Goal: Task Accomplishment & Management: Manage account settings

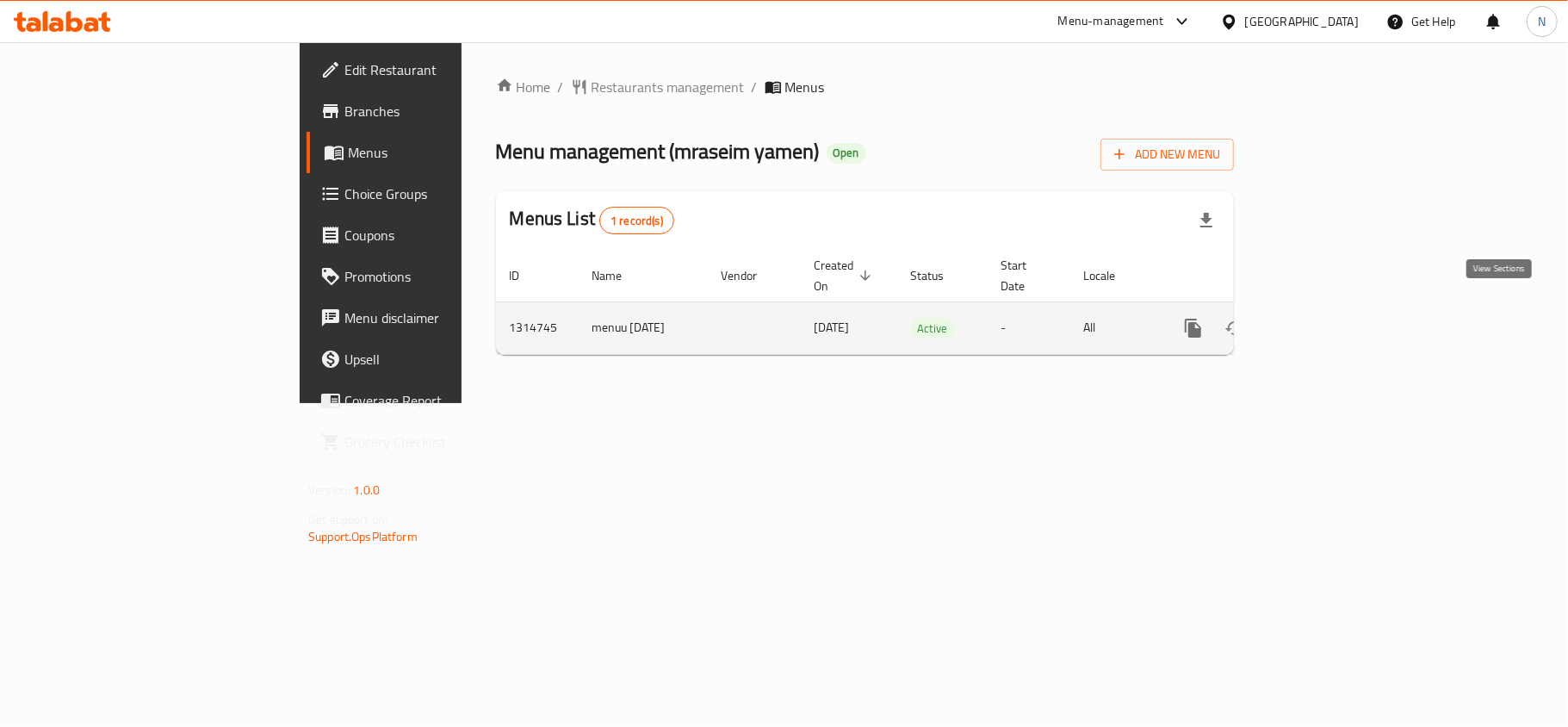
click at [1328, 318] on icon "enhanced table" at bounding box center [1318, 328] width 21 height 21
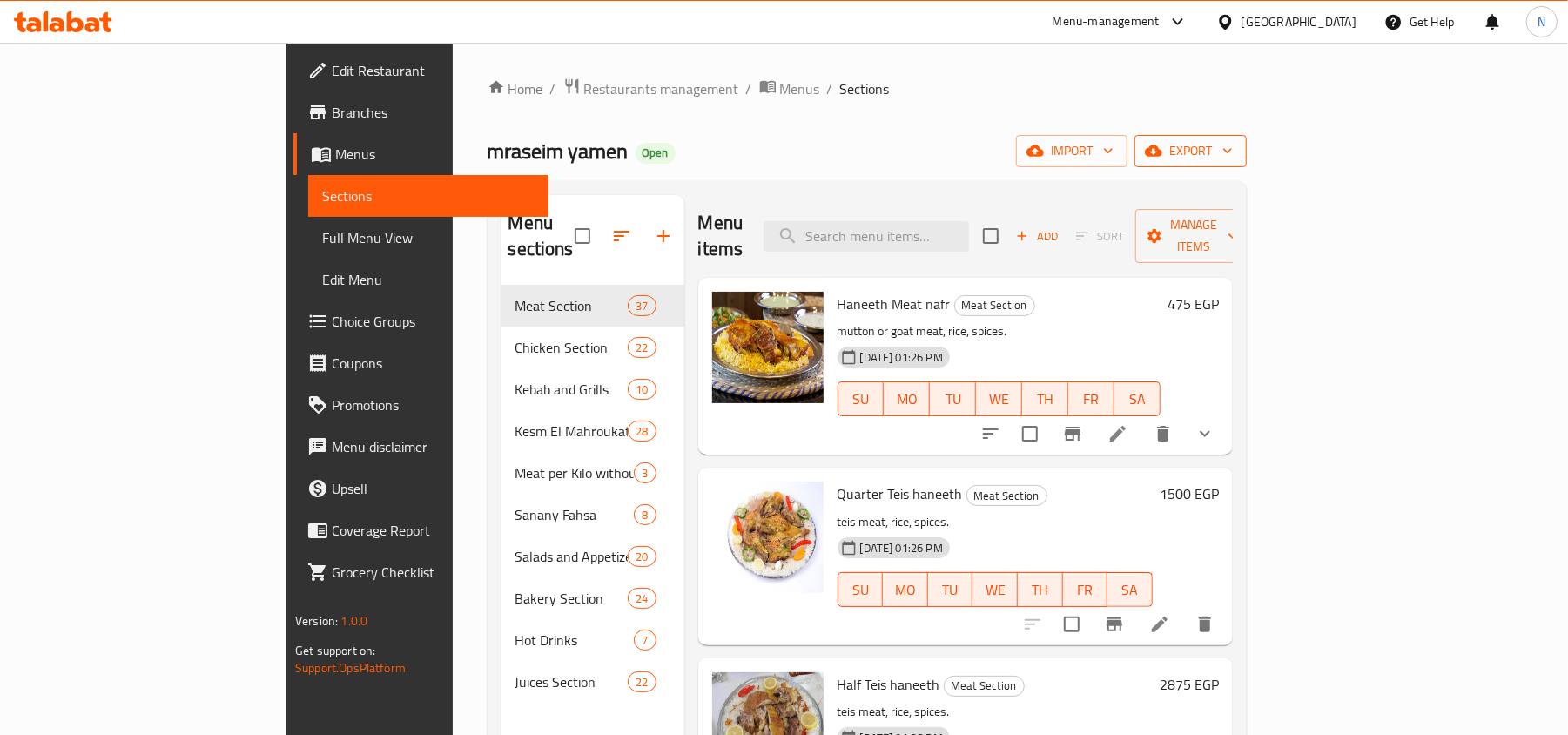
click at [1233, 147] on span "export" at bounding box center [1190, 151] width 84 height 22
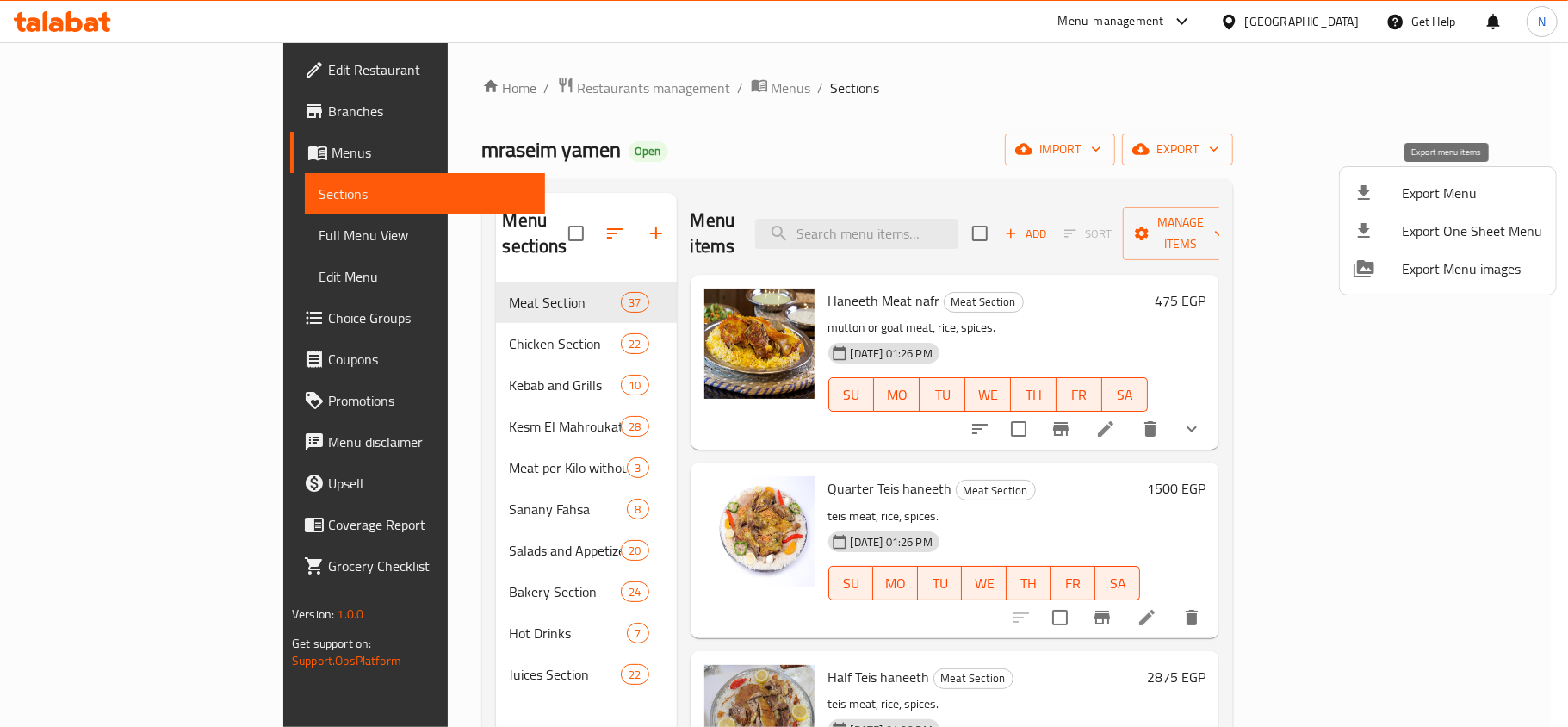
click at [1354, 201] on icon at bounding box center [1365, 193] width 21 height 21
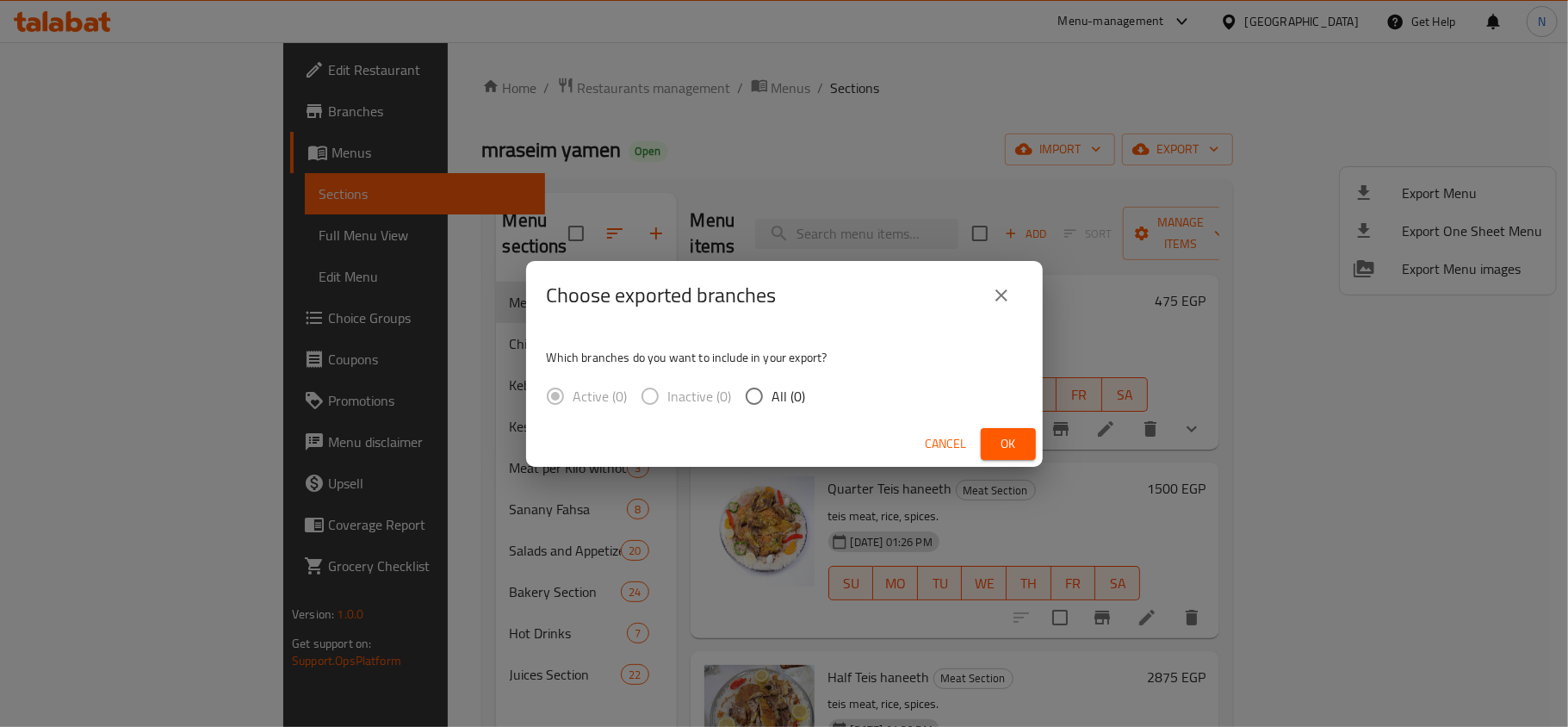
click at [791, 405] on span "All (0)" at bounding box center [789, 396] width 34 height 21
click at [772, 405] on input "All (0)" at bounding box center [755, 396] width 36 height 36
radio input "true"
click at [1007, 446] on span "Ok" at bounding box center [1009, 444] width 28 height 22
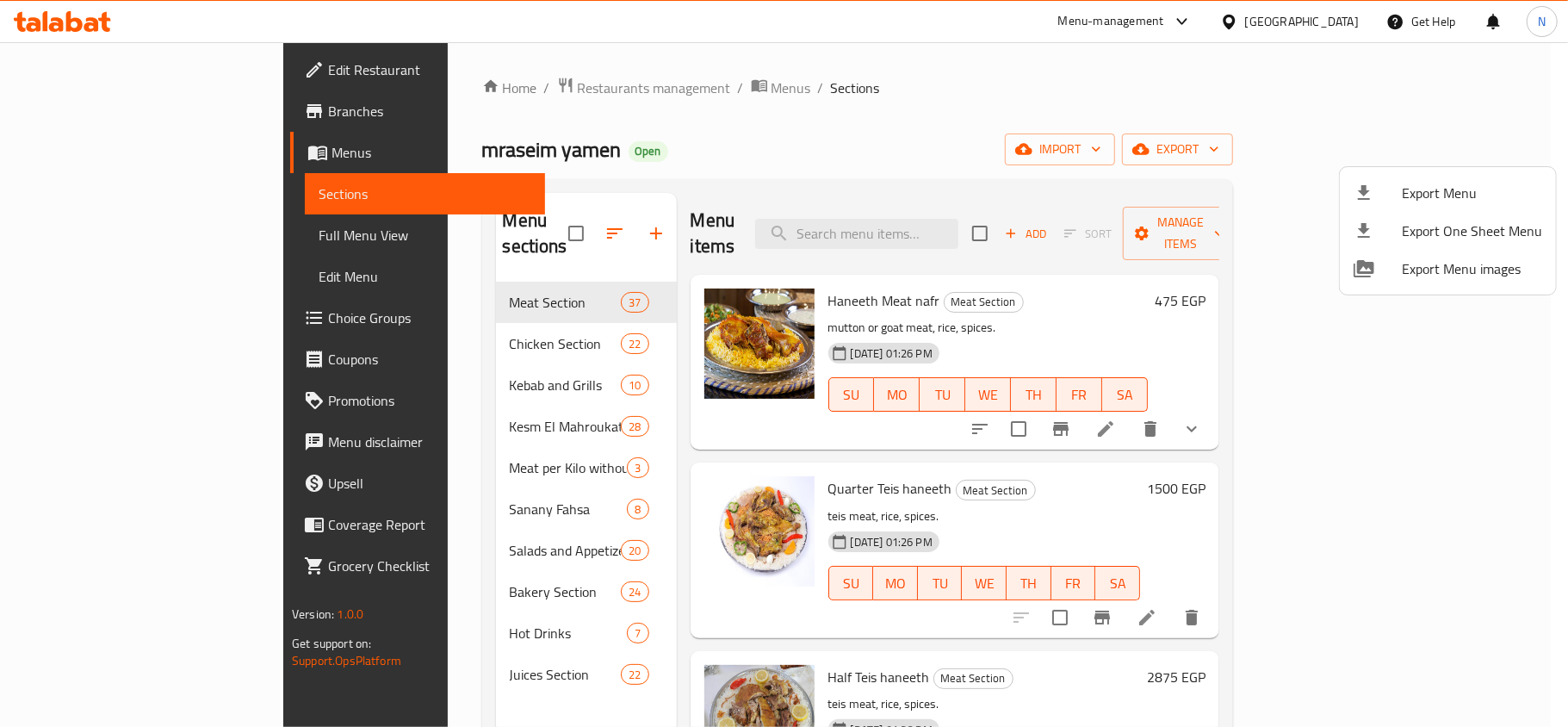
click at [858, 133] on div at bounding box center [784, 363] width 1568 height 727
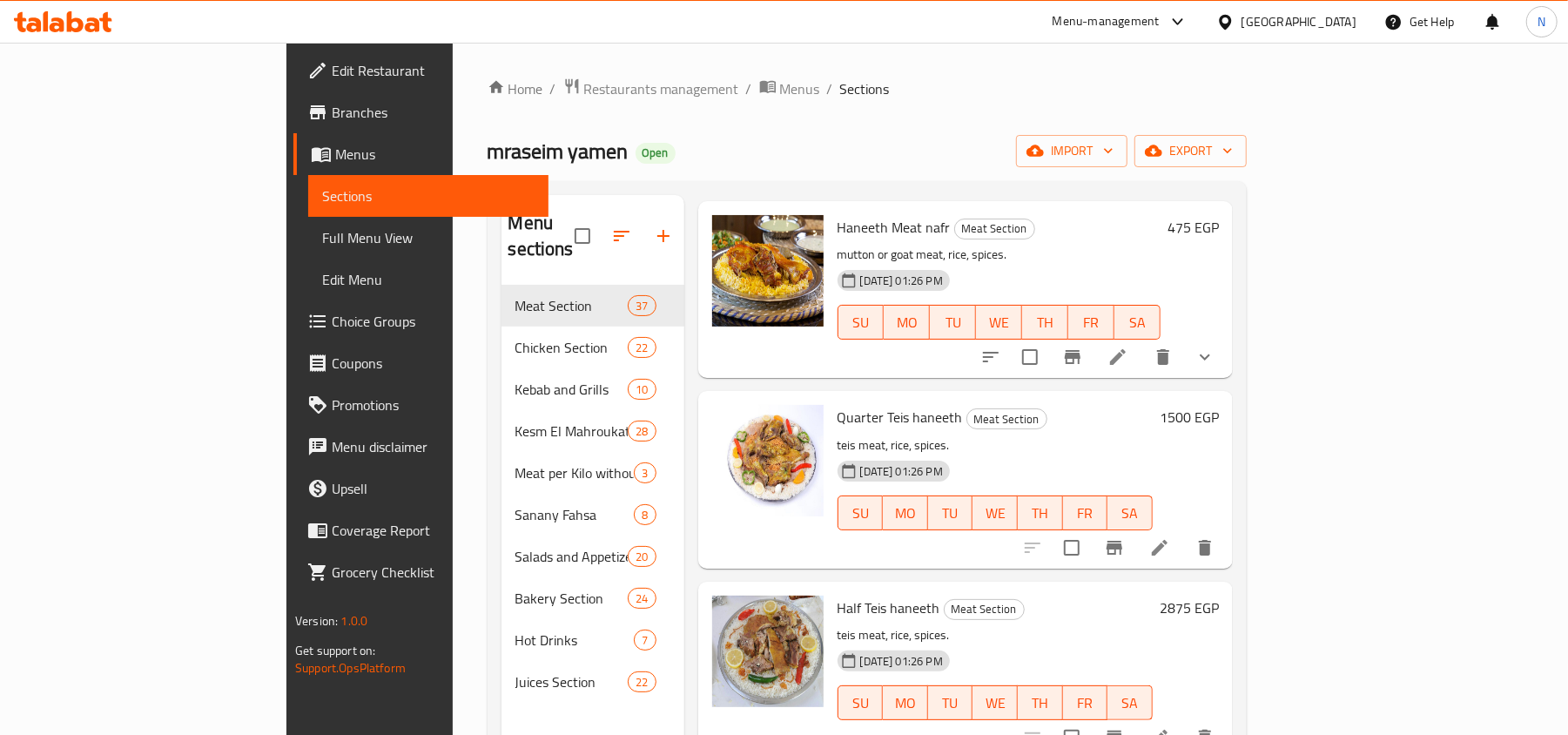
click at [1011, 263] on div "28-09-2025 01:26 PM SU MO TU WE TH FR SA" at bounding box center [999, 309] width 337 height 94
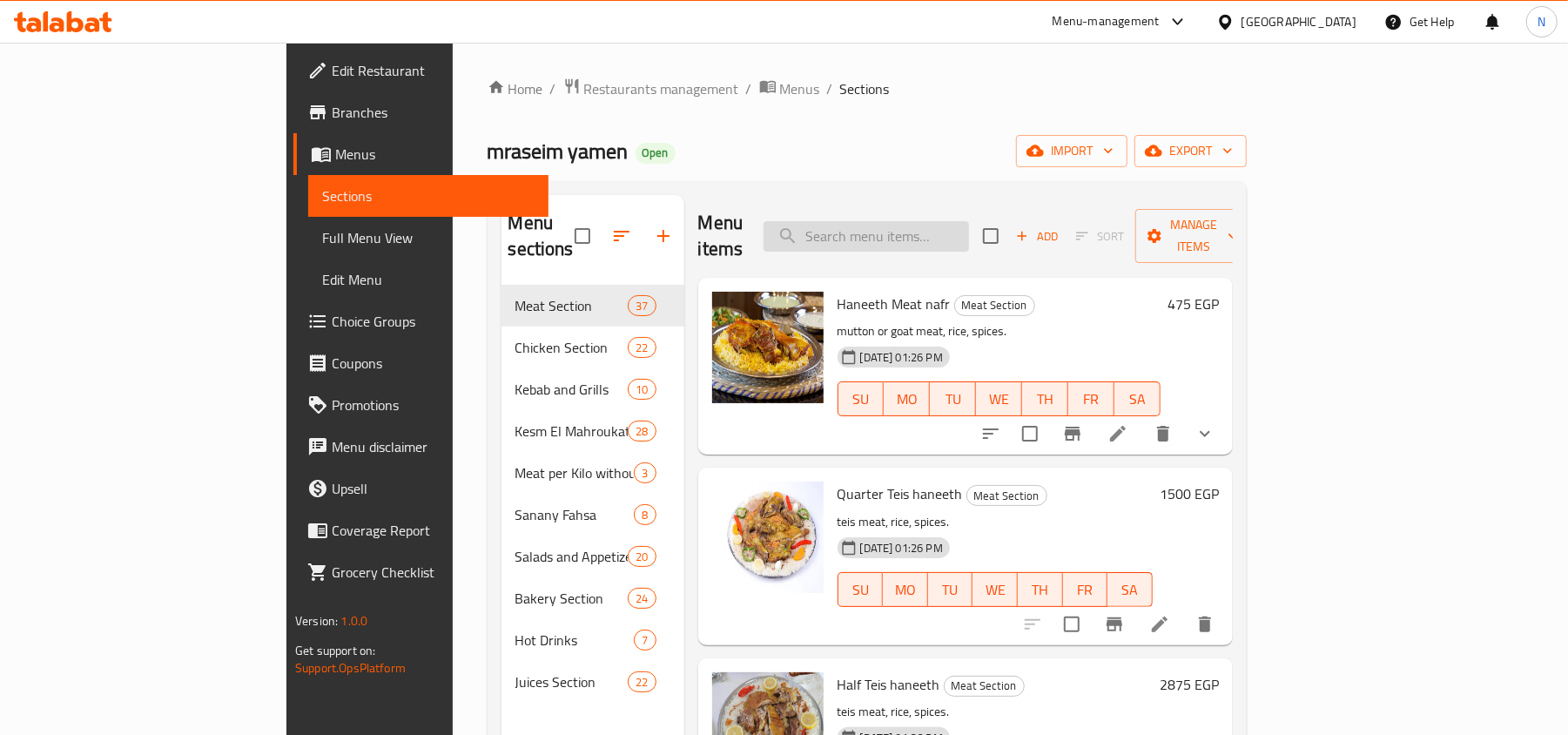
click at [969, 234] on input "search" at bounding box center [867, 236] width 205 height 31
type input "ن"
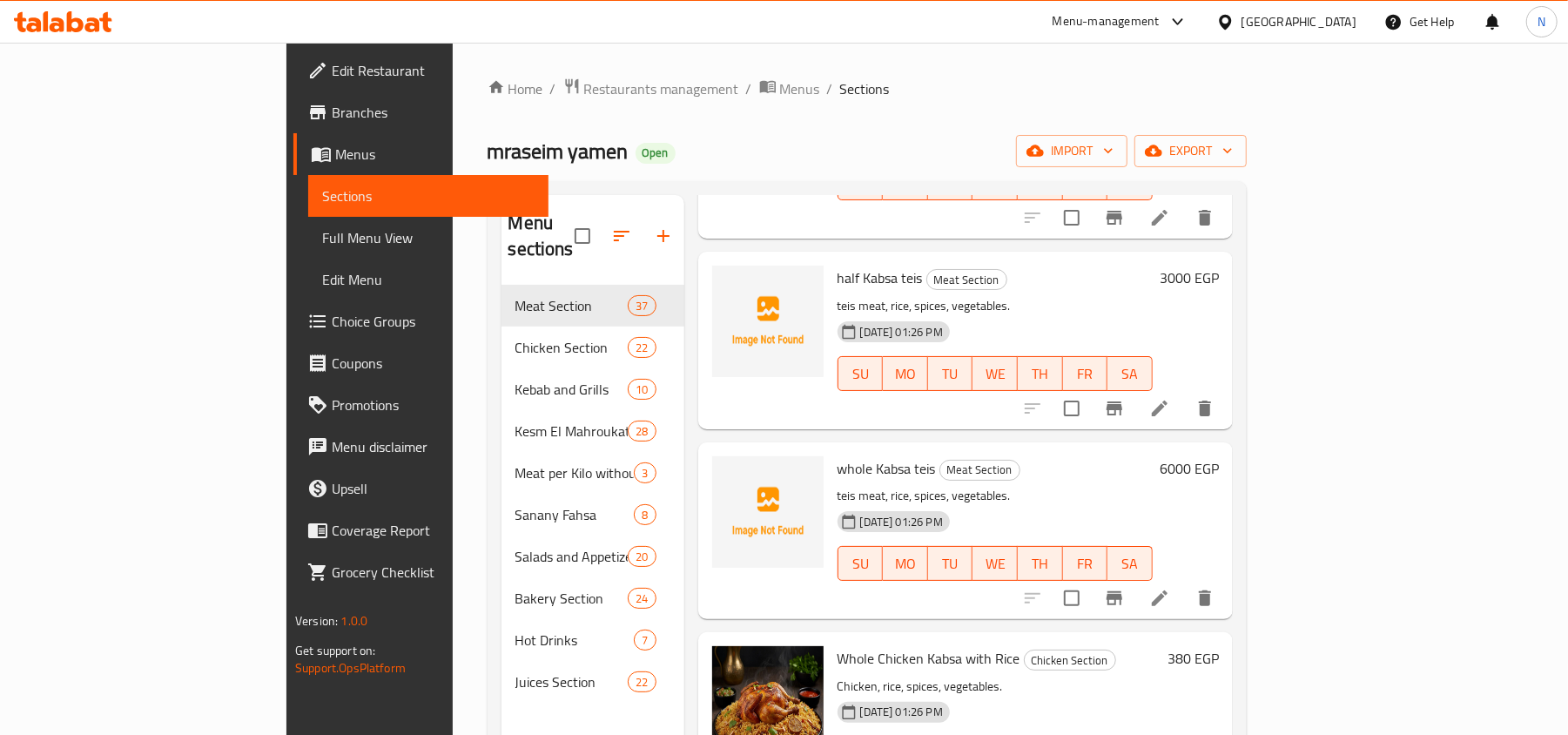
scroll to position [232, 0]
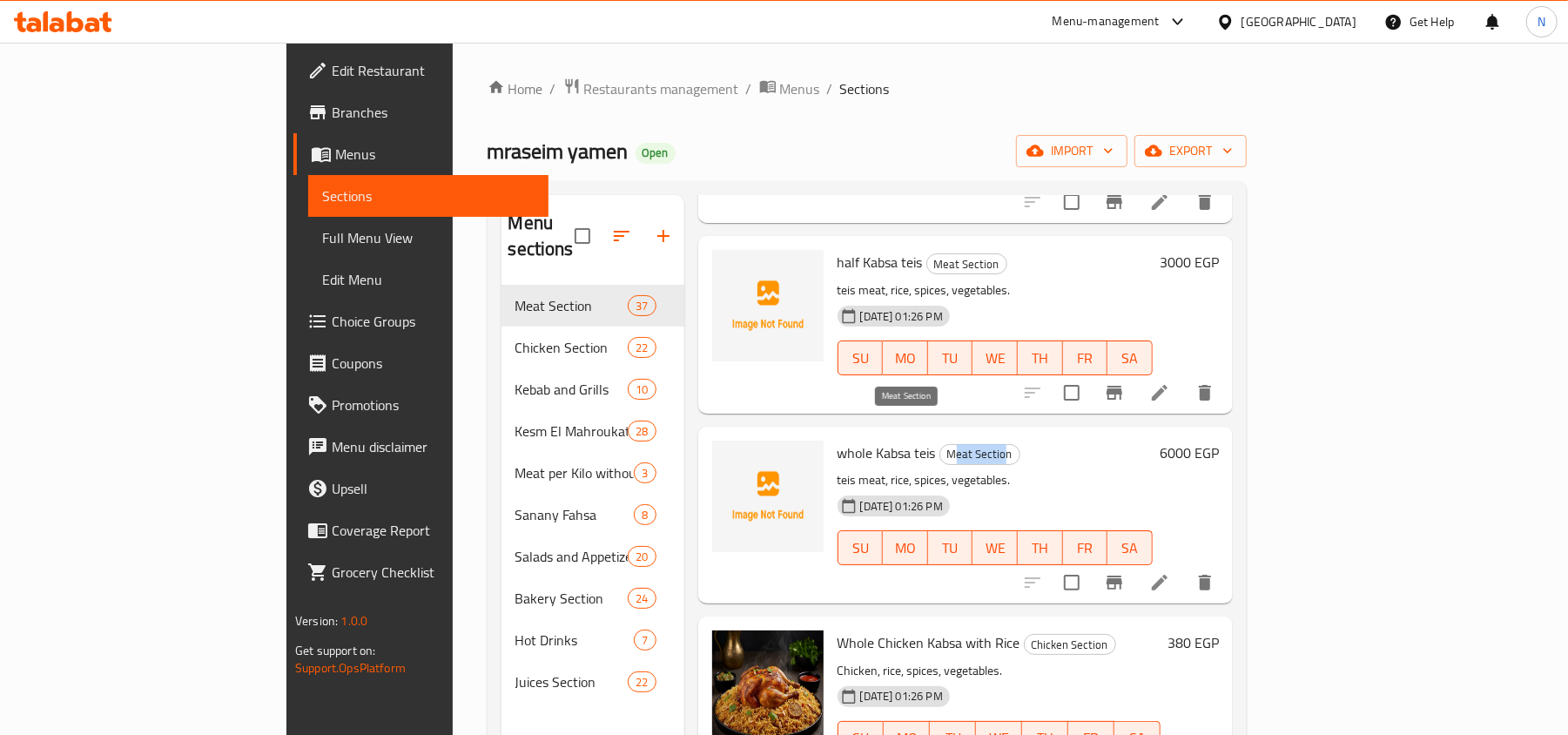
drag, startPoint x: 881, startPoint y: 426, endPoint x: 933, endPoint y: 426, distance: 52.0
click at [940, 444] on span "Meat Section" at bounding box center [980, 454] width 79 height 20
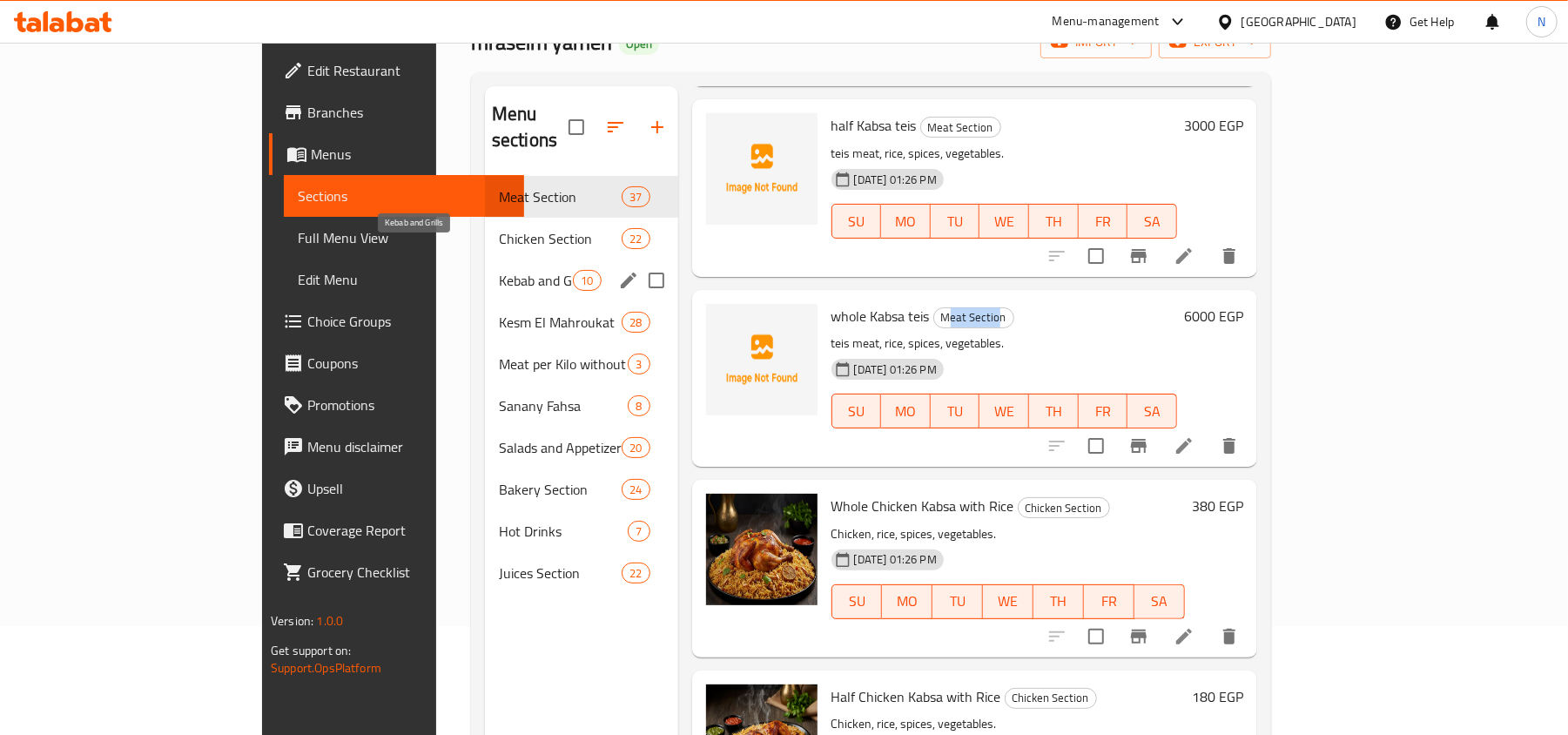
scroll to position [0, 0]
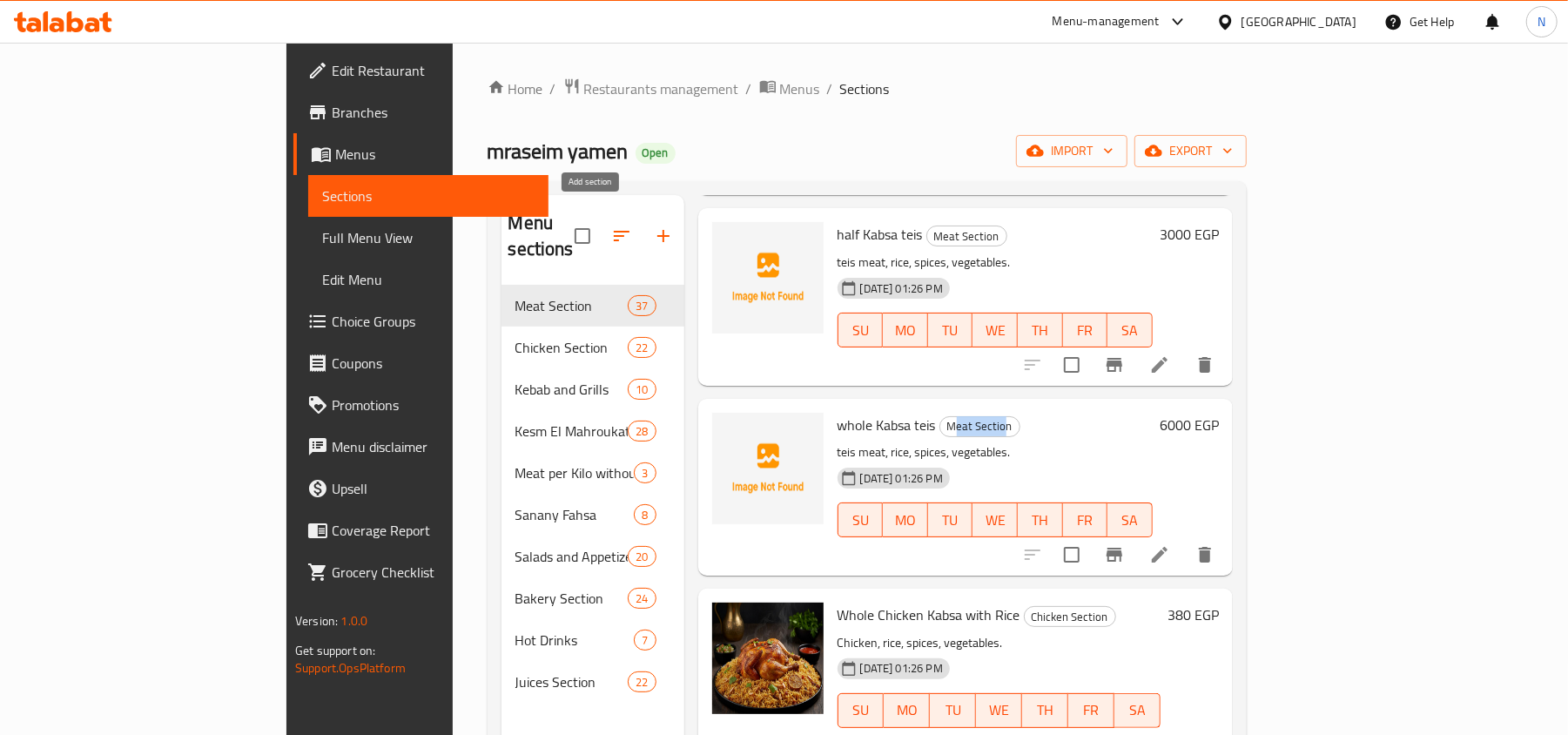
click at [653, 226] on icon "button" at bounding box center [664, 236] width 21 height 21
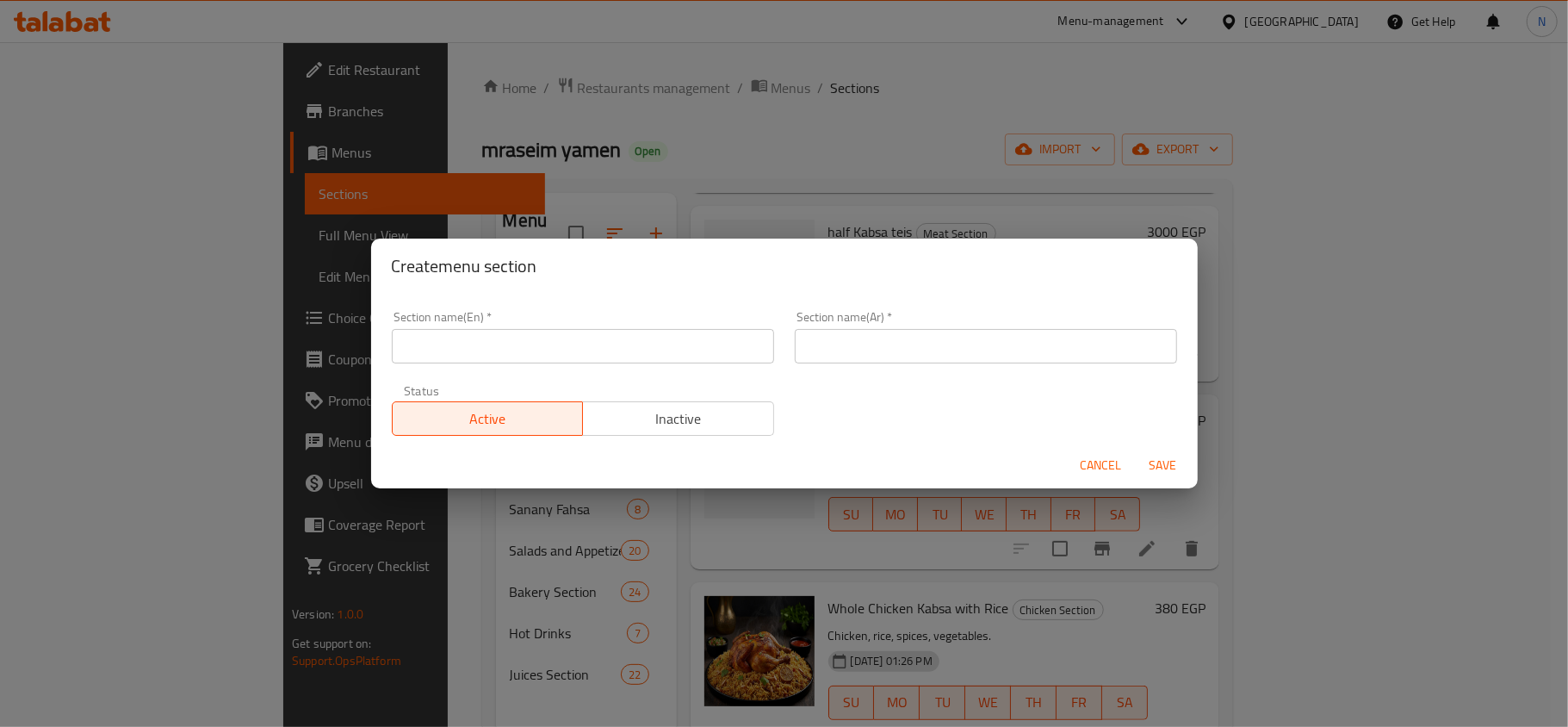
click at [665, 372] on div "Section name(En)   * Section name(En) *" at bounding box center [583, 337] width 403 height 73
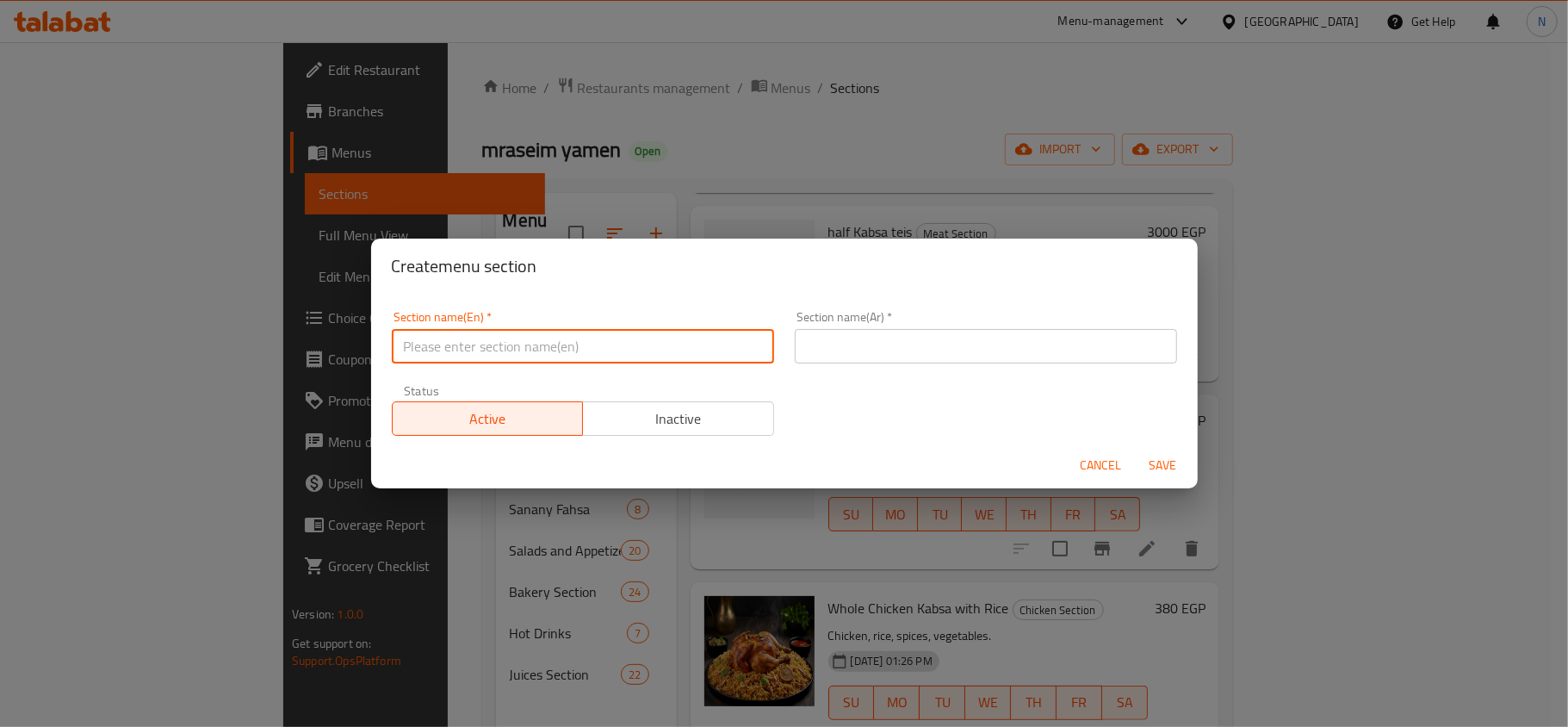
click at [661, 354] on input "text" at bounding box center [583, 347] width 382 height 35
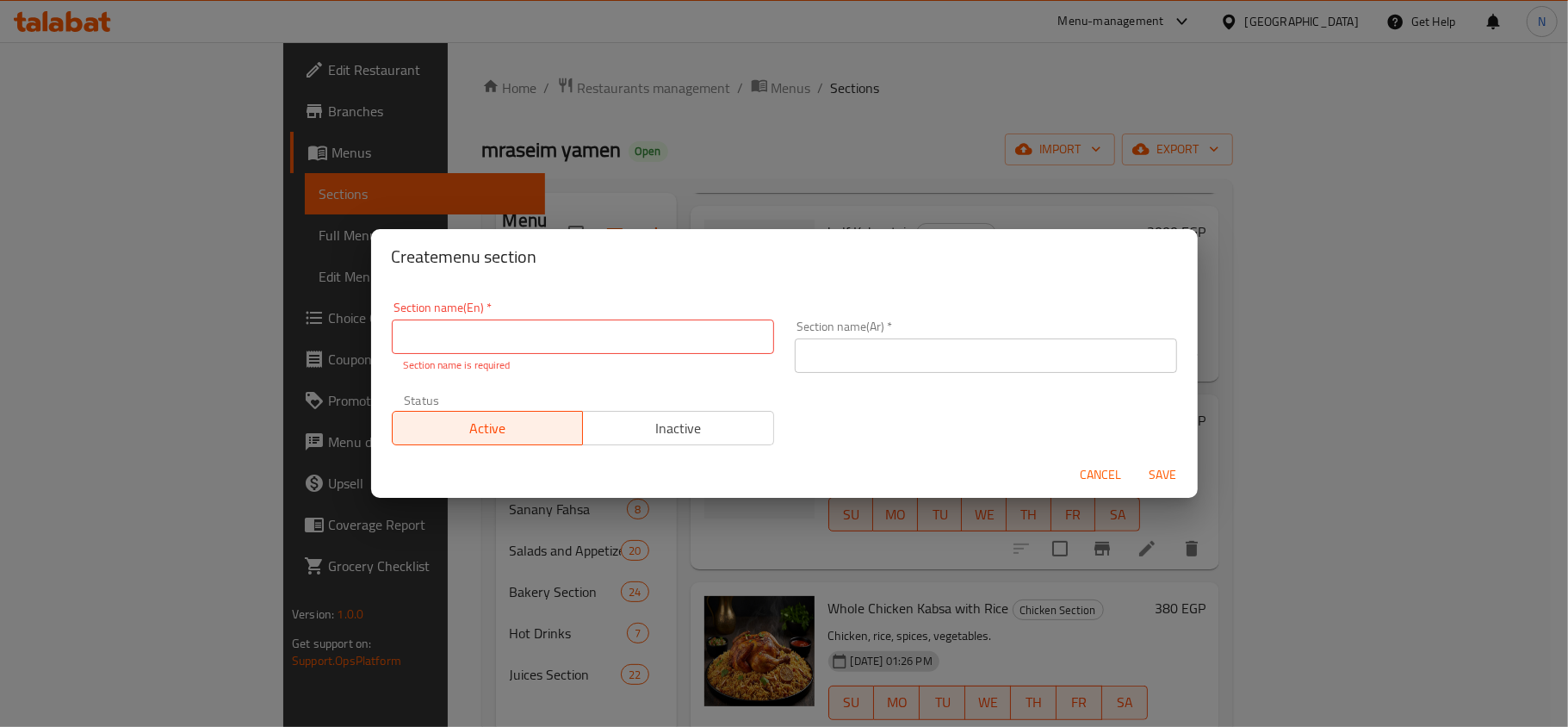
drag, startPoint x: 1104, startPoint y: 482, endPoint x: 1096, endPoint y: 475, distance: 10.6
click at [1104, 482] on span "Cancel" at bounding box center [1102, 474] width 42 height 22
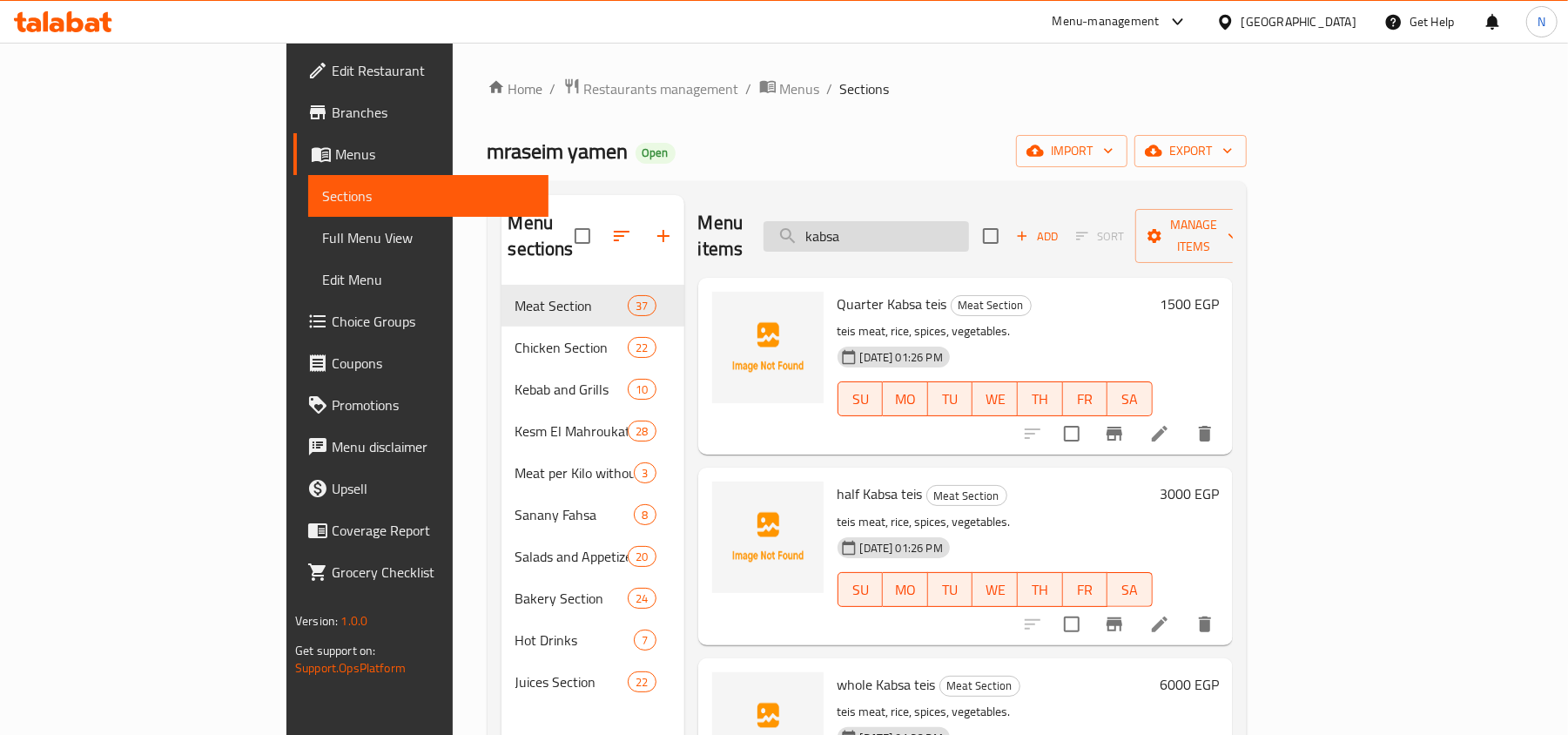
click at [969, 234] on input "kabsa" at bounding box center [867, 236] width 205 height 31
type input "4"
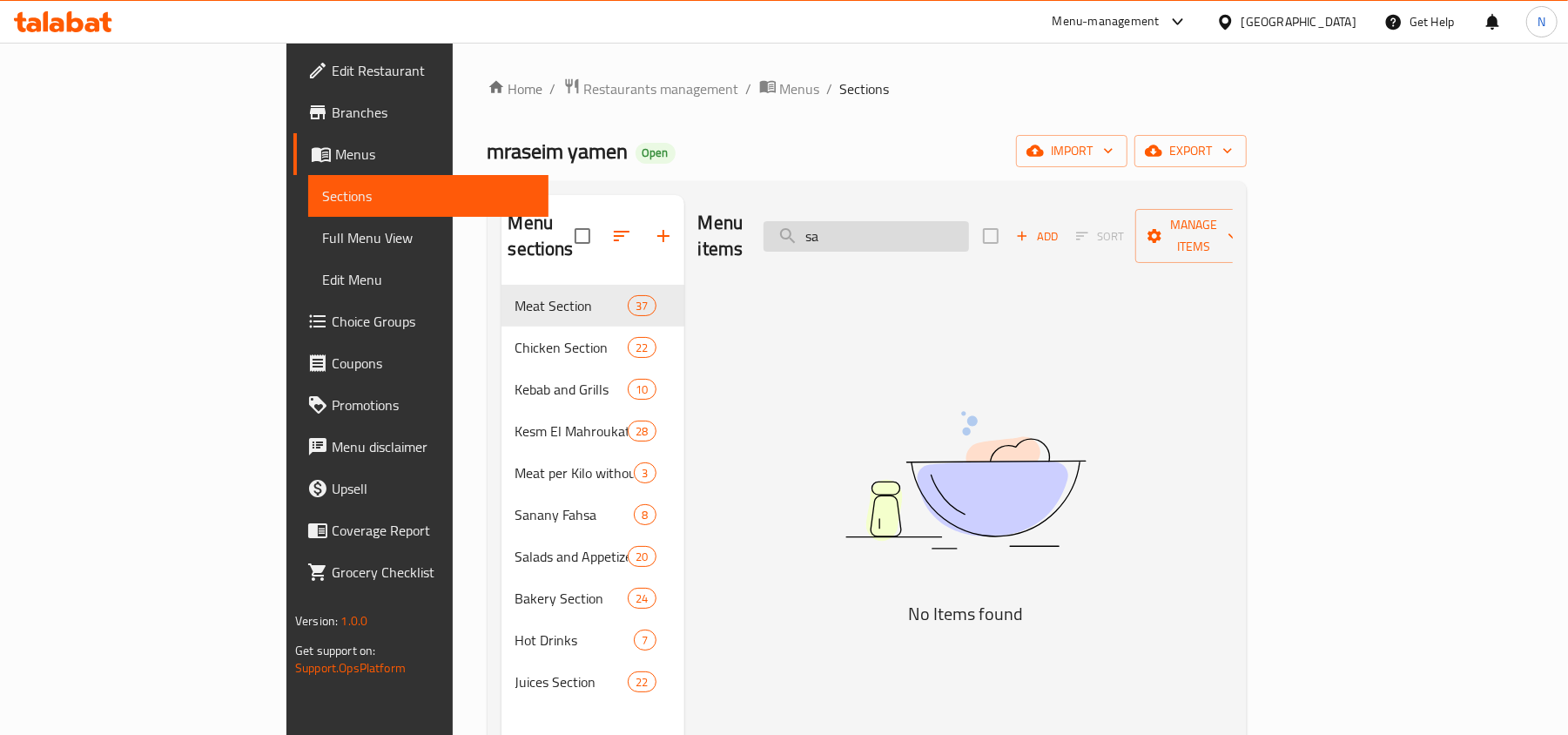
type input "s"
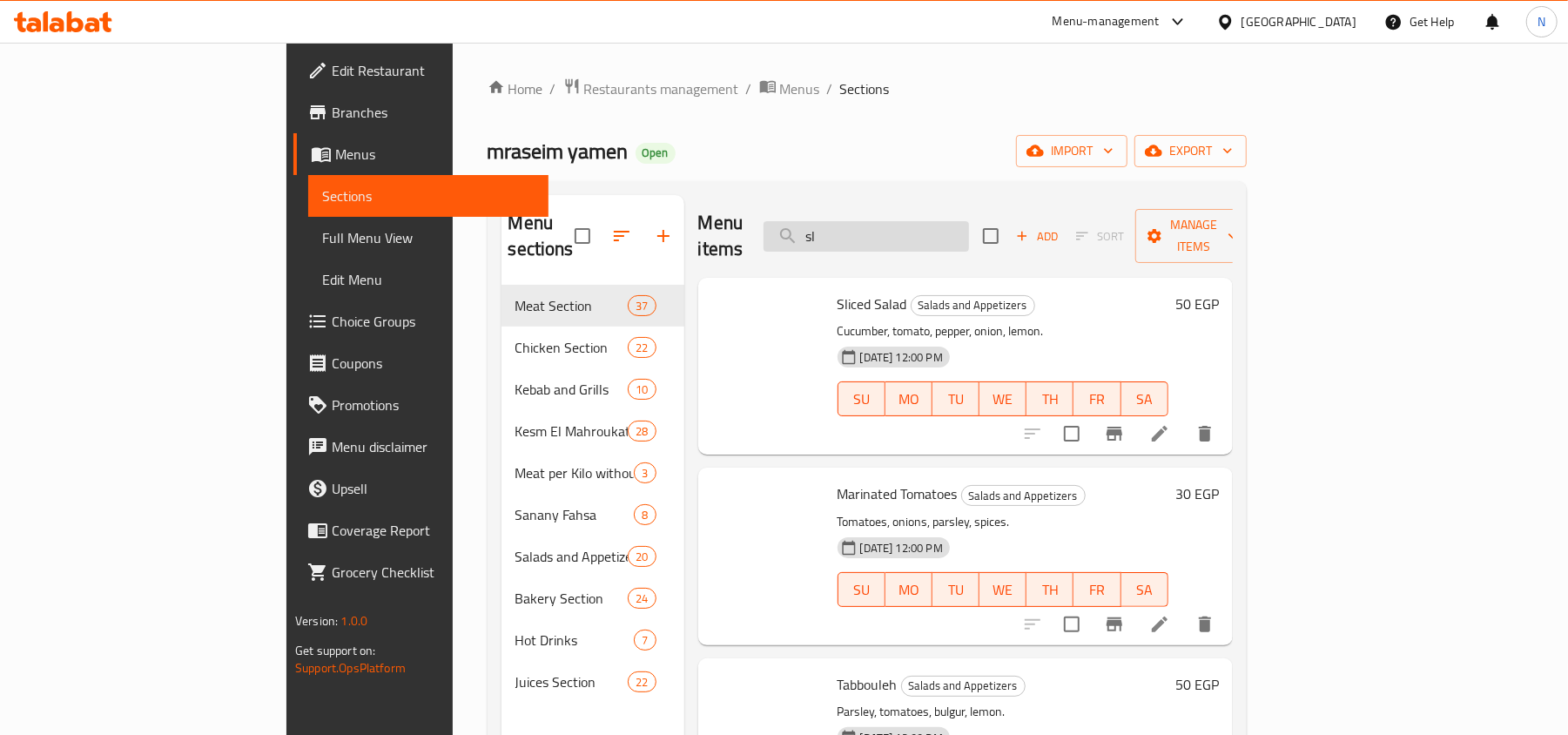
type input "s"
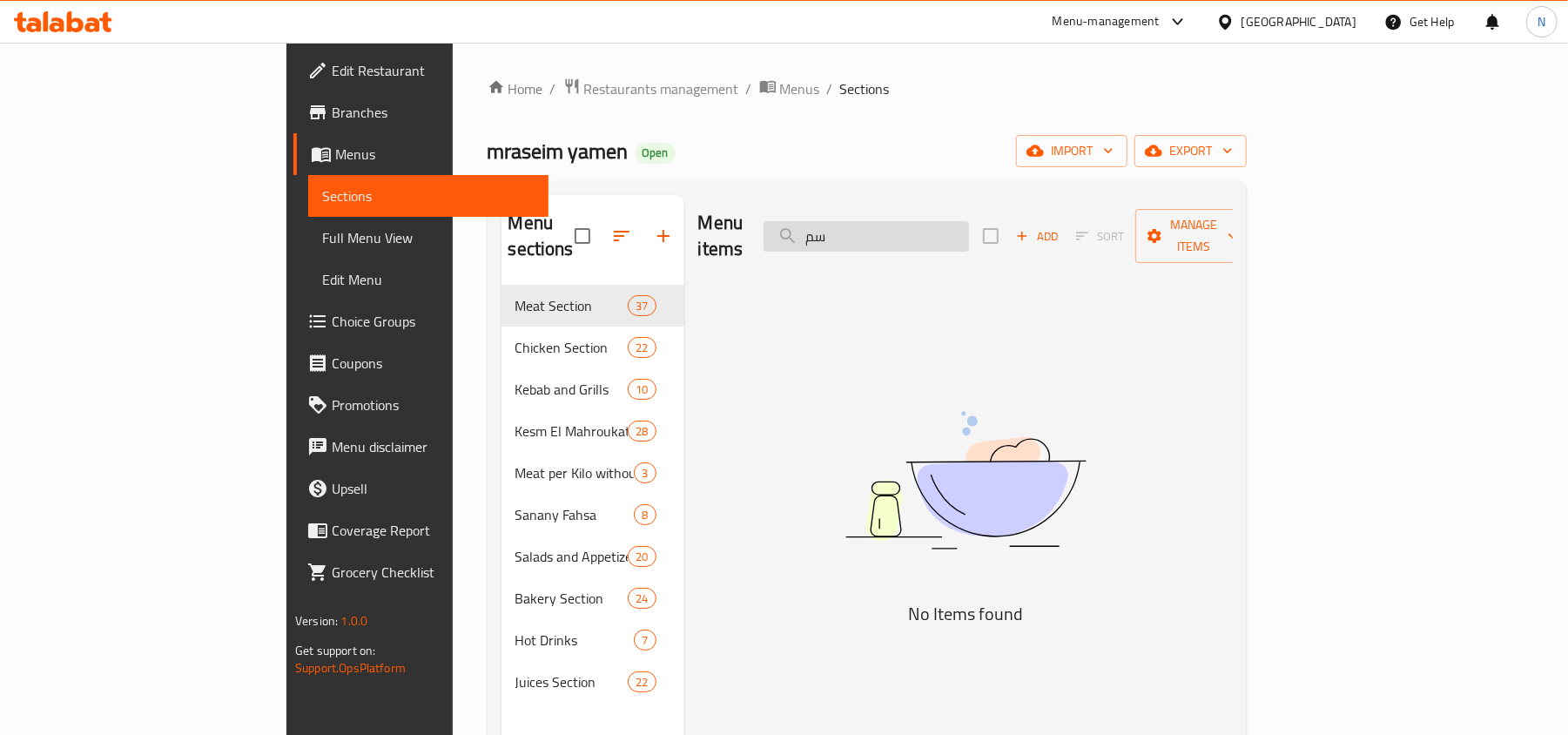
type input "س"
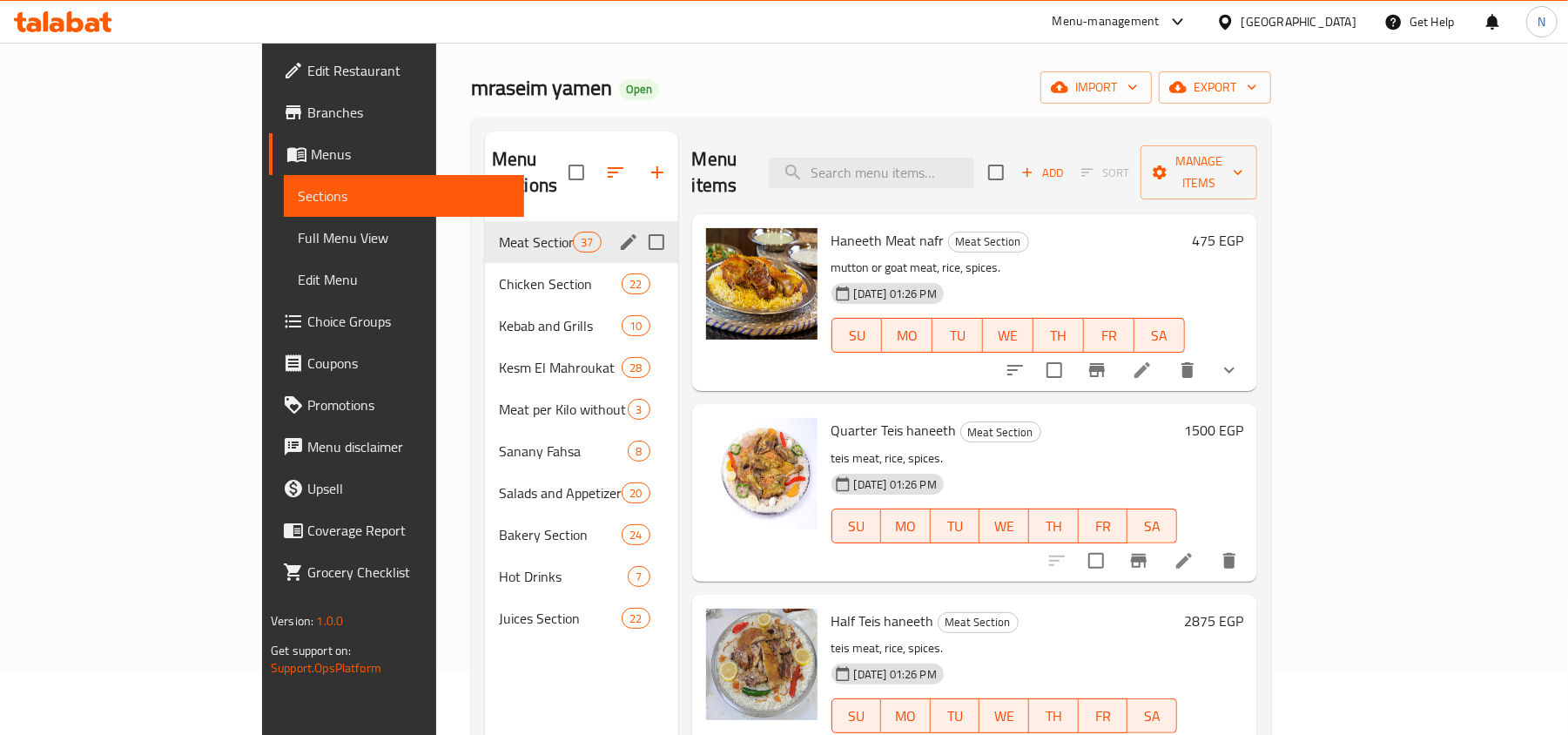
scroll to position [116, 0]
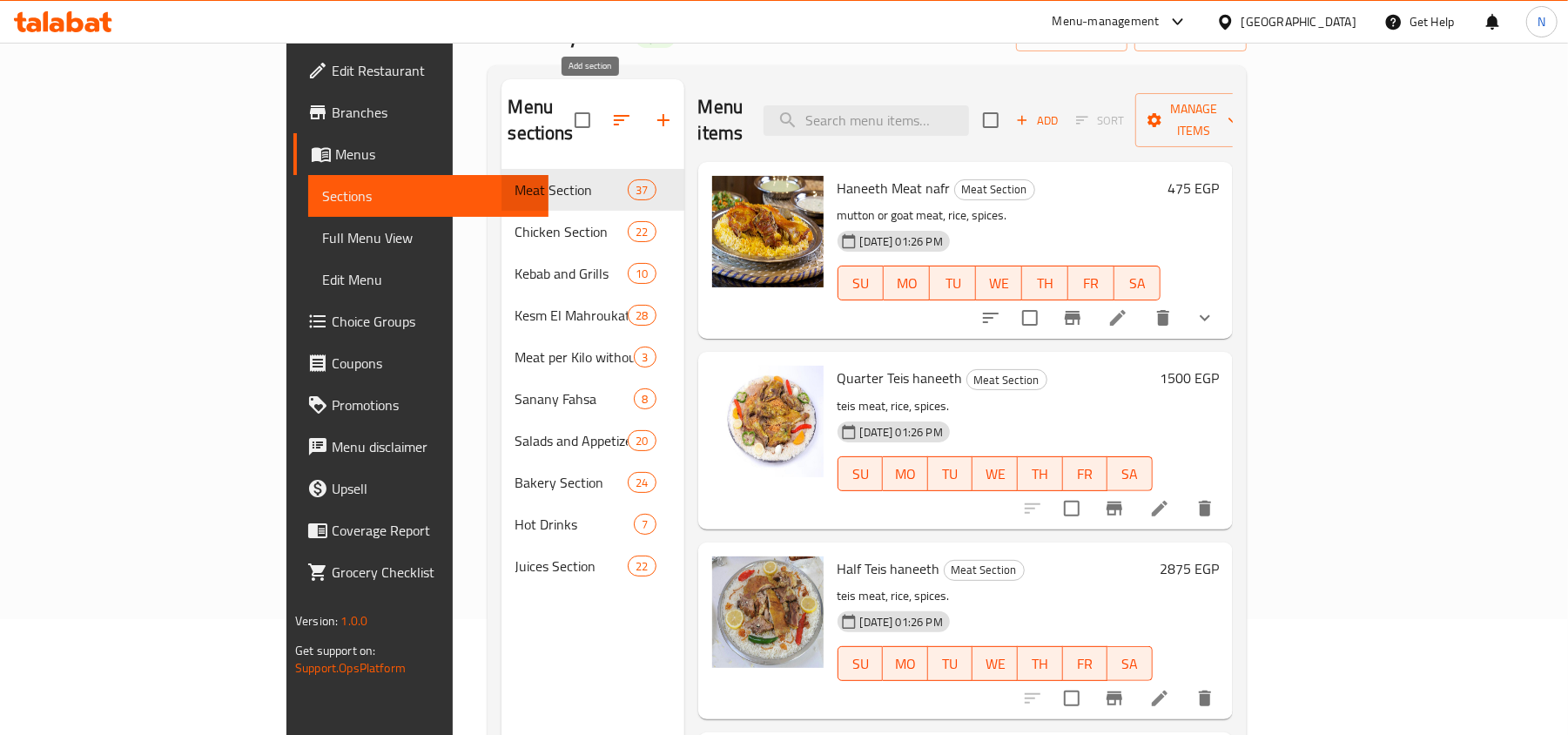
click at [653, 110] on icon "button" at bounding box center [664, 120] width 21 height 21
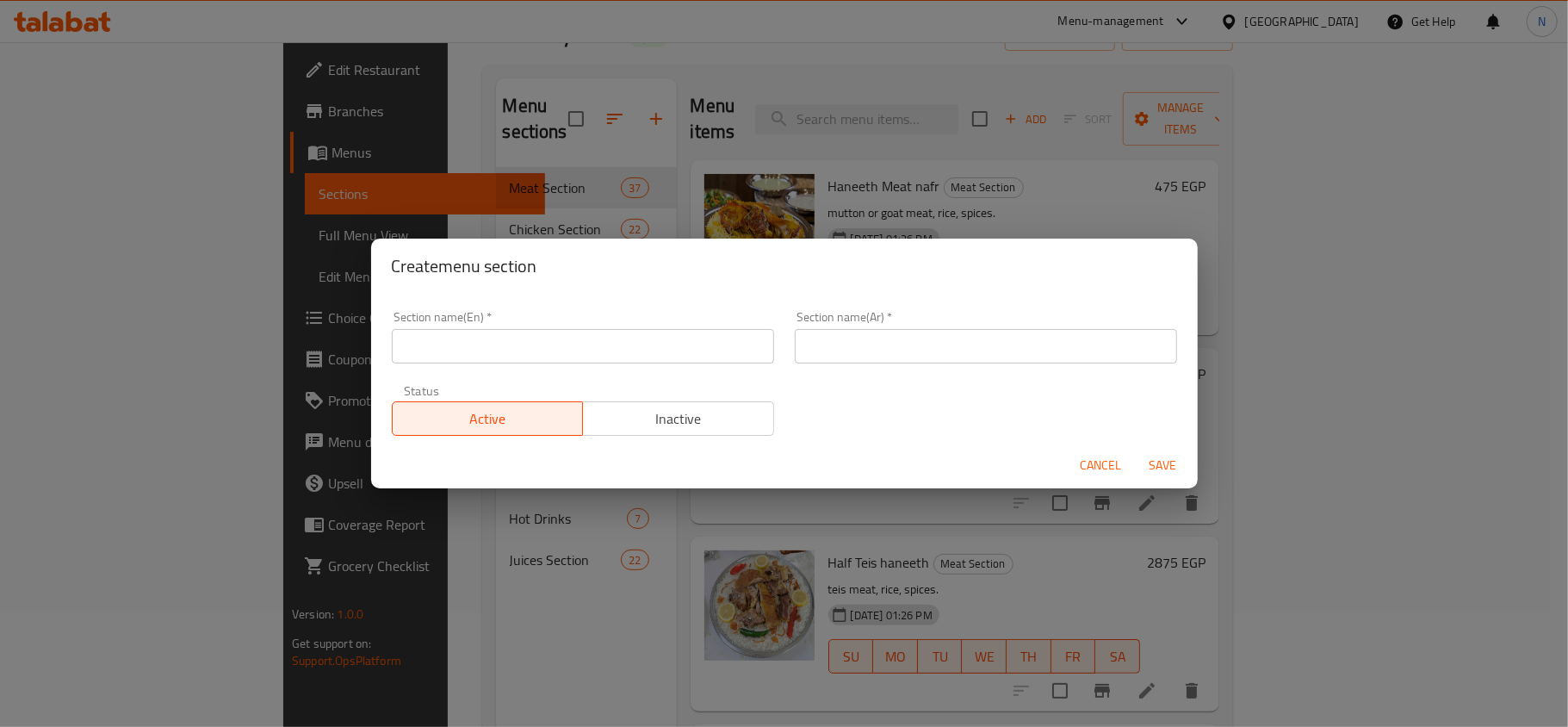
click at [851, 350] on input "text" at bounding box center [986, 347] width 382 height 35
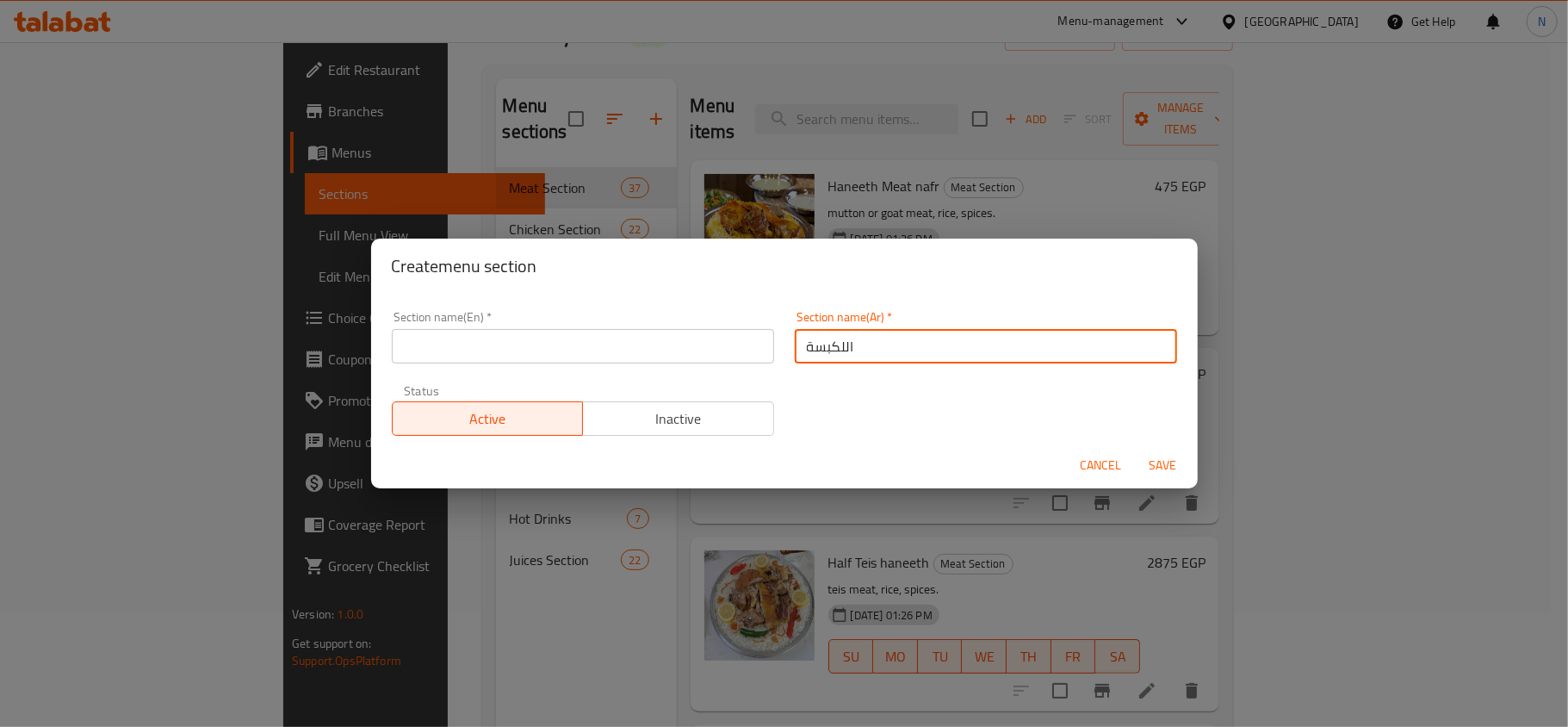
click at [851, 350] on input "اللكبسة" at bounding box center [986, 347] width 382 height 35
click at [851, 350] on input "الكبسة" at bounding box center [986, 347] width 382 height 35
type input "الكبسة"
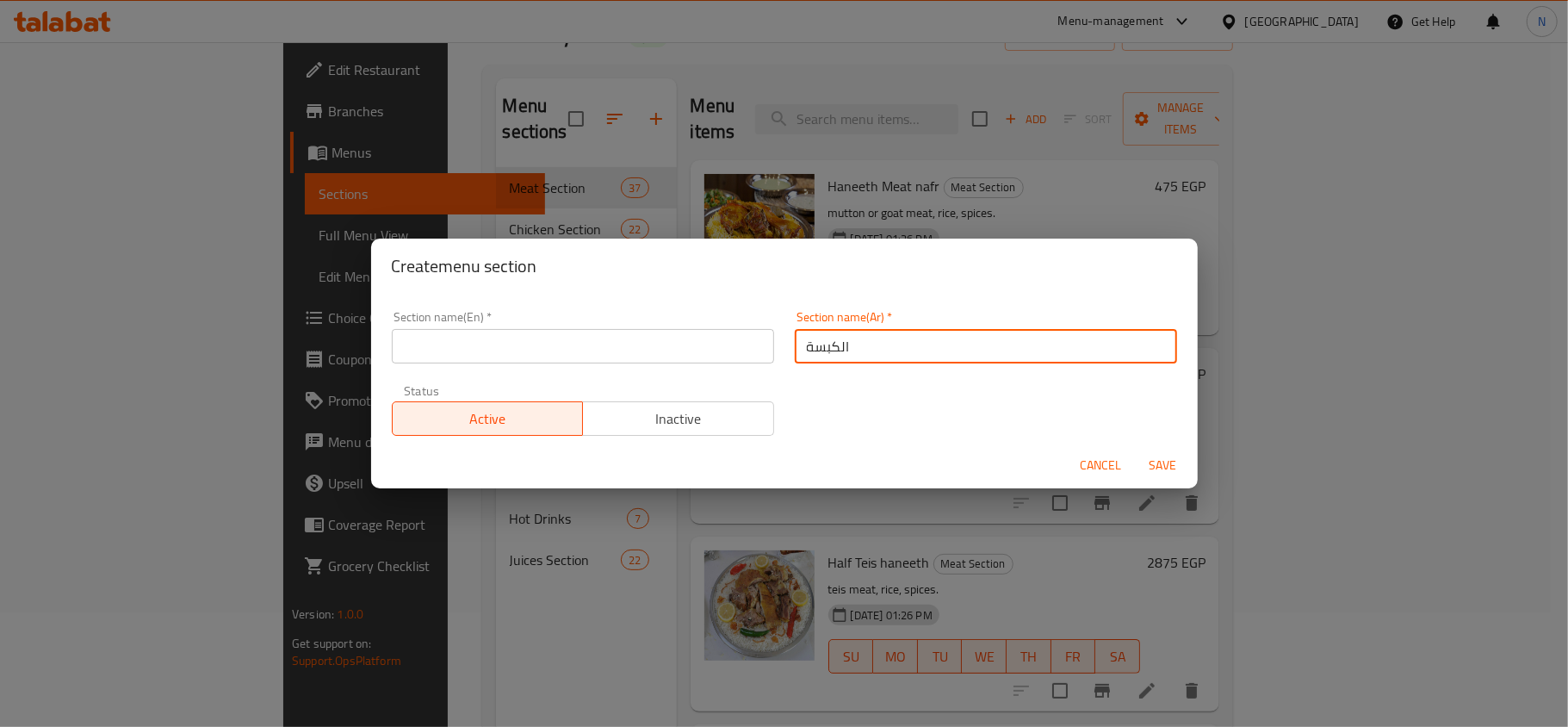
click at [820, 333] on input "الكبسة" at bounding box center [986, 347] width 382 height 35
drag, startPoint x: 831, startPoint y: 345, endPoint x: 792, endPoint y: 353, distance: 39.8
click at [795, 353] on input "الكبسة" at bounding box center [986, 347] width 382 height 35
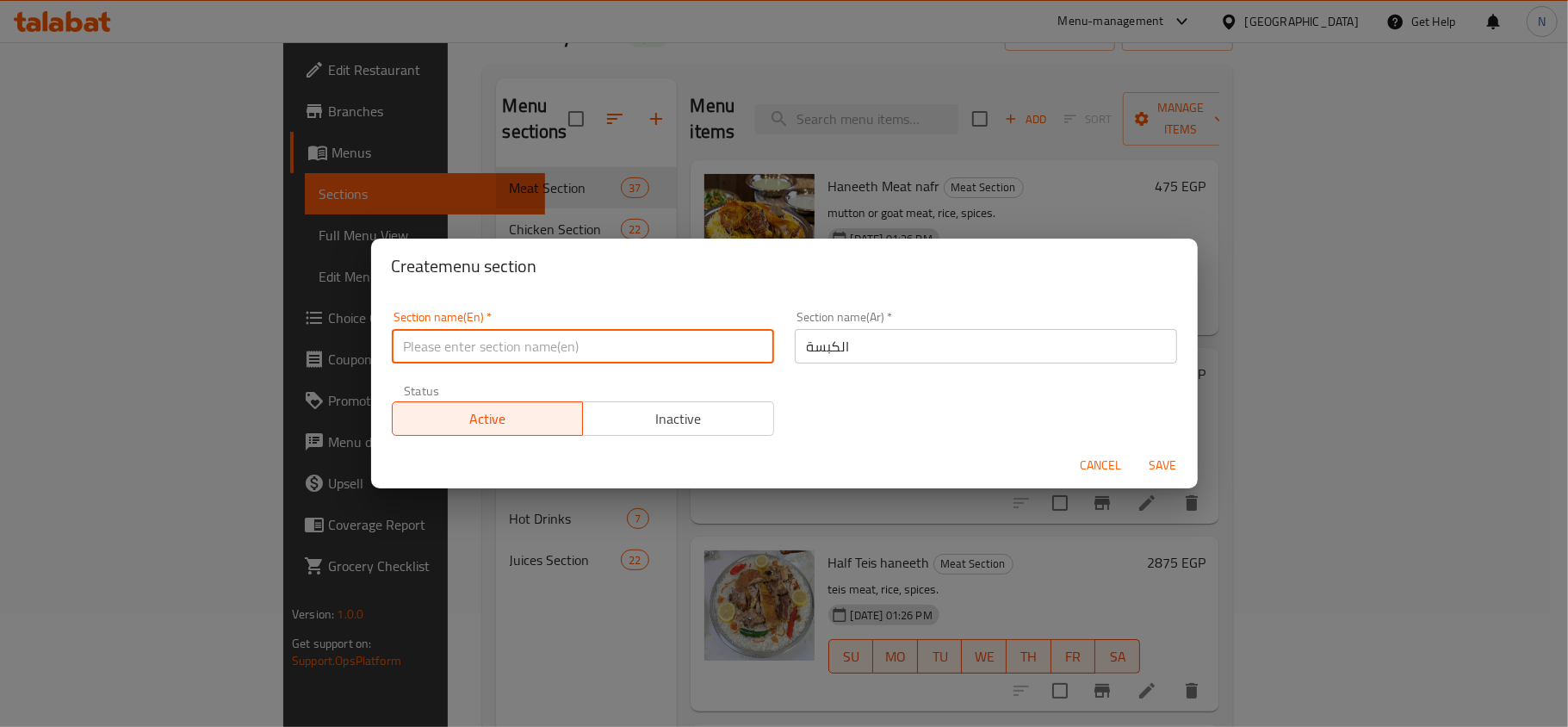
click at [625, 354] on input "text" at bounding box center [583, 347] width 382 height 35
type input "ث"
paste input "Kabsa"
click at [625, 354] on input "El Kabsa" at bounding box center [583, 347] width 382 height 35
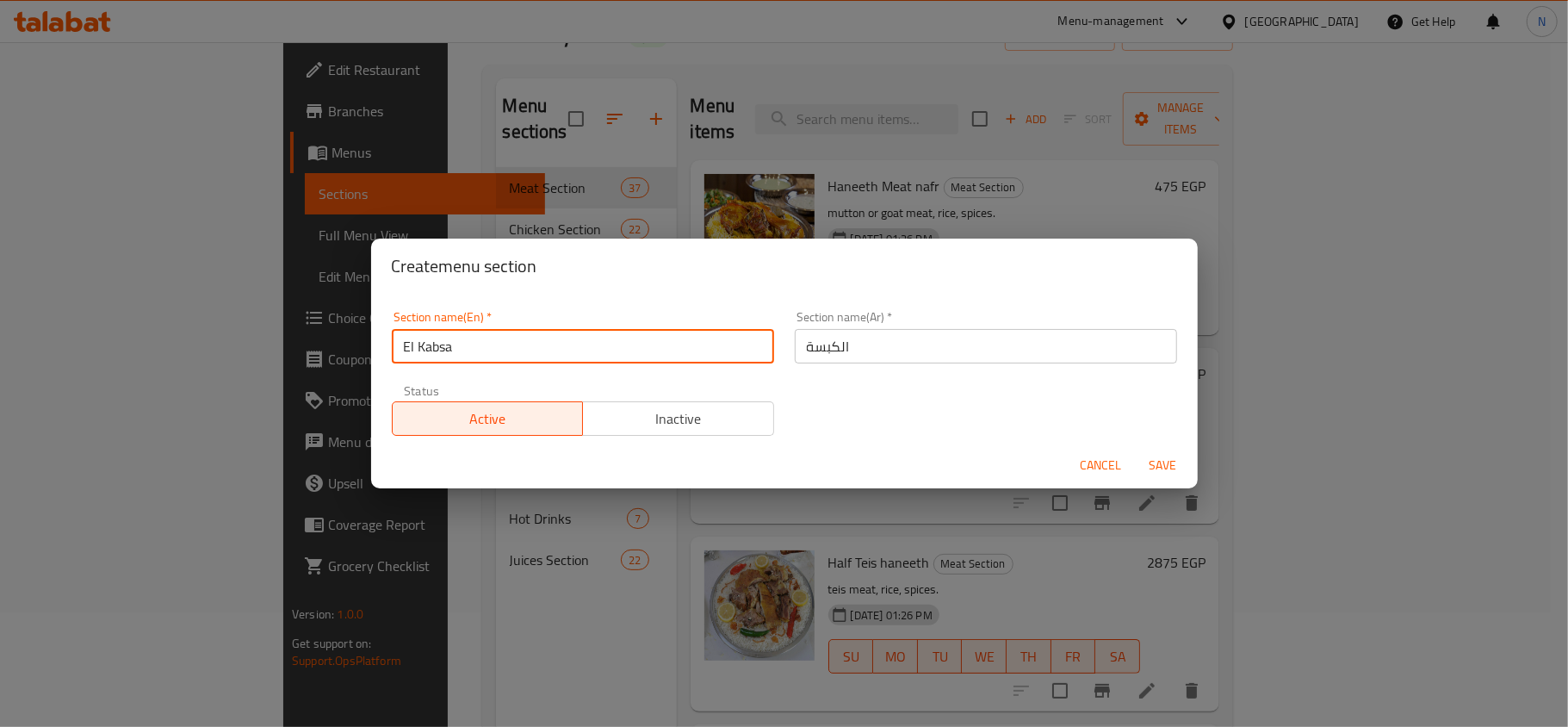
click at [625, 354] on input "El Kabsa" at bounding box center [583, 347] width 382 height 35
type input "El Kabsa"
click at [1168, 454] on span "Save" at bounding box center [1164, 465] width 42 height 22
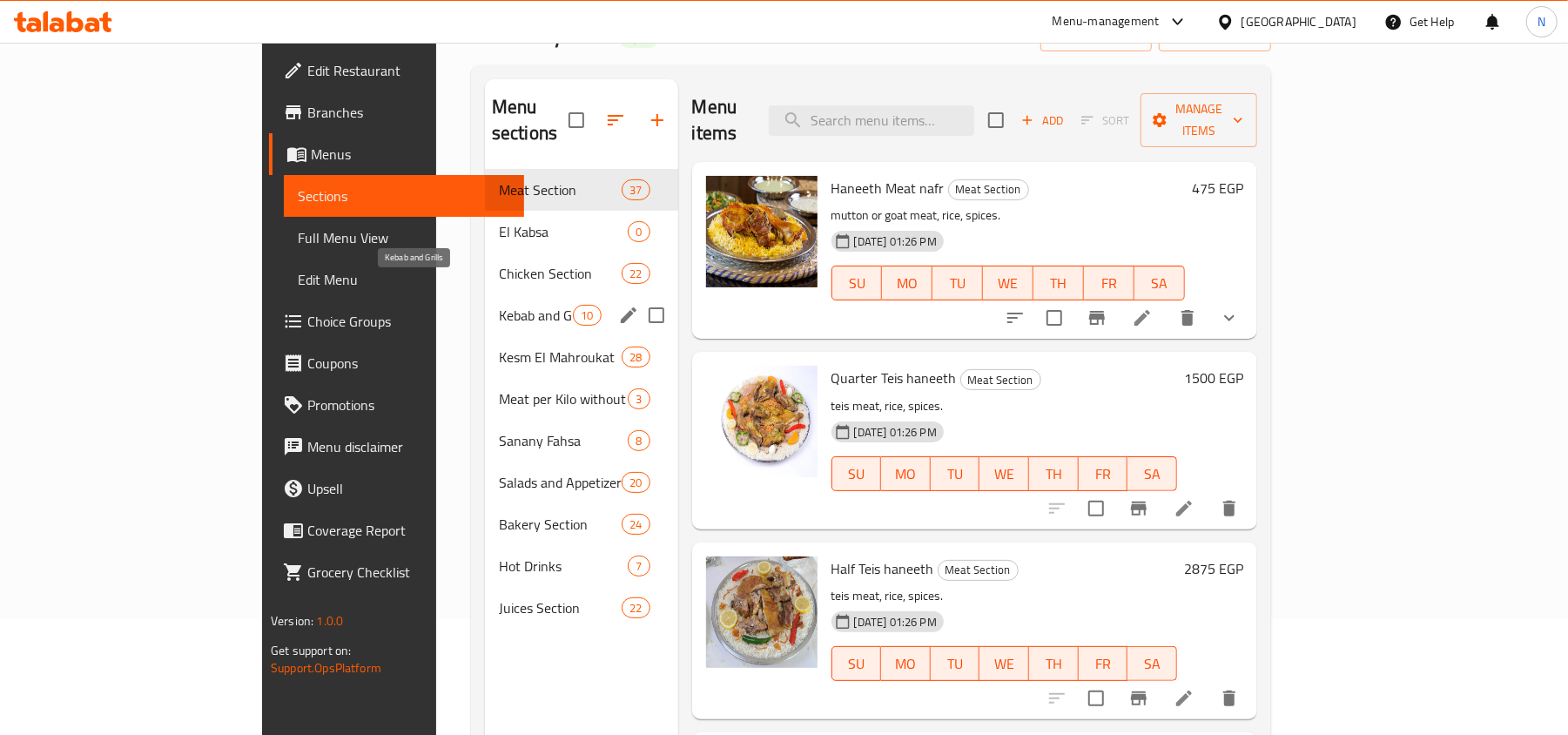
click at [485, 218] on div "El Kabsa 0" at bounding box center [581, 232] width 193 height 42
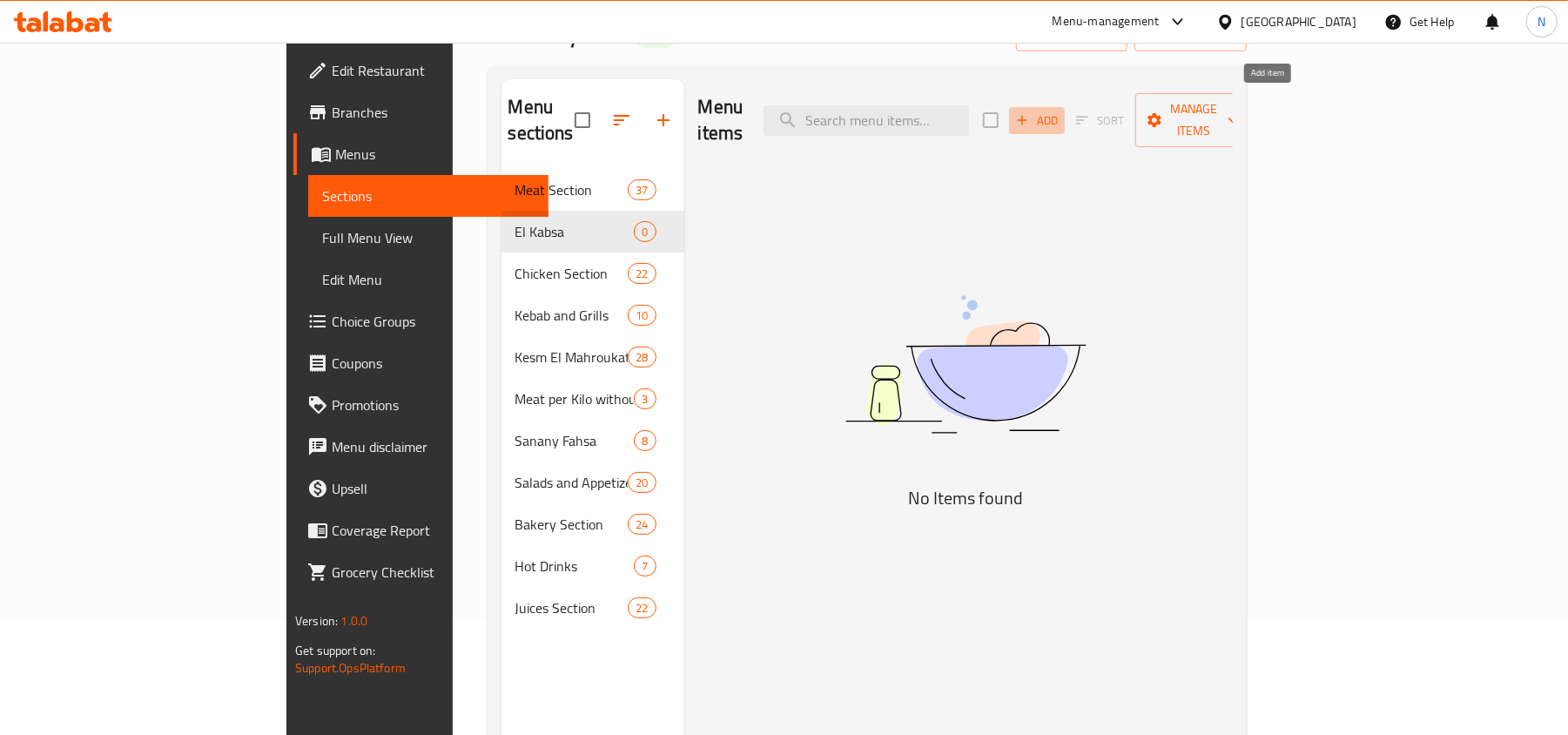
click at [1061, 112] on span "Add" at bounding box center [1037, 120] width 47 height 20
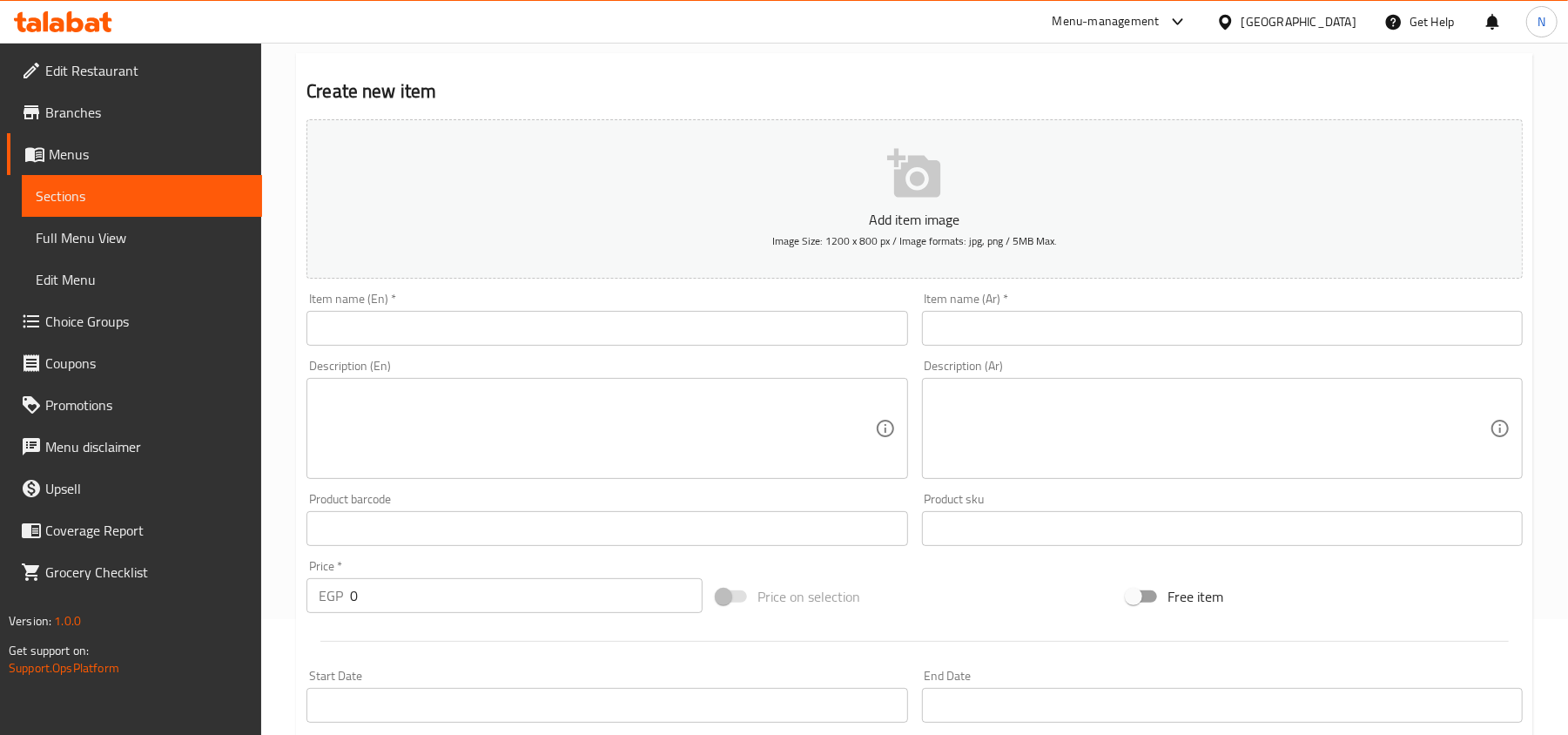
click at [1086, 326] on input "text" at bounding box center [1222, 328] width 601 height 35
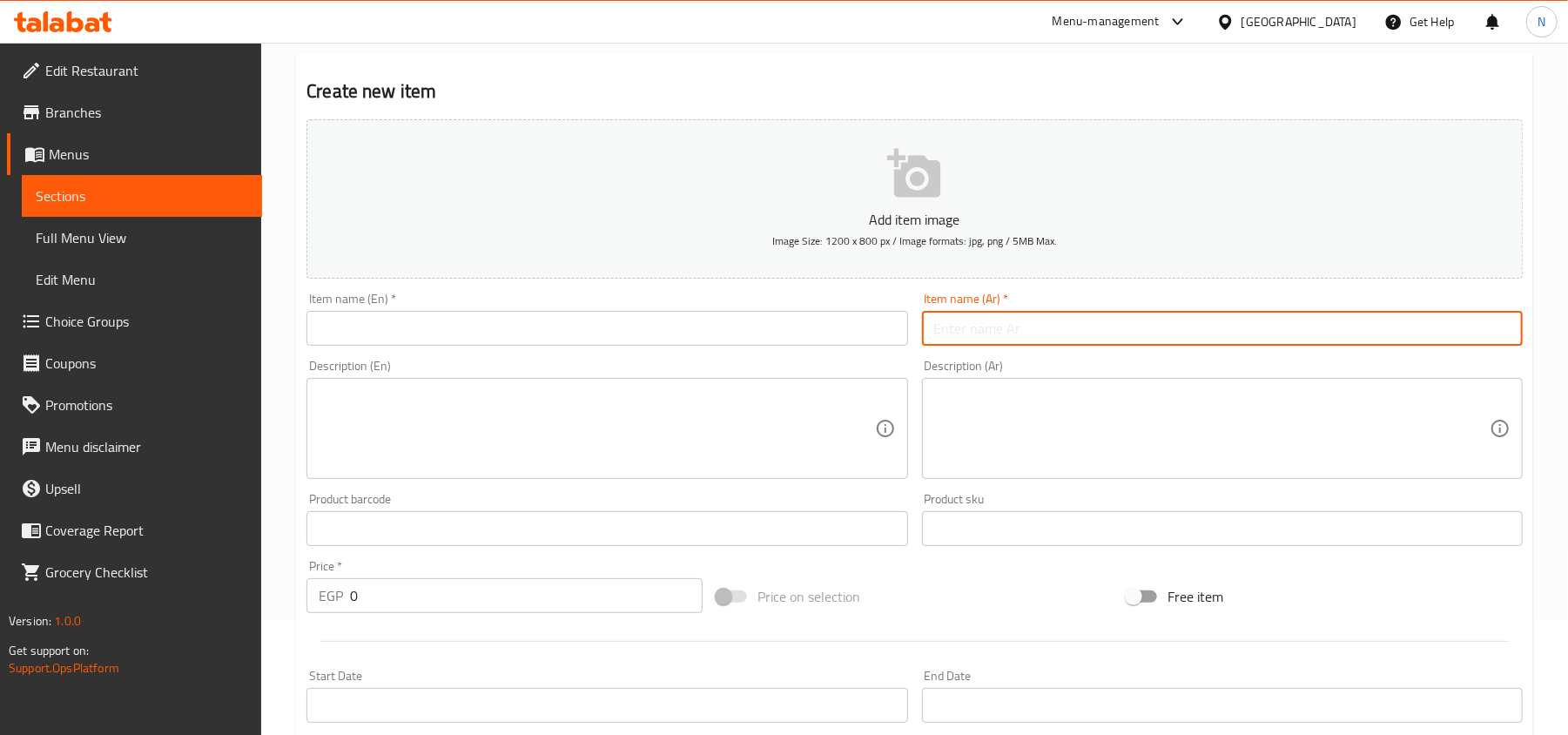
paste input "نفر لحم كبســــــة"
click at [1137, 328] on input "نفر لحم كبســــــة" at bounding box center [1222, 328] width 601 height 35
type input "نفر لحم كبســــــة"
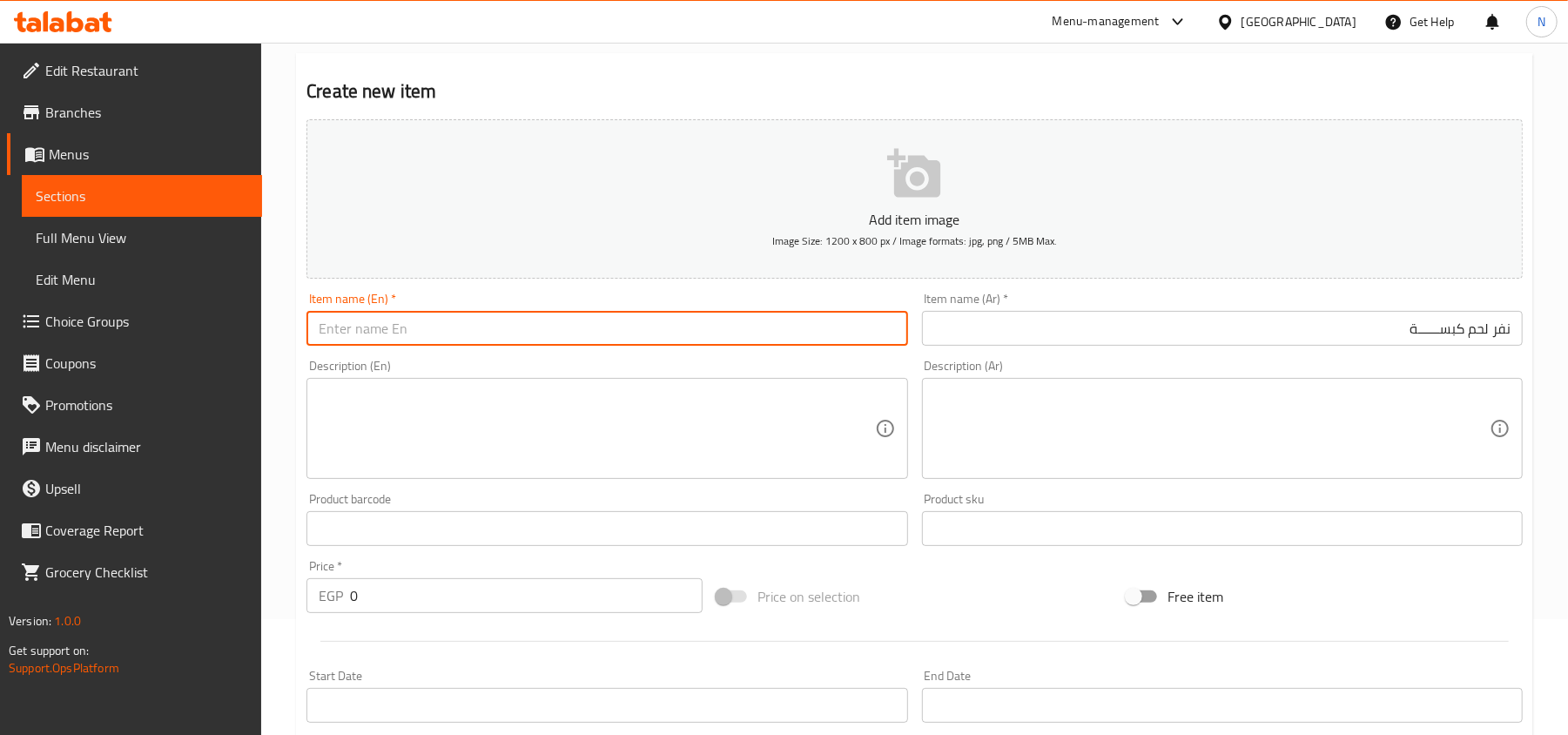
click at [428, 321] on input "text" at bounding box center [607, 328] width 601 height 35
type input "ى"
click at [500, 325] on input "Nafar Meat Kabsa" at bounding box center [607, 328] width 601 height 35
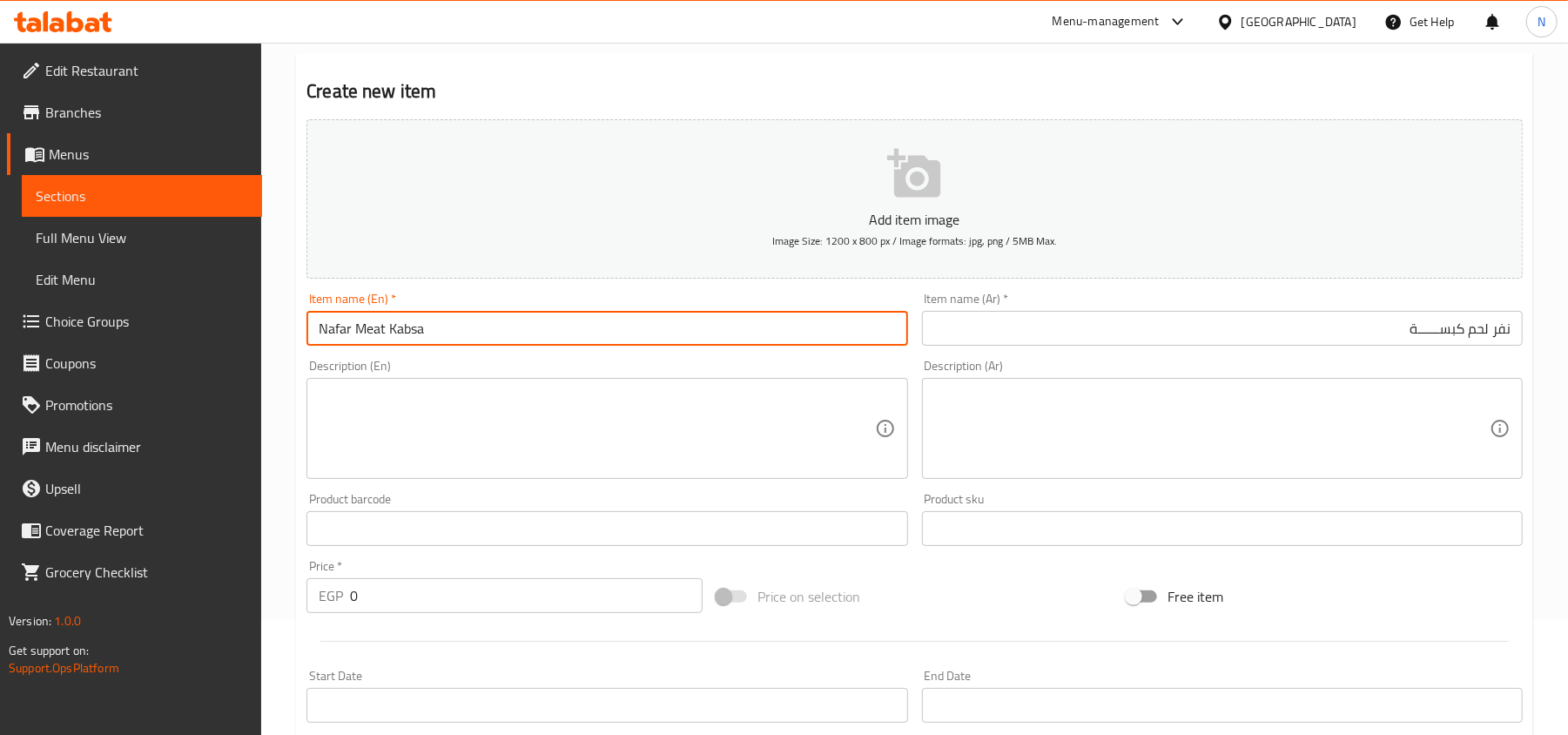
click at [416, 321] on input "Nafar Meat Kabsa" at bounding box center [607, 328] width 601 height 35
drag, startPoint x: 349, startPoint y: 336, endPoint x: 358, endPoint y: 359, distance: 24.7
click at [350, 336] on input "Nafar Meat Kabsa" at bounding box center [607, 328] width 601 height 35
paste input "Kabsa"
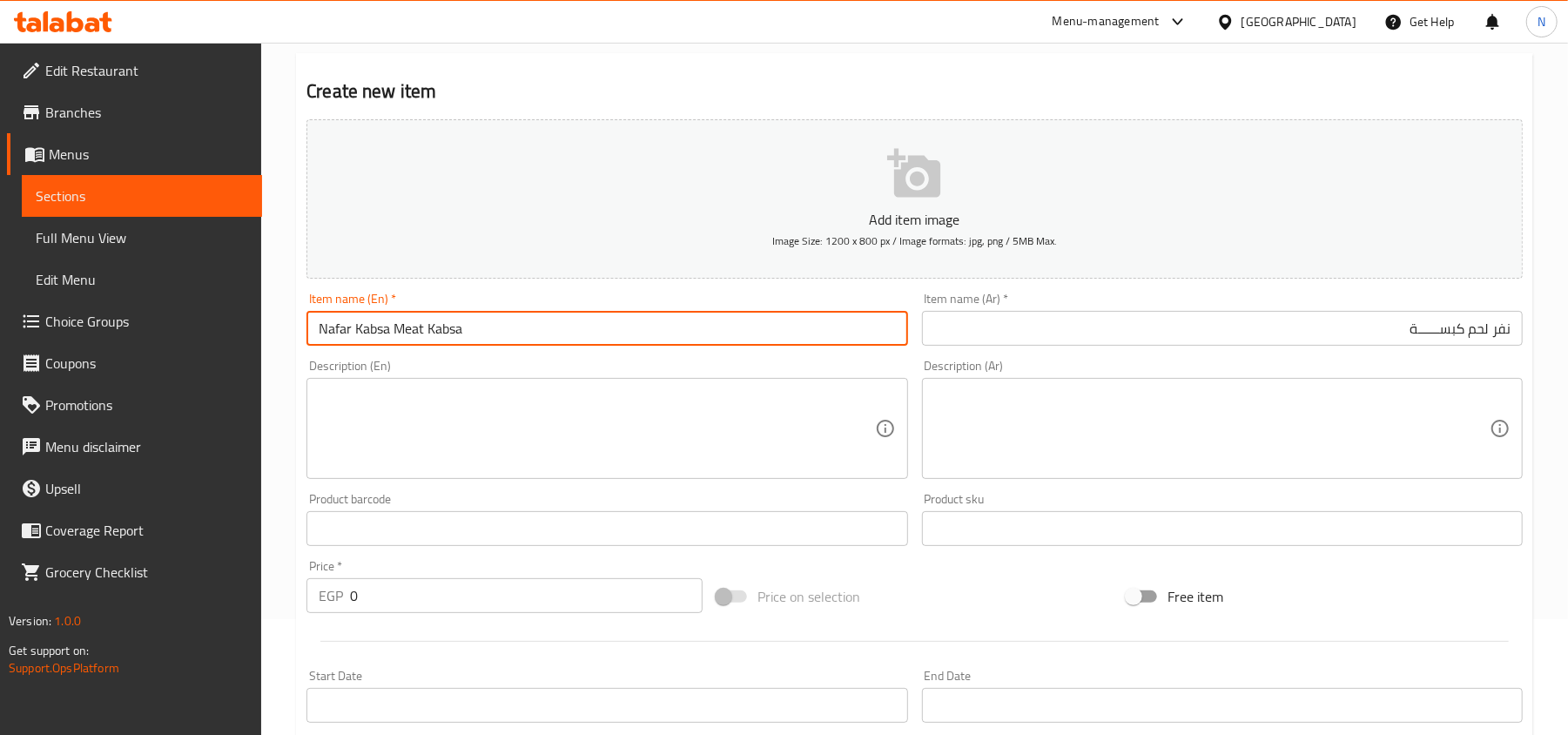
click at [426, 335] on input "Nafar Kabsa Meat Kabsa" at bounding box center [607, 328] width 601 height 35
type input "Nafar Kabsa Meat"
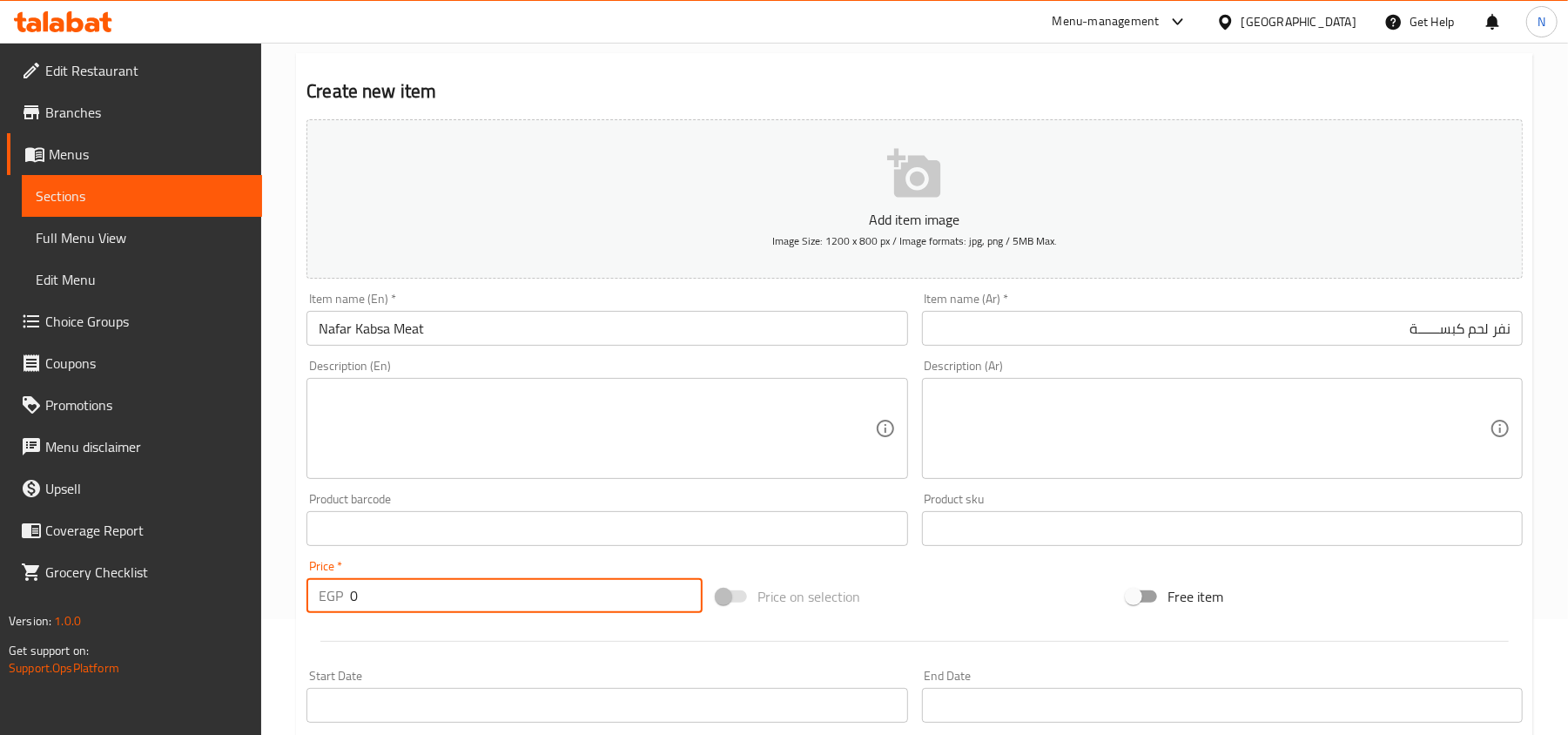
drag, startPoint x: 498, startPoint y: 595, endPoint x: 234, endPoint y: 594, distance: 264.0
click at [234, 595] on div "Edit Restaurant Branches Menus Sections Full Menu View Edit Menu Choice Groups …" at bounding box center [784, 521] width 1568 height 1187
paste input "475.0"
type input "475.00"
click at [595, 383] on div "Description (En)" at bounding box center [607, 428] width 601 height 101
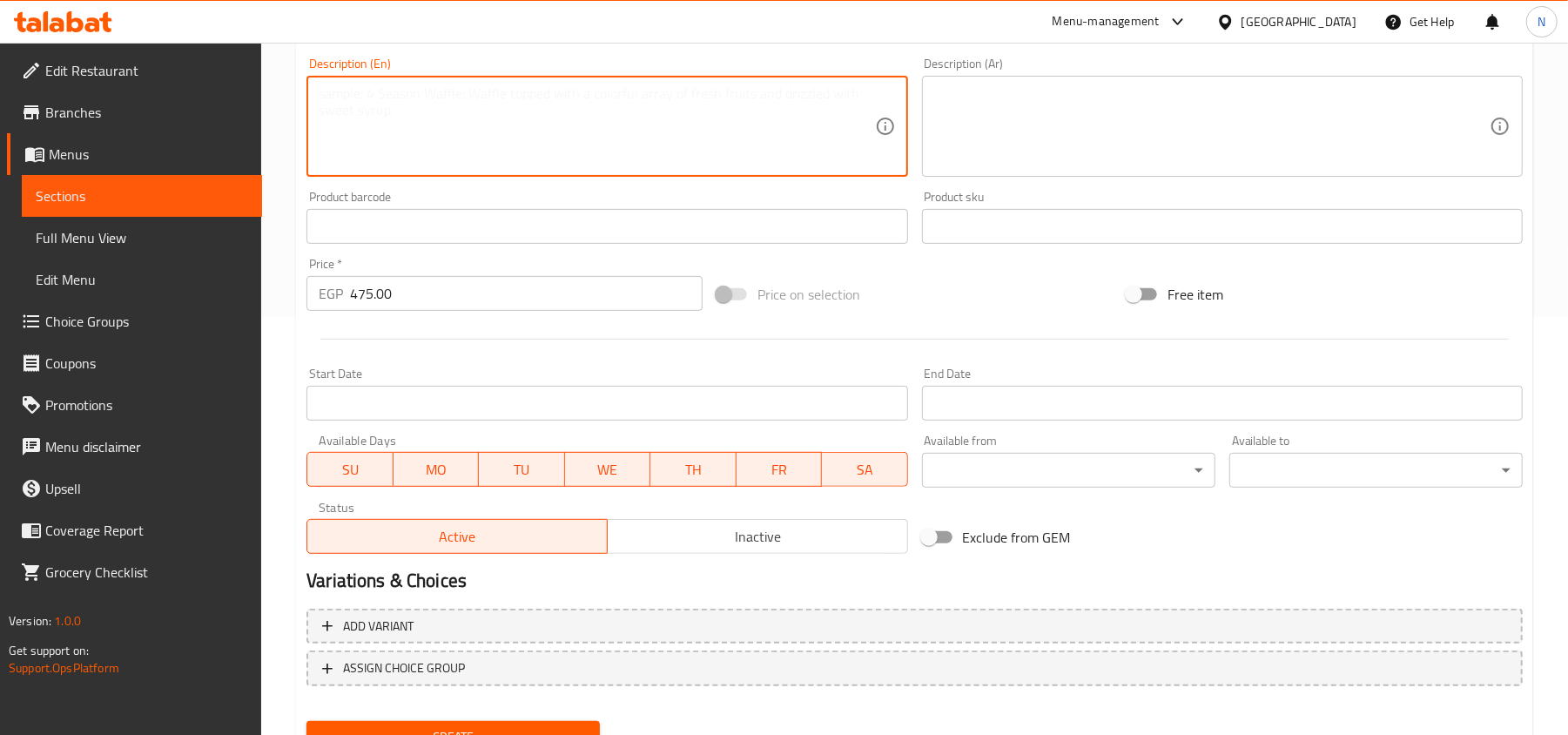
scroll to position [464, 0]
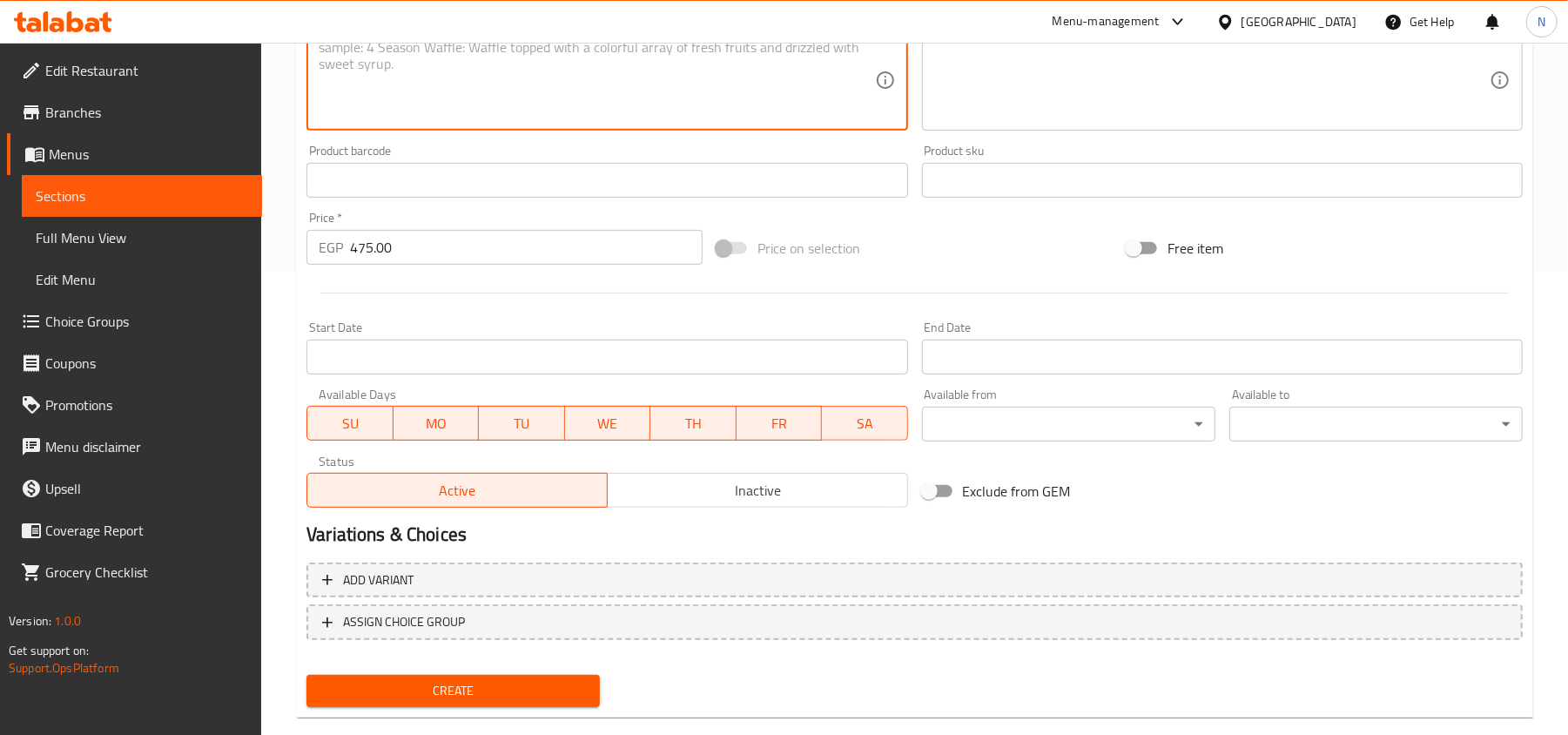
click at [464, 705] on button "Create" at bounding box center [453, 690] width 293 height 32
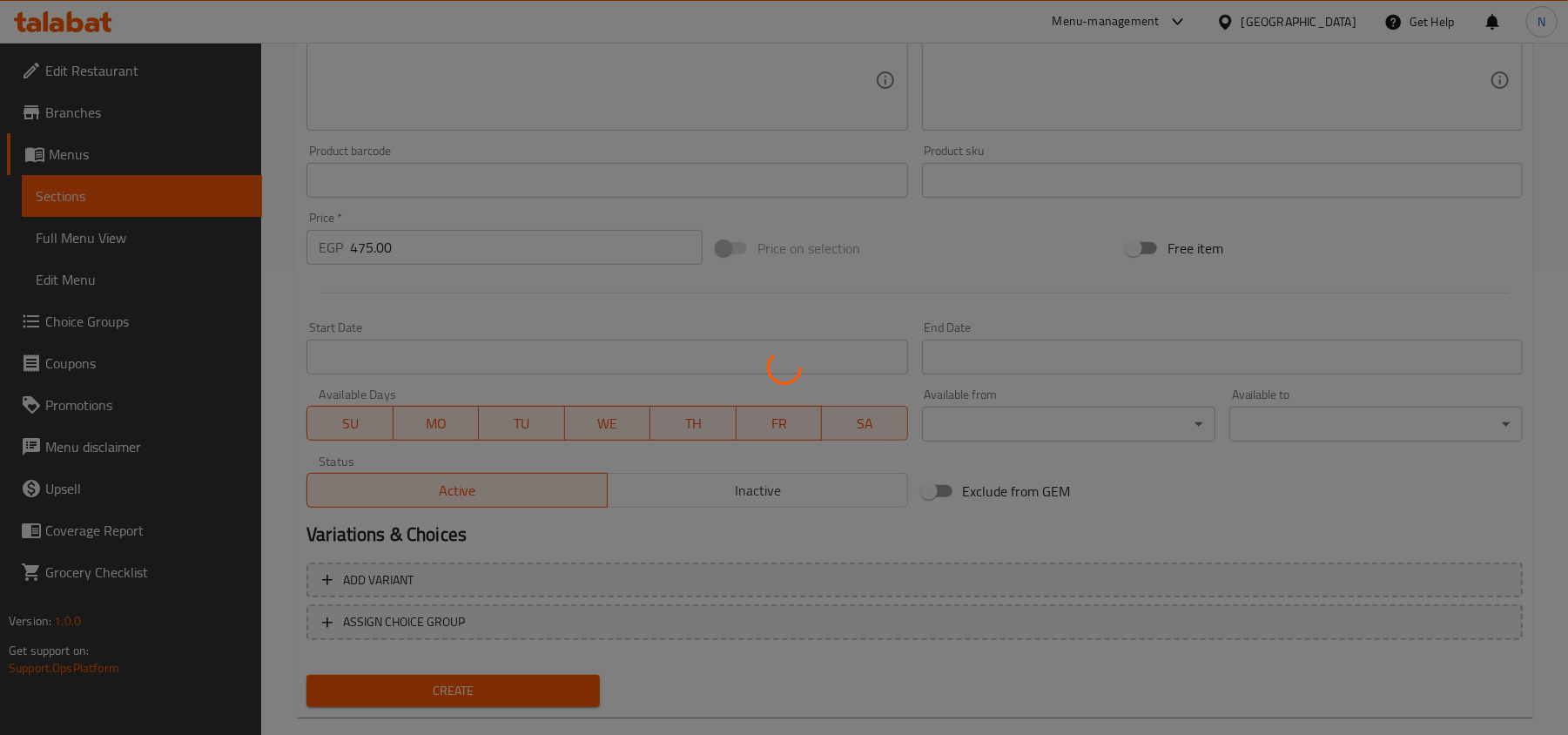
type input "0"
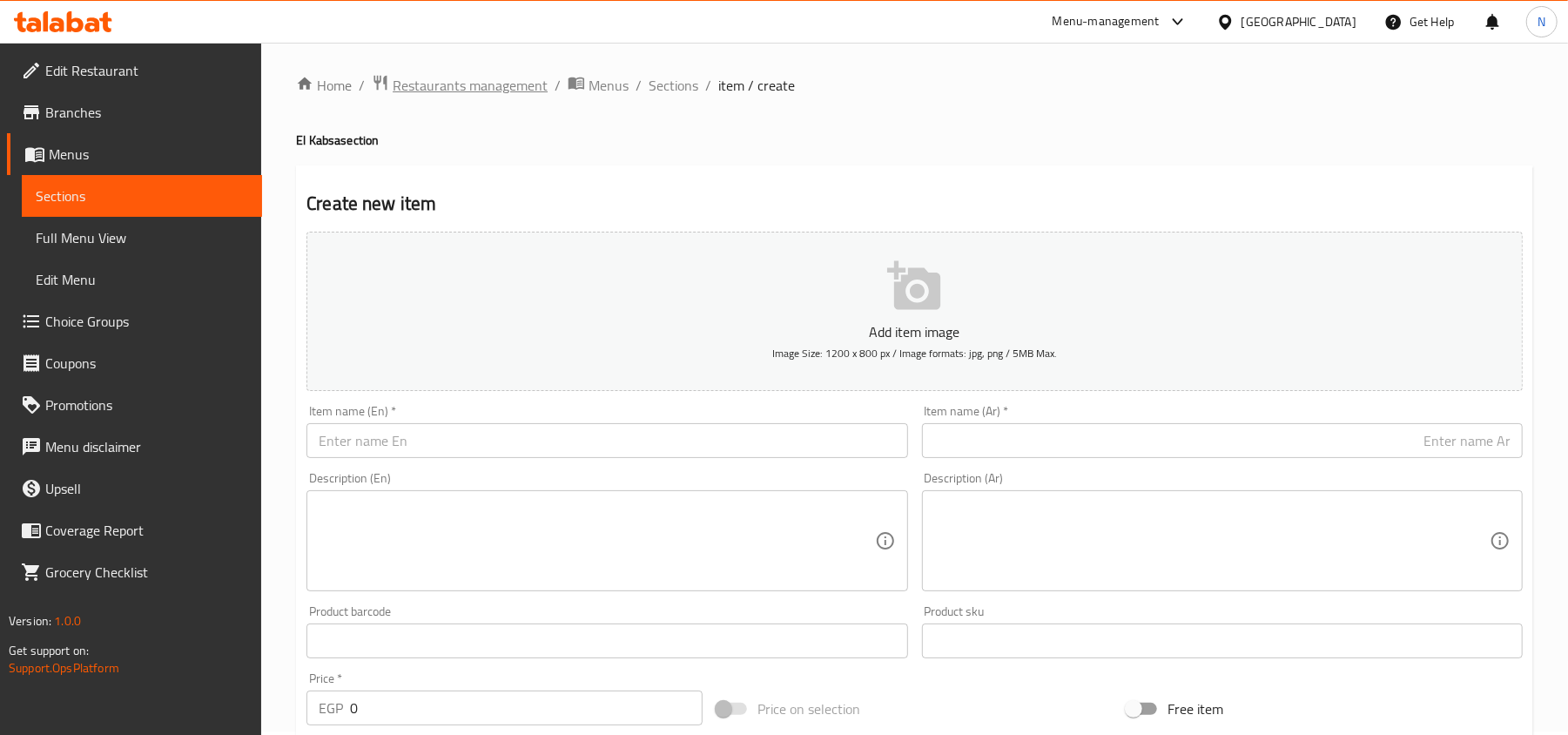
scroll to position [0, 0]
click at [649, 82] on span "Sections" at bounding box center [673, 89] width 50 height 21
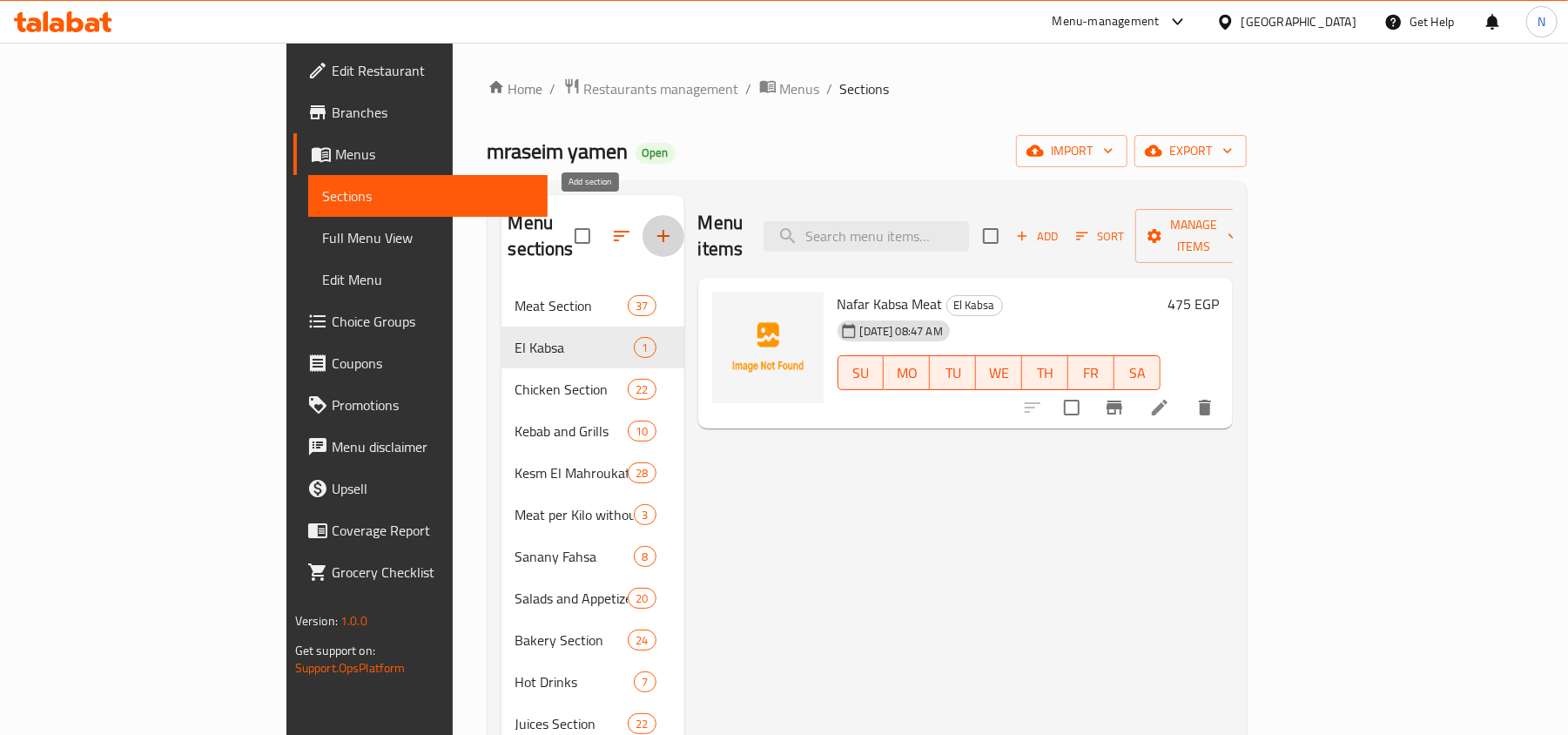
click at [643, 221] on button "button" at bounding box center [664, 236] width 42 height 42
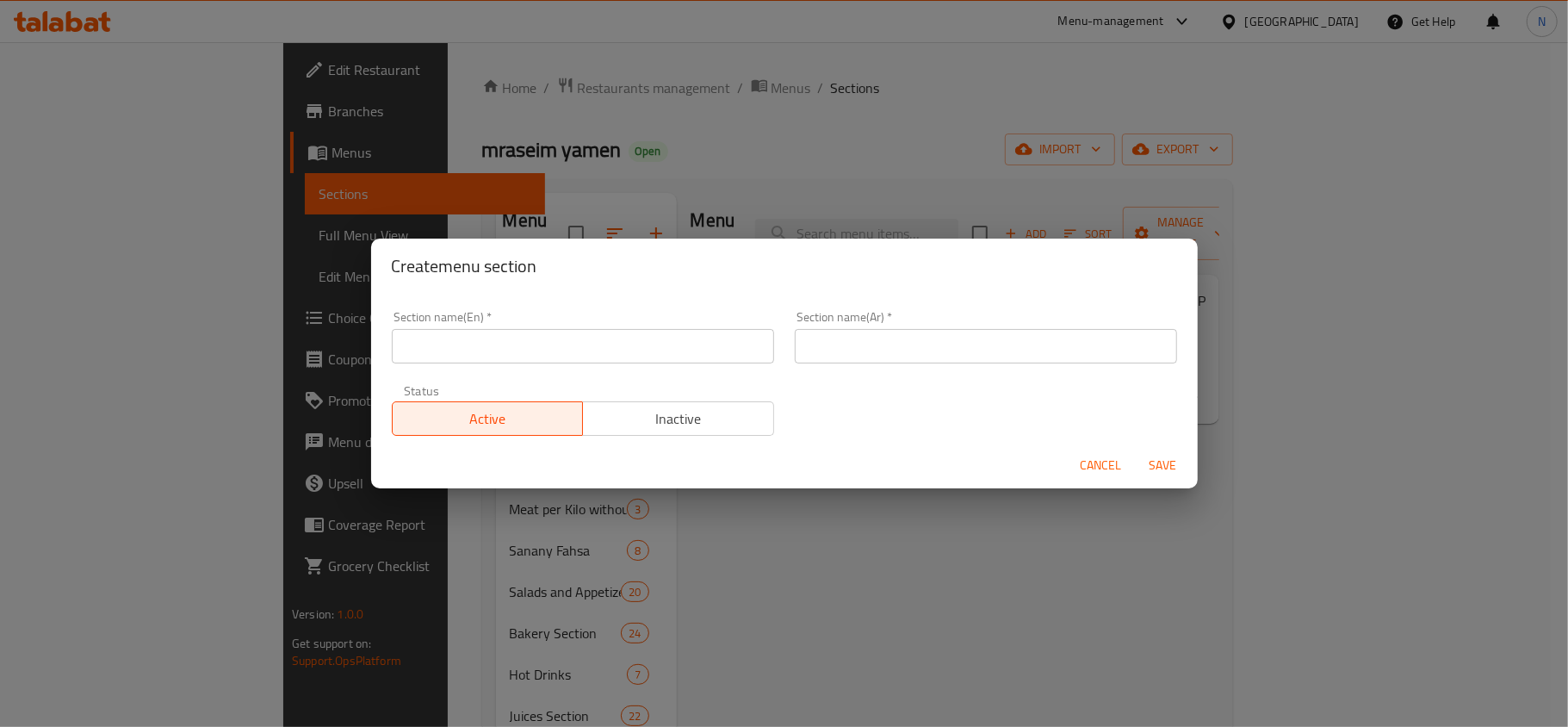
click at [1113, 468] on span "Cancel" at bounding box center [1102, 465] width 42 height 22
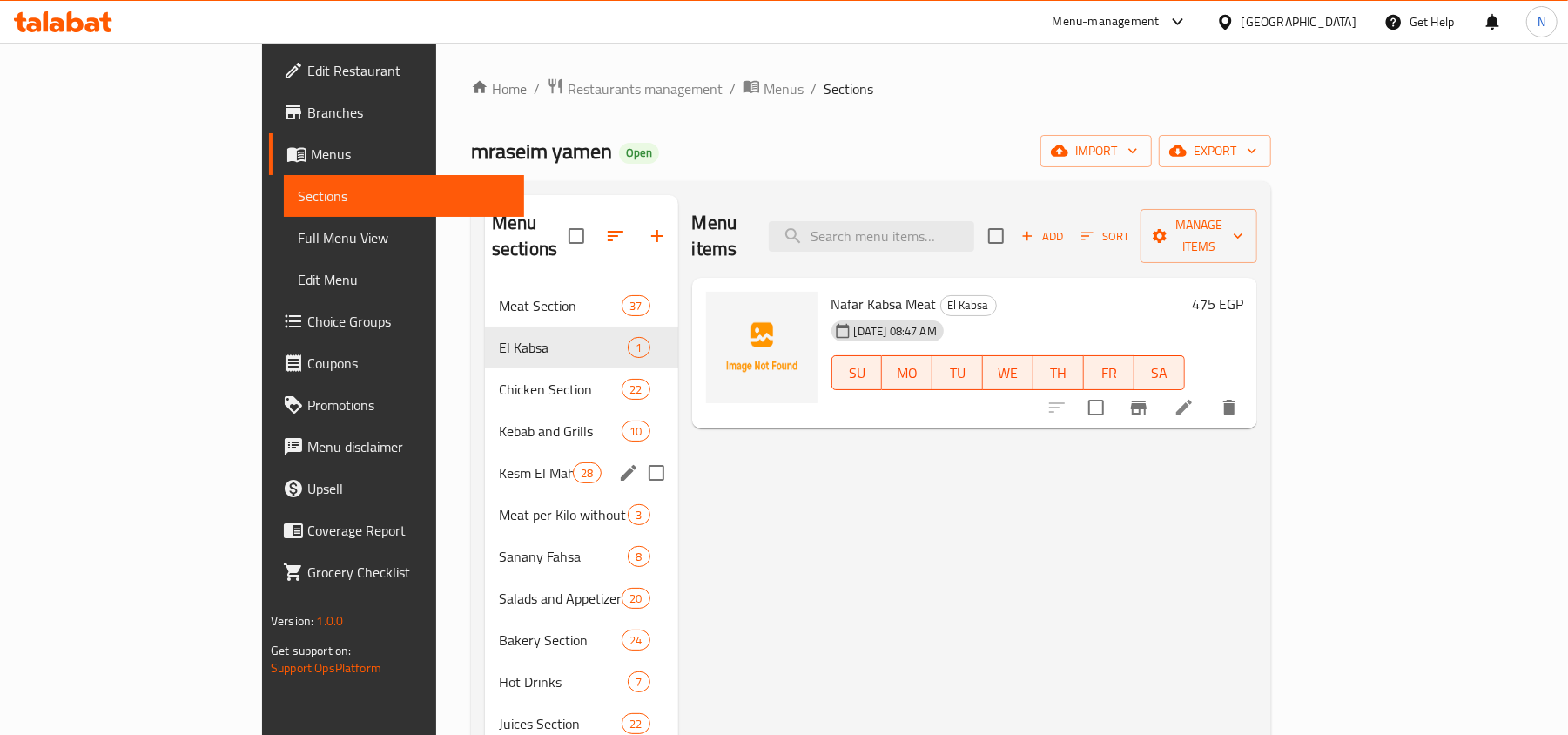
scroll to position [116, 0]
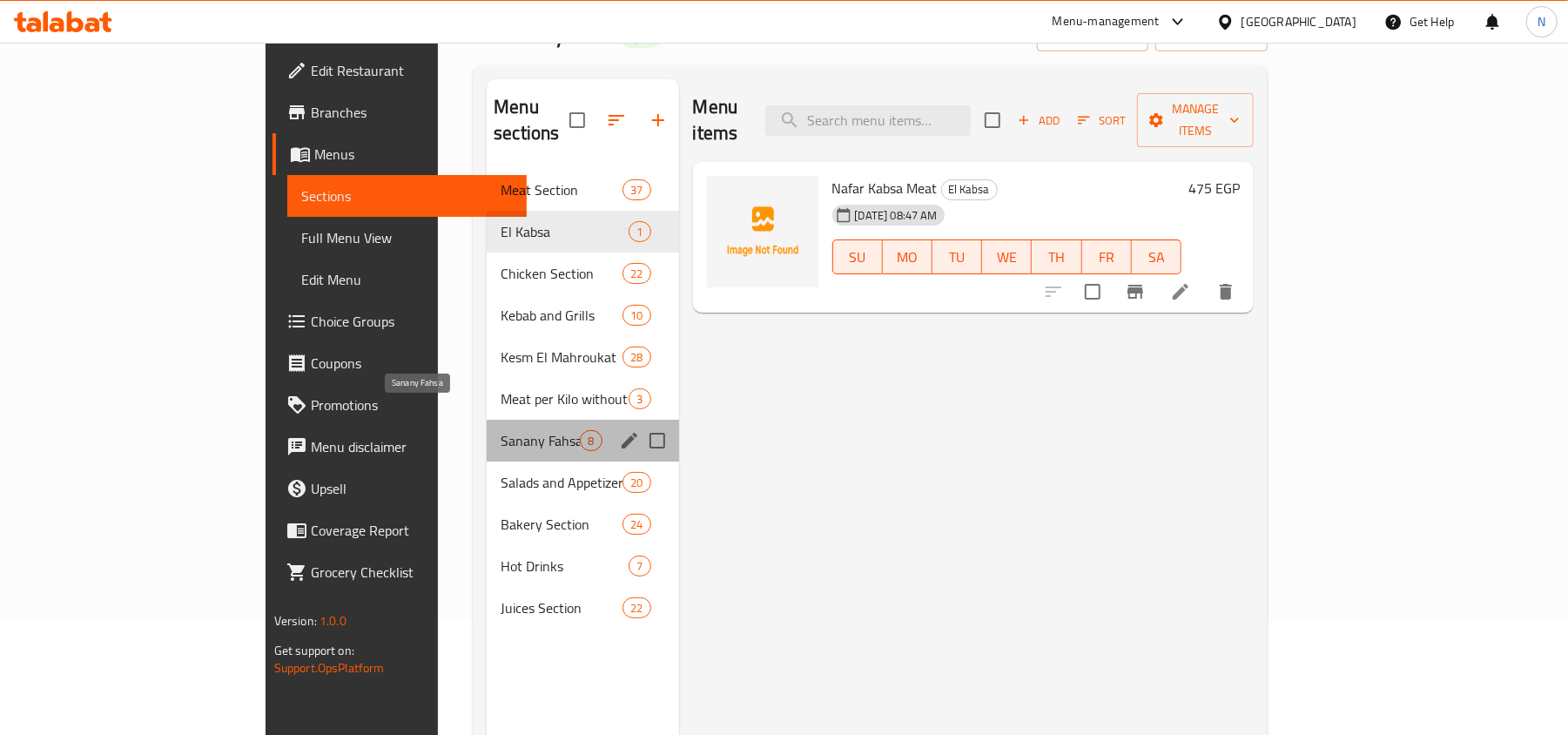
click at [500, 430] on span "Sanany Fahsa" at bounding box center [540, 441] width 79 height 21
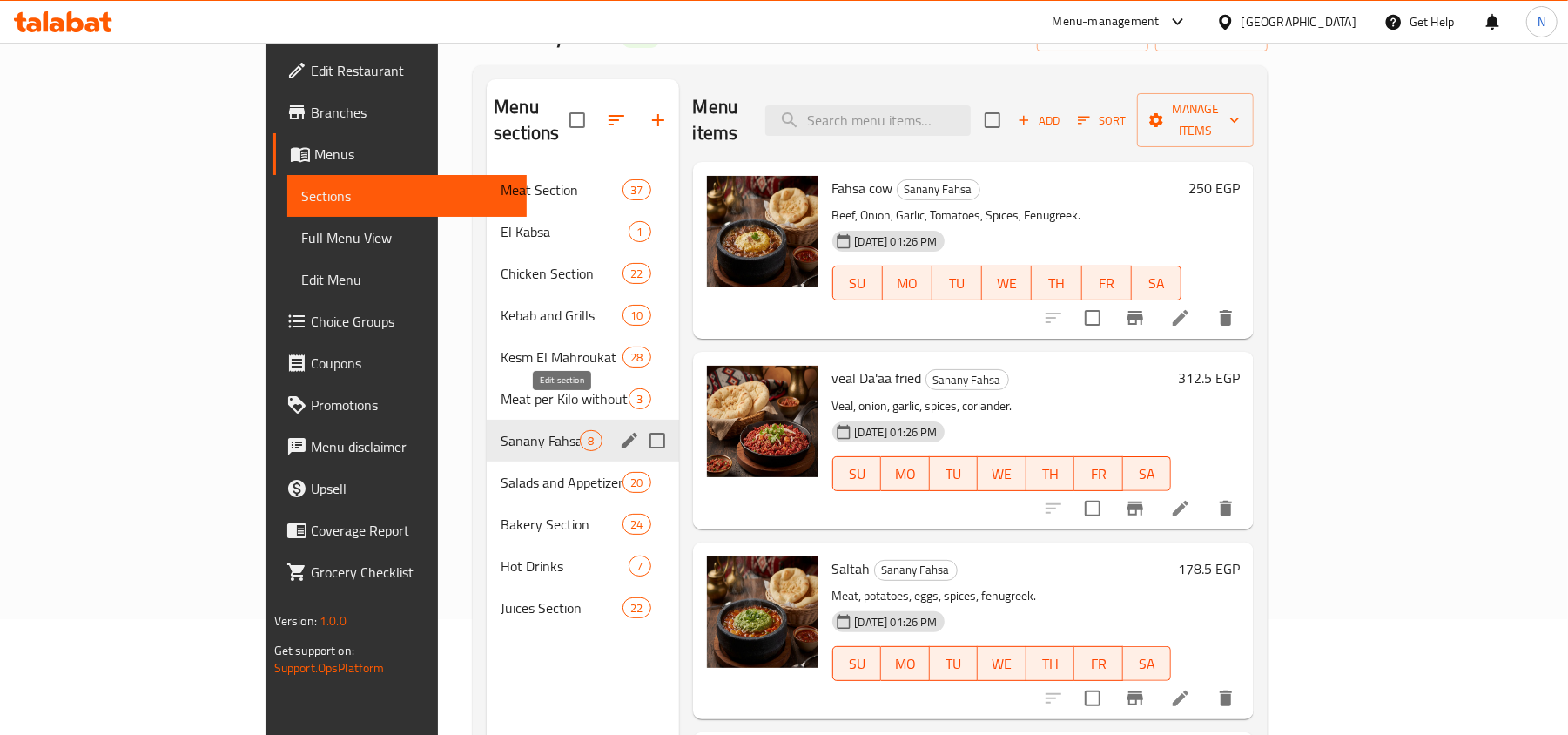
click at [619, 430] on icon "edit" at bounding box center [629, 441] width 21 height 21
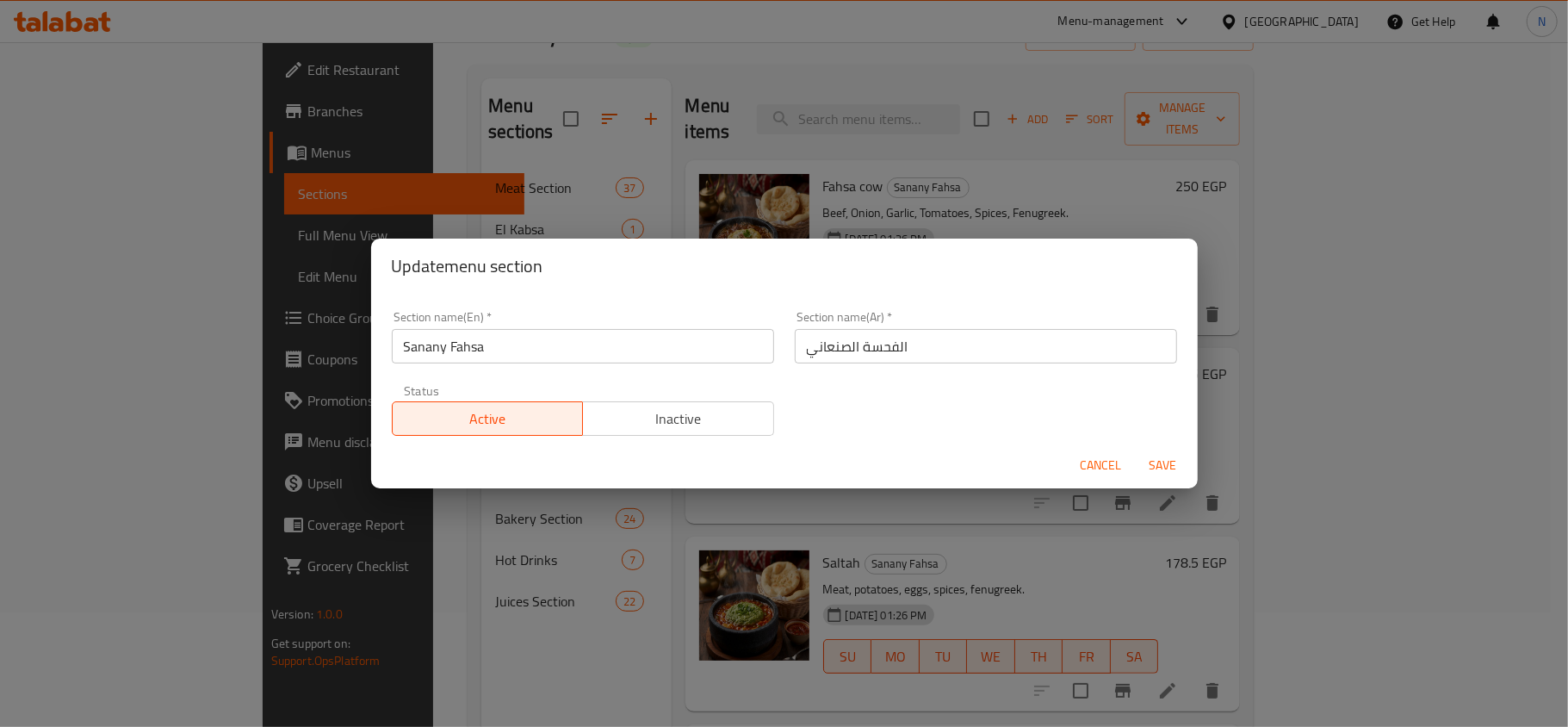
click at [1081, 472] on span "Cancel" at bounding box center [1102, 465] width 42 height 22
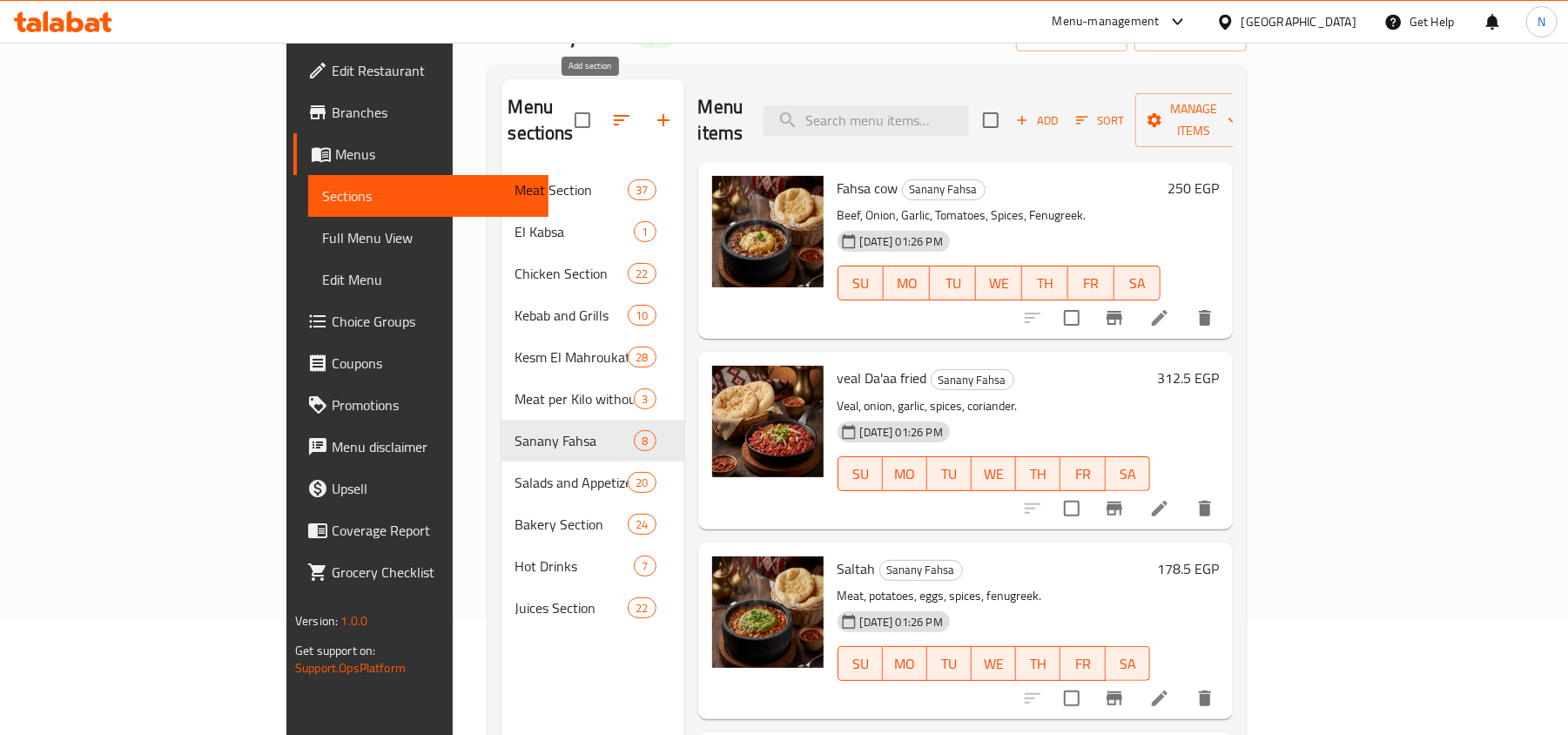
click at [653, 110] on icon "button" at bounding box center [664, 120] width 21 height 21
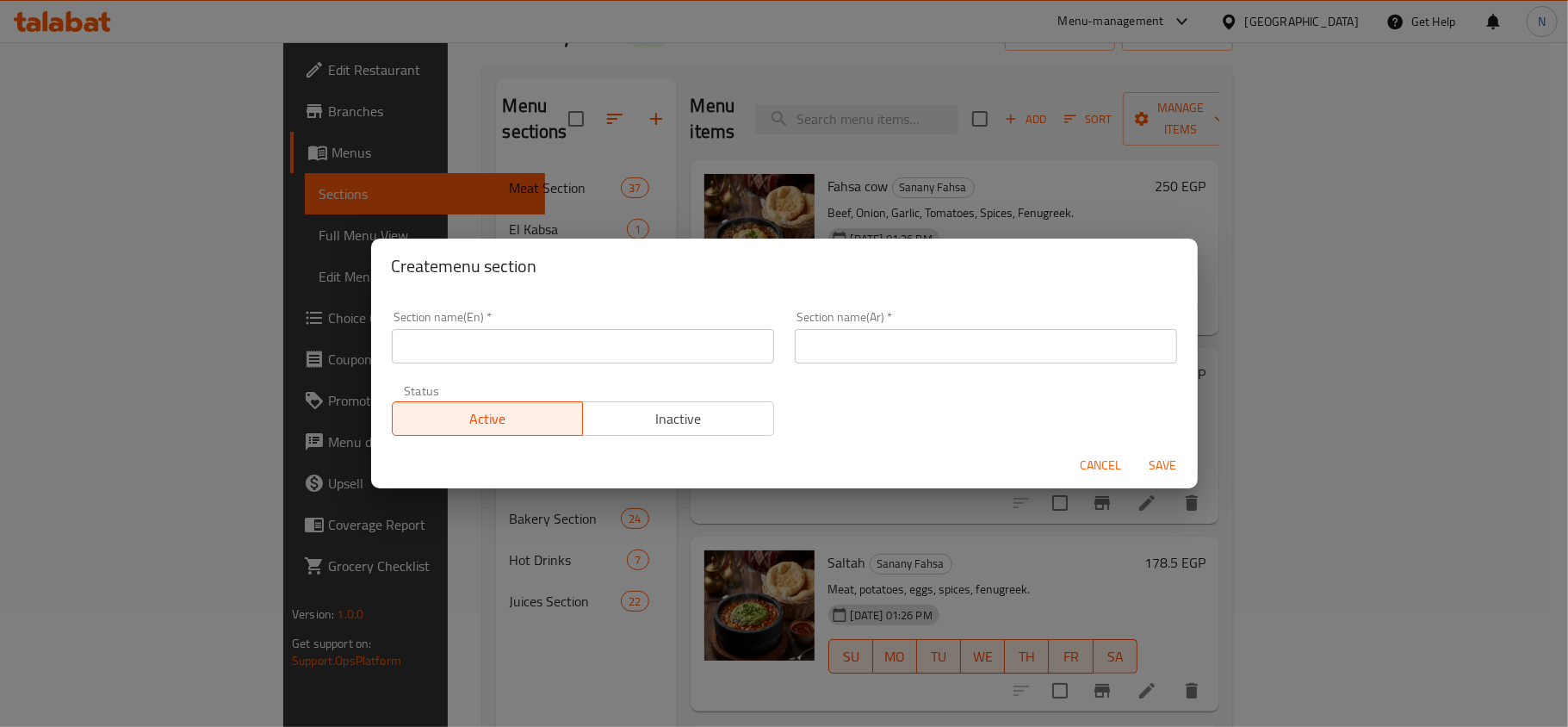
drag, startPoint x: 519, startPoint y: 386, endPoint x: 517, endPoint y: 343, distance: 43.0
click at [515, 384] on div "Active Inactive" at bounding box center [583, 409] width 382 height 51
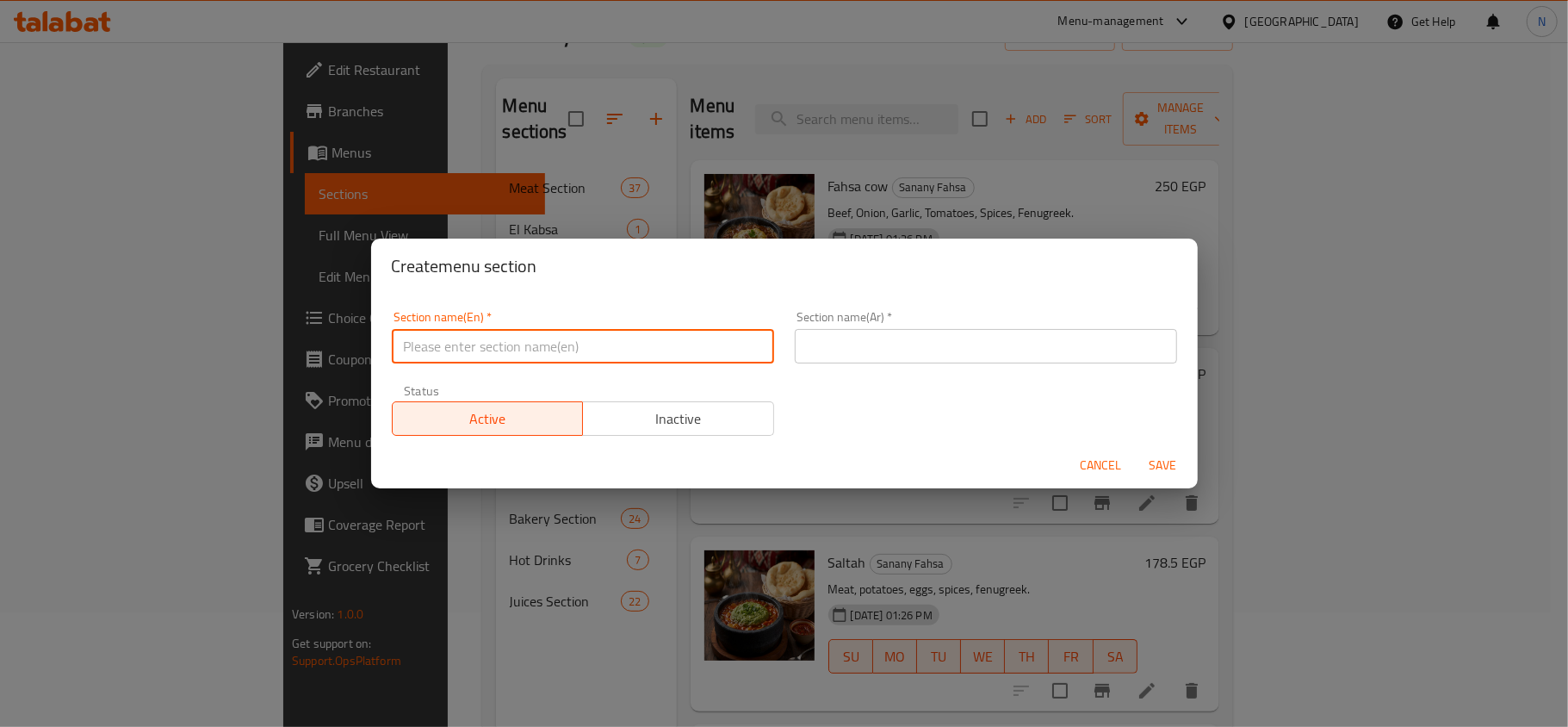
click at [521, 334] on input "text" at bounding box center [583, 347] width 382 height 35
click at [1110, 477] on button "Cancel" at bounding box center [1101, 466] width 55 height 32
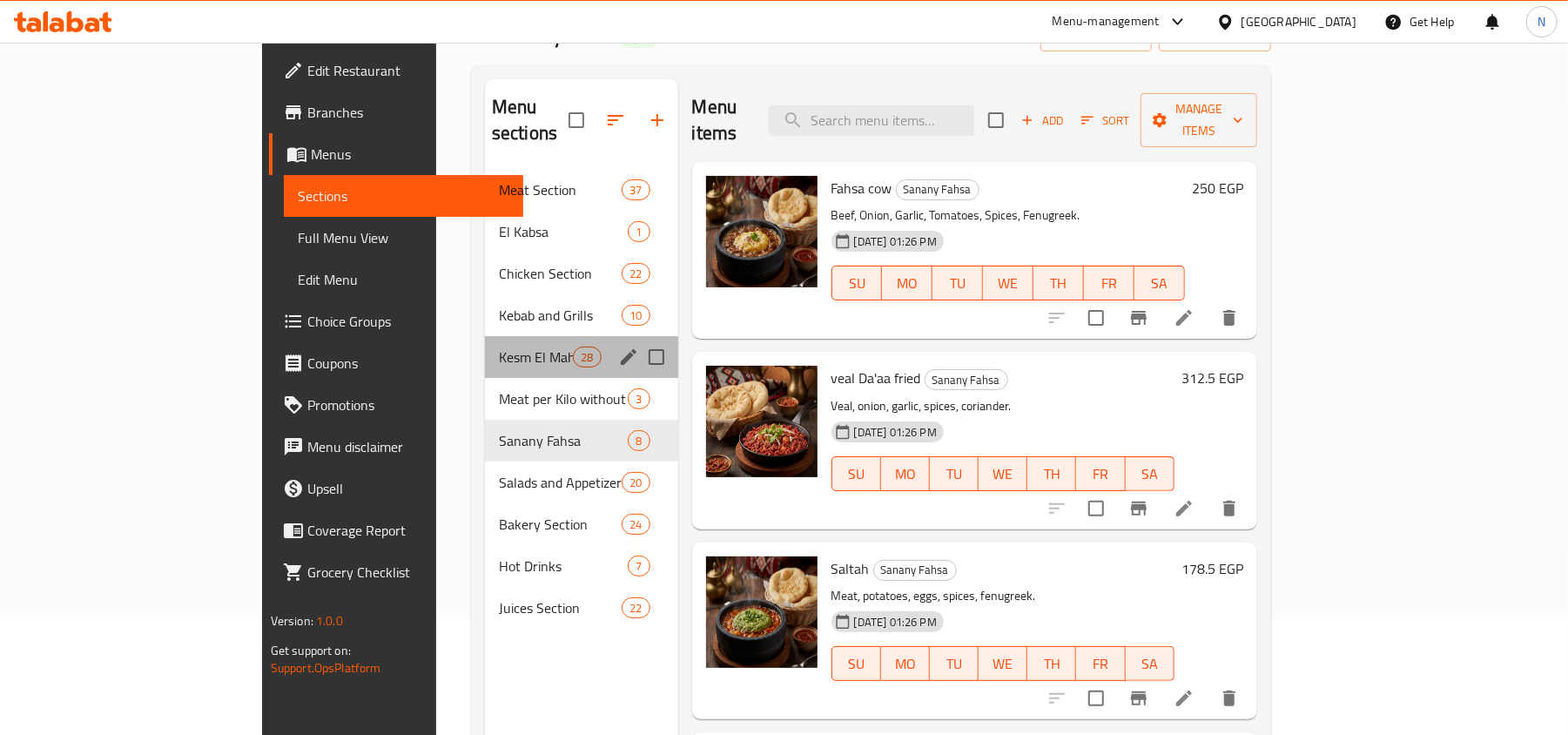
click at [485, 336] on div "Kesm El Mahroukat 28" at bounding box center [581, 357] width 193 height 42
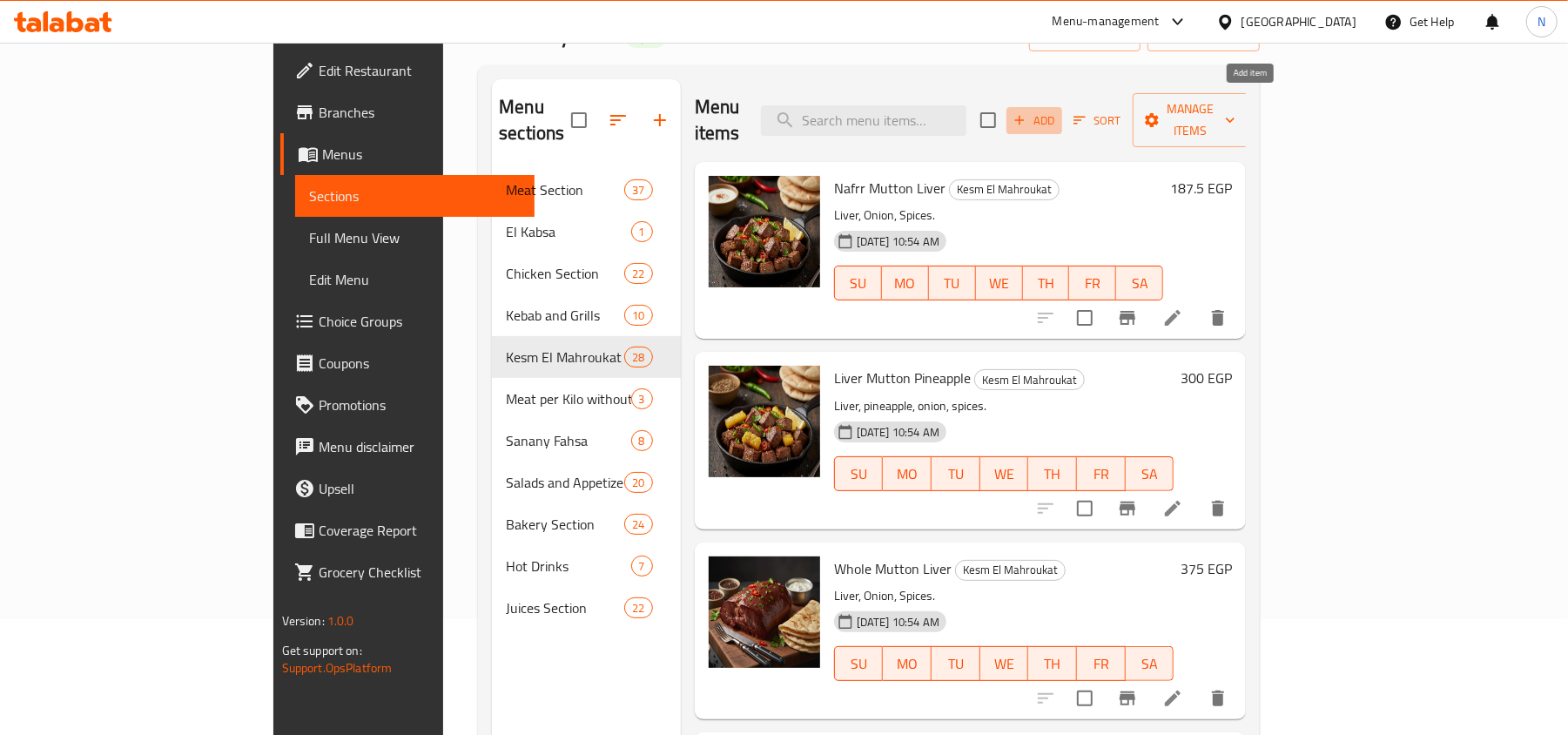
click at [1058, 111] on span "Add" at bounding box center [1034, 120] width 47 height 20
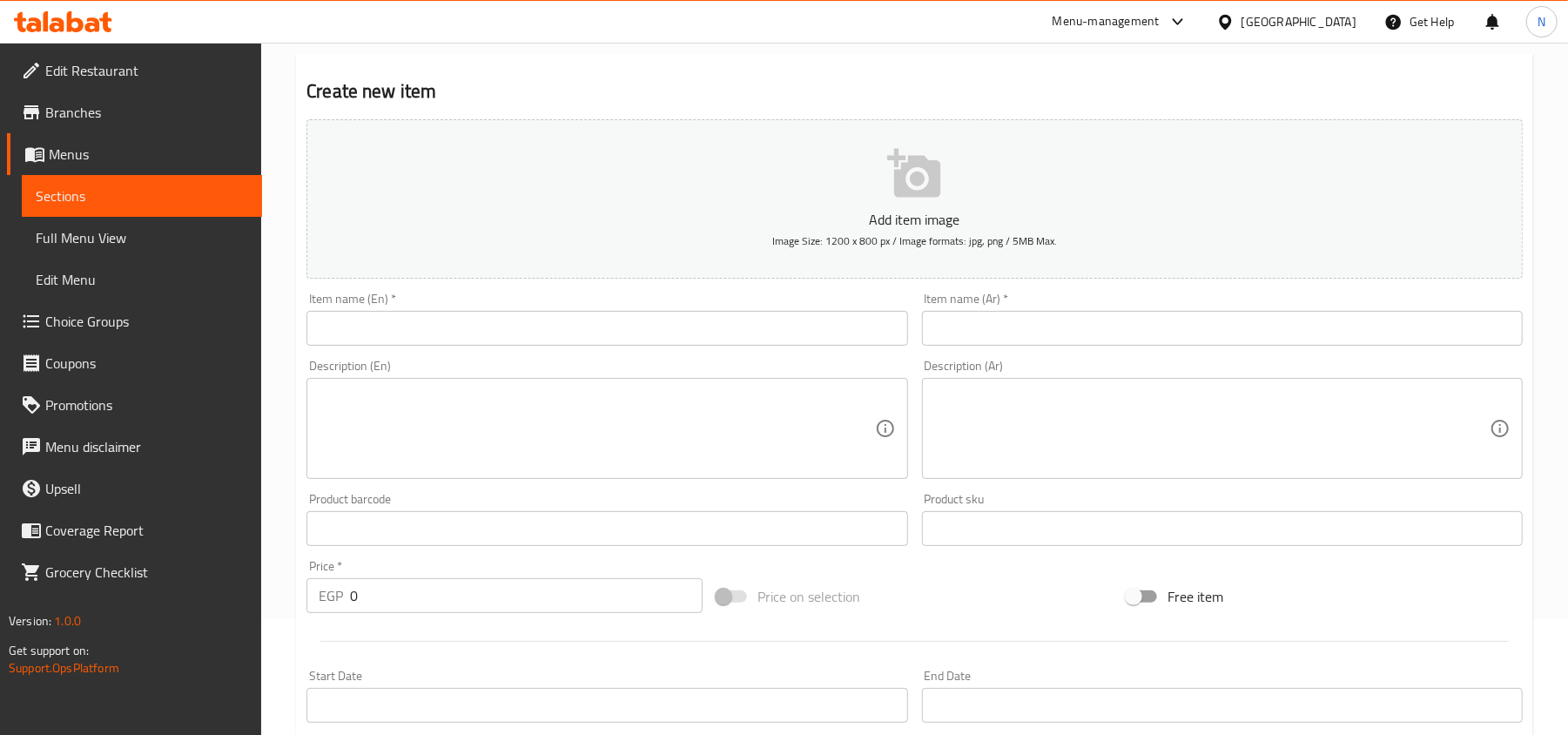
click at [1192, 357] on div "Description (Ar) Description (Ar)" at bounding box center [1222, 420] width 615 height 133
click at [1217, 340] on input "text" at bounding box center [1222, 328] width 601 height 35
paste input "شكشوكة عدنى"
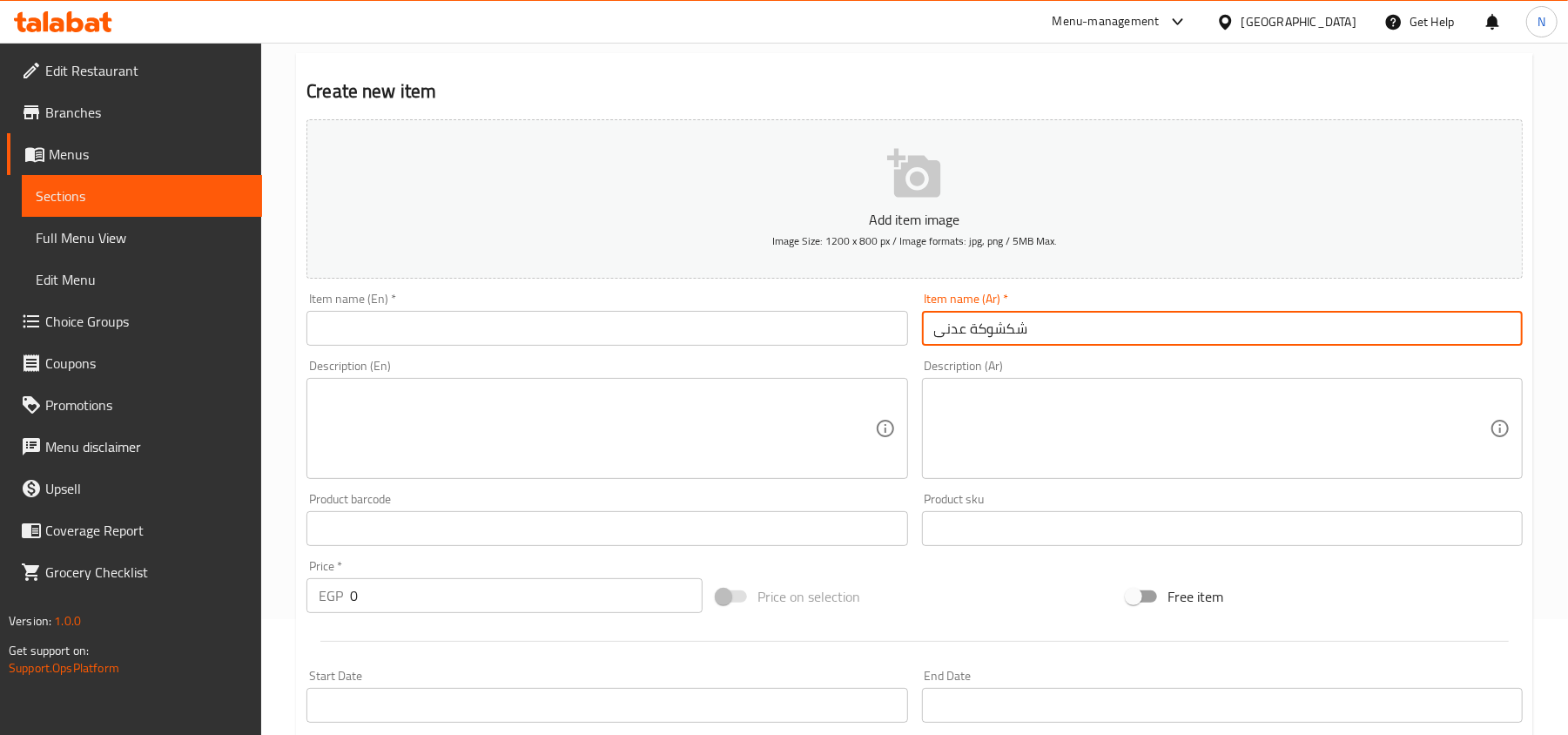
click at [1178, 338] on input "شكشوكة عدنى" at bounding box center [1222, 328] width 601 height 35
drag, startPoint x: 1178, startPoint y: 338, endPoint x: 1144, endPoint y: 338, distance: 34.0
click at [1144, 338] on input "شكشوكة عدنى" at bounding box center [1222, 328] width 601 height 35
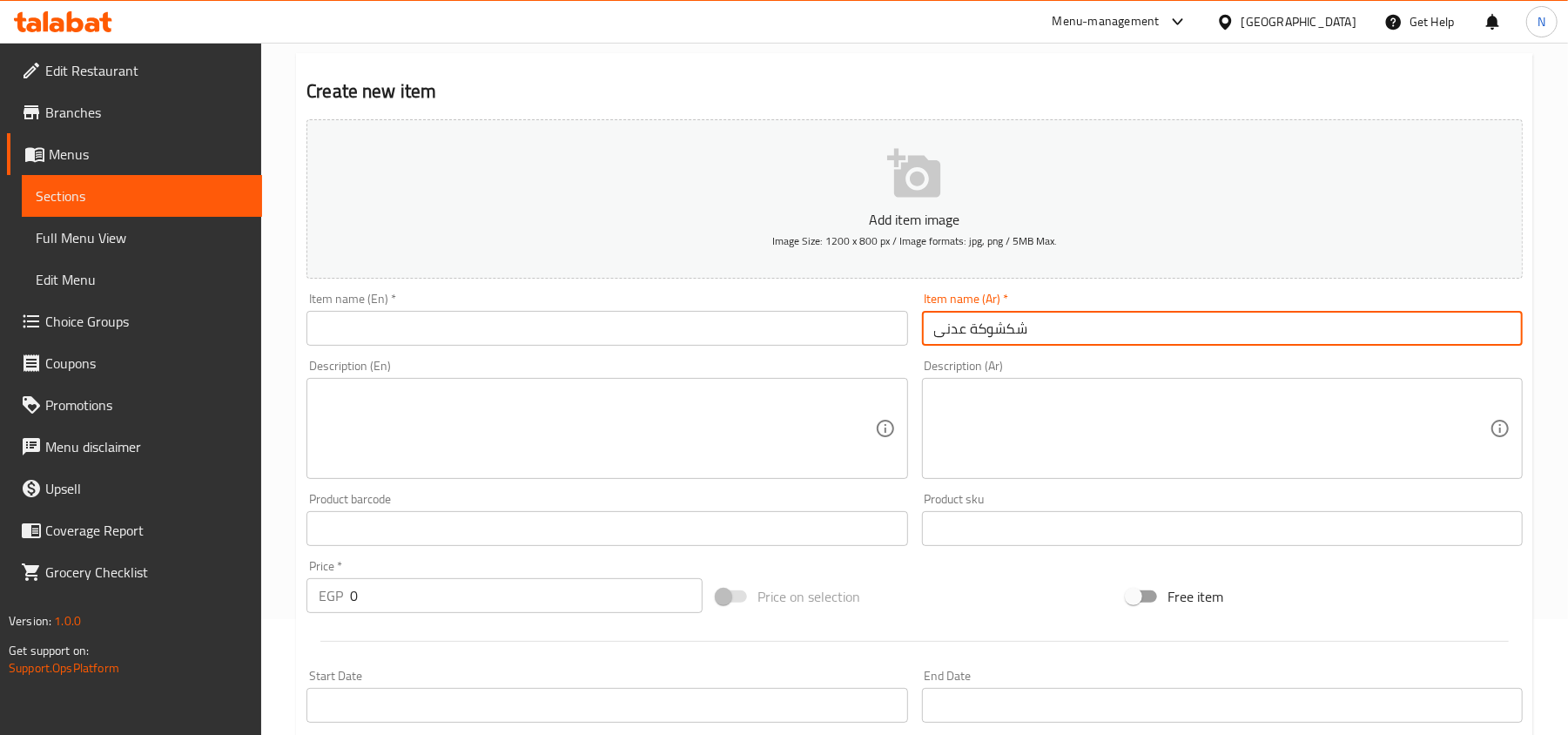
click at [1144, 338] on input "شكشوكة عدنى" at bounding box center [1222, 328] width 601 height 35
click at [1474, 335] on input "شكشوكة عدنى" at bounding box center [1222, 328] width 601 height 35
type input "شكشوكة عدنى"
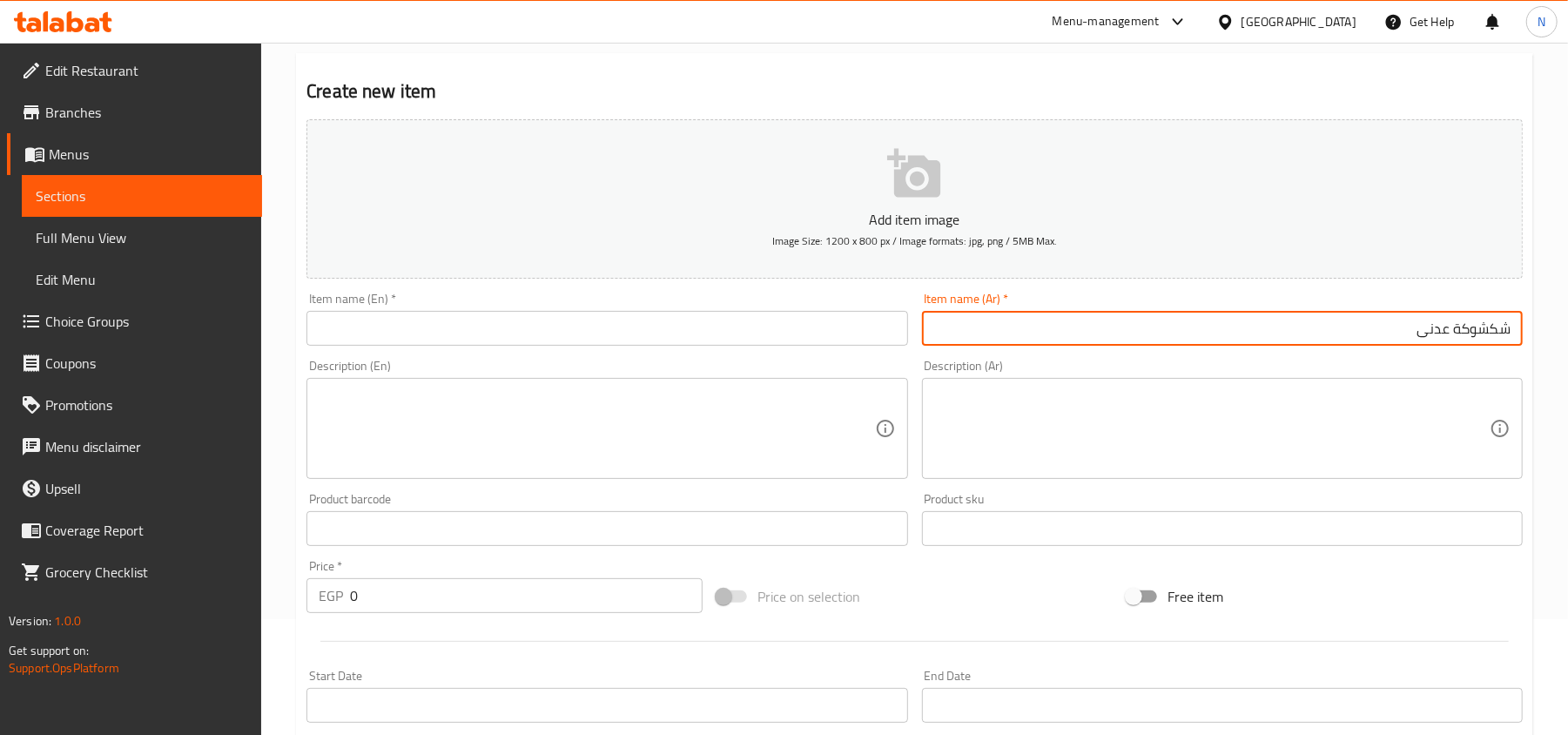
click at [457, 338] on input "text" at bounding box center [607, 328] width 601 height 35
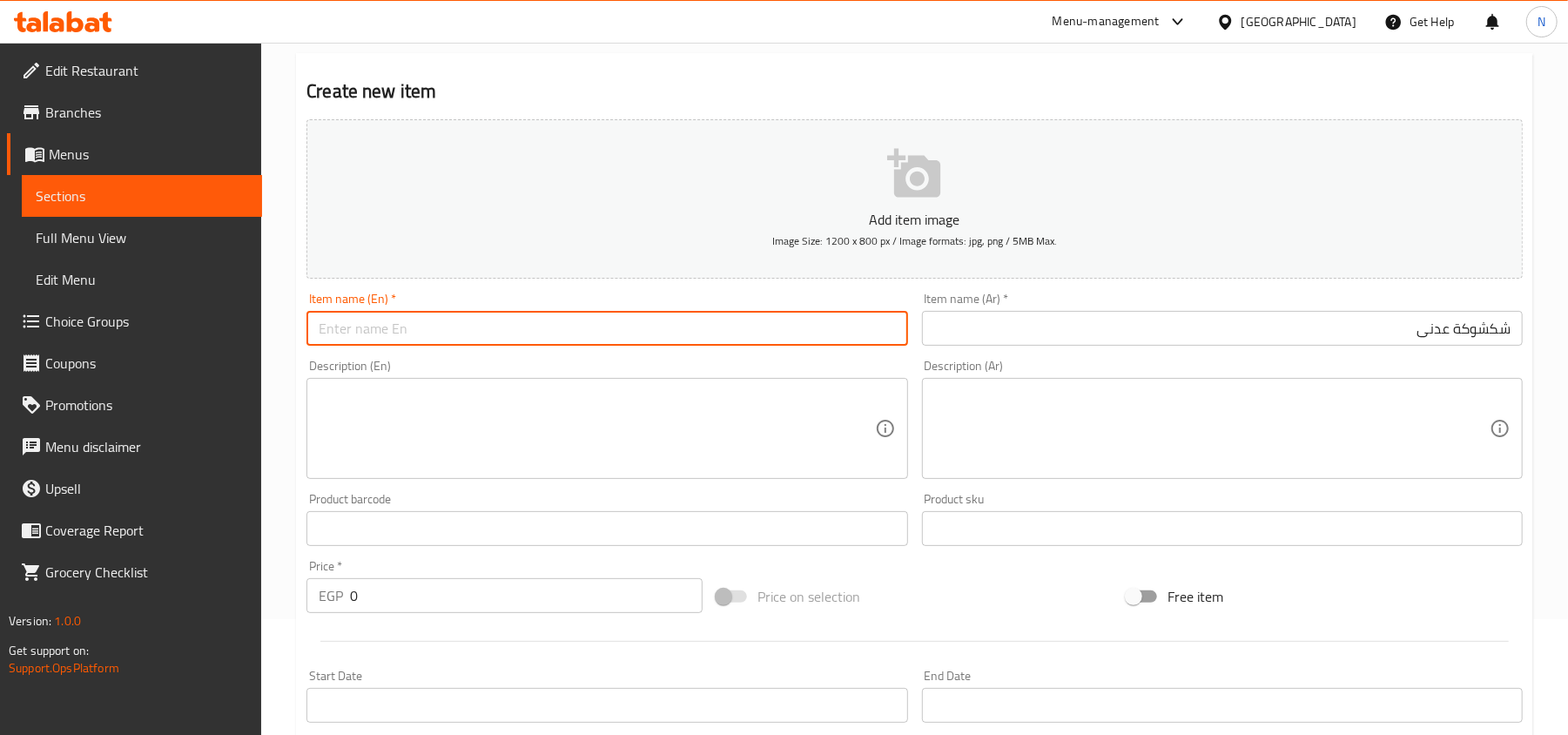
paste input "Shakshoka"
click at [1440, 328] on input "شكشوكة عدنى" at bounding box center [1222, 328] width 601 height 35
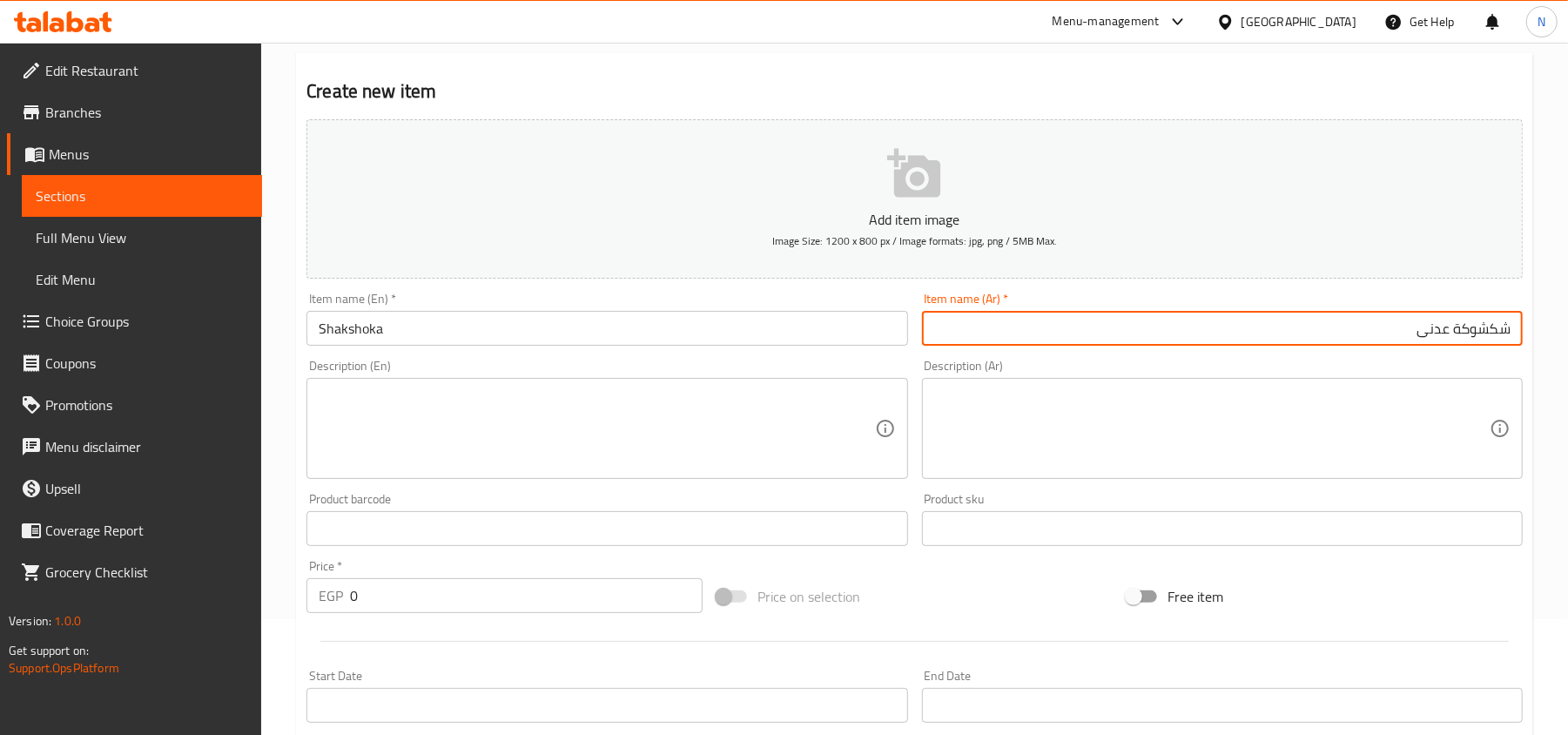
click at [1440, 328] on input "شكشوكة عدنى" at bounding box center [1222, 328] width 601 height 35
click at [313, 325] on input "Shakshoka" at bounding box center [607, 328] width 601 height 35
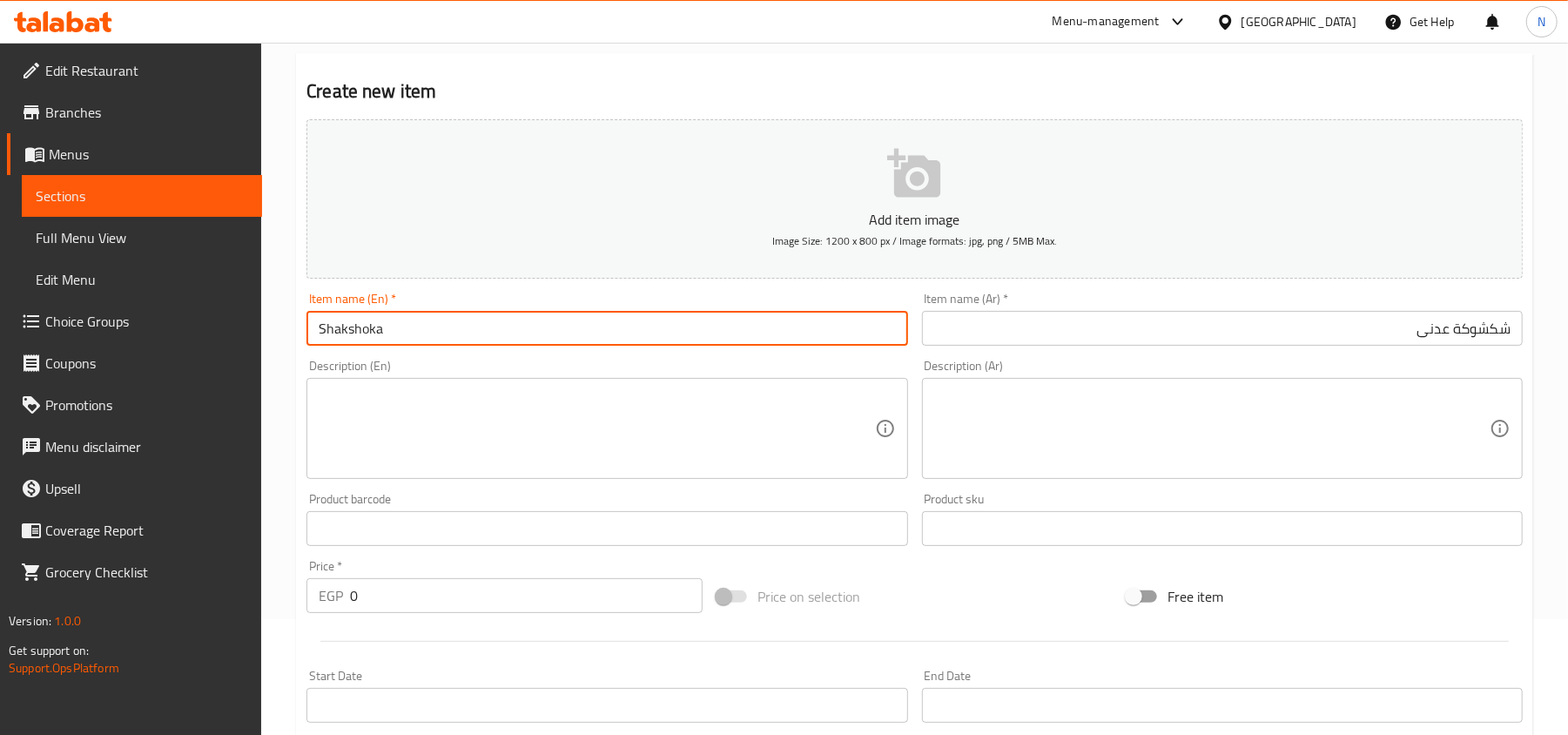
paste input "Adani"
click at [448, 324] on input "Adani Shakshoka" at bounding box center [607, 328] width 601 height 35
type input "Adani Shakshoka"
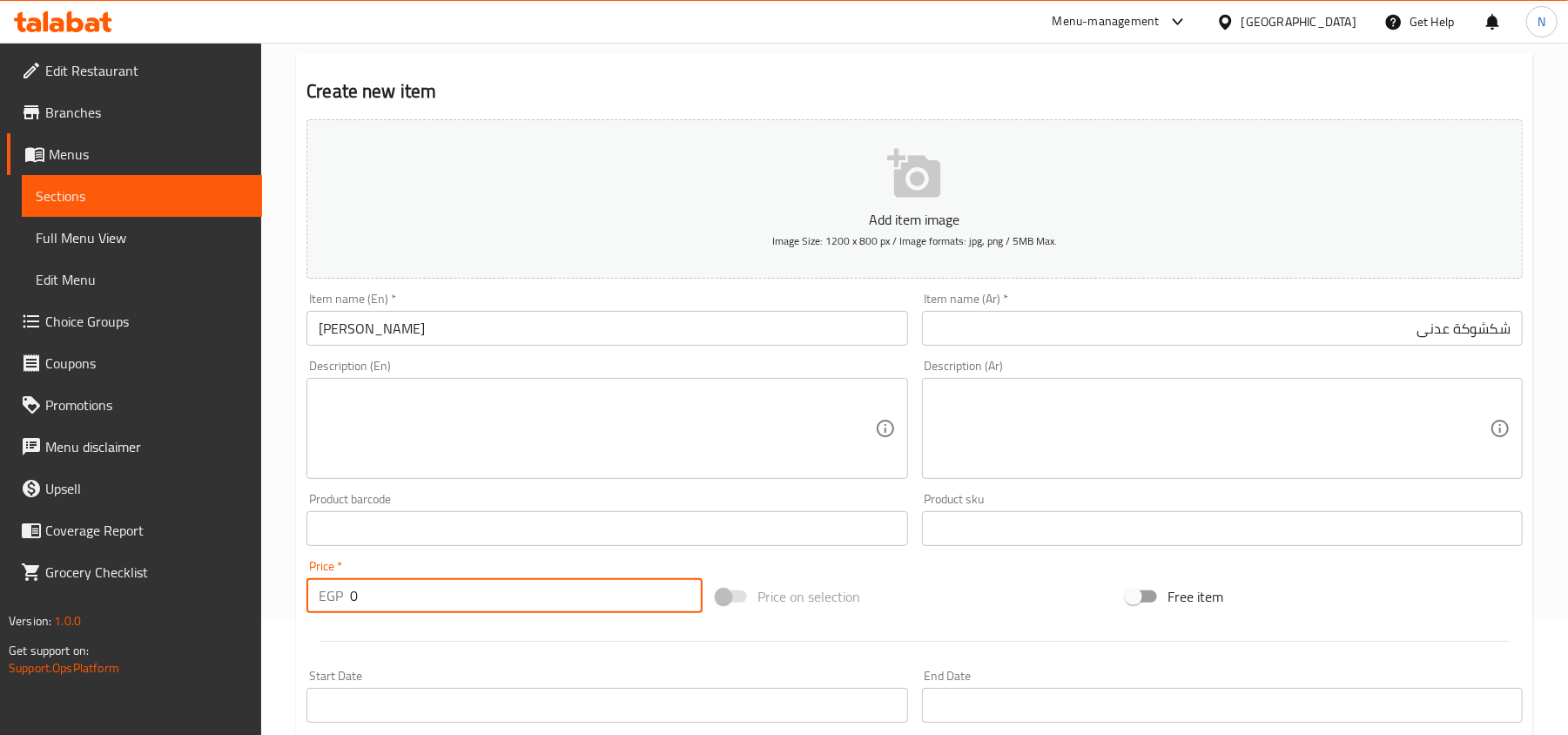
drag, startPoint x: 454, startPoint y: 602, endPoint x: 185, endPoint y: 599, distance: 269.0
click at [186, 600] on div "Edit Restaurant Branches Menus Sections Full Menu View Edit Menu Choice Groups …" at bounding box center [784, 521] width 1568 height 1187
paste input "87.5"
type input "87.50"
click at [485, 398] on textarea at bounding box center [596, 429] width 556 height 83
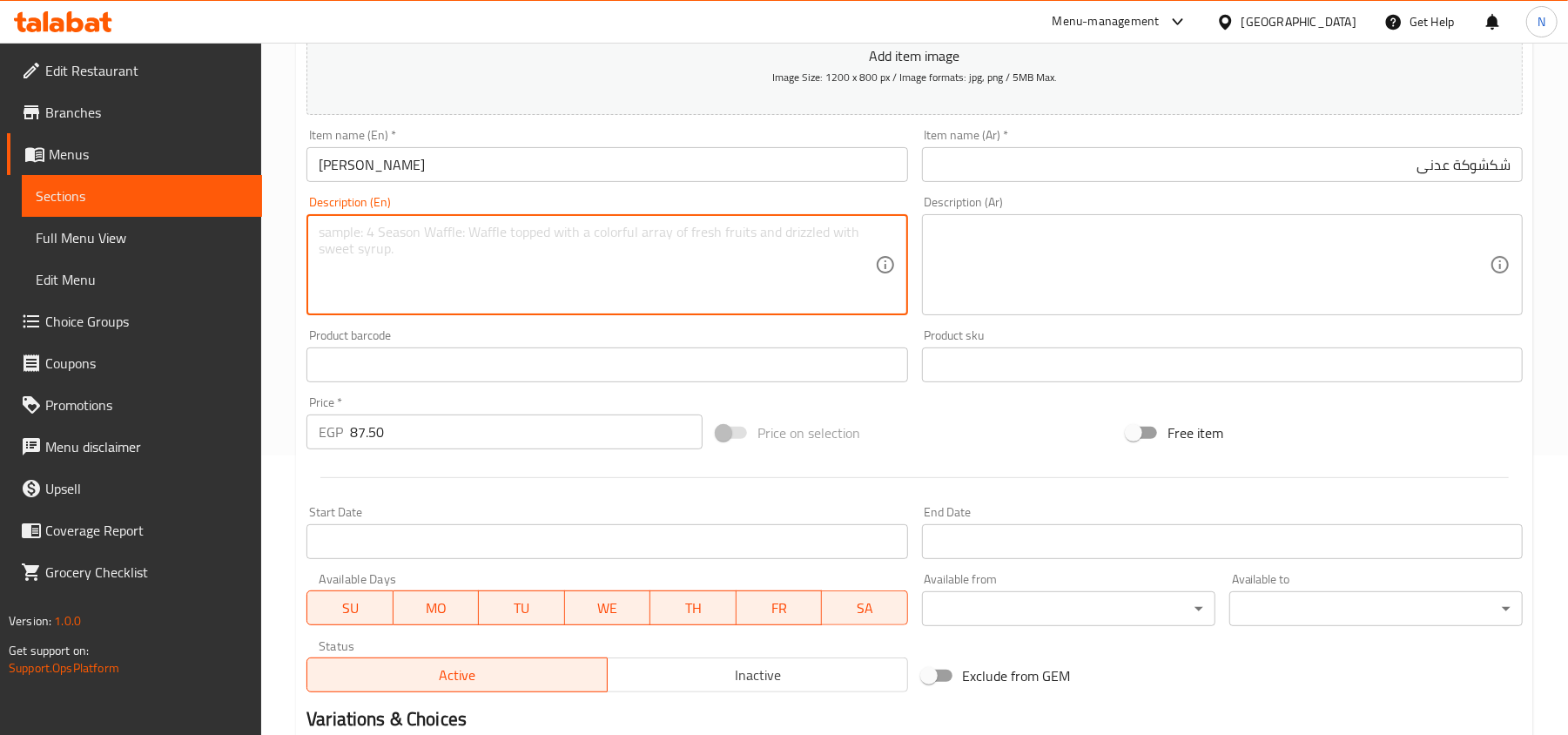
scroll to position [494, 0]
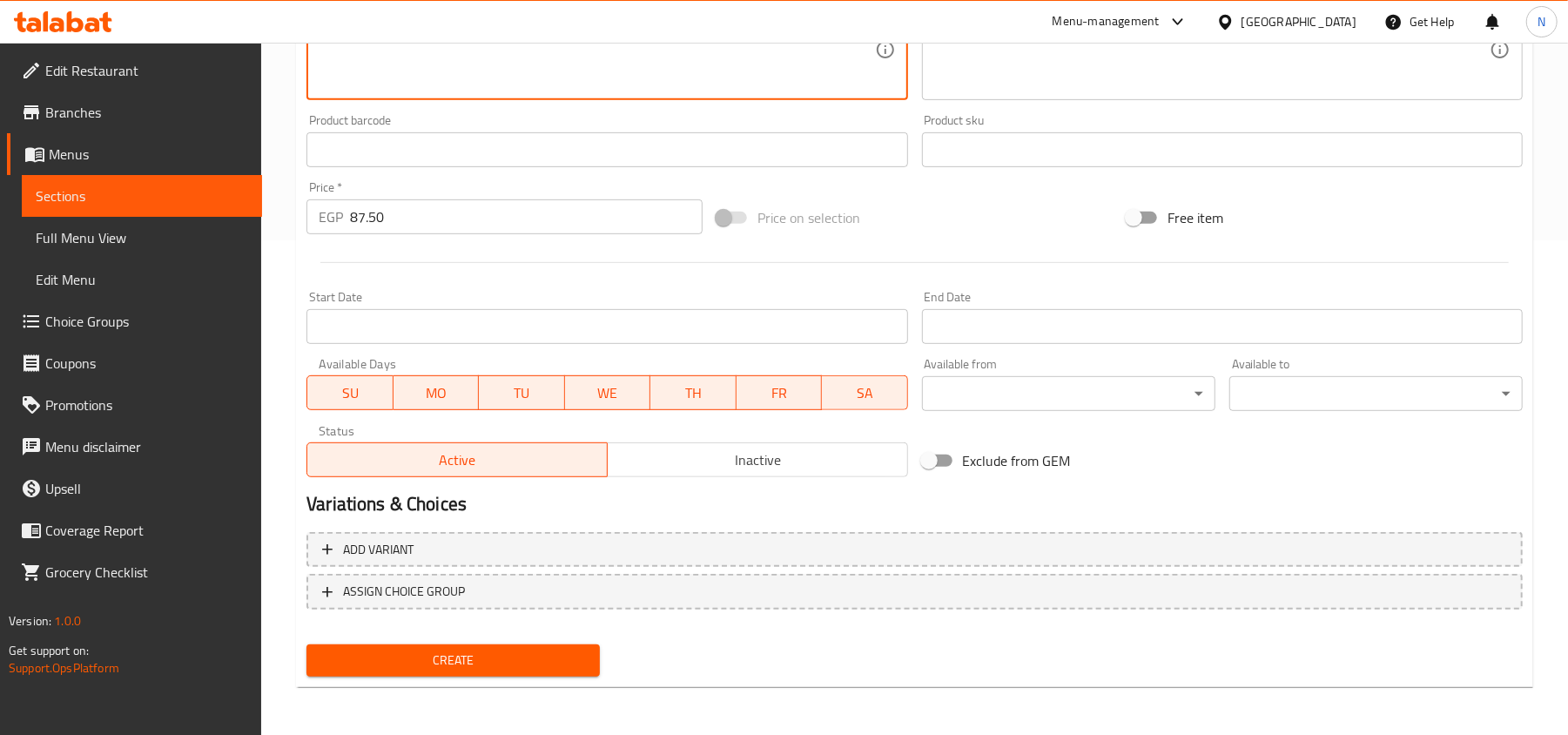
click at [464, 663] on span "Create" at bounding box center [453, 660] width 265 height 22
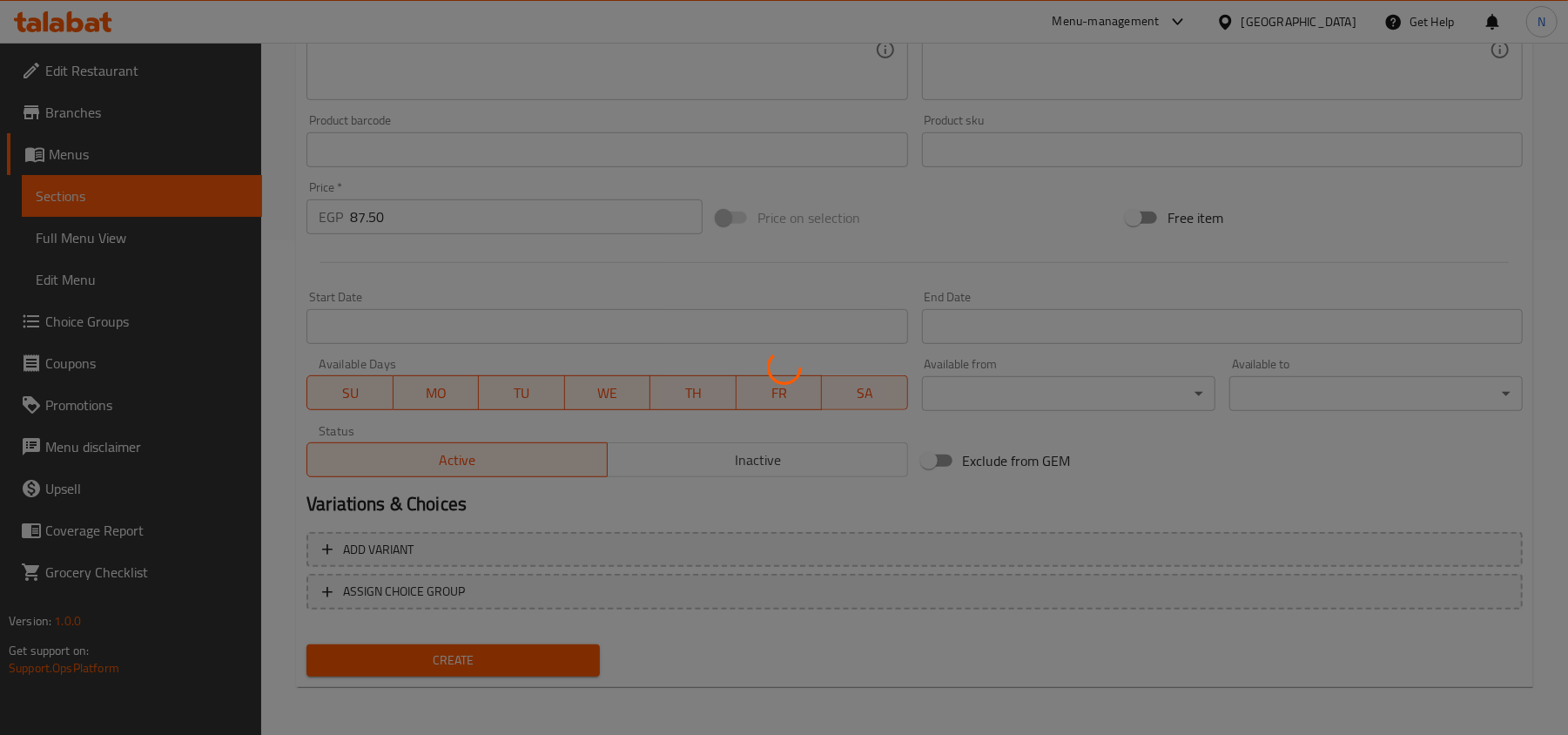
type input "0"
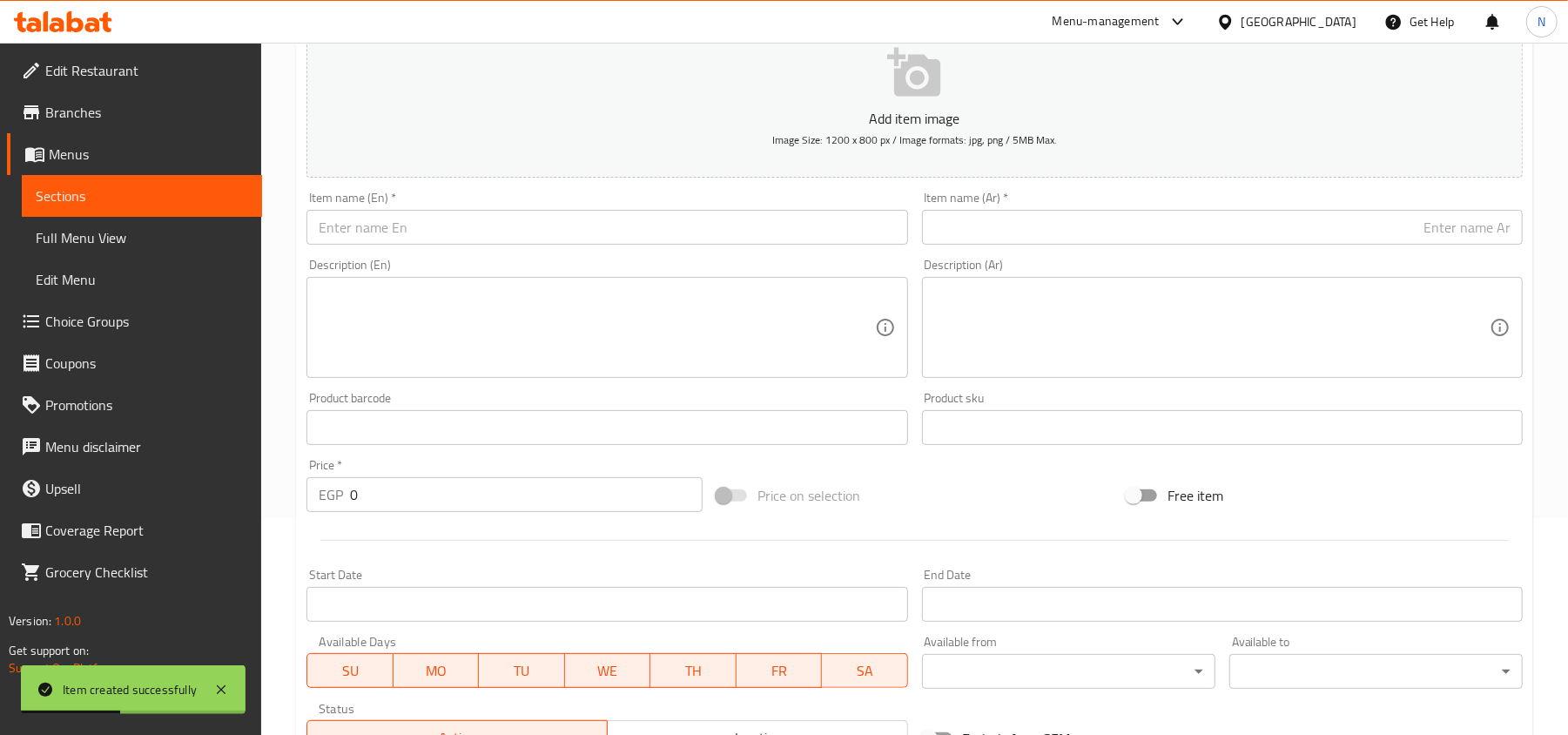
scroll to position [0, 0]
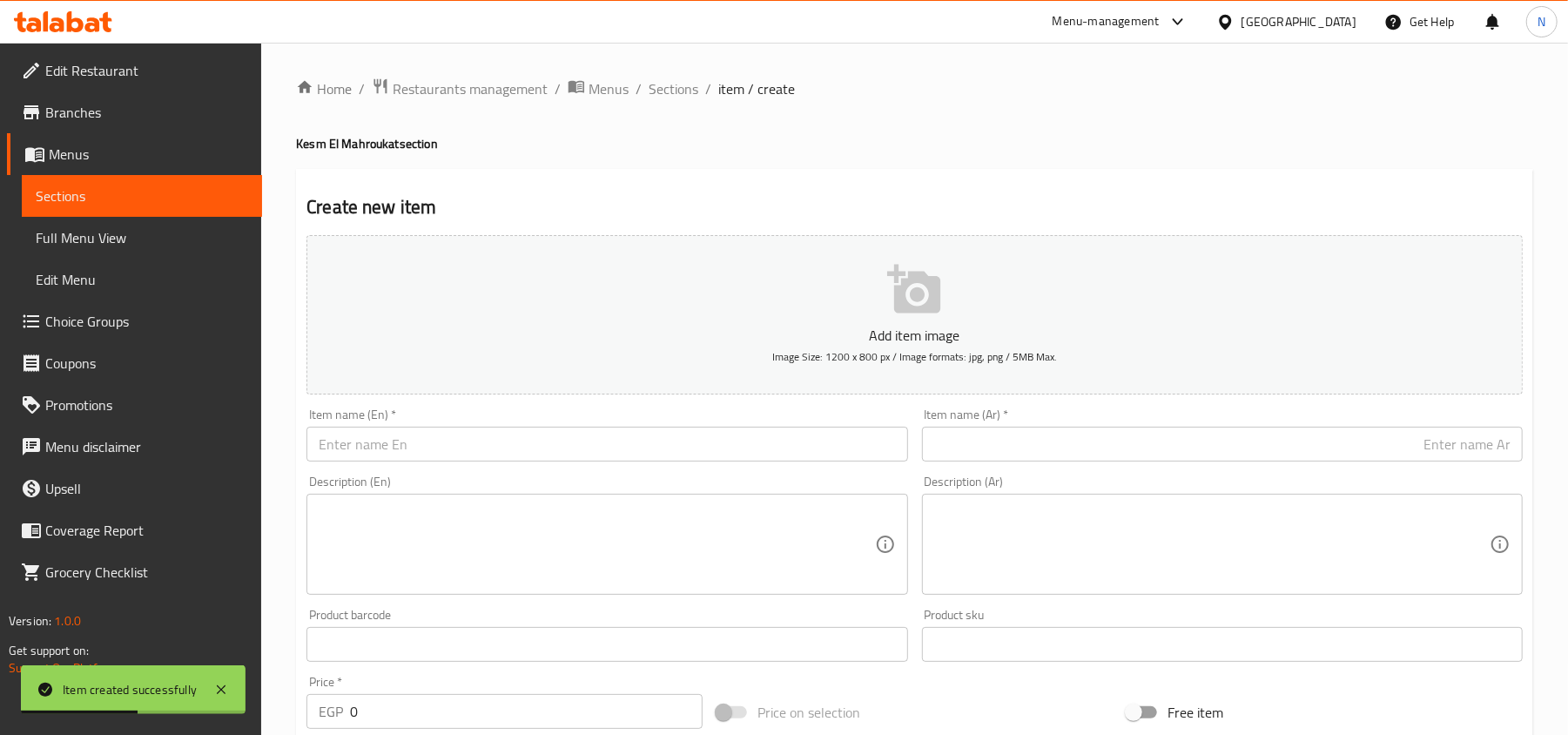
drag, startPoint x: 665, startPoint y: 87, endPoint x: 95, endPoint y: 119, distance: 570.9
click at [665, 87] on span "Sections" at bounding box center [673, 89] width 50 height 21
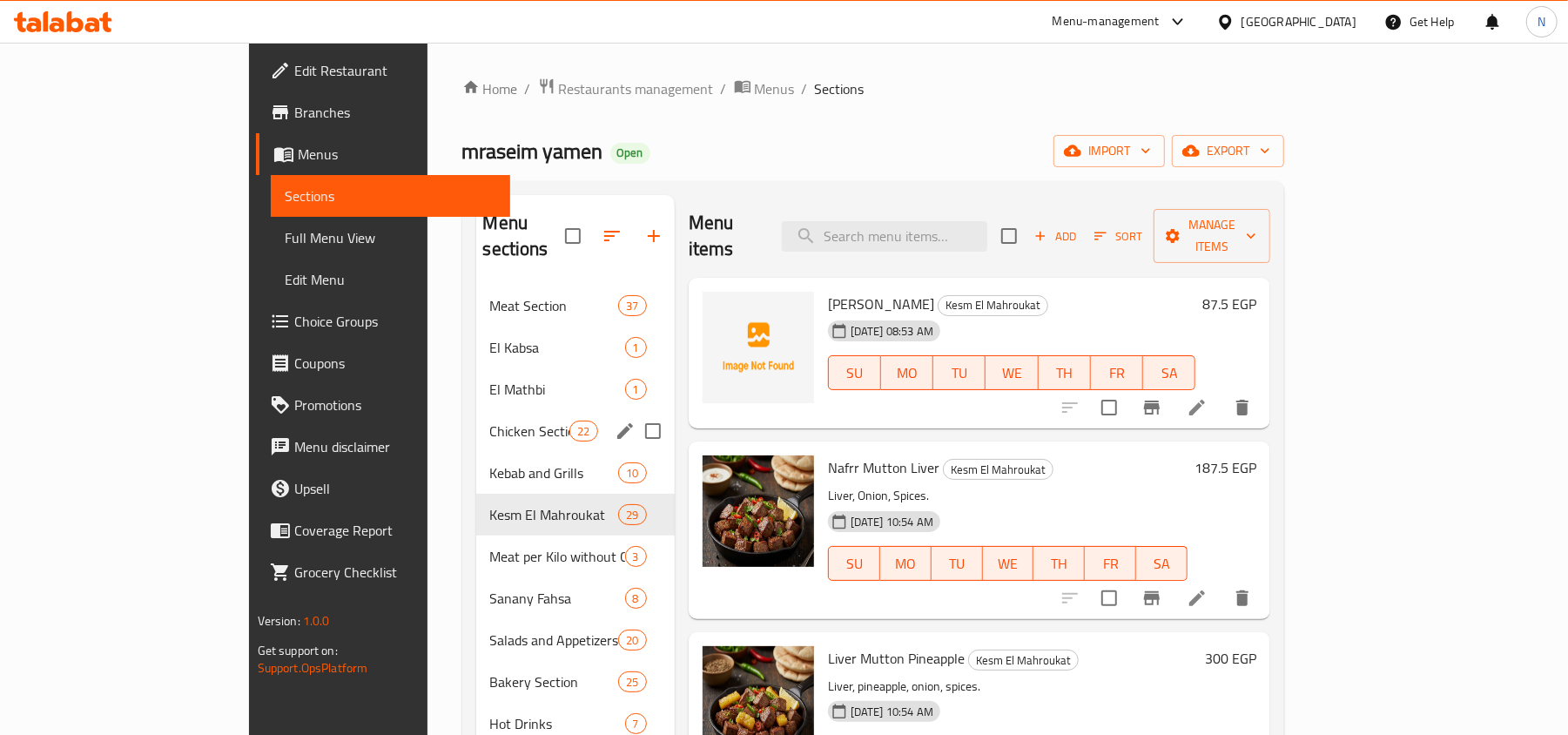
click at [490, 462] on span "Kebab and Grills" at bounding box center [554, 472] width 129 height 21
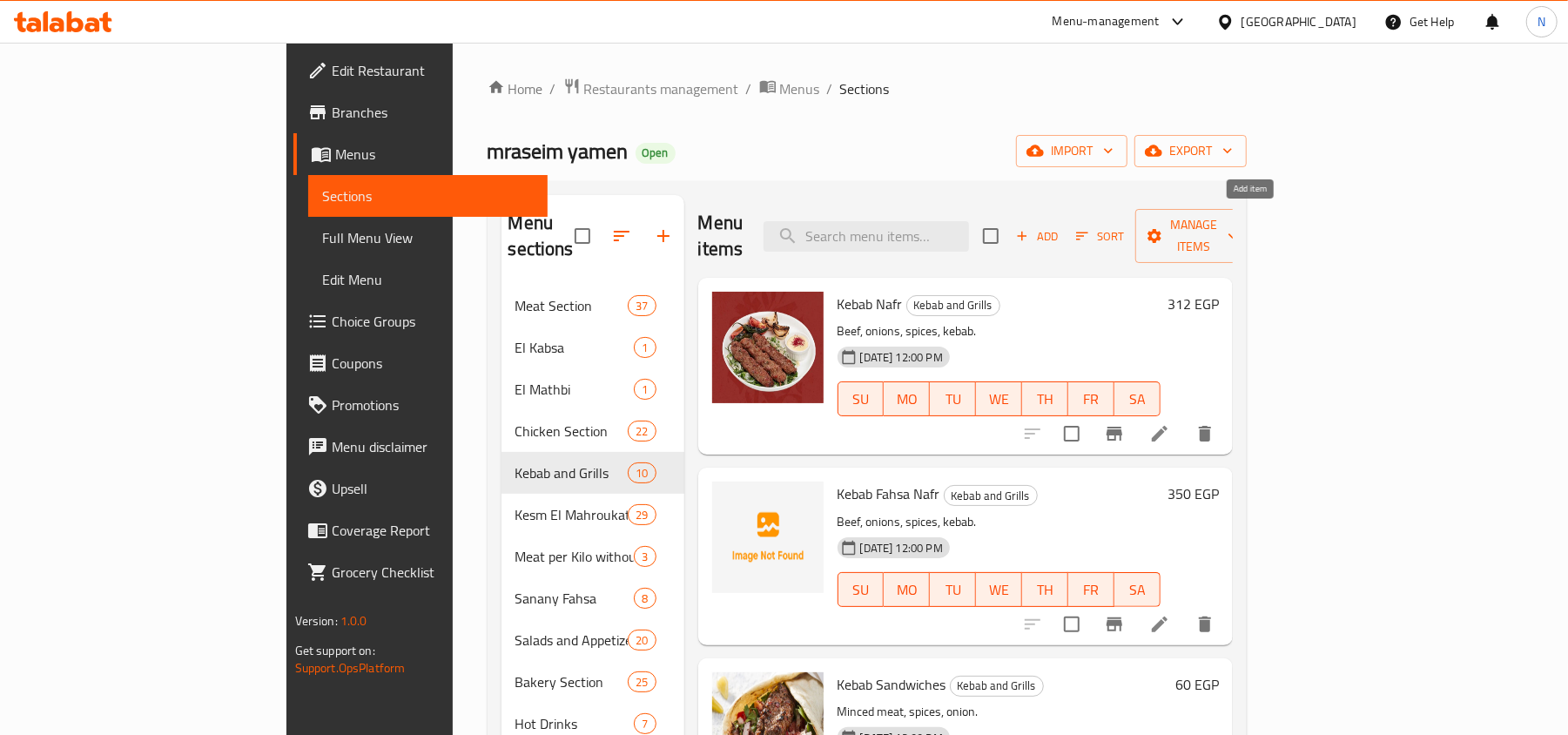
click at [1061, 234] on span "Add" at bounding box center [1037, 236] width 47 height 20
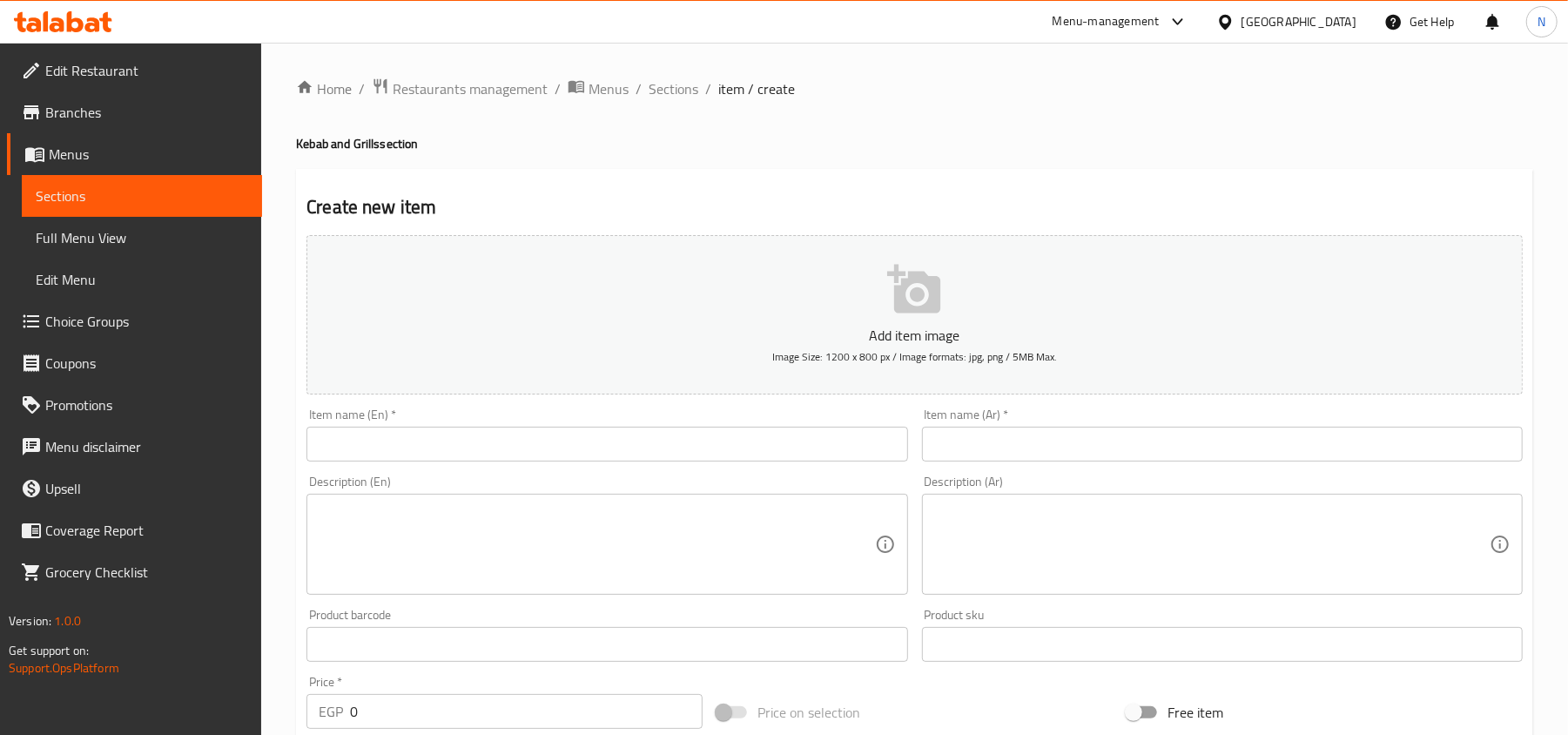
click at [1190, 444] on input "text" at bounding box center [1222, 444] width 601 height 35
paste input "كفتة كندوز"
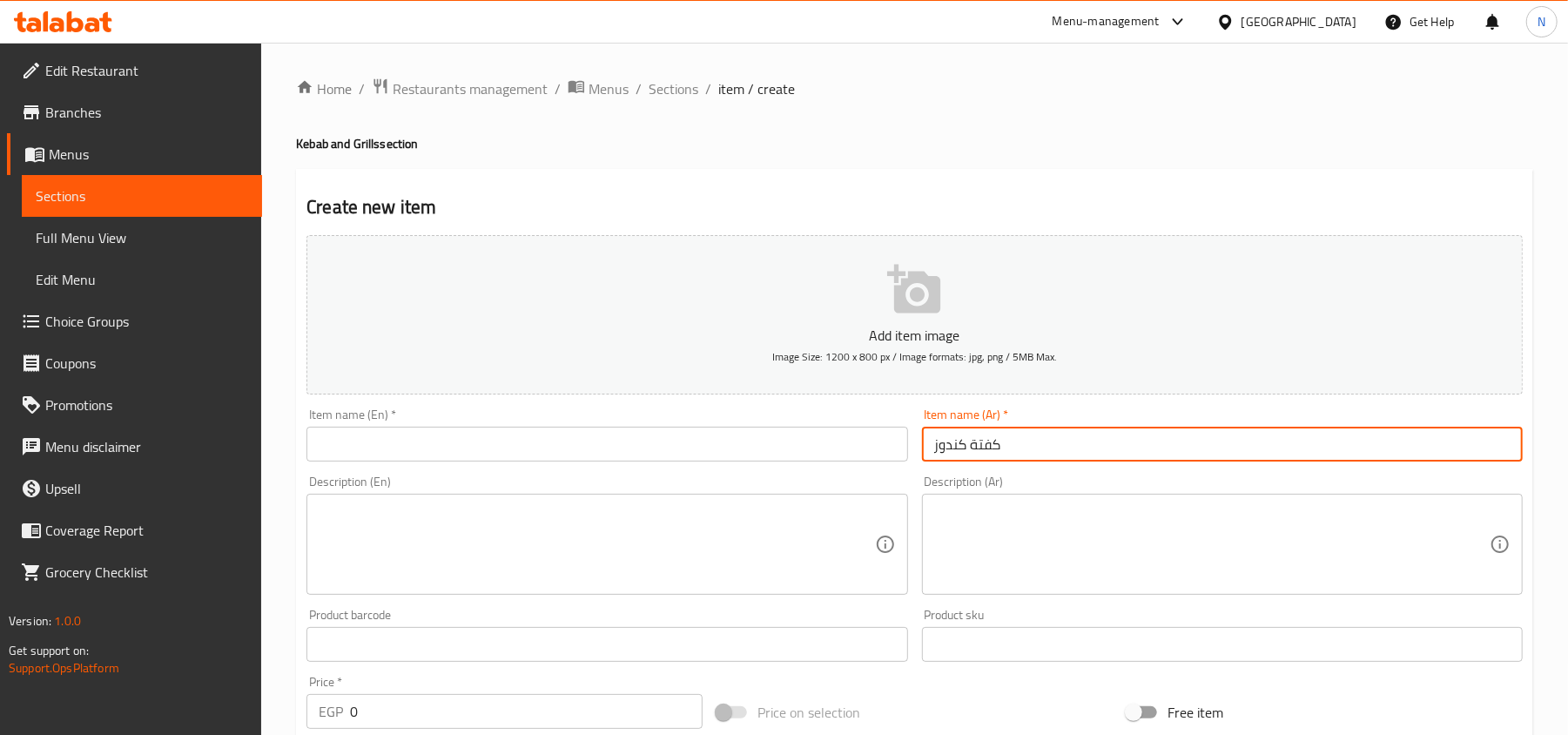
click at [948, 455] on input "كفتة كندوز" at bounding box center [1222, 444] width 601 height 35
type input "كفتة كندوز"
click at [478, 453] on input "text" at bounding box center [607, 444] width 601 height 35
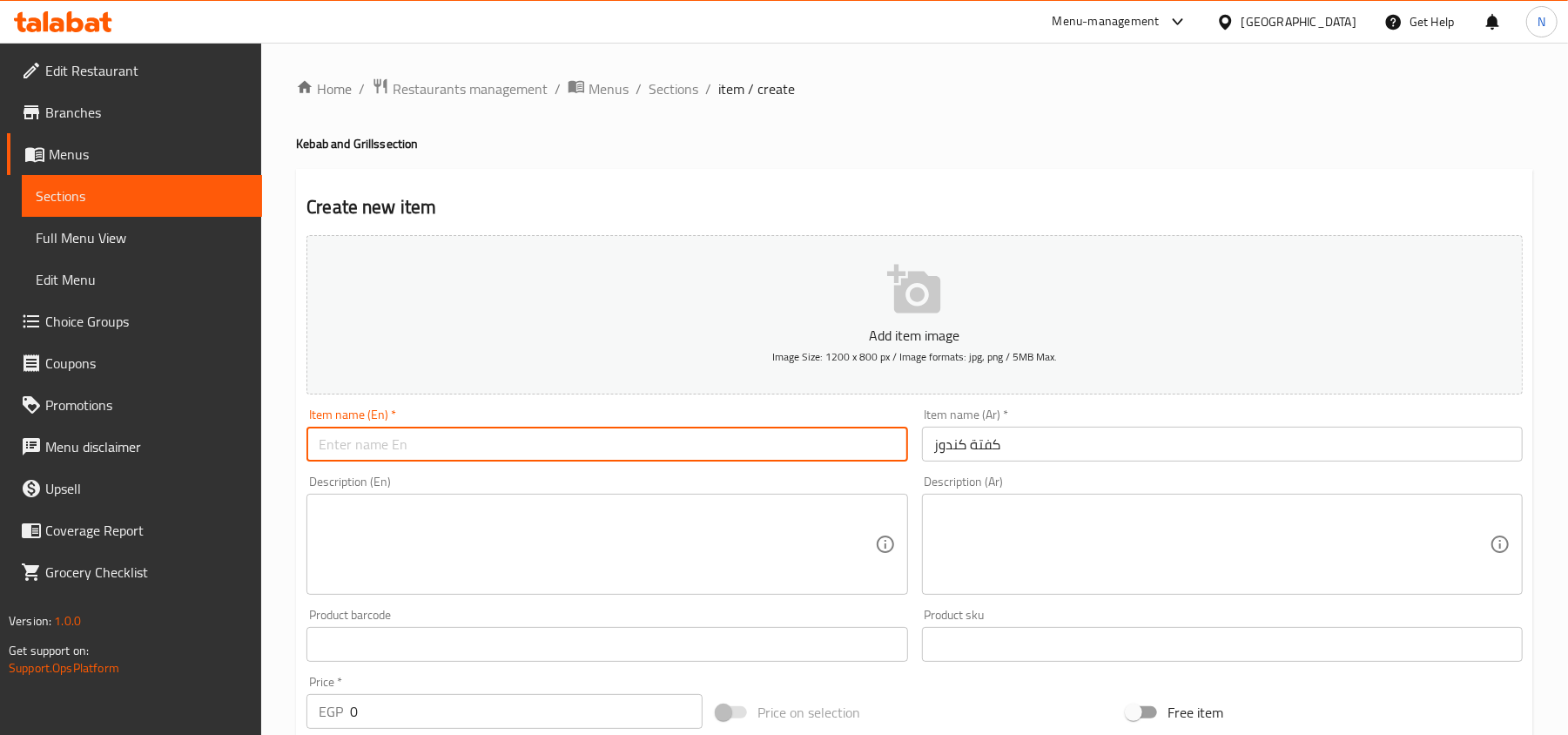
paste input "Kandouz"
click at [993, 448] on input "كفتة كندوز" at bounding box center [1222, 444] width 601 height 35
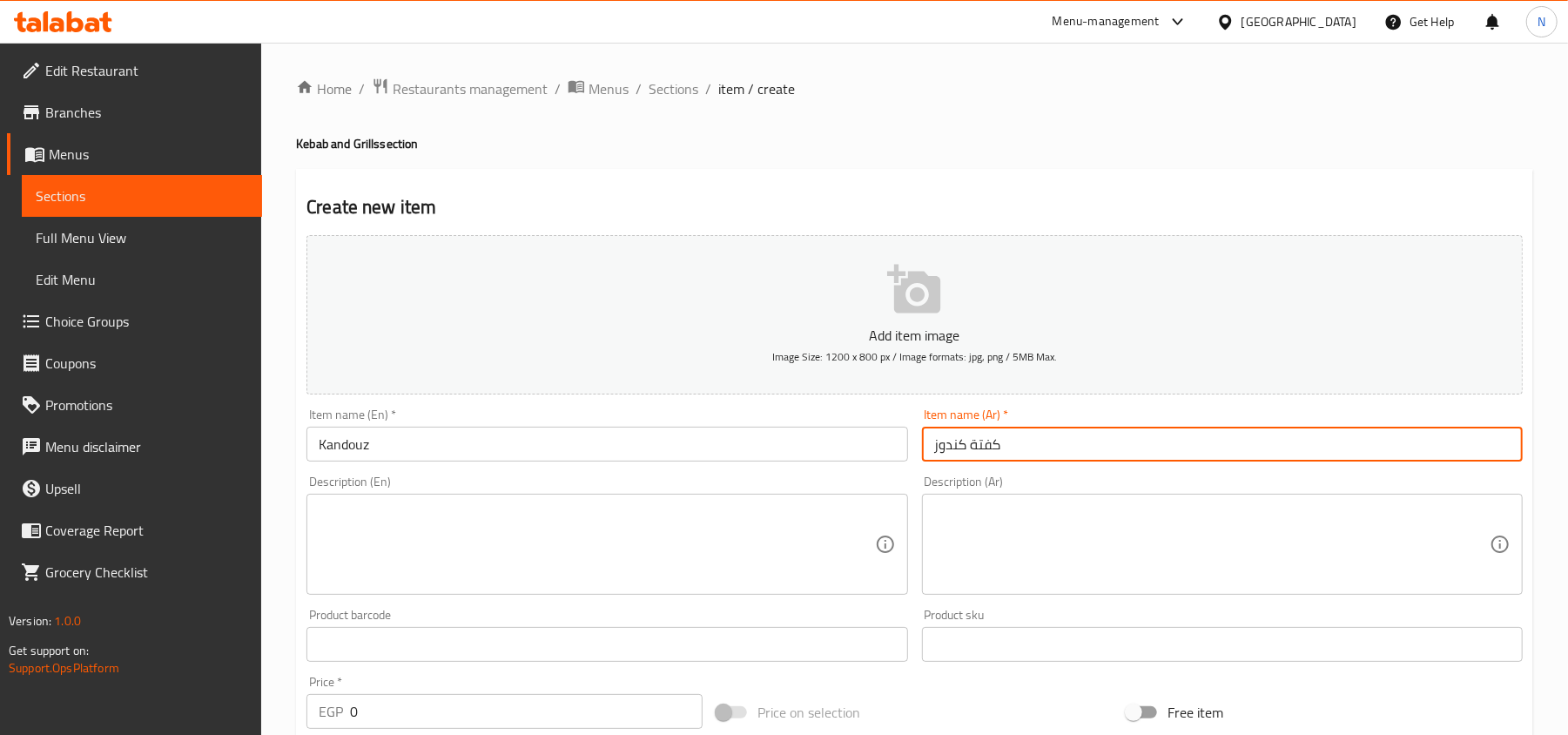
click at [993, 448] on input "كفتة كندوز" at bounding box center [1222, 444] width 601 height 35
click at [318, 446] on input "Kandouz" at bounding box center [607, 444] width 601 height 35
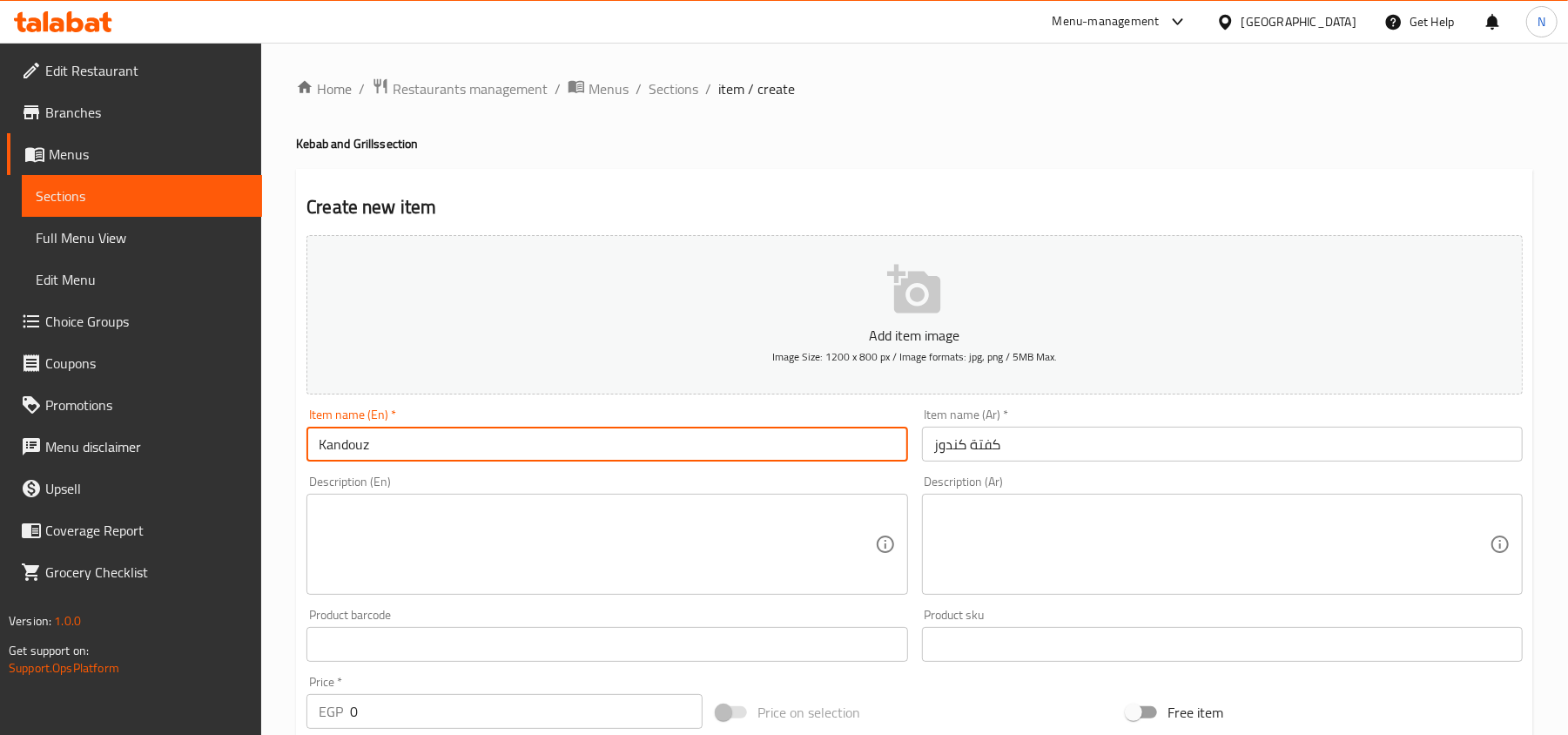
paste input "Kofta"
click at [446, 447] on input "Kofta Kandouz" at bounding box center [607, 444] width 601 height 35
paste input "Kofta"
click at [360, 455] on input "Kofta Kandouz Kofta" at bounding box center [607, 444] width 601 height 35
click at [356, 455] on input "Kofta Kandouz Kofta" at bounding box center [607, 444] width 601 height 35
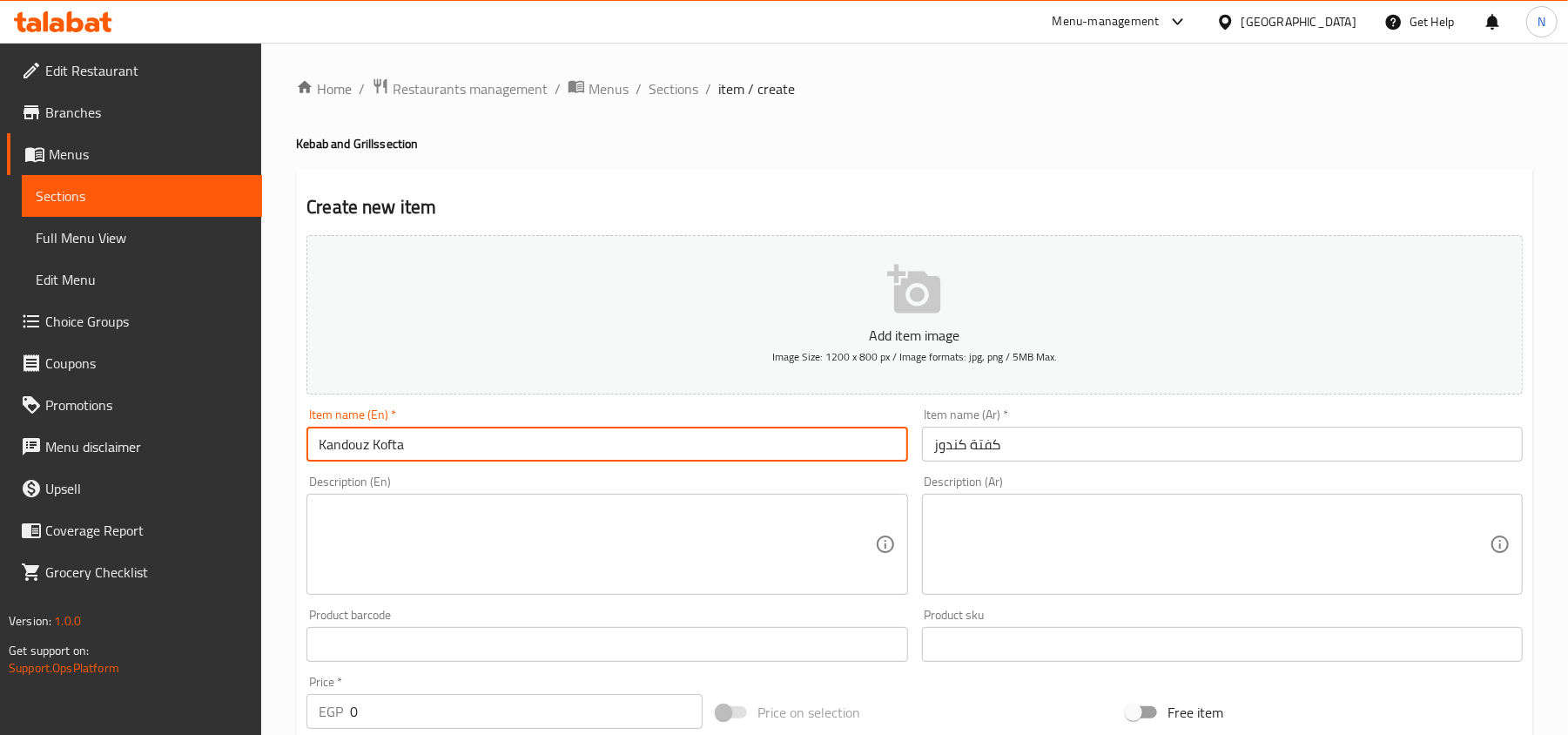
click at [380, 454] on input "Kandouz Kofta" at bounding box center [607, 444] width 601 height 35
type input "Kandouz Kofta"
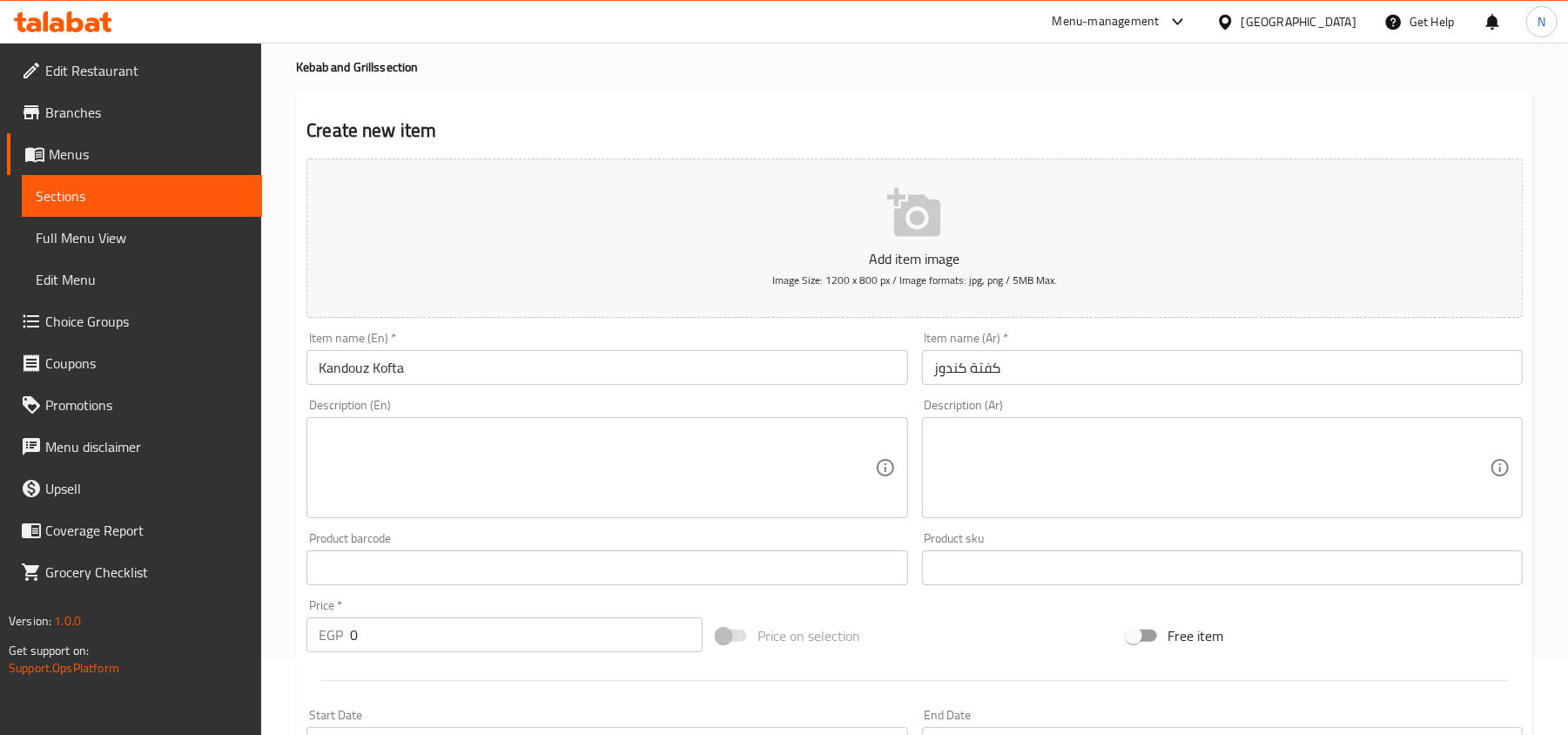
scroll to position [116, 0]
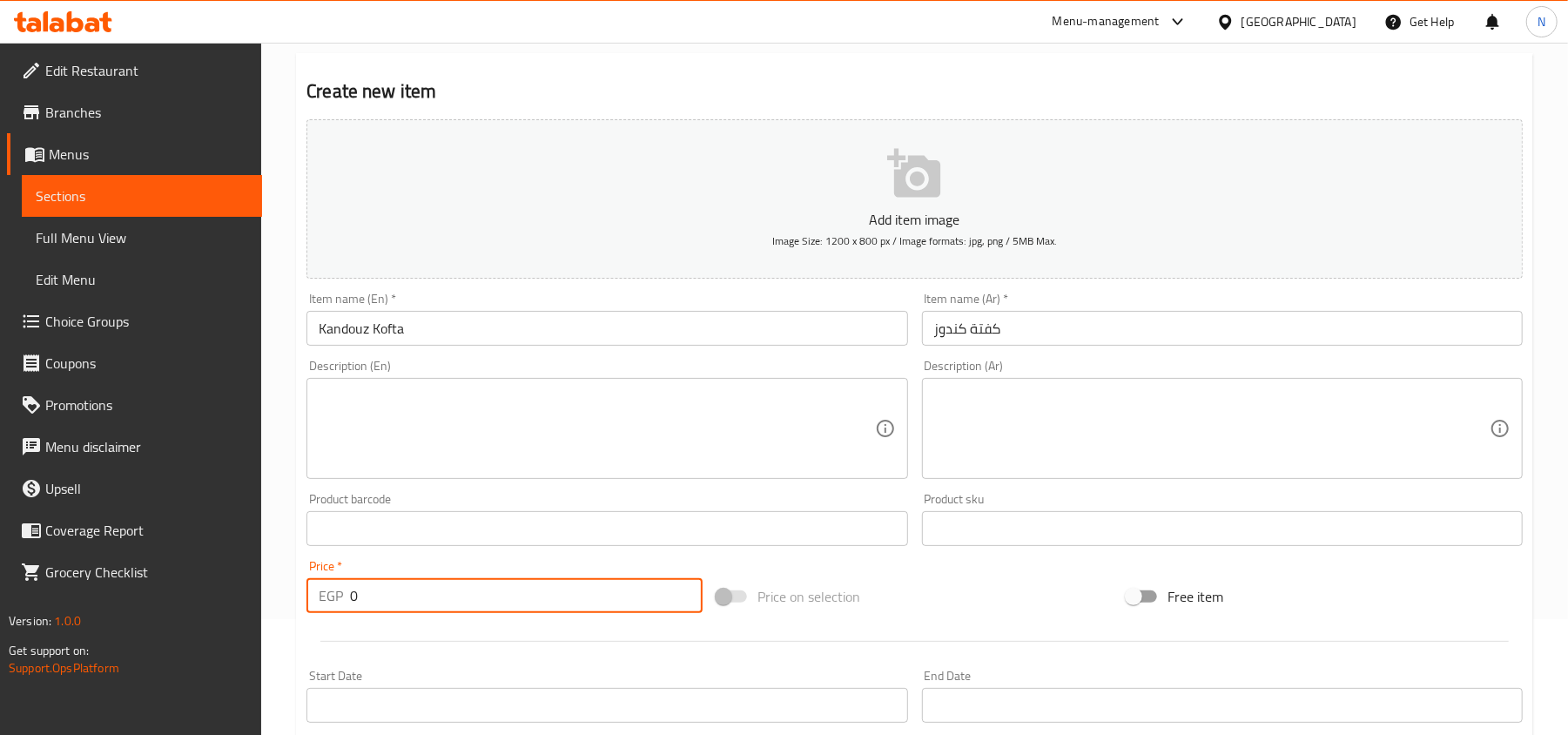
drag, startPoint x: 362, startPoint y: 592, endPoint x: 305, endPoint y: 597, distance: 57.2
click at [306, 596] on div "EGP 0 Price *" at bounding box center [504, 595] width 396 height 35
paste input "750.0"
type input "750.00"
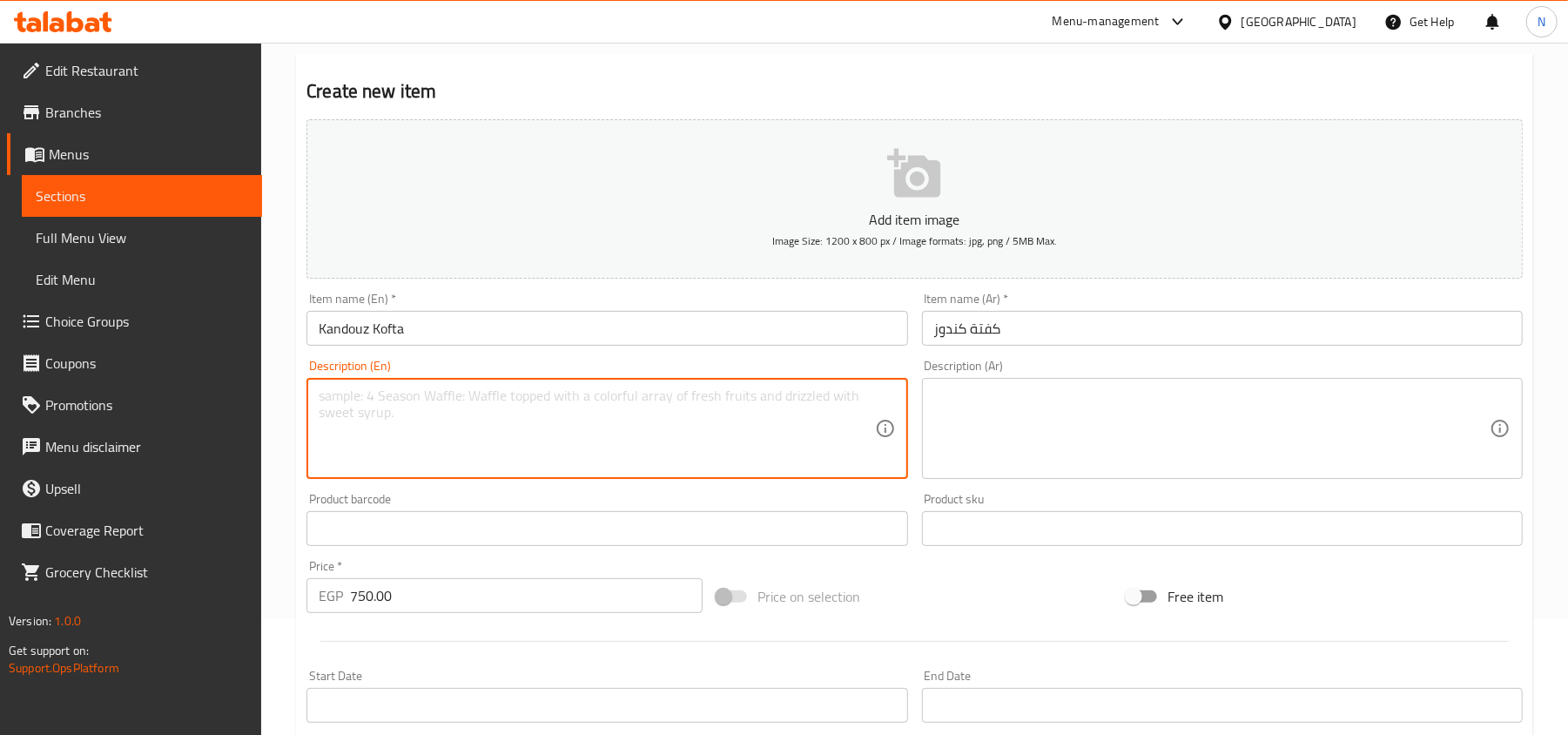
click at [405, 450] on textarea at bounding box center [596, 429] width 556 height 83
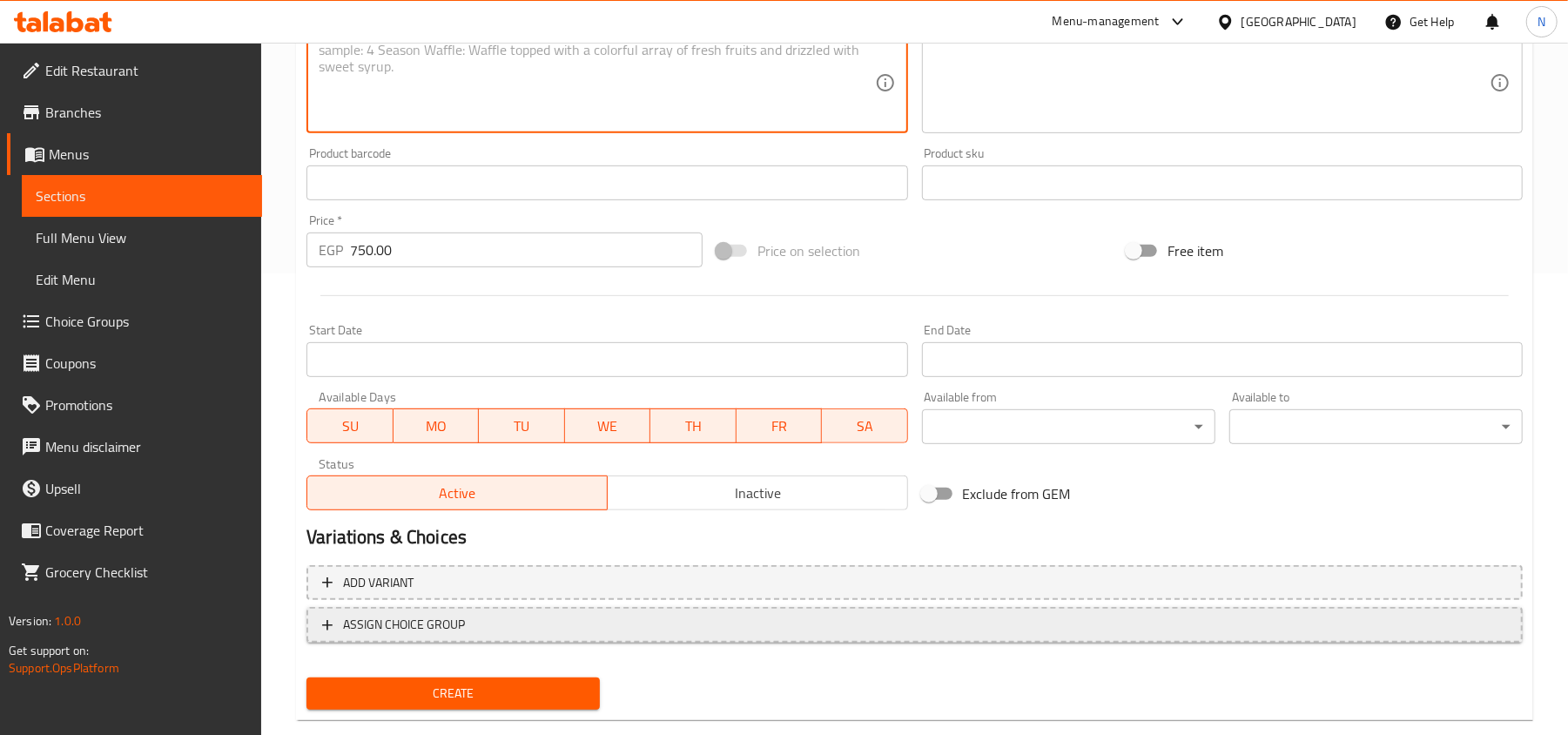
scroll to position [494, 0]
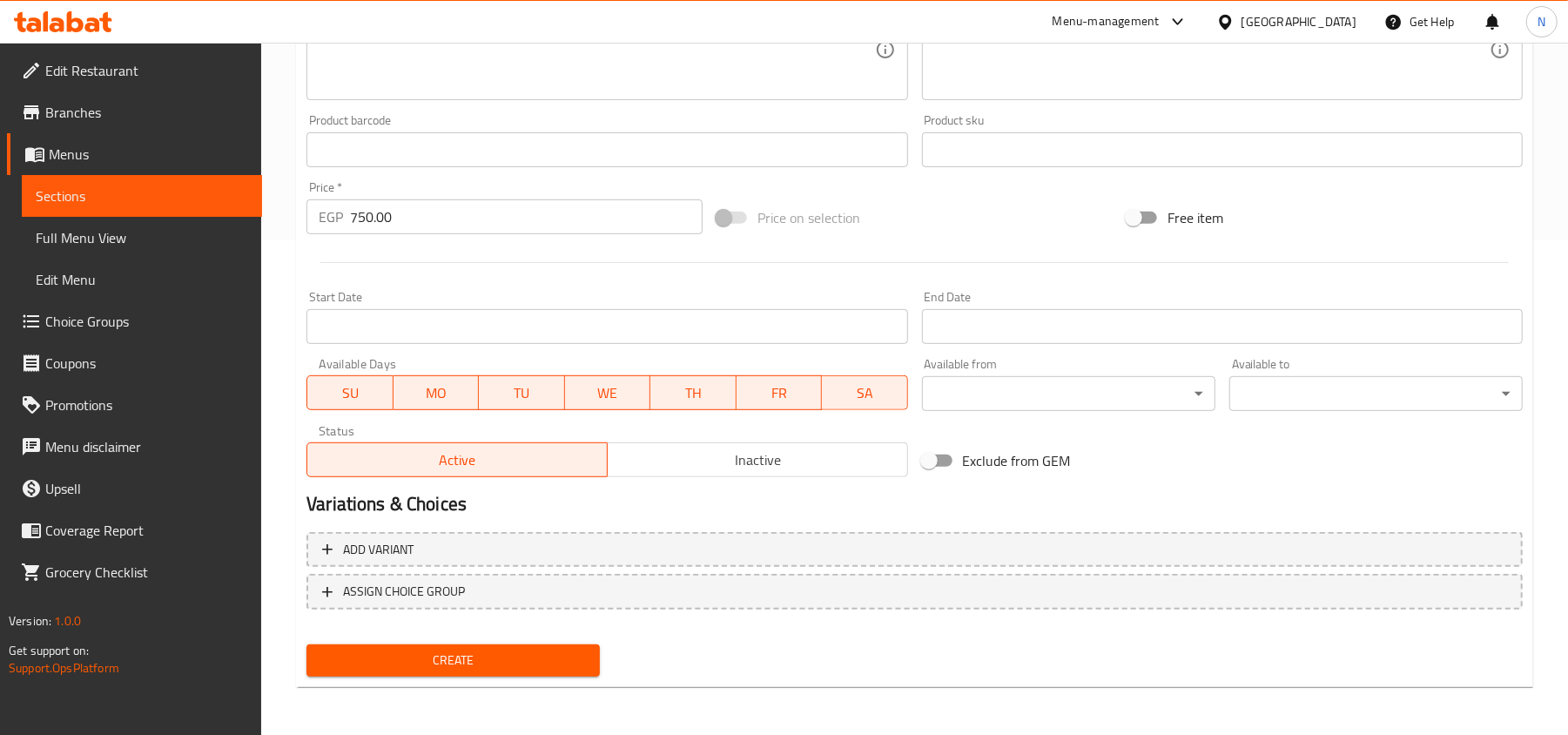
click at [400, 682] on div "Create" at bounding box center [453, 660] width 307 height 47
click at [404, 668] on span "Create" at bounding box center [453, 660] width 265 height 22
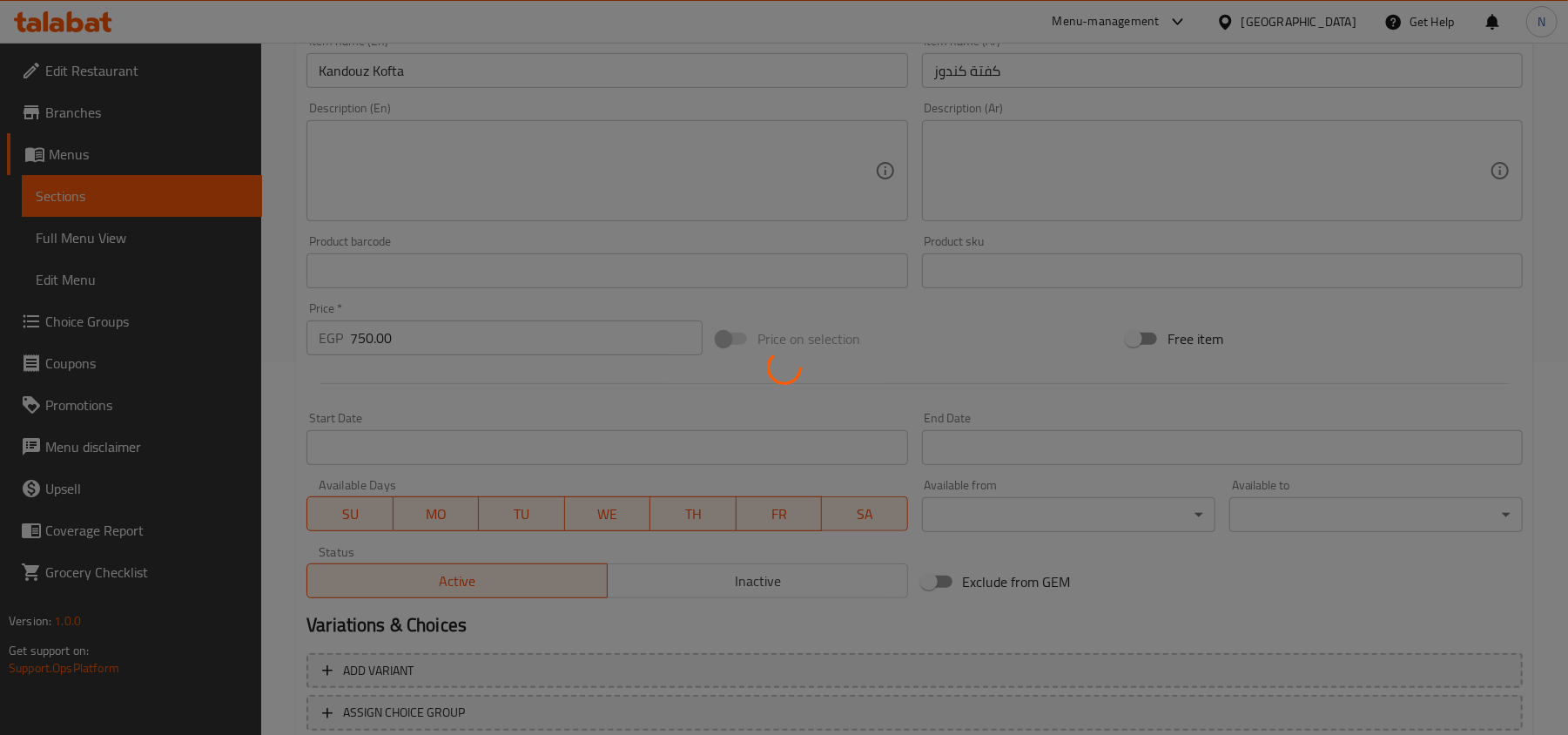
type input "0"
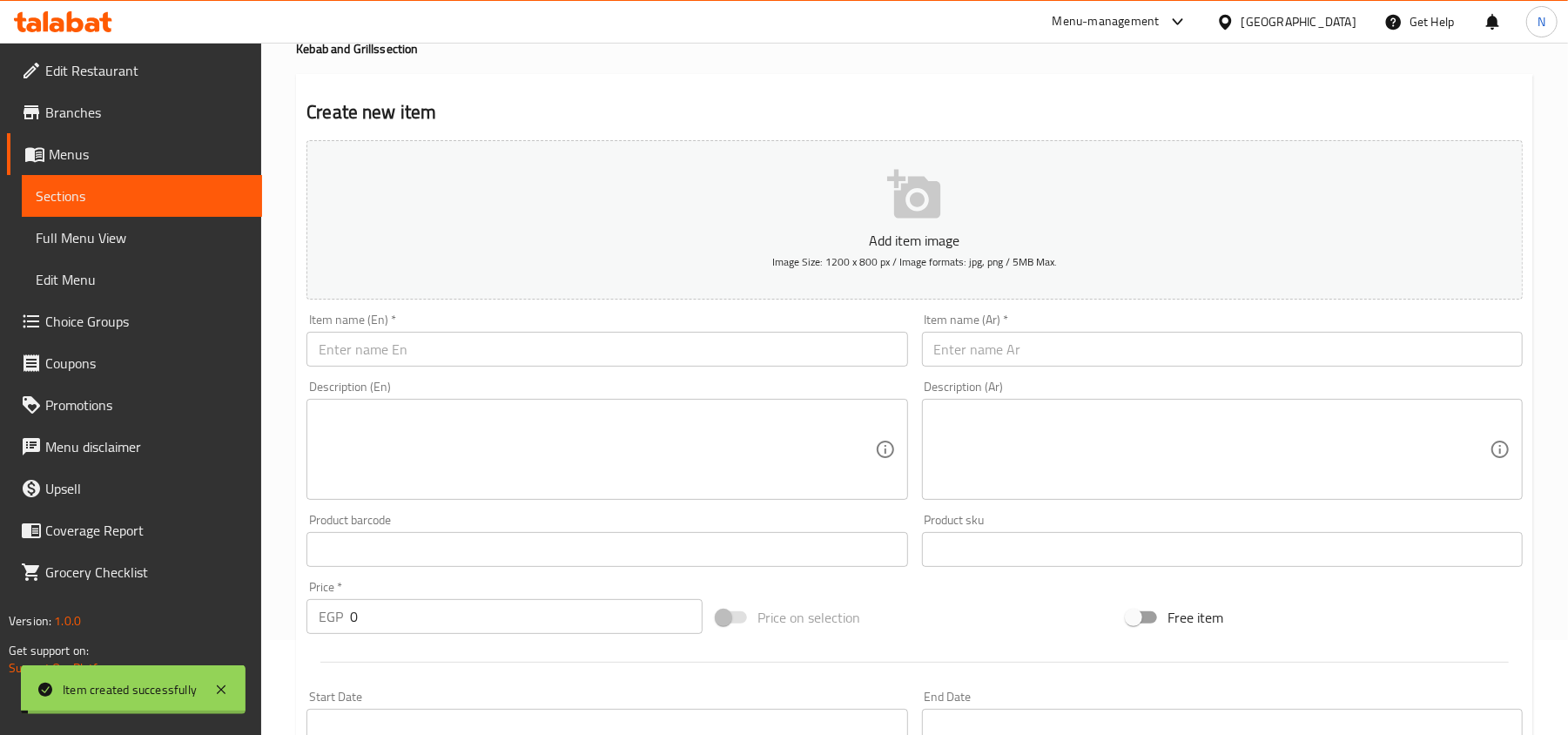
scroll to position [30, 0]
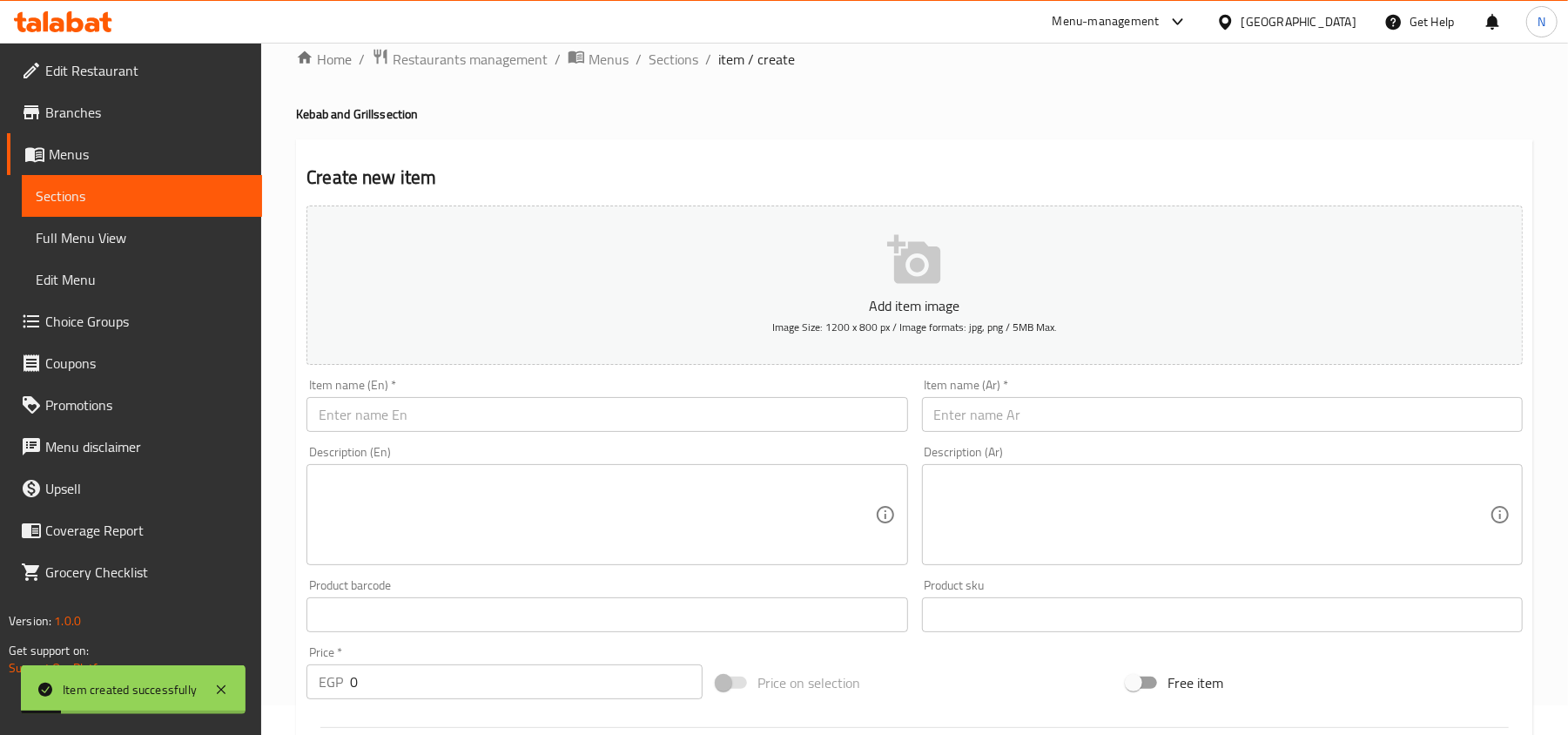
click at [1243, 446] on div "Description (Ar) Description (Ar)" at bounding box center [1222, 506] width 615 height 133
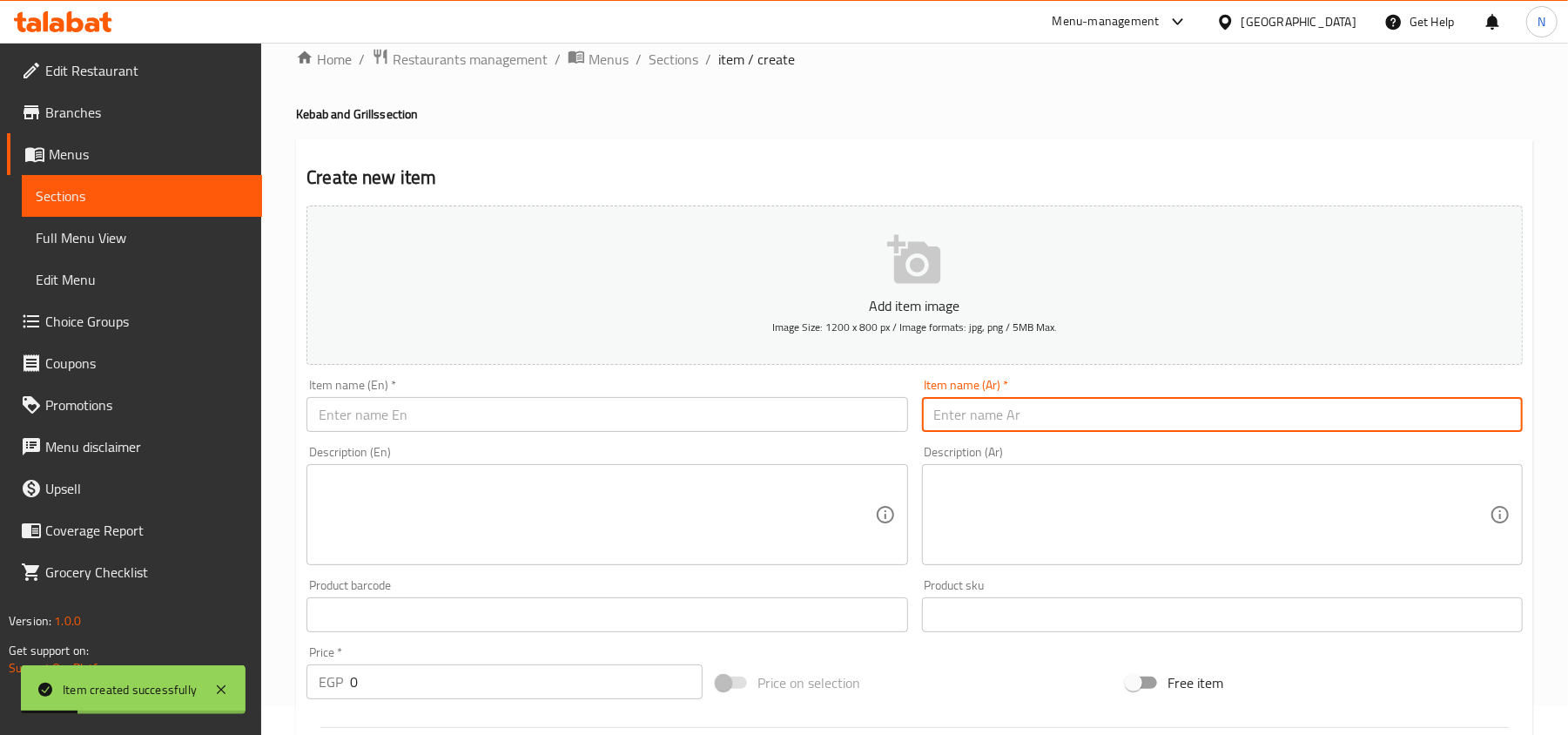
click at [1241, 432] on input "text" at bounding box center [1222, 414] width 601 height 35
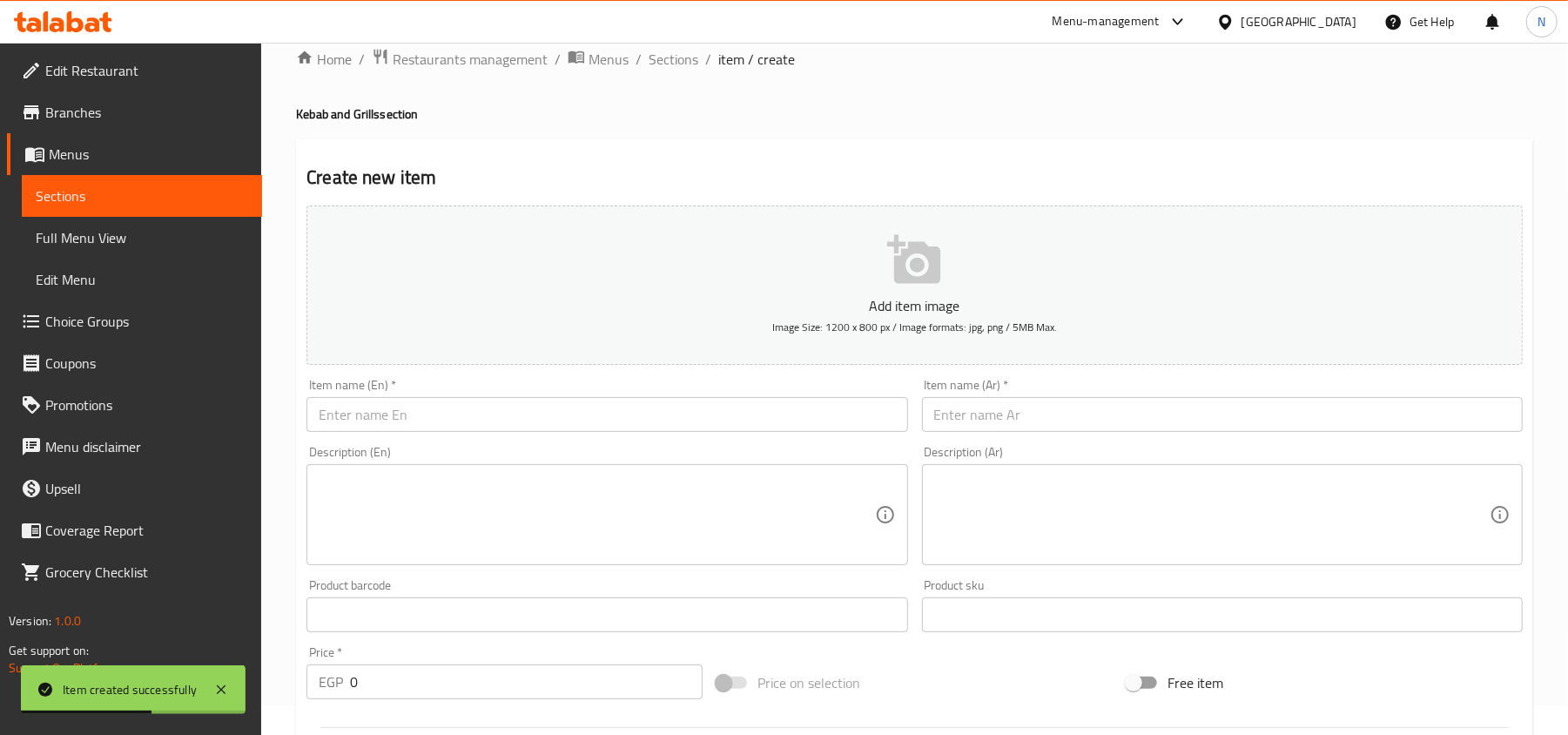
click at [1351, 414] on input "text" at bounding box center [1222, 414] width 601 height 35
paste input "كفتة"
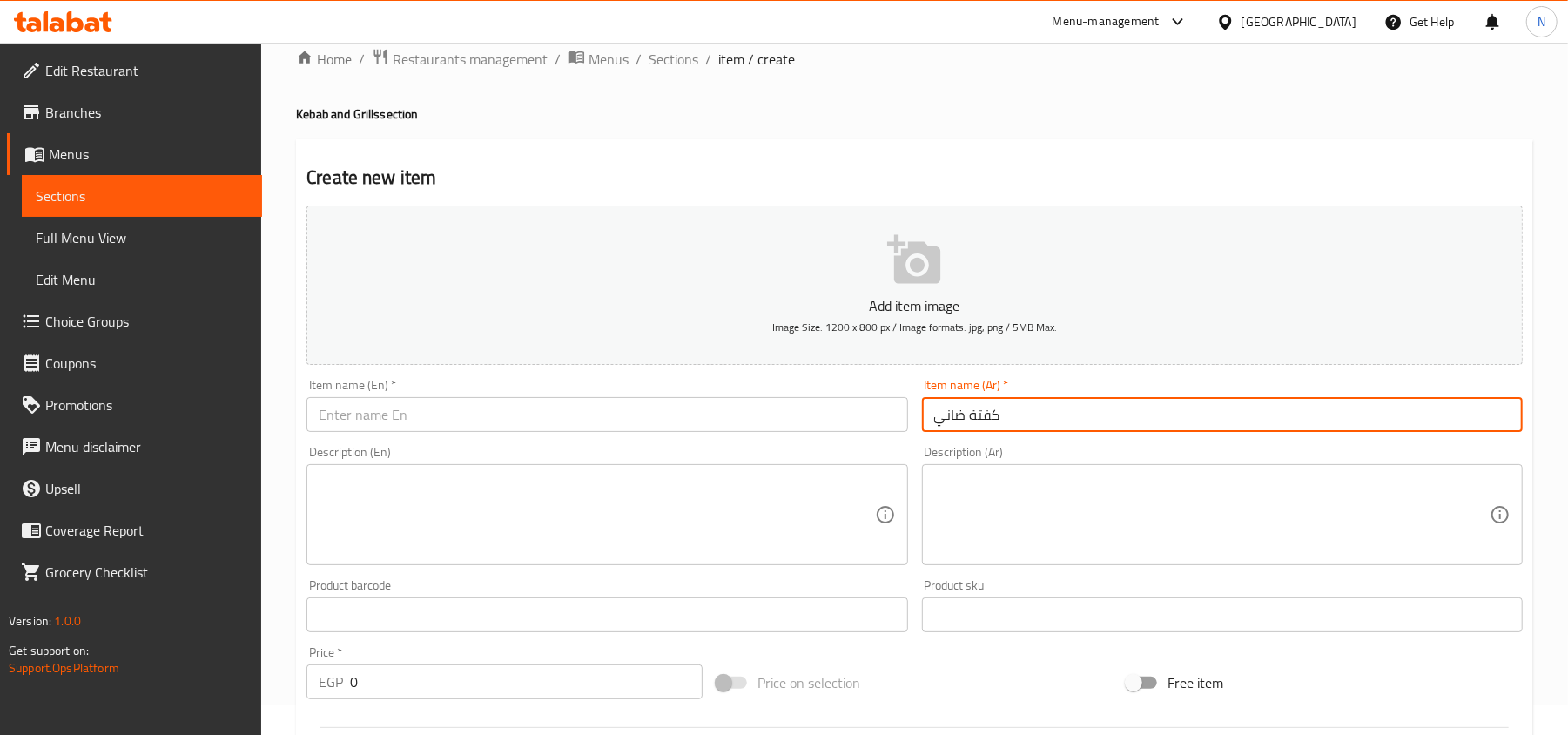
click at [1017, 416] on input "كفتة ضاني" at bounding box center [1222, 414] width 601 height 35
type input "كفتة ضاني"
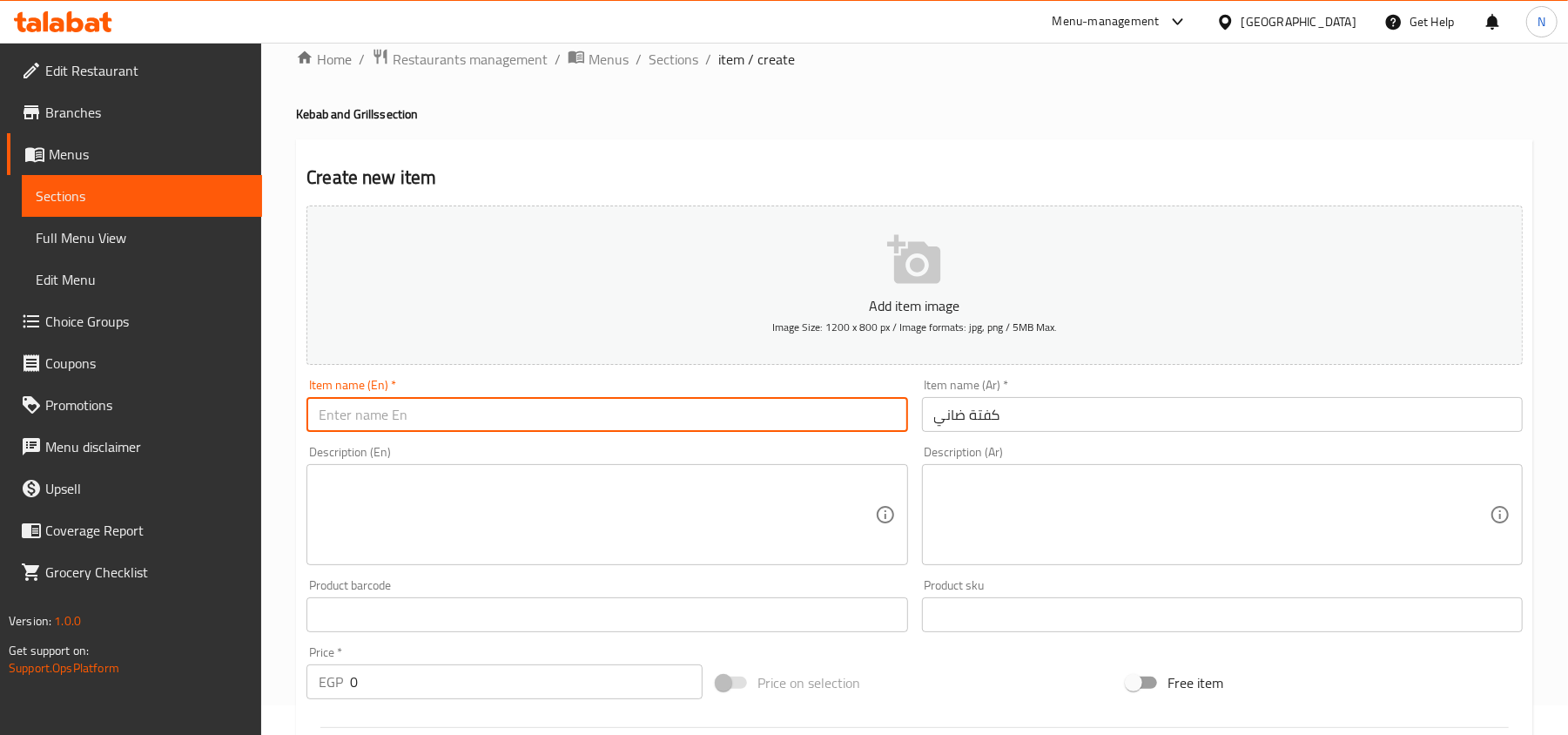
click at [367, 418] on input "text" at bounding box center [607, 414] width 601 height 35
type input "م"
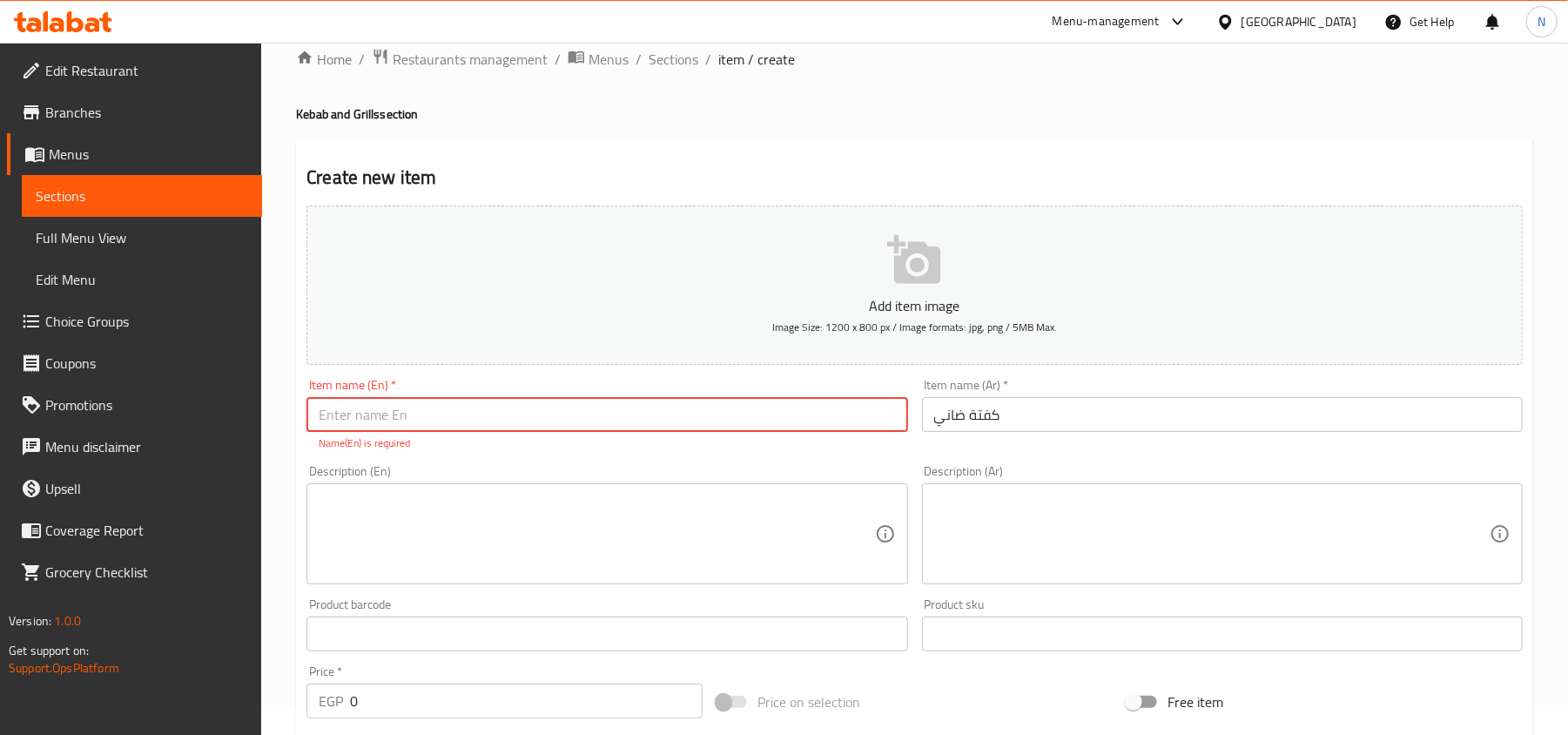
type input "l"
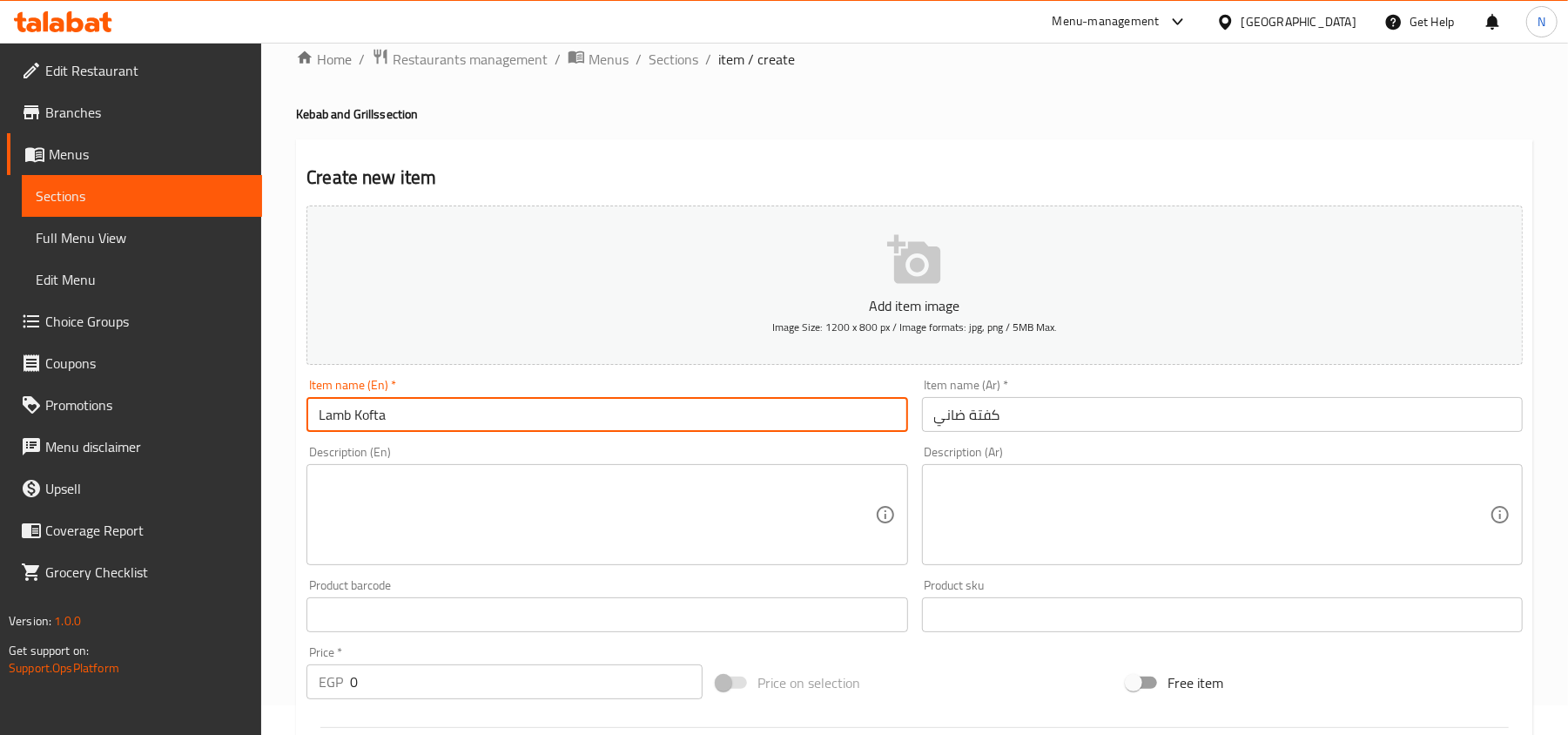
type input "Lamb Kofta"
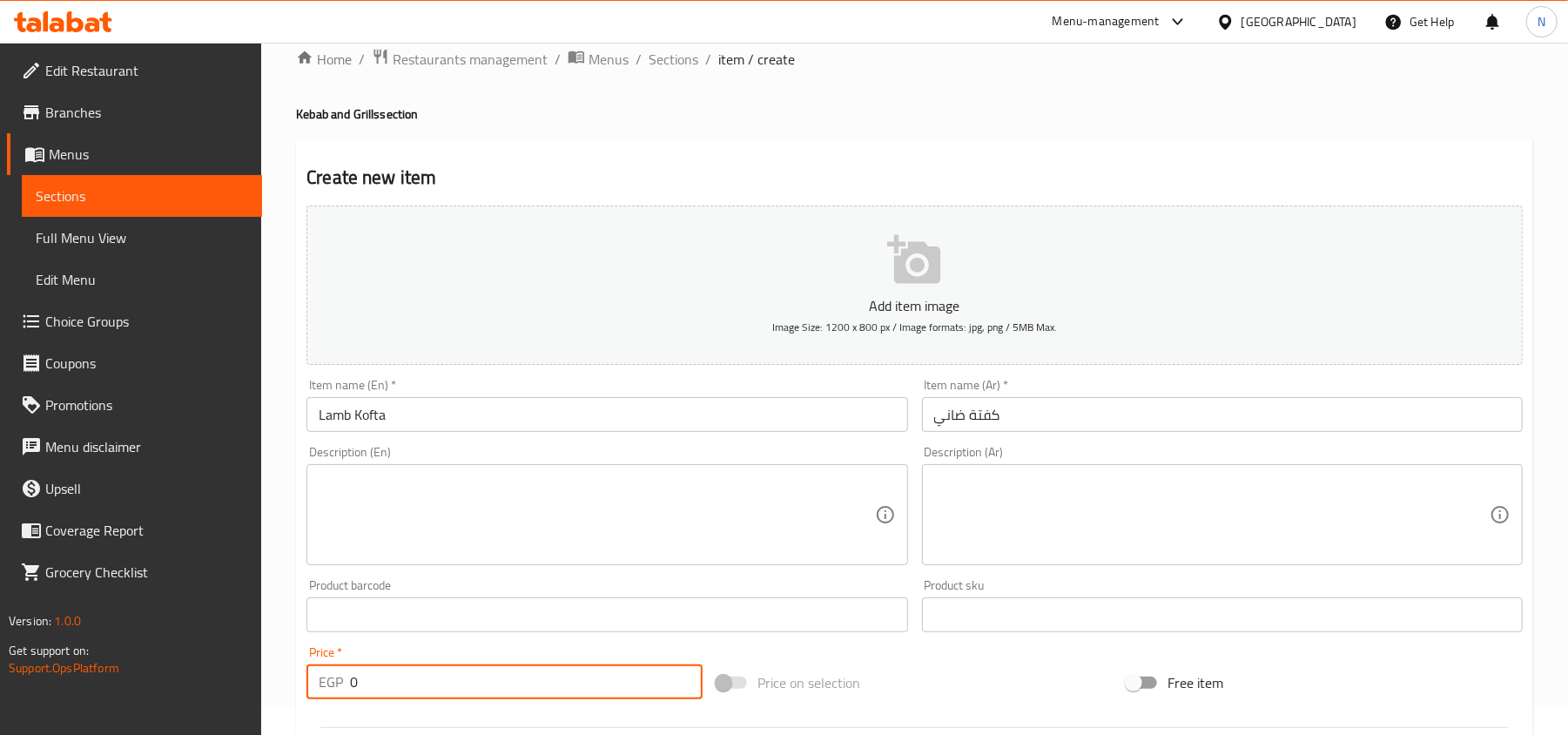
drag, startPoint x: 404, startPoint y: 679, endPoint x: 280, endPoint y: 680, distance: 124.0
click at [282, 680] on div "Home / Restaurants management / Menus / Sections / item / create Kebab and Gril…" at bounding box center [914, 607] width 1306 height 1187
paste input "750.0"
type input "750.00"
click at [473, 526] on textarea at bounding box center [596, 515] width 556 height 83
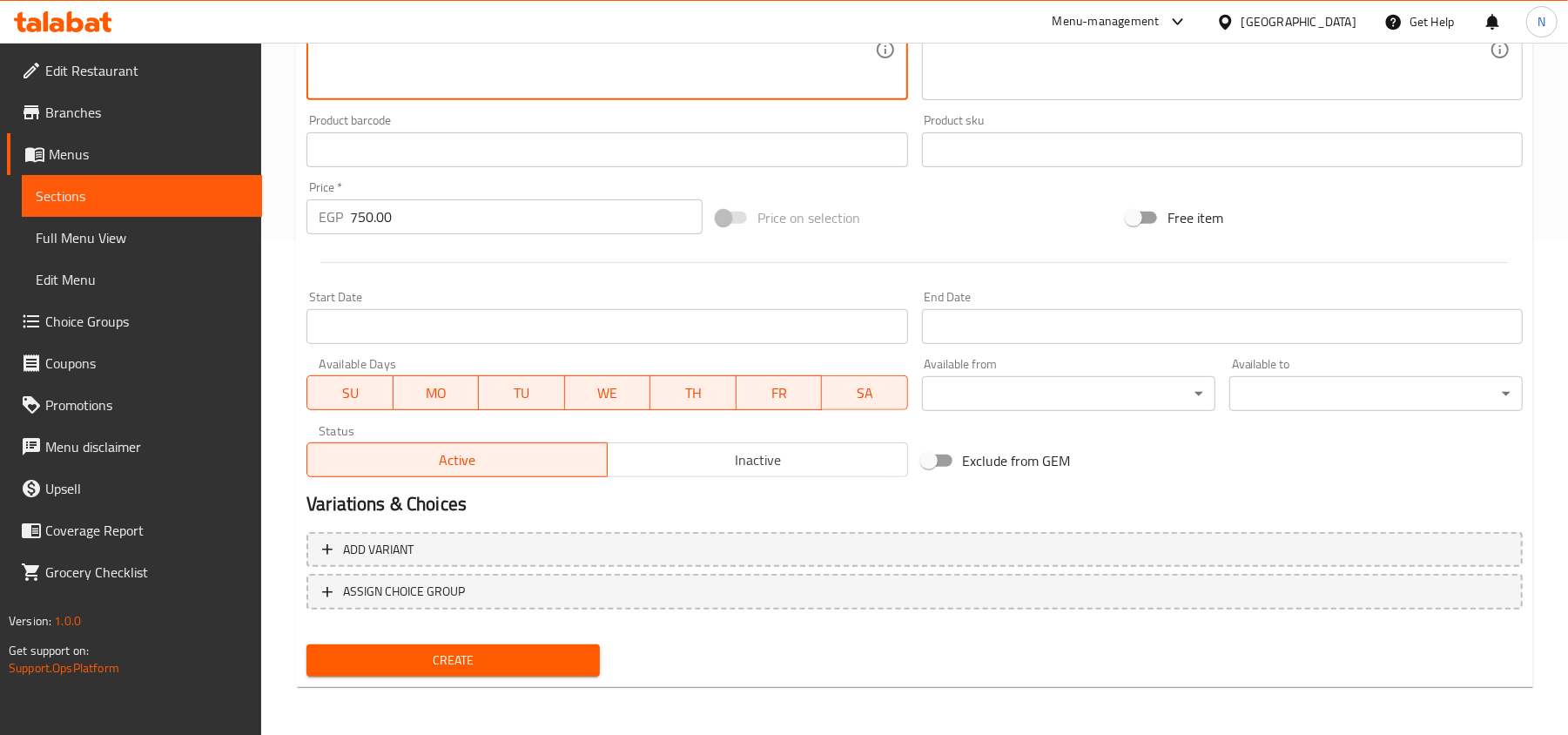
click at [425, 662] on span "Create" at bounding box center [453, 660] width 265 height 22
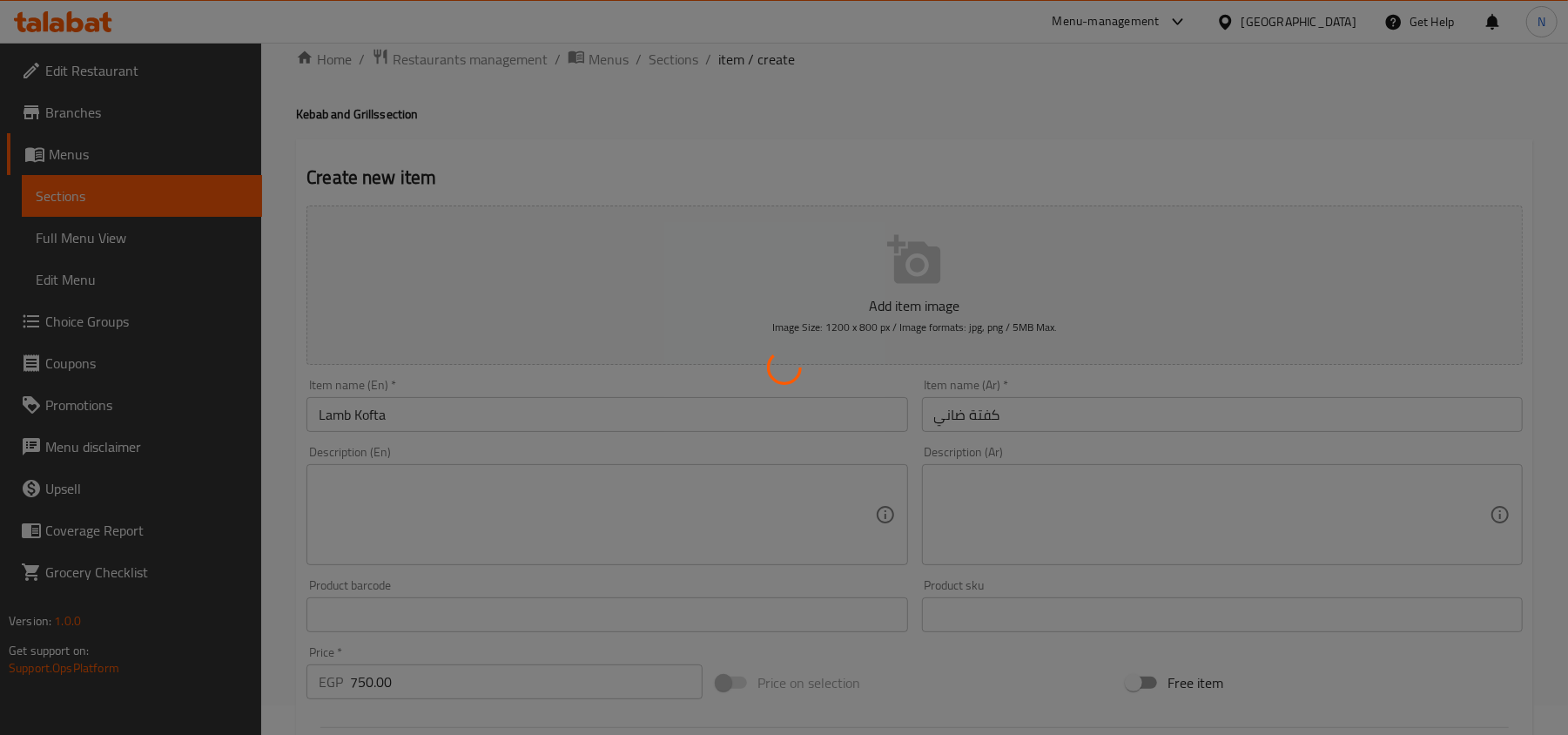
type input "0"
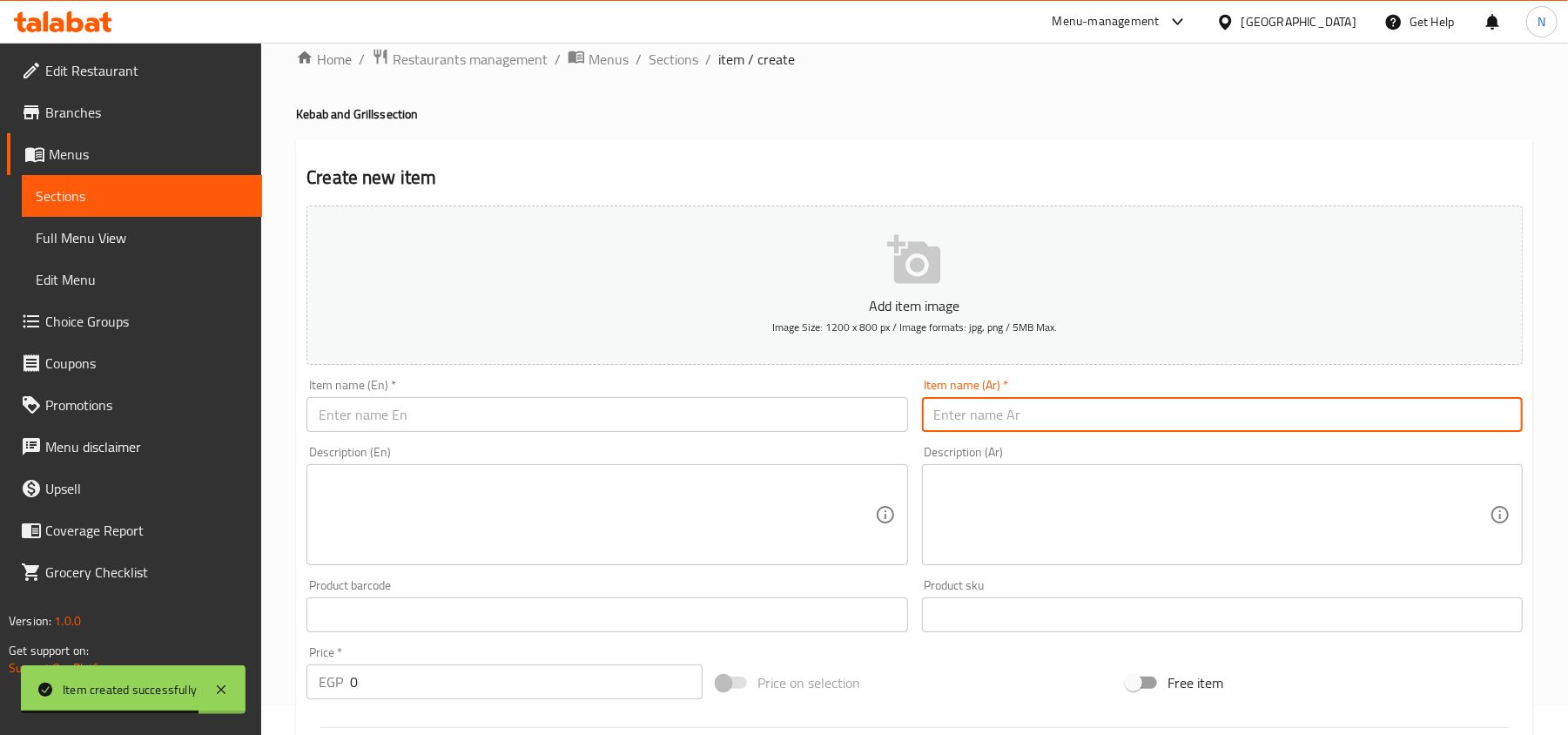
click at [1086, 425] on input "text" at bounding box center [1222, 414] width 601 height 35
paste input "طرب"
click at [999, 422] on input "طرب" at bounding box center [1222, 414] width 601 height 35
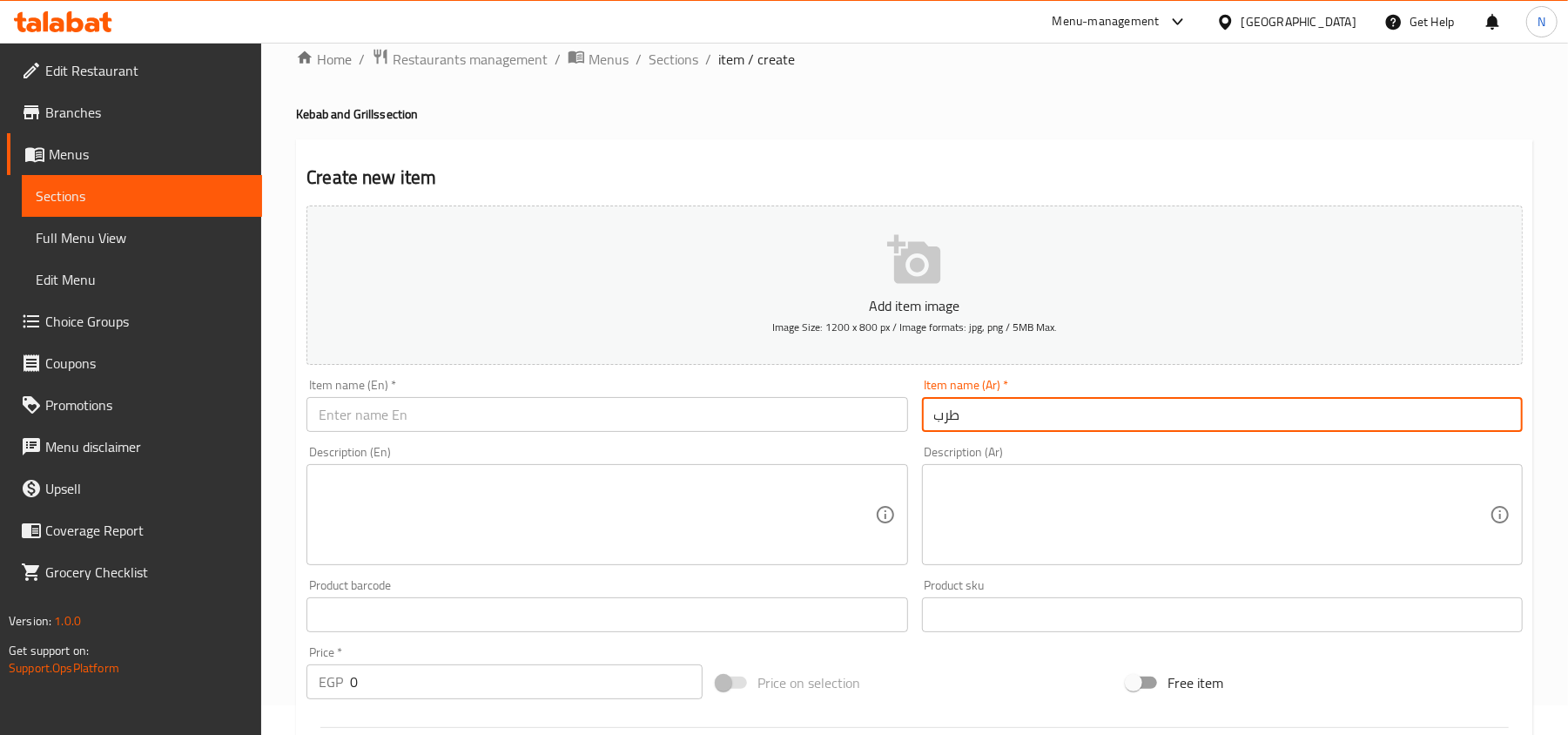
type input "طرب"
drag, startPoint x: 384, startPoint y: 411, endPoint x: 354, endPoint y: 588, distance: 179.5
click at [384, 411] on input "text" at bounding box center [607, 414] width 601 height 35
paste input "Orfali Kofta Tarb"
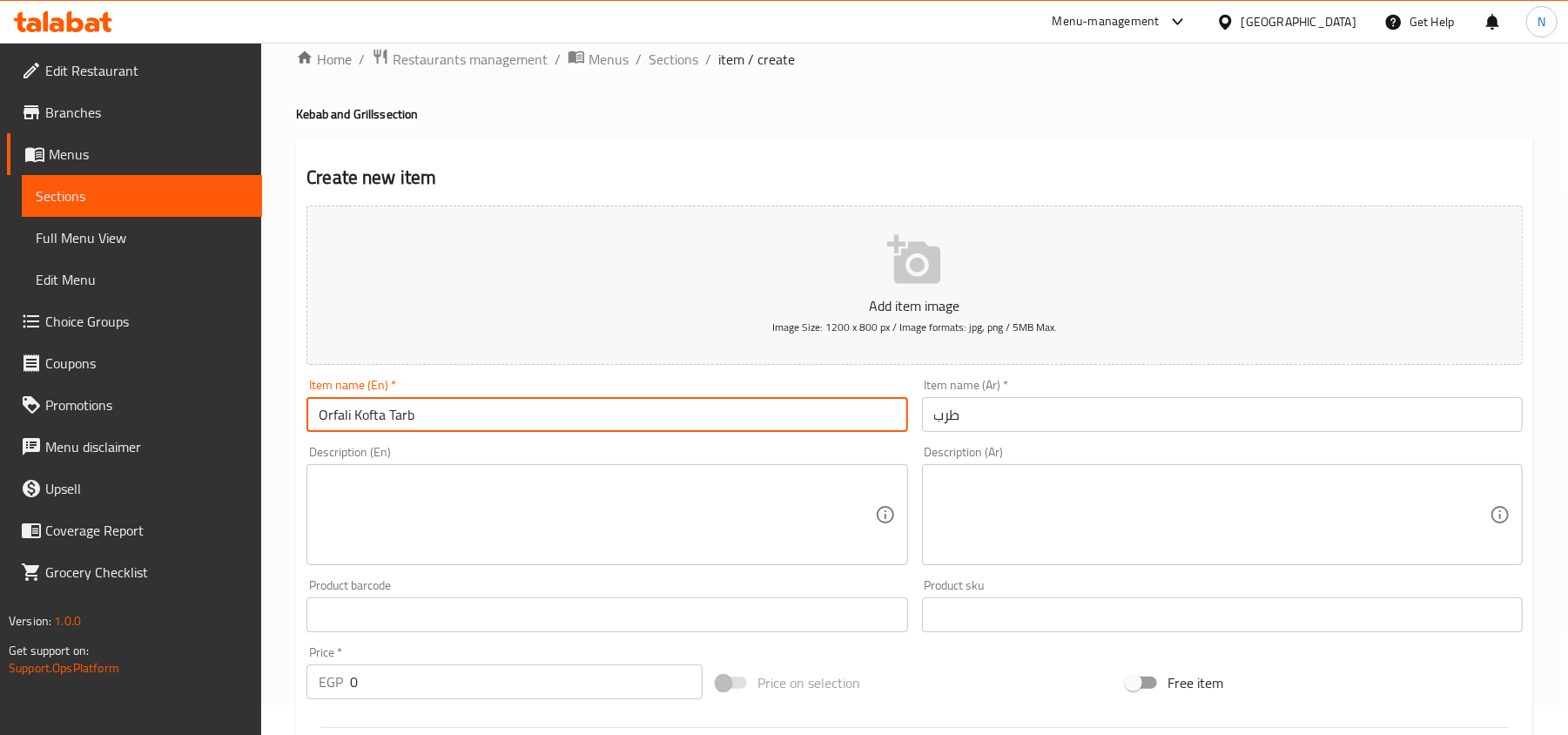
click at [366, 418] on input "Orfali Kofta Tarb" at bounding box center [607, 414] width 601 height 35
type input "Tarb"
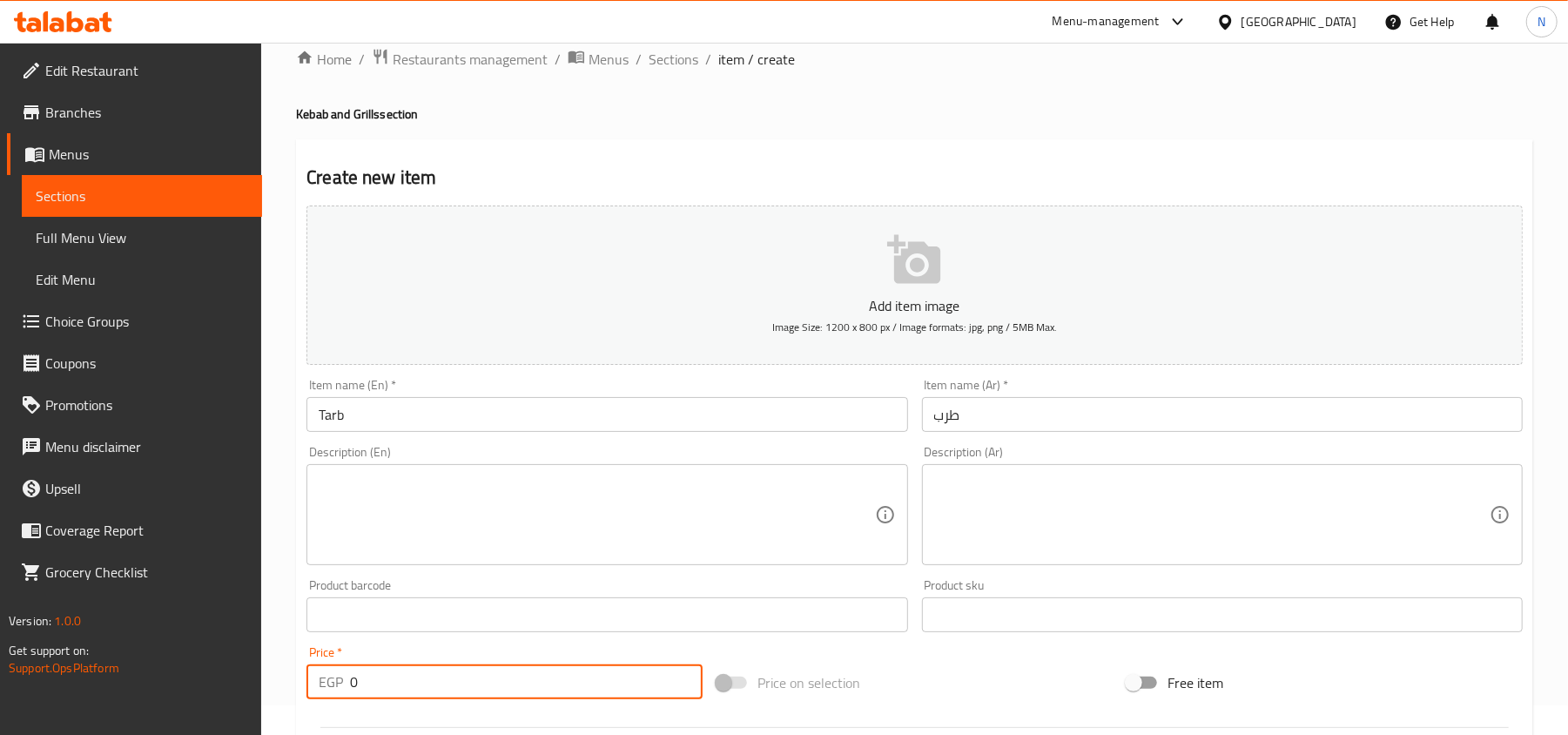
drag, startPoint x: 349, startPoint y: 677, endPoint x: 311, endPoint y: 677, distance: 38.0
click at [311, 677] on div "EGP 0 Price *" at bounding box center [504, 681] width 396 height 35
paste input "750.0"
type input "750.00"
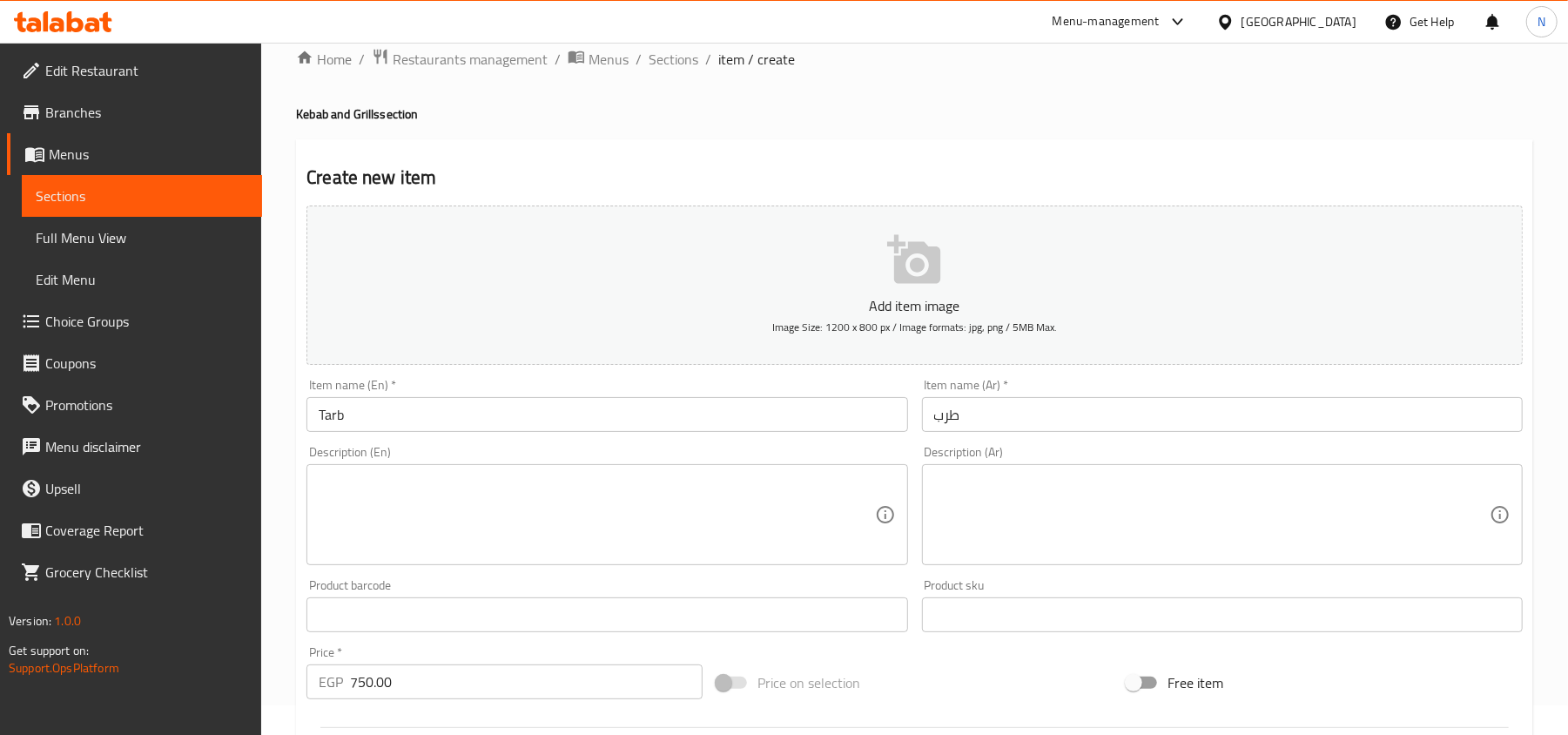
click at [384, 568] on div "Description (En) Description (En)" at bounding box center [607, 506] width 615 height 133
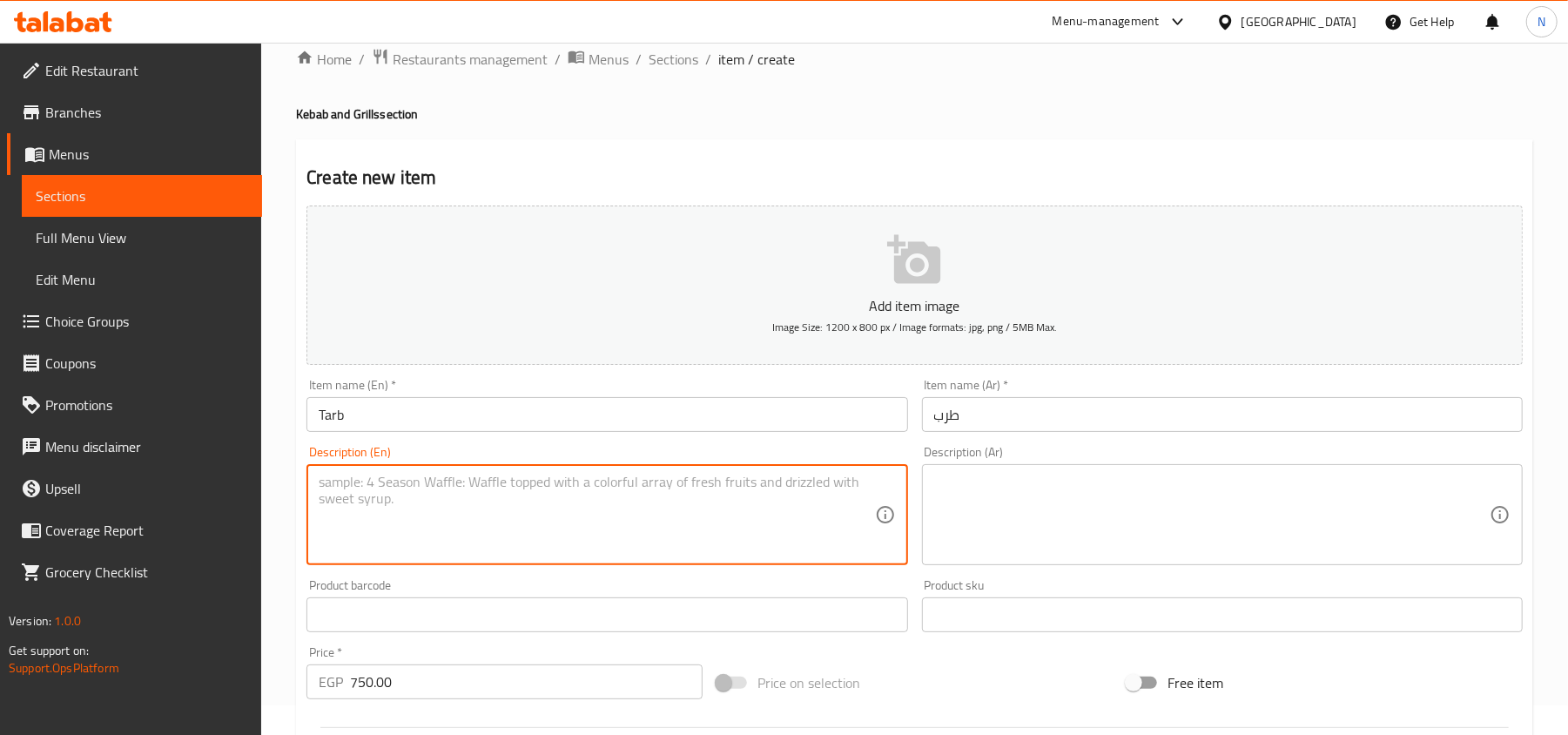
click at [398, 530] on textarea at bounding box center [596, 515] width 556 height 83
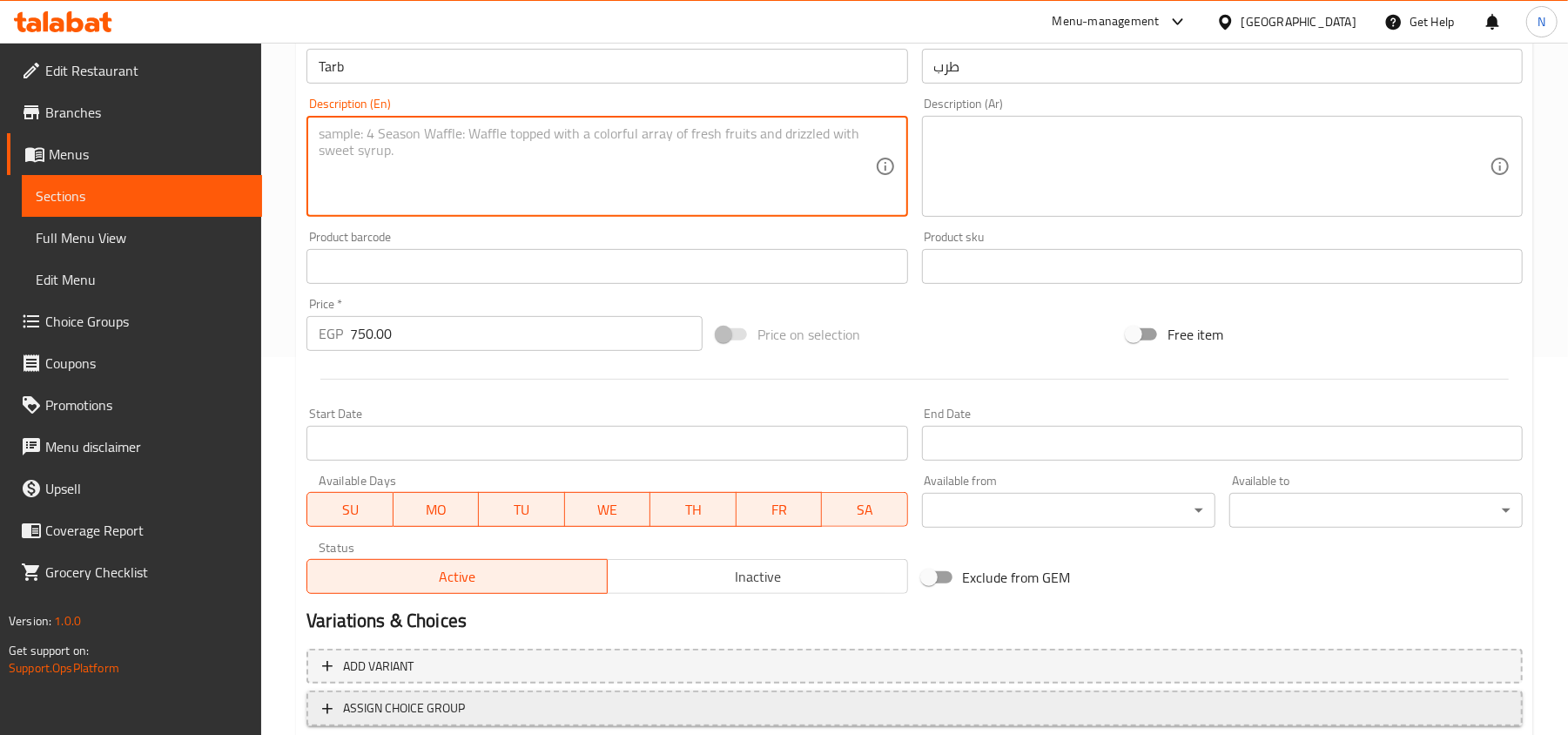
scroll to position [494, 0]
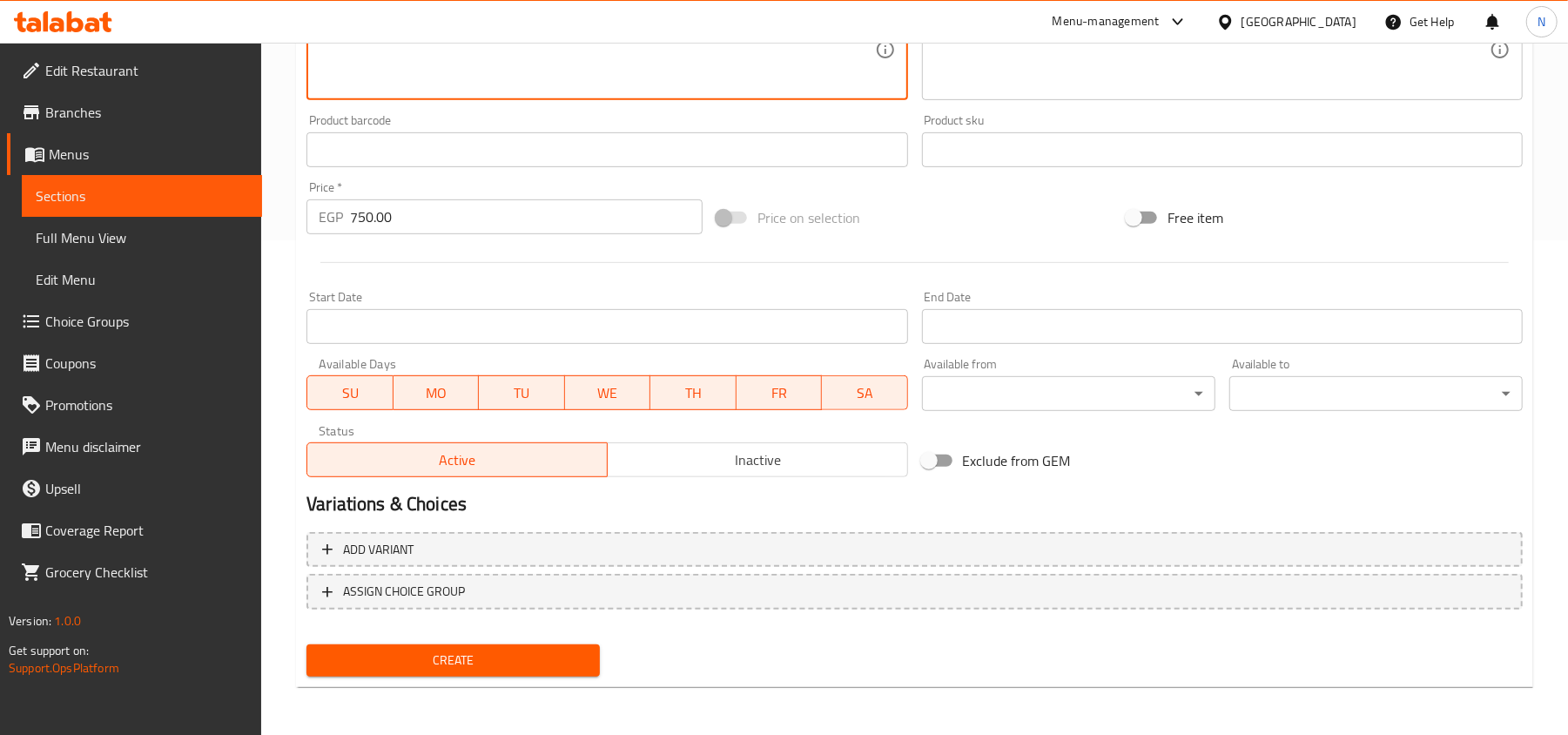
click at [386, 666] on span "Create" at bounding box center [453, 660] width 265 height 22
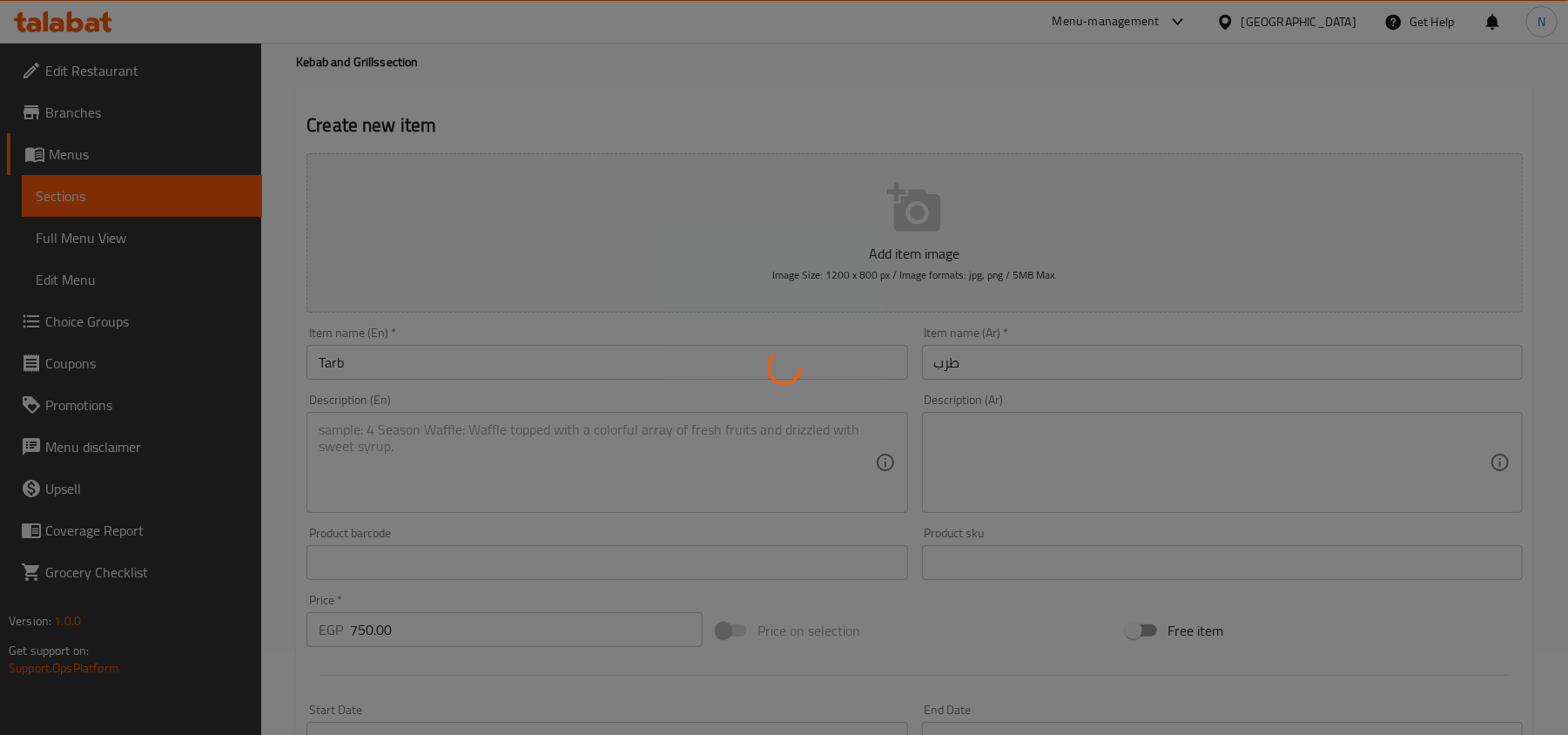
scroll to position [30, 0]
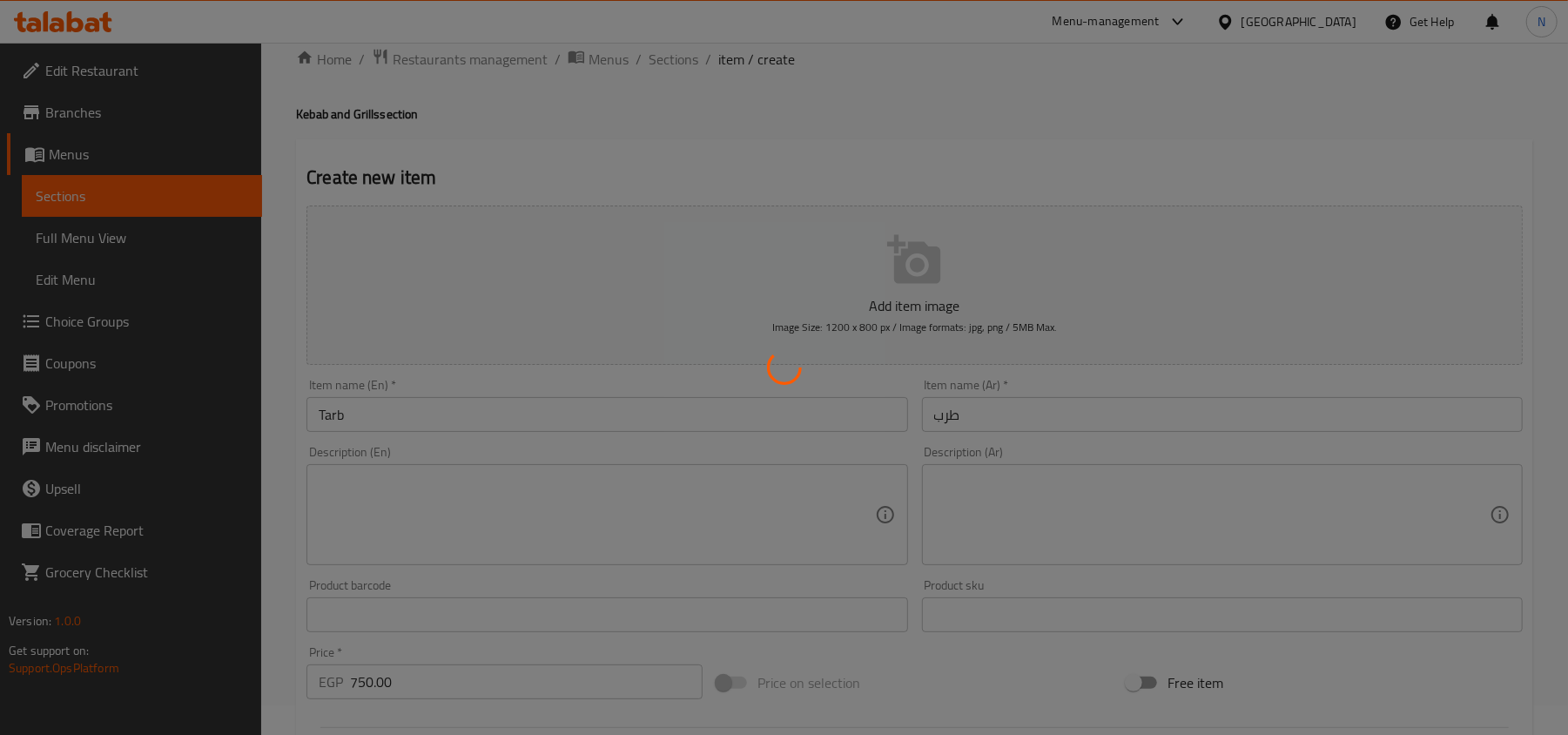
type input "0"
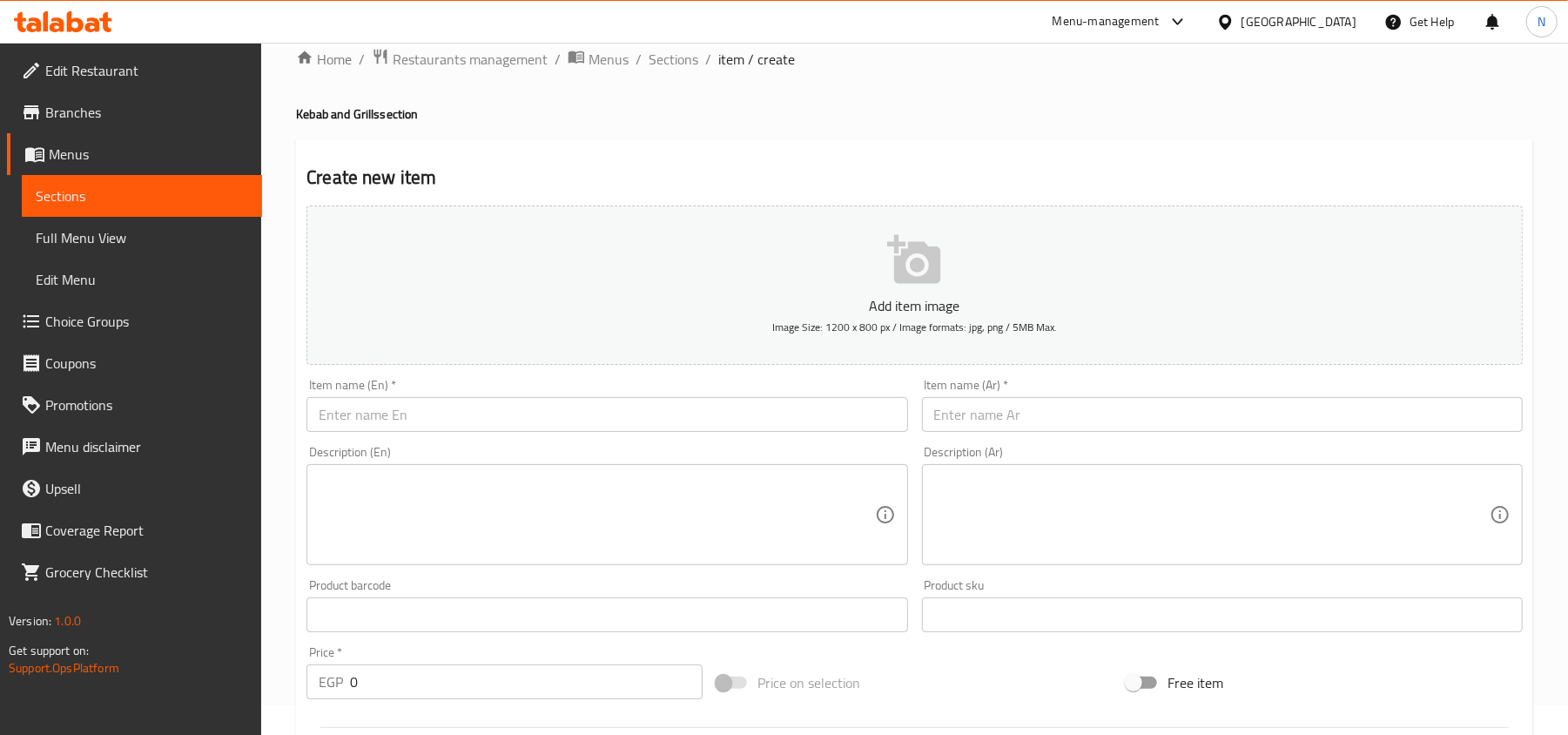
click at [1327, 411] on input "text" at bounding box center [1222, 414] width 601 height 35
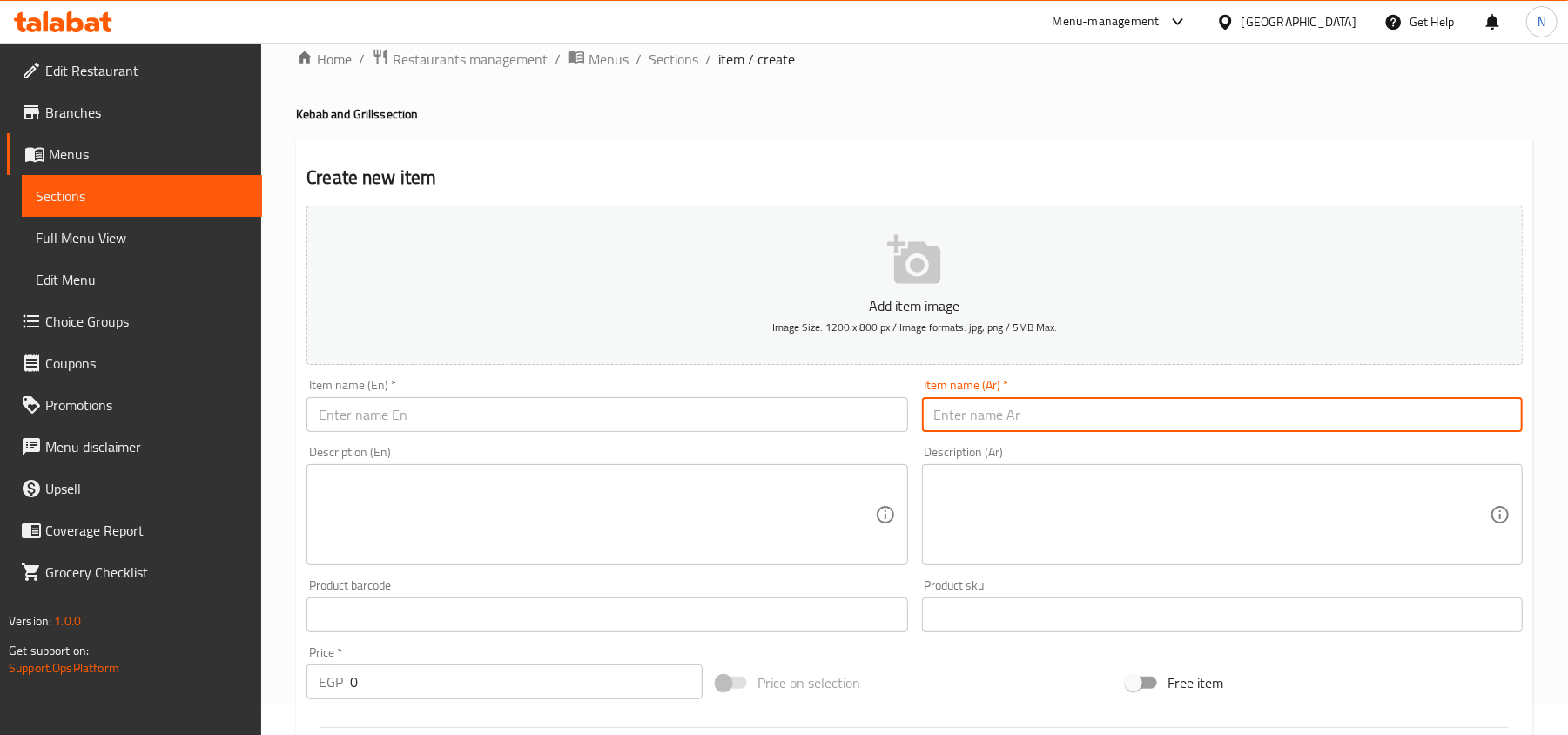
paste input "سجق مشوي"
type input "سجق مشوي"
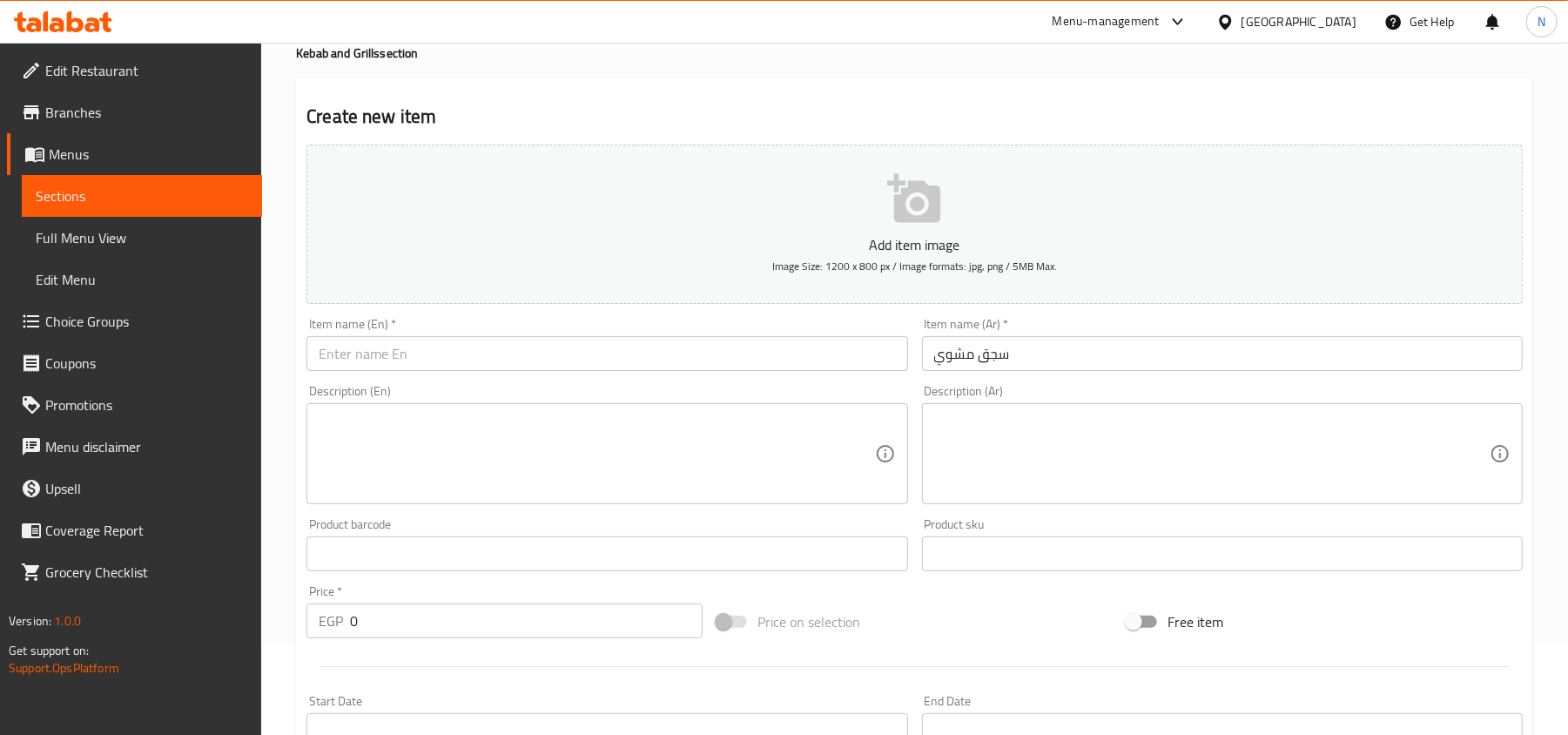
scroll to position [147, 0]
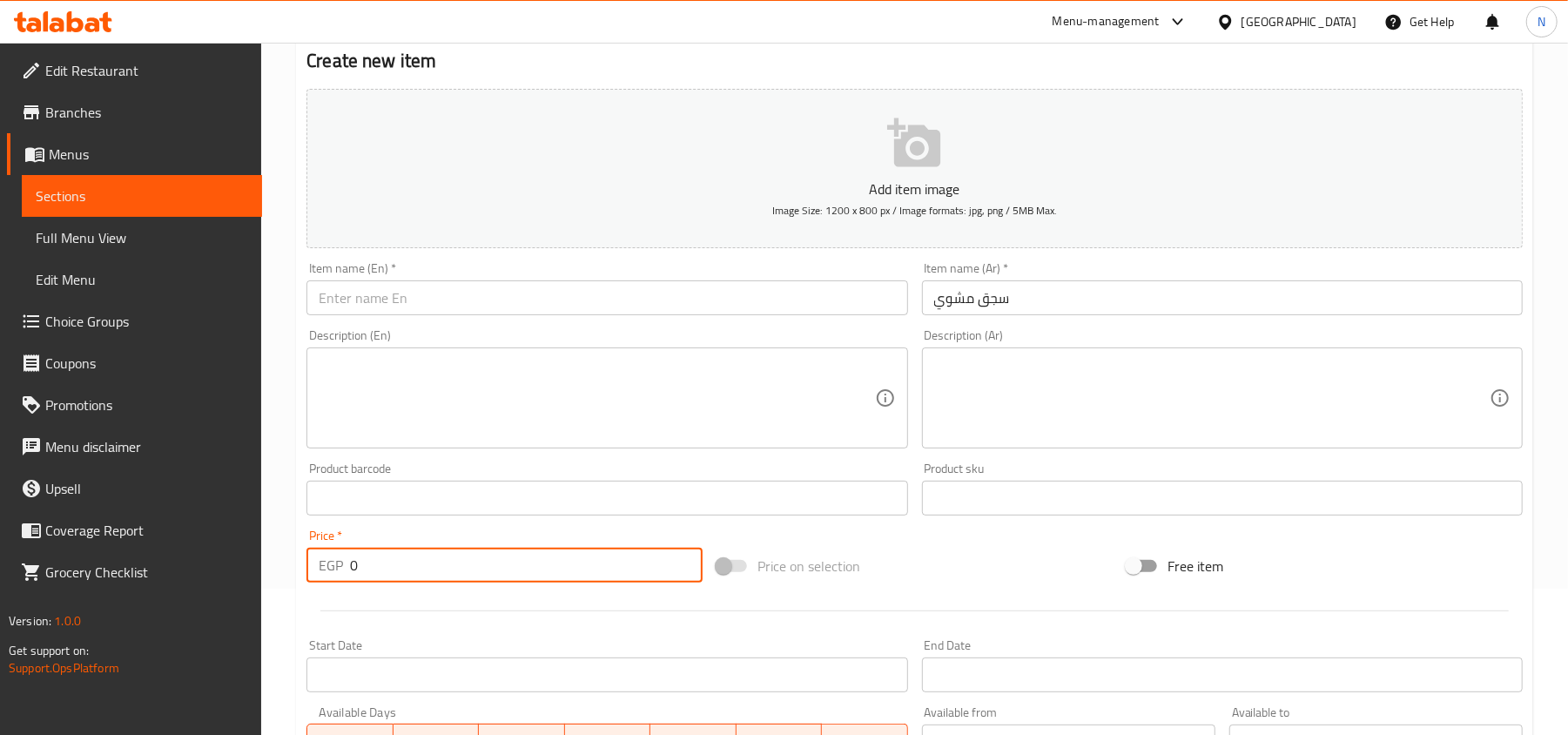
drag, startPoint x: 358, startPoint y: 575, endPoint x: 367, endPoint y: 527, distance: 48.8
click at [278, 575] on div "Home / Restaurants management / Menus / Sections / item / create Kebab and Gril…" at bounding box center [914, 490] width 1306 height 1187
paste input "750.0"
type input "750.00"
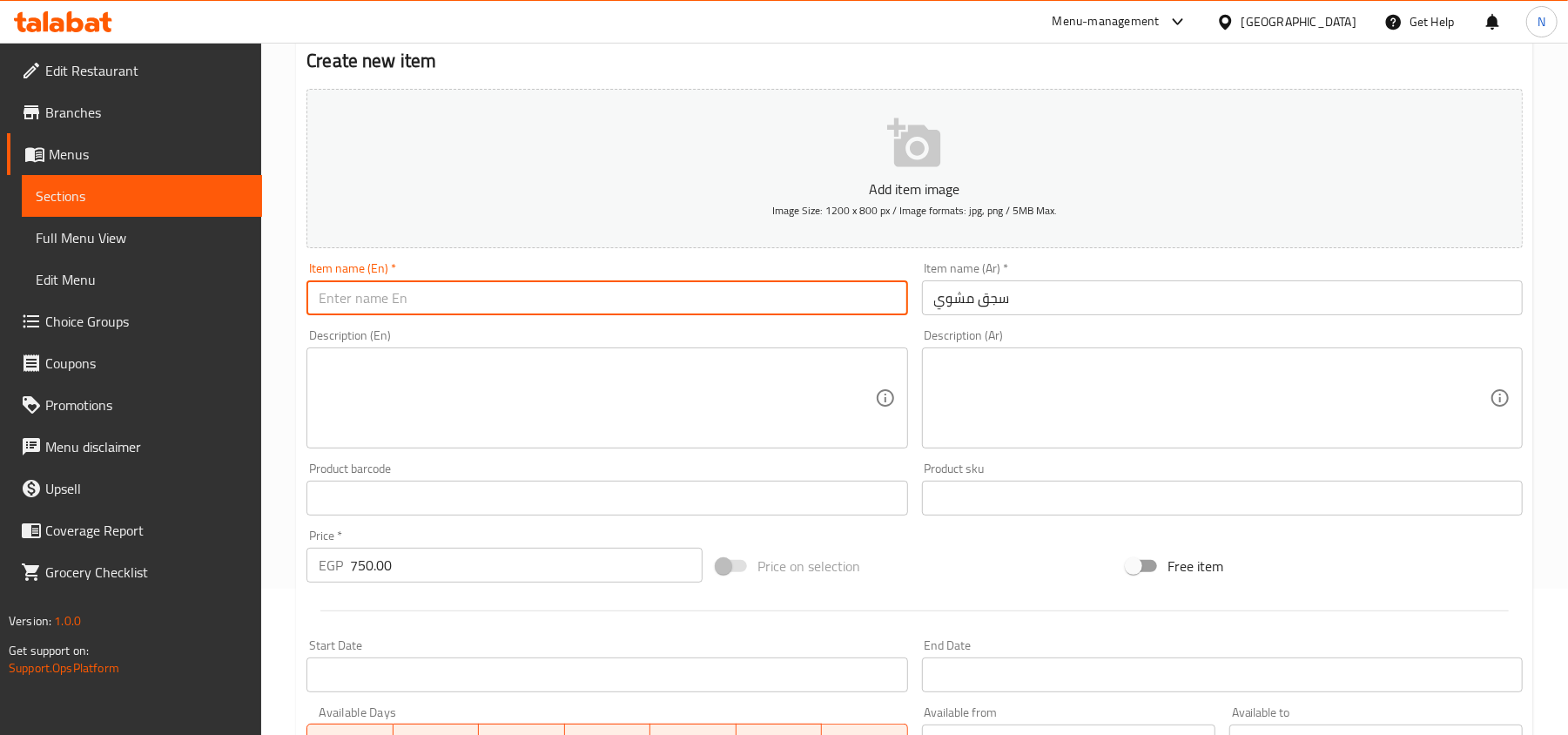
click at [534, 301] on input "text" at bounding box center [607, 298] width 601 height 35
click at [959, 293] on input "سجق مشوي" at bounding box center [1222, 298] width 601 height 35
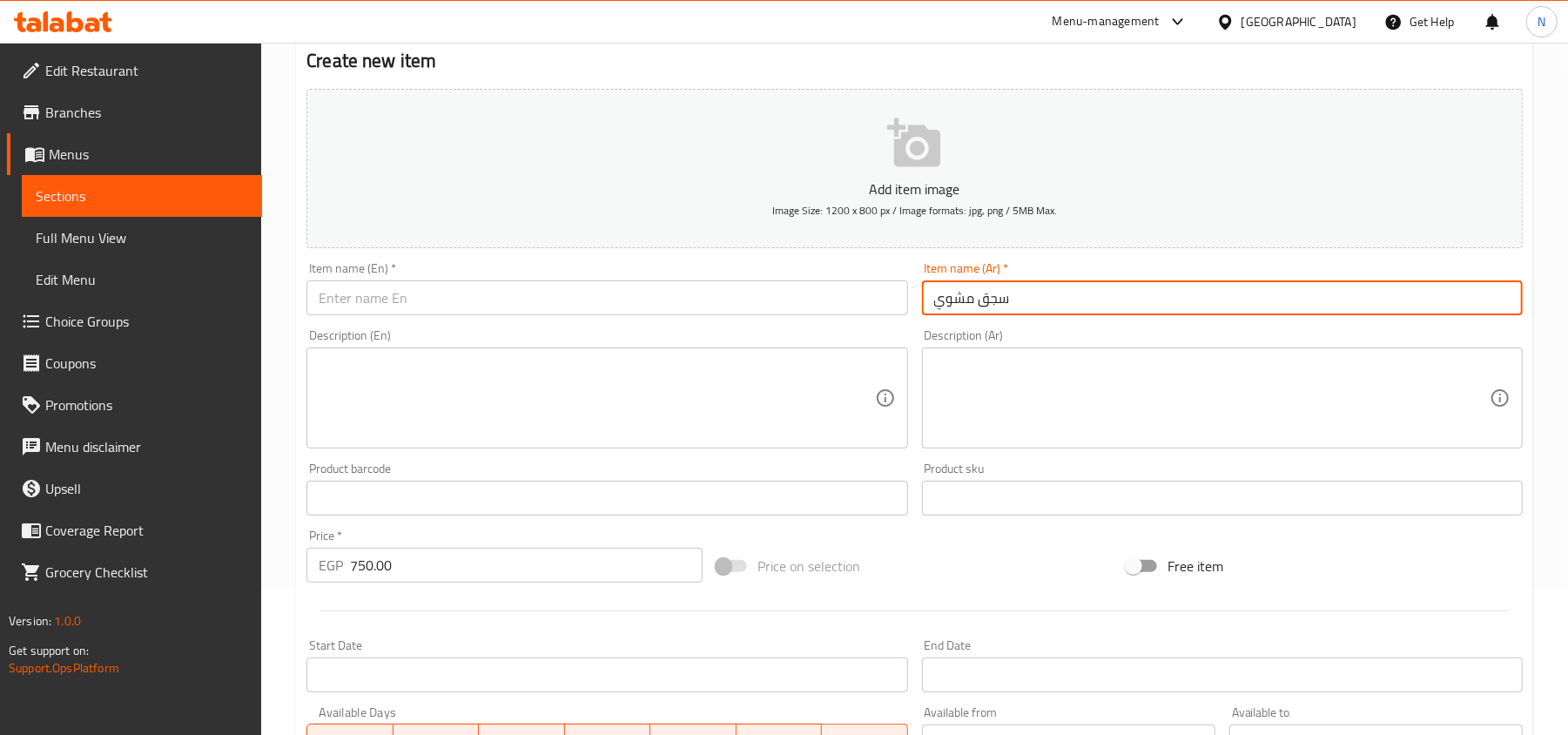
click at [940, 306] on input "سجق مشوي" at bounding box center [1222, 298] width 601 height 35
drag, startPoint x: 421, startPoint y: 299, endPoint x: 656, endPoint y: 314, distance: 235.5
click at [421, 299] on input "text" at bounding box center [607, 298] width 601 height 35
paste input "Roasted"
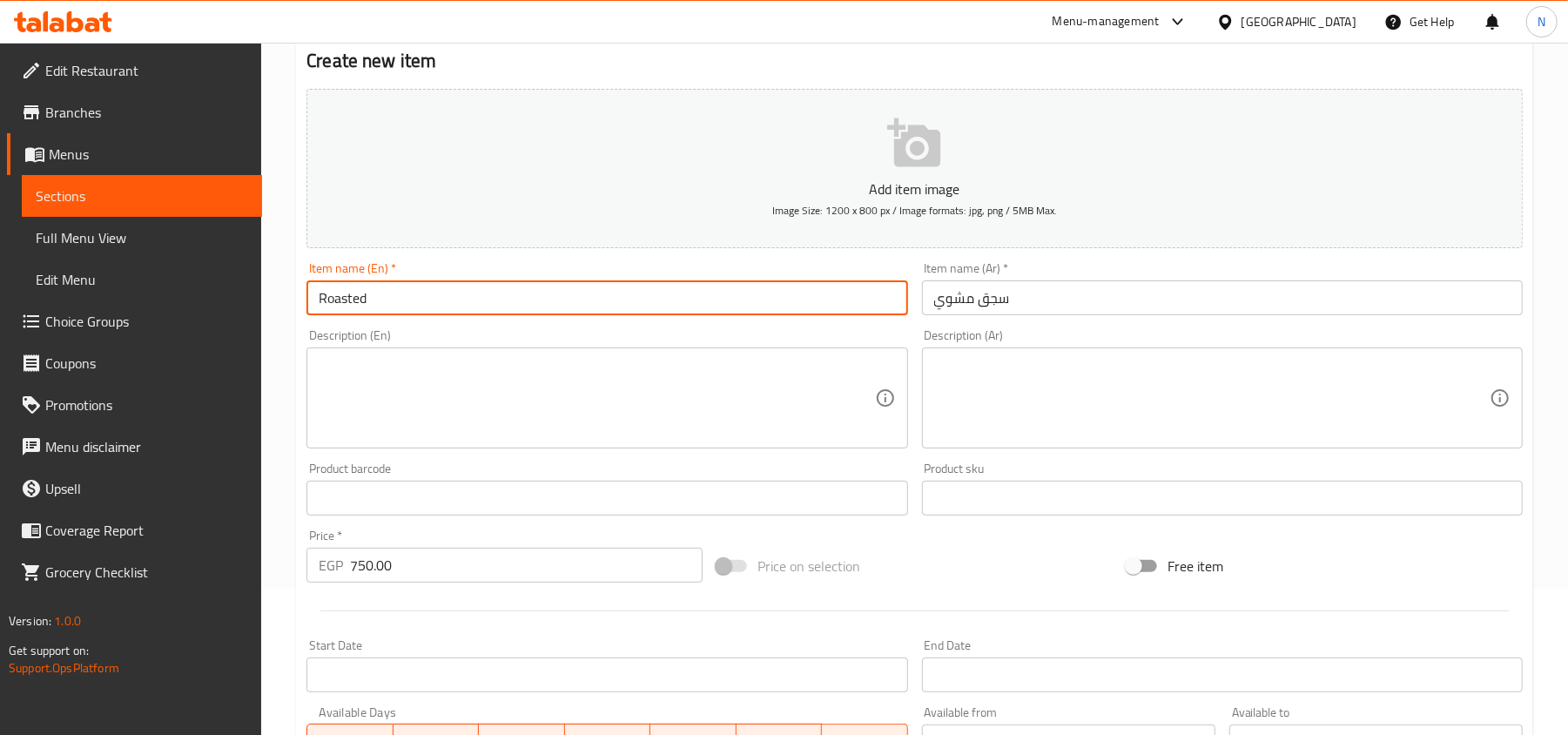
click at [990, 307] on input "سجق مشوي" at bounding box center [1222, 298] width 601 height 35
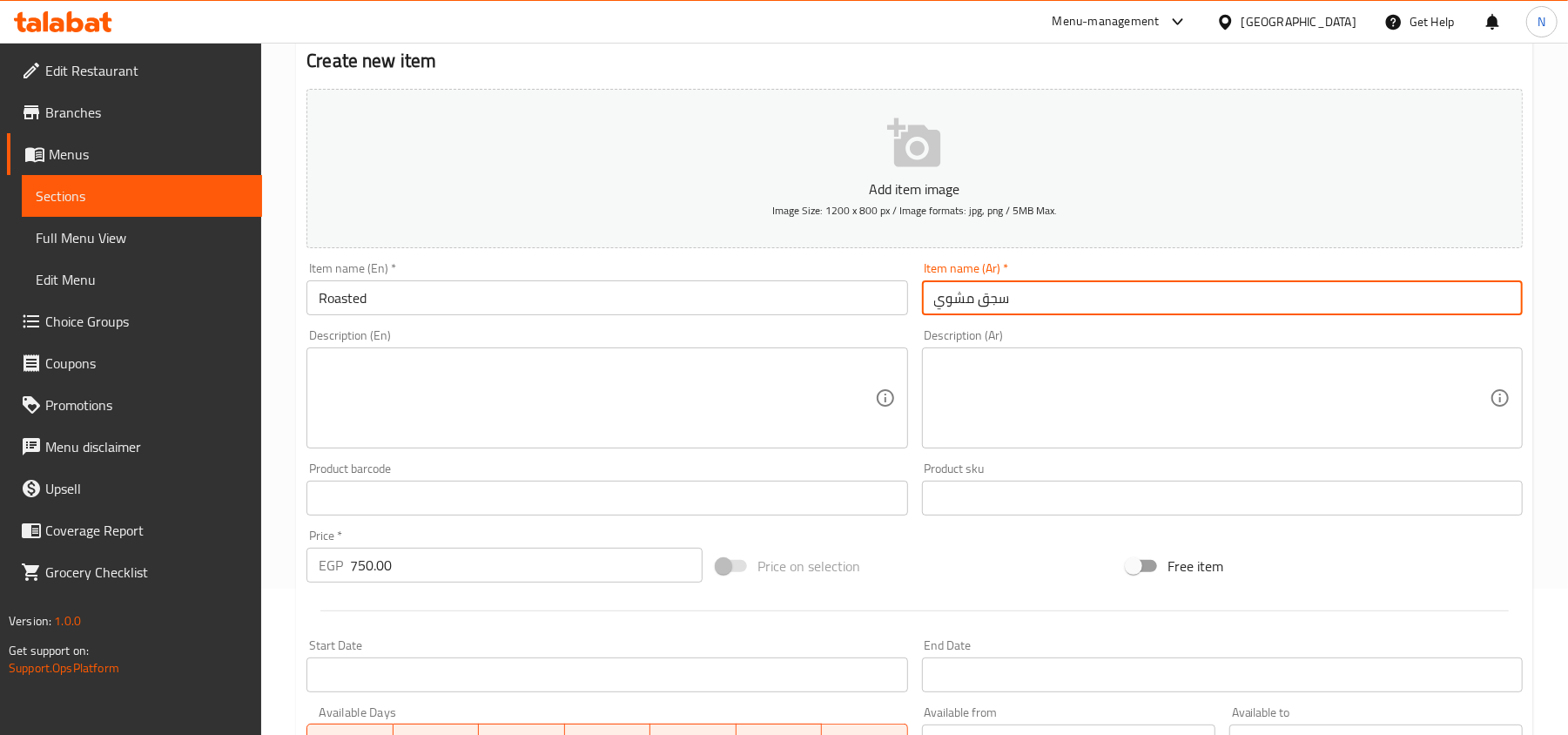
click at [990, 307] on input "سجق مشوي" at bounding box center [1222, 298] width 601 height 35
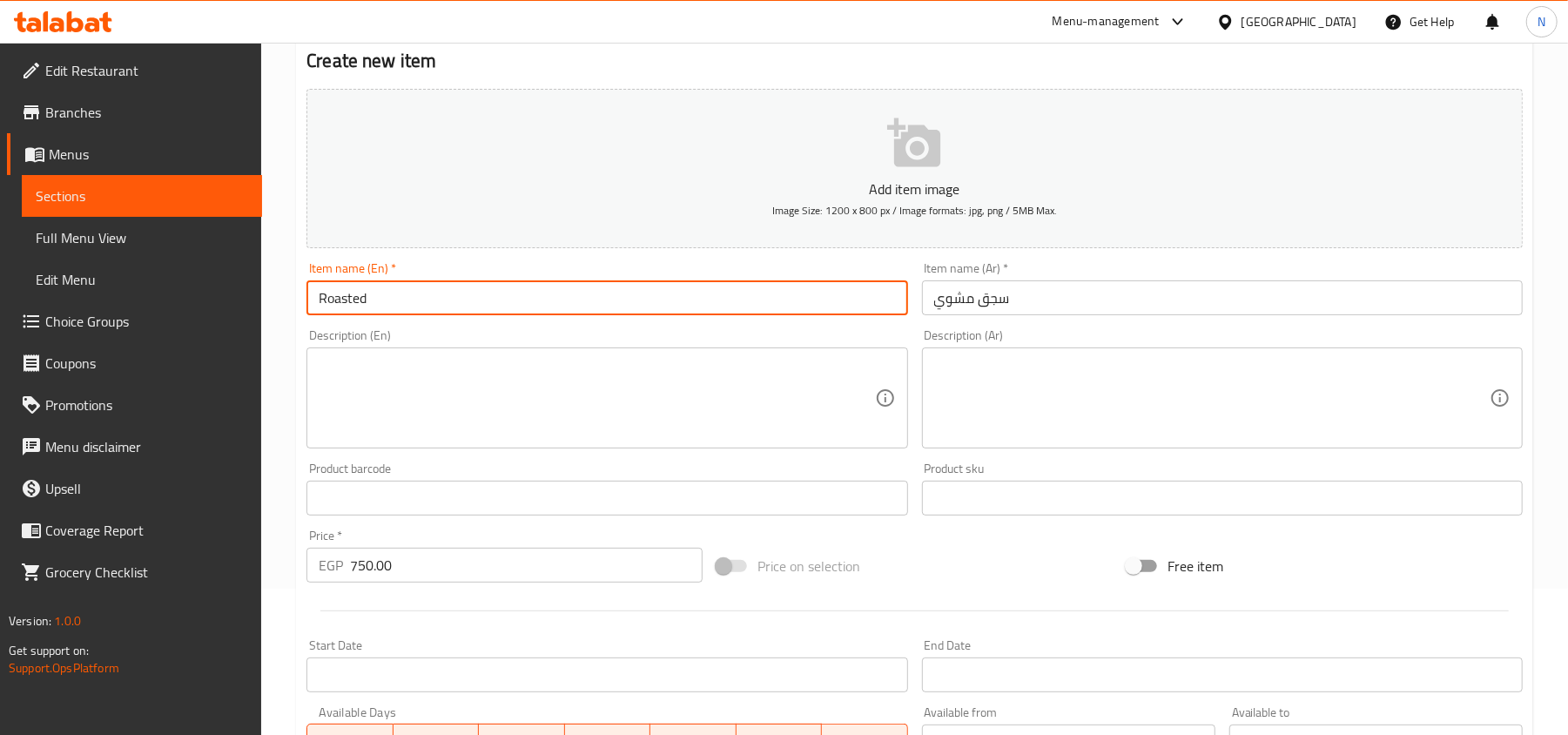
click at [404, 290] on input "Roasted" at bounding box center [607, 298] width 601 height 35
paste input "Sausage"
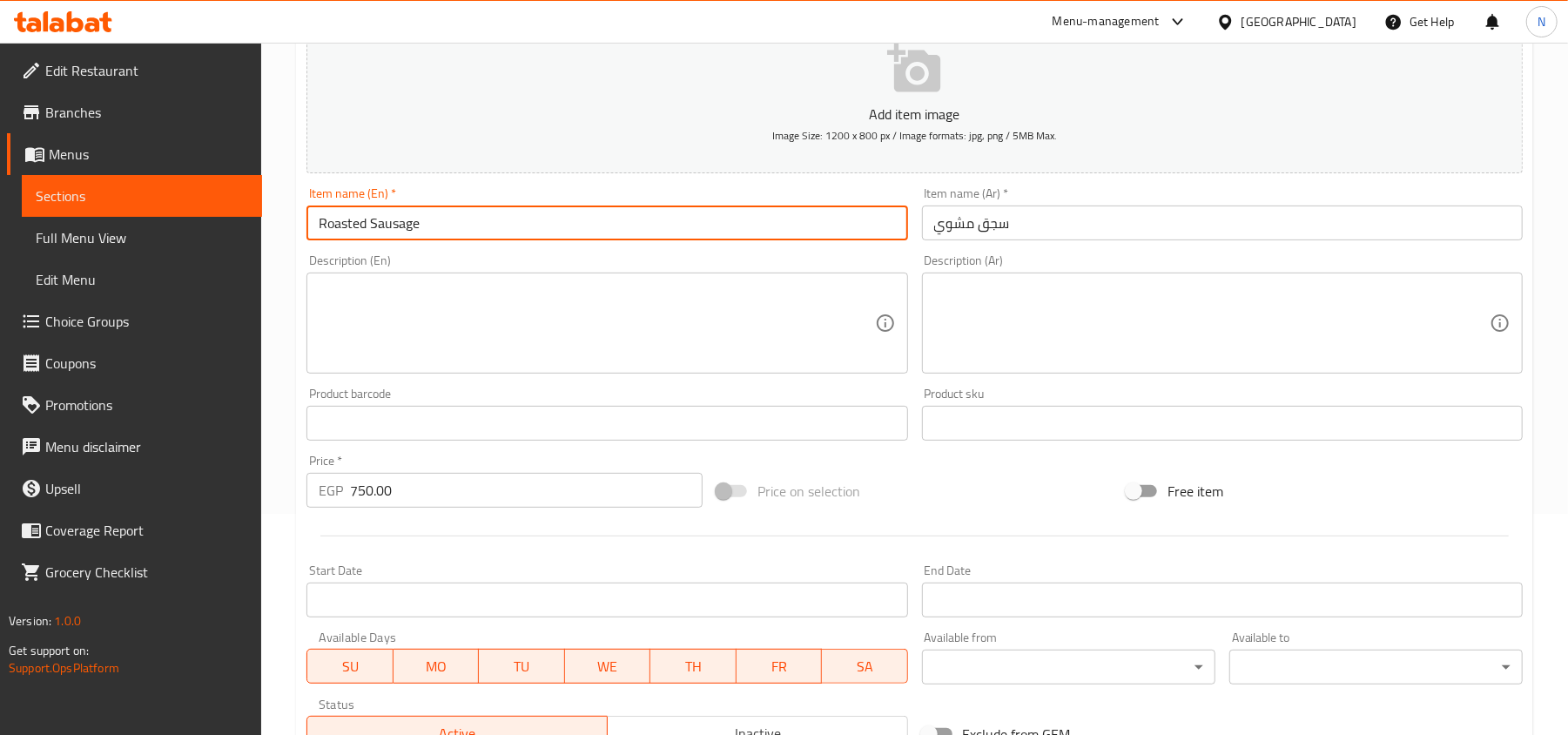
scroll to position [494, 0]
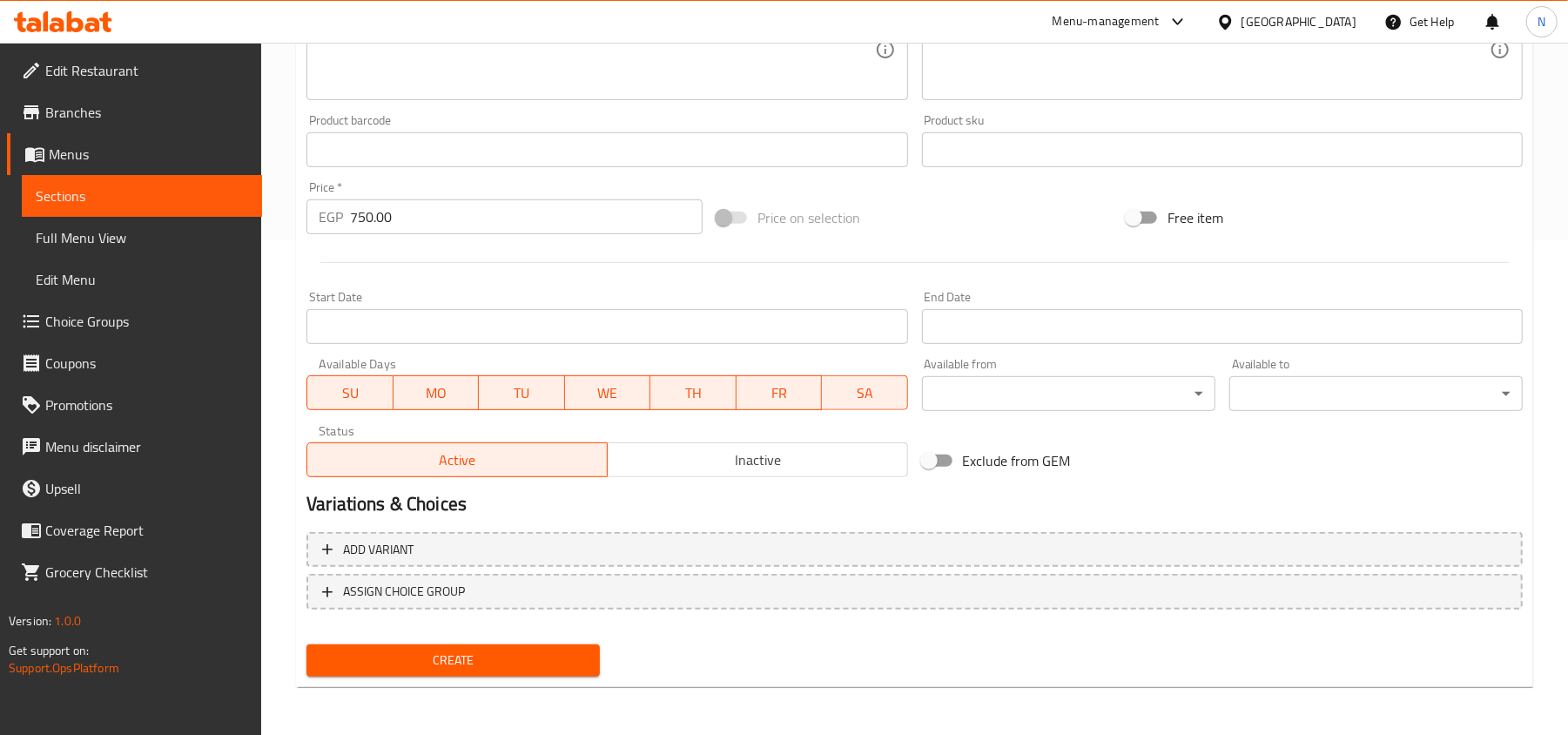
type input "Roasted Sausage"
click at [373, 668] on span "Create" at bounding box center [453, 660] width 265 height 22
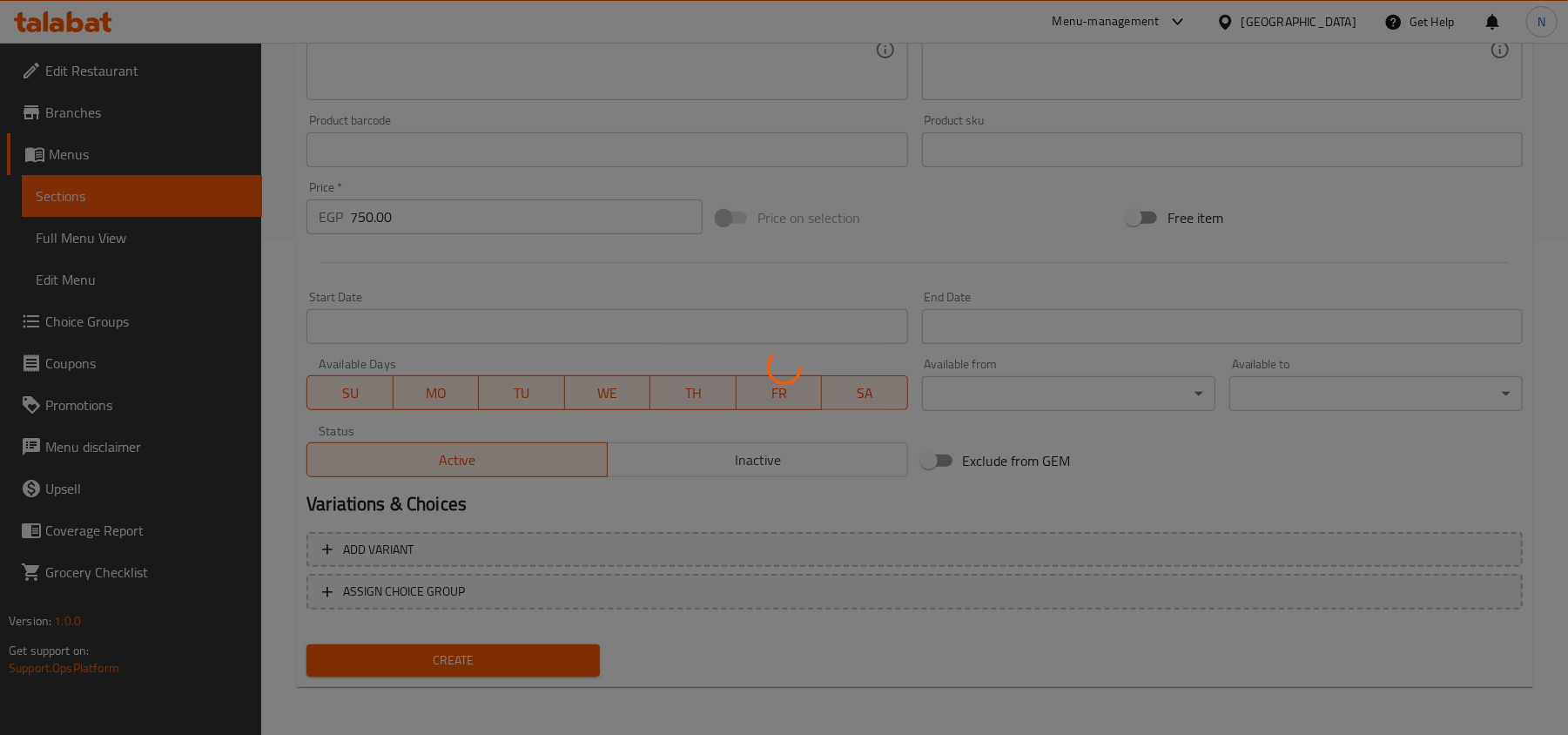
type input "0"
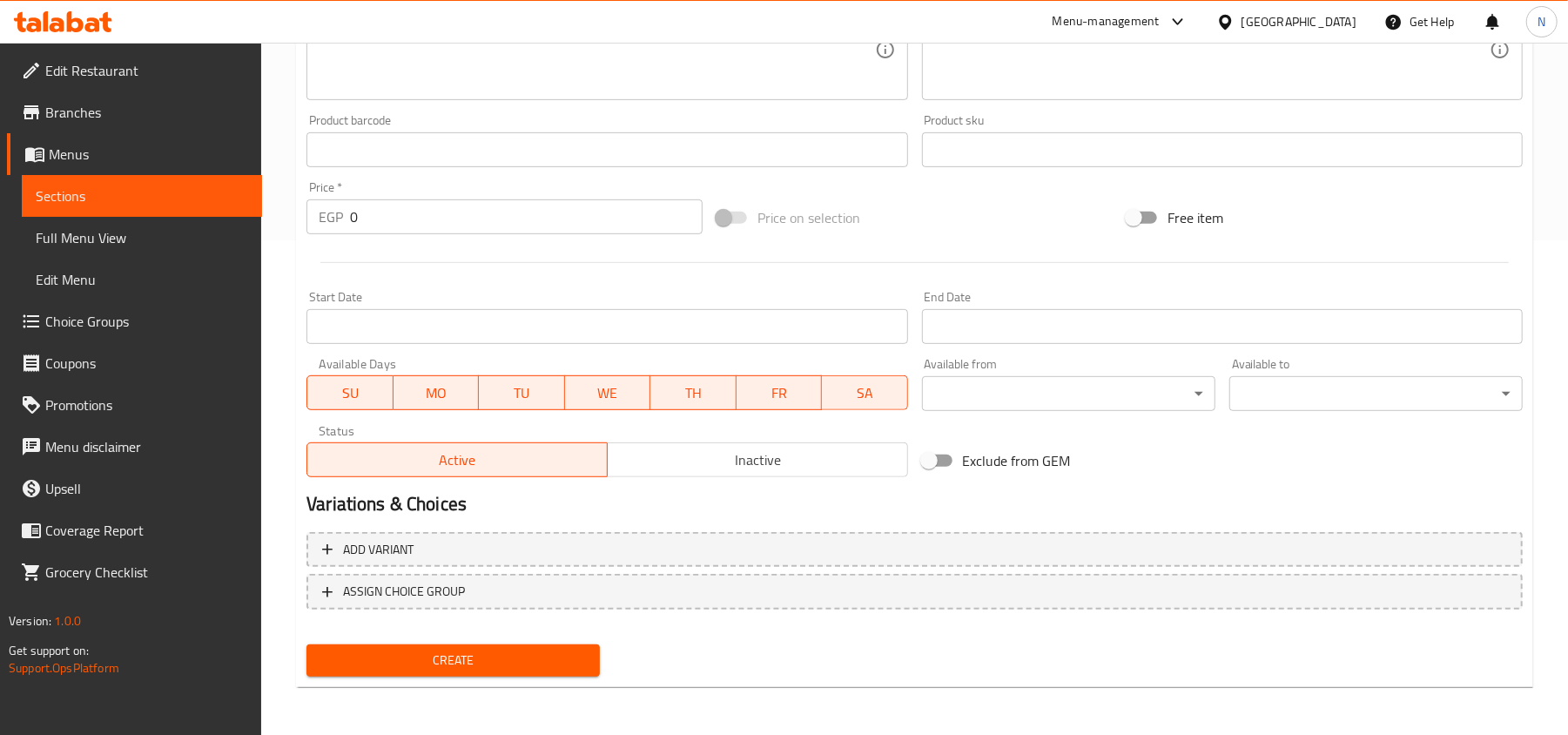
scroll to position [262, 0]
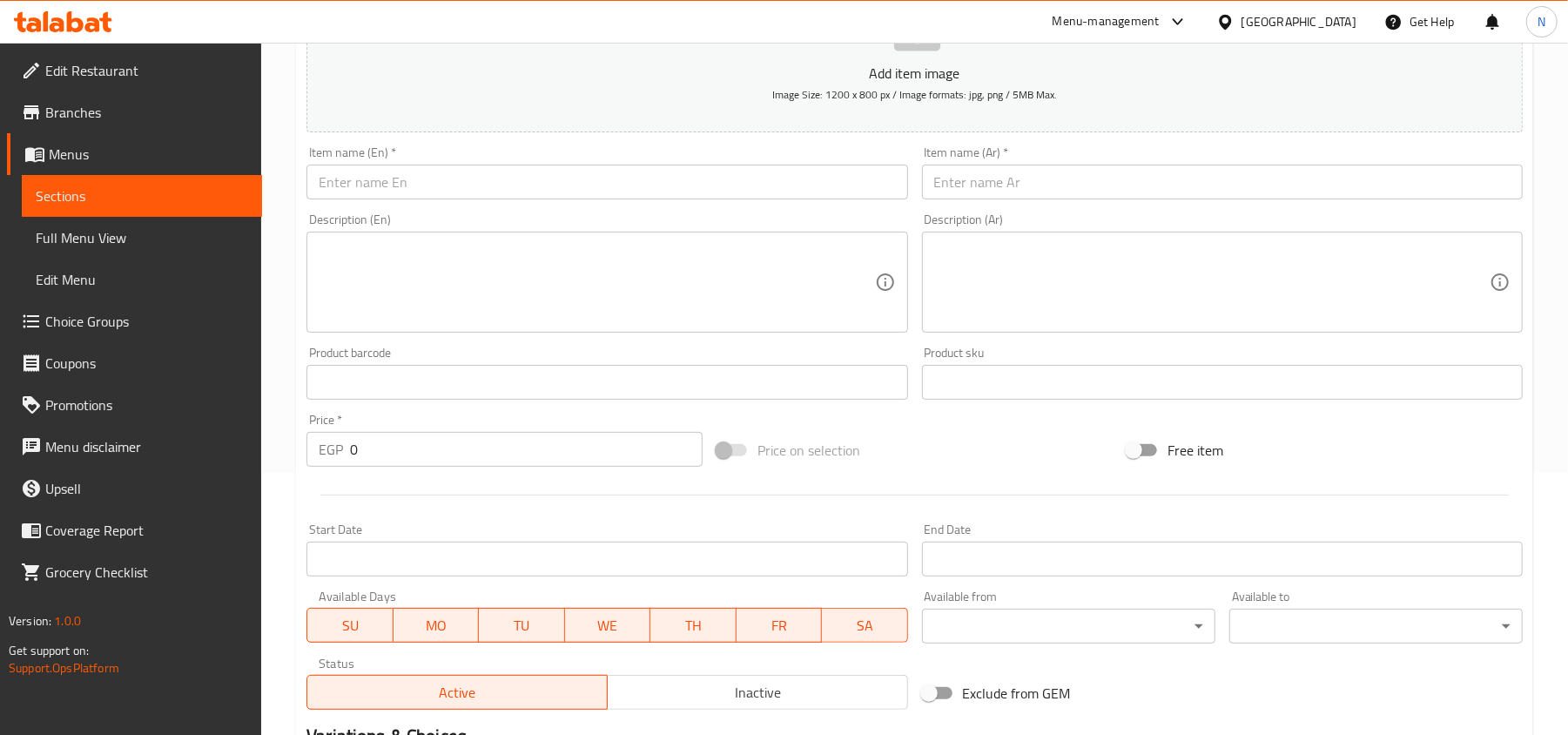
click at [1278, 199] on input "text" at bounding box center [1222, 182] width 601 height 35
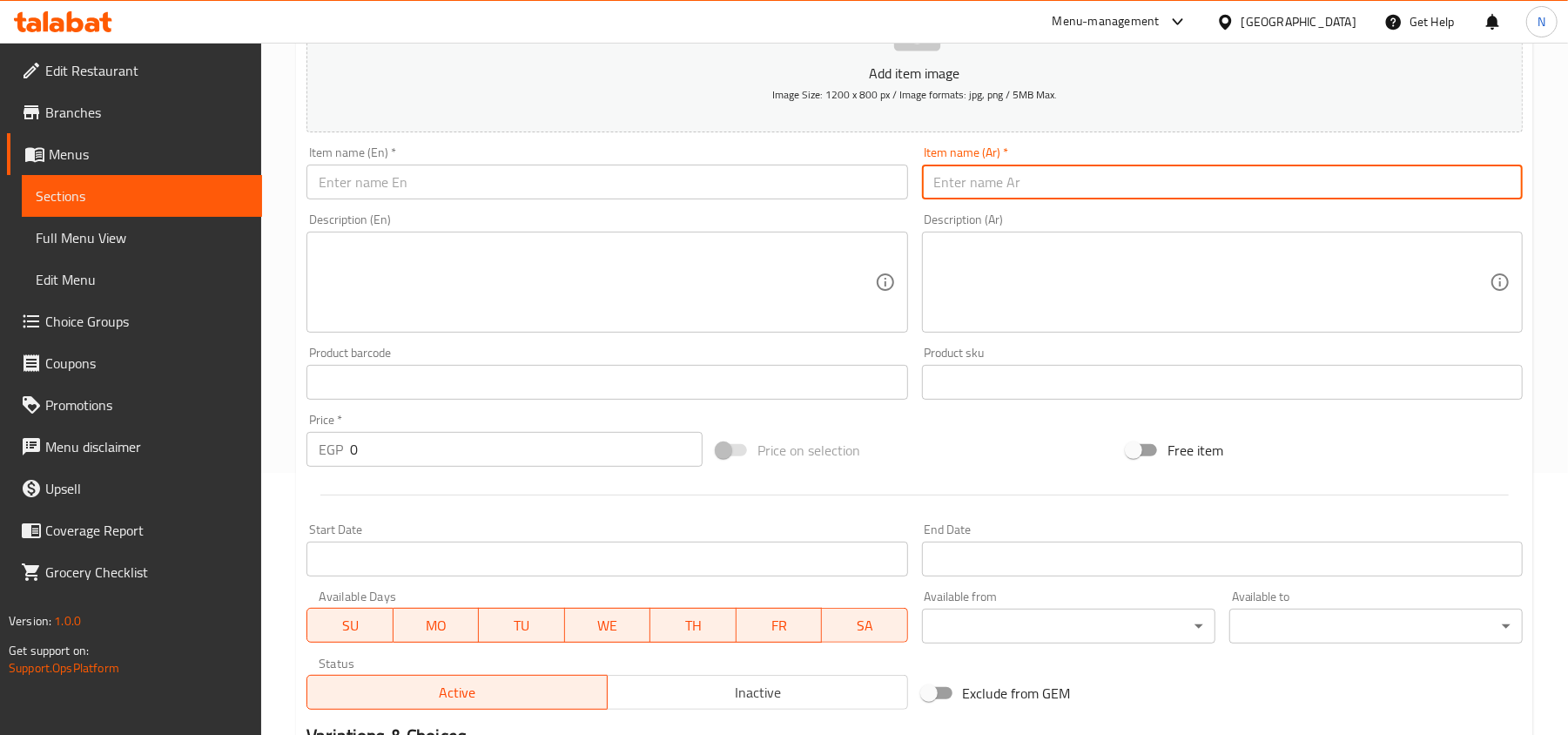
paste input "نصف كيلو كفتة بلدي"
type input "نصف كيلو كفتة بلدي"
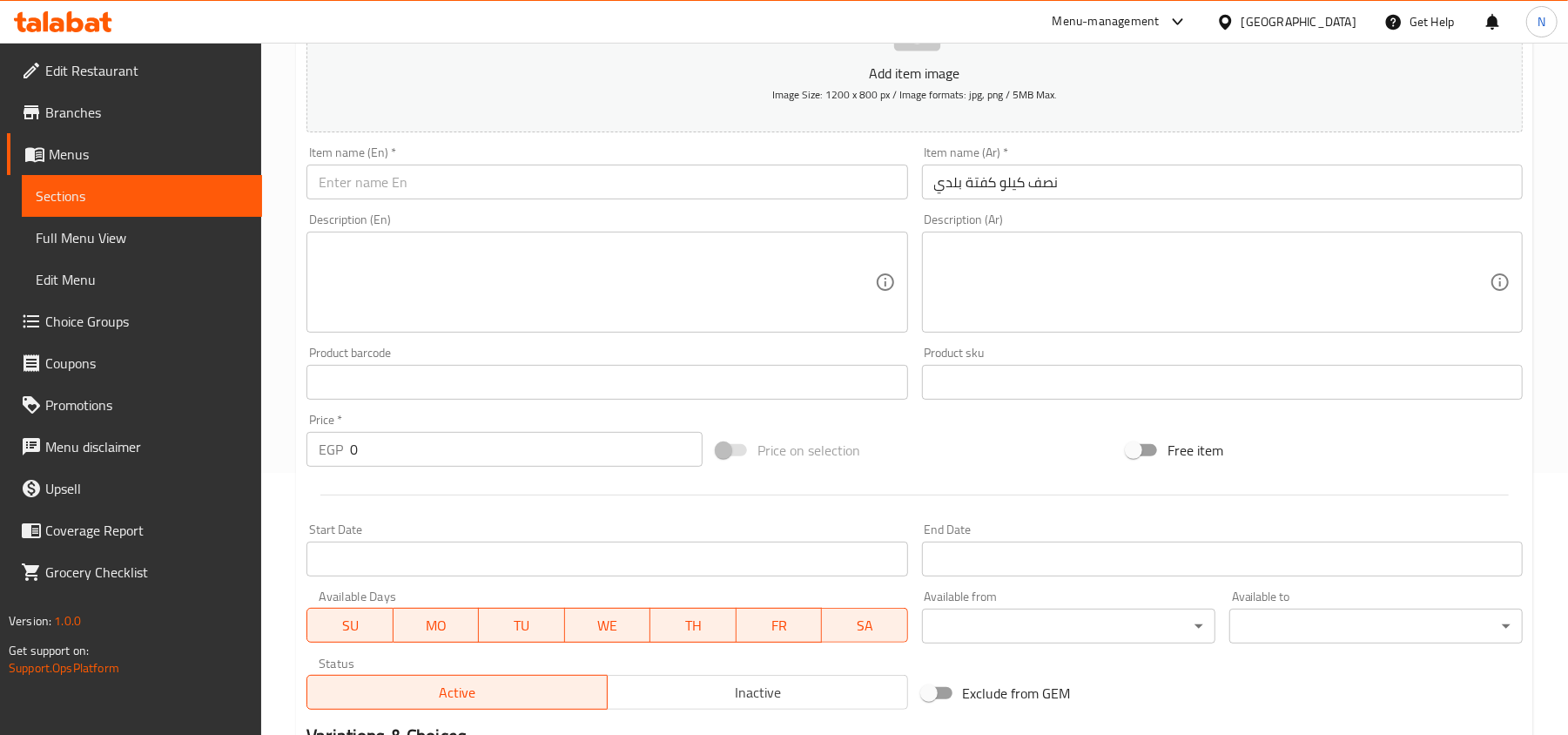
click at [439, 211] on div "Description (En) Description (En)" at bounding box center [607, 273] width 615 height 133
click at [447, 199] on input "text" at bounding box center [607, 182] width 601 height 35
paste input "Half a kilo of local kofta"
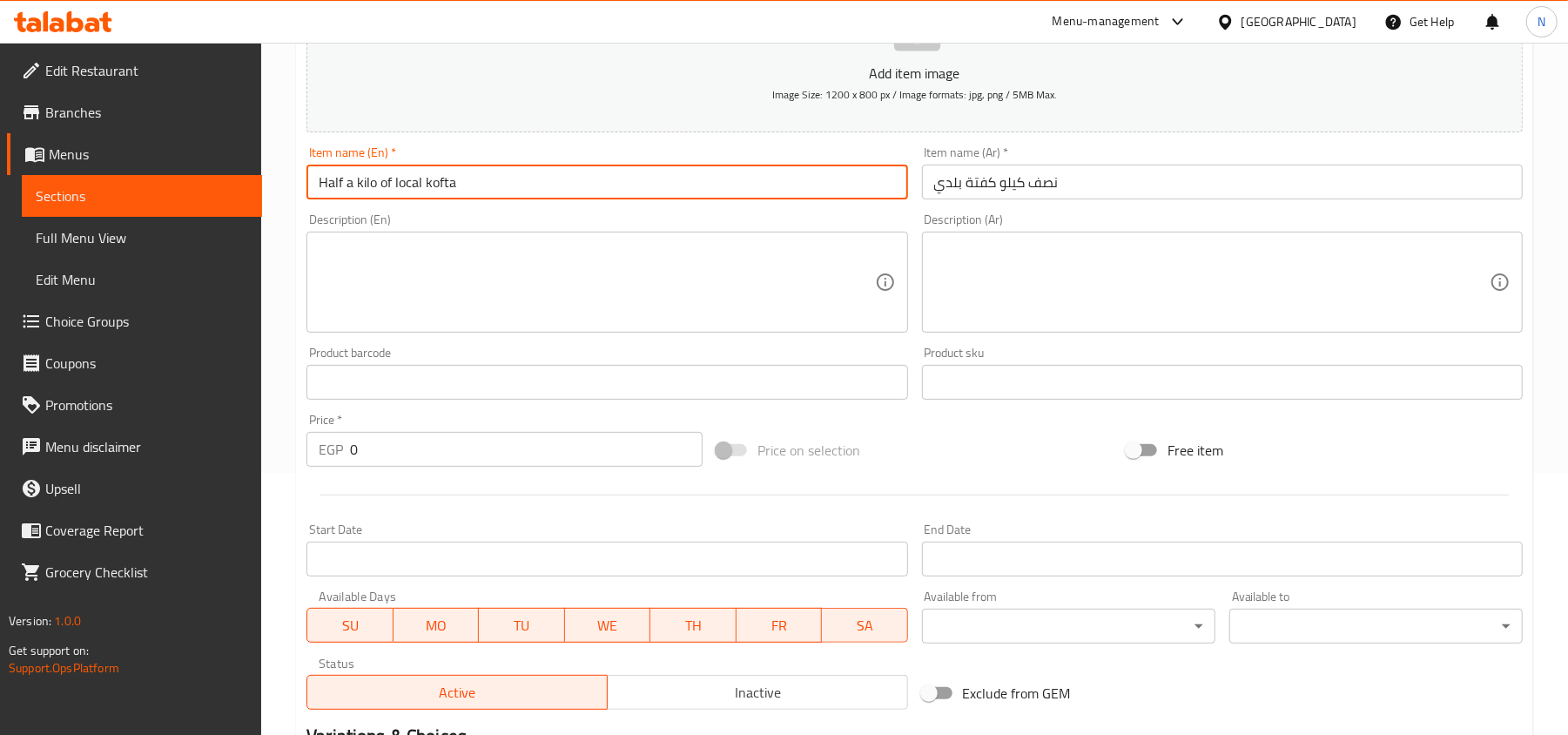
click at [447, 199] on input "Half a kilo of local kofta" at bounding box center [607, 182] width 601 height 35
click at [346, 189] on input "Half a Kilo of Local Kofta" at bounding box center [607, 182] width 601 height 35
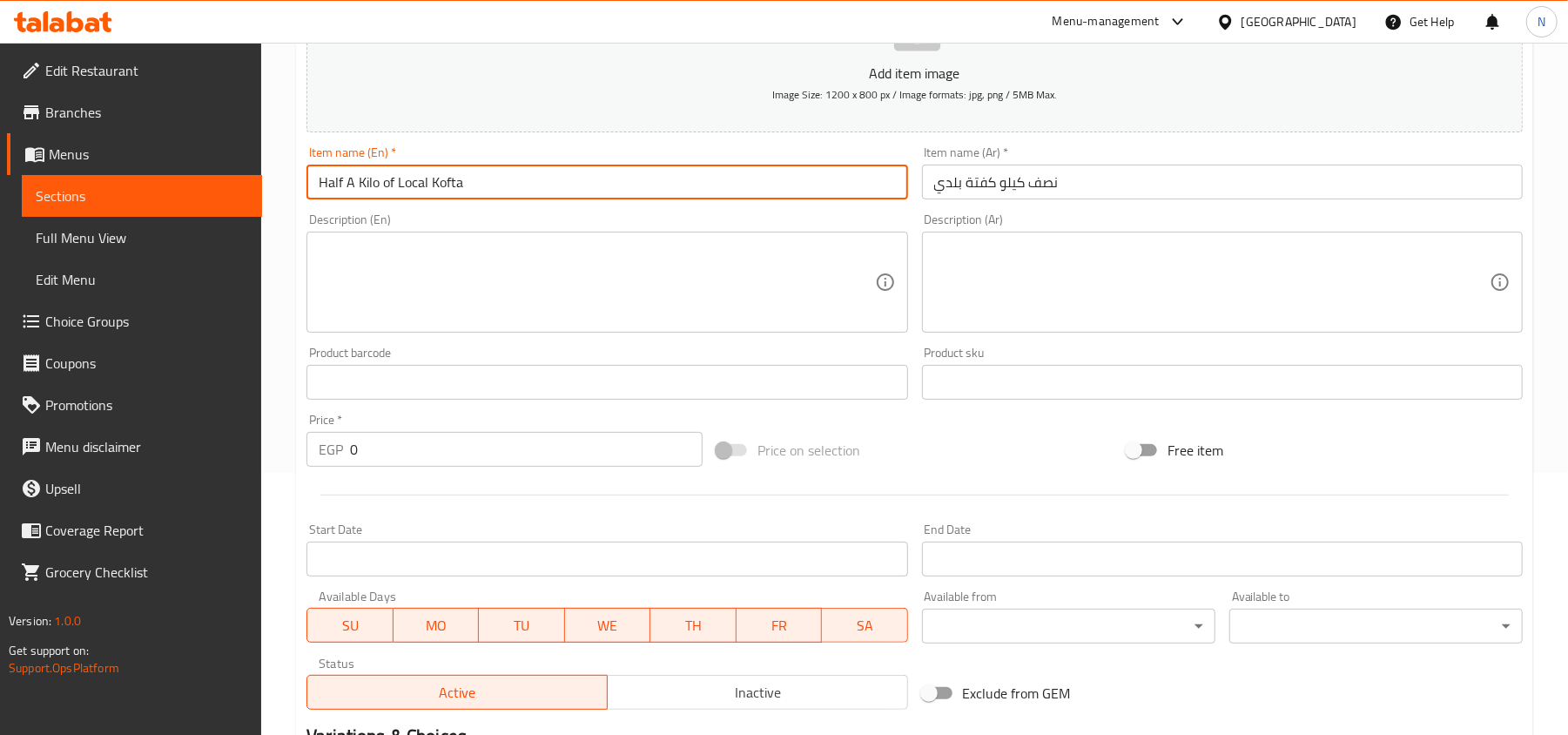
click at [419, 168] on input "Half A Kilo of Local Kofta" at bounding box center [607, 182] width 601 height 35
click at [423, 190] on input "Half A Kilo of Local Kofta" at bounding box center [607, 182] width 601 height 35
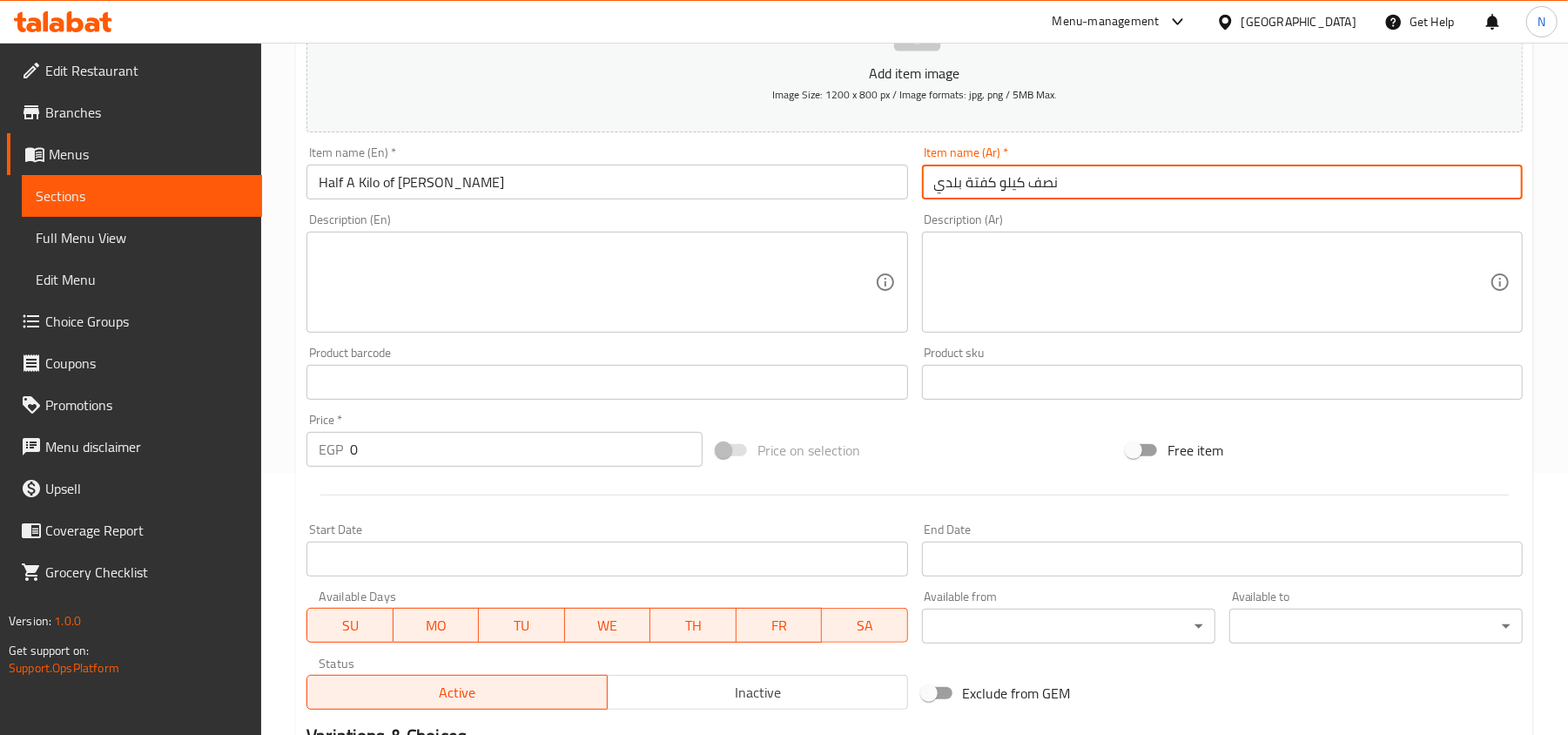
click at [967, 183] on input "نصف كيلو كفتة بلدي" at bounding box center [1222, 182] width 601 height 35
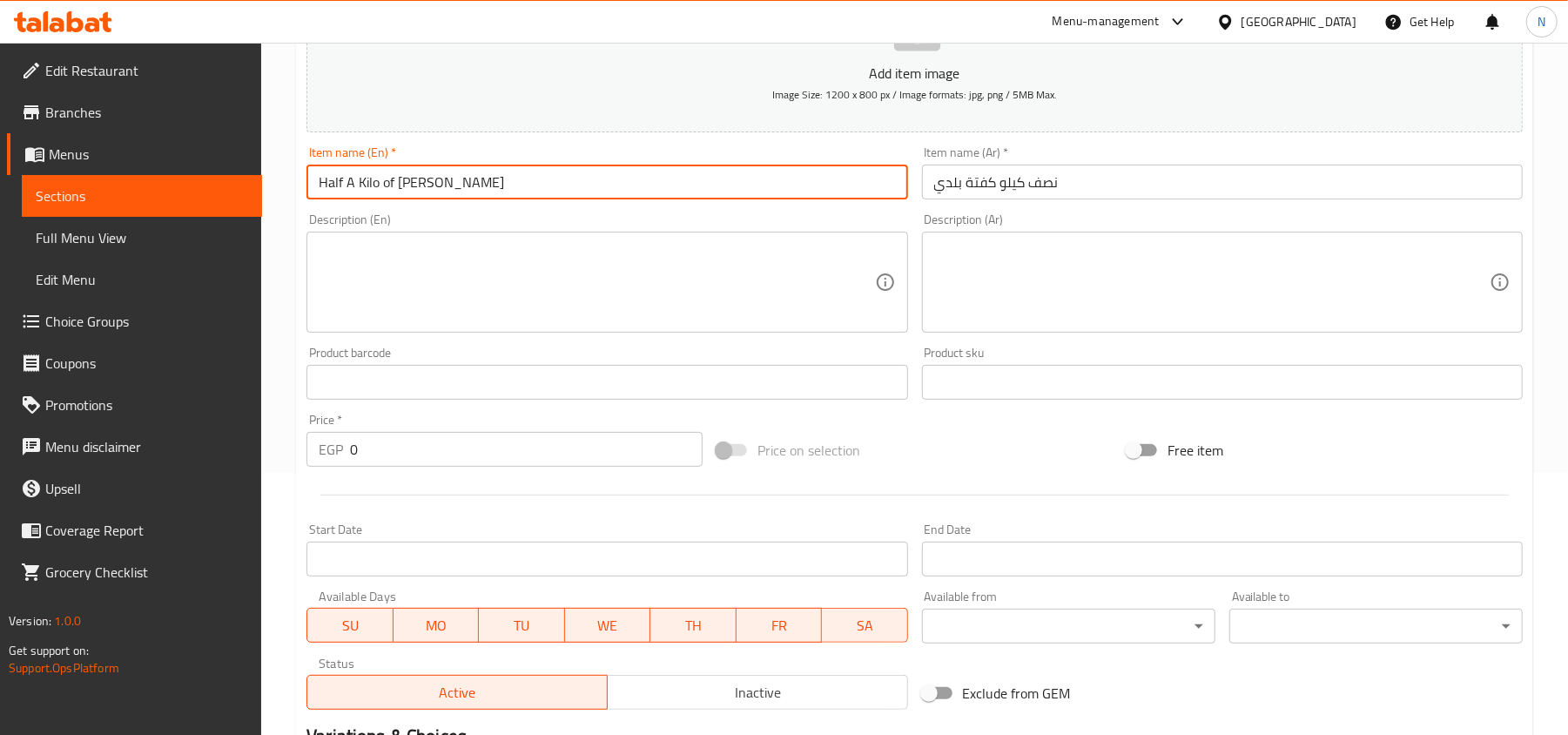
click at [436, 191] on input "Half A Kilo of Baldai Kofta" at bounding box center [607, 182] width 601 height 35
click at [386, 185] on input "Half A Kilo of Baldai Kofta" at bounding box center [607, 182] width 601 height 35
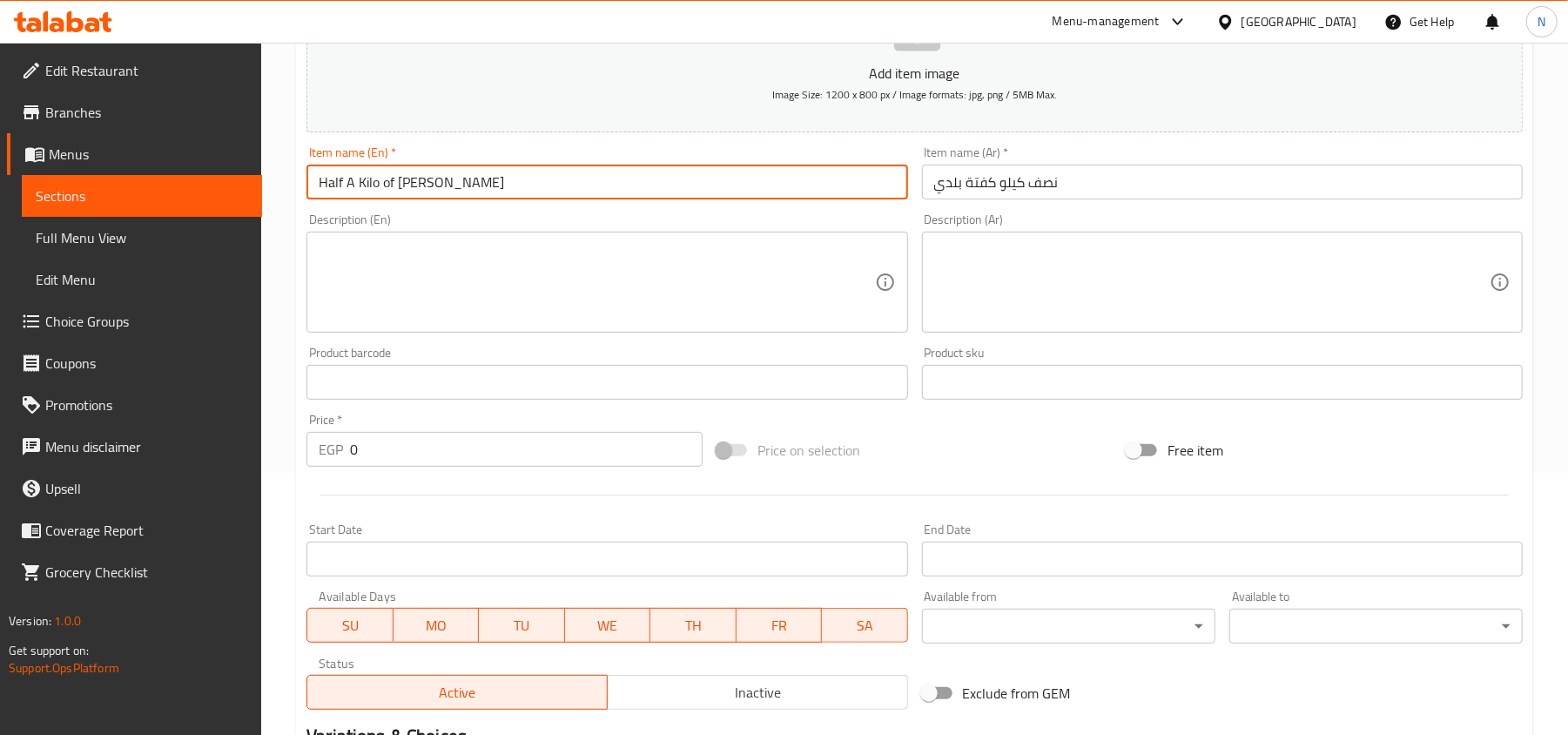
type input "Half A Kilo Of Baldai Kofta"
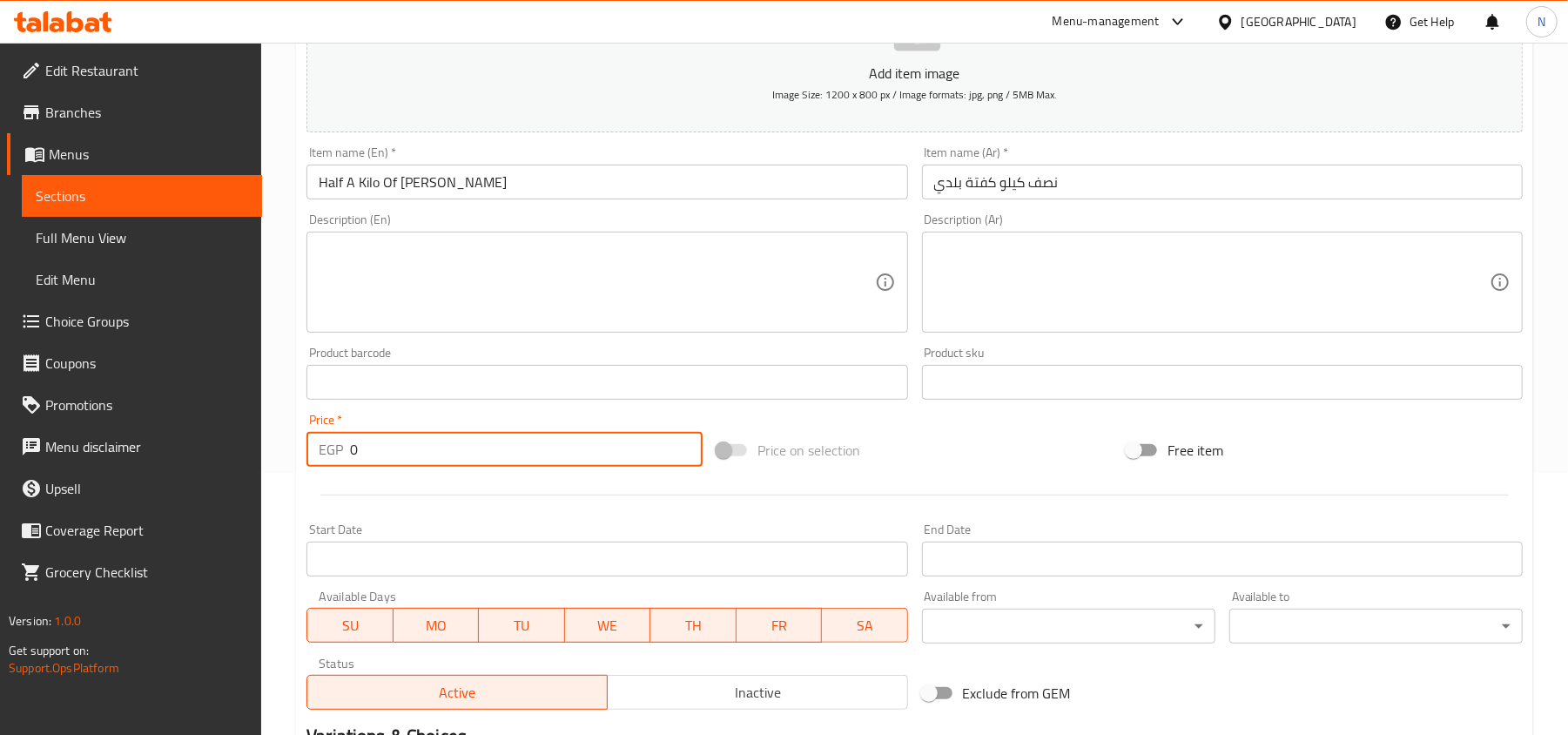
drag, startPoint x: 357, startPoint y: 443, endPoint x: 325, endPoint y: 448, distance: 32.4
click at [329, 448] on div "EGP 0 Price *" at bounding box center [504, 450] width 396 height 35
paste input "562.5"
type input "562.50"
click at [332, 299] on textarea at bounding box center [596, 283] width 556 height 83
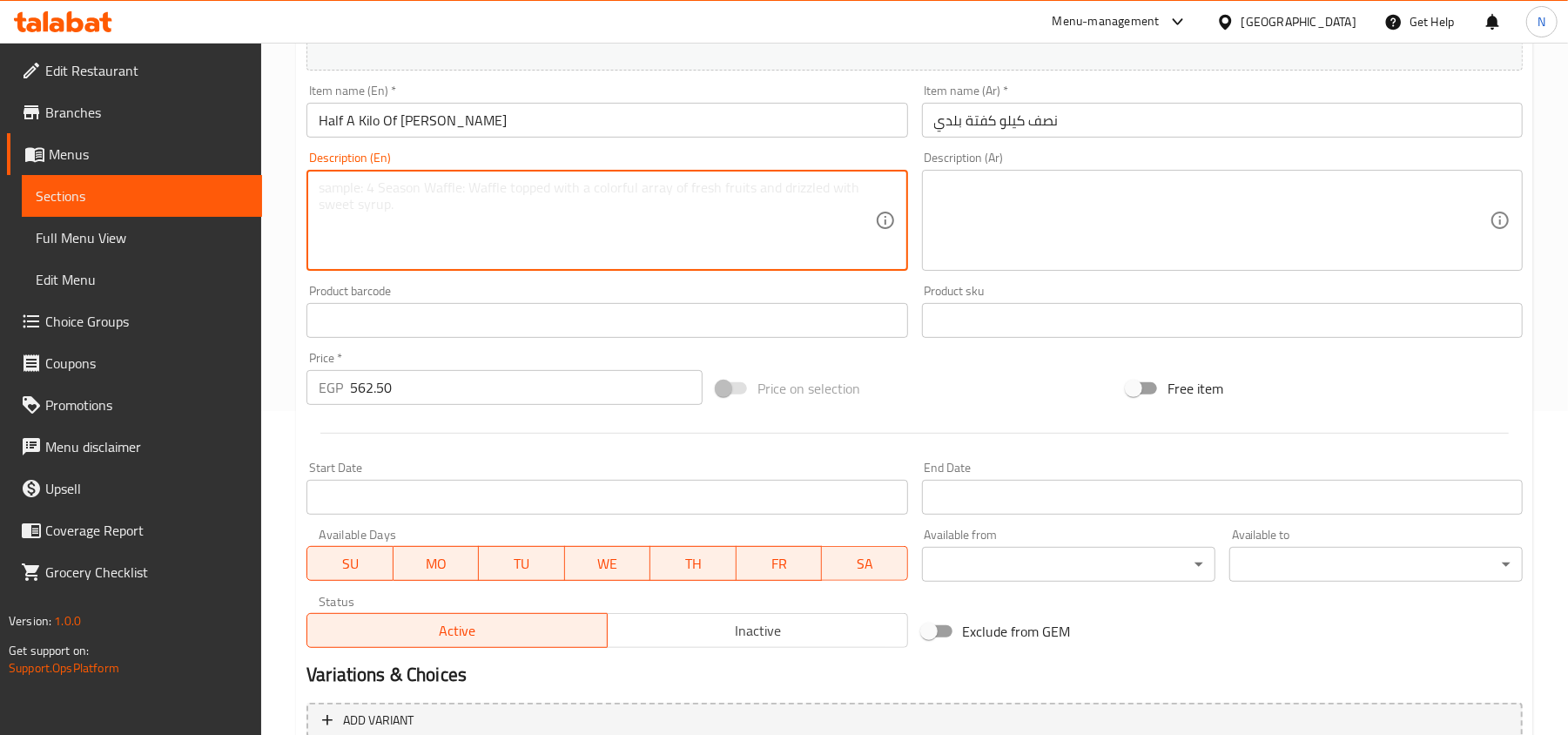
scroll to position [378, 0]
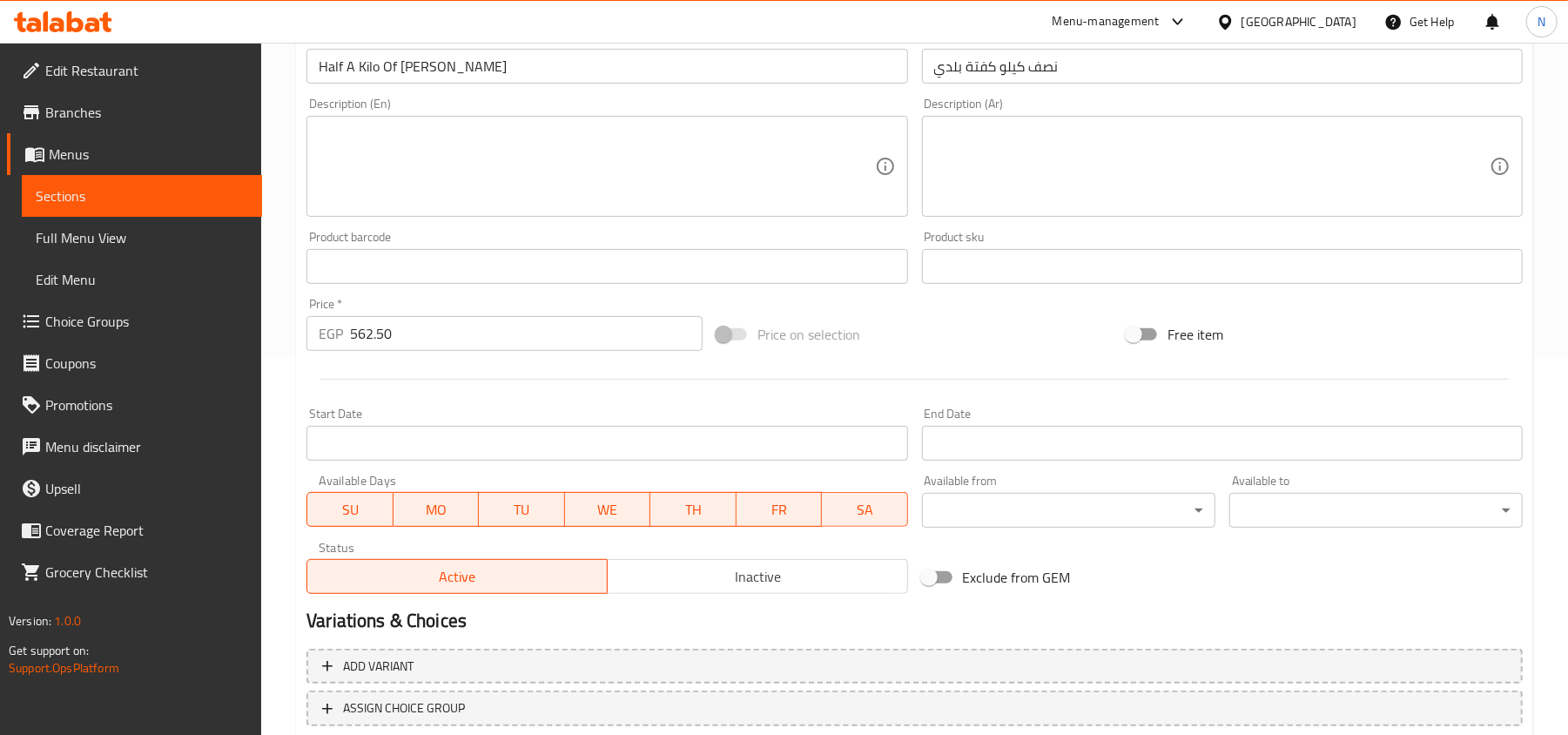
click at [390, 213] on div "Description (En)" at bounding box center [607, 166] width 601 height 101
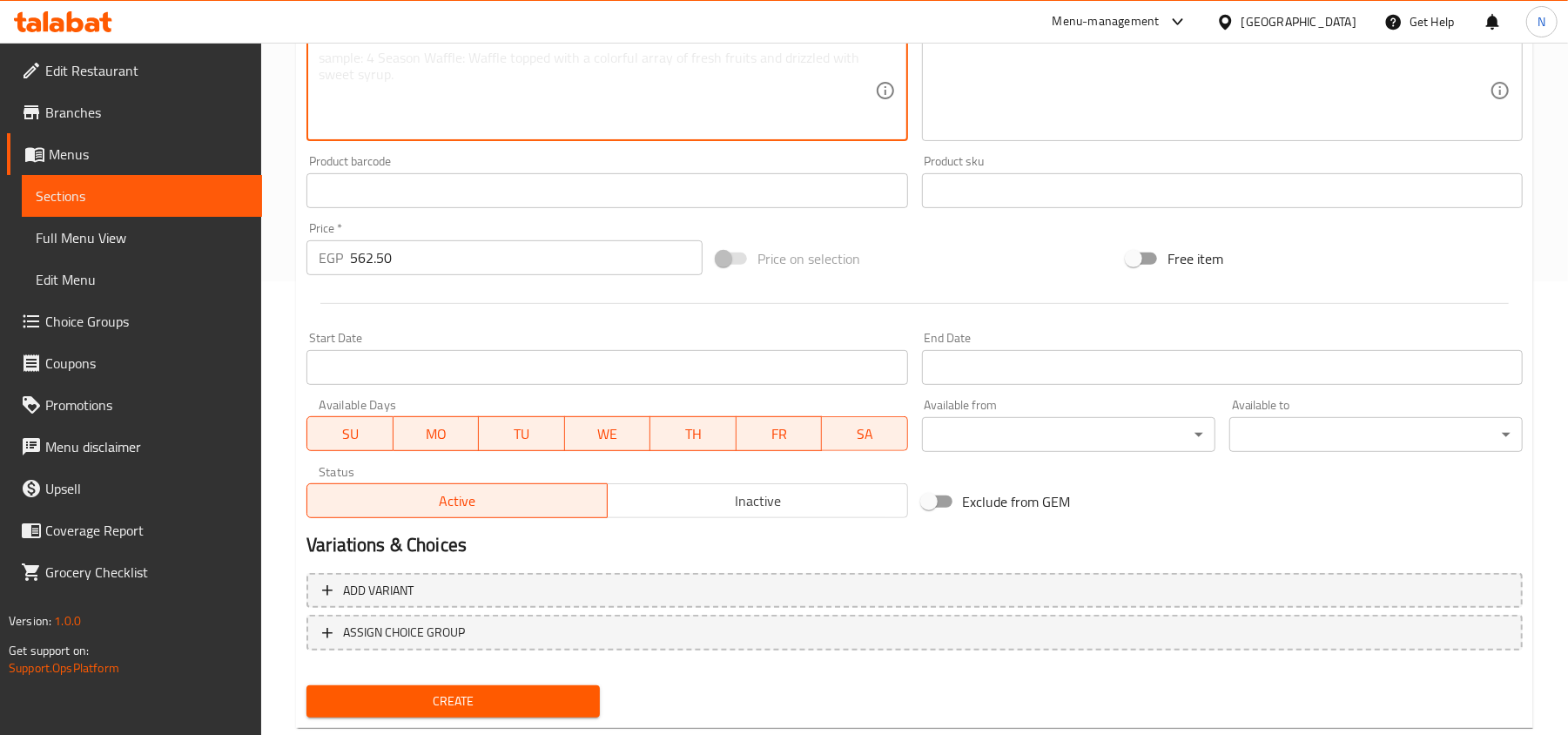
scroll to position [494, 0]
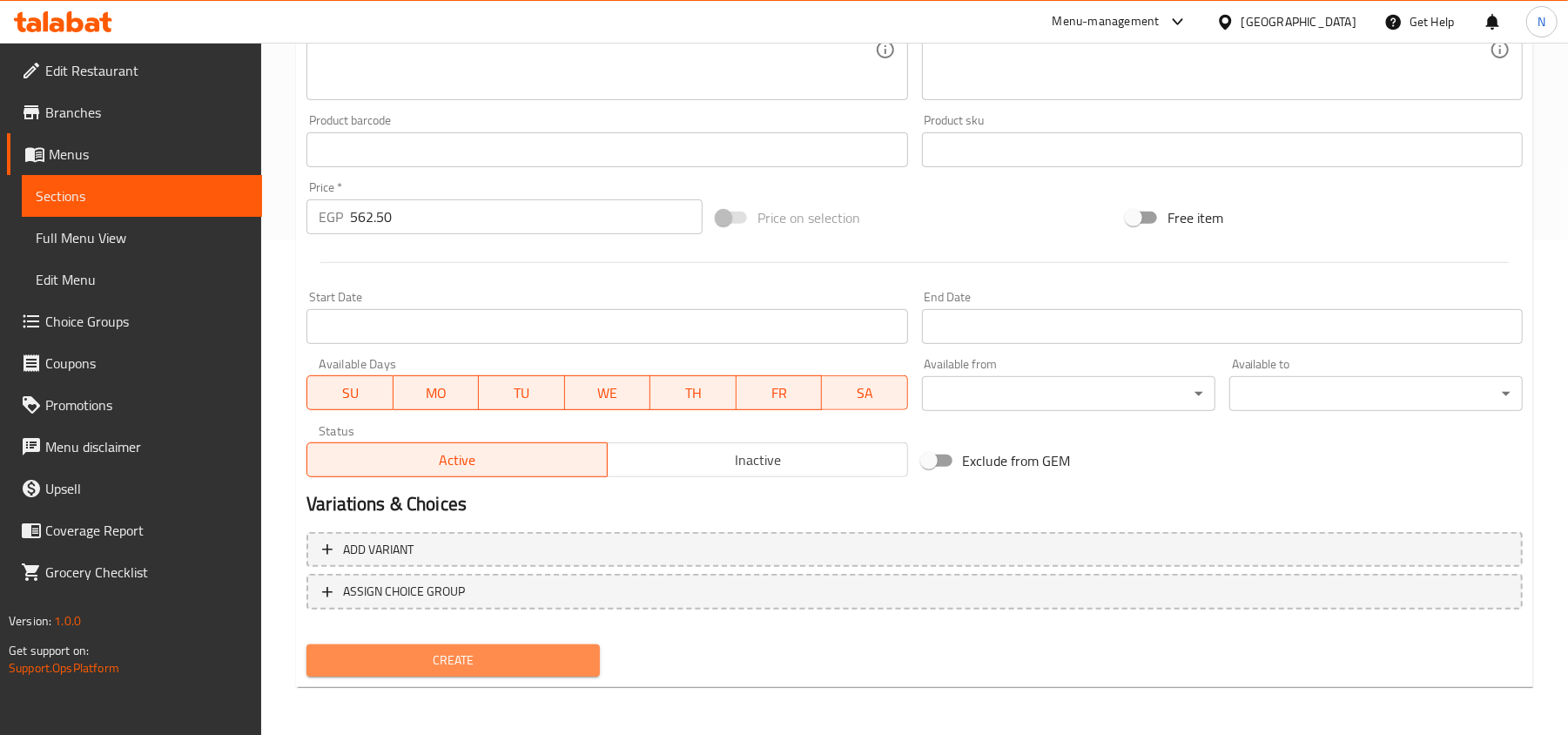
click at [488, 656] on span "Create" at bounding box center [453, 660] width 265 height 22
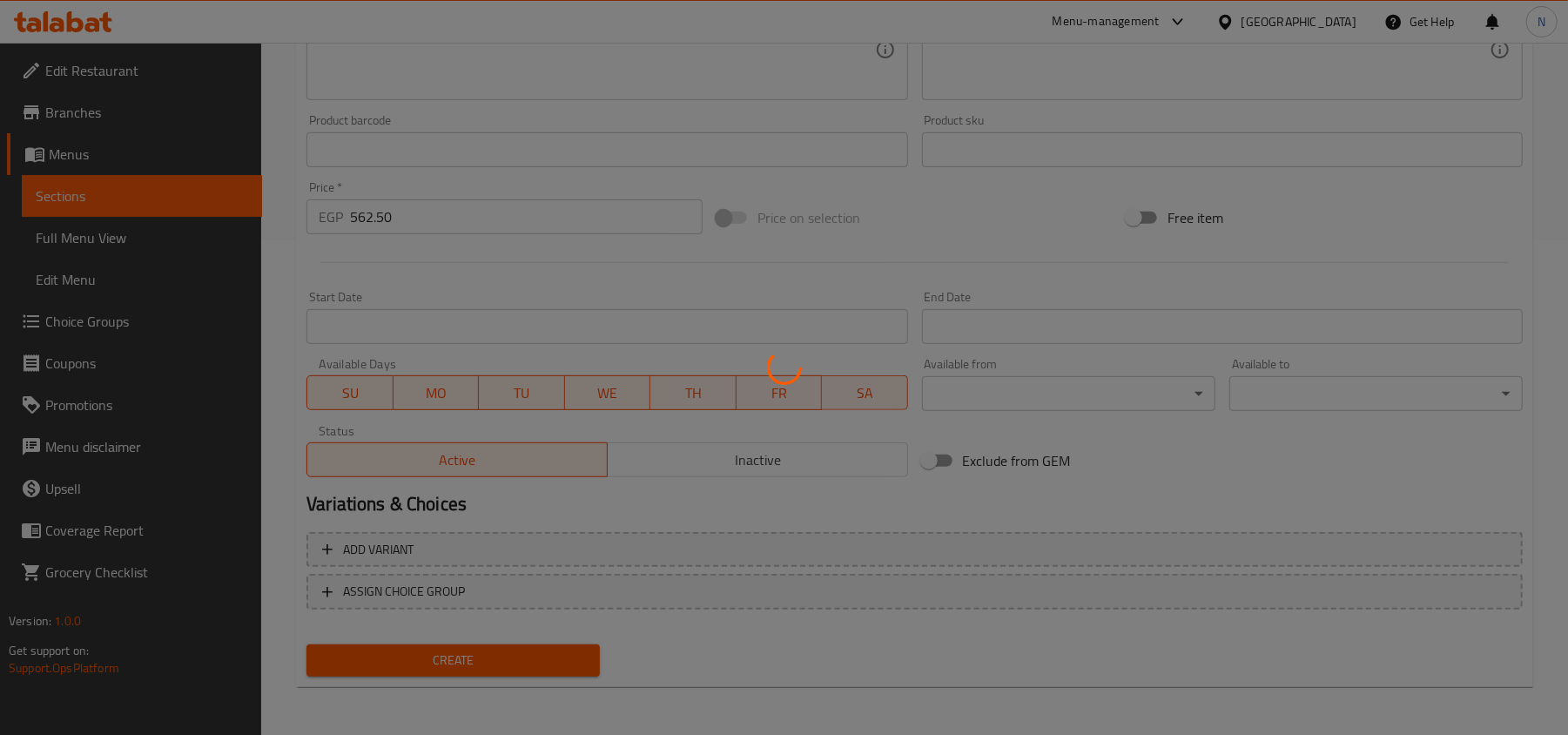
type input "0"
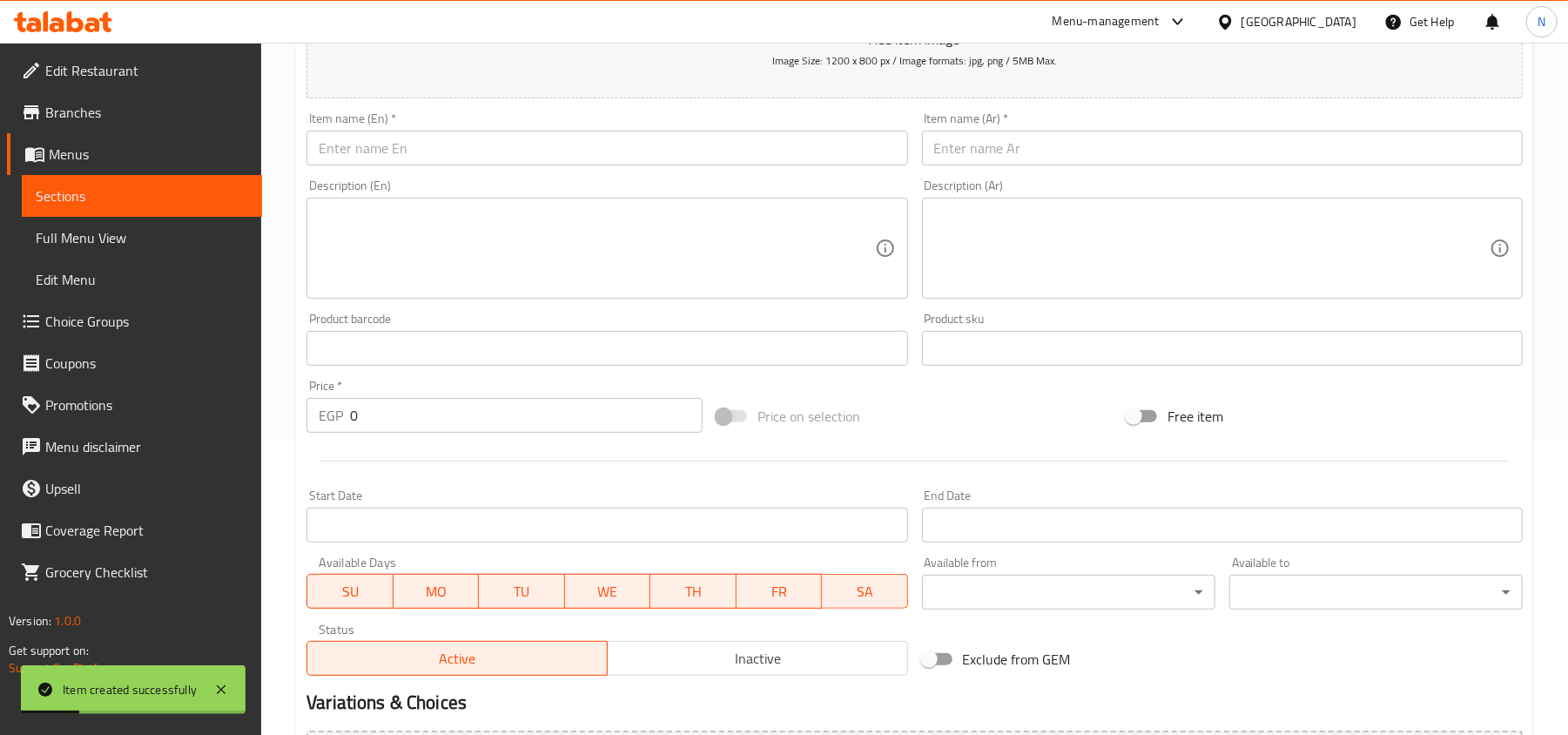
scroll to position [30, 0]
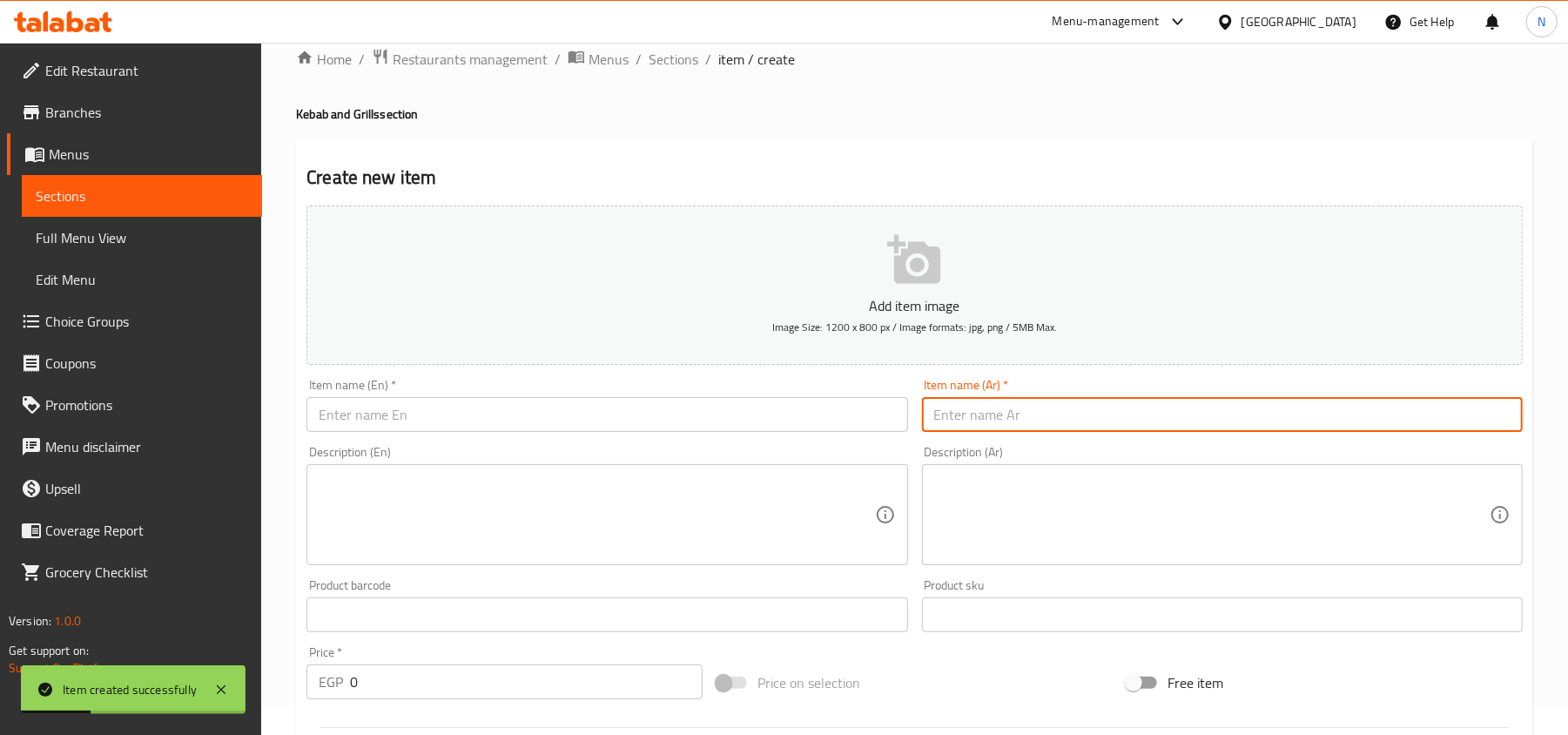
click at [1167, 432] on input "text" at bounding box center [1222, 414] width 601 height 35
paste input "ربع كيلو كفتة بلدي"
click at [946, 414] on input "ربع كيلو كفتة بلدي" at bounding box center [1222, 414] width 601 height 35
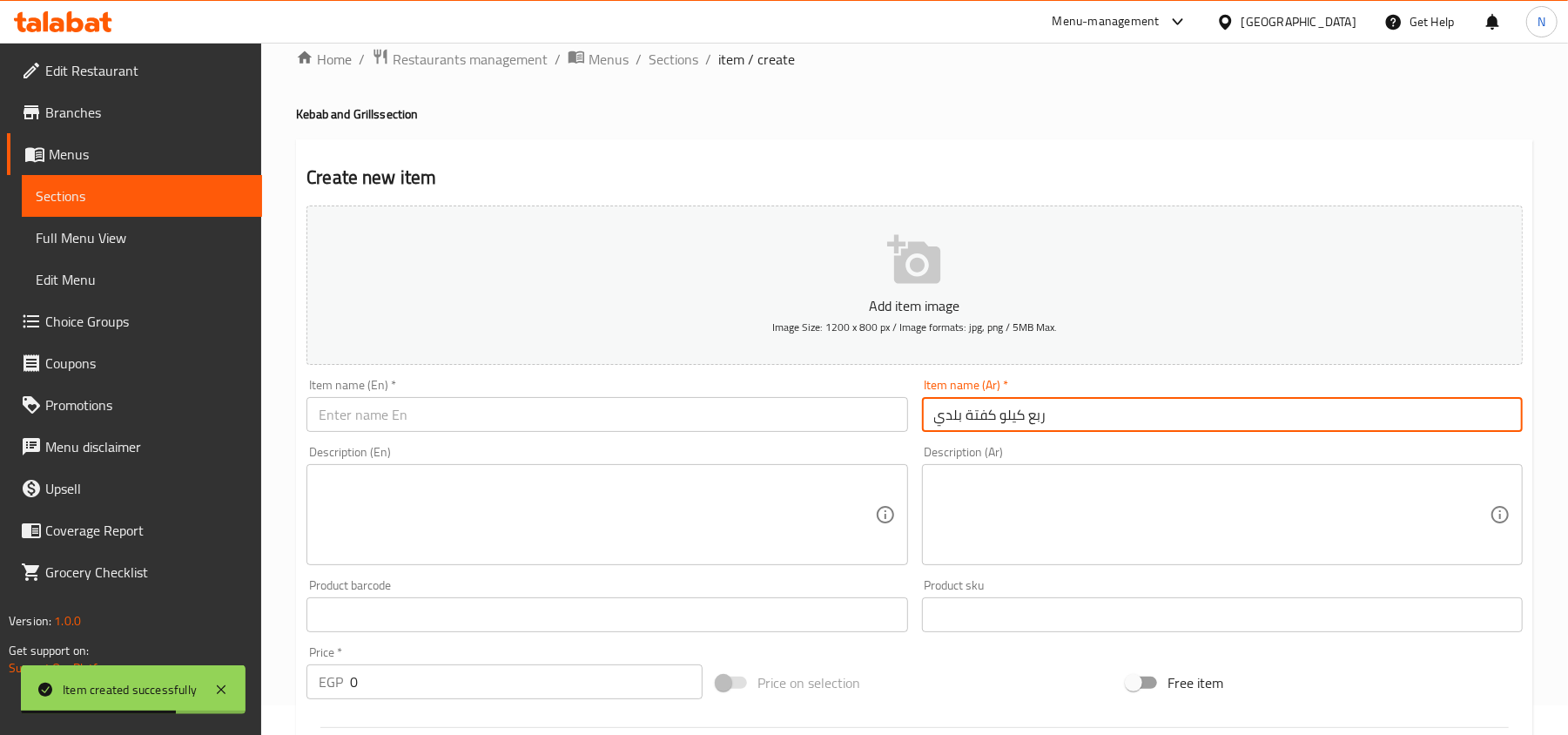
type input "ربع كيلو كفتة بلدي"
click at [466, 413] on input "text" at bounding box center [607, 414] width 601 height 35
paste input "A quarter kilo of local kofta"
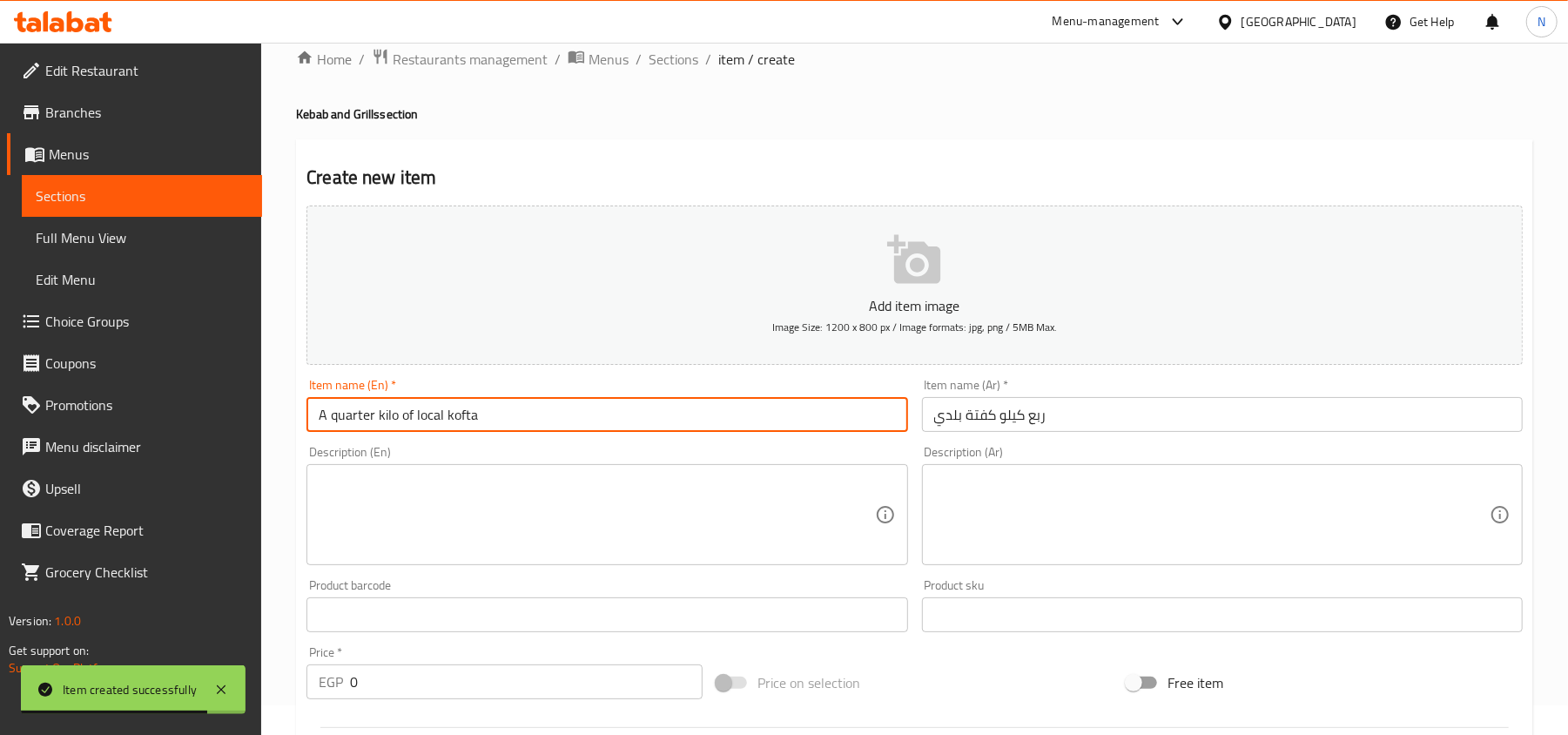
click at [466, 413] on input "A quarter kilo of local kofta" at bounding box center [607, 414] width 601 height 35
click at [401, 426] on input "A Quarter Kilo of Local Kofta" at bounding box center [607, 414] width 601 height 35
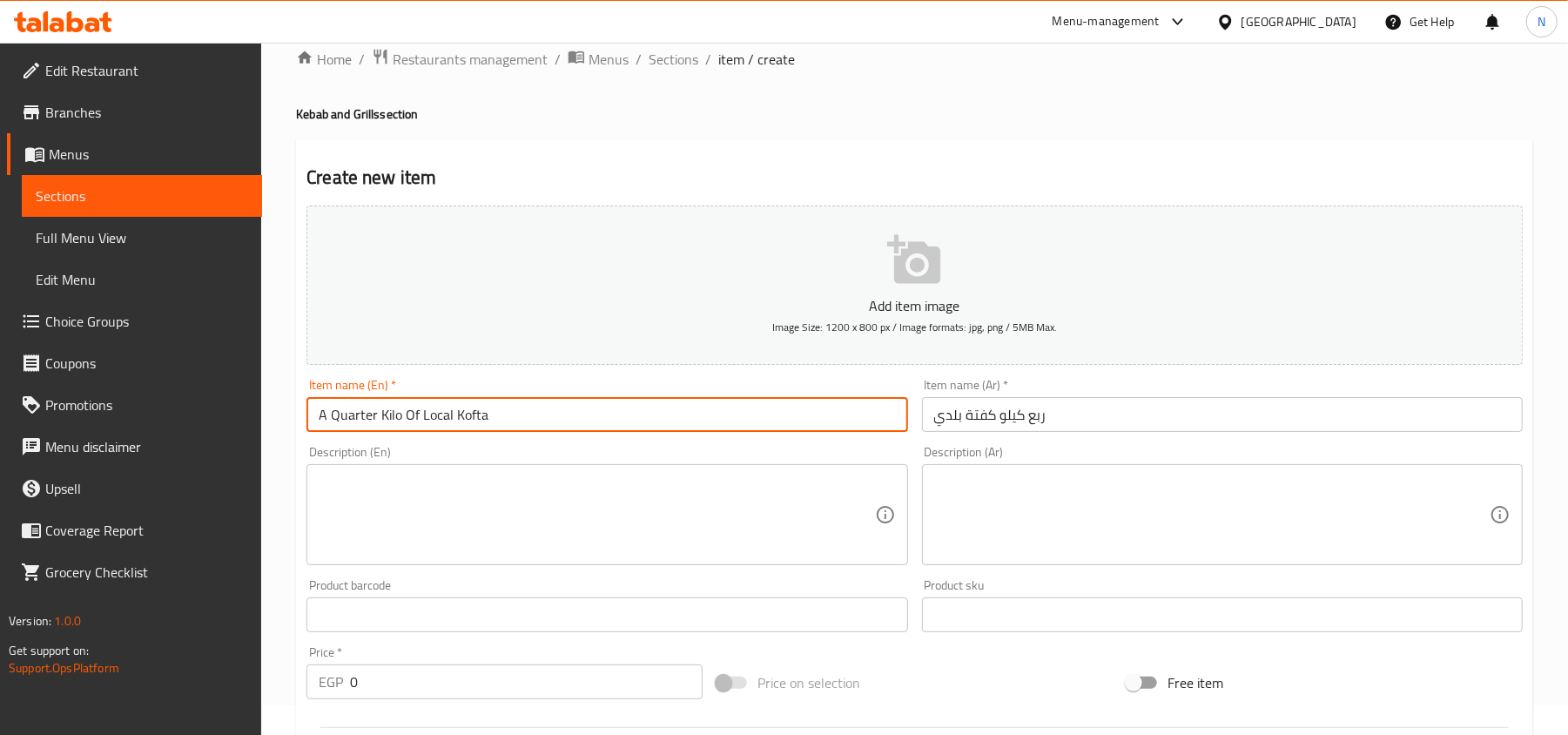
click at [437, 422] on input "A Quarter Kilo Of Local Kofta" at bounding box center [607, 414] width 601 height 35
type input "A Quarter Kilo Of Baladi Kofta"
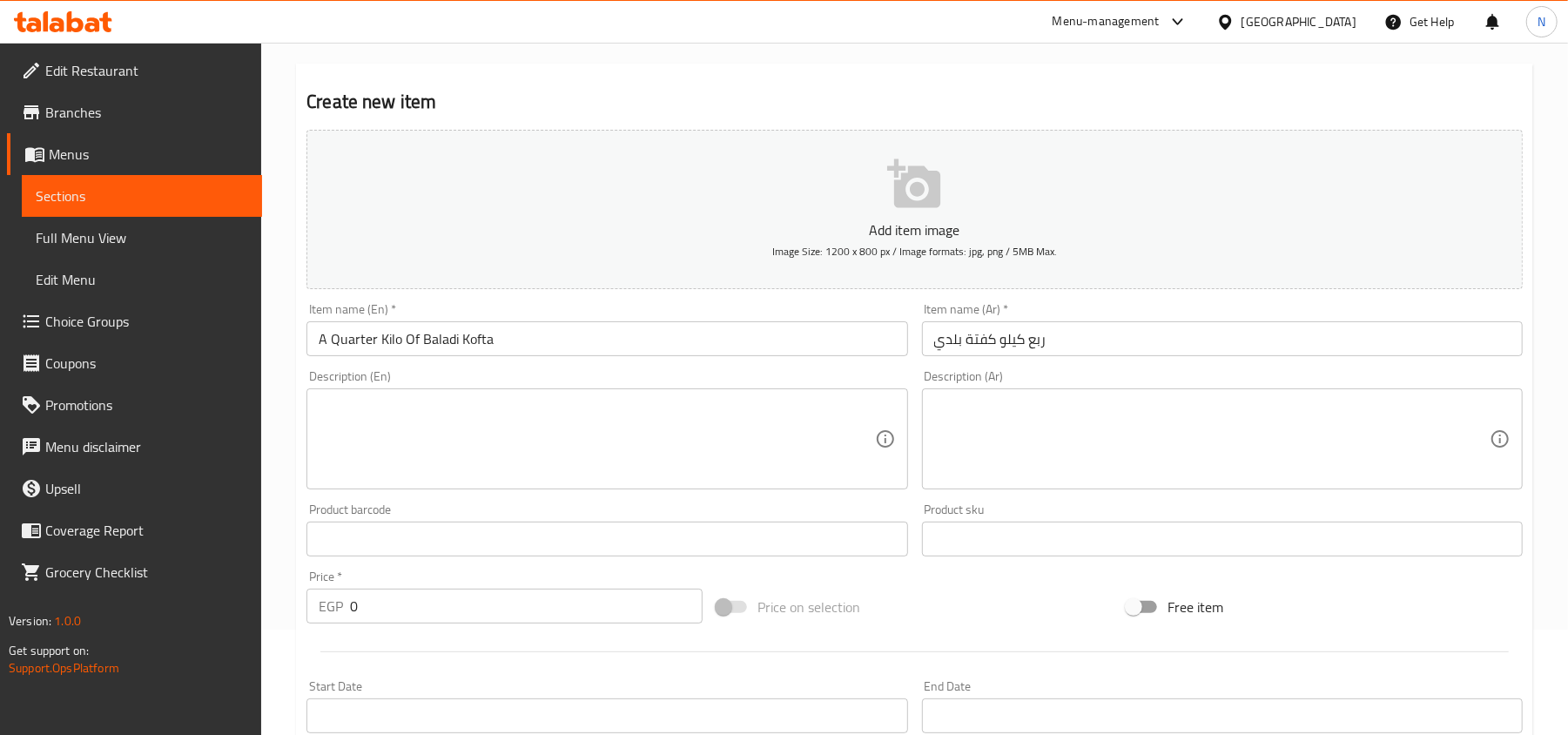
scroll to position [147, 0]
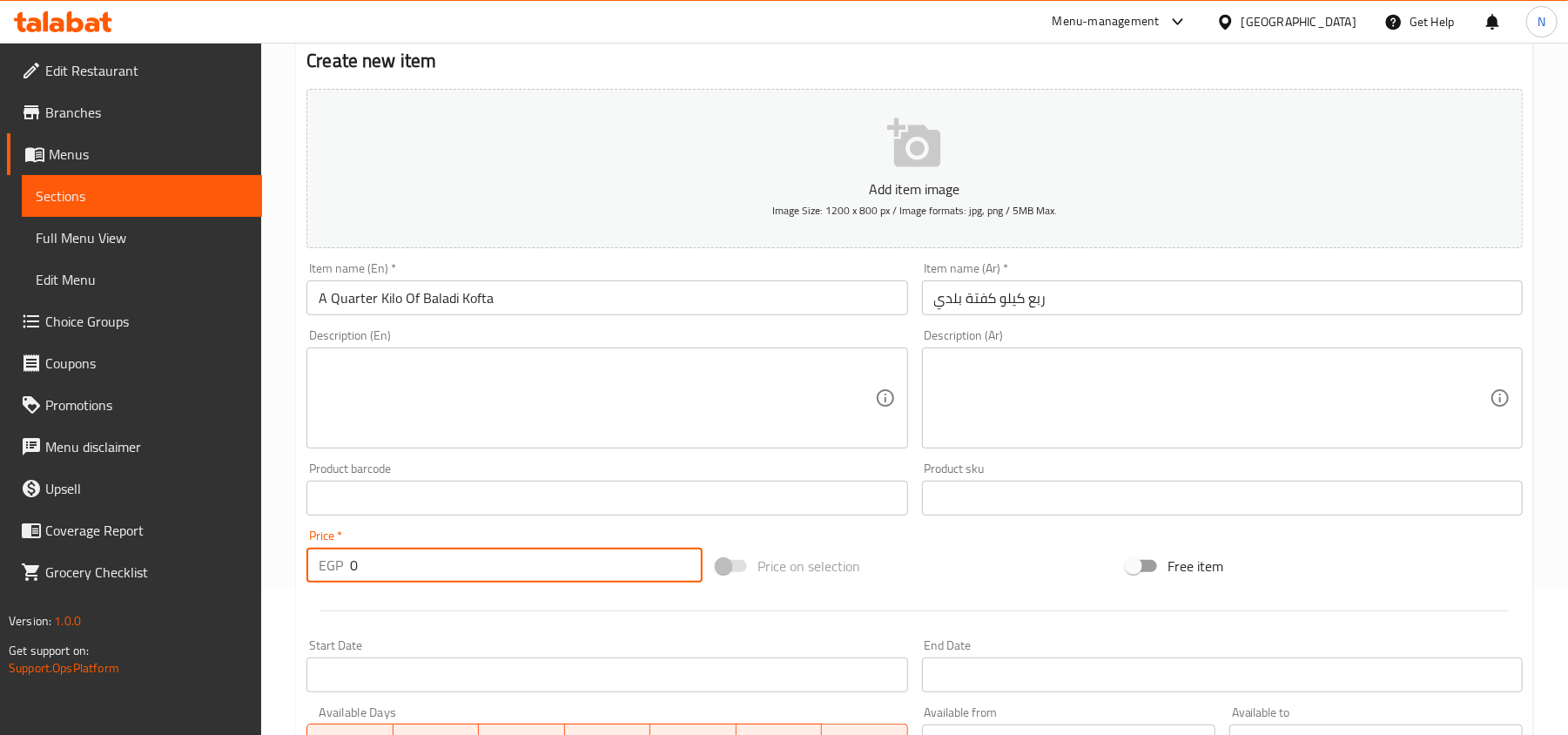
drag, startPoint x: 428, startPoint y: 566, endPoint x: 253, endPoint y: 564, distance: 175.0
click at [253, 564] on div "Edit Restaurant Branches Menus Sections Full Menu View Edit Menu Choice Groups …" at bounding box center [784, 490] width 1568 height 1187
paste input "312.5"
type input "312.50"
click at [529, 367] on textarea at bounding box center [596, 399] width 556 height 83
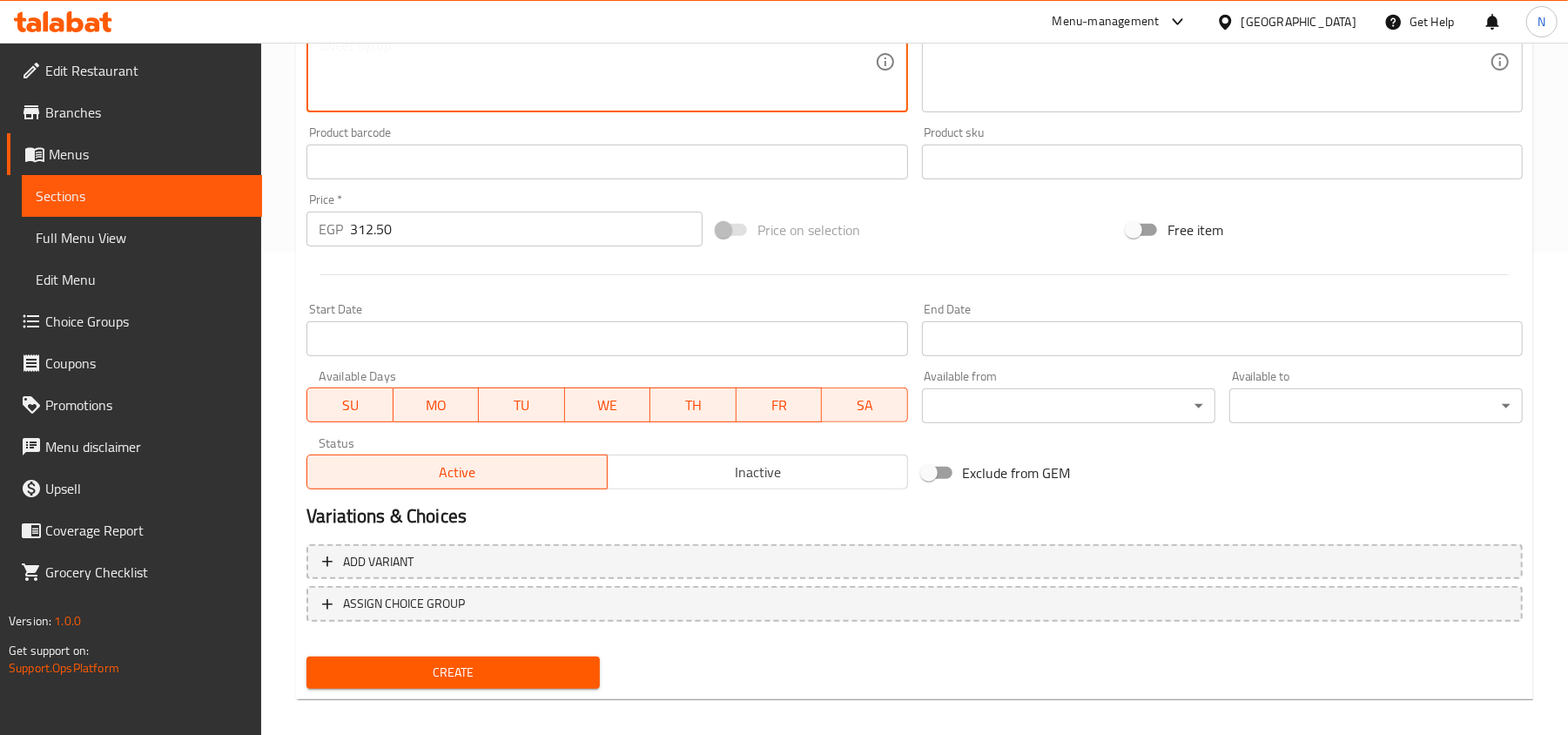
scroll to position [494, 0]
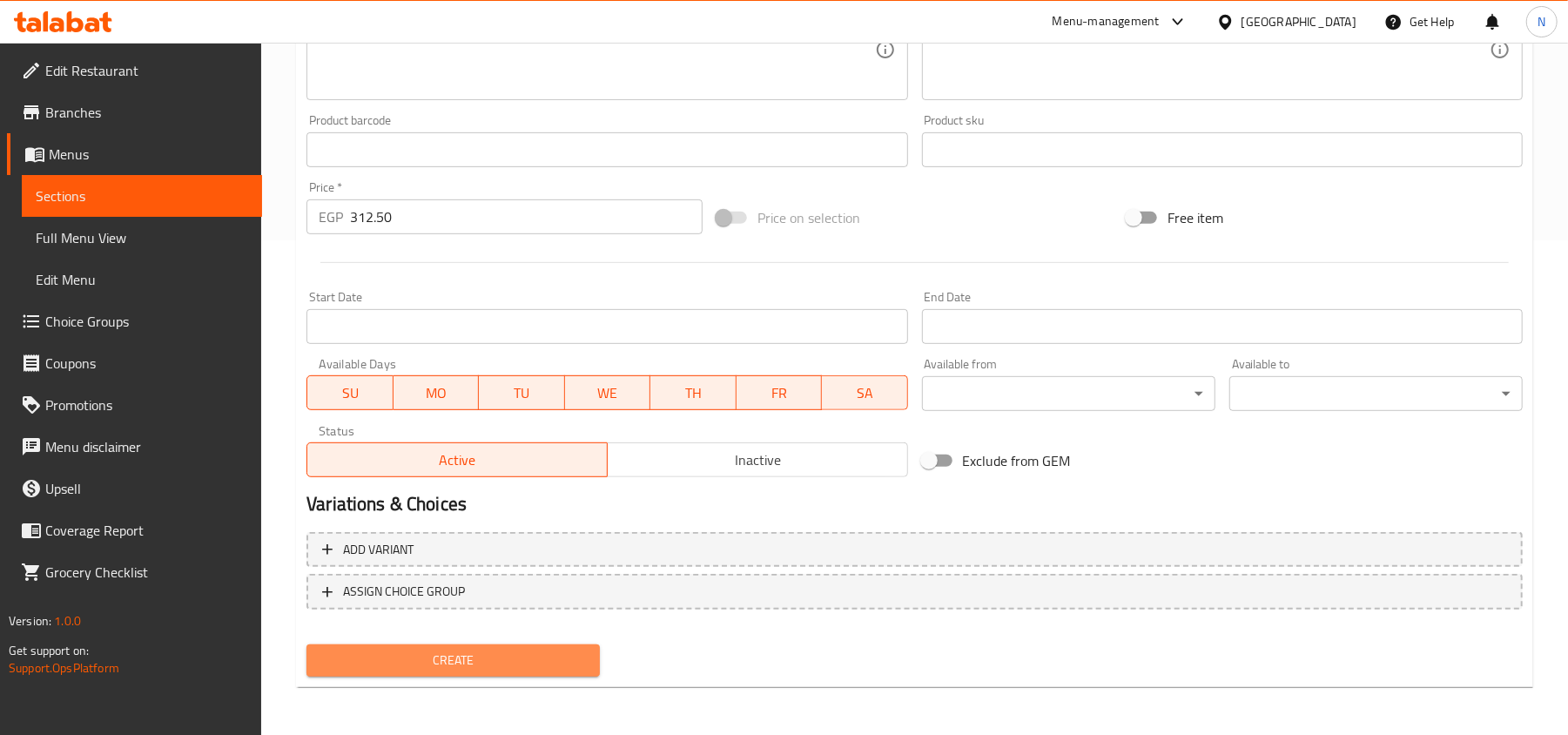
click at [463, 669] on span "Create" at bounding box center [453, 660] width 265 height 22
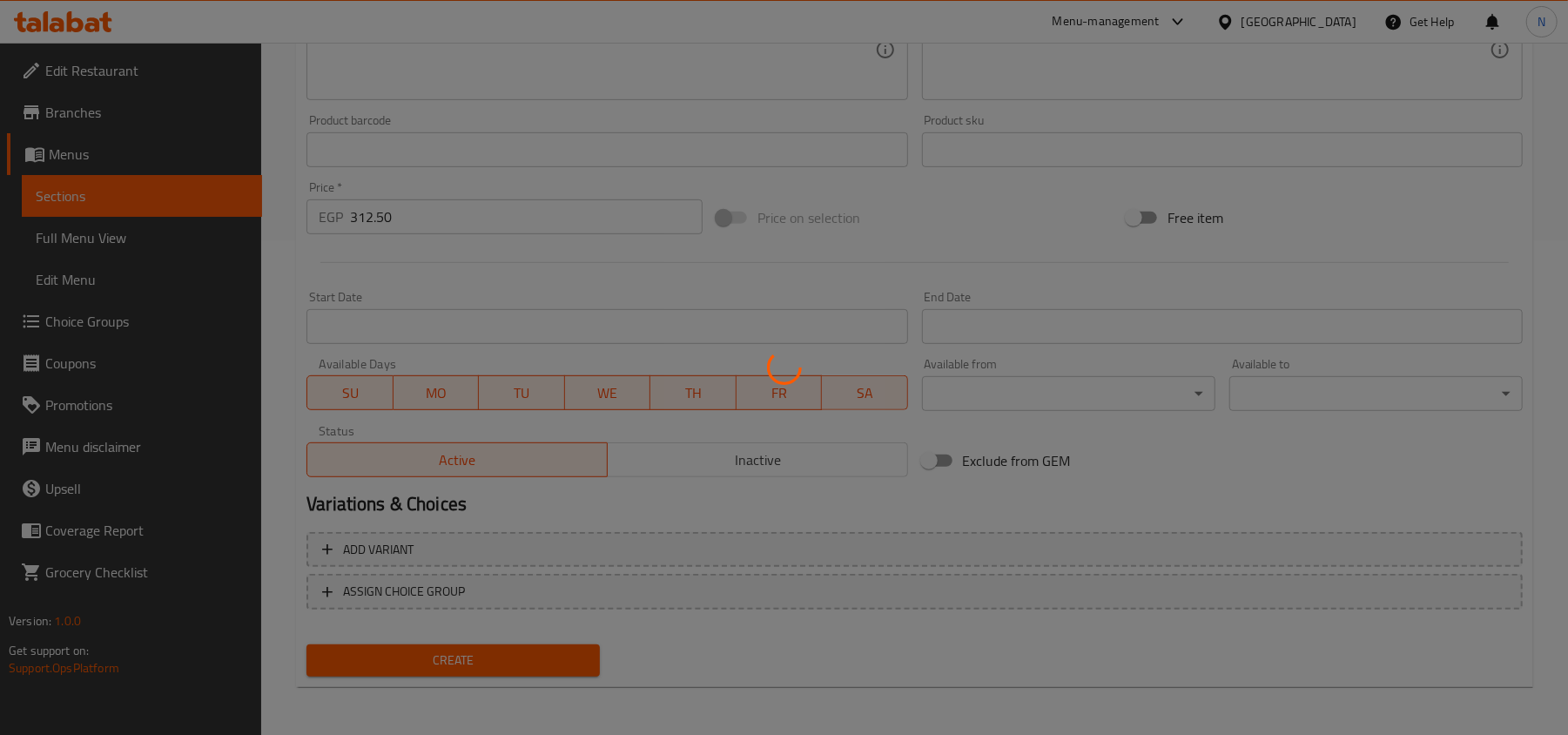
type input "0"
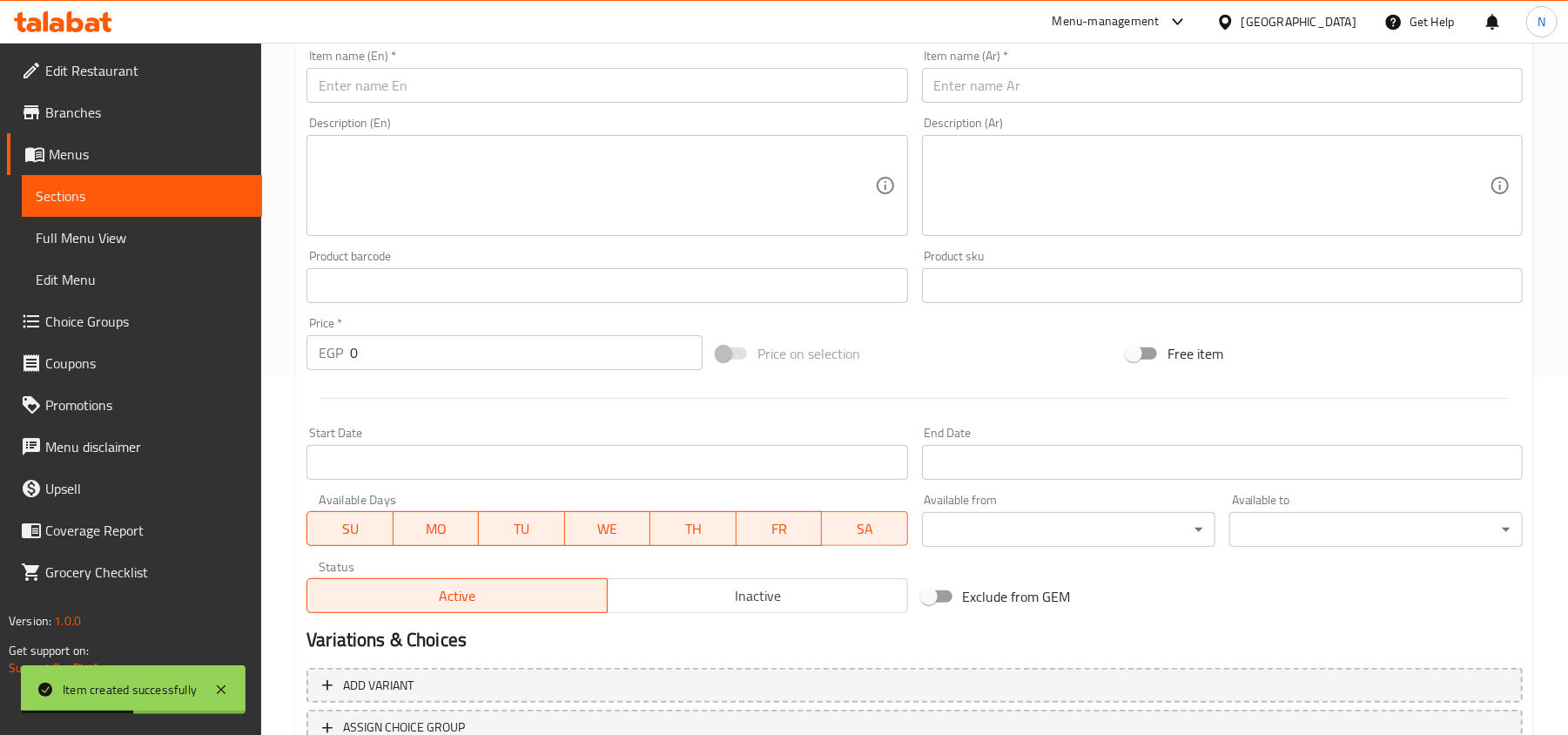
scroll to position [147, 0]
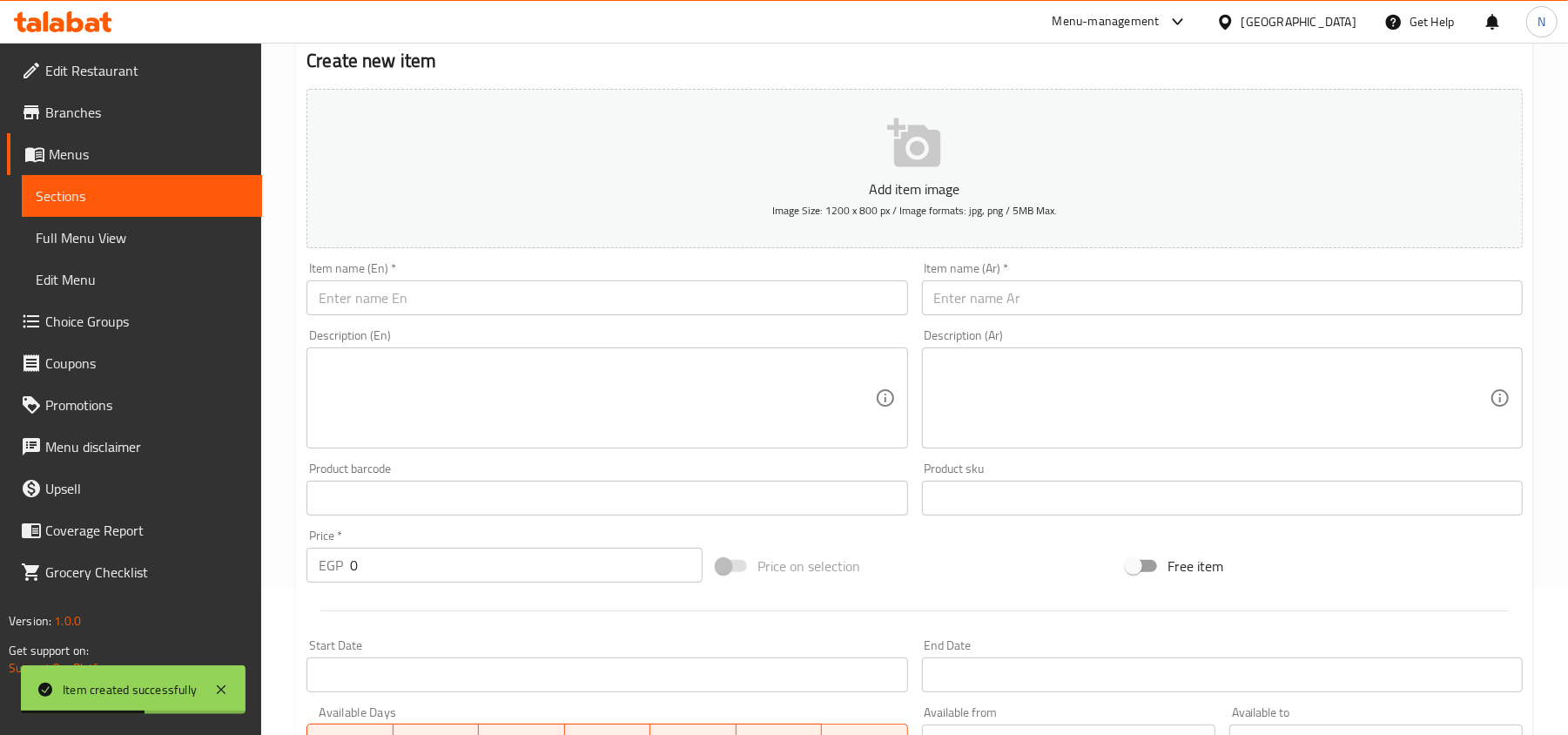
drag, startPoint x: 1370, startPoint y: 312, endPoint x: 1276, endPoint y: 336, distance: 97.0
click at [1370, 312] on input "text" at bounding box center [1222, 298] width 601 height 35
paste input "كيلو شيش طاووق"
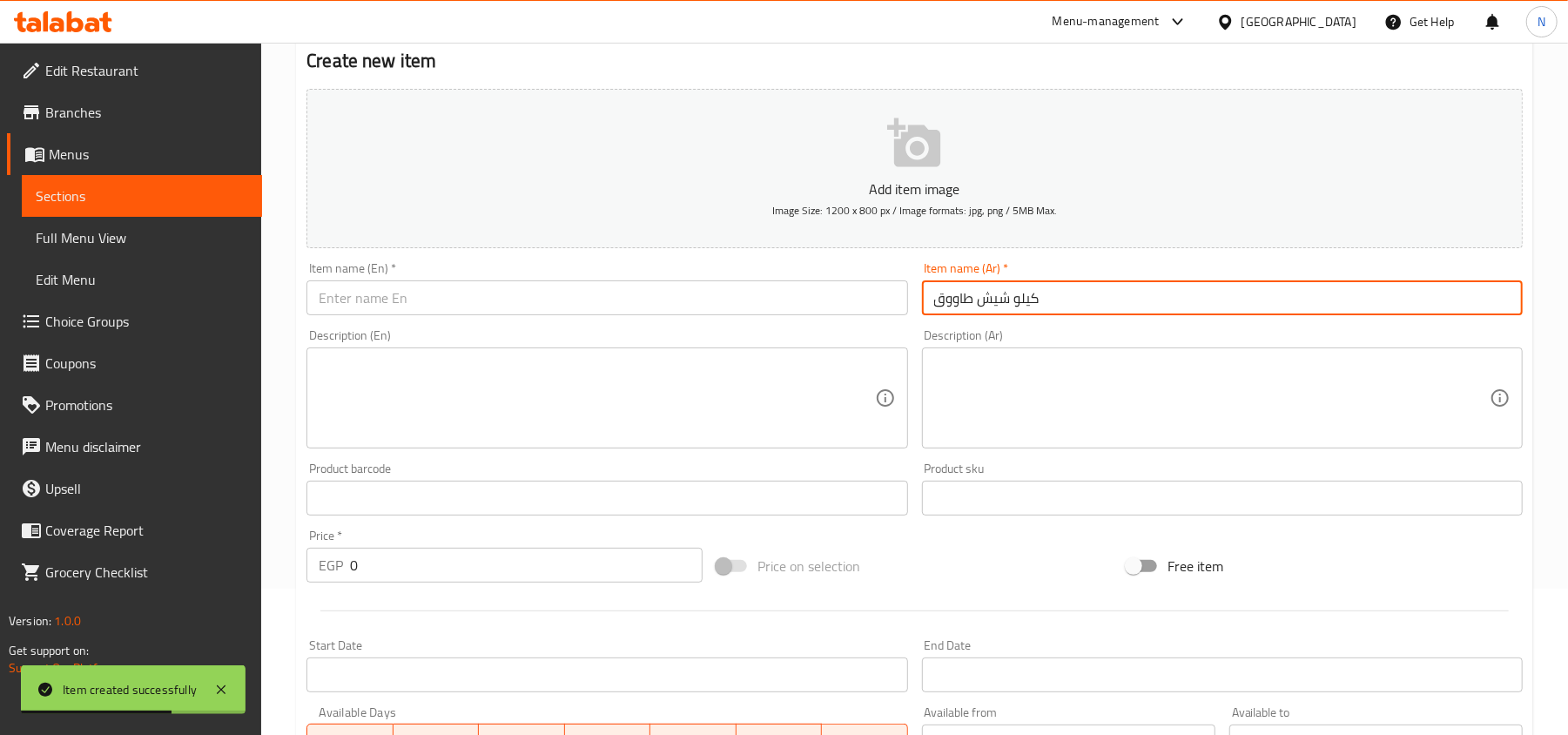
type input "كيلو شيش طاووق"
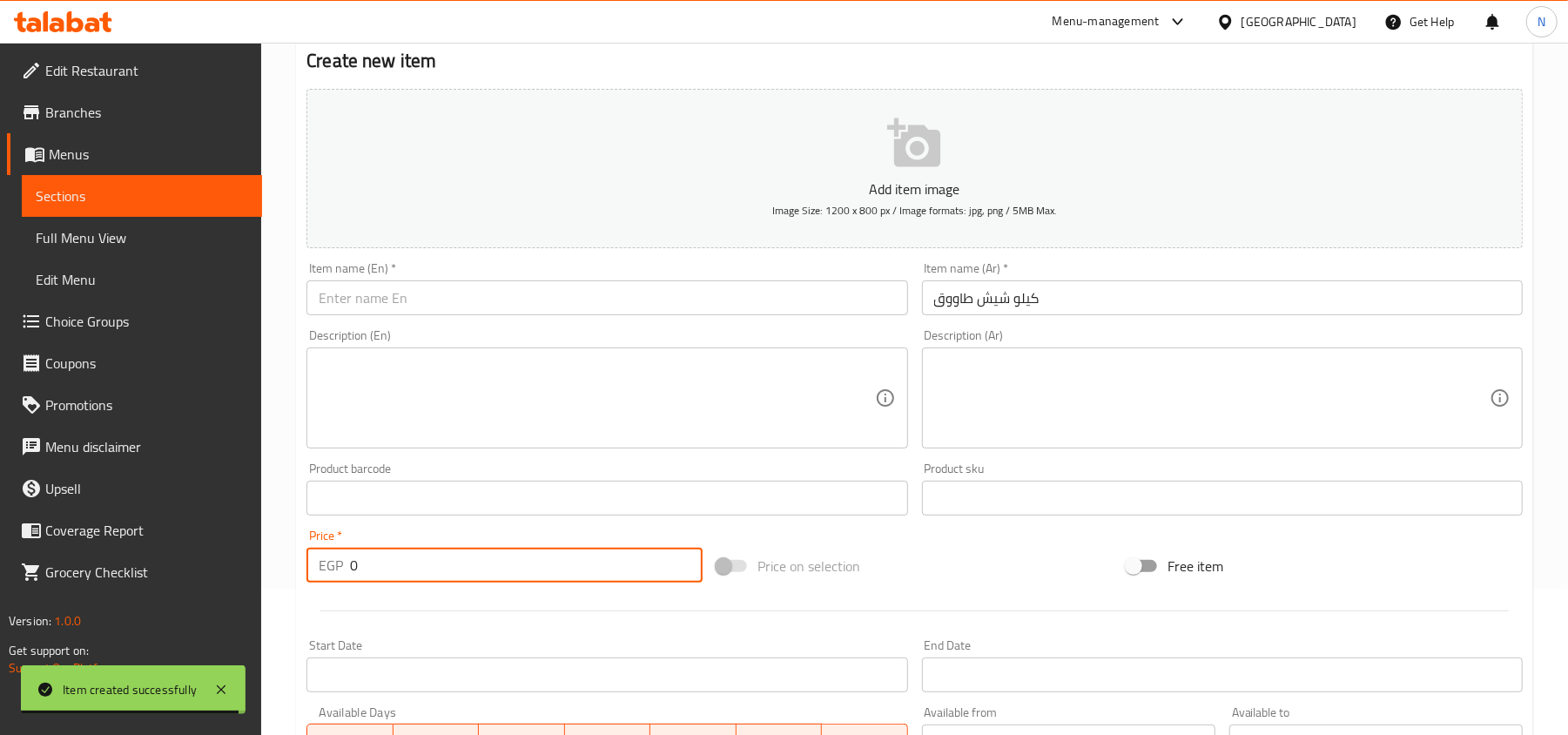
drag, startPoint x: 384, startPoint y: 573, endPoint x: 140, endPoint y: 578, distance: 244.1
click at [168, 573] on div "Edit Restaurant Branches Menus Sections Full Menu View Edit Menu Choice Groups …" at bounding box center [784, 490] width 1568 height 1187
paste input "500.0"
type input "500.00"
click at [1189, 311] on input "كيلو شيش طاووق" at bounding box center [1222, 298] width 601 height 35
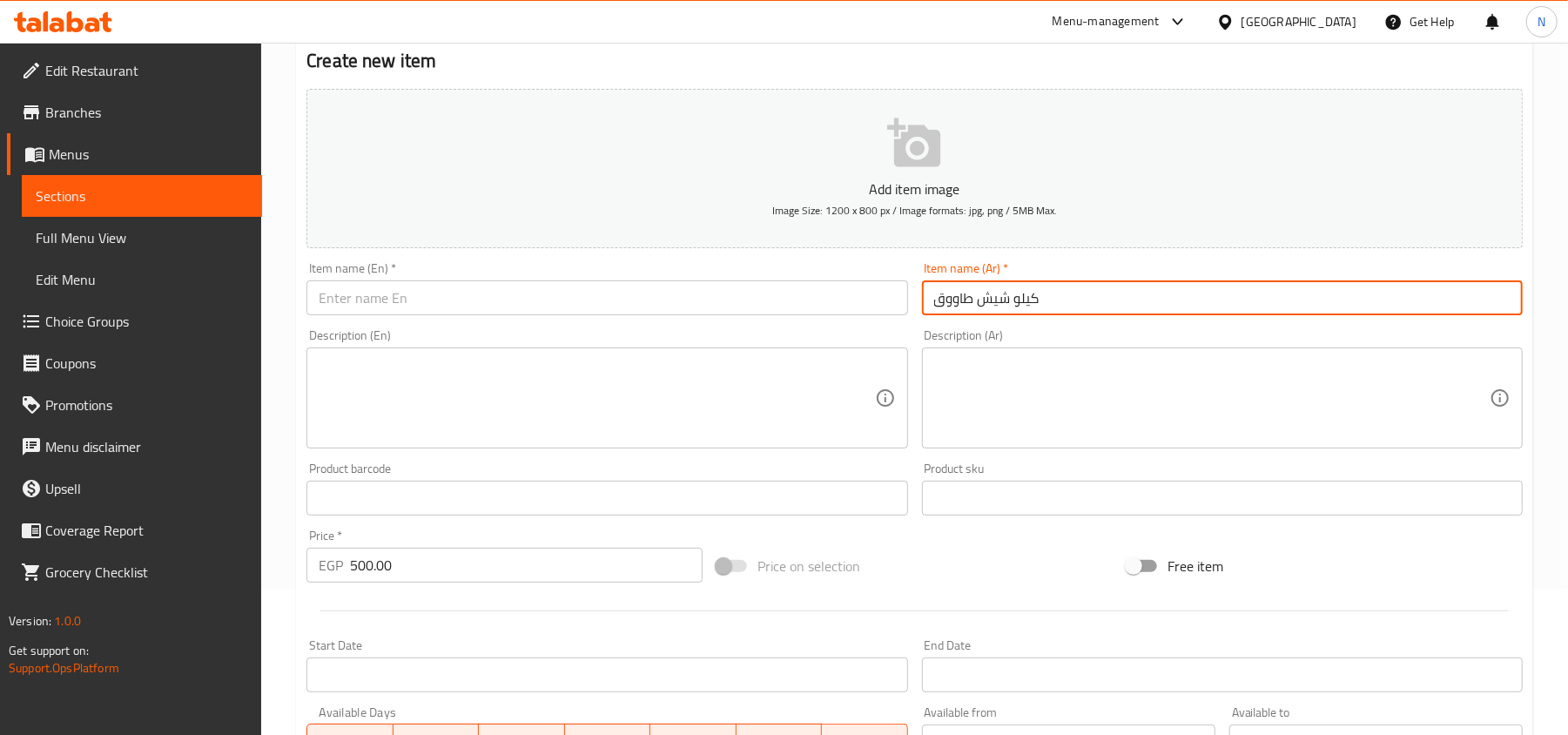
click at [1189, 311] on input "كيلو شيش طاووق" at bounding box center [1222, 298] width 601 height 35
click at [430, 304] on input "text" at bounding box center [607, 298] width 601 height 35
paste input "Kilo of chicken shish tawook"
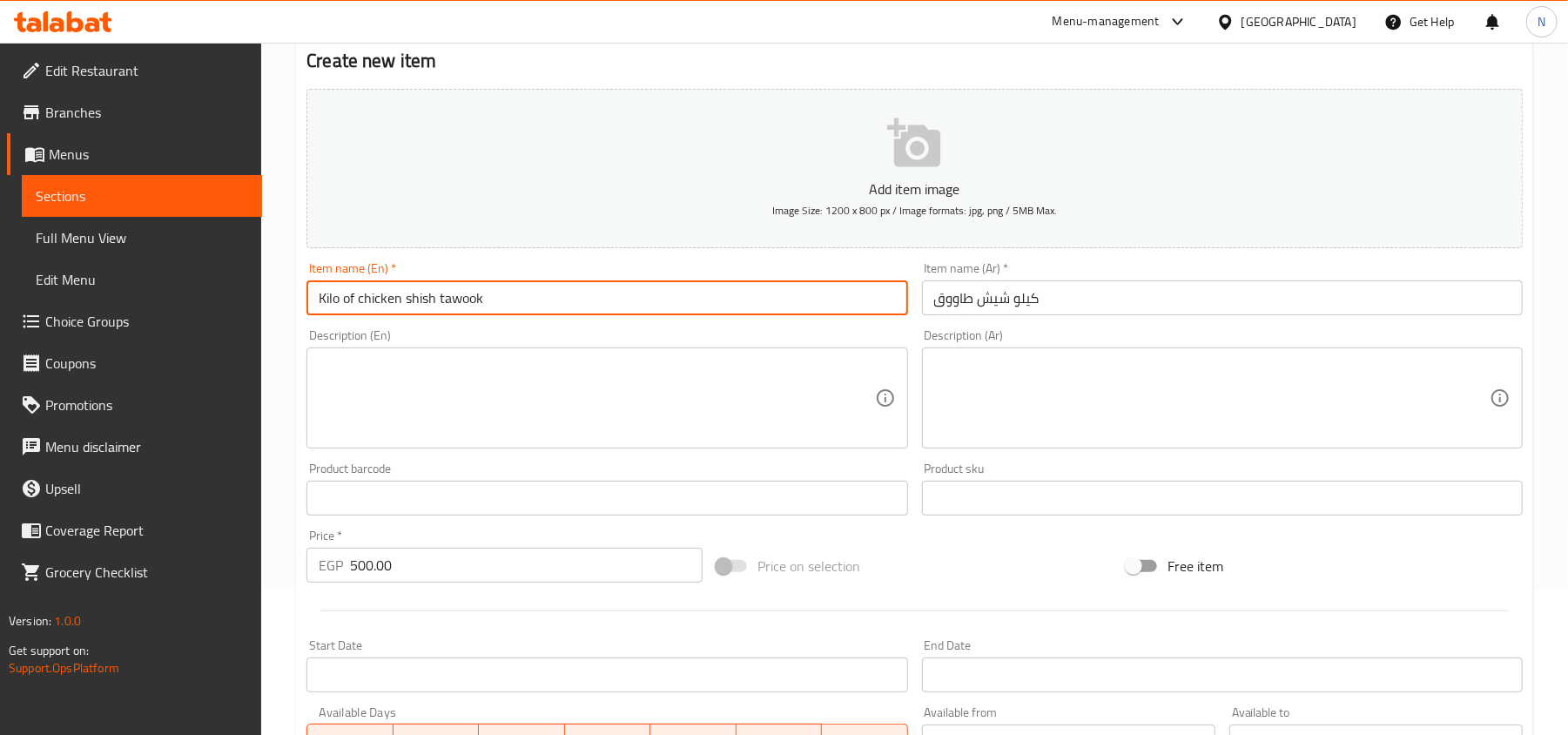
click at [430, 304] on input "Kilo of chicken shish tawook" at bounding box center [607, 298] width 601 height 35
click at [350, 298] on input "Kilo of Chicken Shish Tawook" at bounding box center [607, 298] width 601 height 35
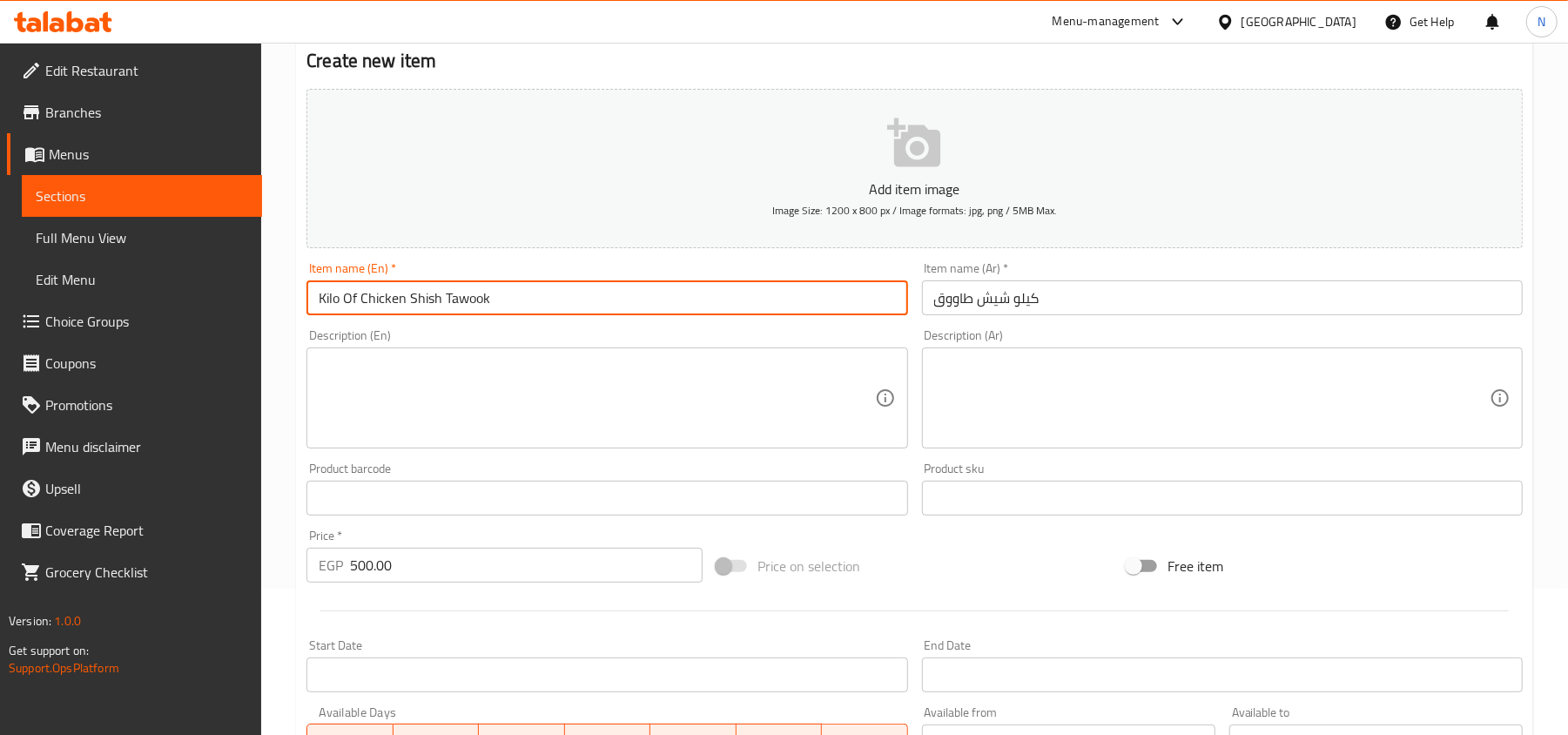
click at [391, 304] on input "Kilo Of Chicken Shish Tawook" at bounding box center [607, 298] width 601 height 35
click at [325, 298] on input "Kilo Of Shish Tawook" at bounding box center [607, 298] width 601 height 35
type input "Kilo Of Shish Tawook"
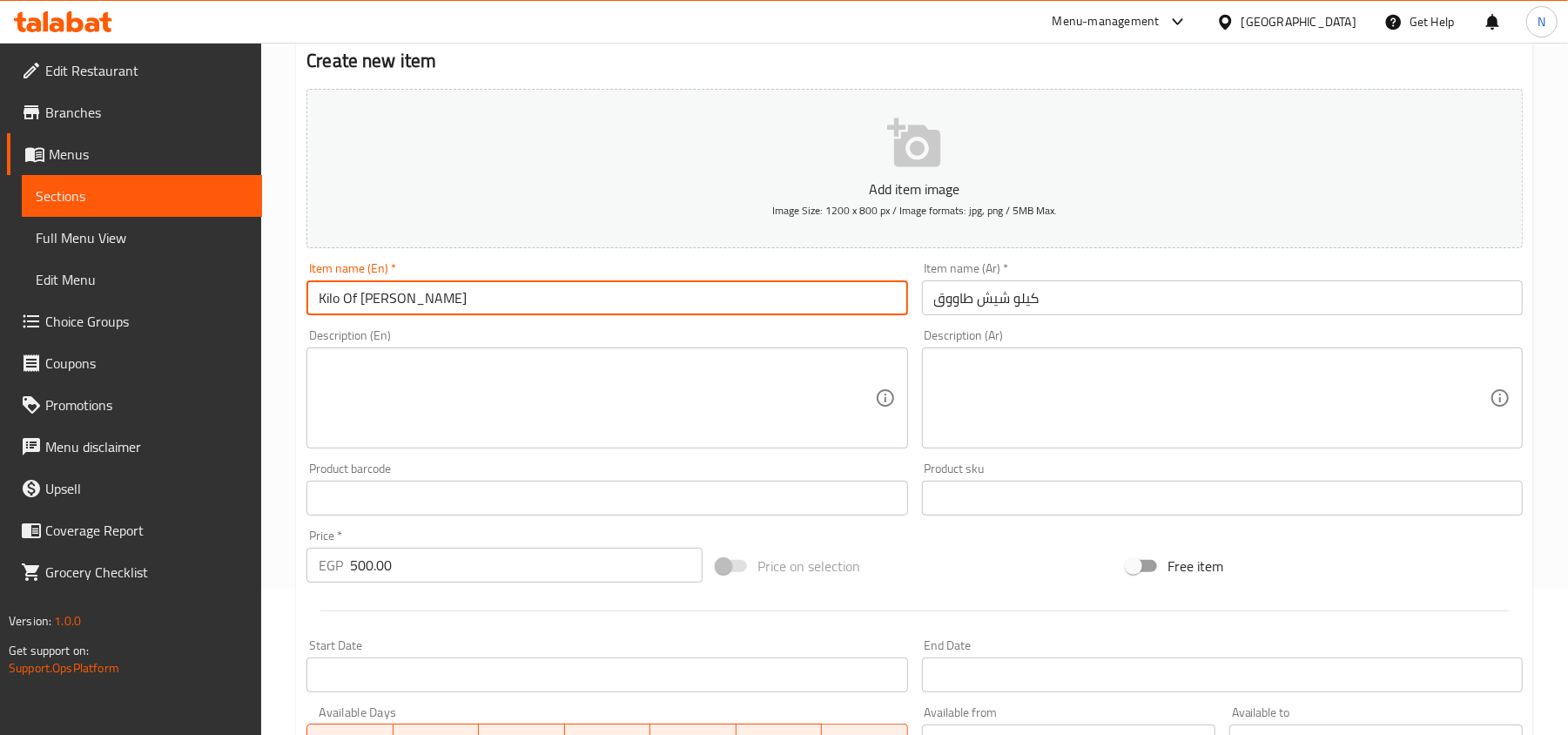
click at [985, 313] on input "كيلو شيش طاووق" at bounding box center [1222, 298] width 601 height 35
drag, startPoint x: 362, startPoint y: 304, endPoint x: 451, endPoint y: 310, distance: 89.2
click at [448, 303] on input "Kilo Of Shish Tawook" at bounding box center [607, 298] width 601 height 35
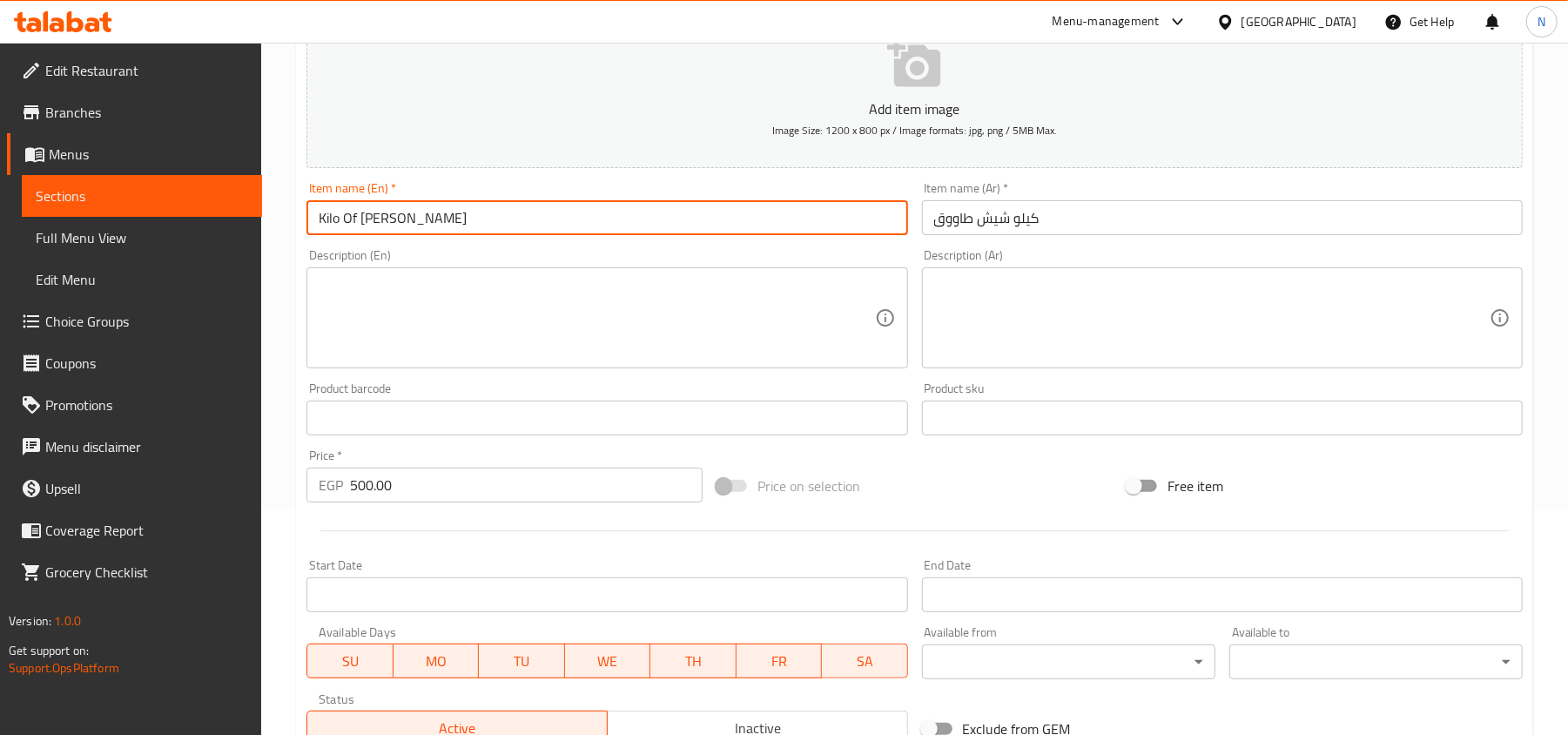
scroll to position [262, 0]
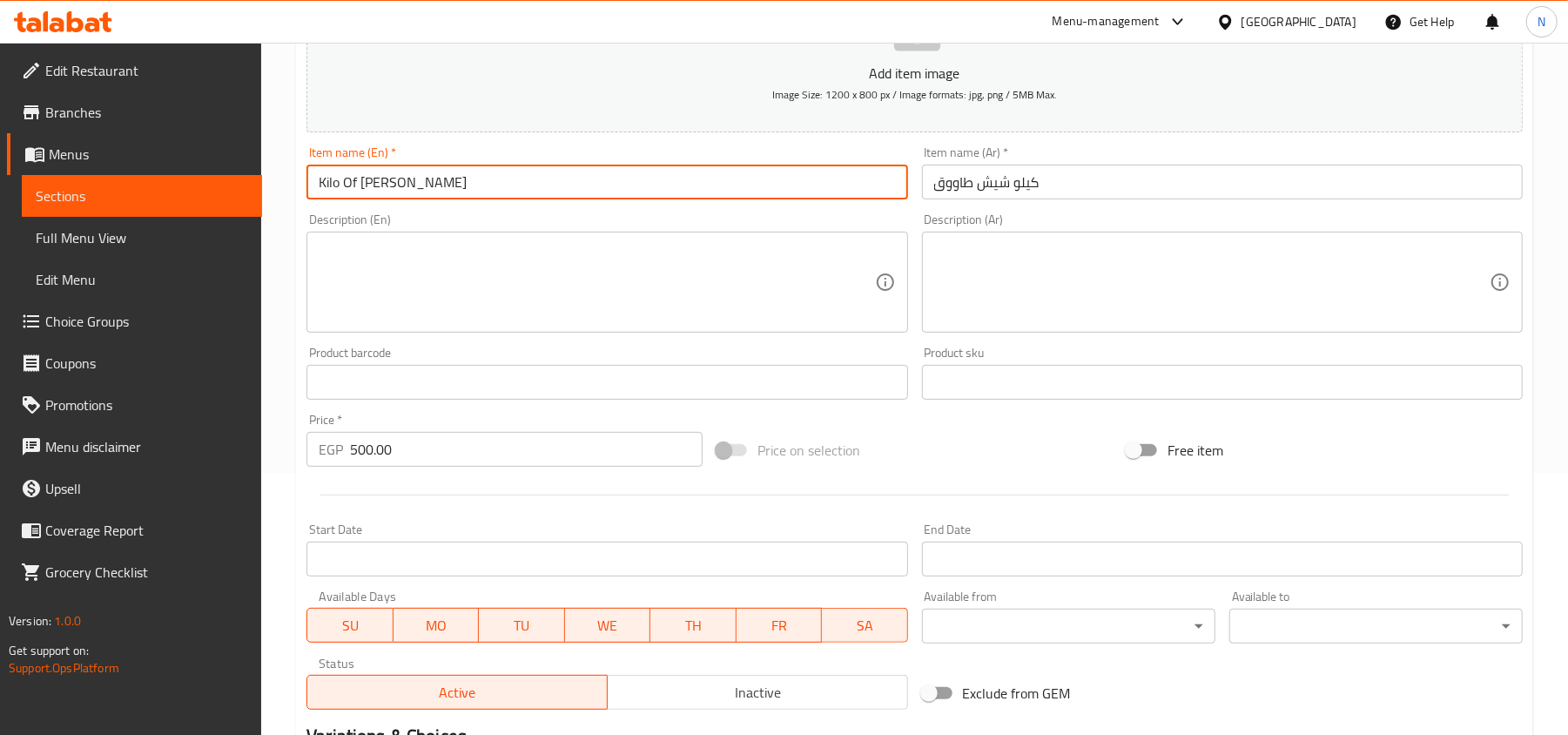
click at [461, 165] on input "Kilo Of Shish Tawook" at bounding box center [607, 182] width 601 height 35
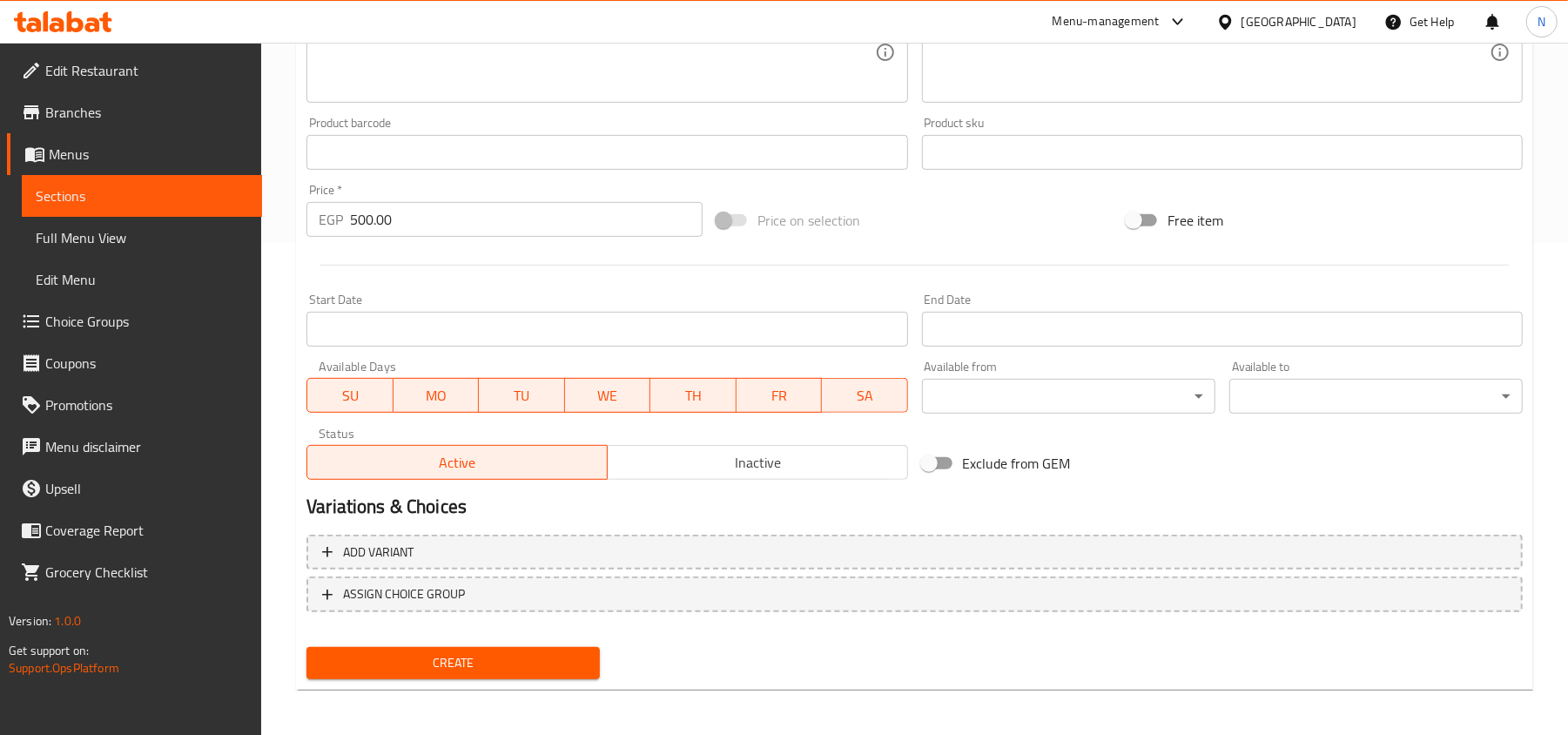
scroll to position [494, 0]
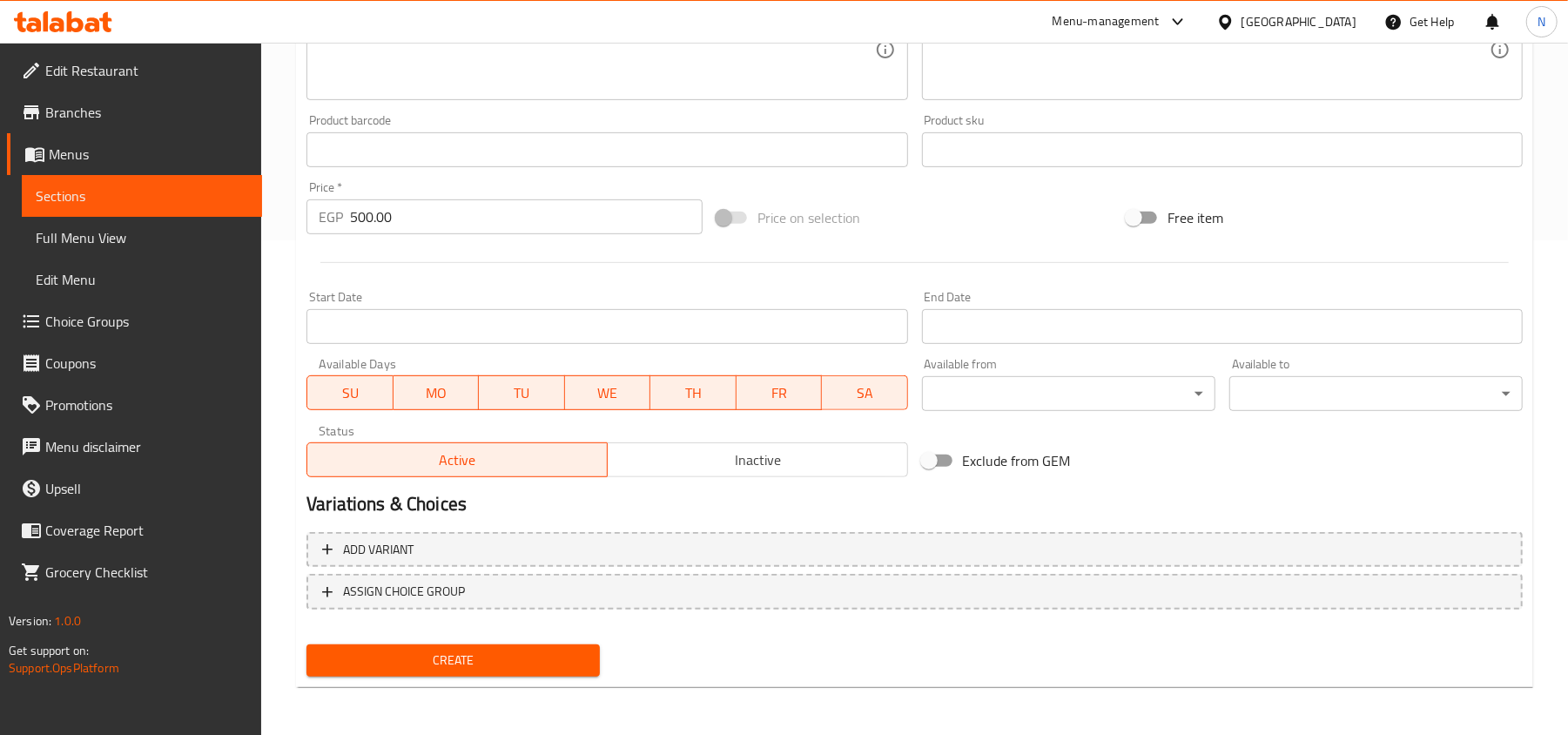
click at [482, 669] on span "Create" at bounding box center [453, 660] width 265 height 22
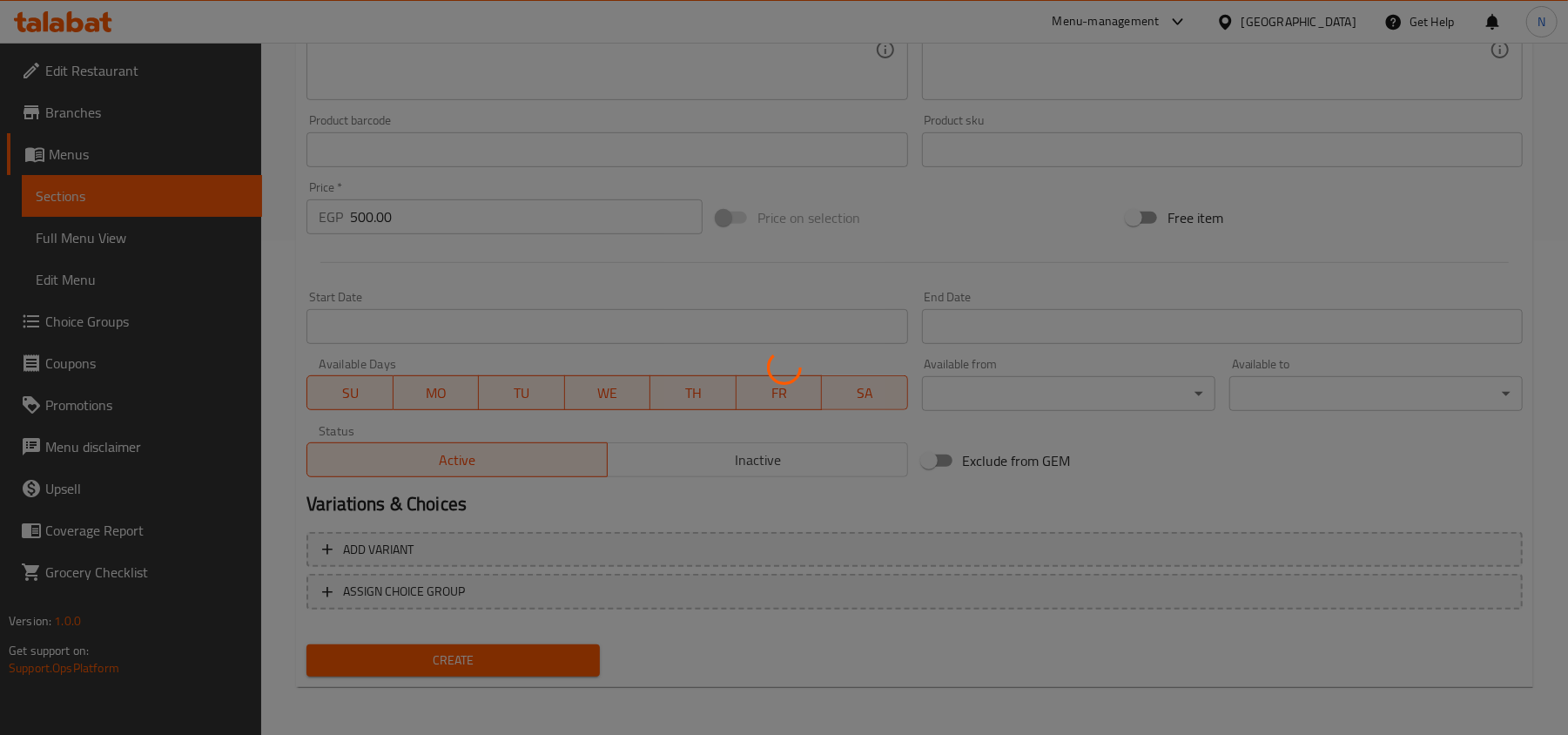
type input "0"
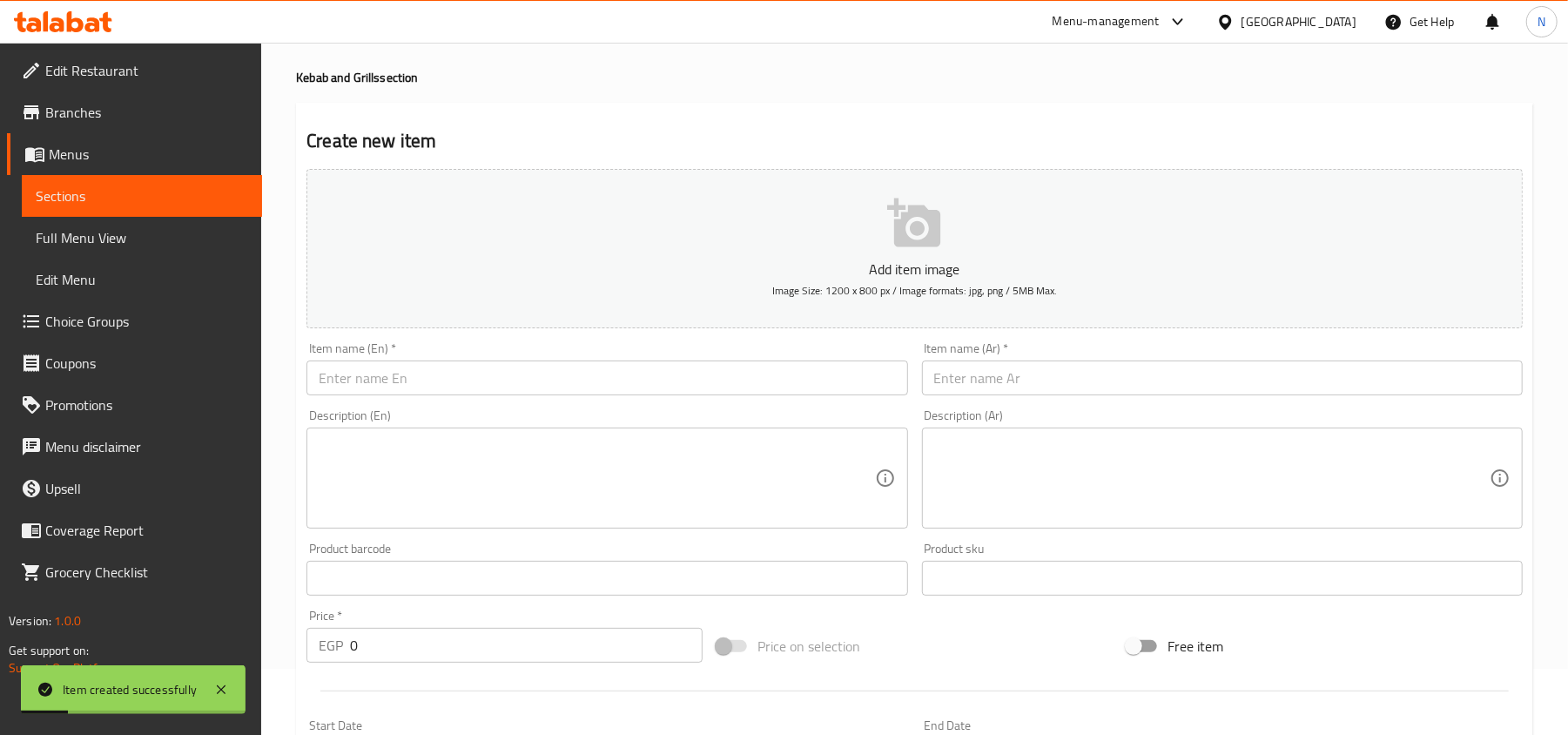
scroll to position [30, 0]
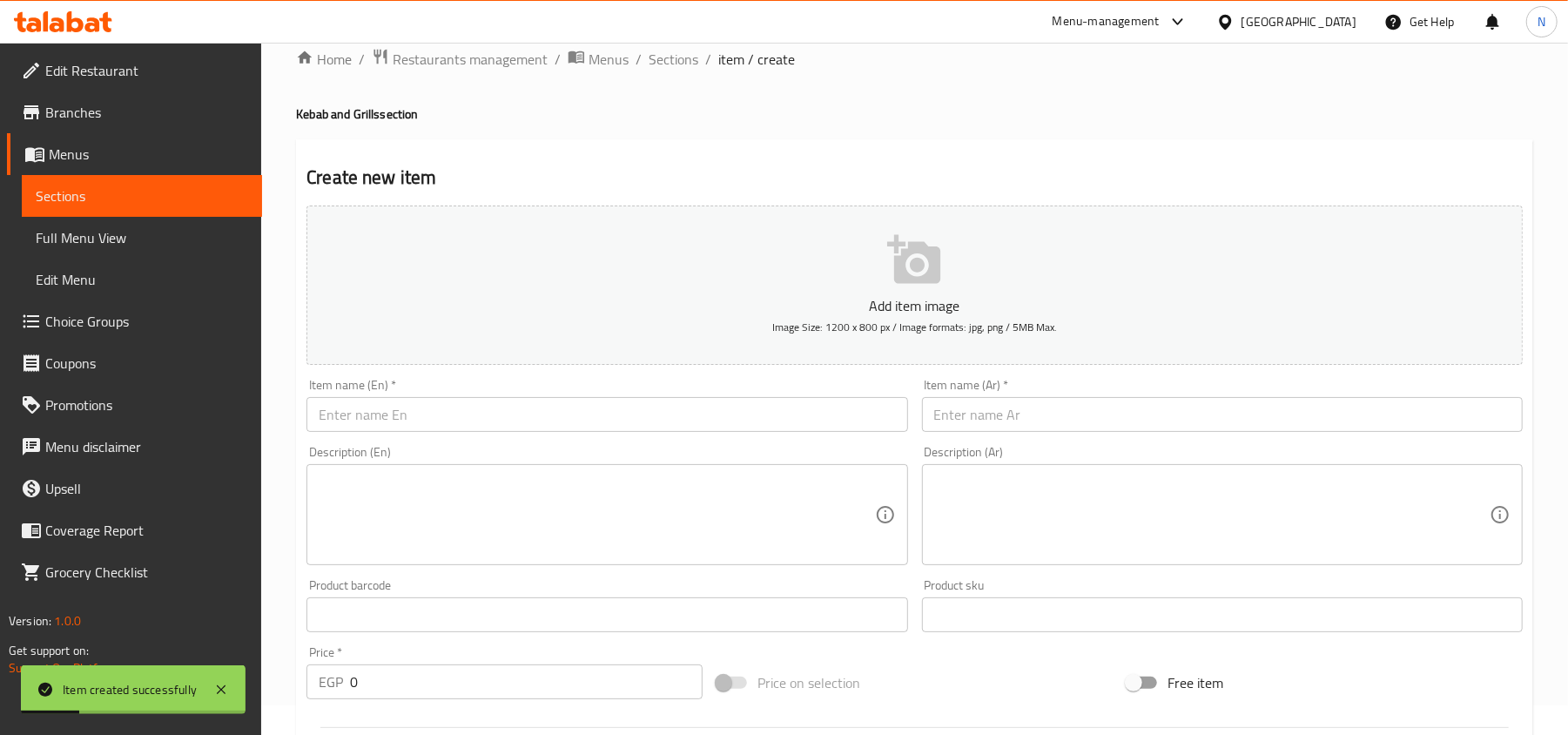
click at [1241, 422] on input "text" at bounding box center [1222, 414] width 601 height 35
paste input "نصف كيلو شيش طاووق"
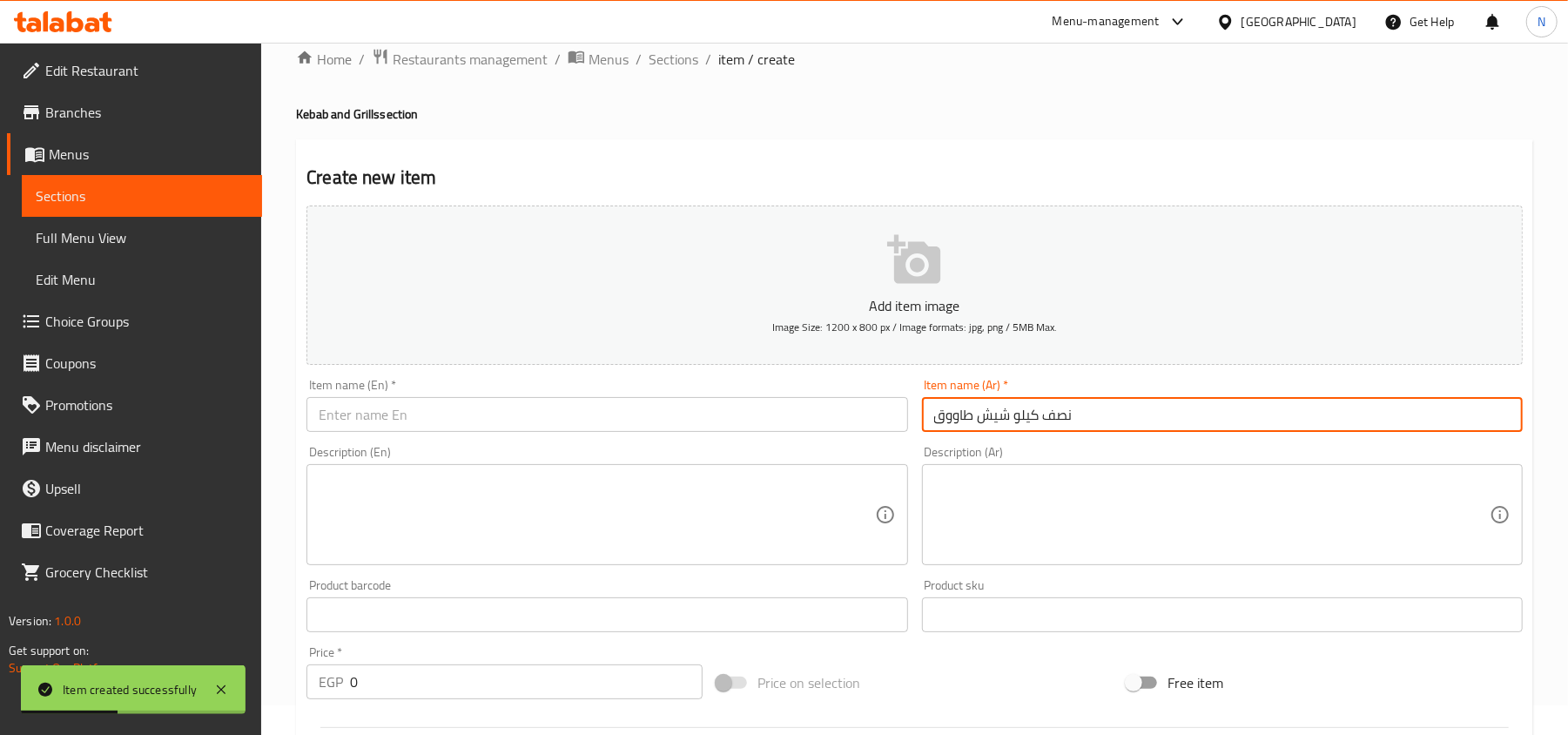
click at [1007, 418] on input "نصف كيلو شيش طاووق" at bounding box center [1222, 414] width 601 height 35
type input "نصف كيلو شيش طاووق"
click at [415, 416] on input "text" at bounding box center [607, 414] width 601 height 35
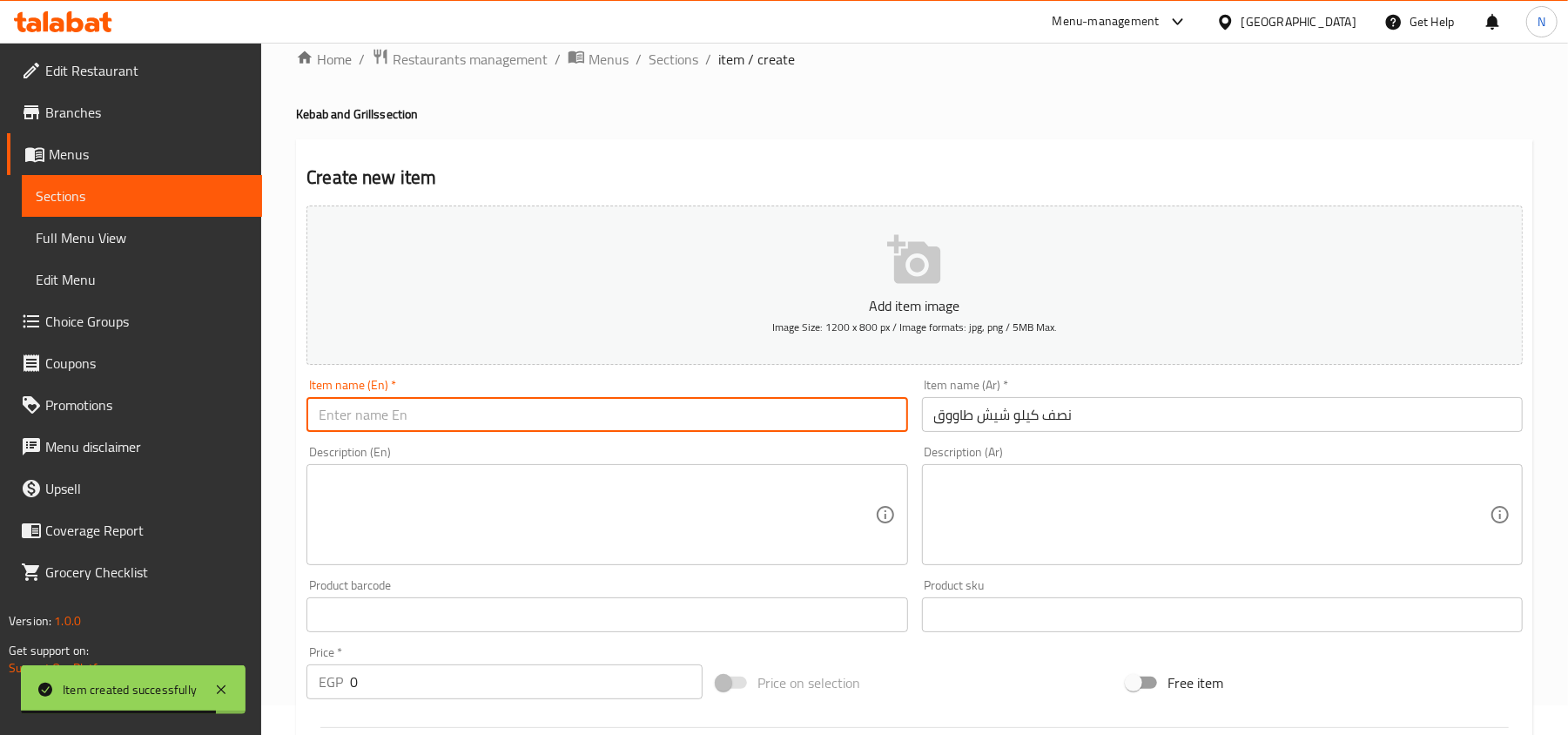
click at [415, 416] on input "text" at bounding box center [607, 414] width 601 height 35
paste input "Half a kilo of chicken shish tawook"
click at [401, 418] on input "Half a kilo of chicken shish tawook" at bounding box center [607, 414] width 601 height 35
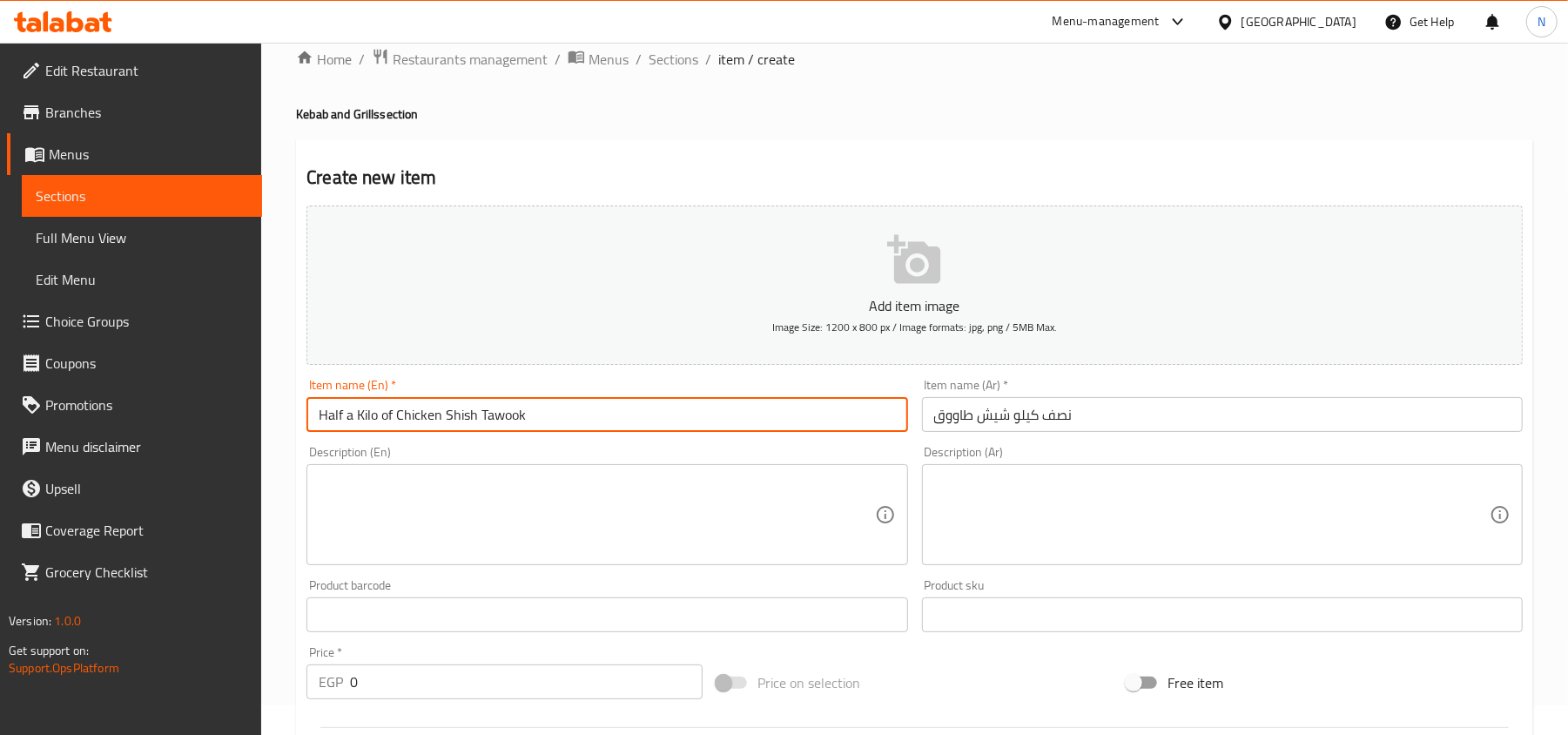
click at [430, 418] on input "Half a Kilo of Chicken Shish Tawook" at bounding box center [607, 414] width 601 height 35
click at [386, 415] on input "Half a Kilo of Shish Tawook" at bounding box center [607, 414] width 601 height 35
click at [349, 418] on input "Half a Kilo Of Shish Tawook" at bounding box center [607, 414] width 601 height 35
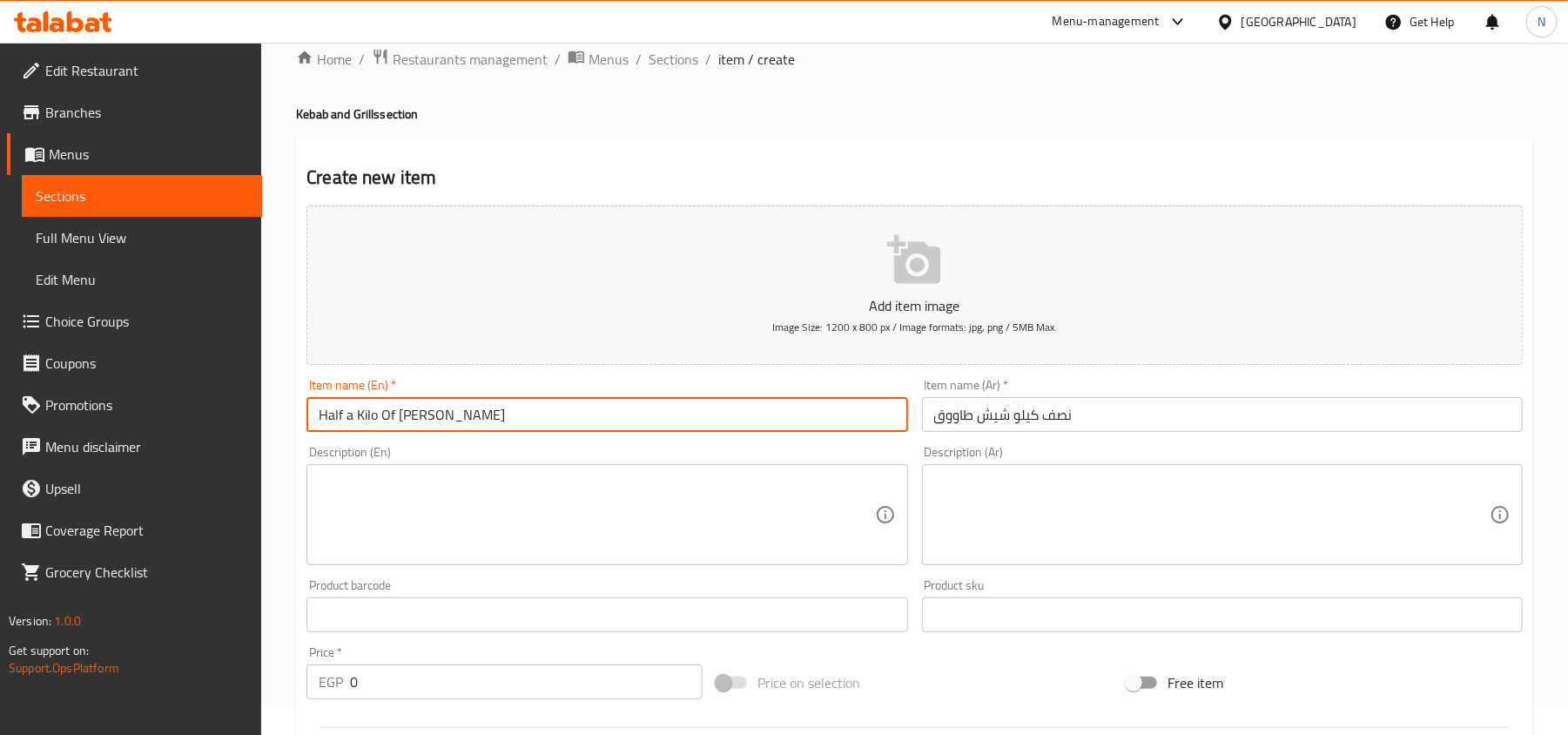
click at [349, 418] on input "Half a Kilo Of Shish Tawook" at bounding box center [607, 414] width 601 height 35
type input "Half A Kilo Of Shish Tawook"
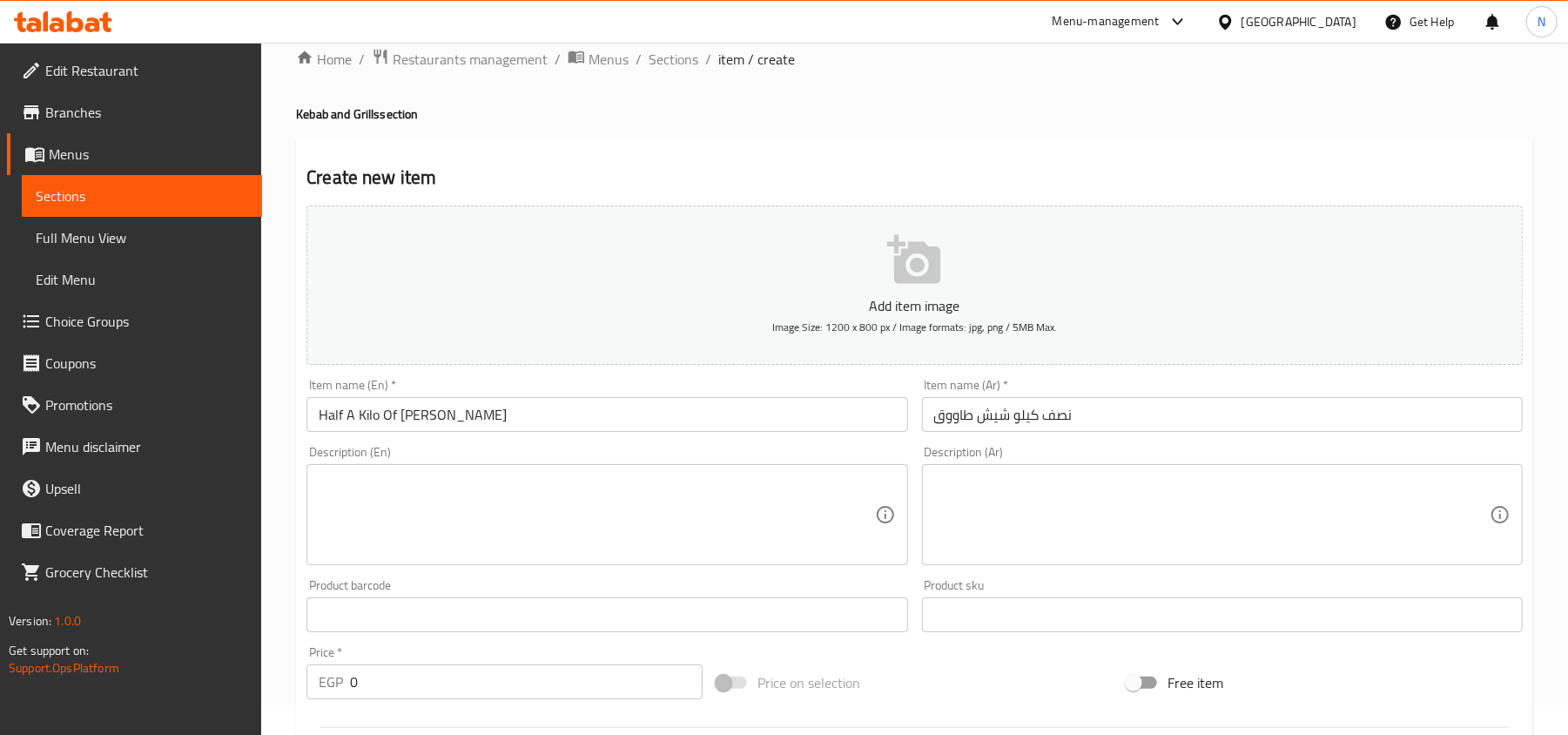
click at [383, 461] on div "Description (En) Description (En)" at bounding box center [607, 506] width 601 height 119
click at [402, 489] on textarea at bounding box center [596, 515] width 556 height 83
click at [305, 689] on div "Price   * EGP 0 Price *" at bounding box center [504, 673] width 410 height 67
click at [429, 689] on input "0" at bounding box center [527, 681] width 353 height 35
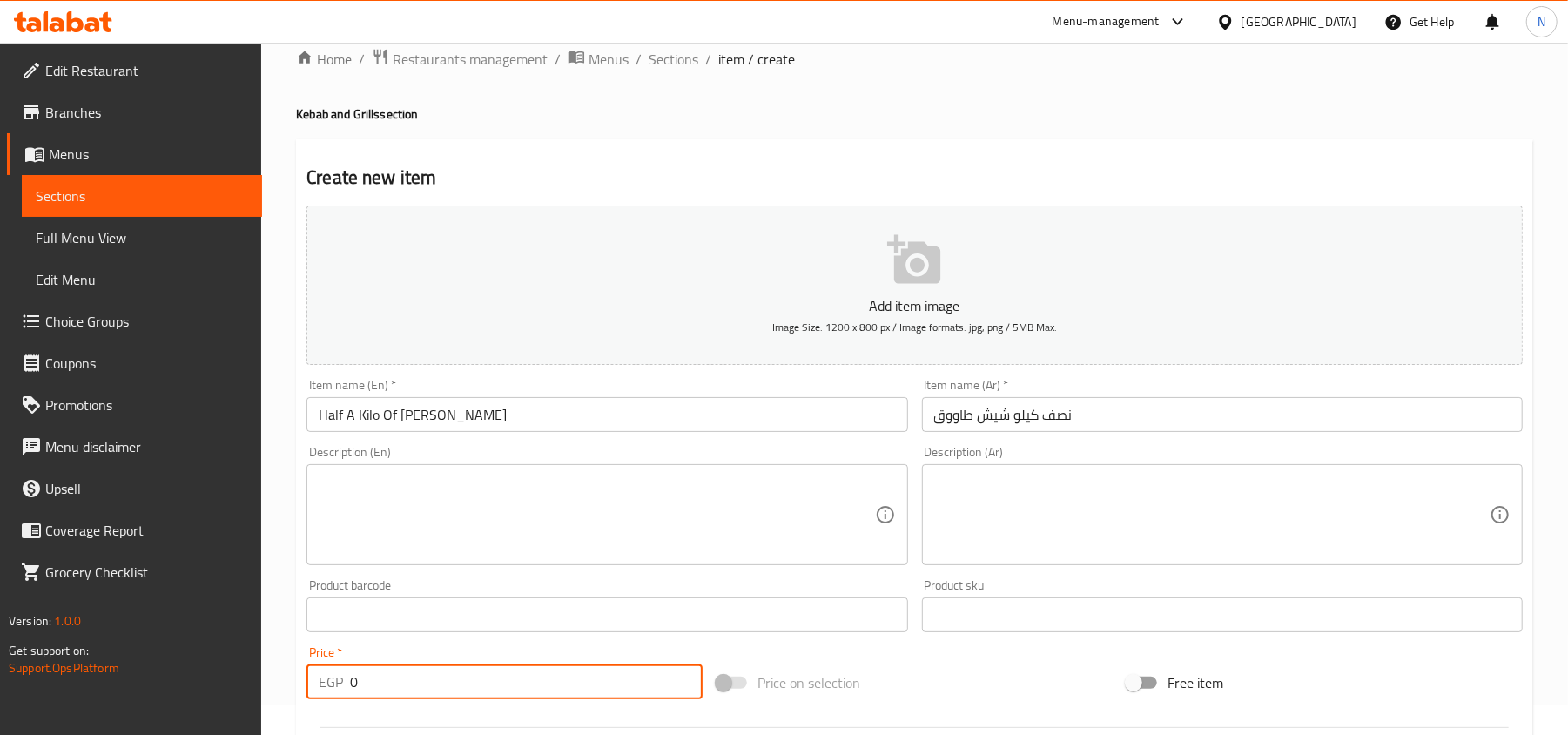
drag, startPoint x: 408, startPoint y: 688, endPoint x: 289, endPoint y: 682, distance: 119.2
click at [293, 687] on div "Home / Restaurants management / Menus / Sections / item / create Kebab and Gril…" at bounding box center [914, 607] width 1306 height 1187
paste input "312.5"
type input "312.50"
click at [440, 506] on textarea at bounding box center [596, 515] width 556 height 83
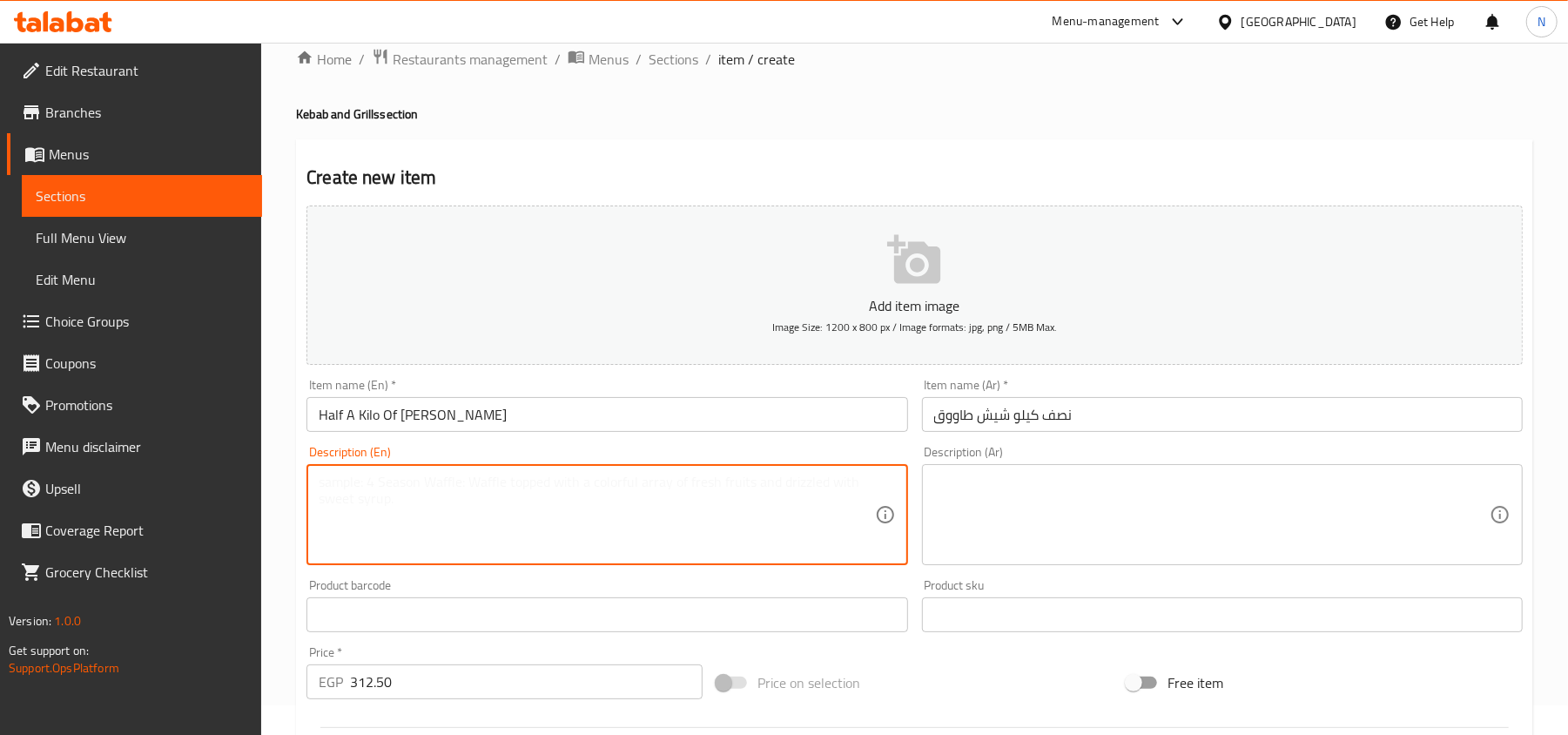
click at [589, 487] on textarea at bounding box center [596, 515] width 556 height 83
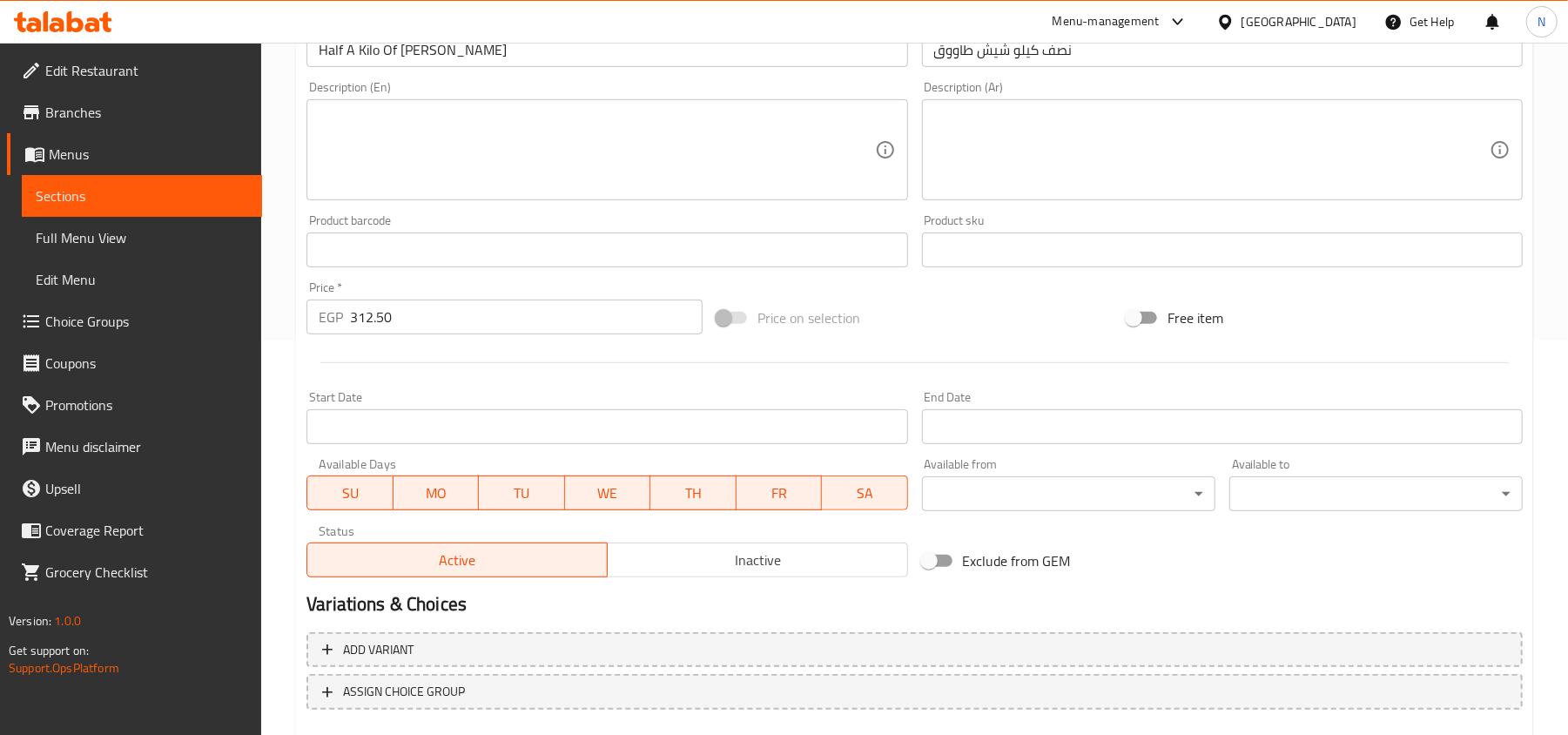
scroll to position [494, 0]
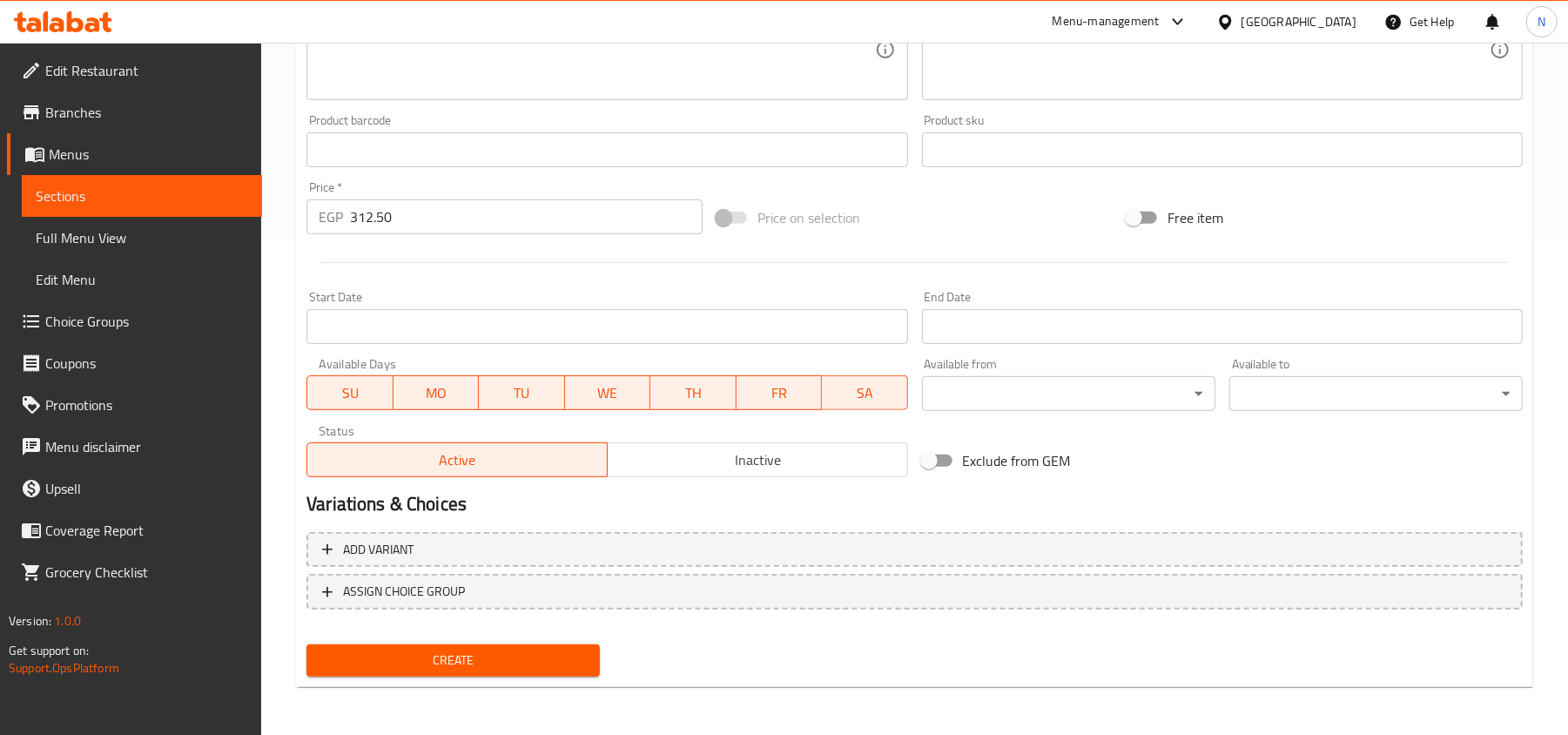
click at [534, 653] on span "Create" at bounding box center [453, 660] width 265 height 22
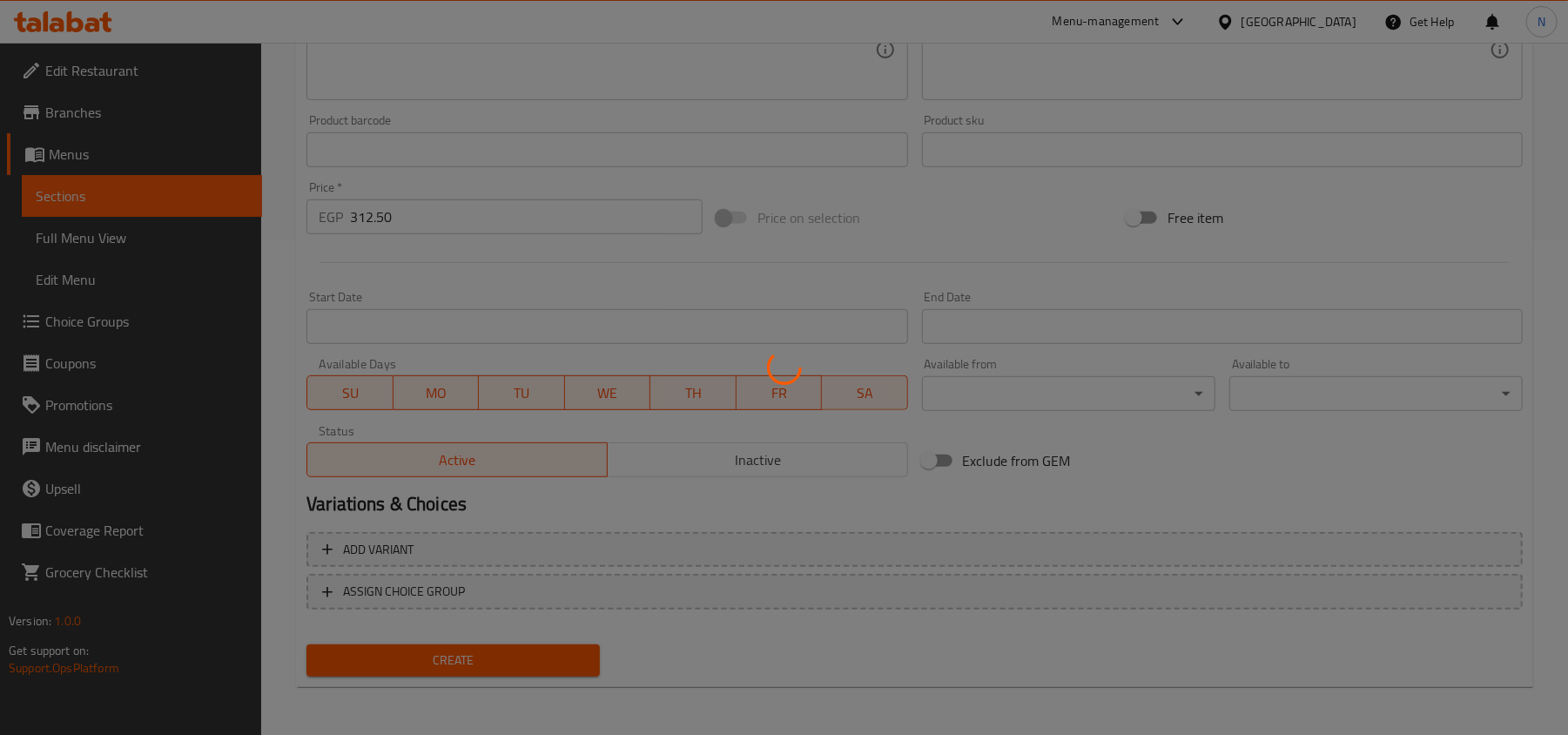
type input "0"
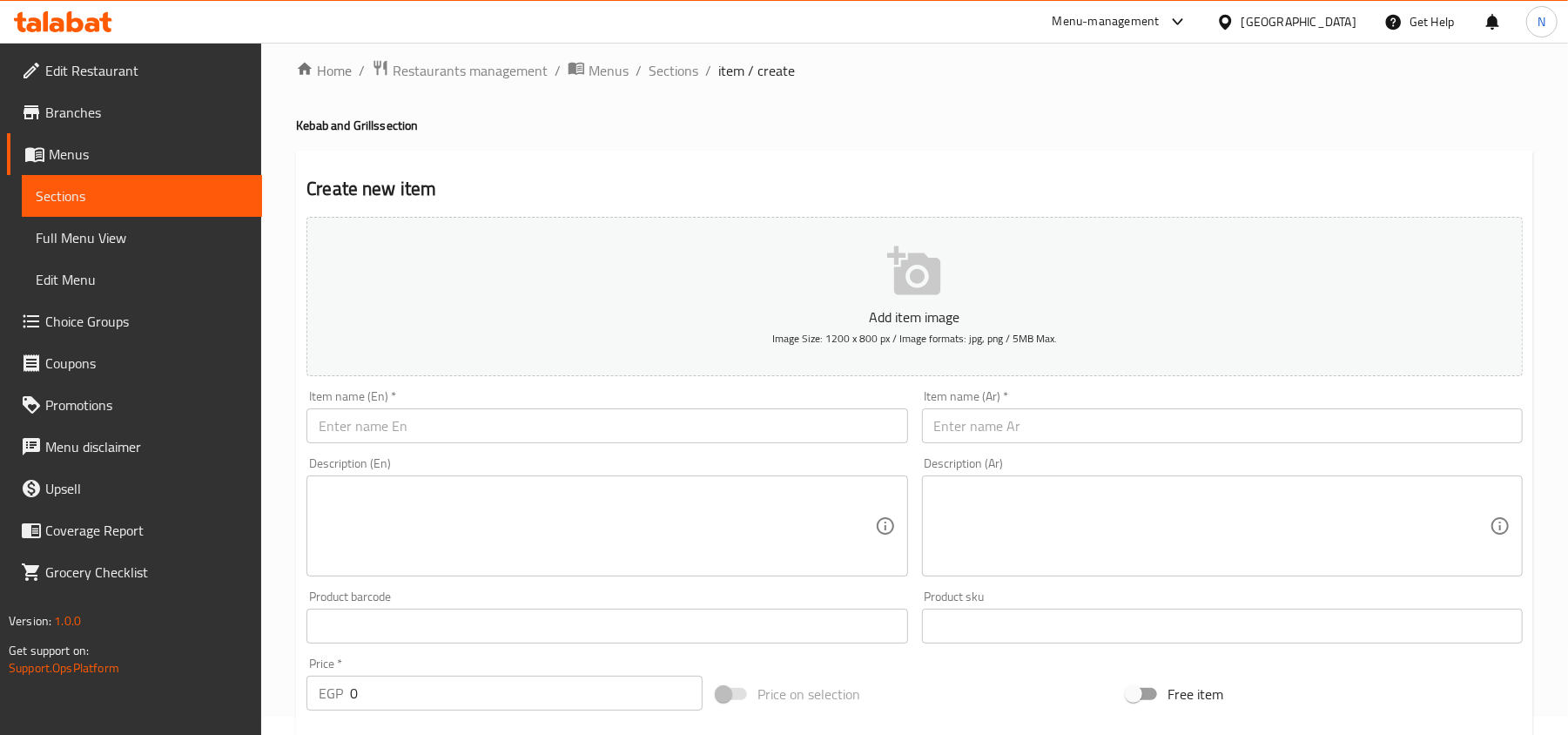
scroll to position [0, 0]
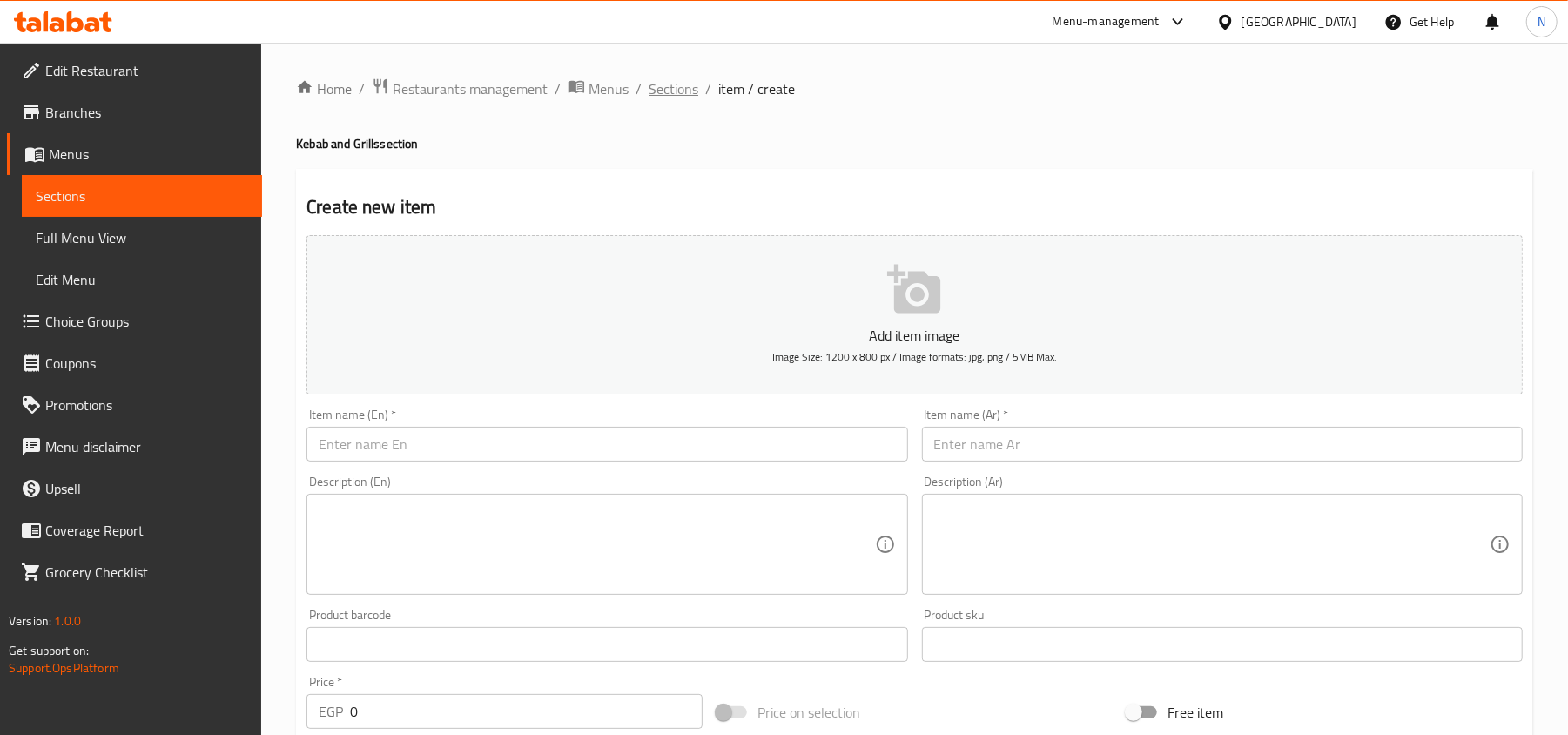
click at [666, 94] on span "Sections" at bounding box center [673, 89] width 50 height 21
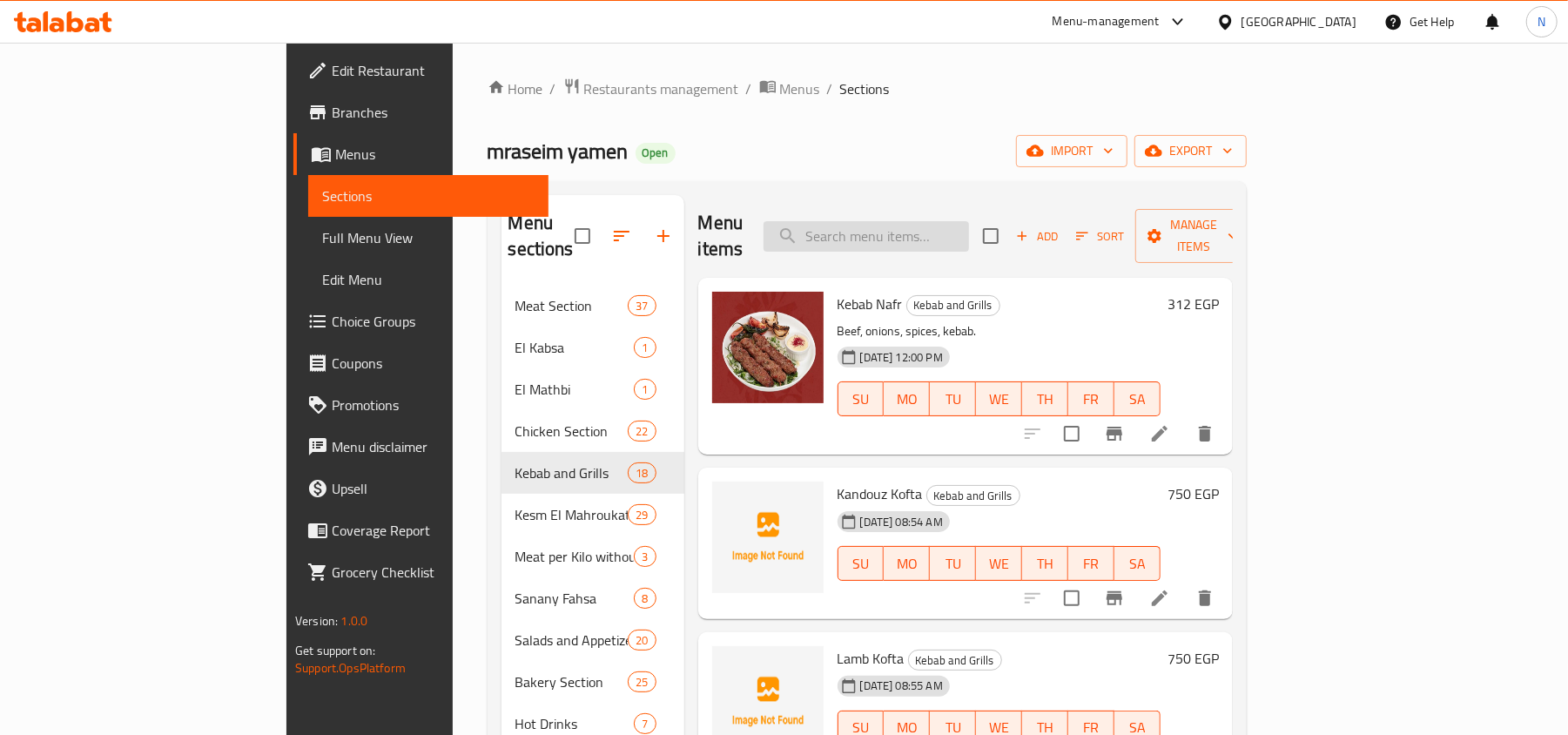
click at [969, 230] on input "search" at bounding box center [867, 236] width 205 height 31
type input "c"
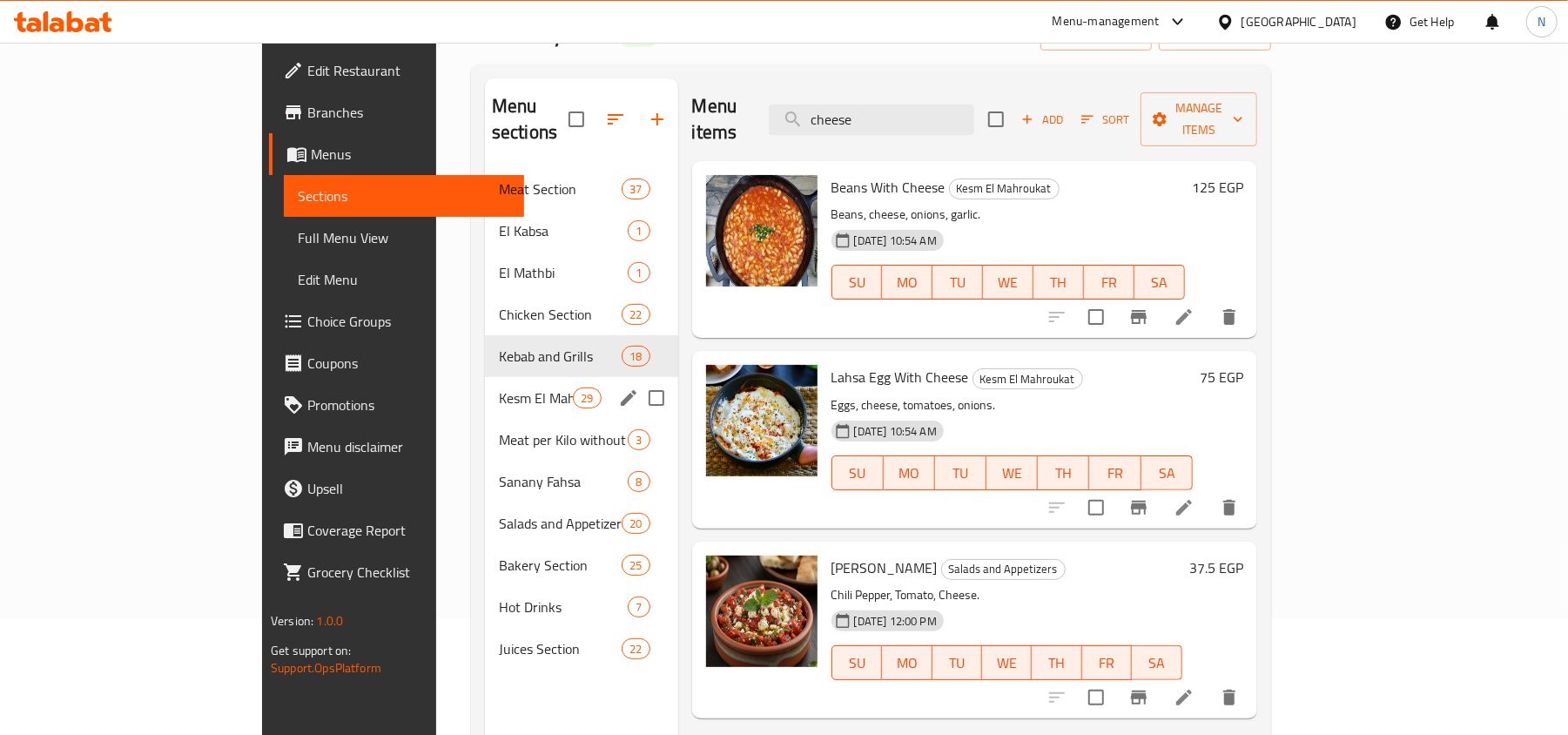
scroll to position [12, 0]
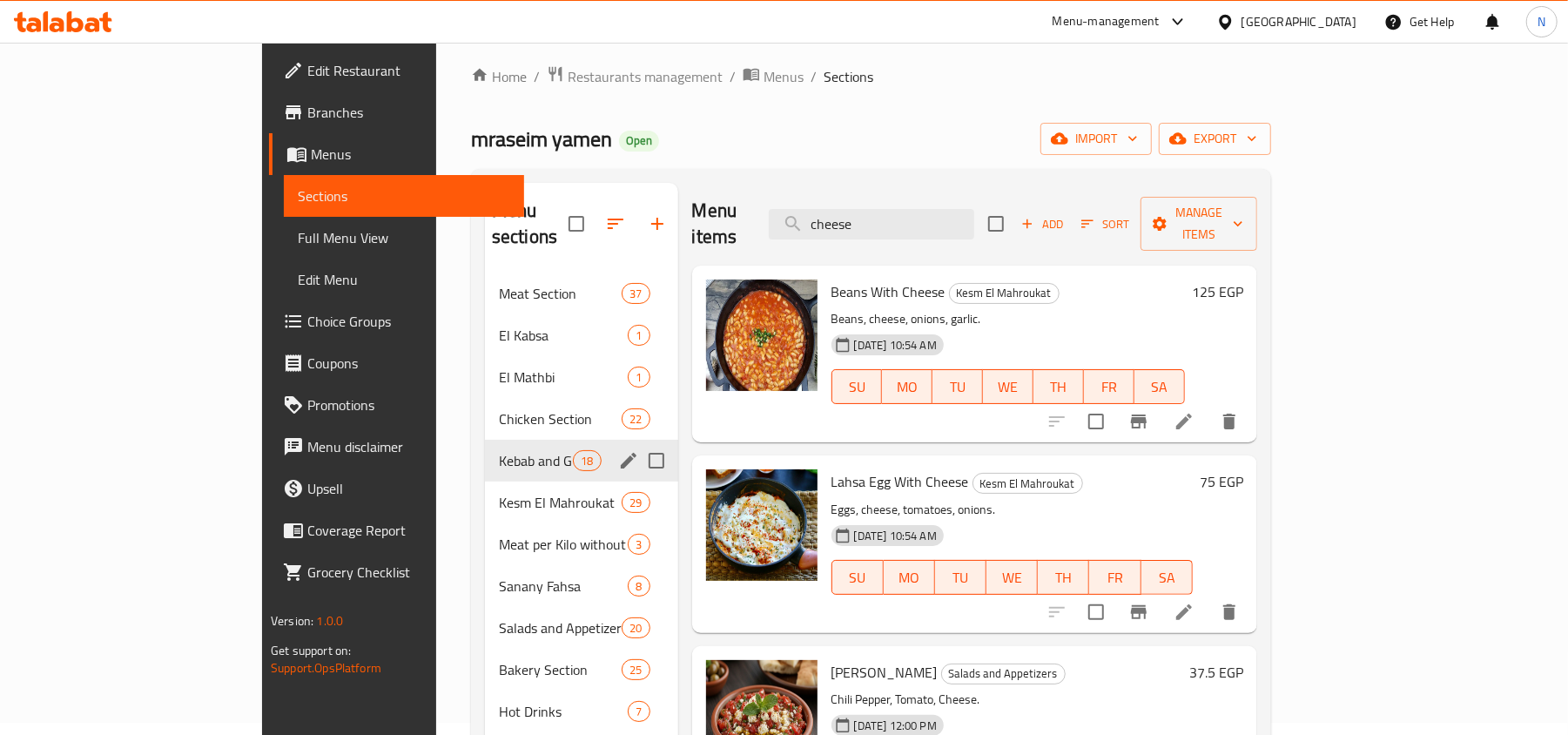
type input "cheese"
click at [485, 451] on div "Kebab and Grills 18" at bounding box center [581, 461] width 193 height 42
click at [499, 408] on span "Chicken Section" at bounding box center [536, 419] width 74 height 21
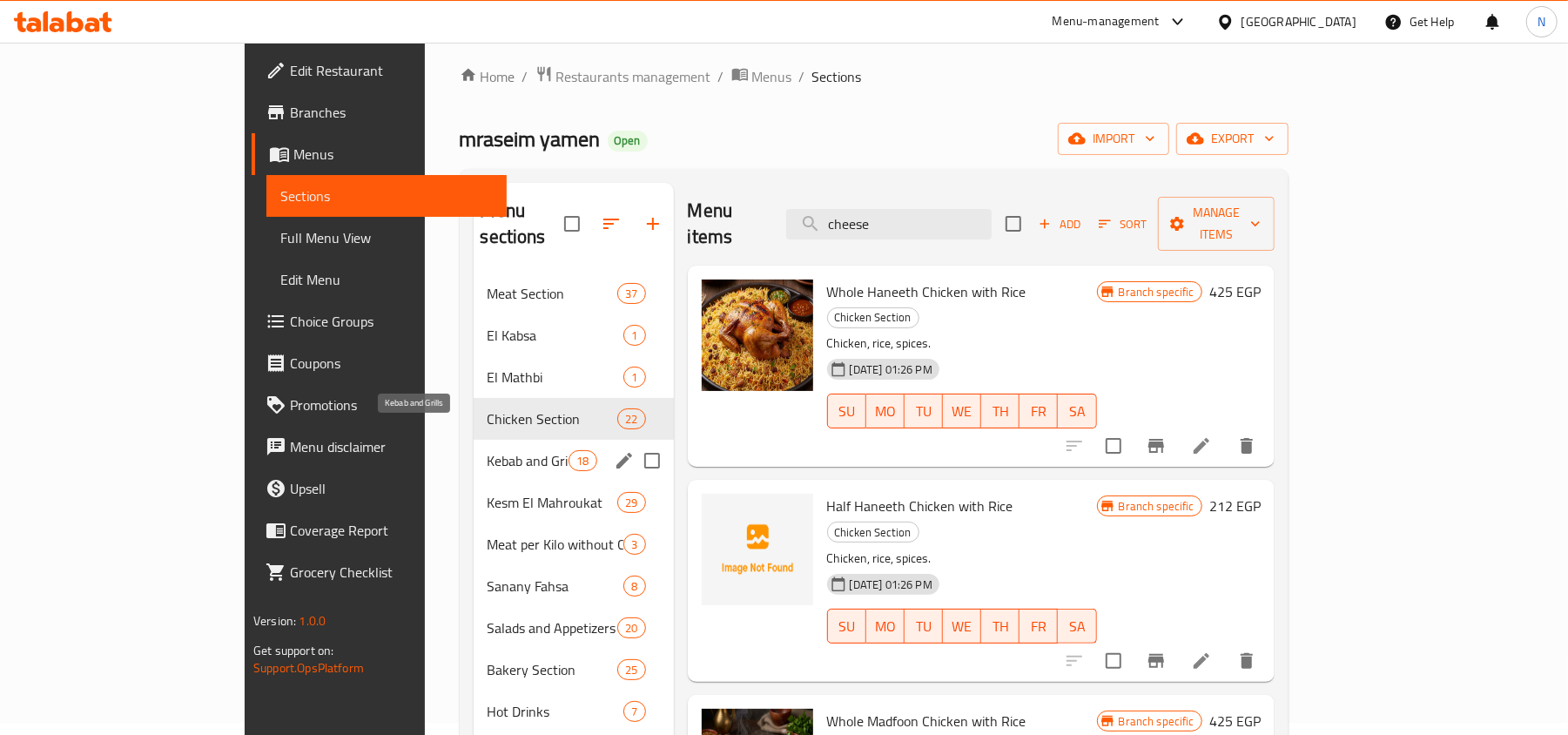
click at [487, 450] on span "Kebab and Grills" at bounding box center [528, 461] width 82 height 21
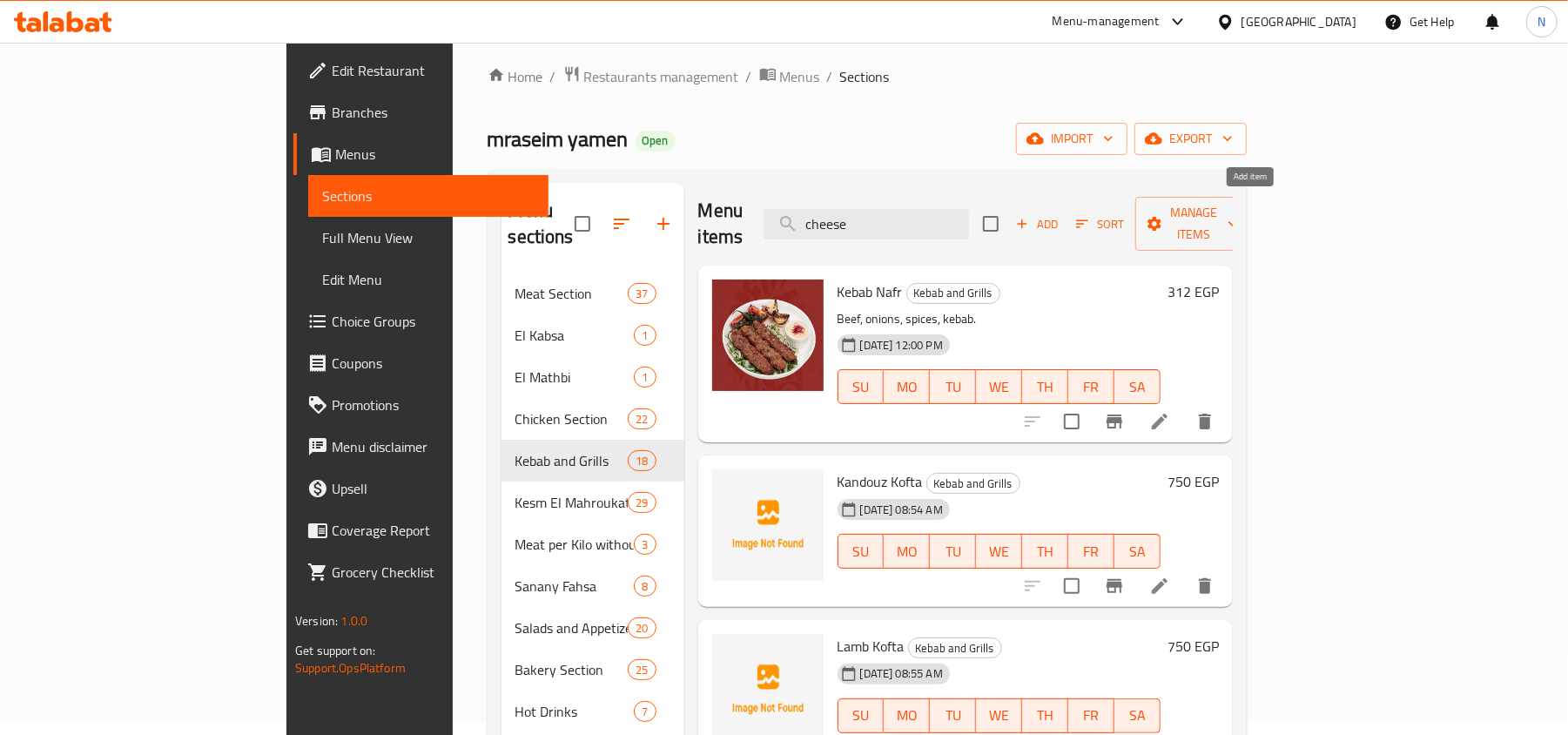
click at [1061, 217] on span "Add" at bounding box center [1037, 224] width 47 height 20
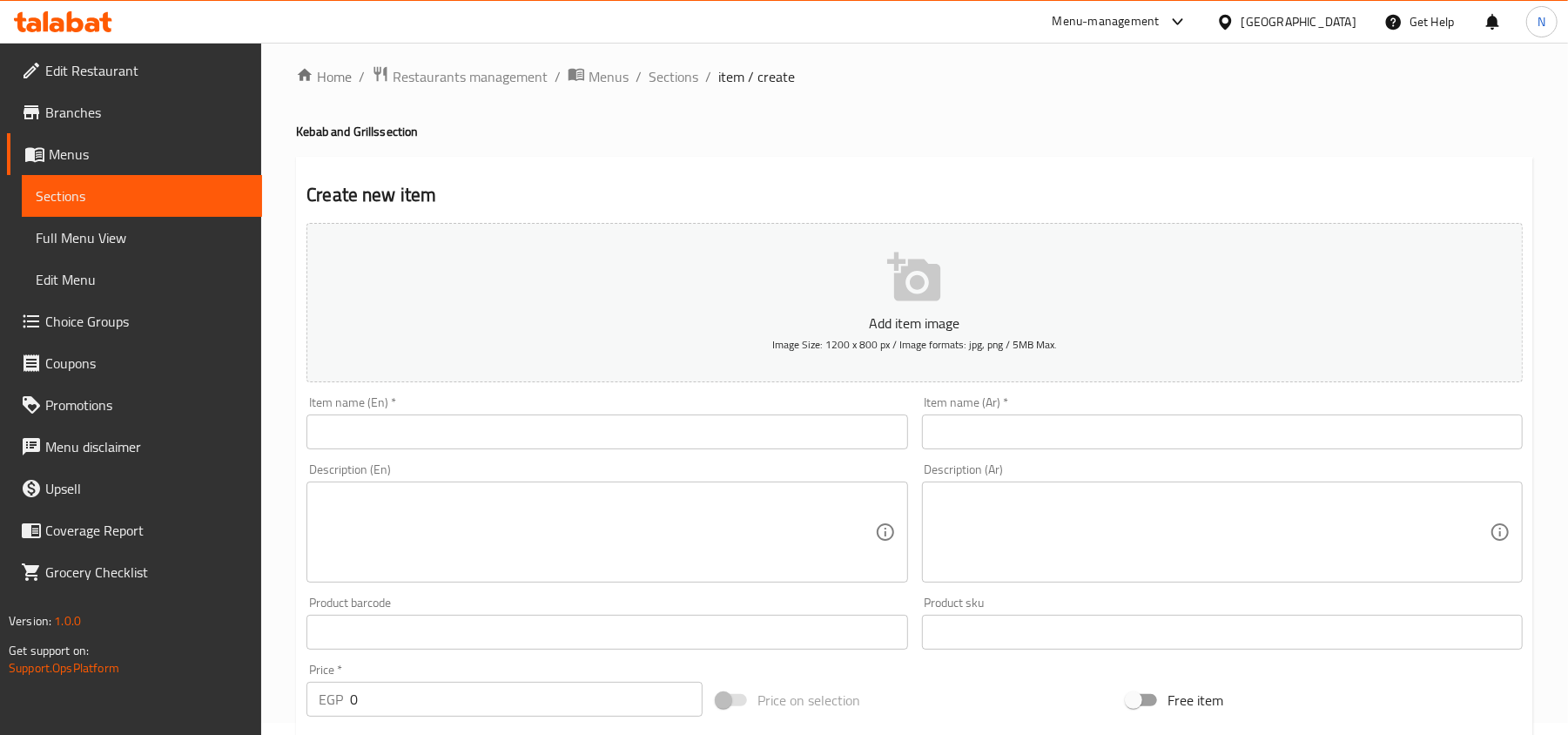
click at [1233, 429] on input "text" at bounding box center [1222, 432] width 601 height 35
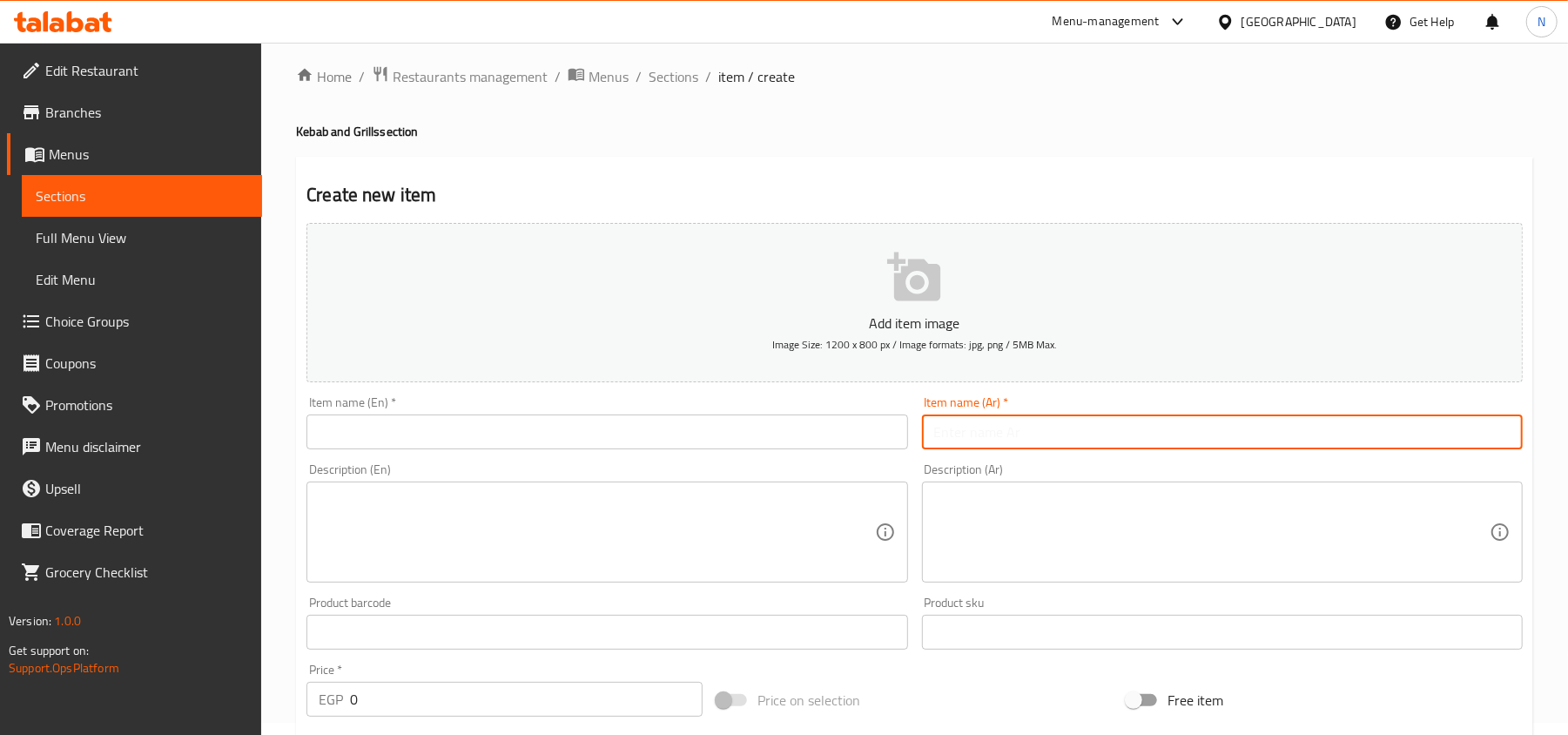
paste input "سمبوسة جبن"
type input "سمبوسة جبن"
click at [406, 436] on input "text" at bounding box center [607, 432] width 601 height 35
click at [992, 440] on input "سمبوسة جبن" at bounding box center [1222, 432] width 601 height 35
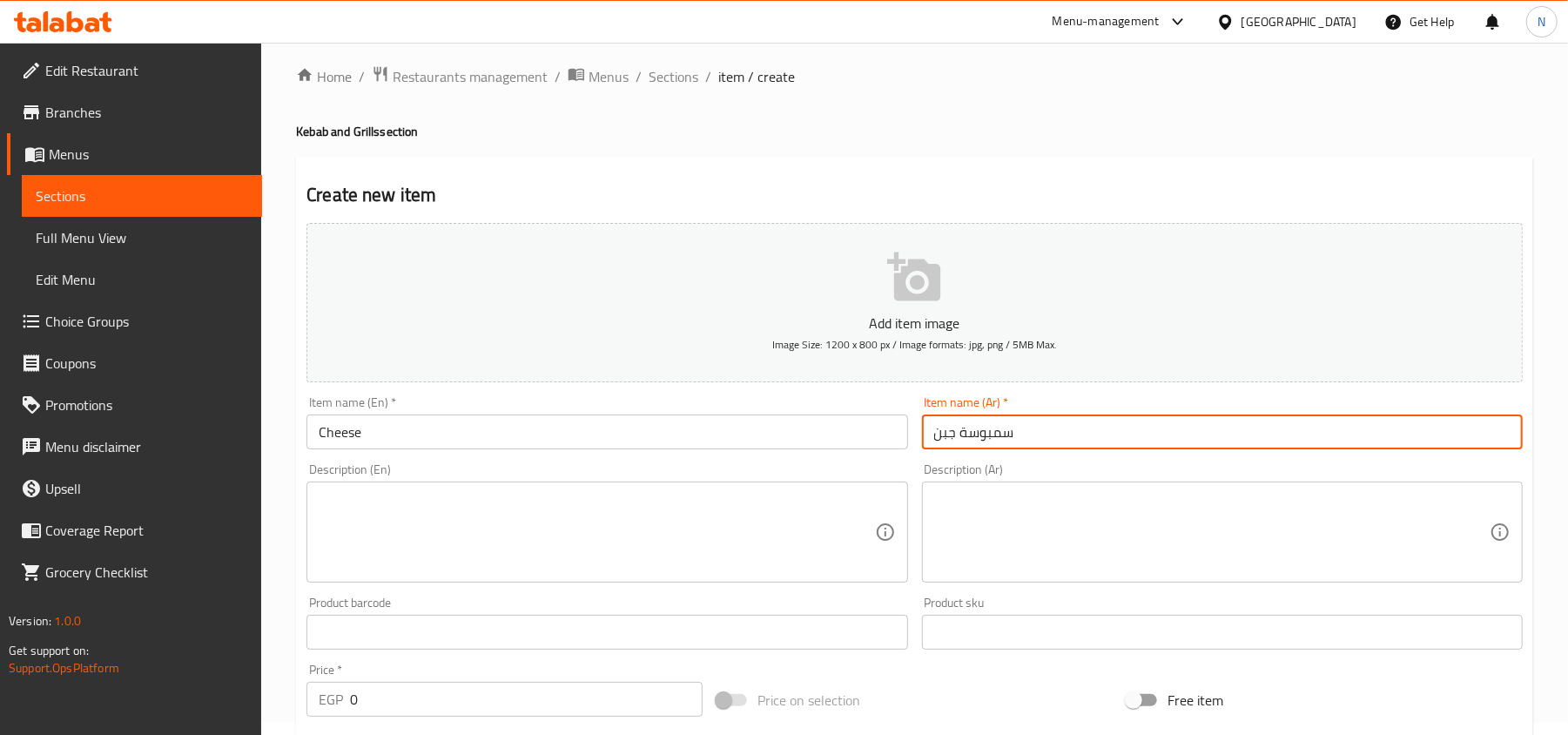
click at [411, 443] on input "Cheese" at bounding box center [607, 432] width 601 height 35
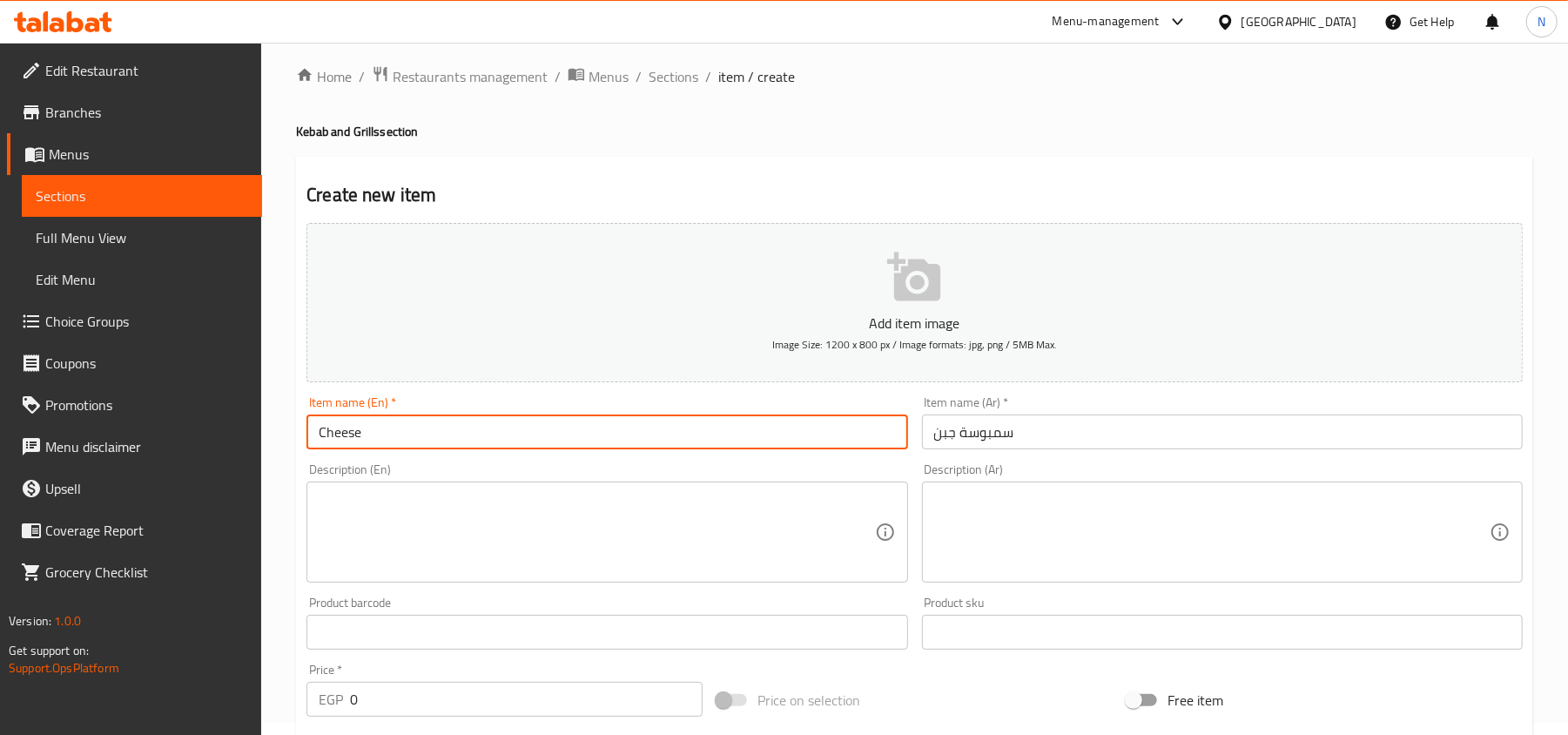
paste input "Samosa"
type input "Cheese Samosa"
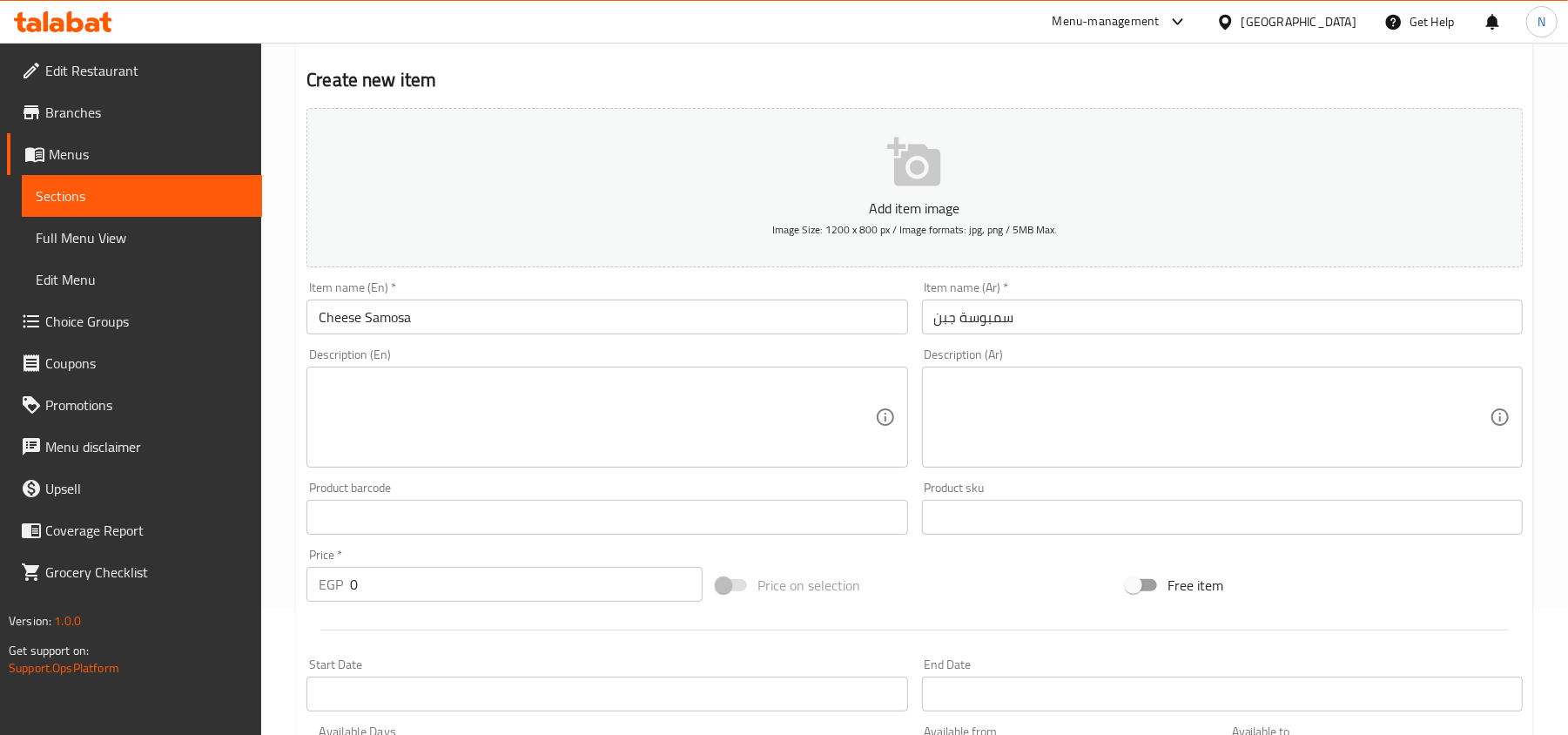
scroll to position [129, 0]
drag, startPoint x: 317, startPoint y: 580, endPoint x: 357, endPoint y: 588, distance: 40.8
click at [317, 580] on div "EGP 0 Price *" at bounding box center [504, 582] width 396 height 35
drag, startPoint x: 363, startPoint y: 587, endPoint x: 357, endPoint y: 574, distance: 14.3
click at [328, 594] on div "EGP 0 Price *" at bounding box center [504, 582] width 396 height 35
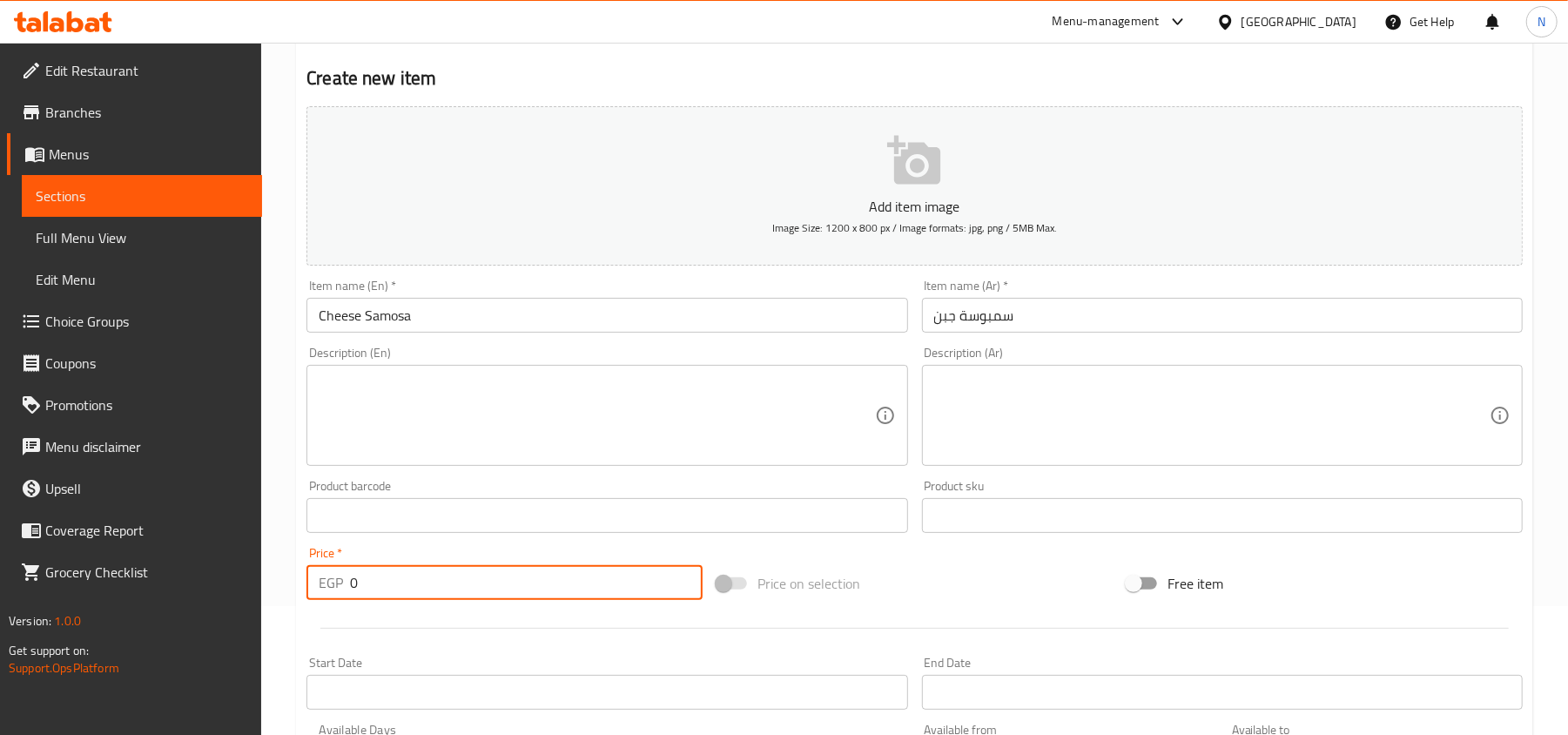
paste input "62.5"
type input "62.50"
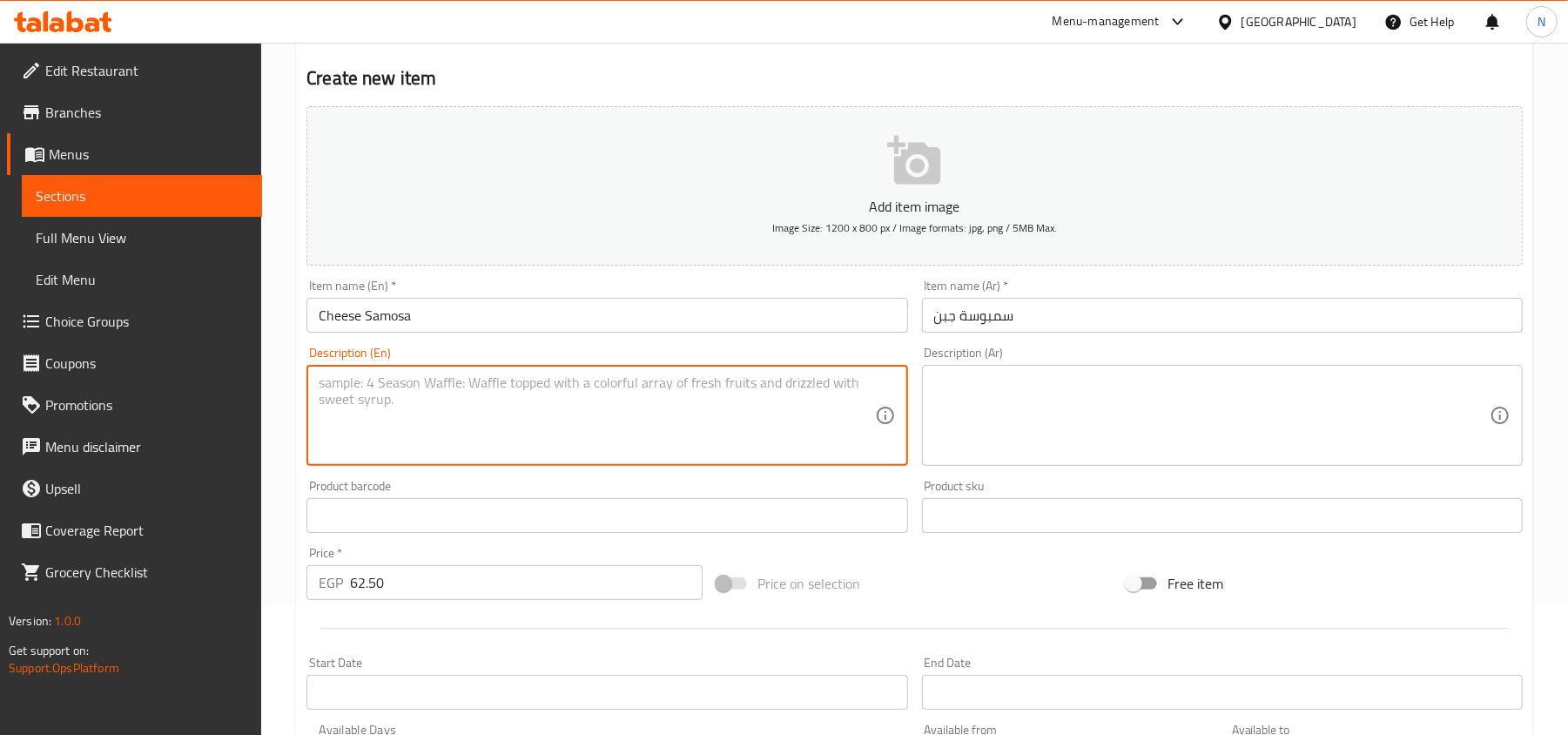
click at [460, 422] on textarea at bounding box center [596, 415] width 556 height 83
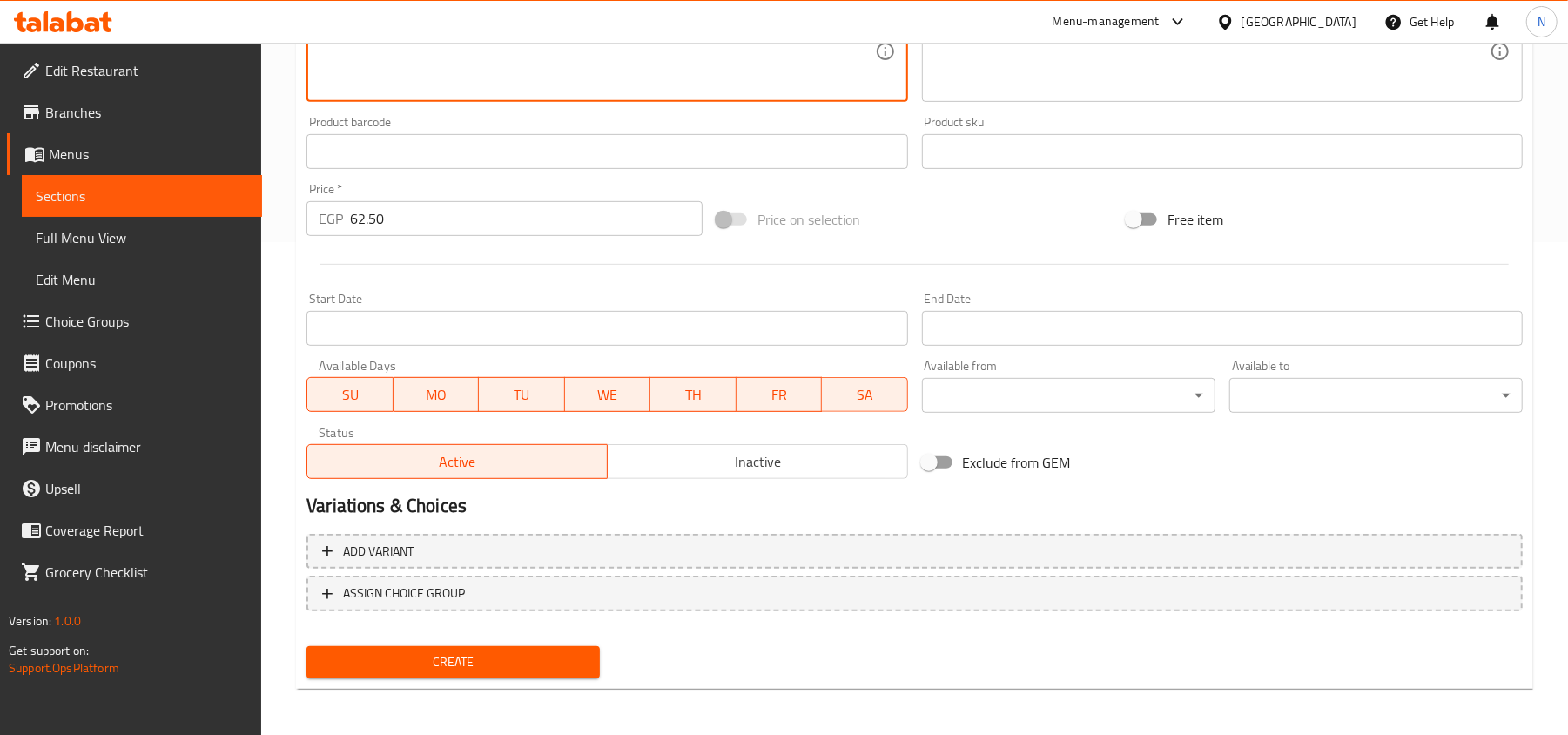
scroll to position [494, 0]
click at [540, 653] on span "Create" at bounding box center [453, 660] width 265 height 22
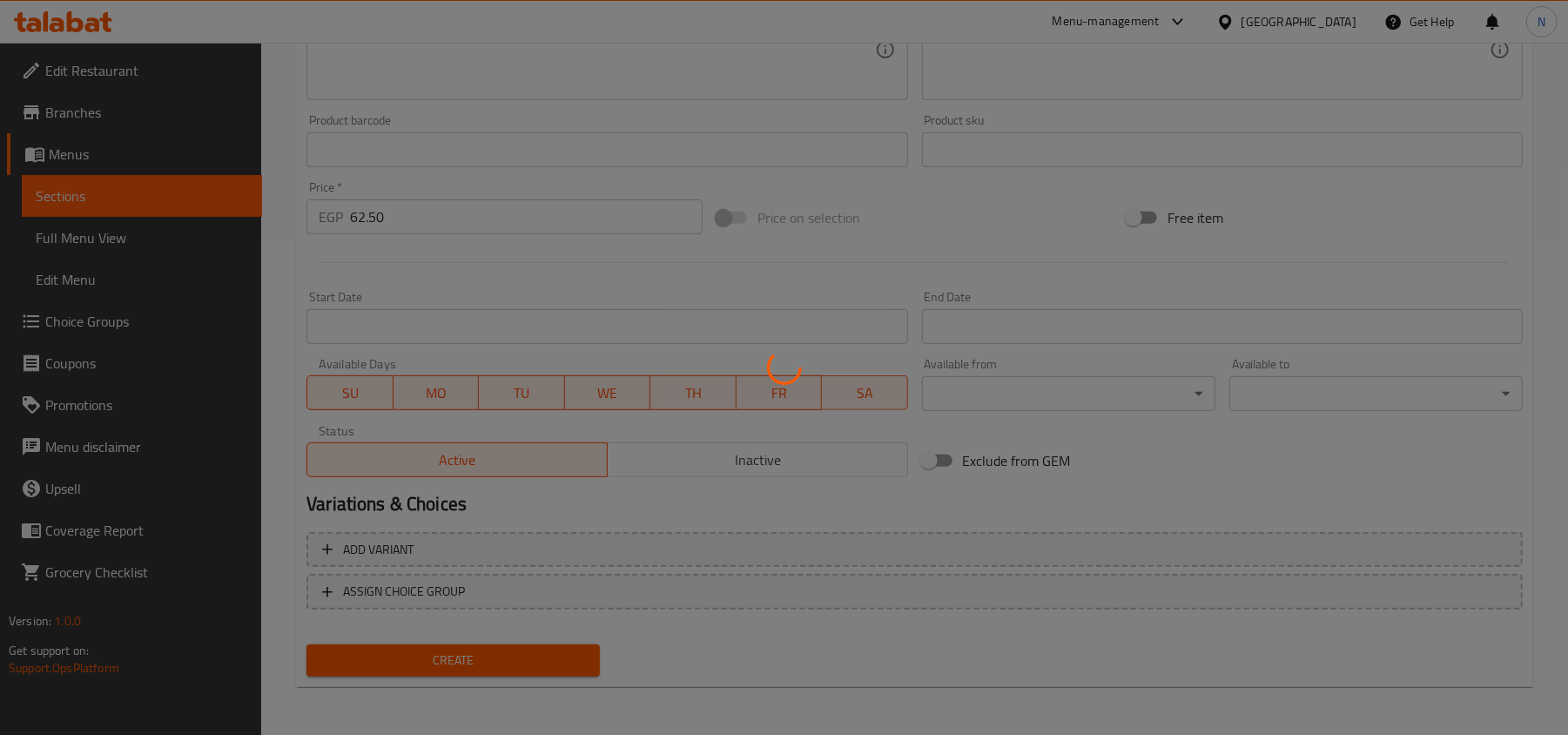
type input "0"
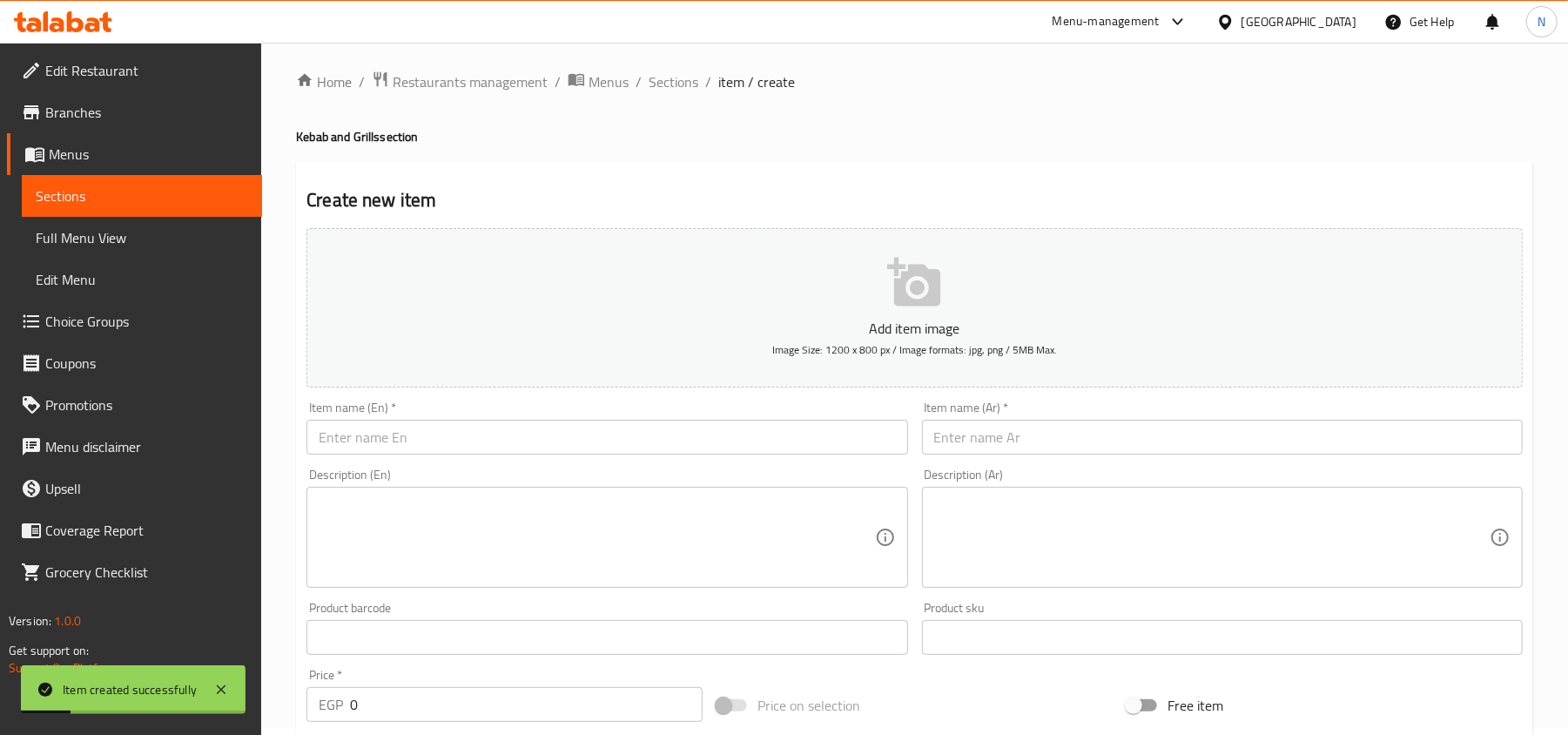
scroll to position [0, 0]
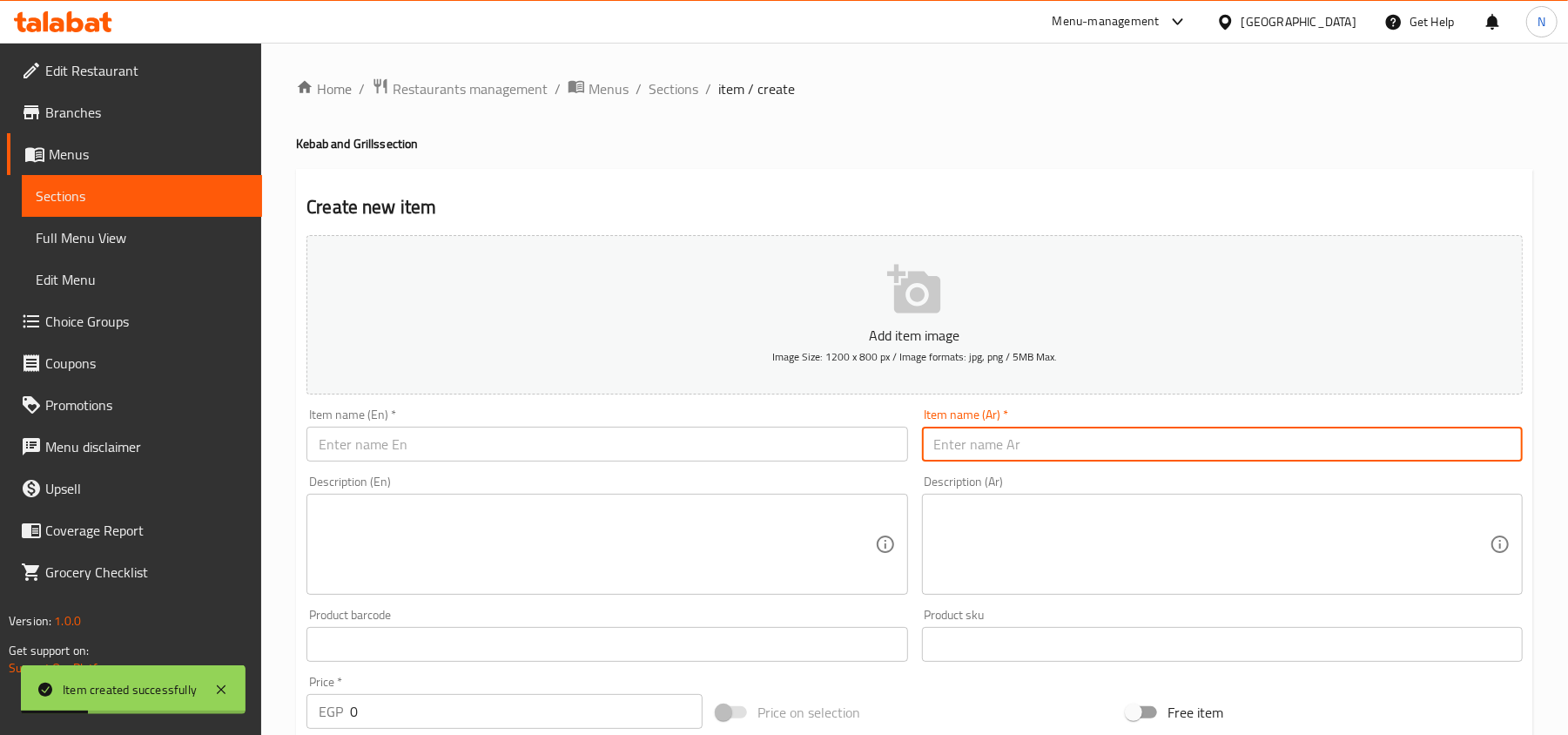
drag, startPoint x: 1076, startPoint y: 436, endPoint x: 1066, endPoint y: 437, distance: 10.0
click at [1076, 436] on input "text" at bounding box center [1222, 444] width 601 height 35
paste input "سمبوسة"
type input "سمبوسة"
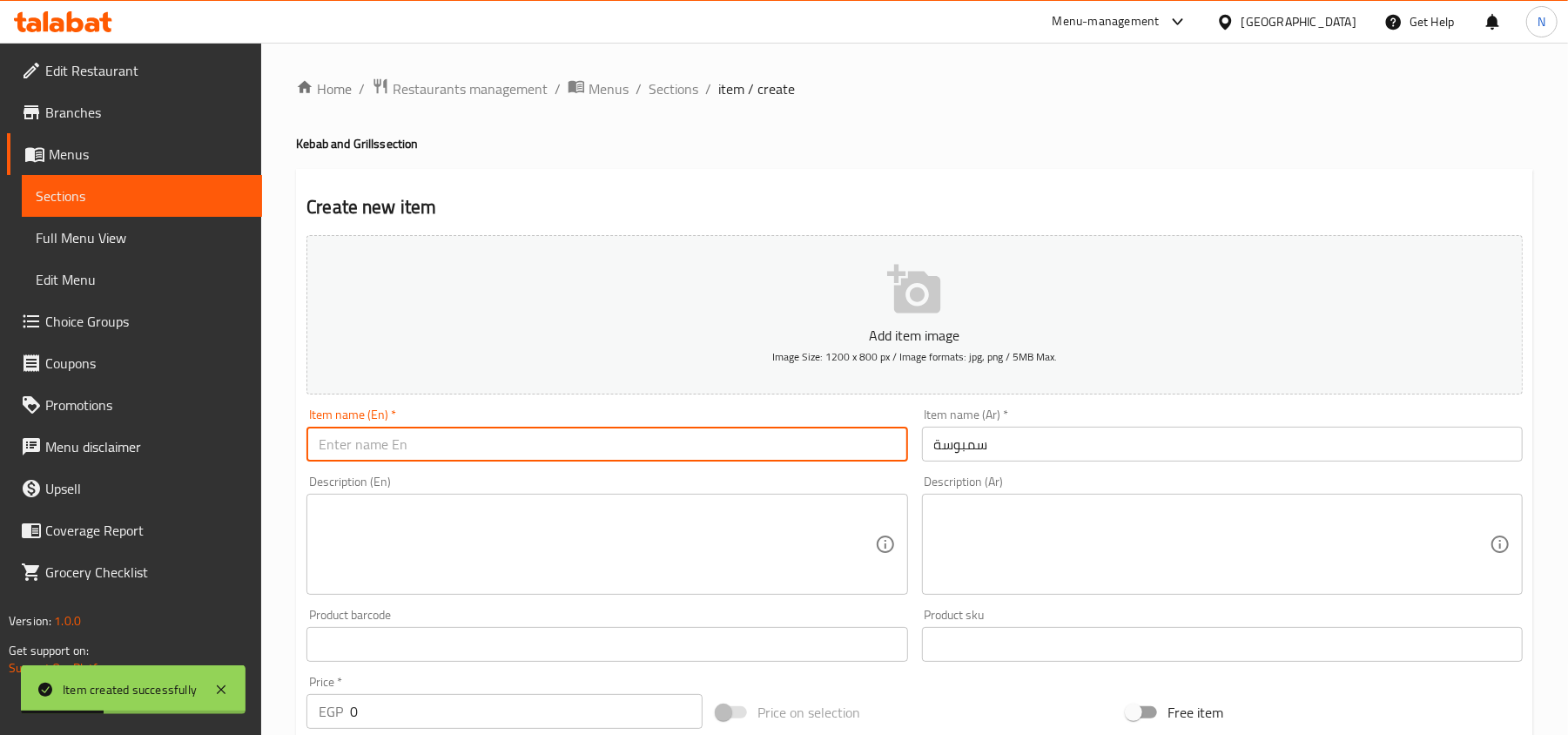
click at [617, 458] on input "text" at bounding box center [607, 444] width 601 height 35
click at [440, 461] on input "v" at bounding box center [607, 444] width 601 height 35
paste input "Samosa"
type input "Samosa"
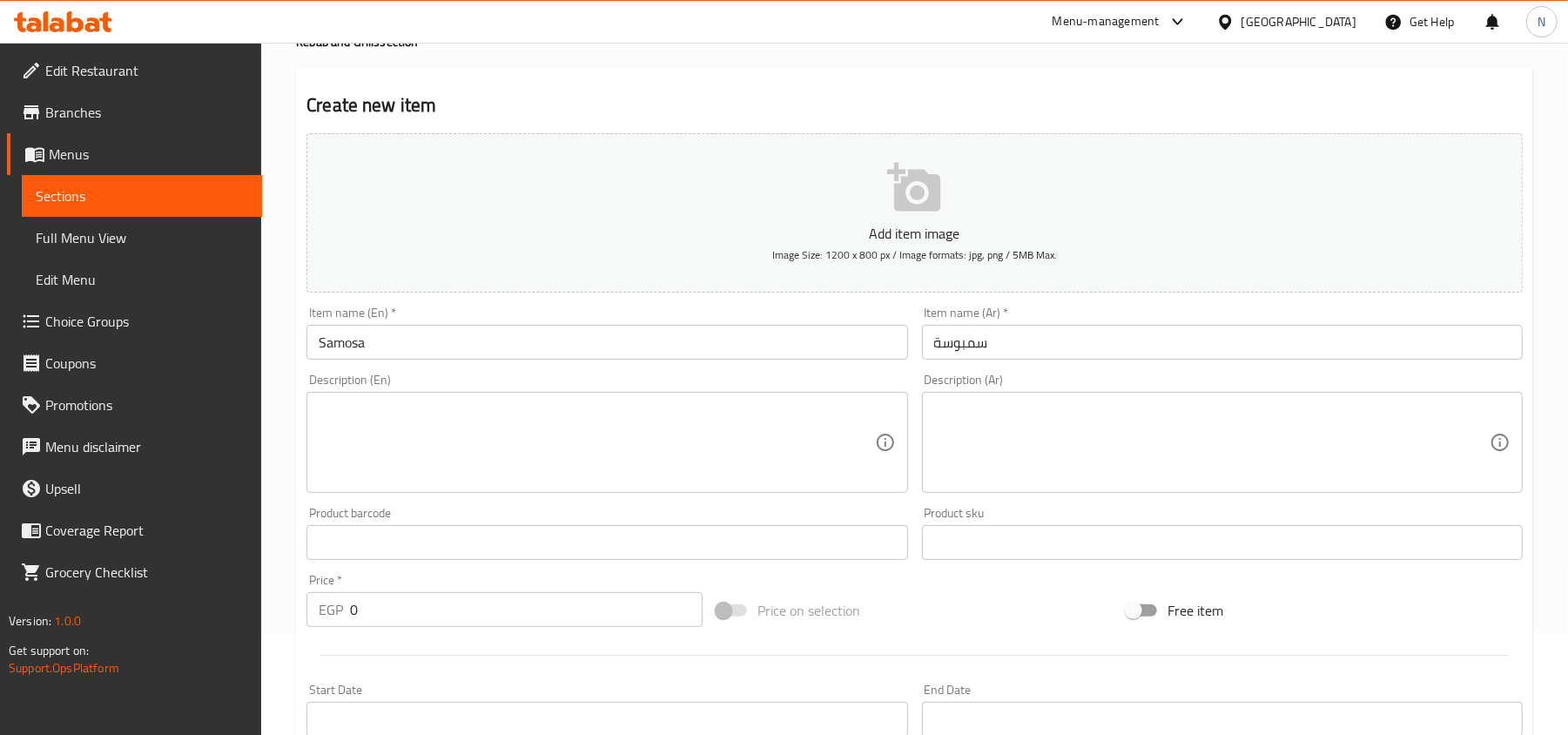
scroll to position [349, 0]
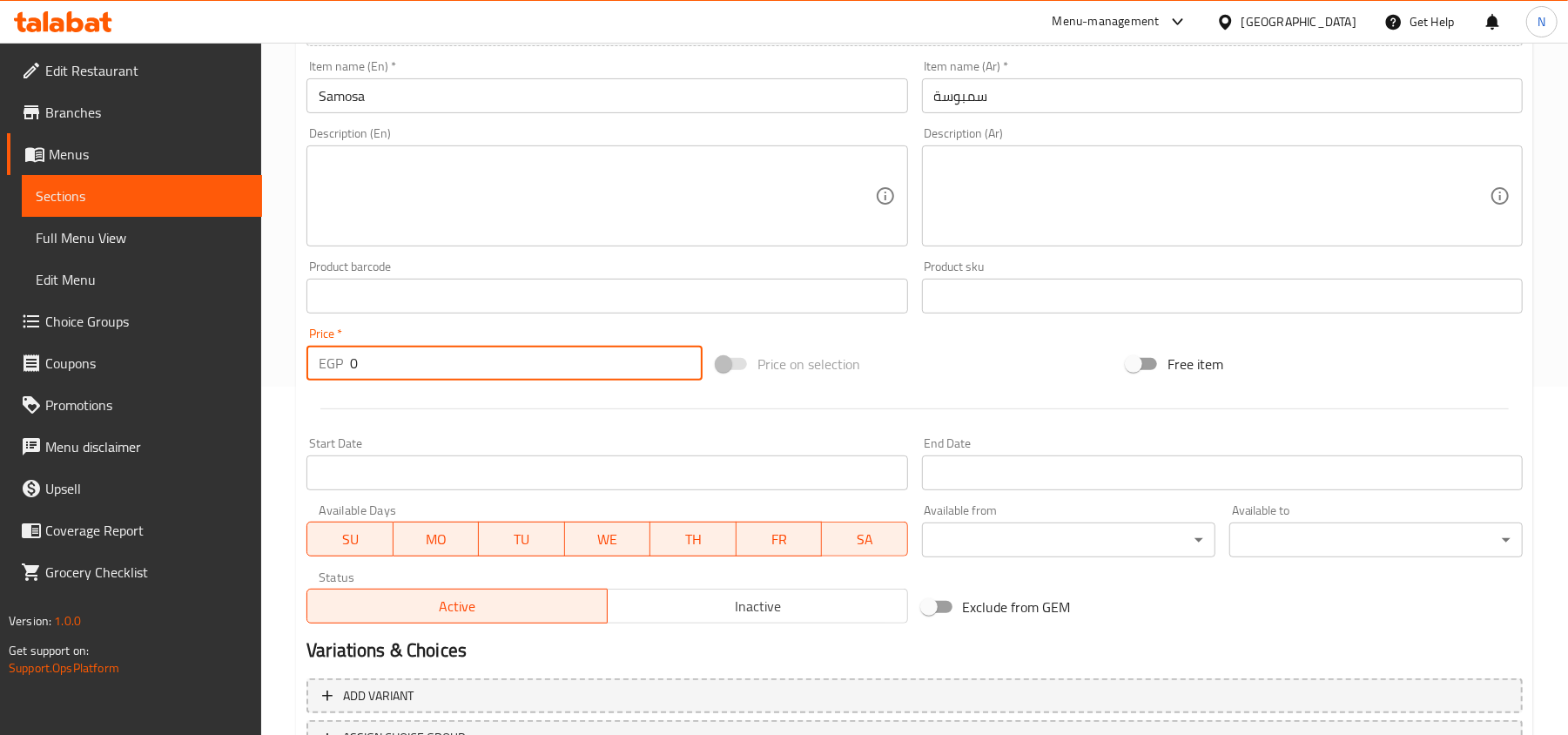
drag, startPoint x: 416, startPoint y: 371, endPoint x: 292, endPoint y: 373, distance: 124.0
click at [292, 373] on div "Home / Restaurants management / Menus / Sections / item / create Kebab and Gril…" at bounding box center [914, 288] width 1306 height 1187
paste input "87.5"
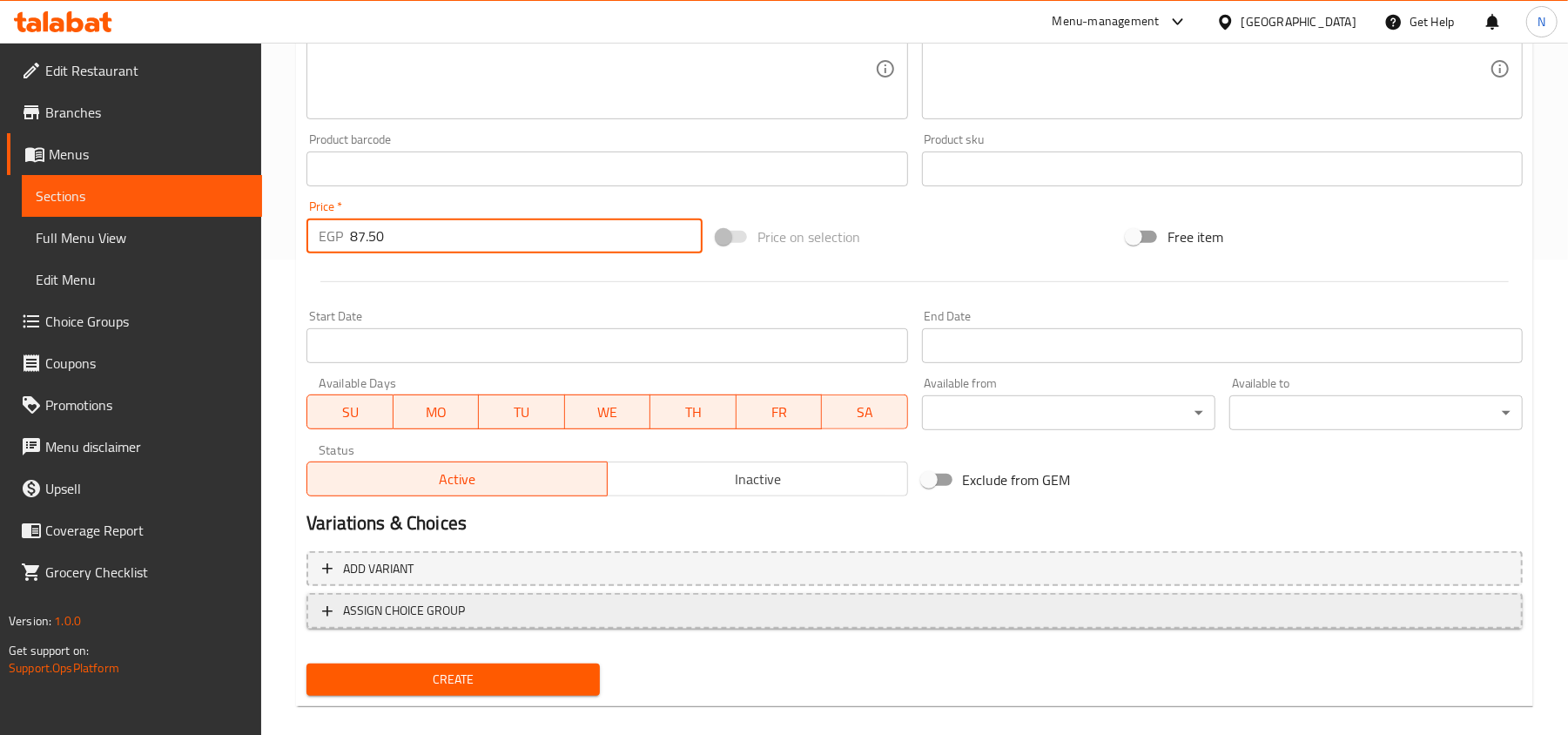
scroll to position [494, 0]
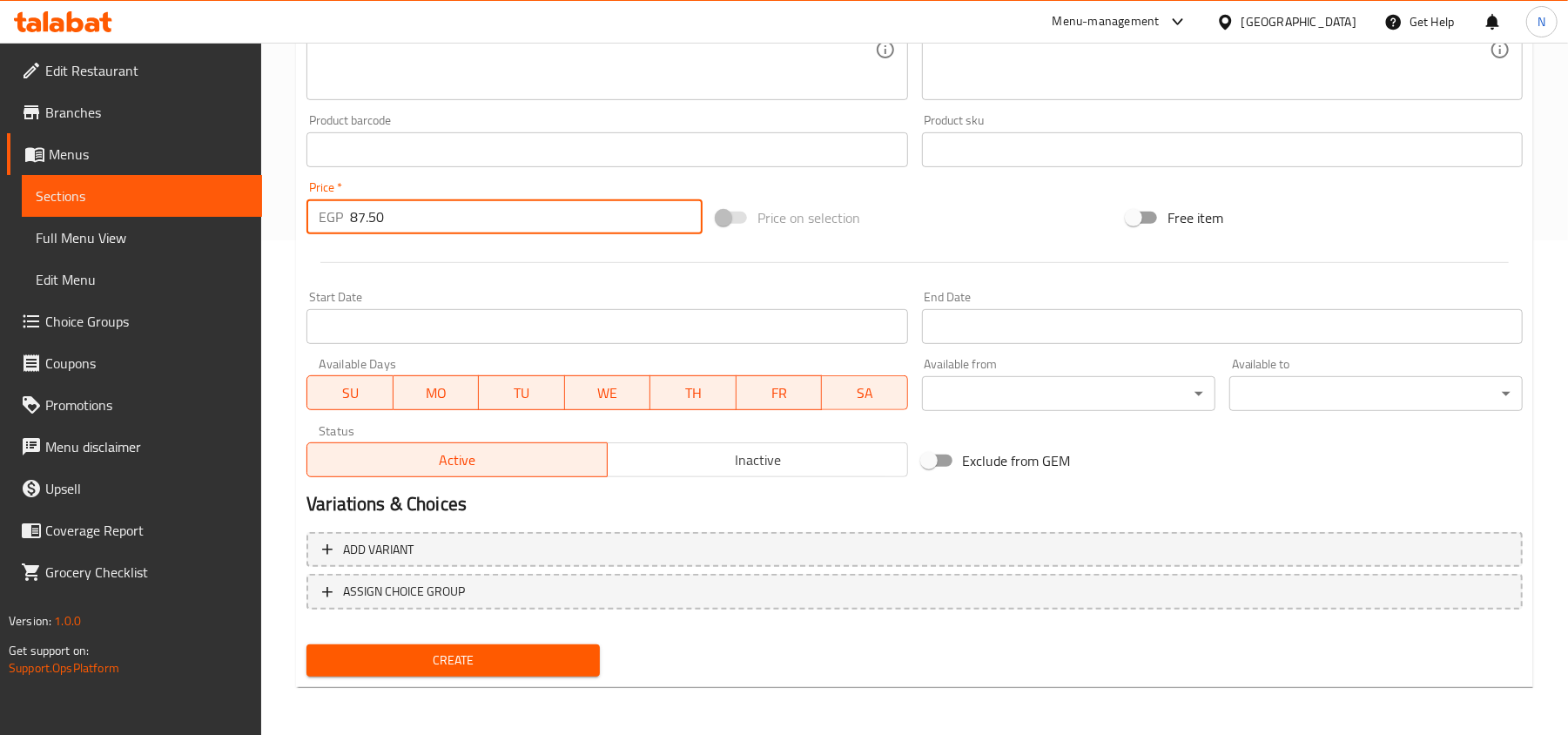
type input "87.50"
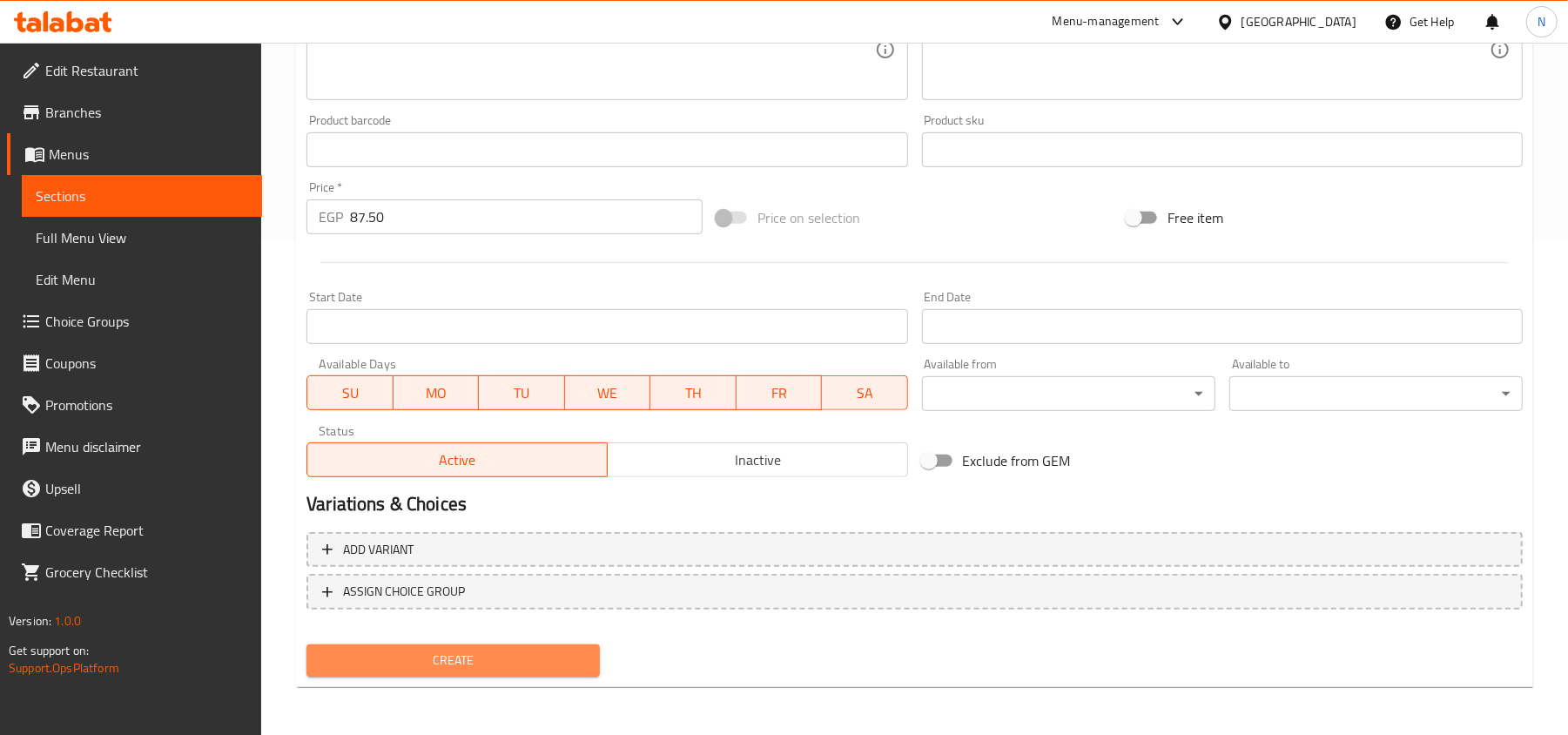
click at [413, 662] on span "Create" at bounding box center [453, 660] width 265 height 22
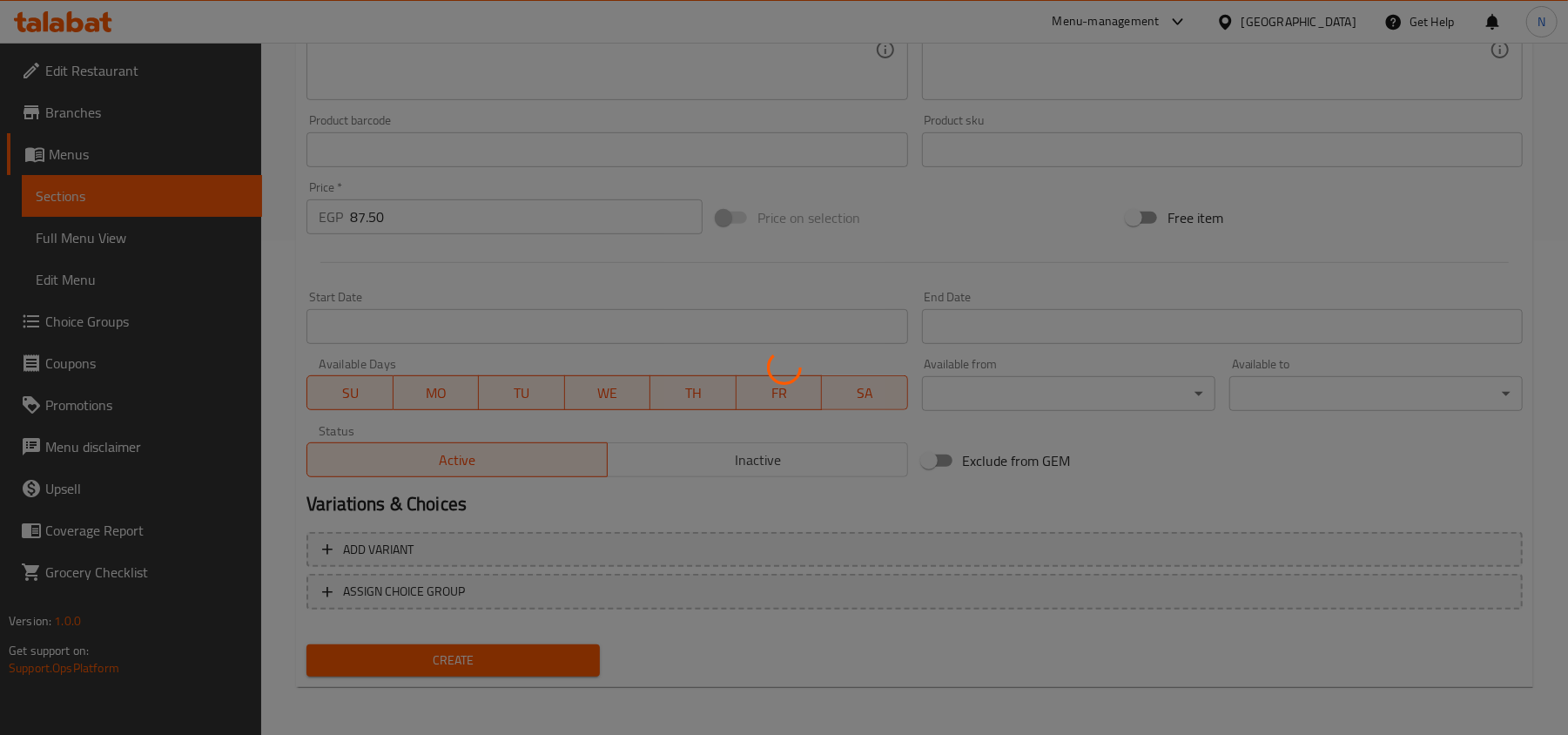
scroll to position [147, 0]
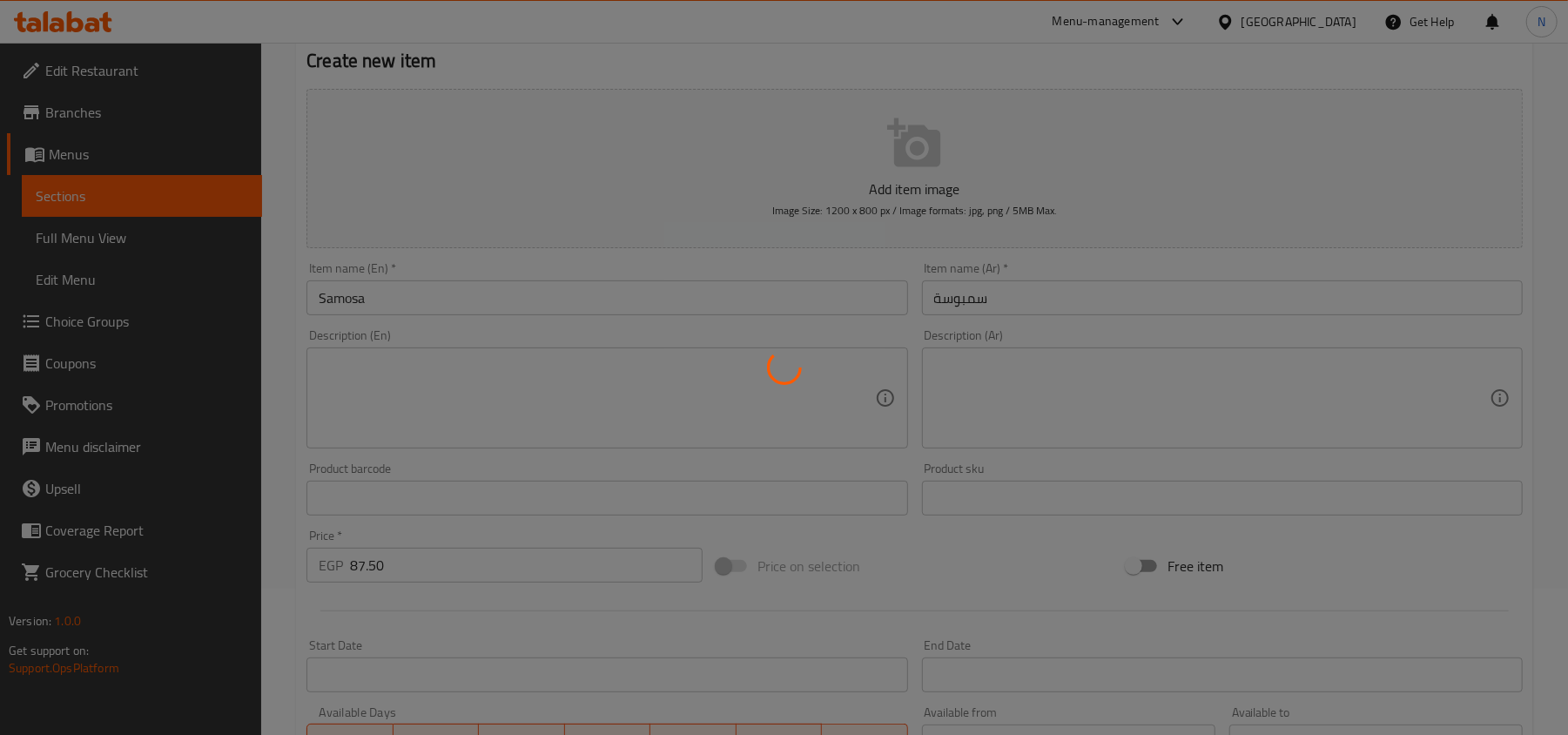
type input "0"
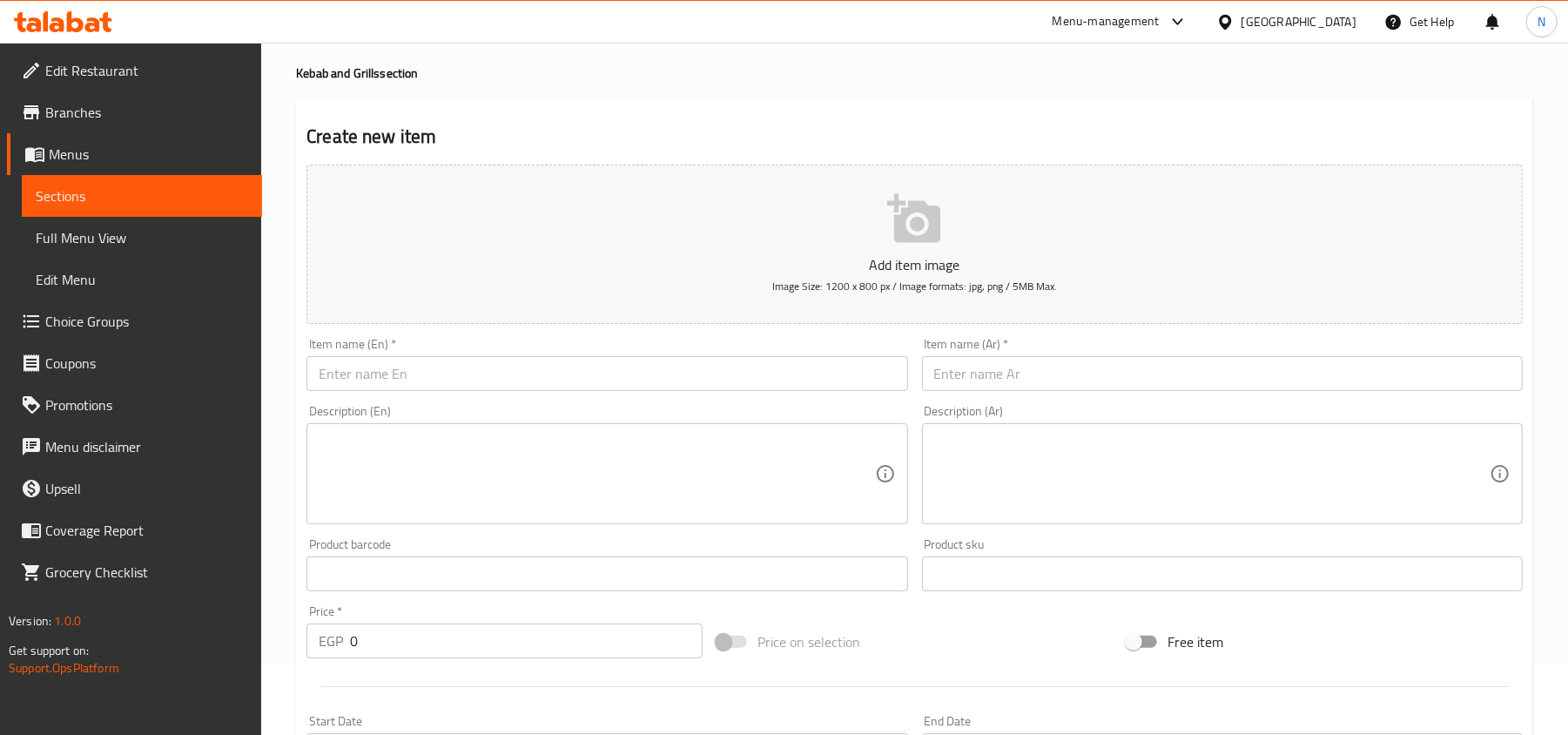
scroll to position [30, 0]
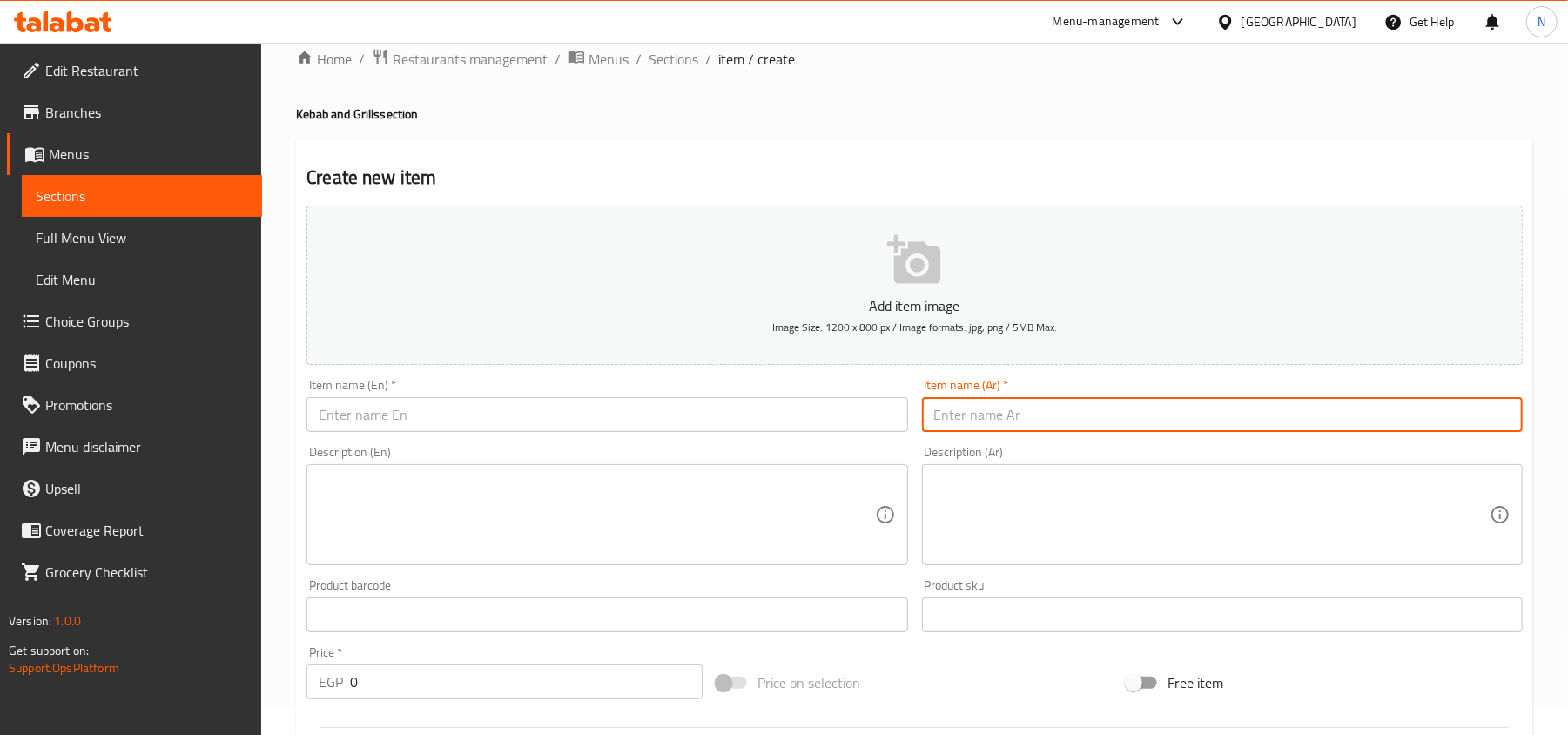
drag, startPoint x: 1219, startPoint y: 427, endPoint x: 1169, endPoint y: 427, distance: 50.0
click at [1219, 427] on input "text" at bounding box center [1222, 414] width 601 height 35
paste input "ربع مشاوي مشكل"
drag, startPoint x: 1020, startPoint y: 420, endPoint x: 657, endPoint y: 359, distance: 368.1
click at [891, 422] on div "Add item image Image Size: 1200 x 800 px / Image formats: jpg, png / 5MB Max. I…" at bounding box center [914, 573] width 1230 height 751
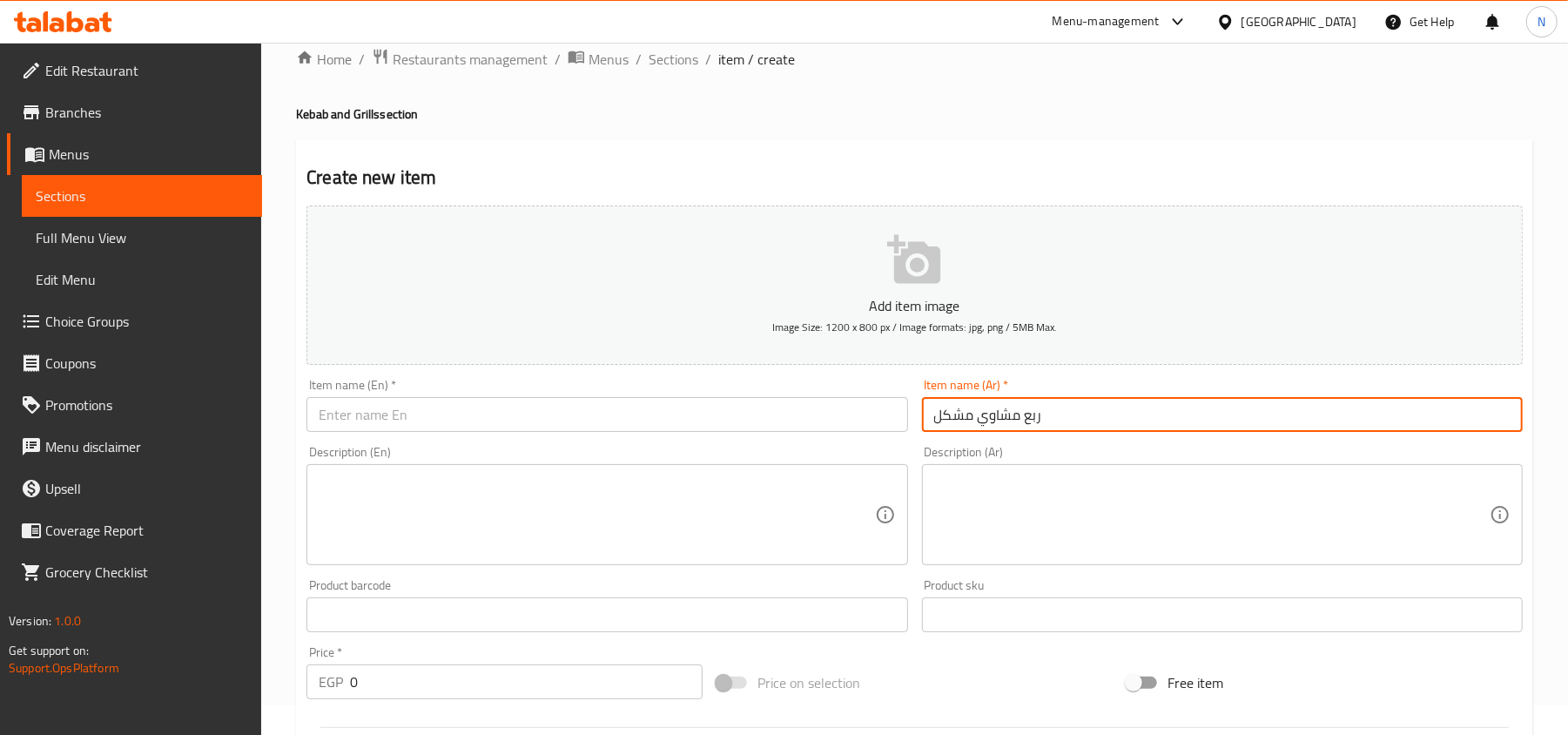
type input "ربع مشاوي مشكل"
click at [500, 426] on input "text" at bounding box center [607, 414] width 601 height 35
paste input "Quarter mixed grill"
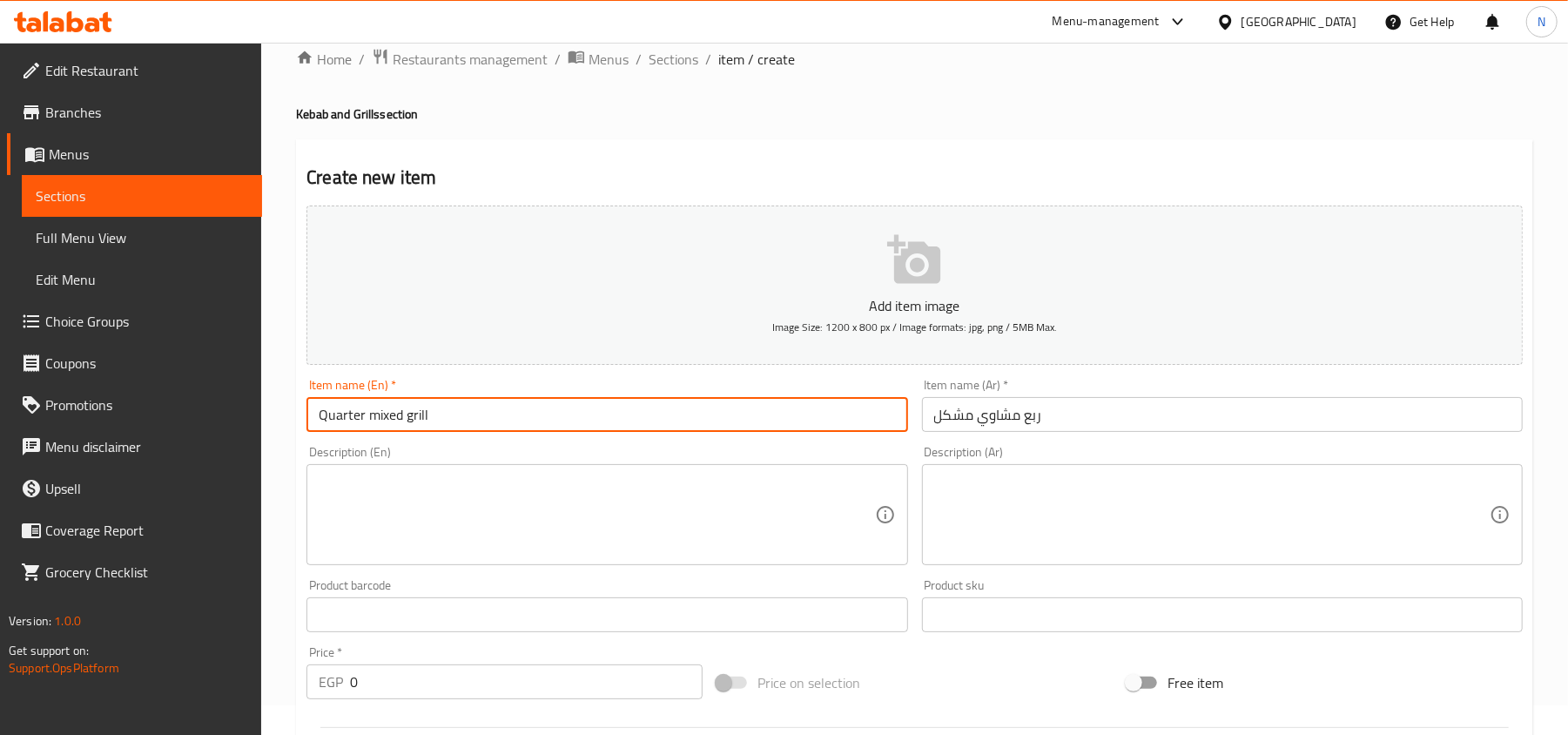
click at [500, 426] on input "Quarter mixed grill" at bounding box center [607, 414] width 601 height 35
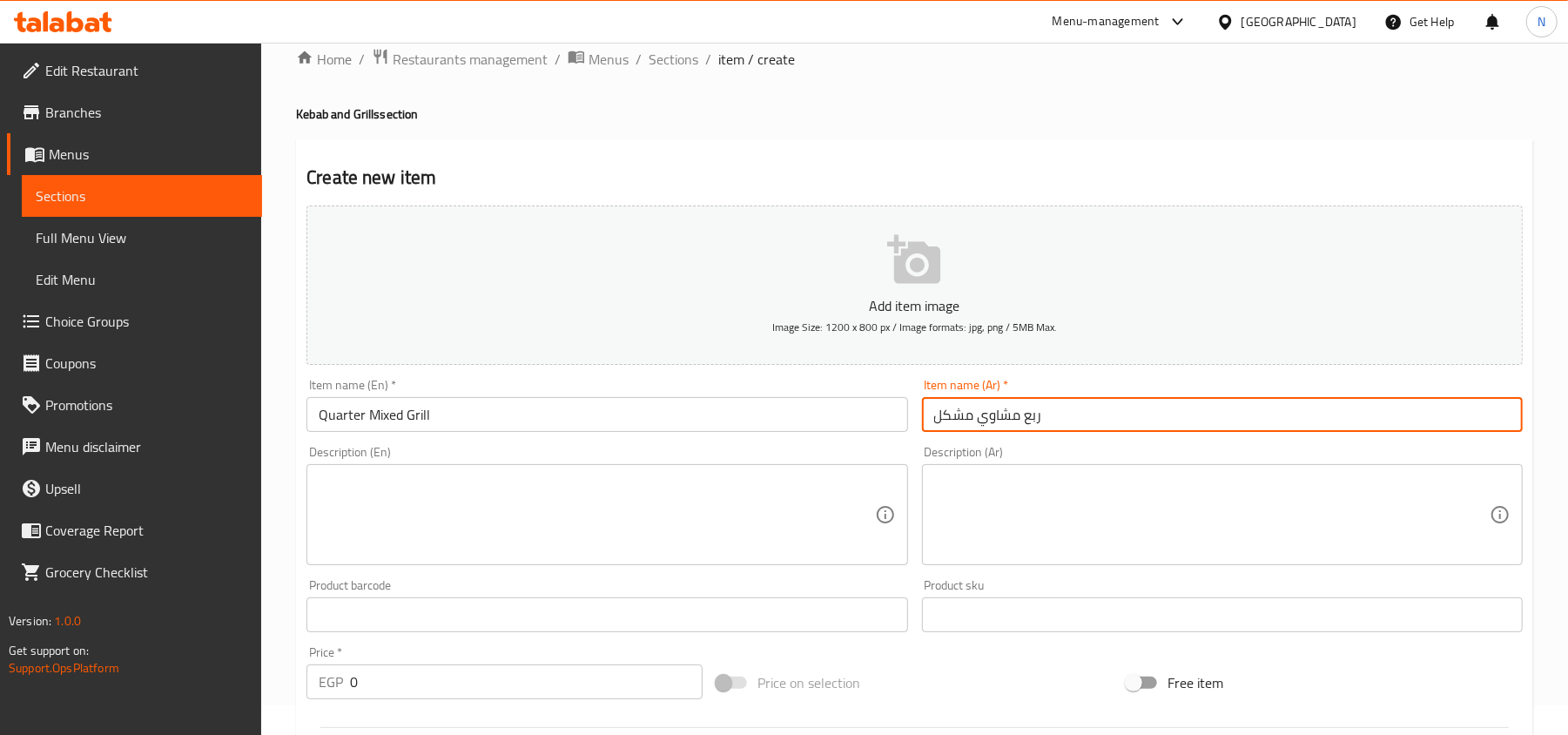
click at [946, 413] on input "ربع مشاوي مشكل" at bounding box center [1222, 414] width 601 height 35
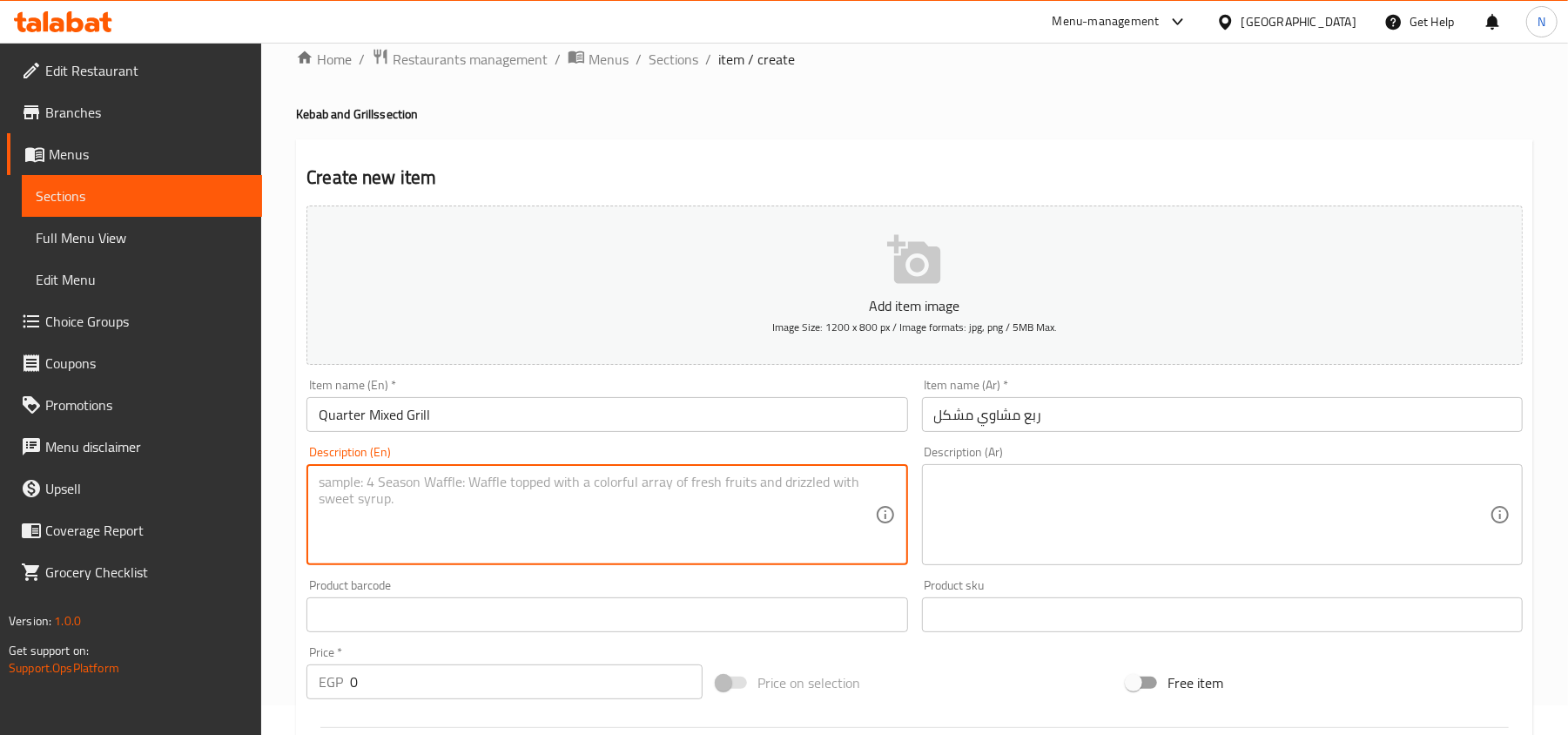
click at [467, 515] on textarea at bounding box center [596, 515] width 556 height 83
click at [412, 422] on input "Quarter Mixed Grill" at bounding box center [607, 414] width 601 height 35
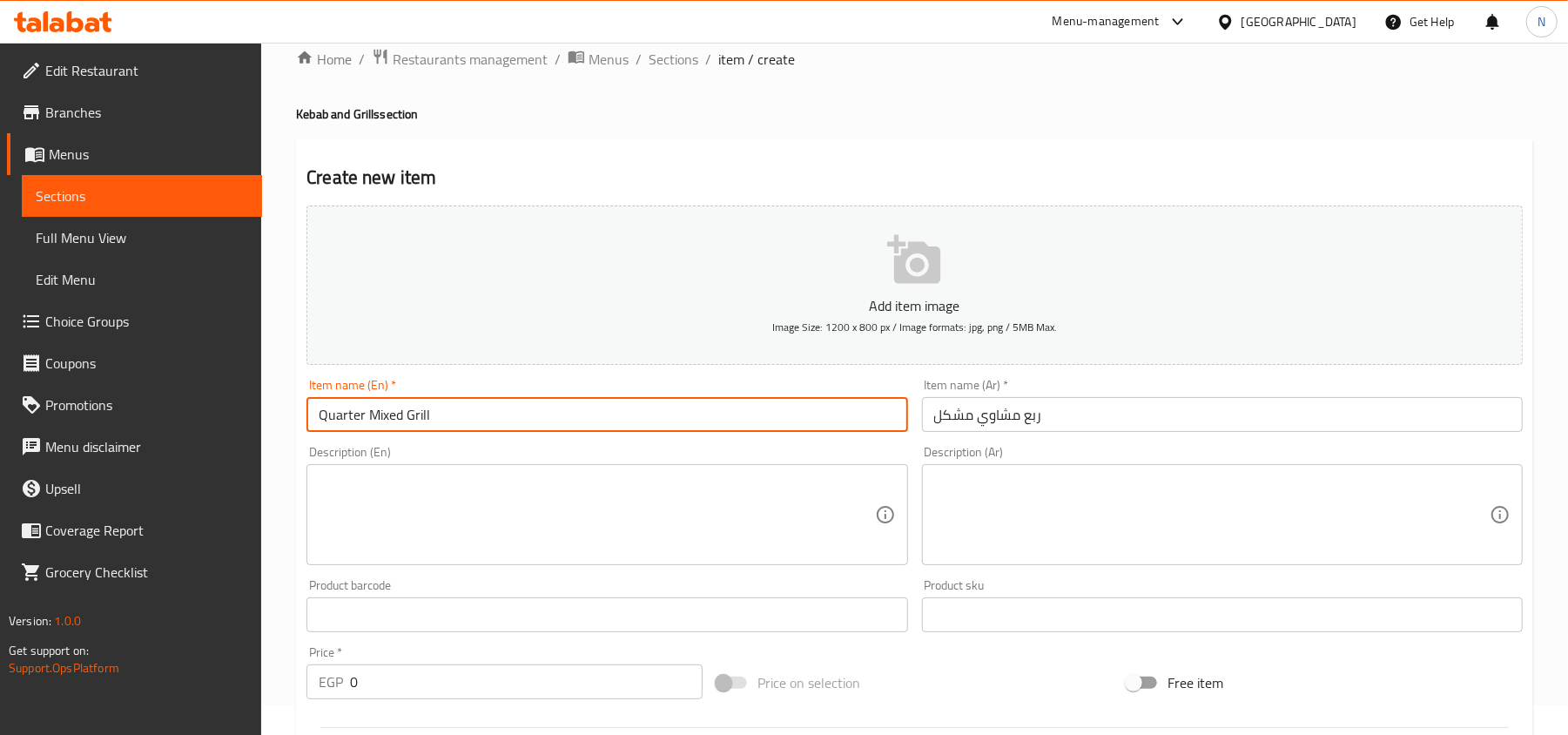
click at [412, 422] on input "Quarter Mixed Grill" at bounding box center [607, 414] width 601 height 35
click at [440, 413] on input "Quarter Mixed Mashawi" at bounding box center [607, 414] width 601 height 35
type input "Quarter Mixed Mashawi"
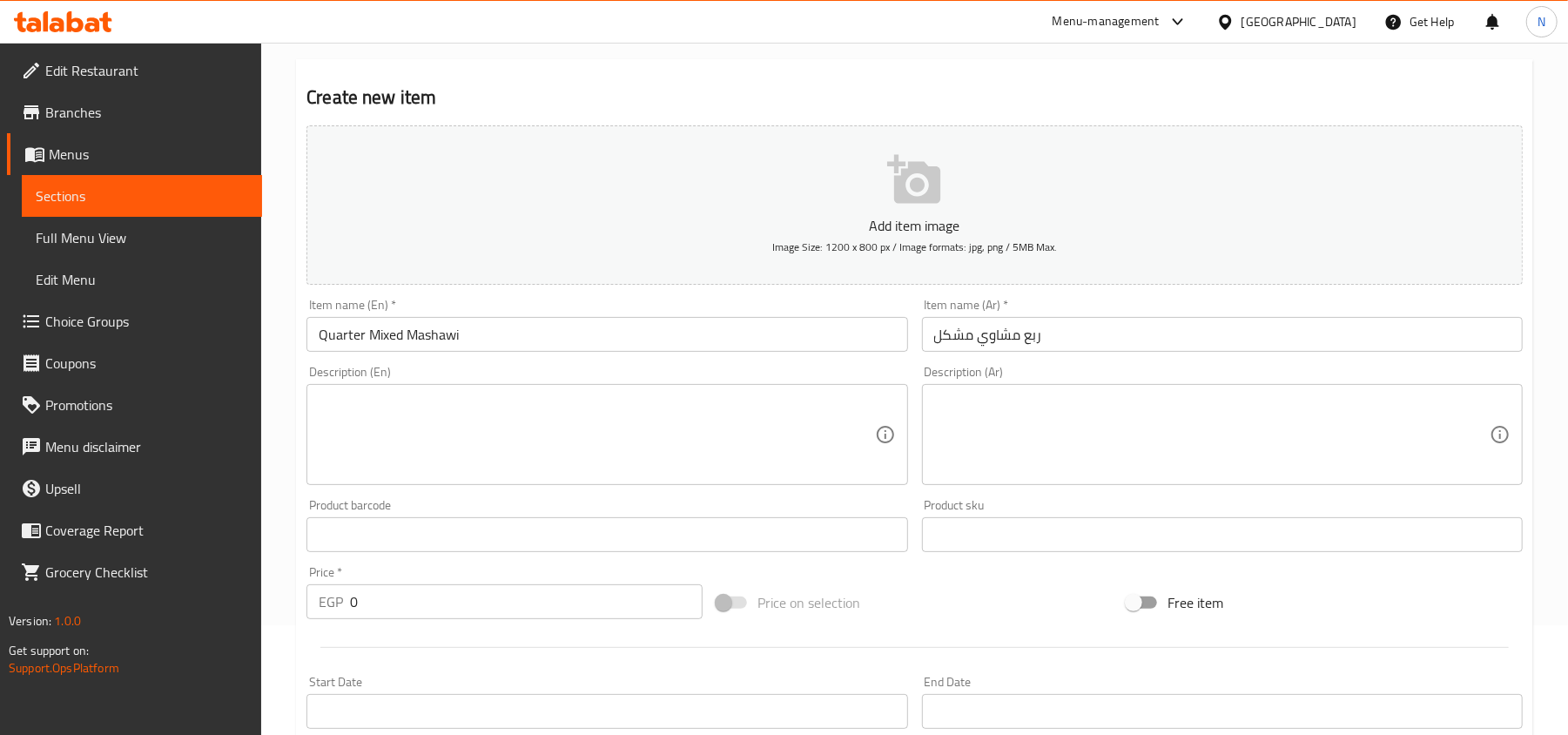
scroll to position [147, 0]
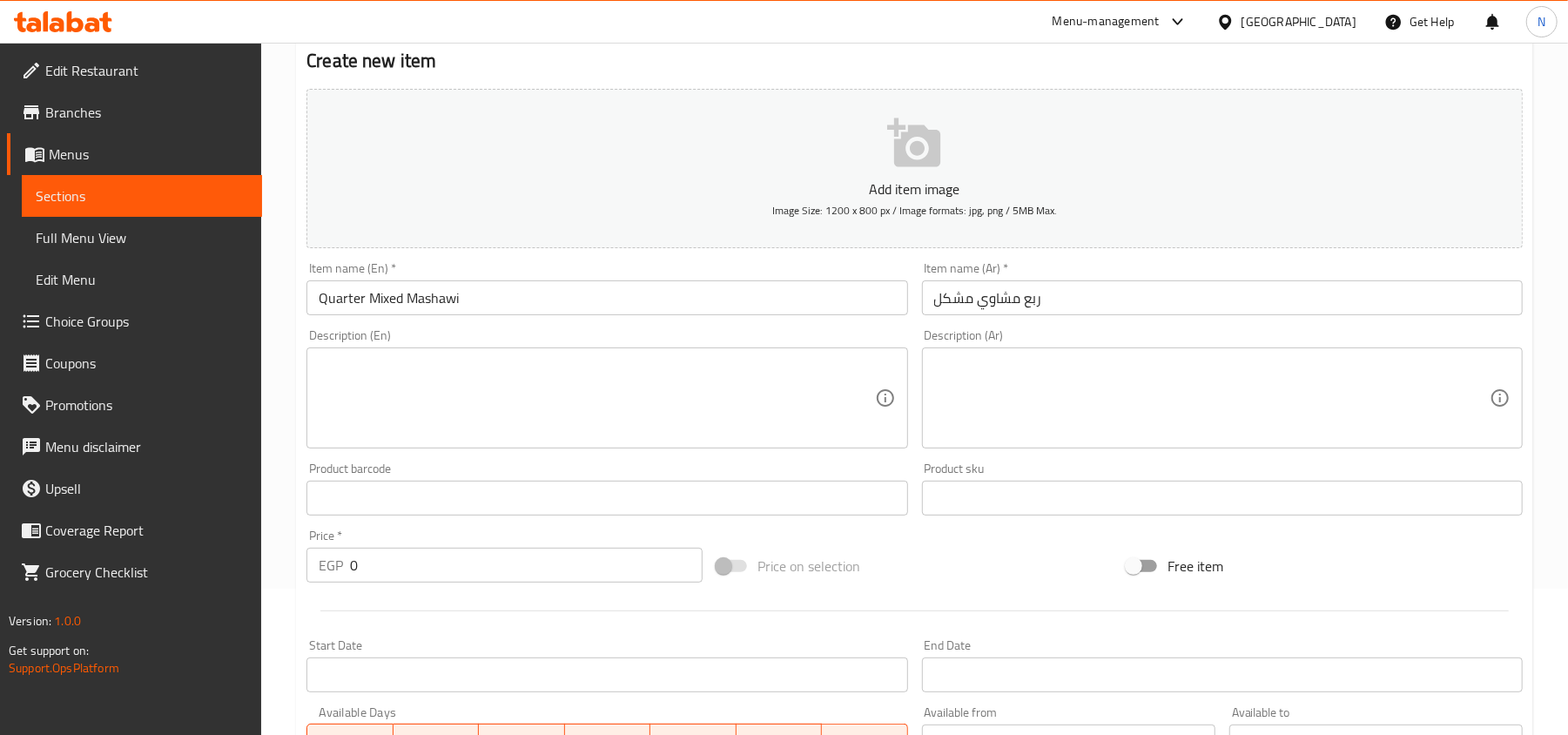
drag, startPoint x: 373, startPoint y: 569, endPoint x: 293, endPoint y: 564, distance: 80.2
click at [293, 564] on div "Home / Restaurants management / Menus / Sections / item / create Kebab and Gril…" at bounding box center [914, 490] width 1306 height 1187
paste input "562.5"
type input "562.50"
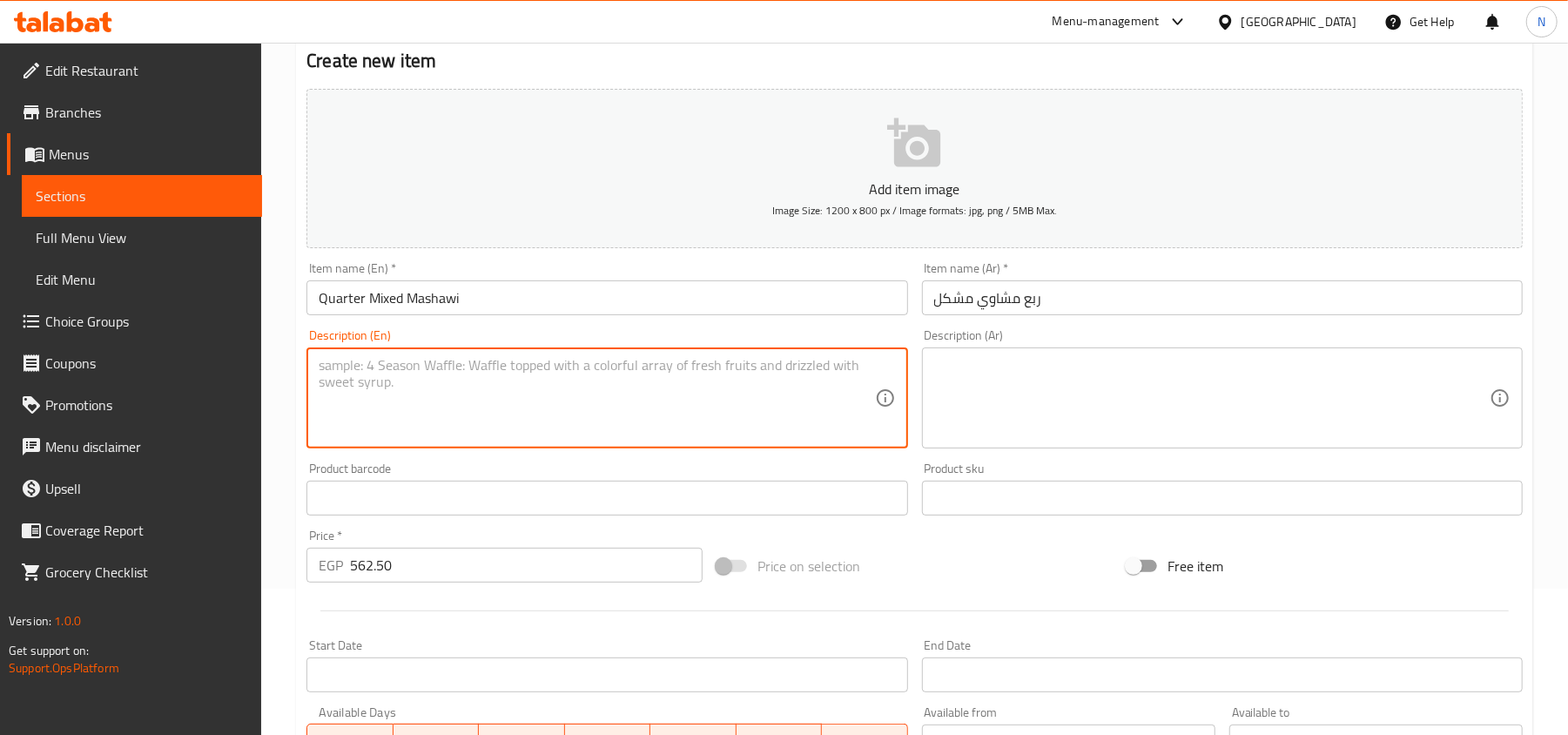
click at [474, 409] on textarea at bounding box center [596, 399] width 556 height 83
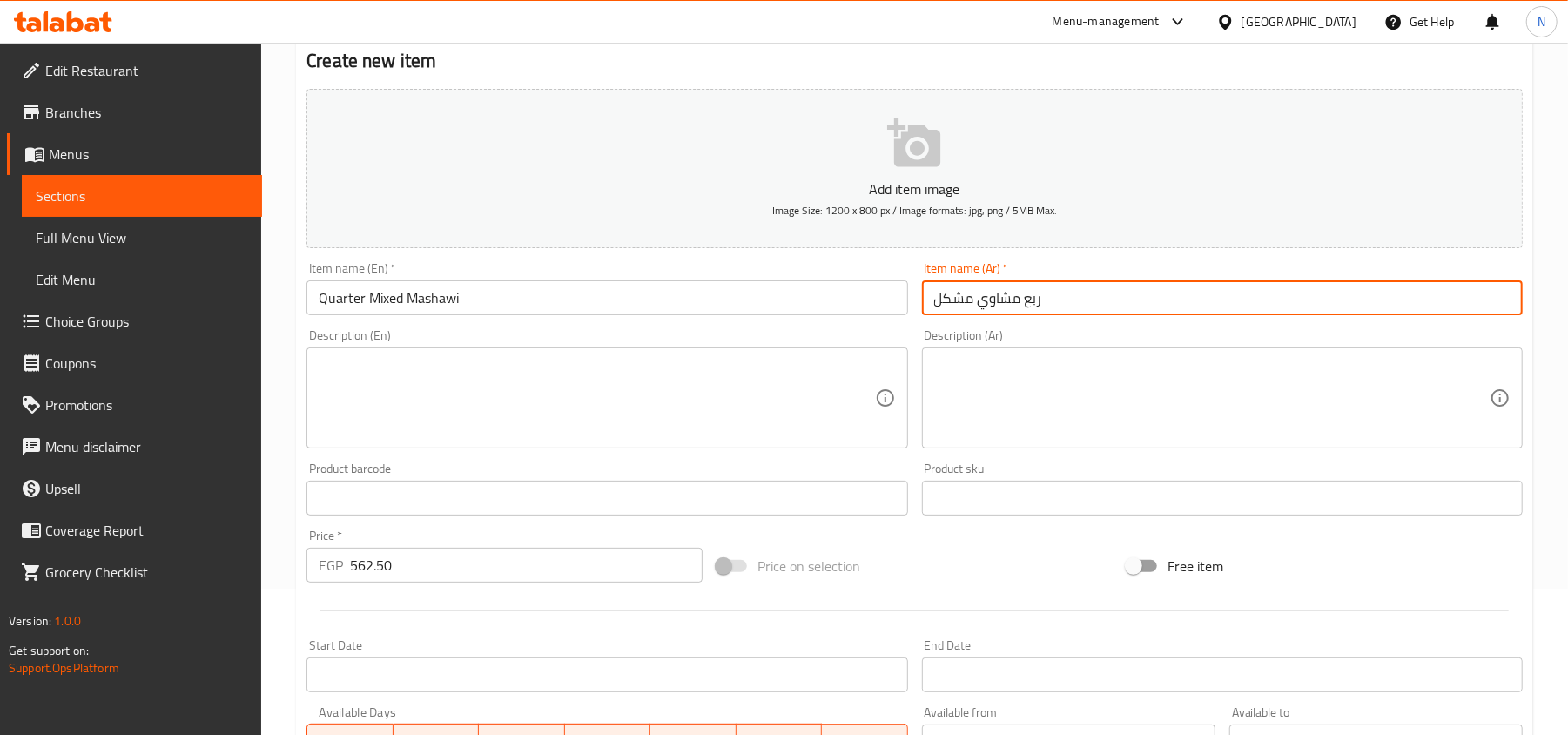
click at [1000, 298] on input "ربع مشاوي مشكل" at bounding box center [1222, 298] width 601 height 35
click at [434, 294] on input "Quarter Mixed Mashawi" at bounding box center [607, 298] width 601 height 35
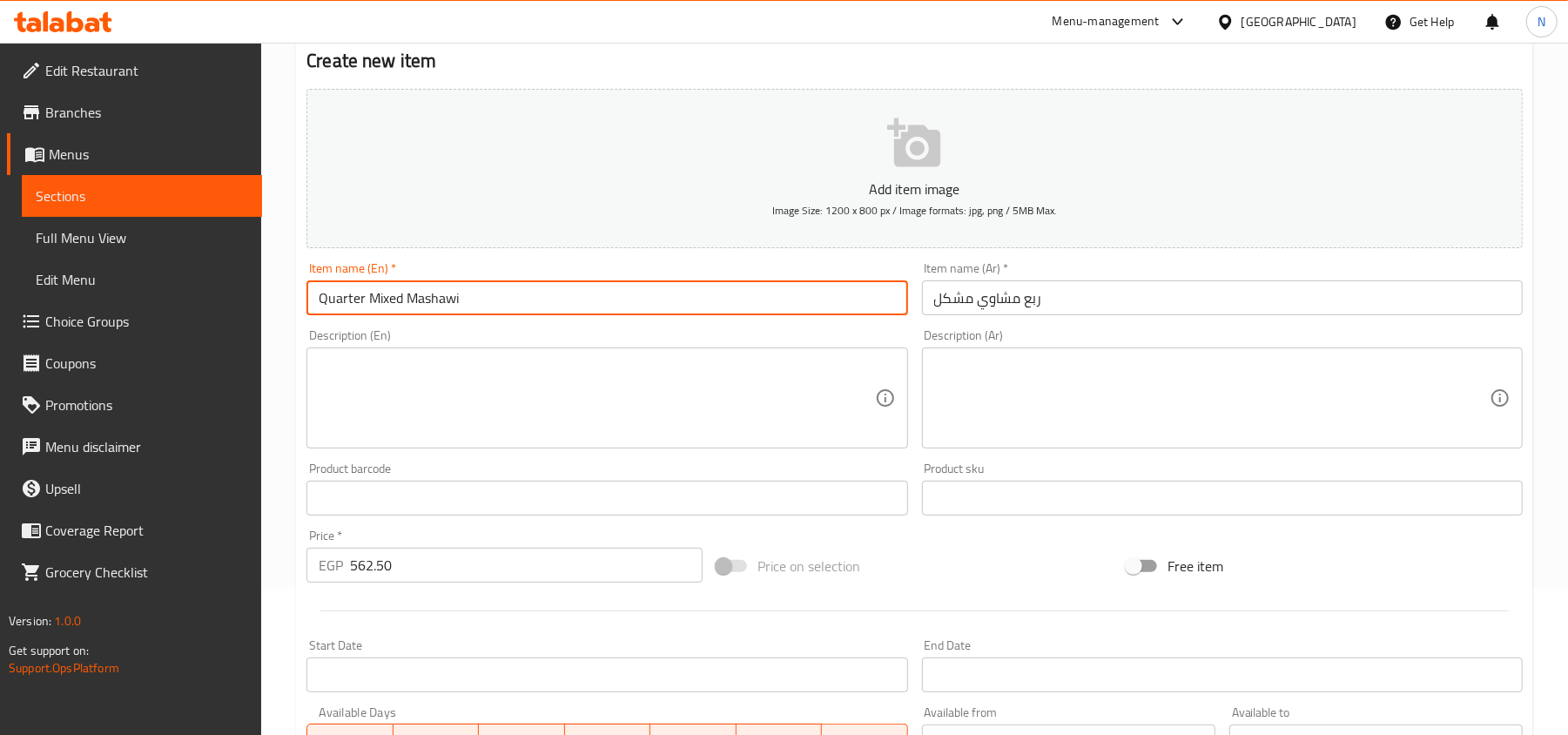
click at [434, 294] on input "Quarter Mixed Mashawi" at bounding box center [607, 298] width 601 height 35
type input "Quarter Mixed Grill"
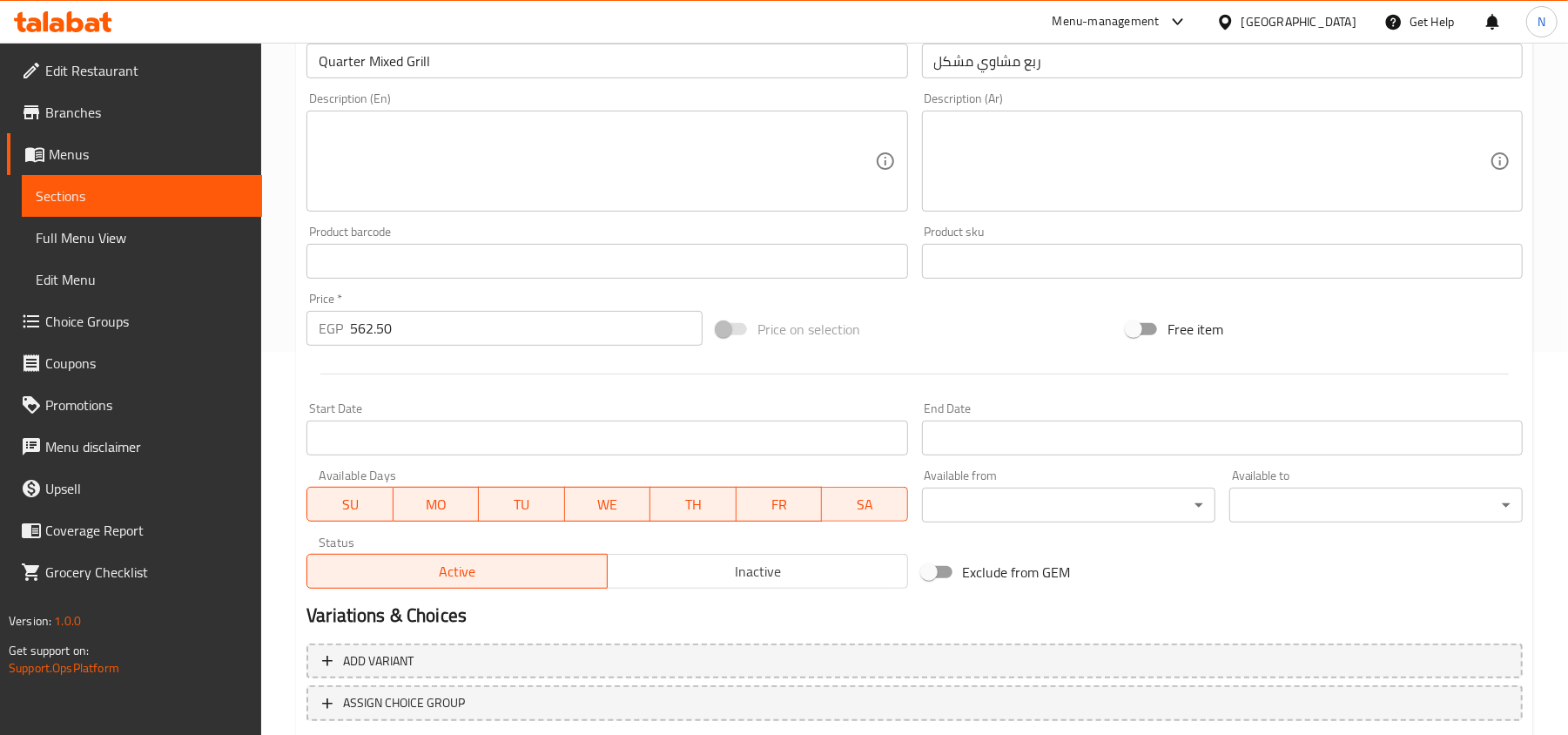
scroll to position [494, 0]
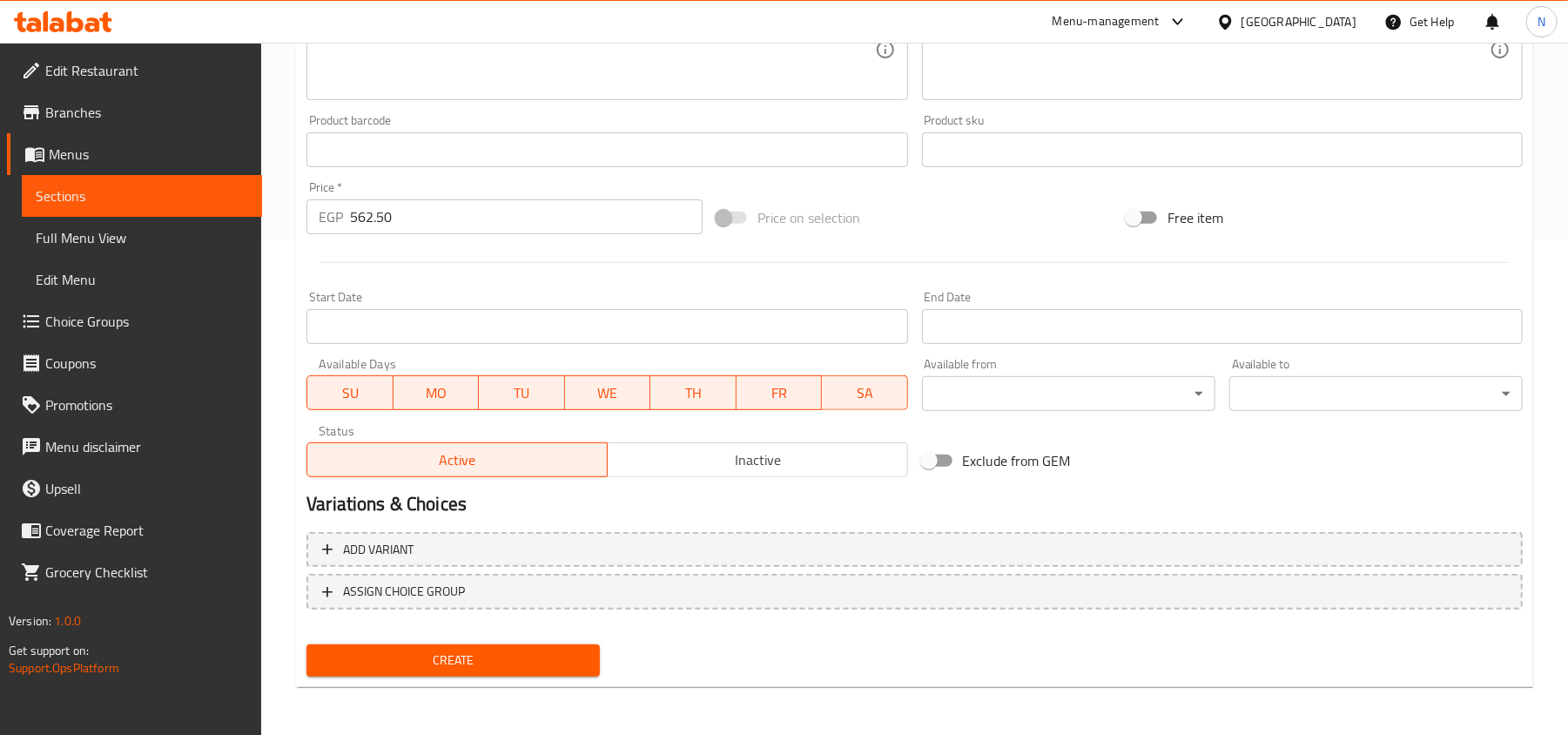
click at [390, 676] on div "Create" at bounding box center [453, 660] width 307 height 47
click at [390, 674] on button "Create" at bounding box center [453, 660] width 293 height 32
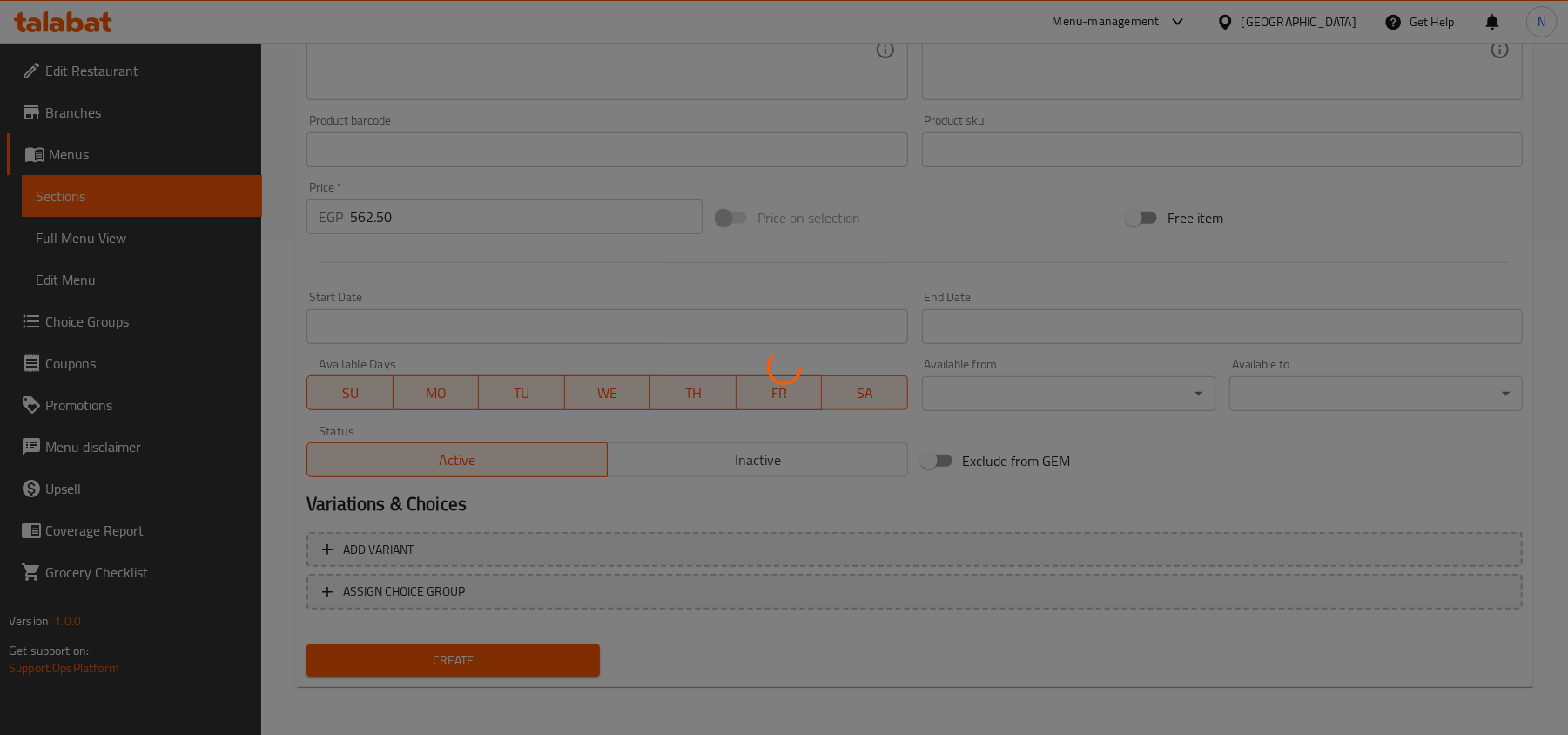
scroll to position [0, 0]
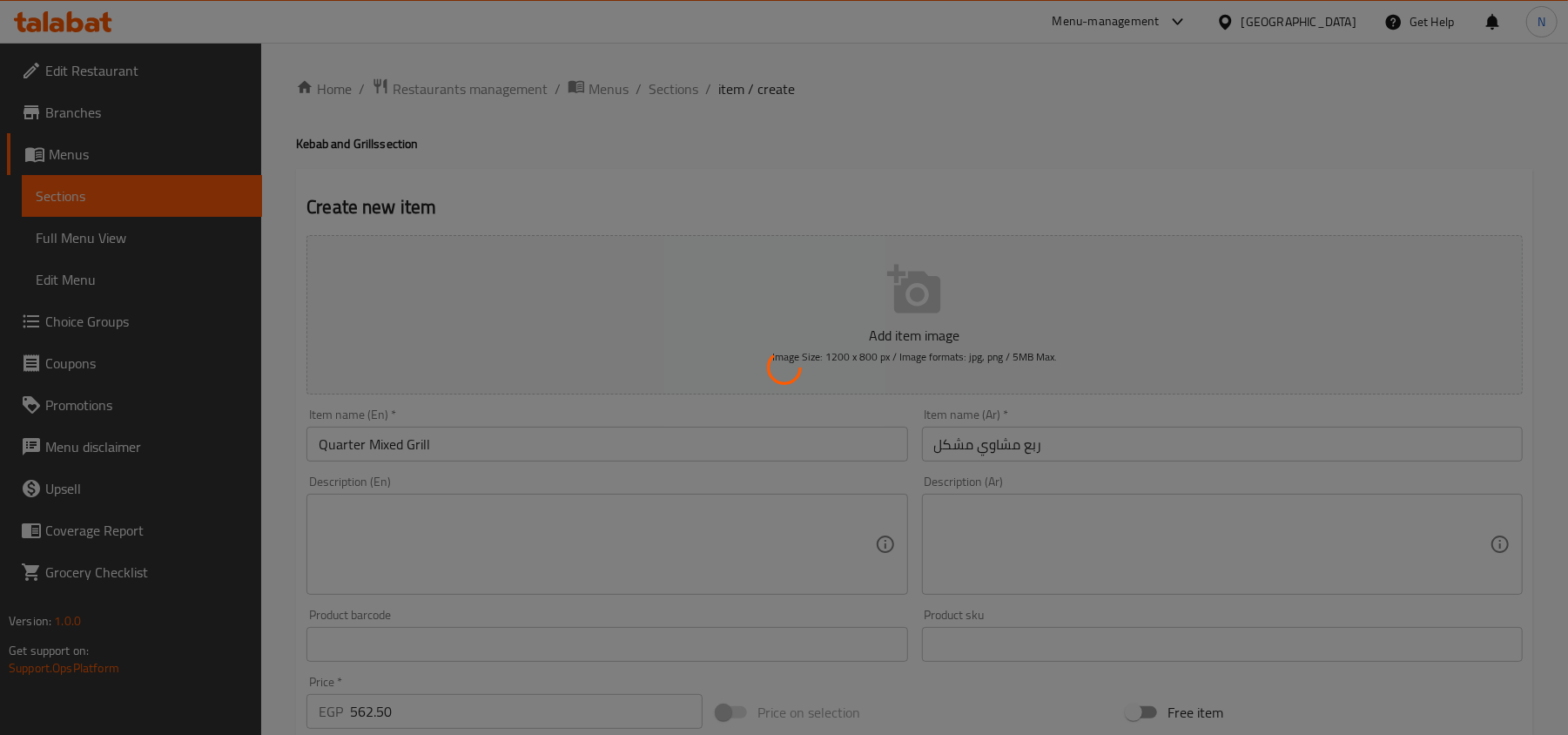
type input "0"
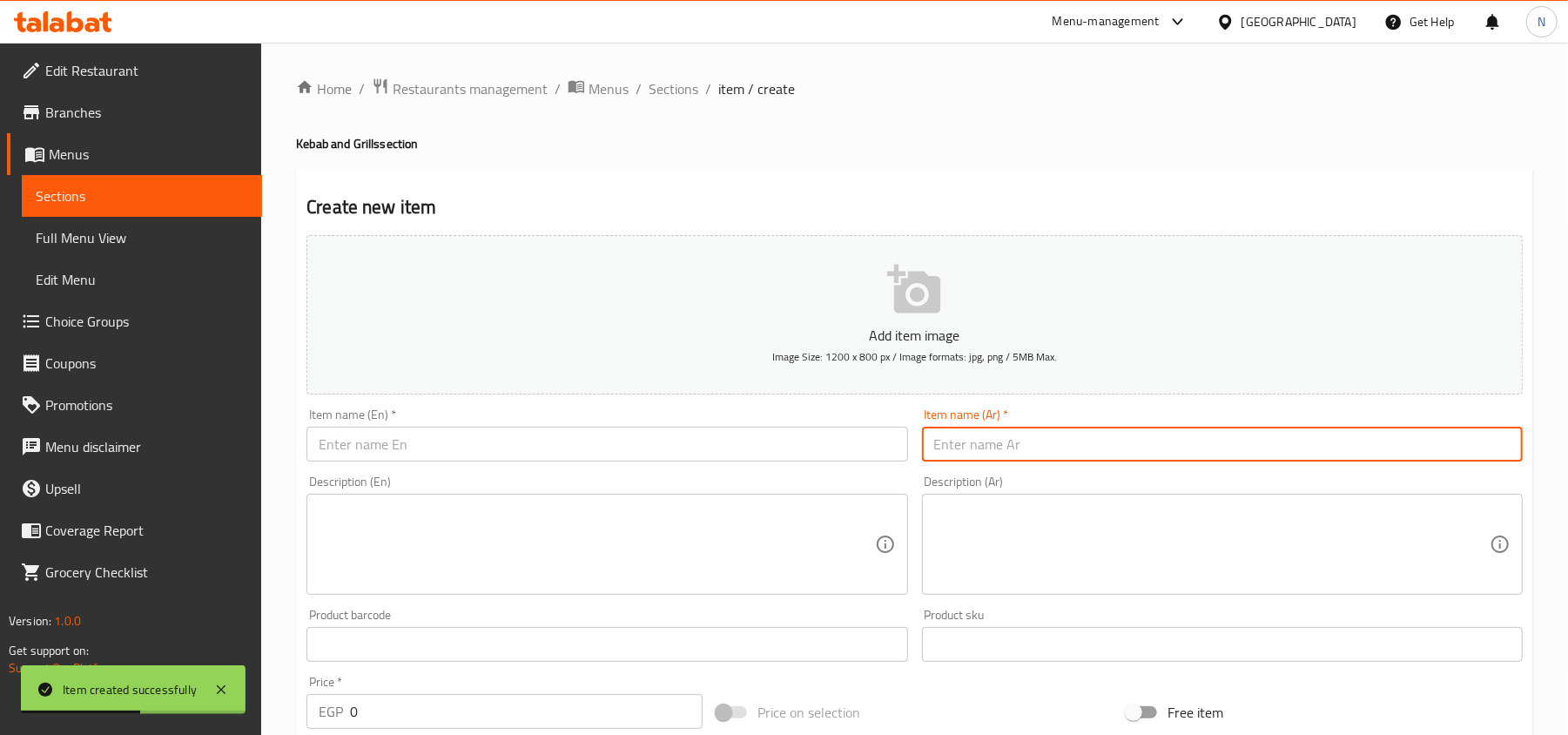
drag, startPoint x: 1284, startPoint y: 453, endPoint x: 1265, endPoint y: 454, distance: 19.0
click at [1284, 453] on input "text" at bounding box center [1222, 444] width 601 height 35
paste input "نصف مشاوي مشكل"
type input "نصف مشاوي مشكل"
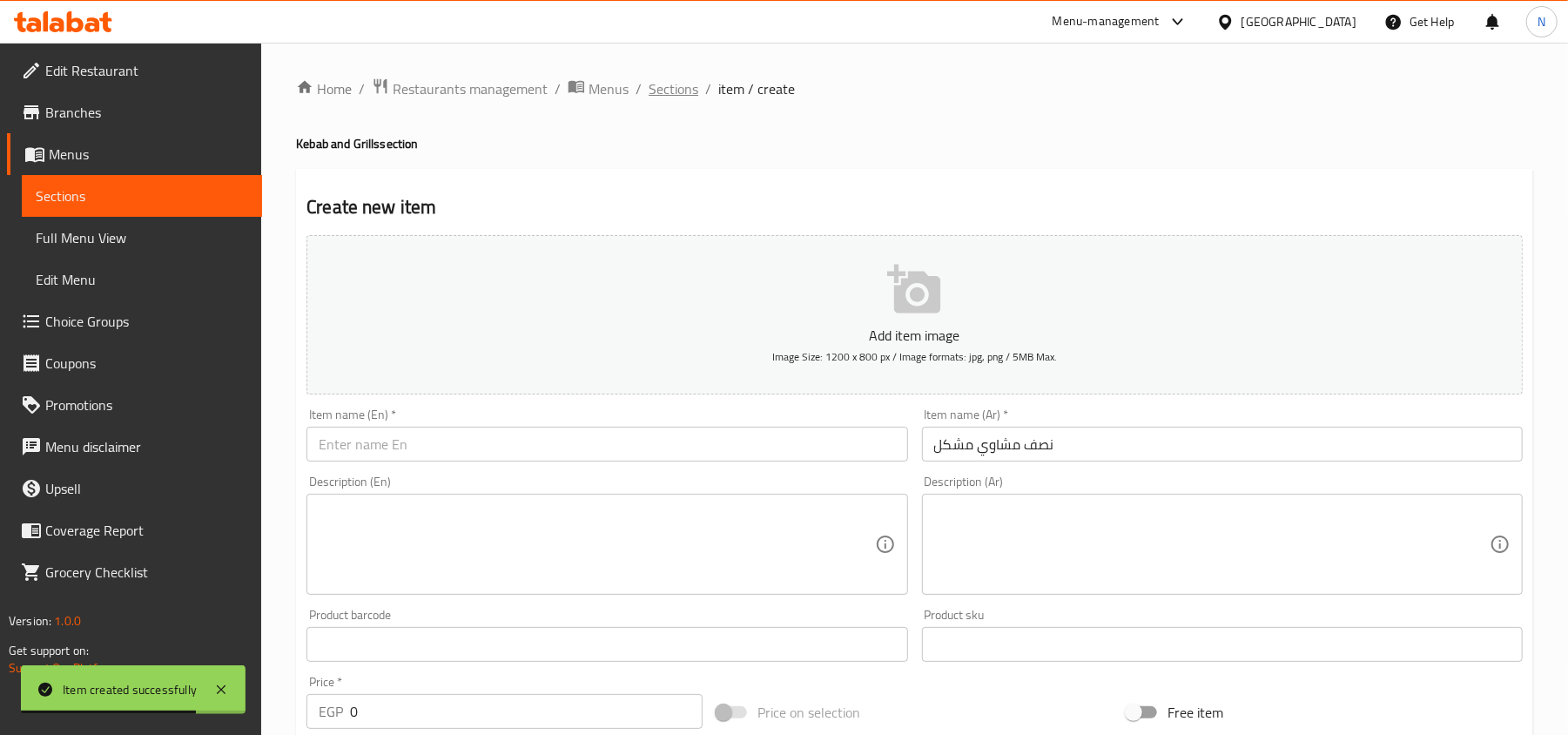
click at [676, 98] on span "Sections" at bounding box center [673, 89] width 50 height 21
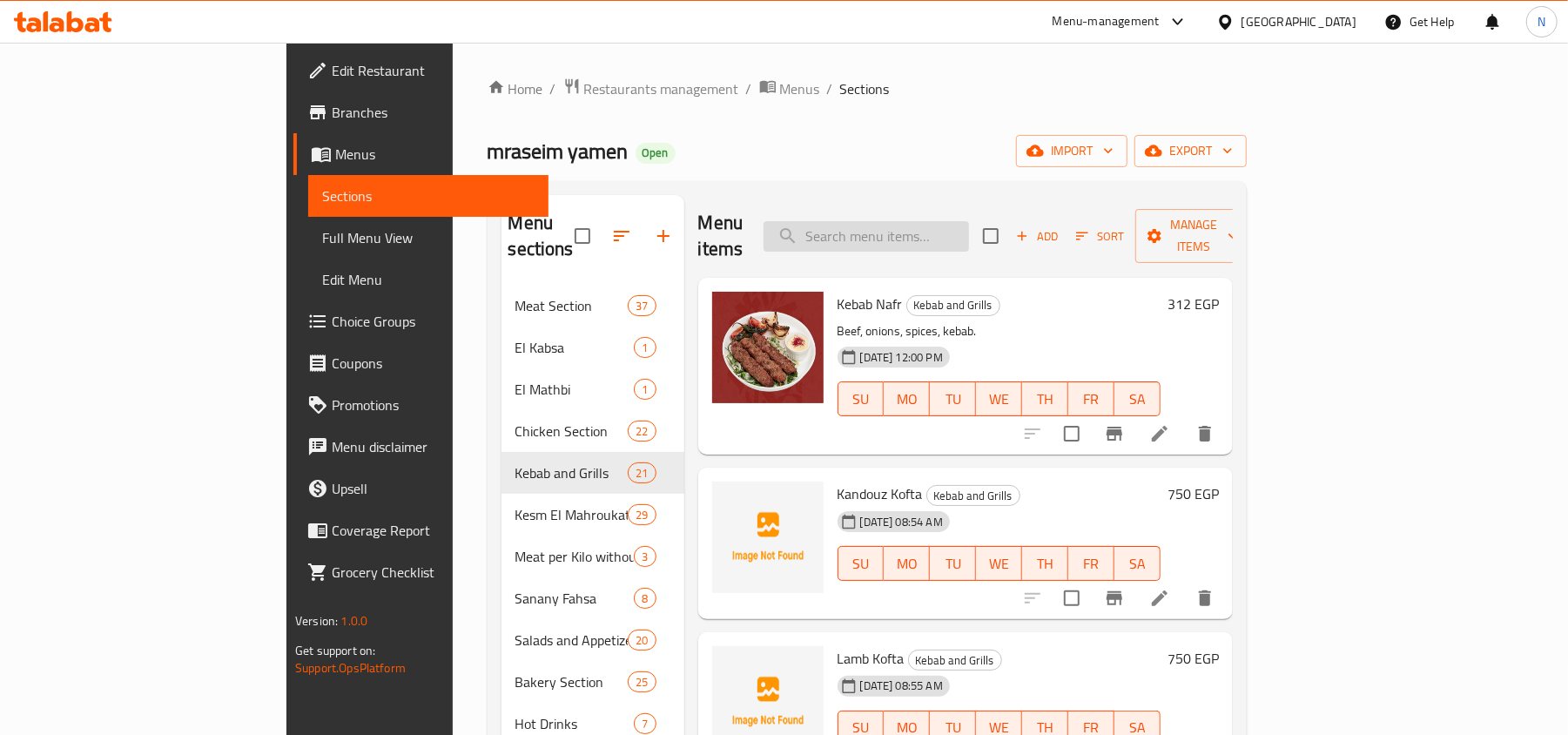
click at [935, 221] on input "search" at bounding box center [867, 236] width 205 height 31
paste input "ربع مشاوي مشكل"
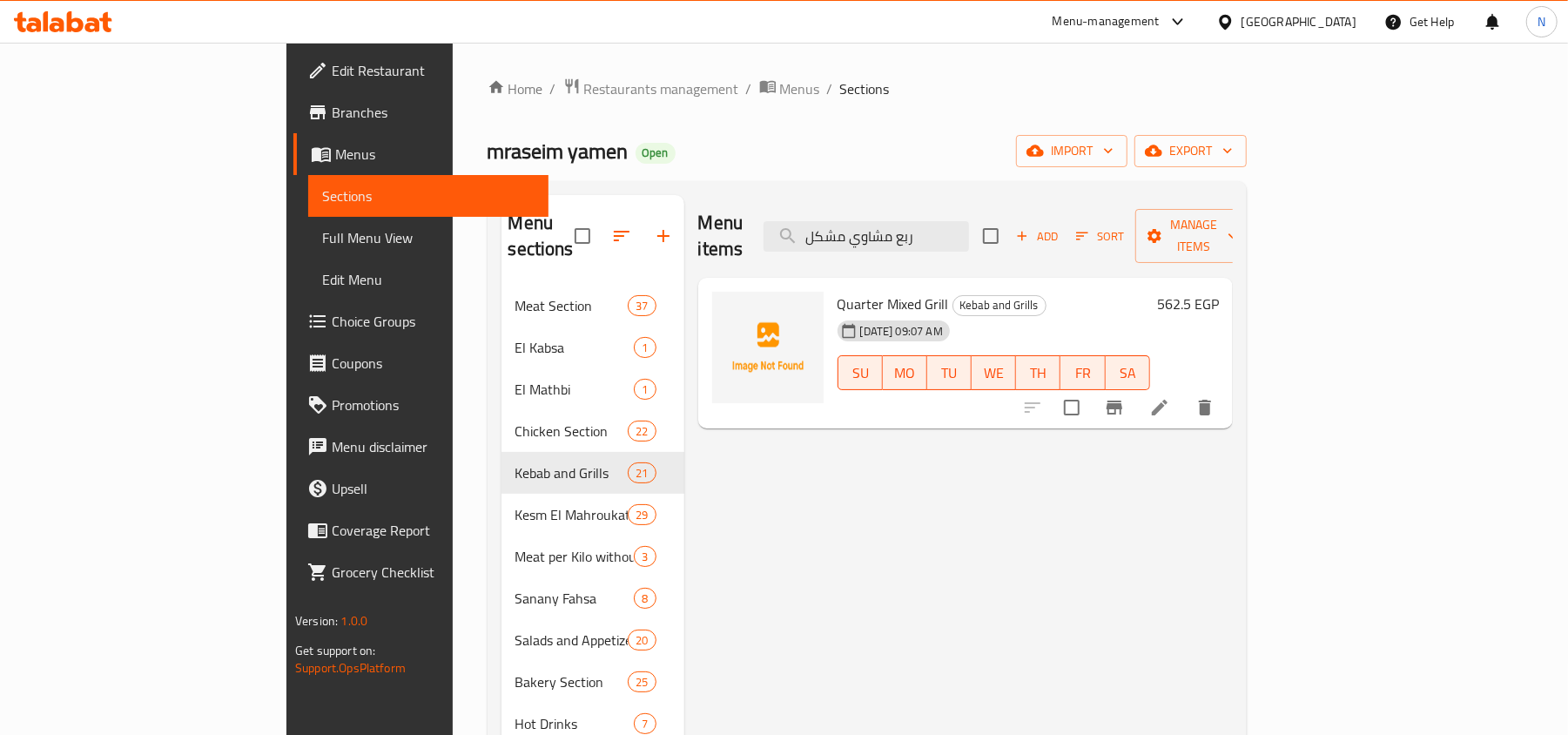
type input "ربع مشاوي مشكل"
click at [1183, 393] on li at bounding box center [1160, 407] width 49 height 32
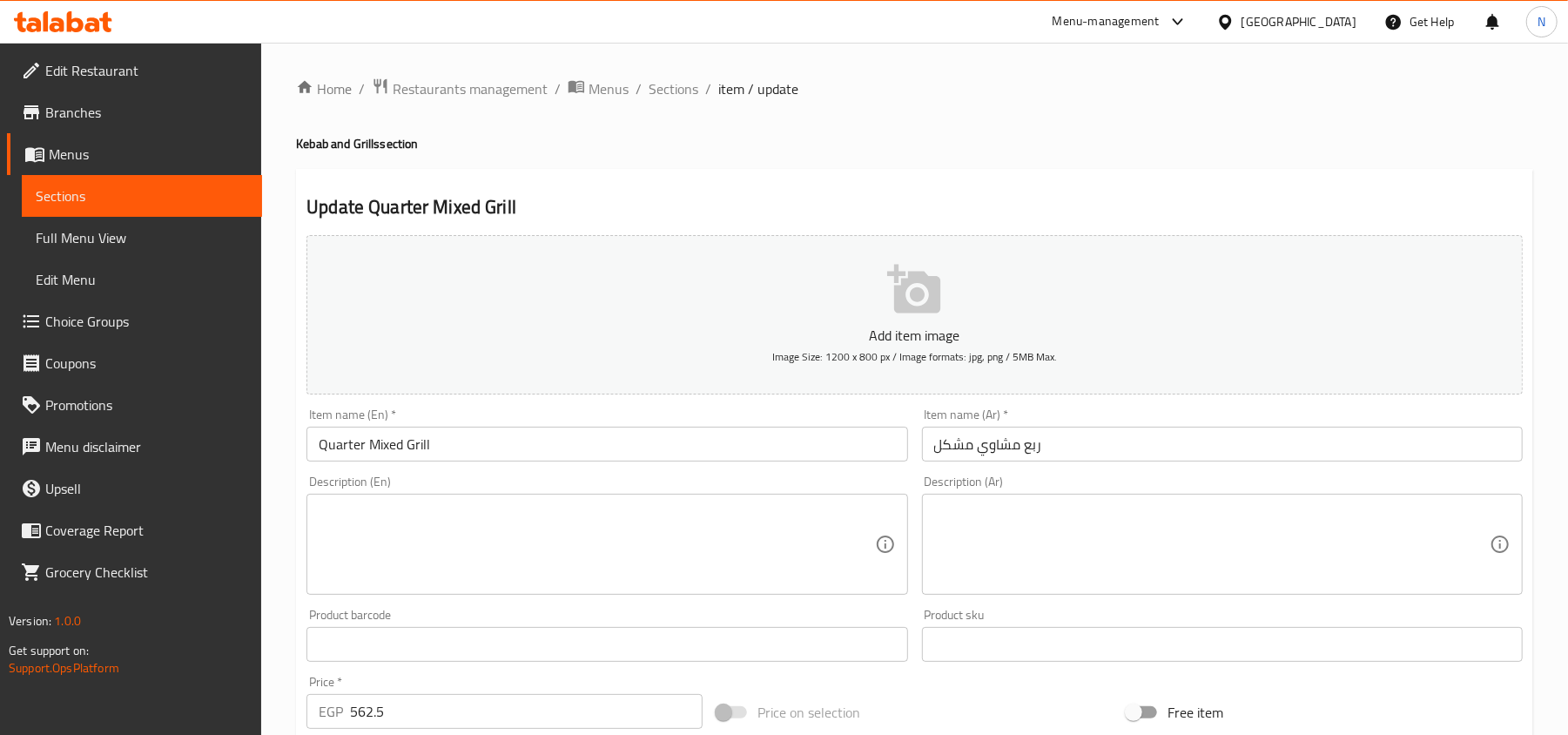
click at [459, 427] on div "Item name (En)   * Quarter Mixed Grill Item name (En) *" at bounding box center [607, 435] width 601 height 53
click at [464, 448] on input "Quarter Mixed Grill" at bounding box center [607, 444] width 601 height 35
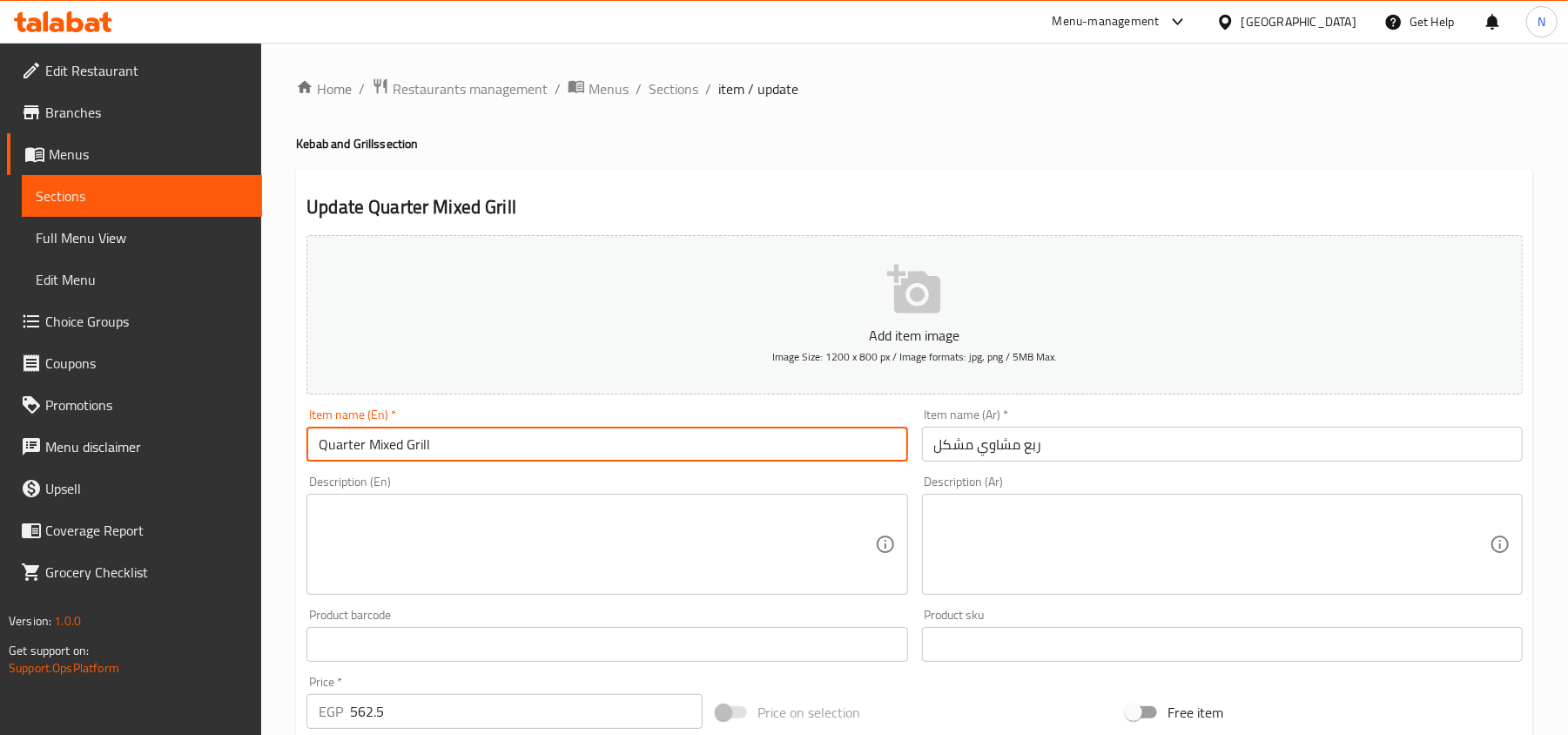
click at [464, 448] on input "Quarter Mixed Grill" at bounding box center [607, 444] width 601 height 35
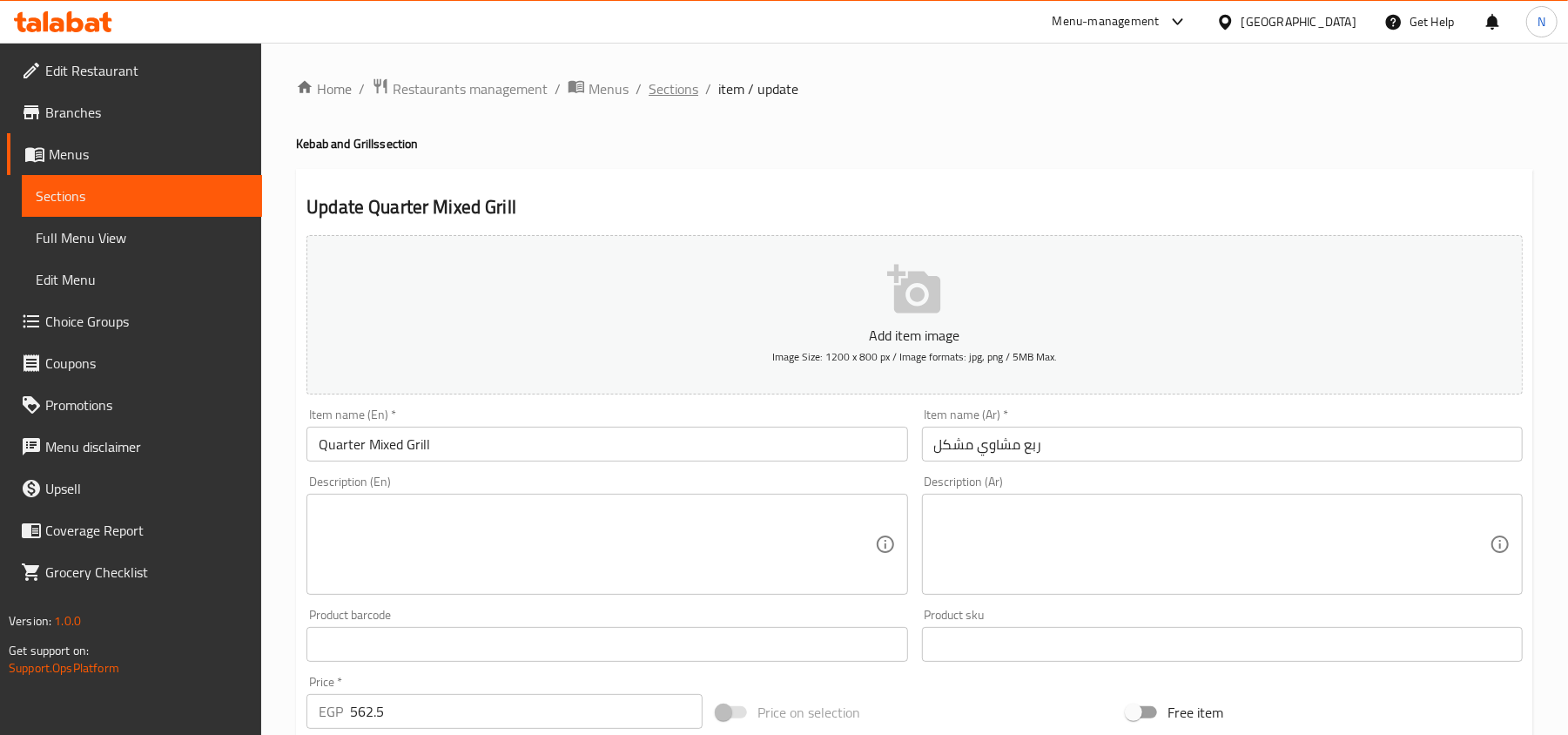
click at [680, 85] on span "Sections" at bounding box center [673, 89] width 50 height 21
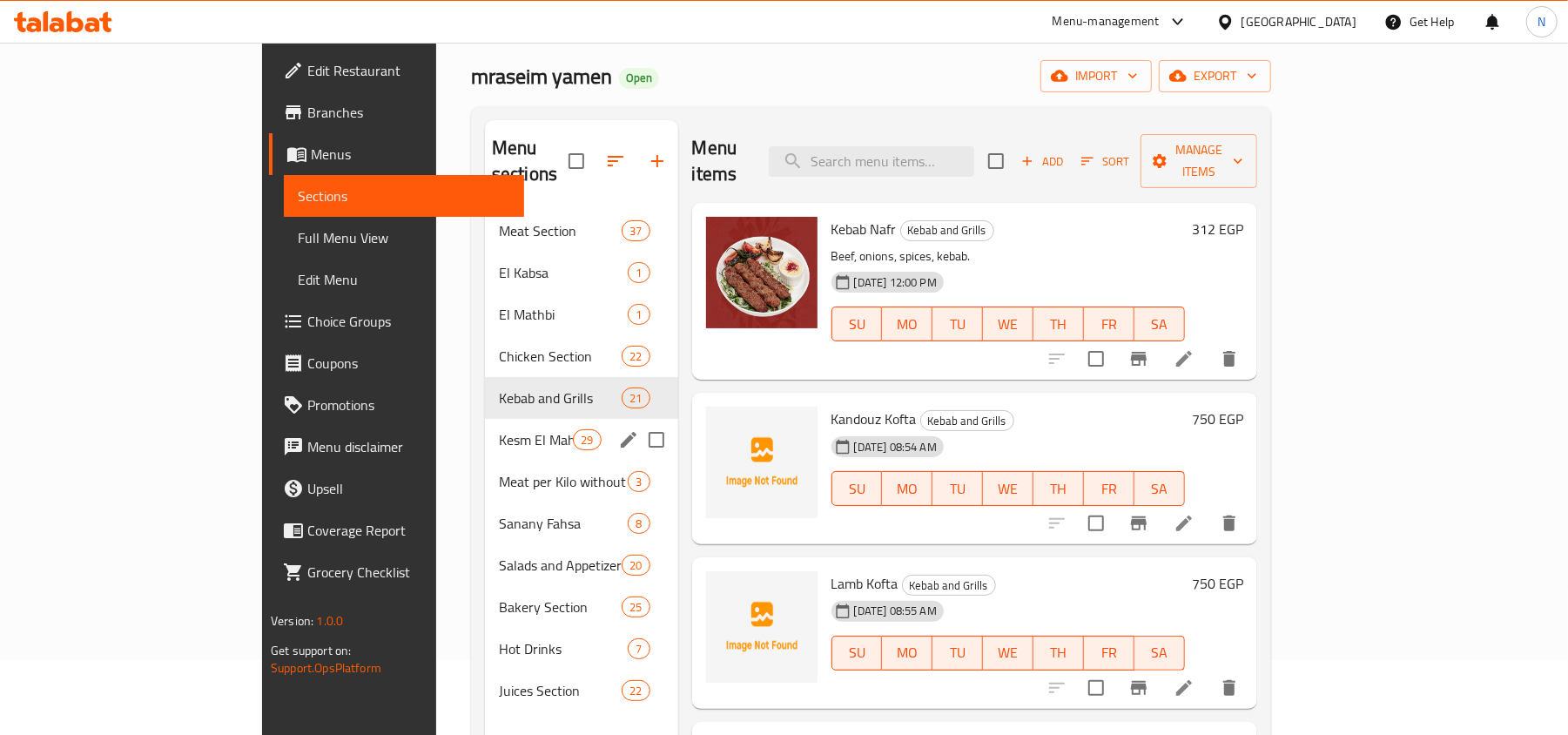
scroll to position [116, 0]
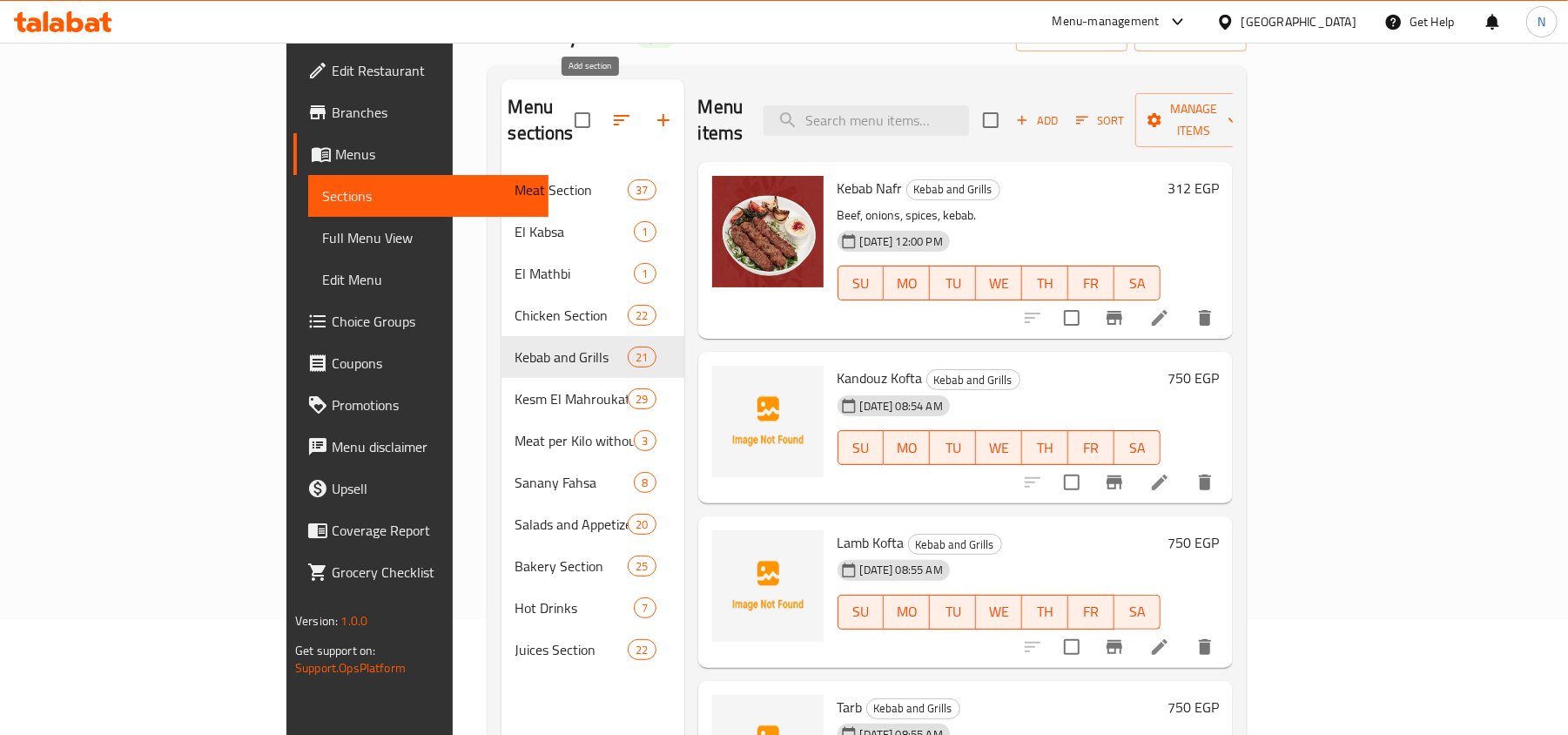
click at [653, 110] on icon "button" at bounding box center [664, 120] width 21 height 21
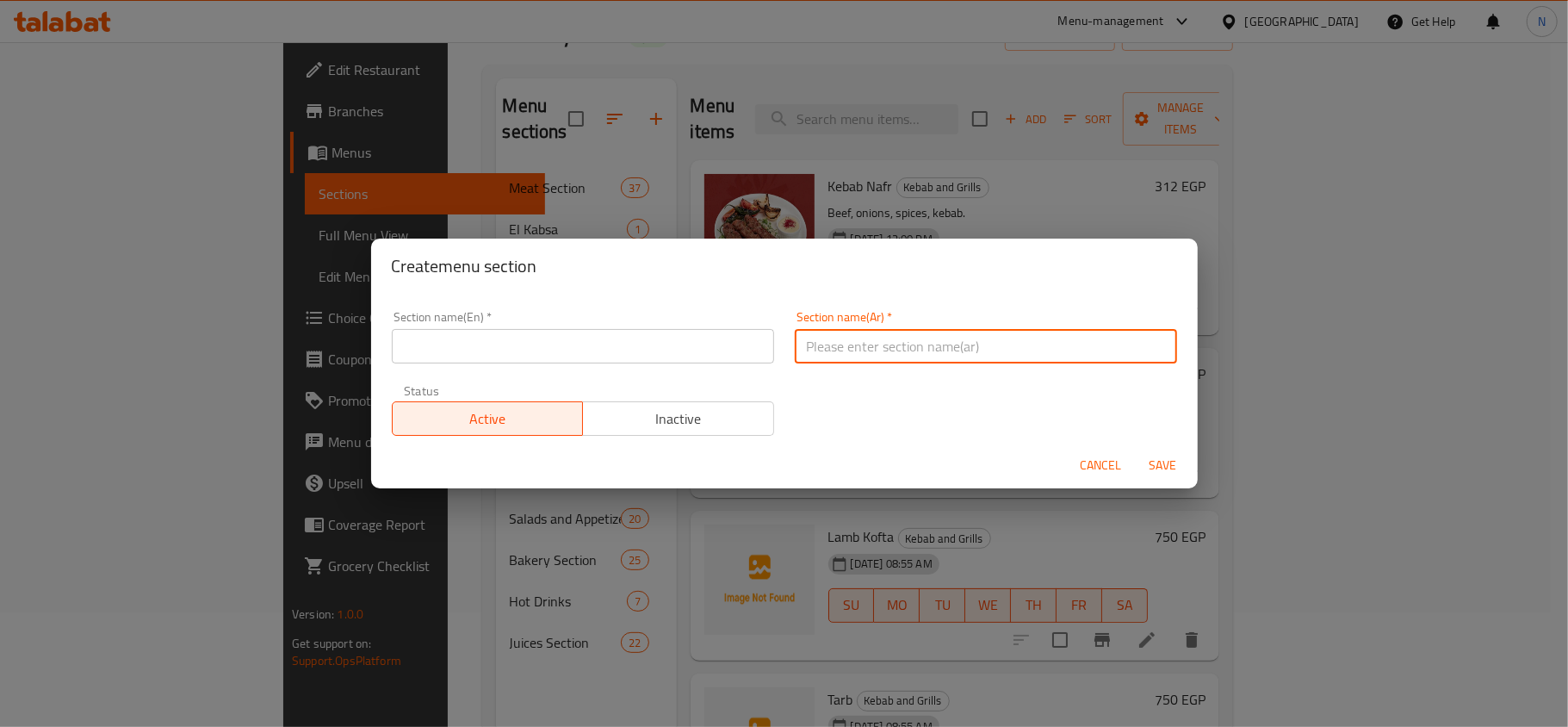
click at [1055, 358] on input "text" at bounding box center [986, 347] width 382 height 35
paste input "مشكل"
type input "مشكل"
click at [539, 348] on input "text" at bounding box center [583, 347] width 382 height 35
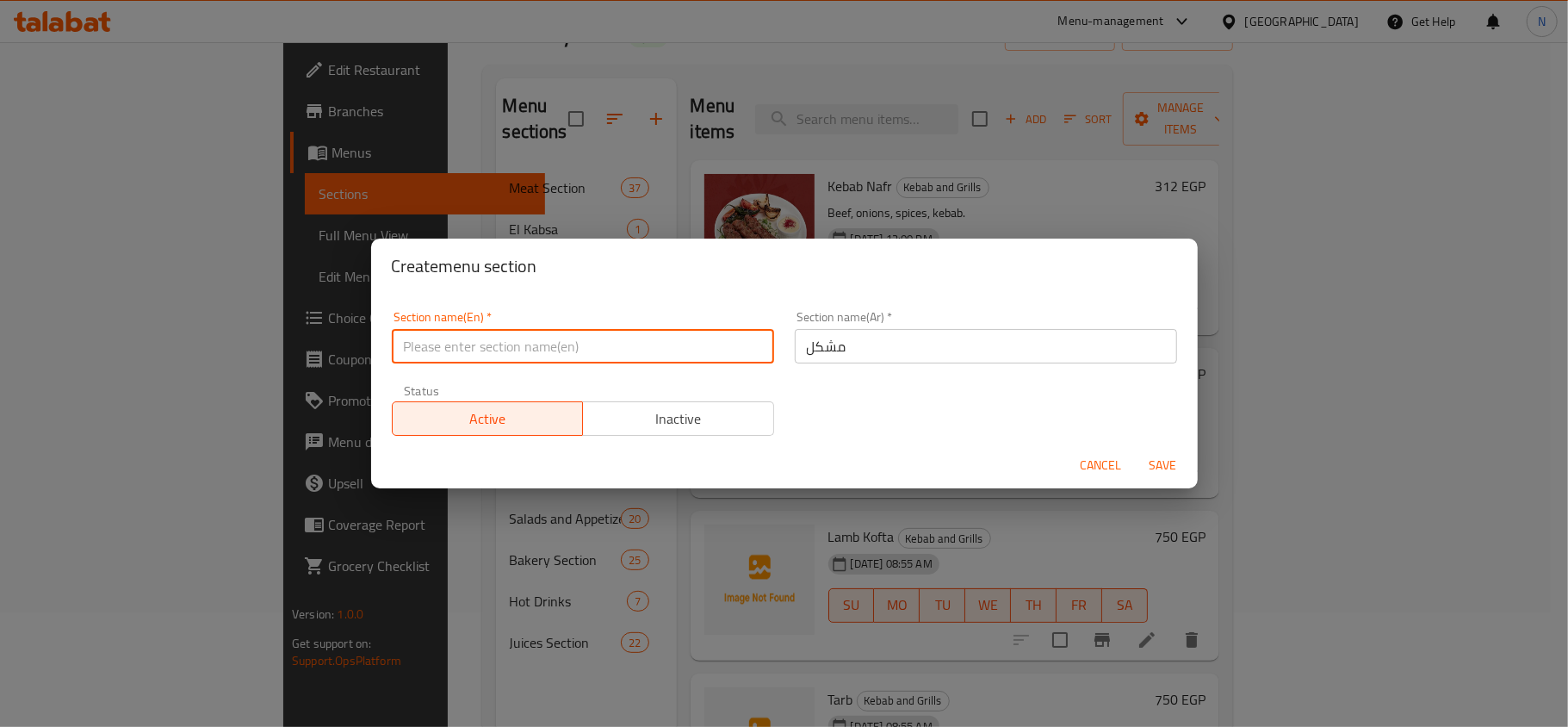
click at [883, 354] on input "مشكل" at bounding box center [986, 347] width 382 height 35
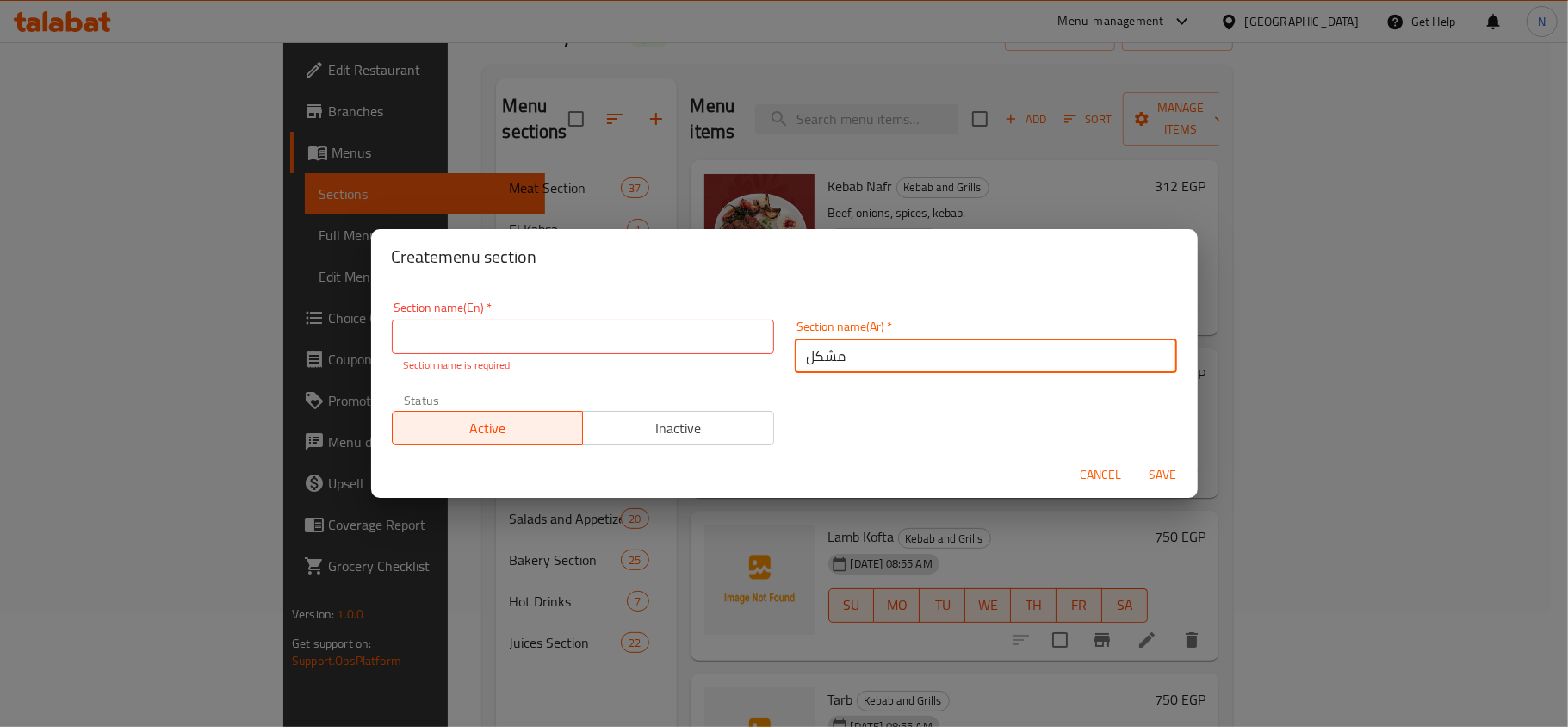
click at [519, 339] on input "text" at bounding box center [583, 337] width 382 height 35
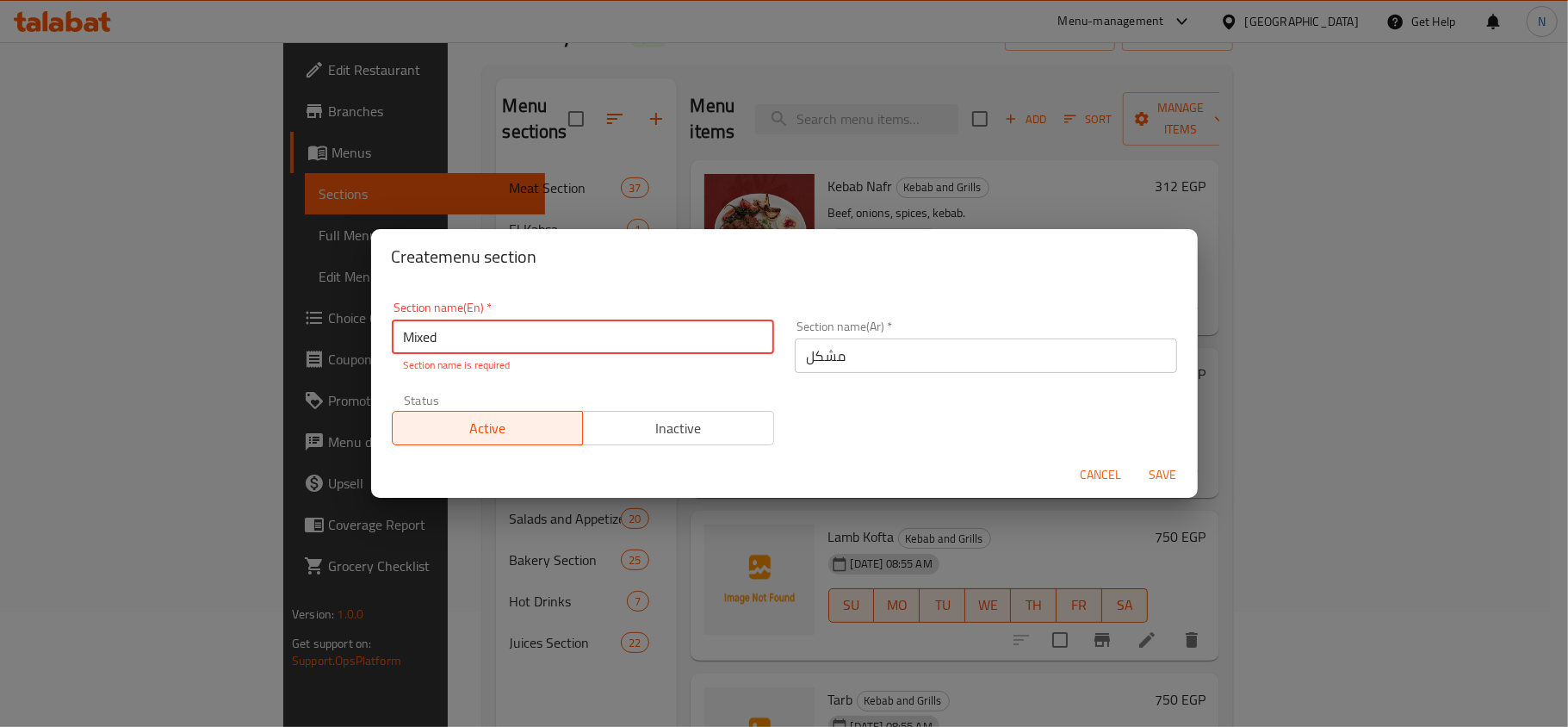
type input "Mixed"
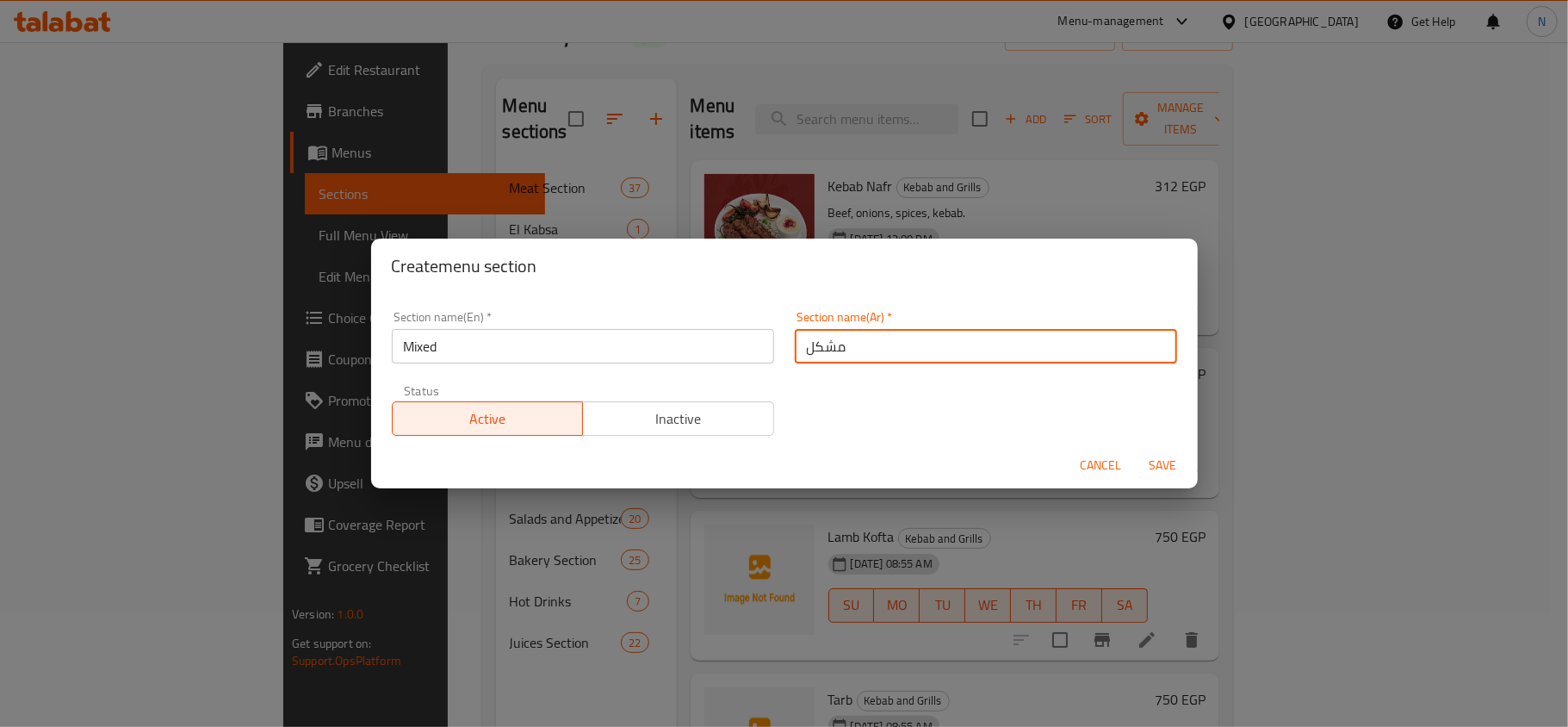
click at [866, 366] on div "Section name(Ar)   * مشكل Section name(Ar) *" at bounding box center [986, 337] width 403 height 73
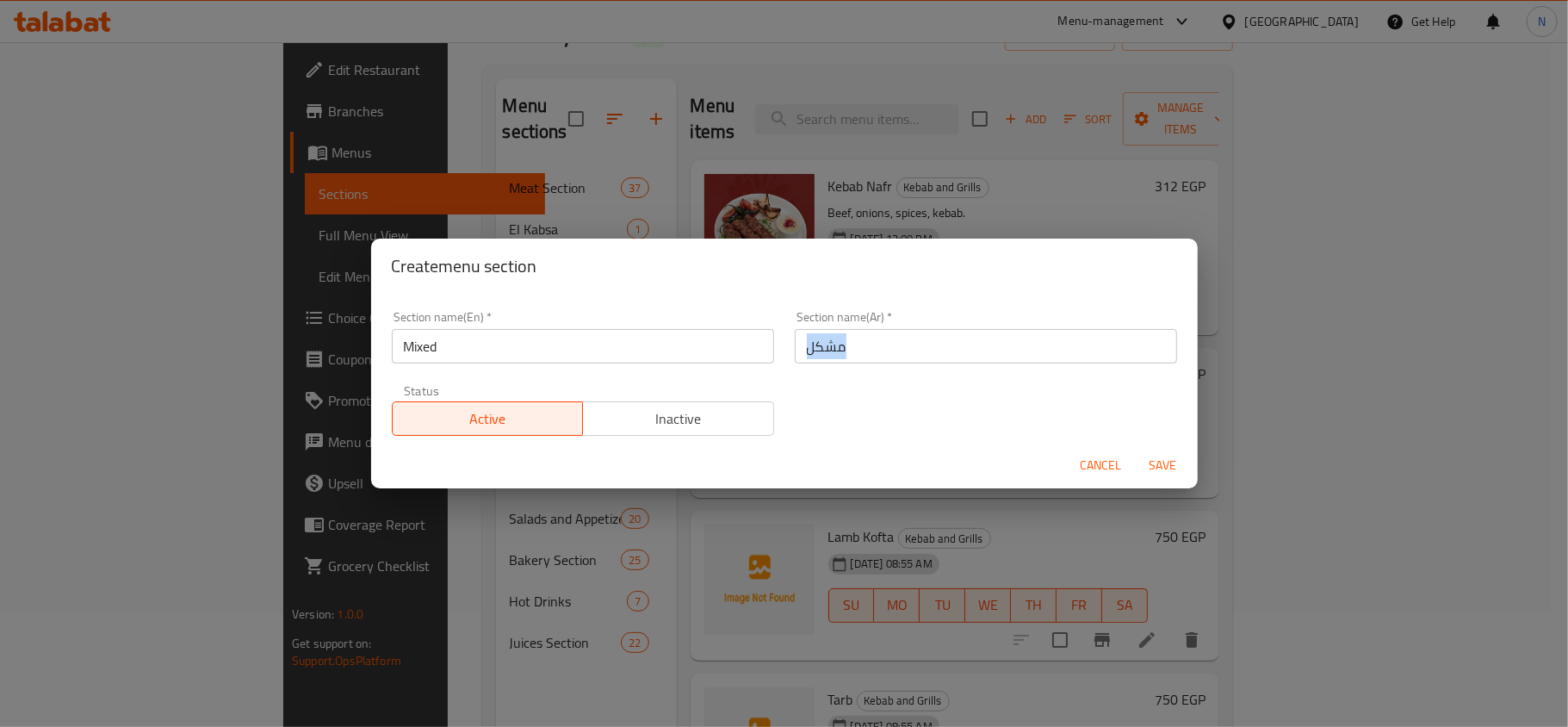
copy div "Section name(Ar) *"
drag, startPoint x: 513, startPoint y: 345, endPoint x: 1135, endPoint y: 473, distance: 635.0
click at [513, 345] on input "Mixed" at bounding box center [583, 347] width 382 height 35
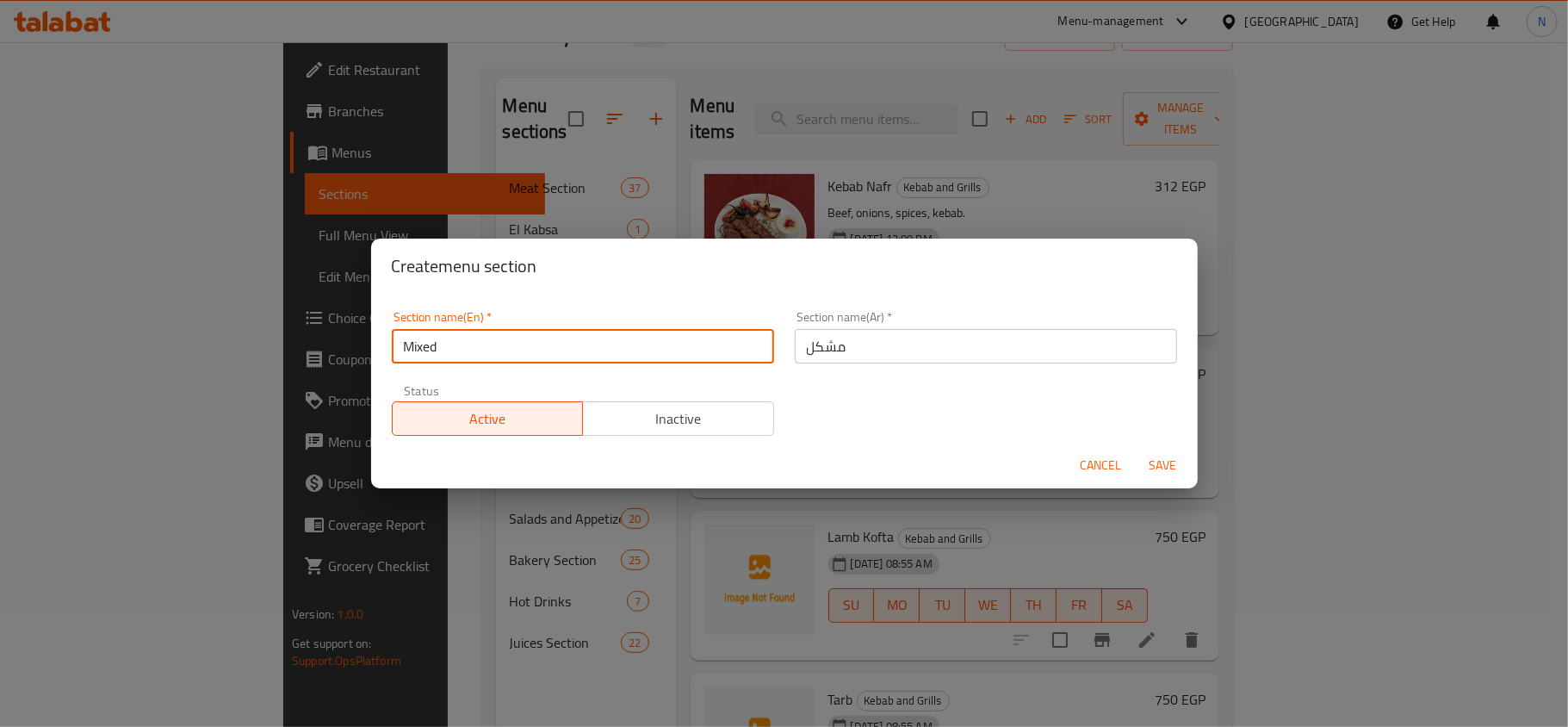
click at [1166, 463] on span "Save" at bounding box center [1164, 465] width 42 height 22
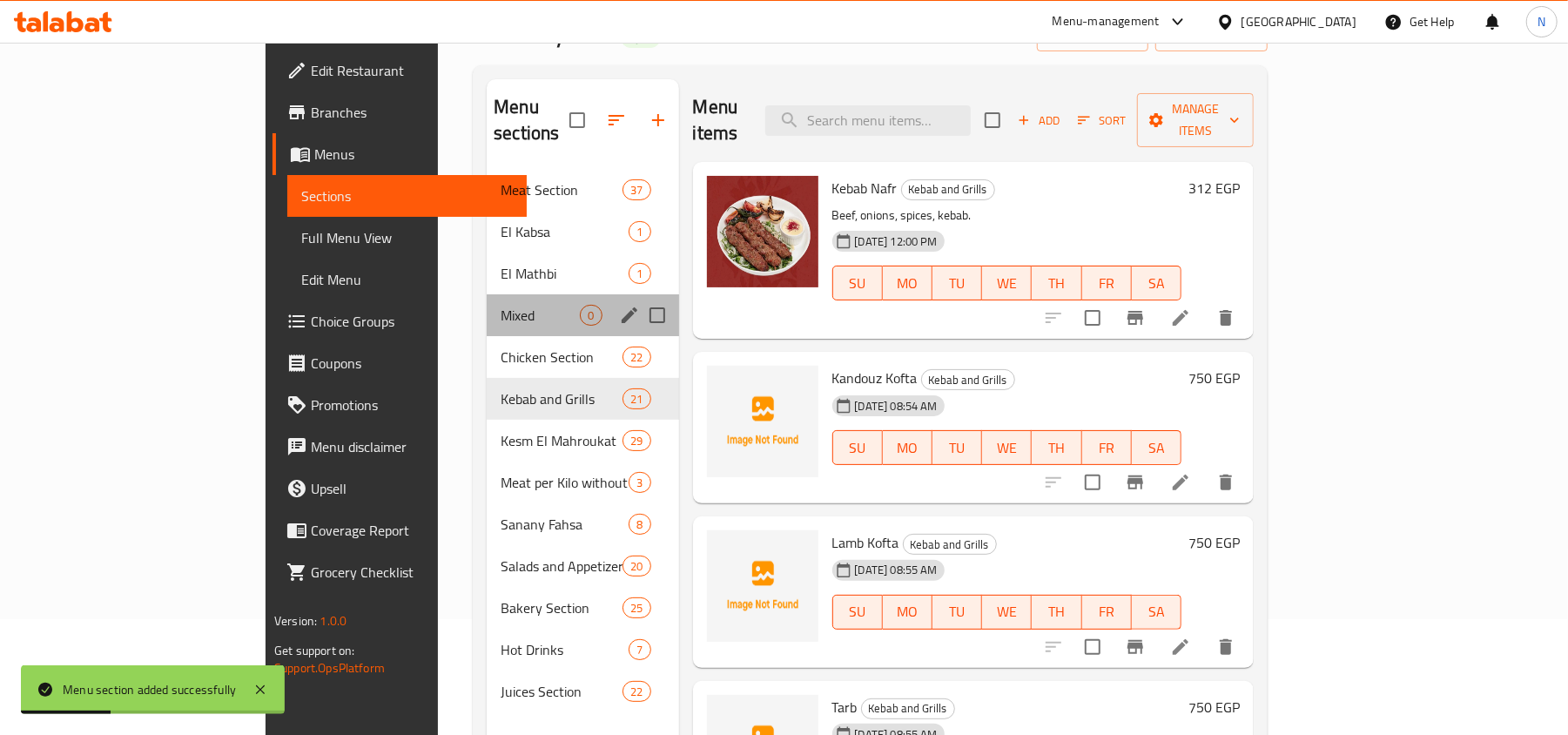
click at [486, 303] on div "Mixed 0" at bounding box center [582, 315] width 191 height 42
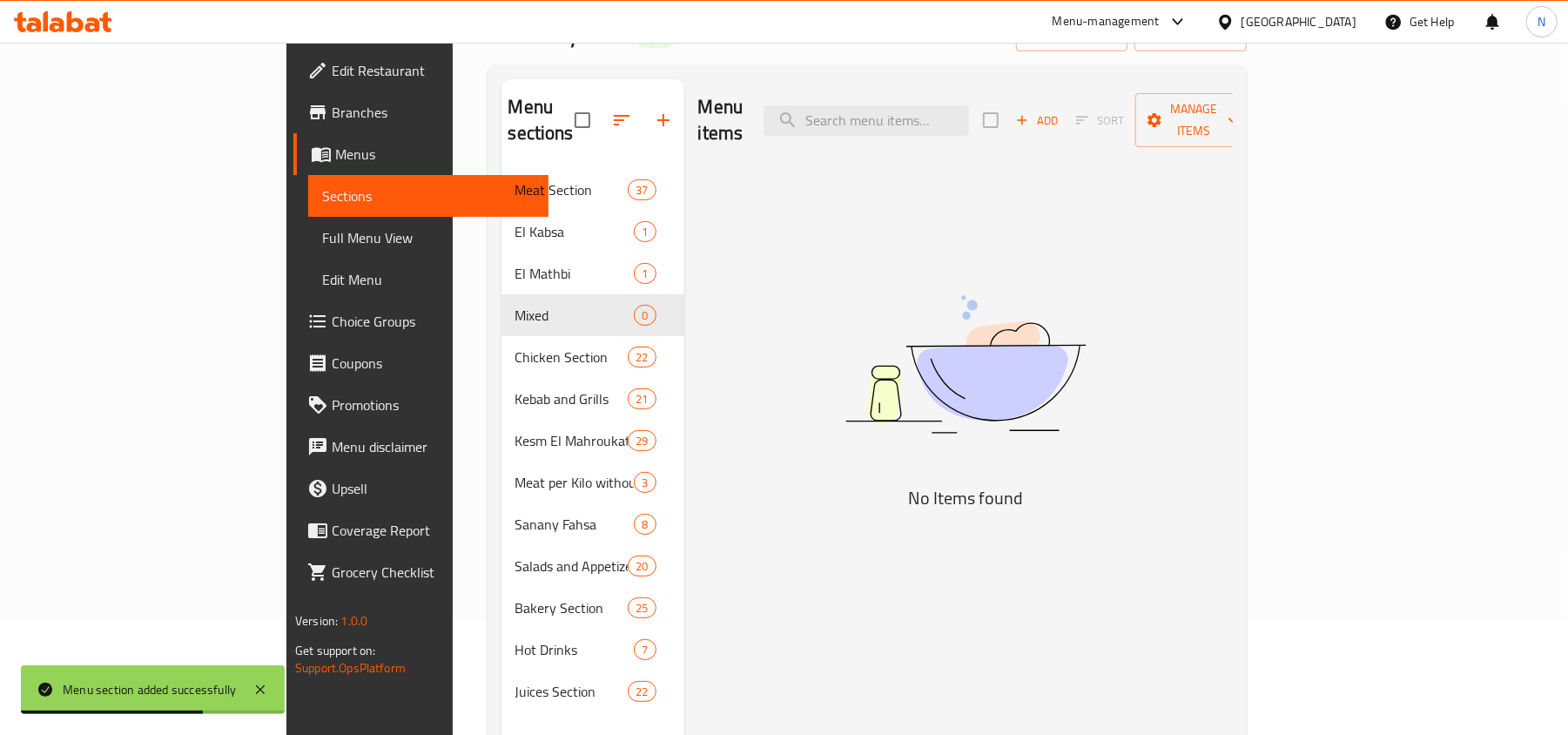
click at [1061, 111] on span "Add" at bounding box center [1037, 120] width 47 height 20
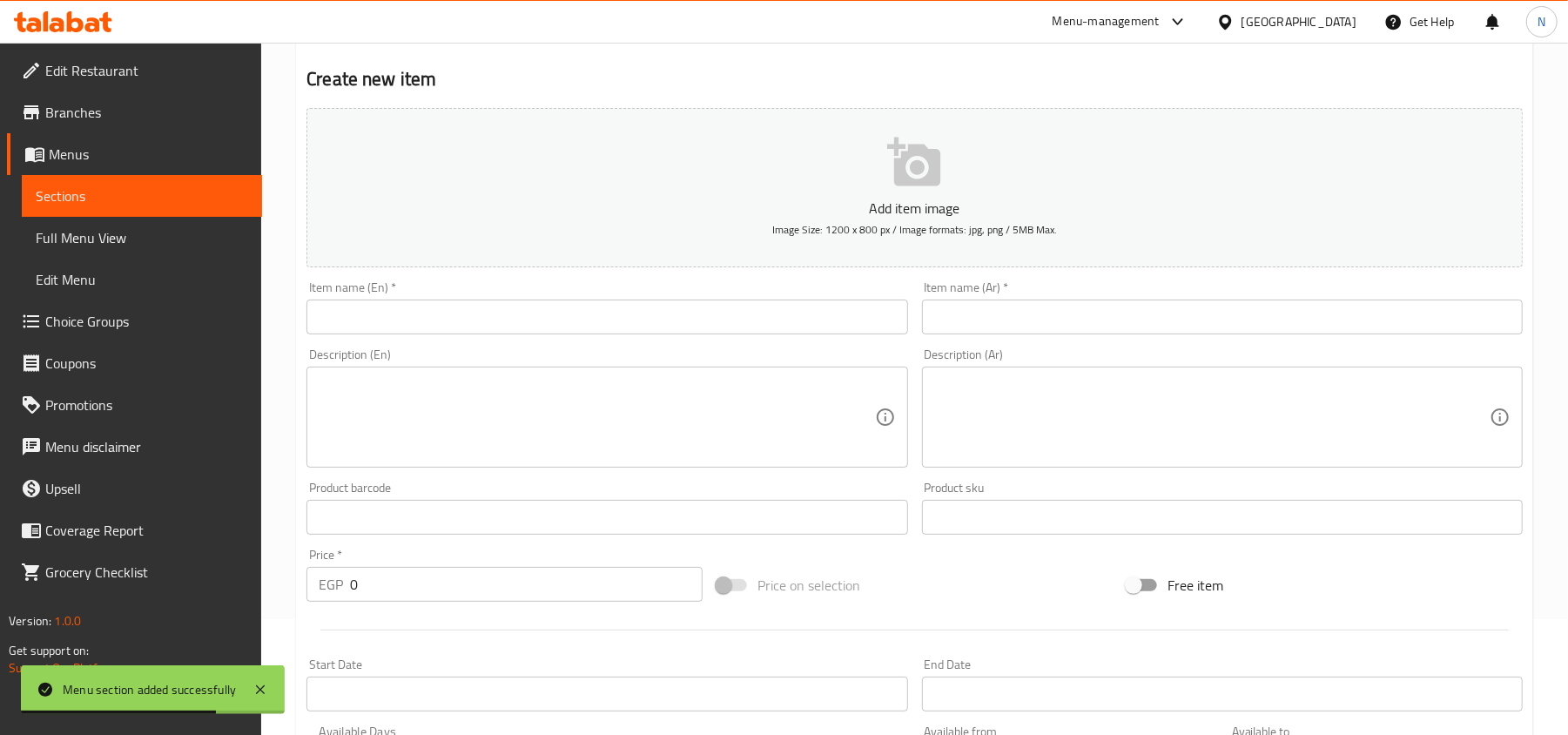
click at [1234, 304] on input "text" at bounding box center [1222, 317] width 601 height 35
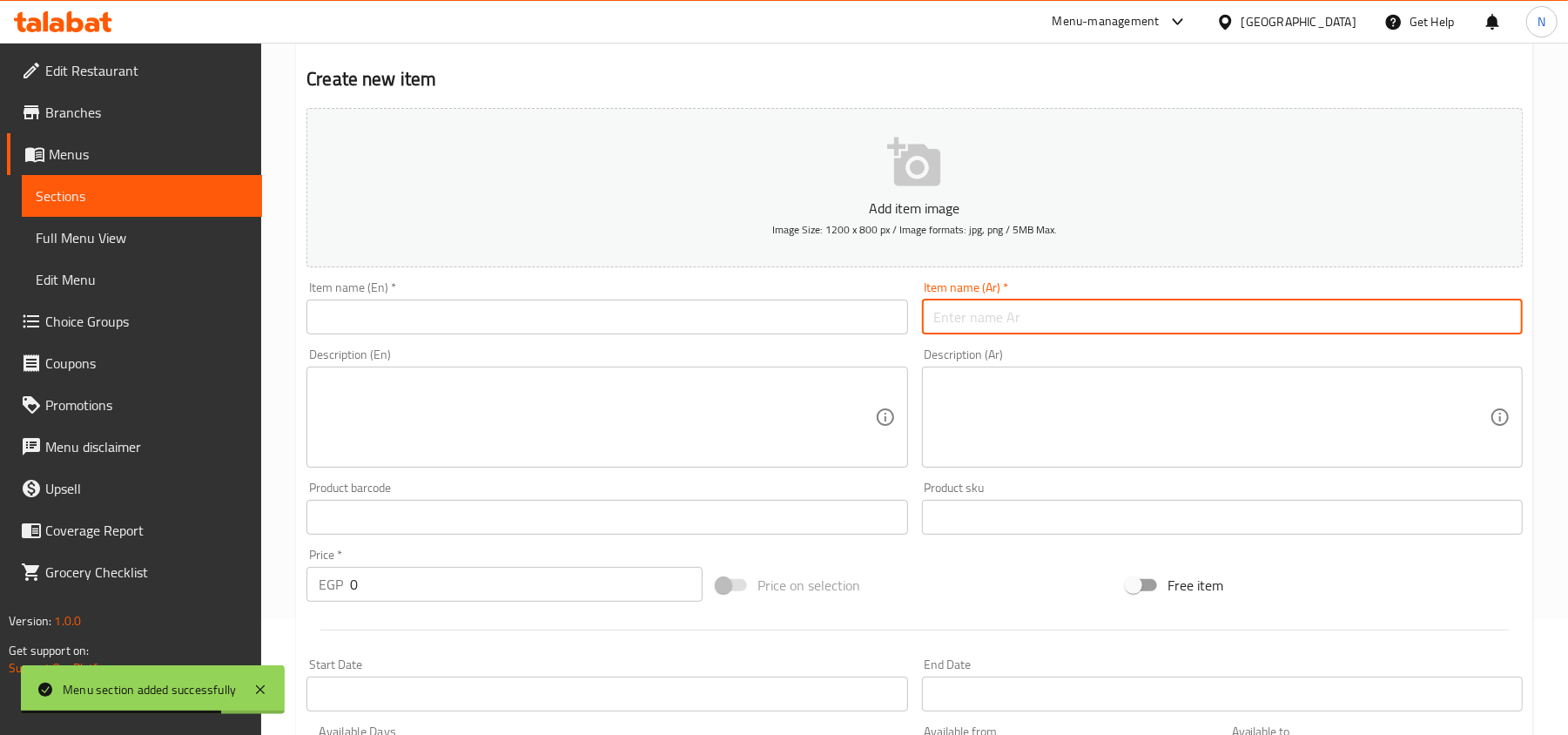
paste input "ربع مشاوي مشكل"
type input "ربع مشاوي مشكل"
click at [582, 321] on input "text" at bounding box center [607, 317] width 601 height 35
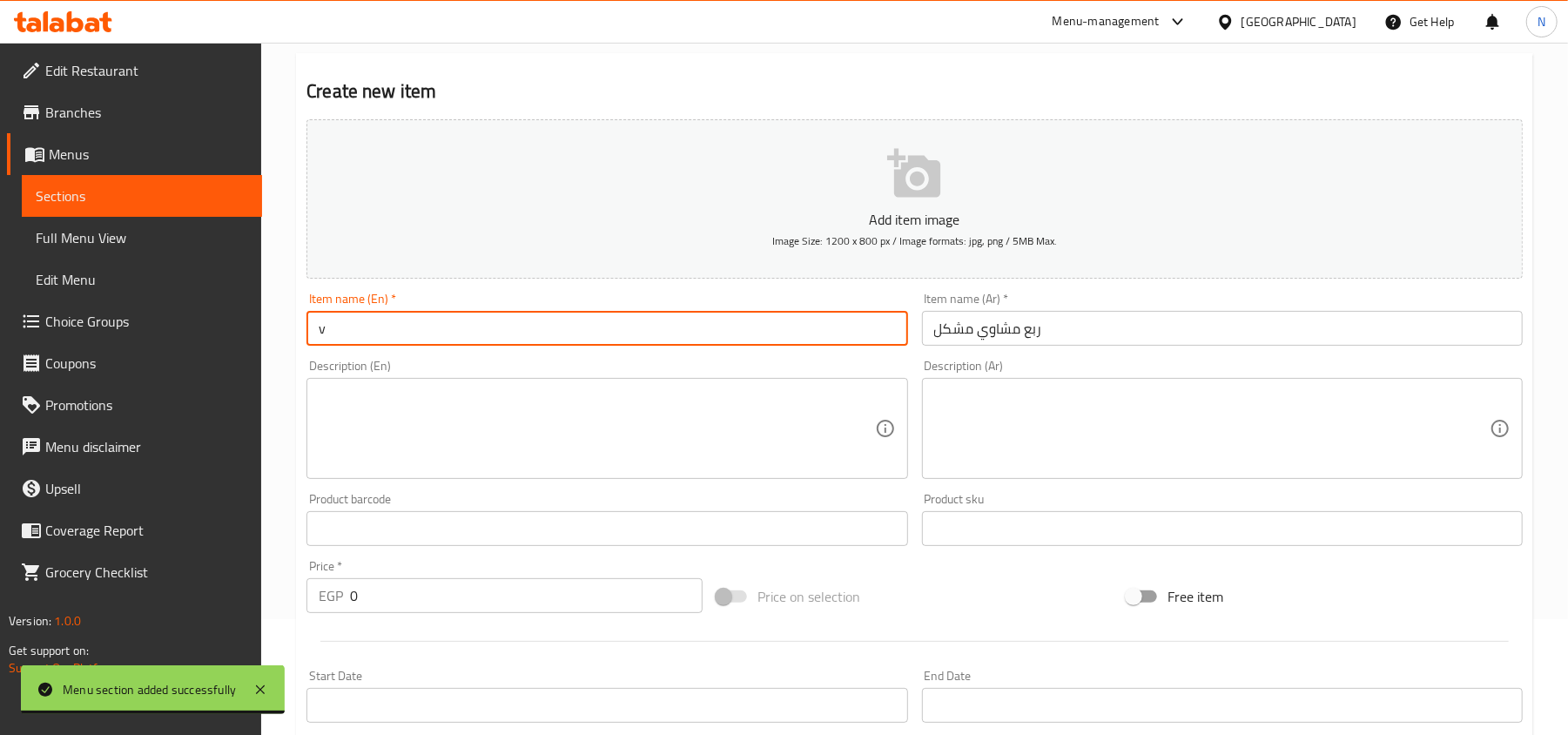
click at [414, 325] on input "v" at bounding box center [607, 328] width 601 height 35
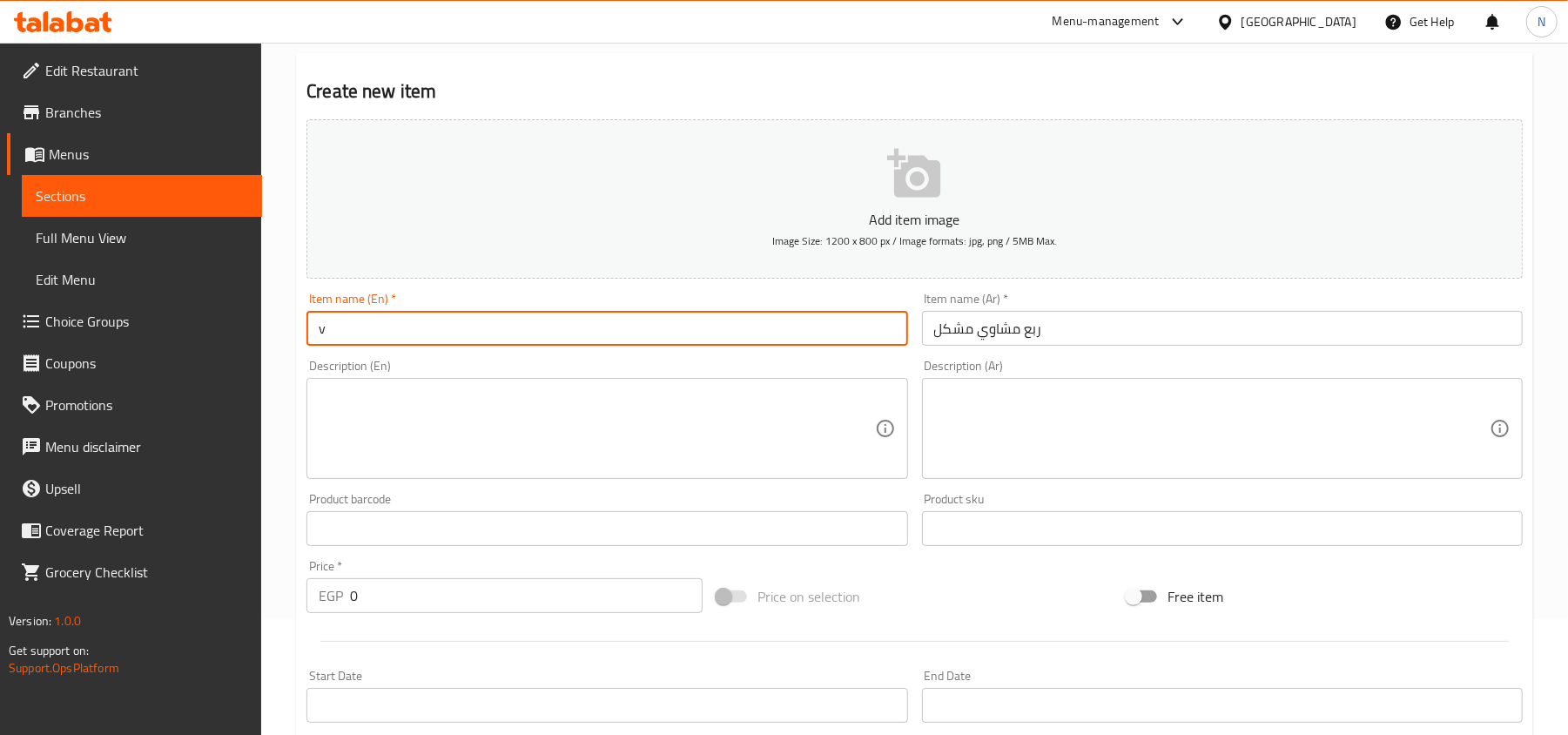
paste input "Quarter Mixed Grill"
type input "Quarter Mixed Grill"
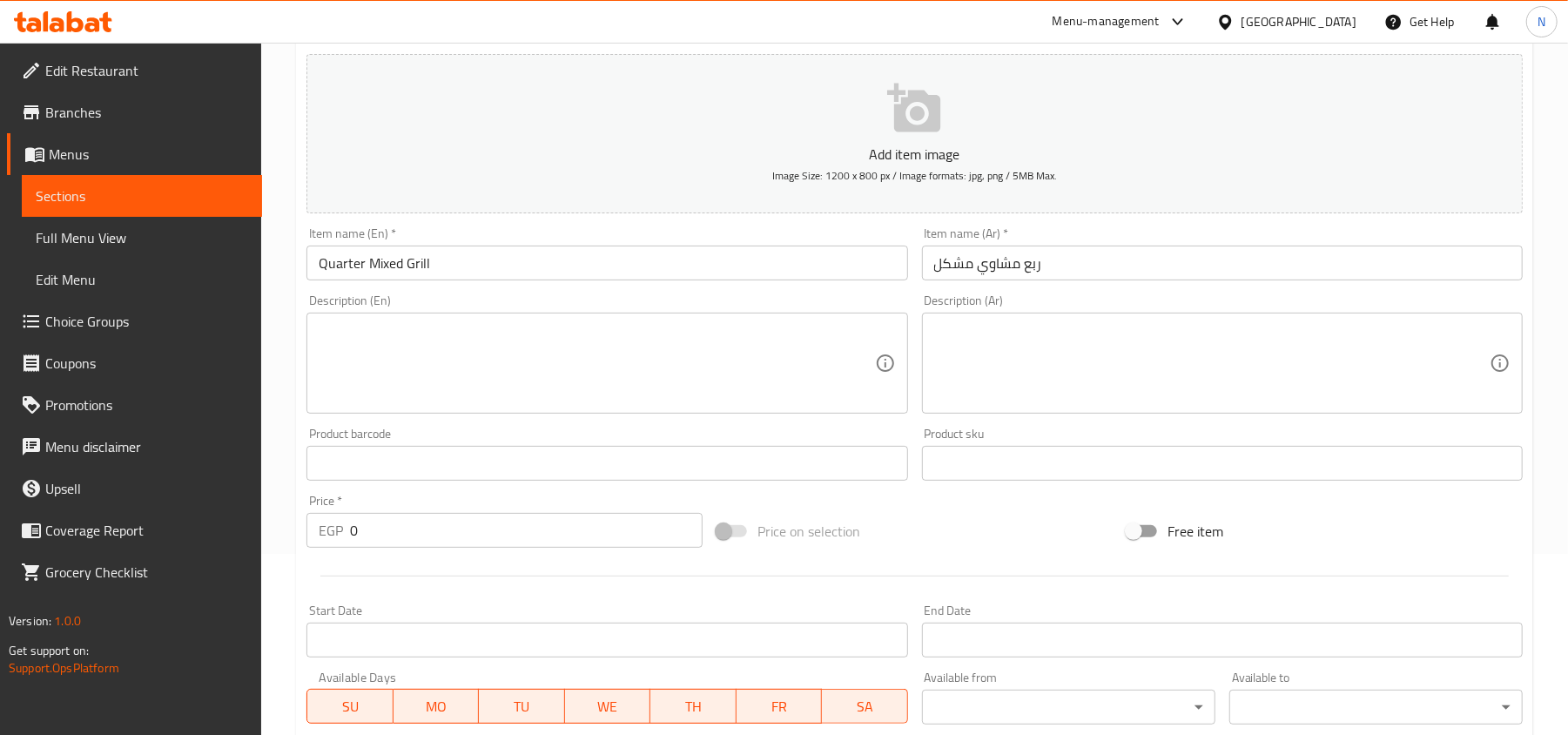
scroll to position [232, 0]
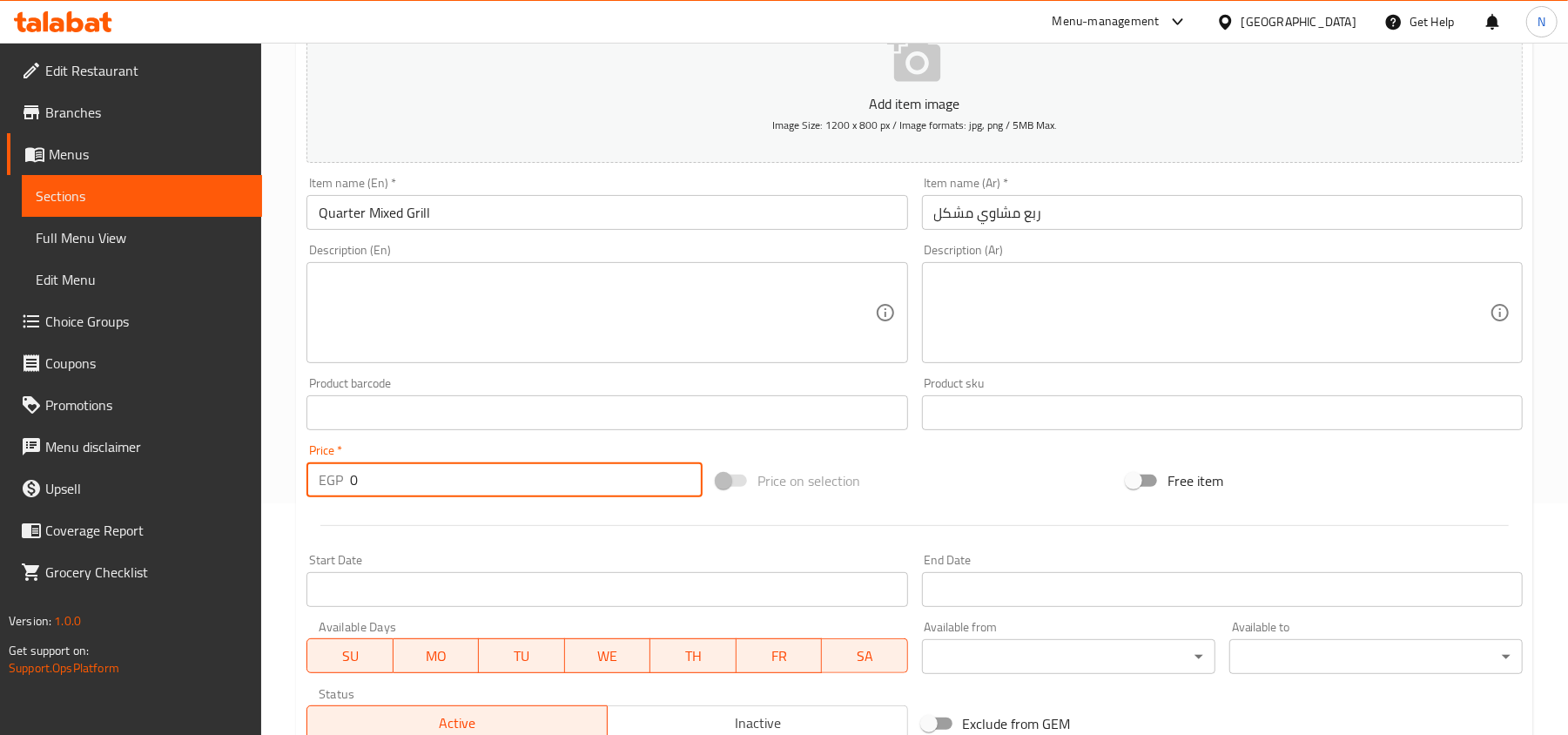
drag, startPoint x: 360, startPoint y: 489, endPoint x: 374, endPoint y: 384, distance: 105.9
click at [318, 488] on div "EGP 0 Price *" at bounding box center [504, 479] width 396 height 35
paste input "562.5"
type input "562.50"
click at [416, 321] on textarea at bounding box center [596, 313] width 556 height 83
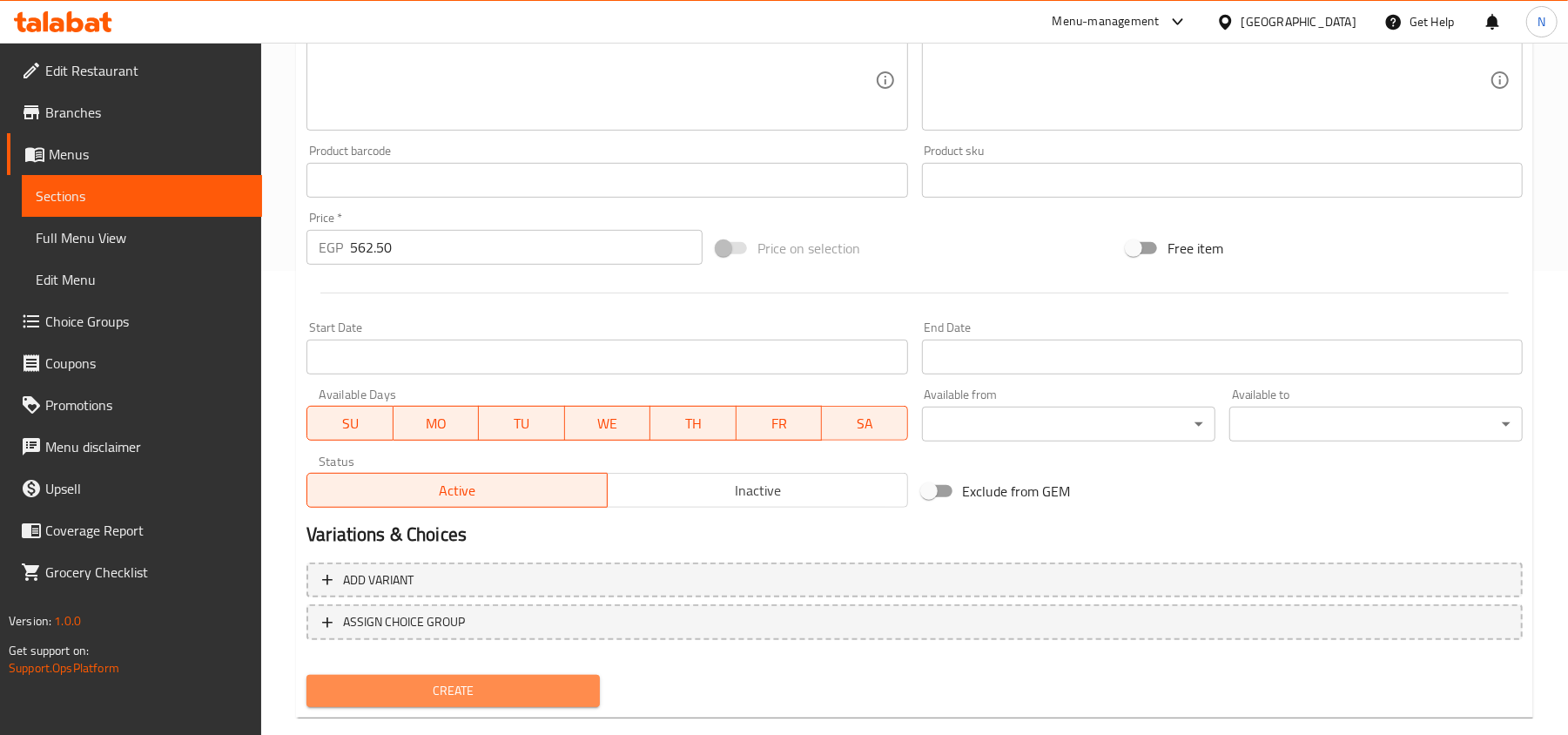
click at [464, 683] on span "Create" at bounding box center [453, 690] width 265 height 22
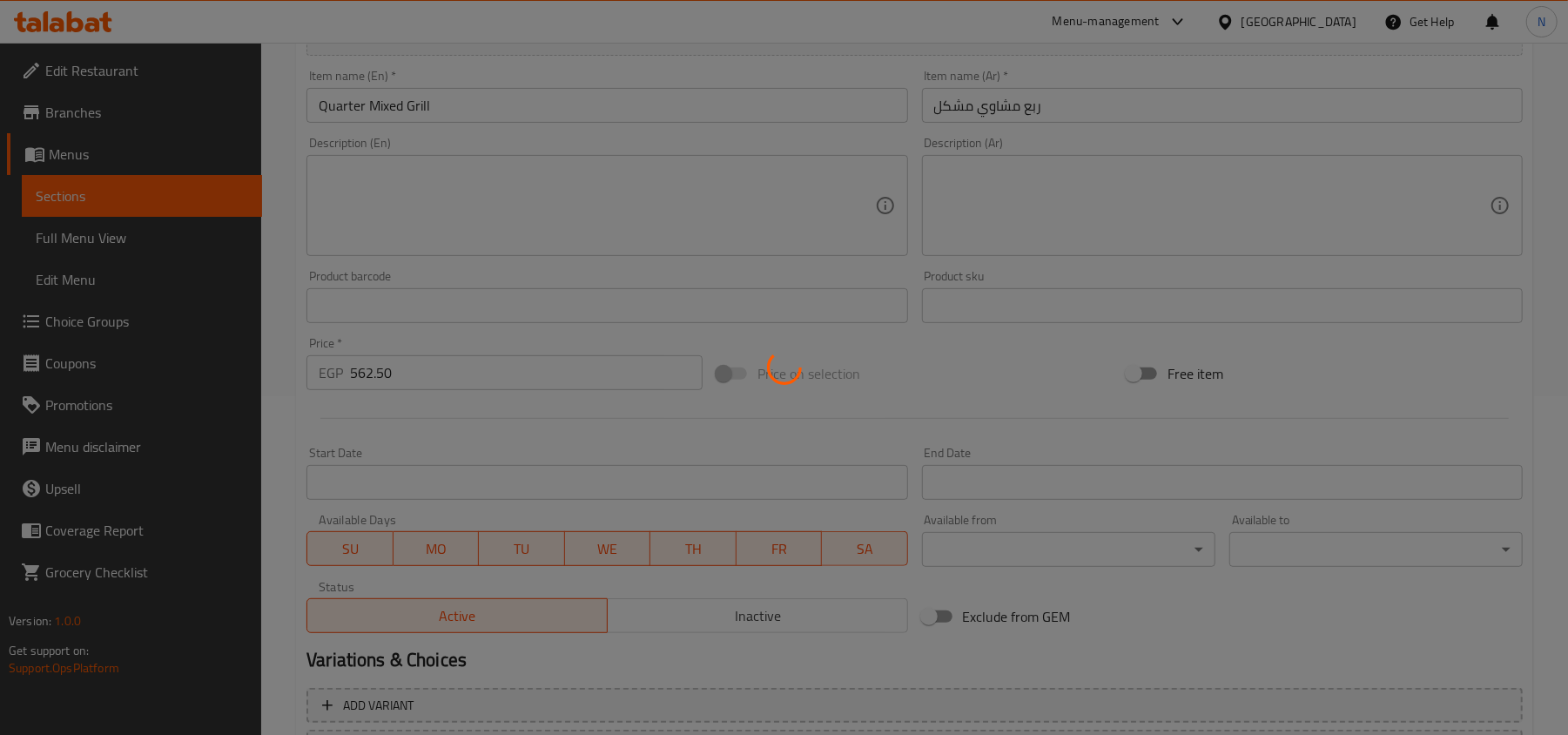
scroll to position [116, 0]
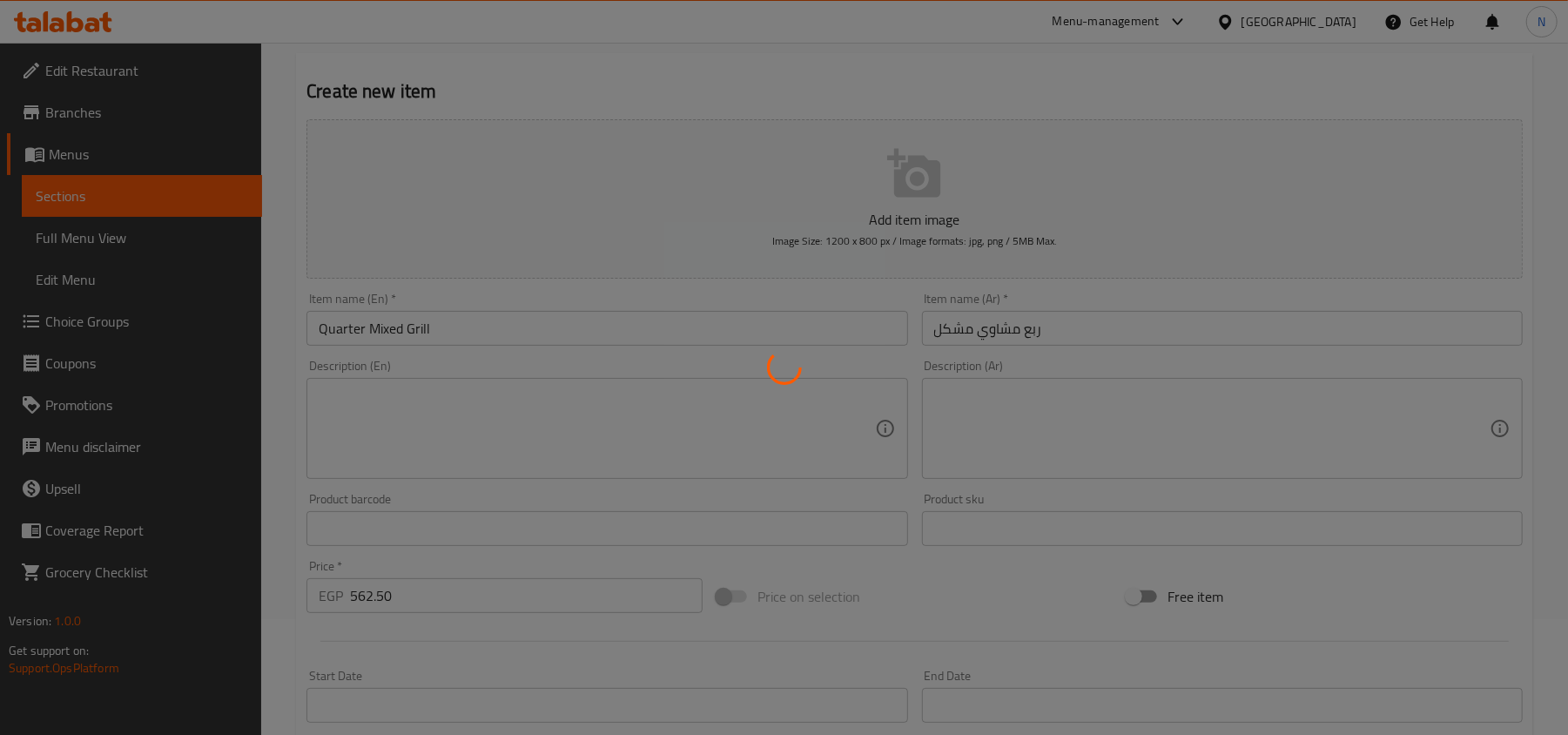
type input "0"
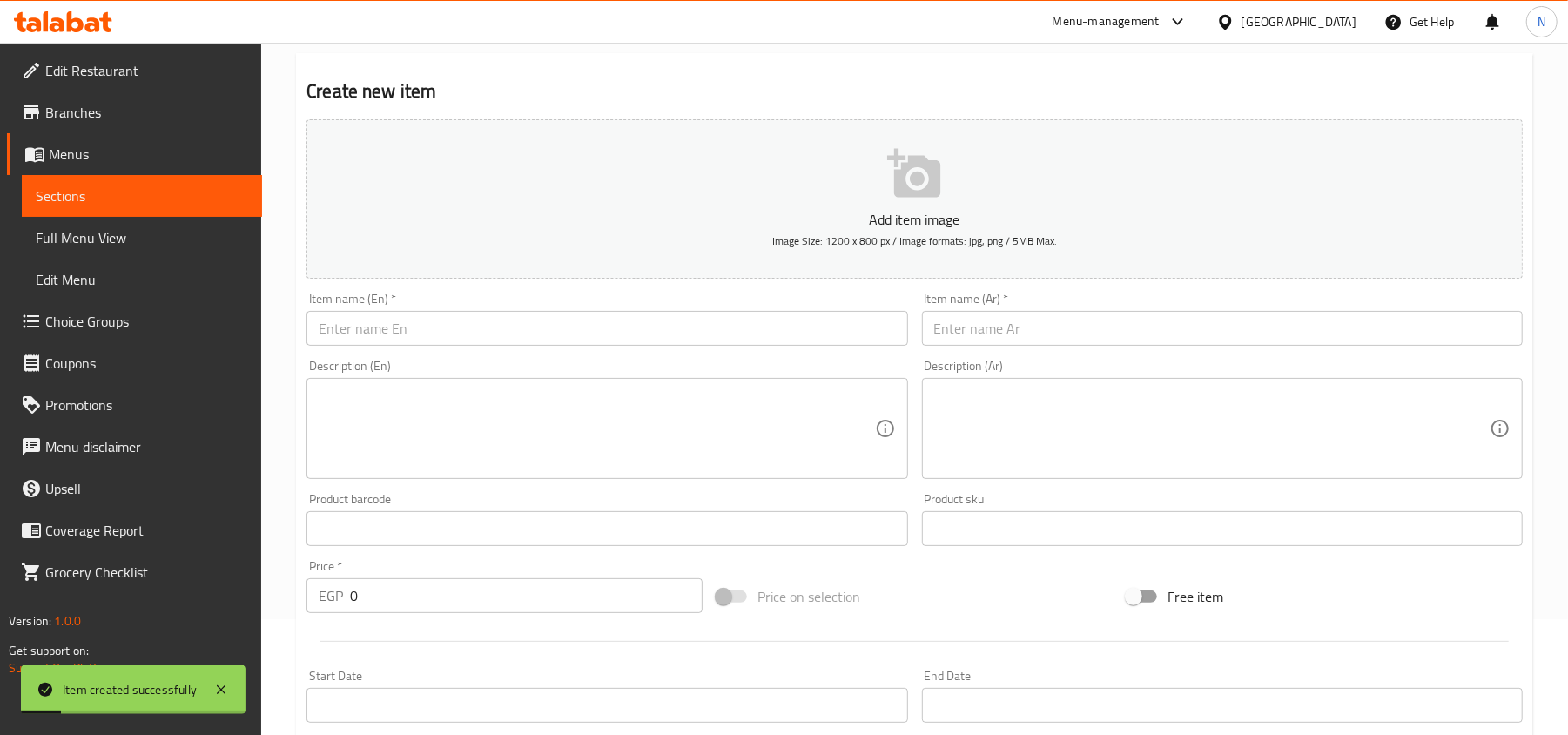
click at [1031, 324] on input "text" at bounding box center [1222, 328] width 601 height 35
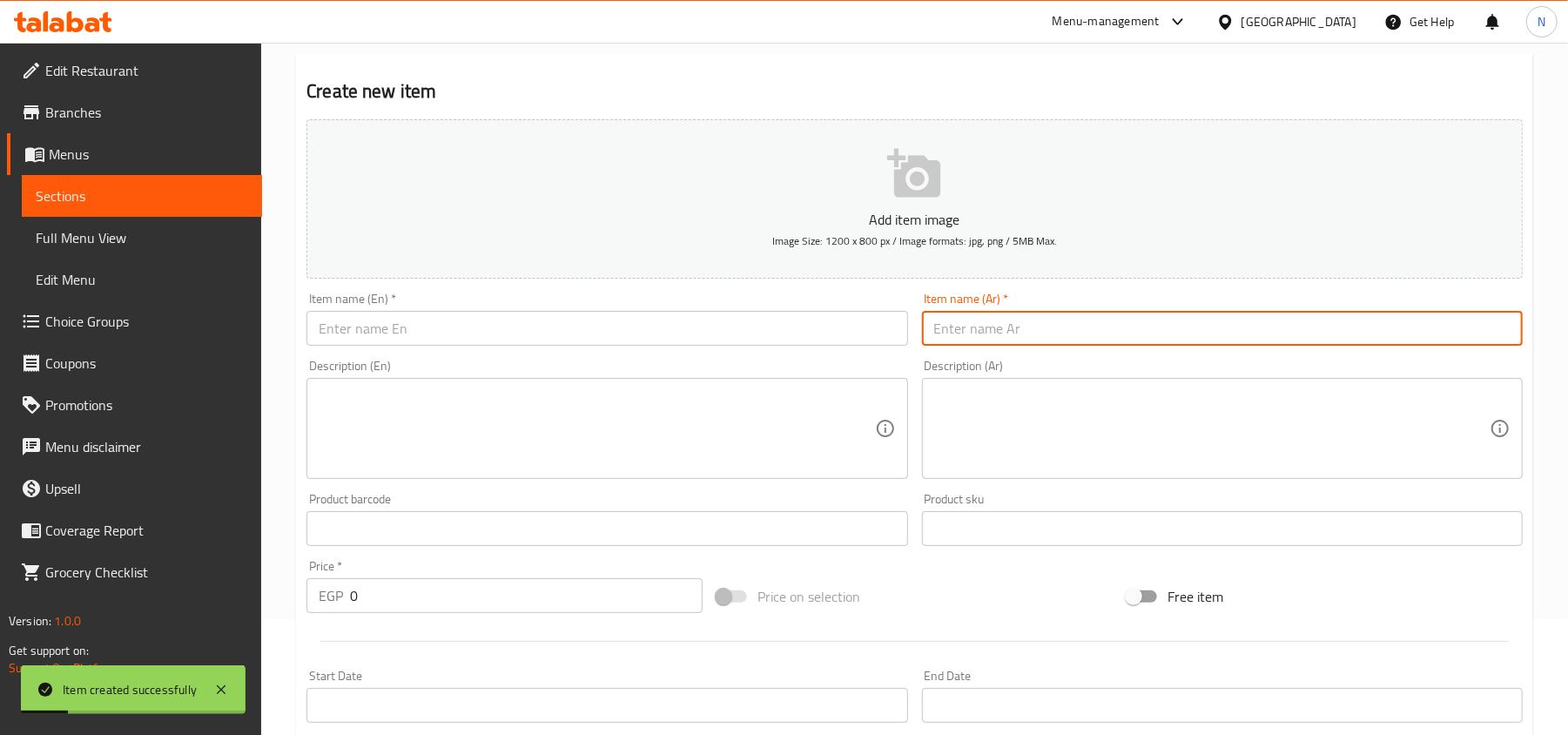
paste input "نصف مشاوي مشكل"
click at [938, 338] on input "نصف مشاوي مشكل" at bounding box center [1222, 328] width 601 height 35
type input "نصف مشاوي مشكل"
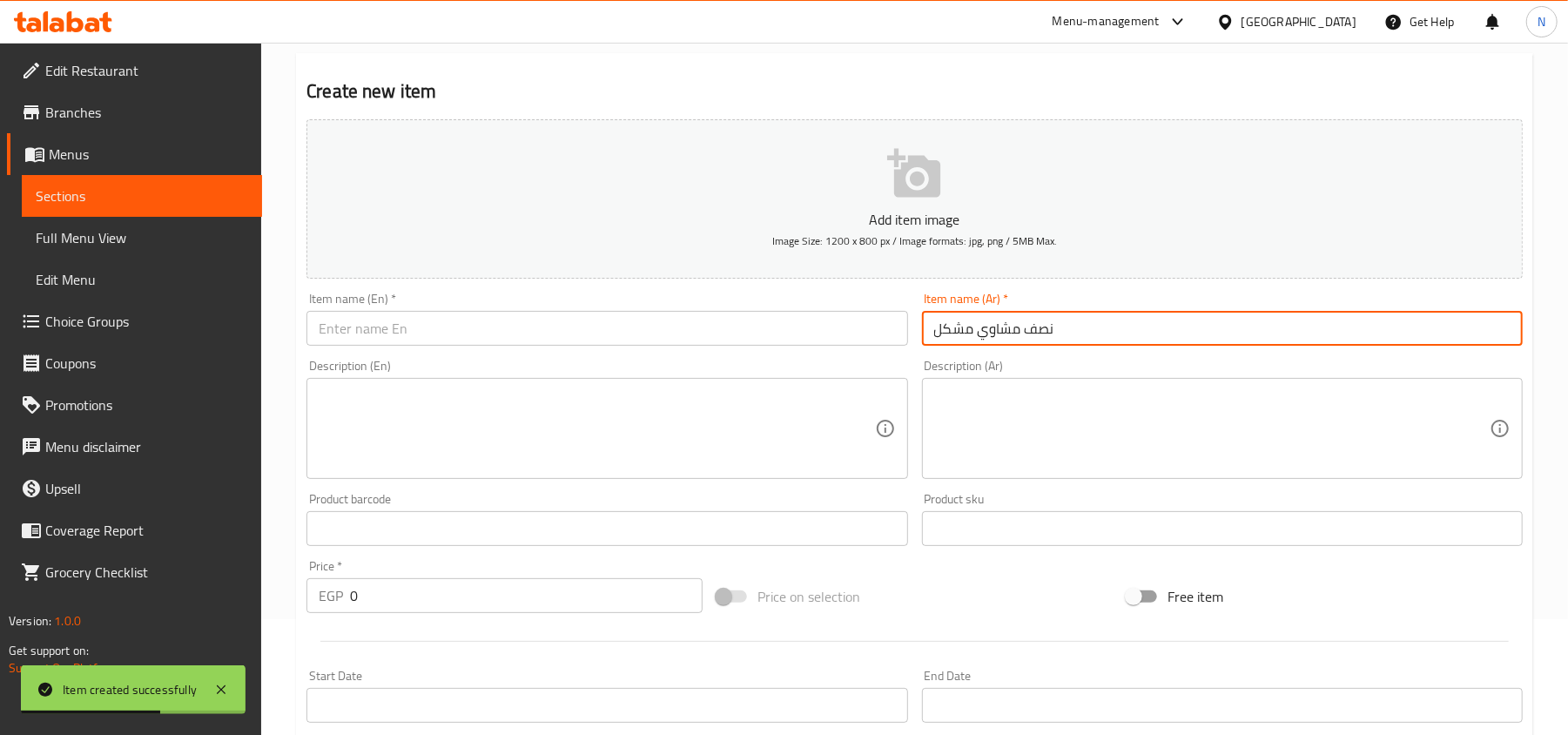
click at [400, 333] on input "text" at bounding box center [607, 328] width 601 height 35
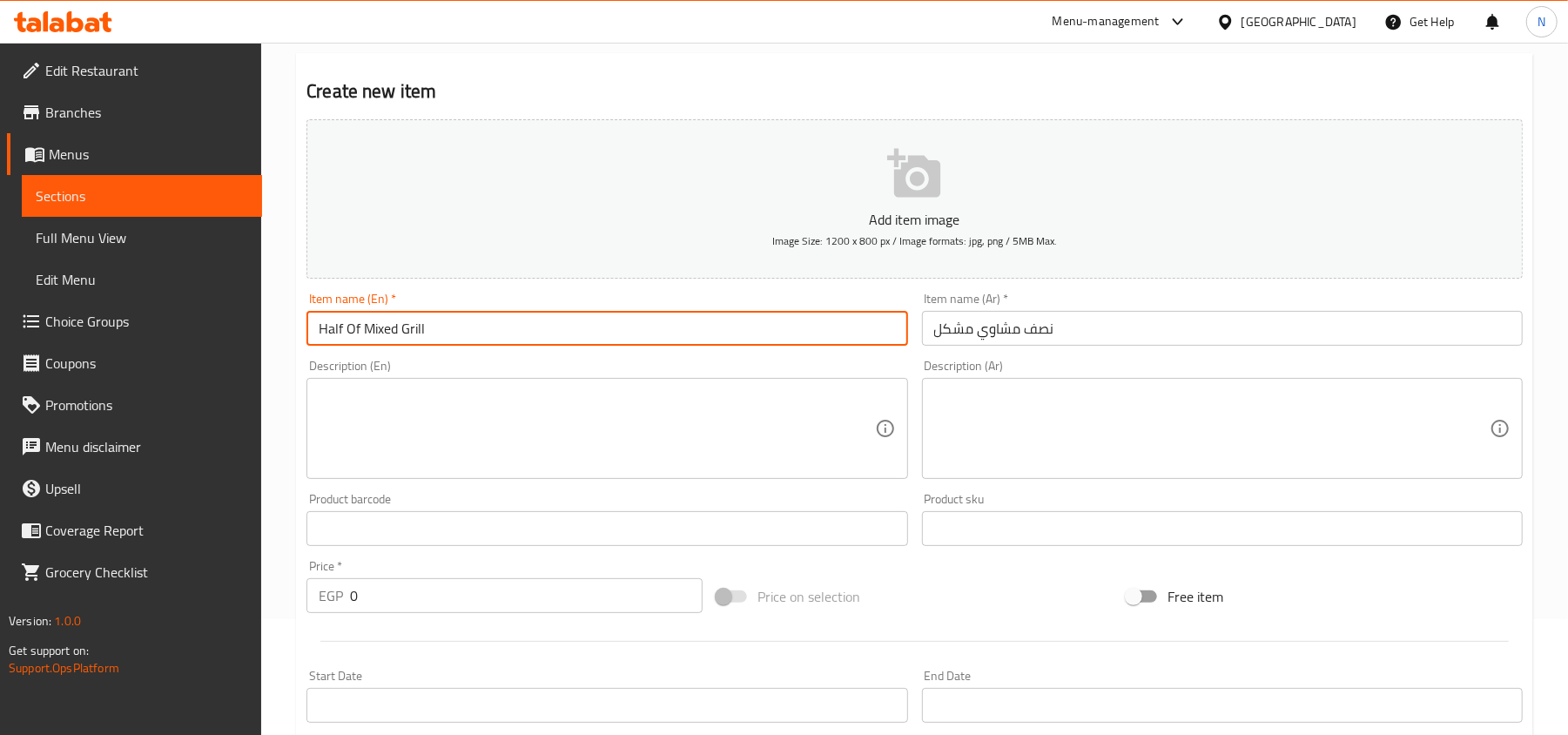
click at [414, 329] on input "Half Of Mixed Grill" at bounding box center [607, 328] width 601 height 35
click at [372, 329] on input "Half Of Mixed Grill" at bounding box center [607, 328] width 601 height 35
type input "Half Of Mixed Grill"
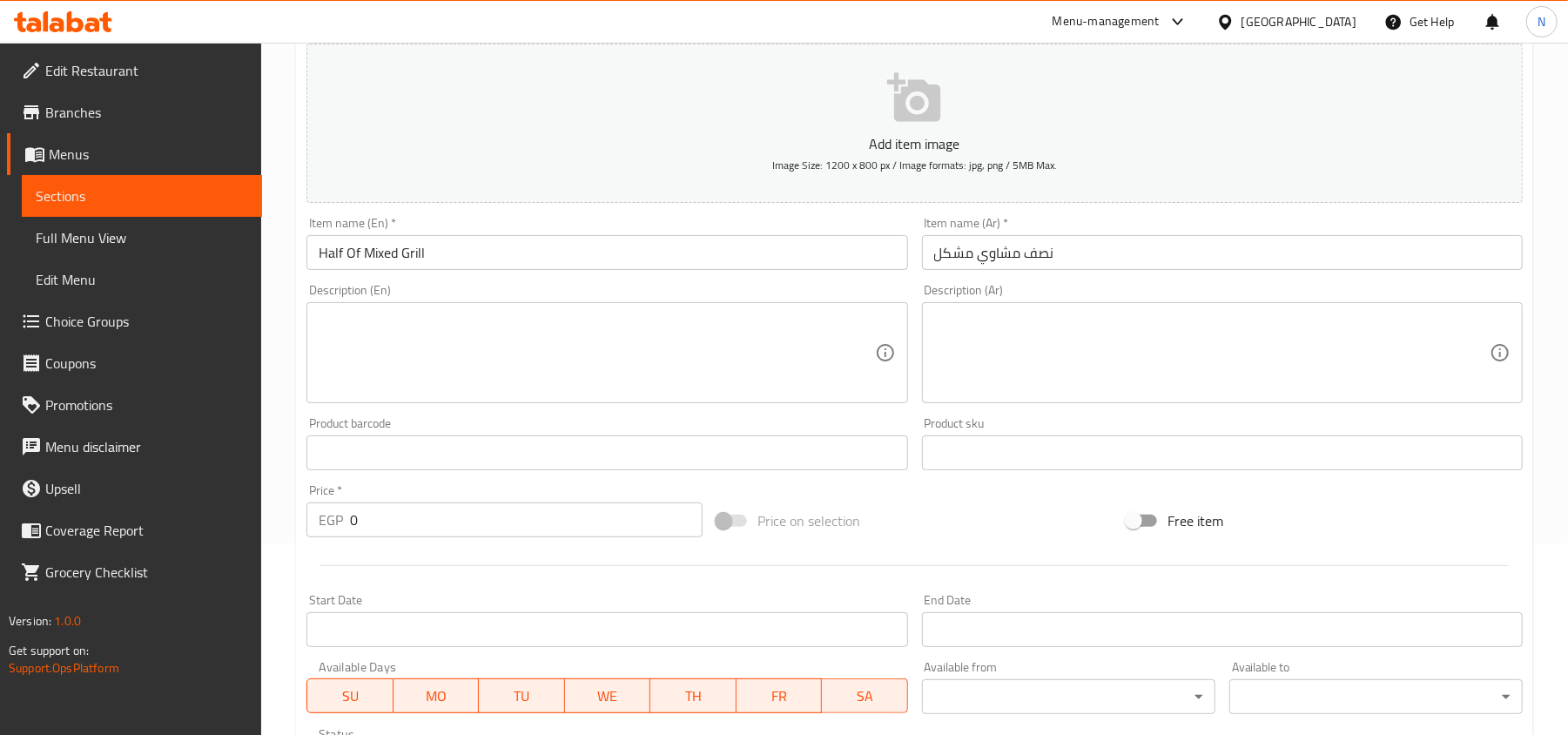
scroll to position [232, 0]
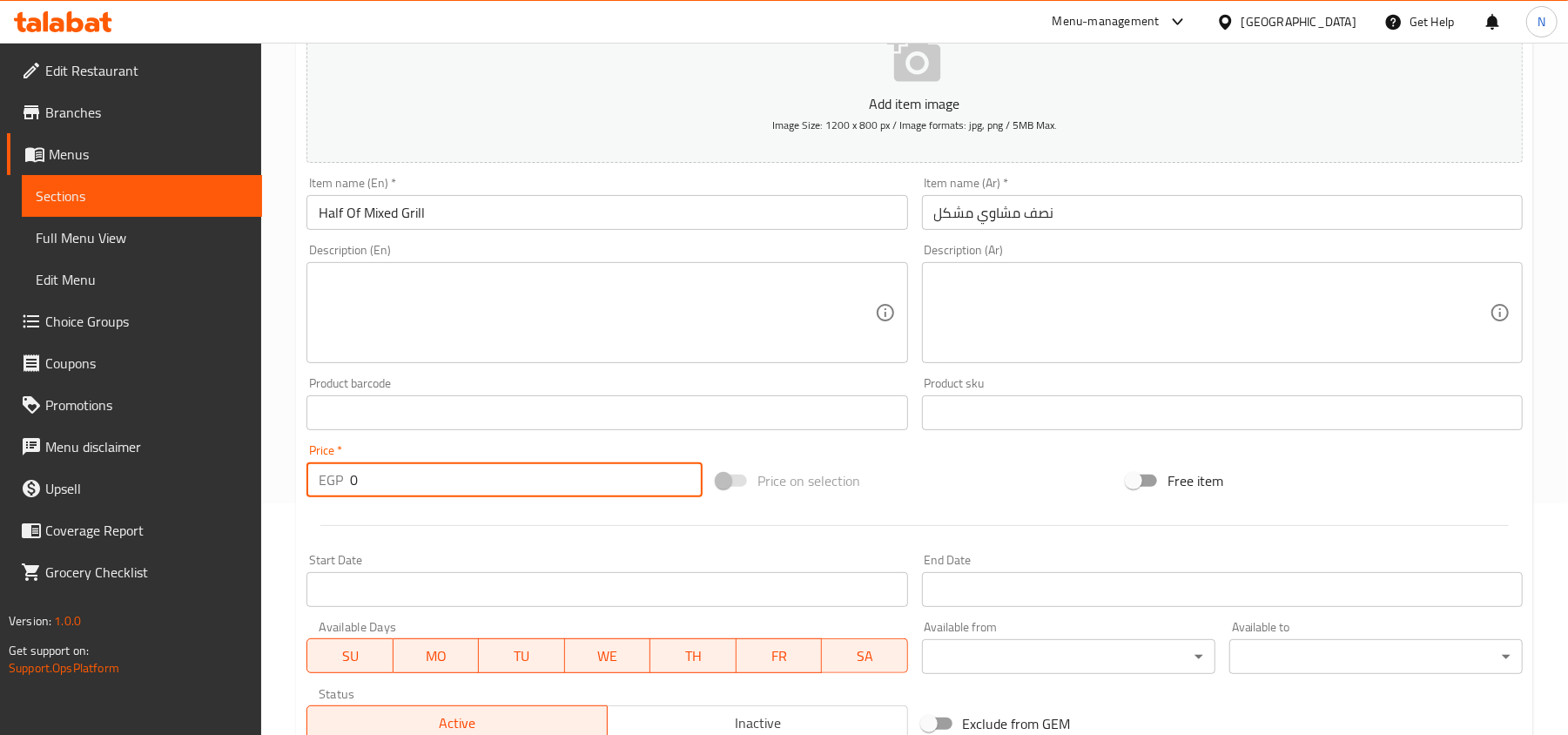
drag, startPoint x: 370, startPoint y: 471, endPoint x: 290, endPoint y: 473, distance: 80.0
click at [290, 473] on div "Home / Restaurants management / Menus / Sections / item / create Mixed section …" at bounding box center [914, 405] width 1306 height 1187
paste input "937.5"
type input "937.50"
click at [464, 326] on textarea at bounding box center [596, 313] width 556 height 83
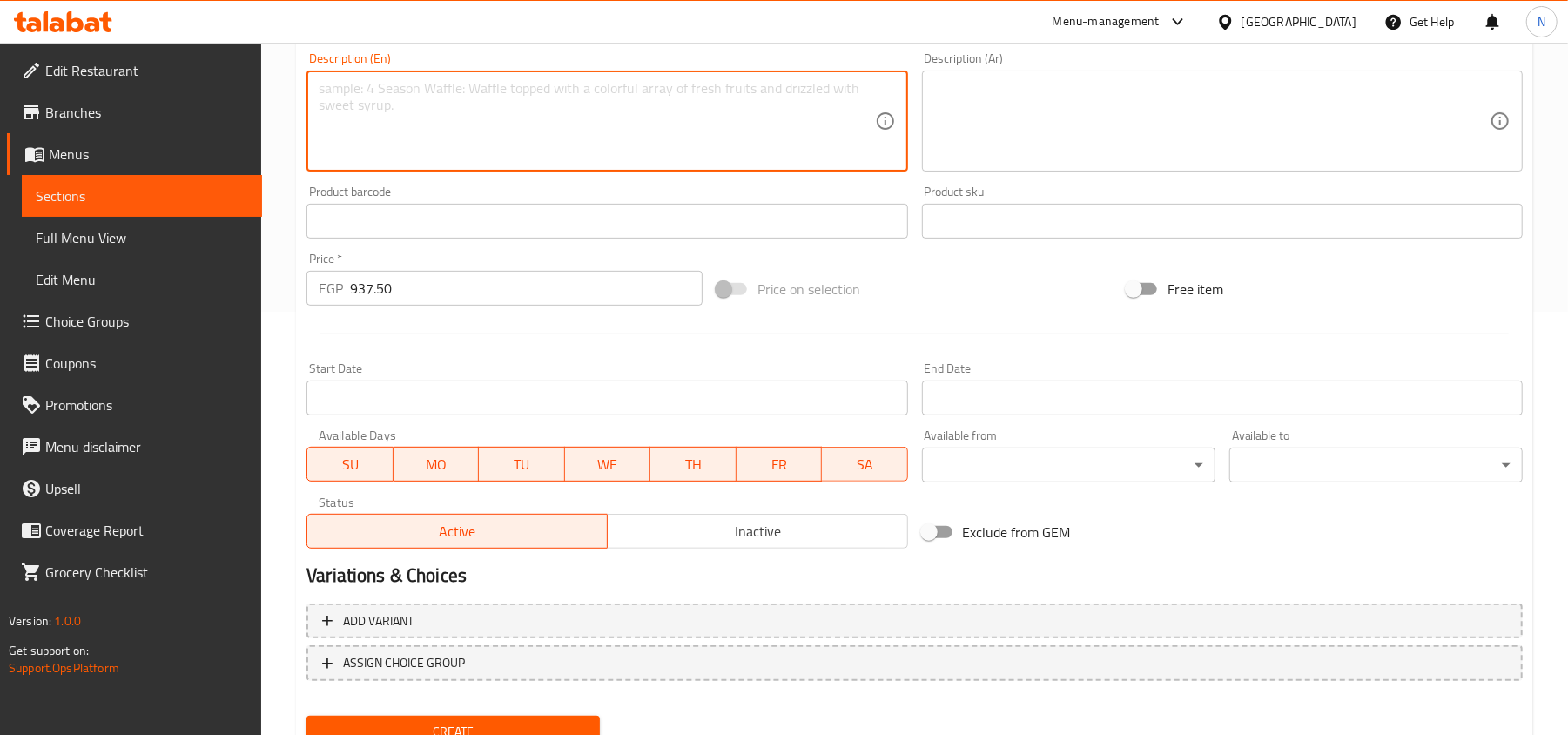
scroll to position [464, 0]
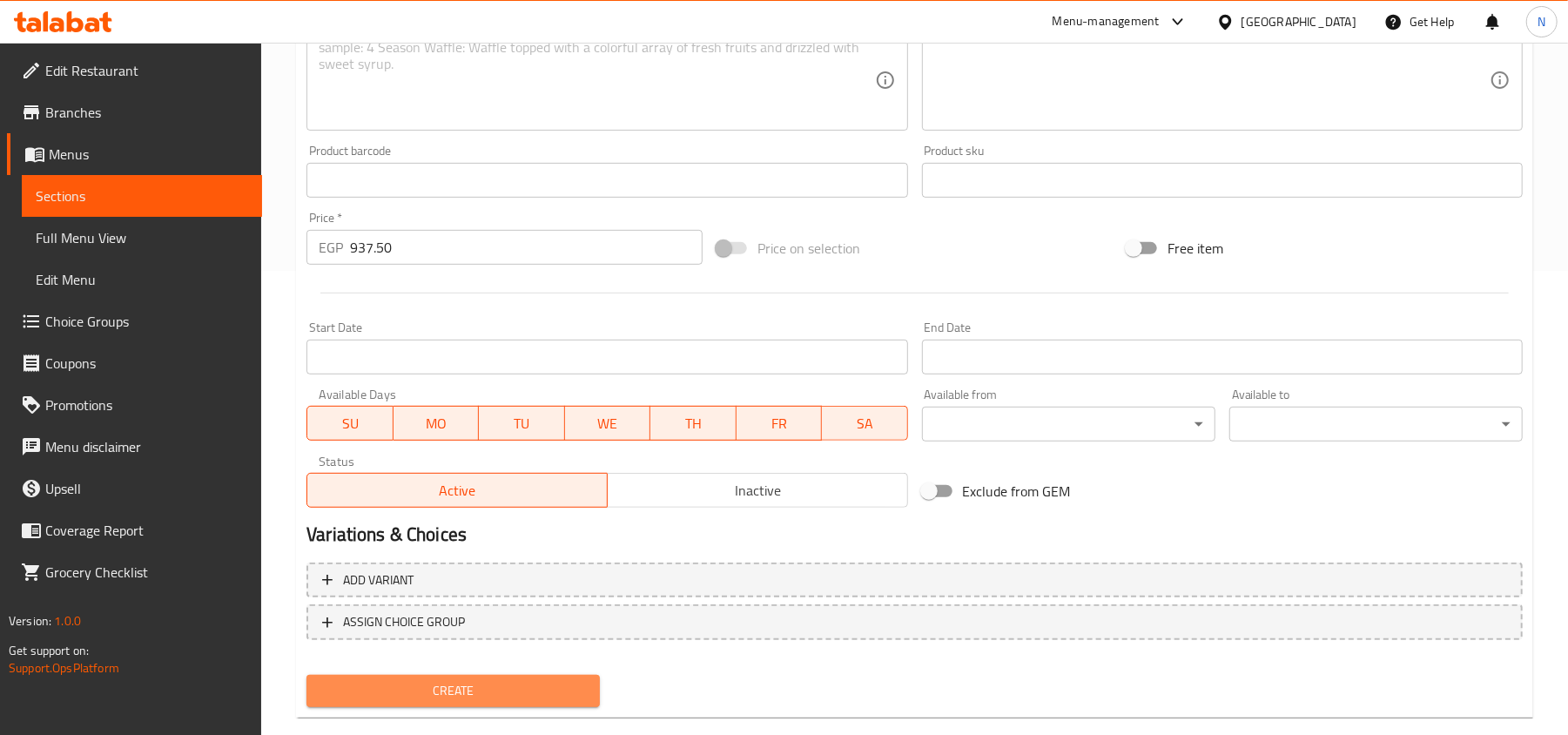
click at [451, 689] on span "Create" at bounding box center [453, 690] width 265 height 22
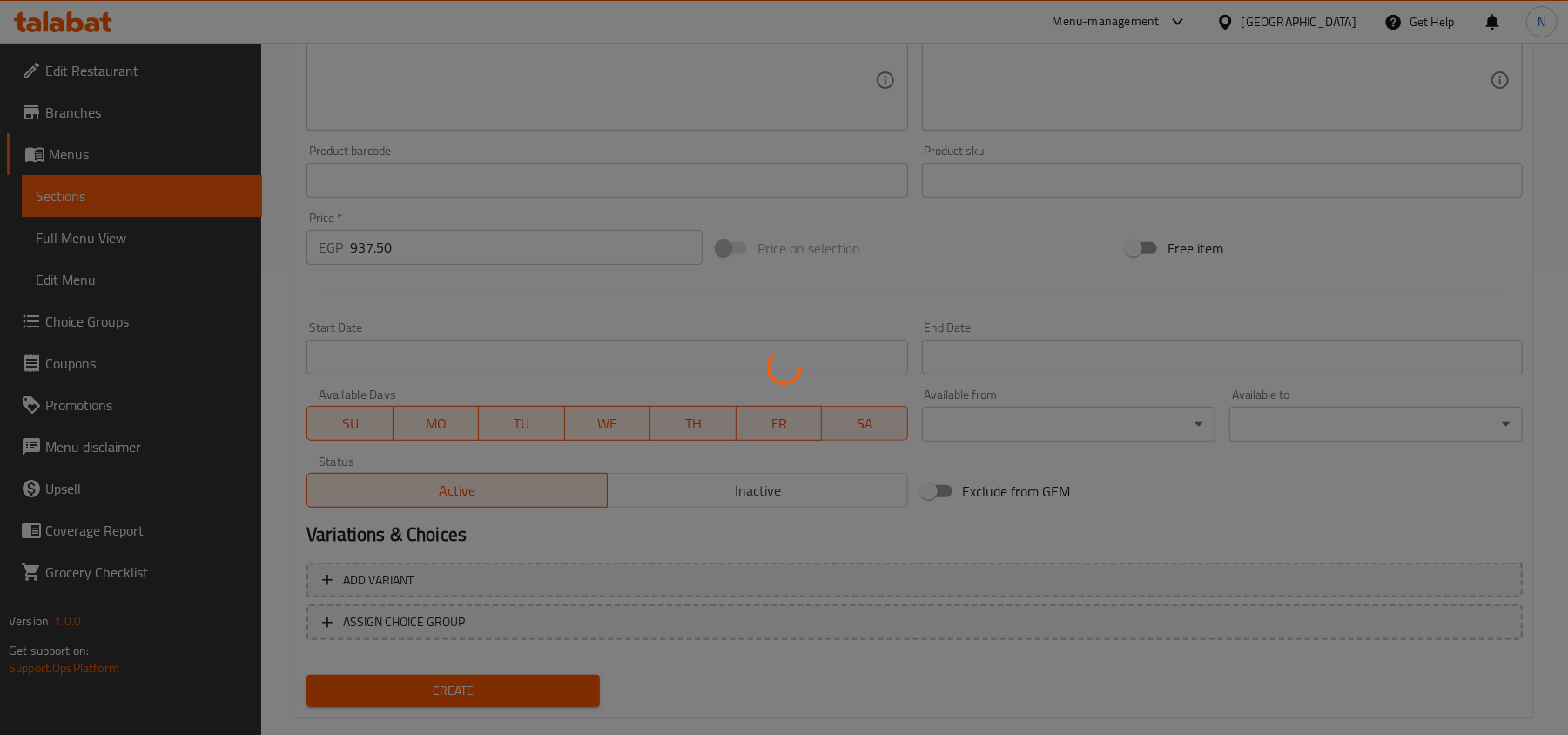
type input "0"
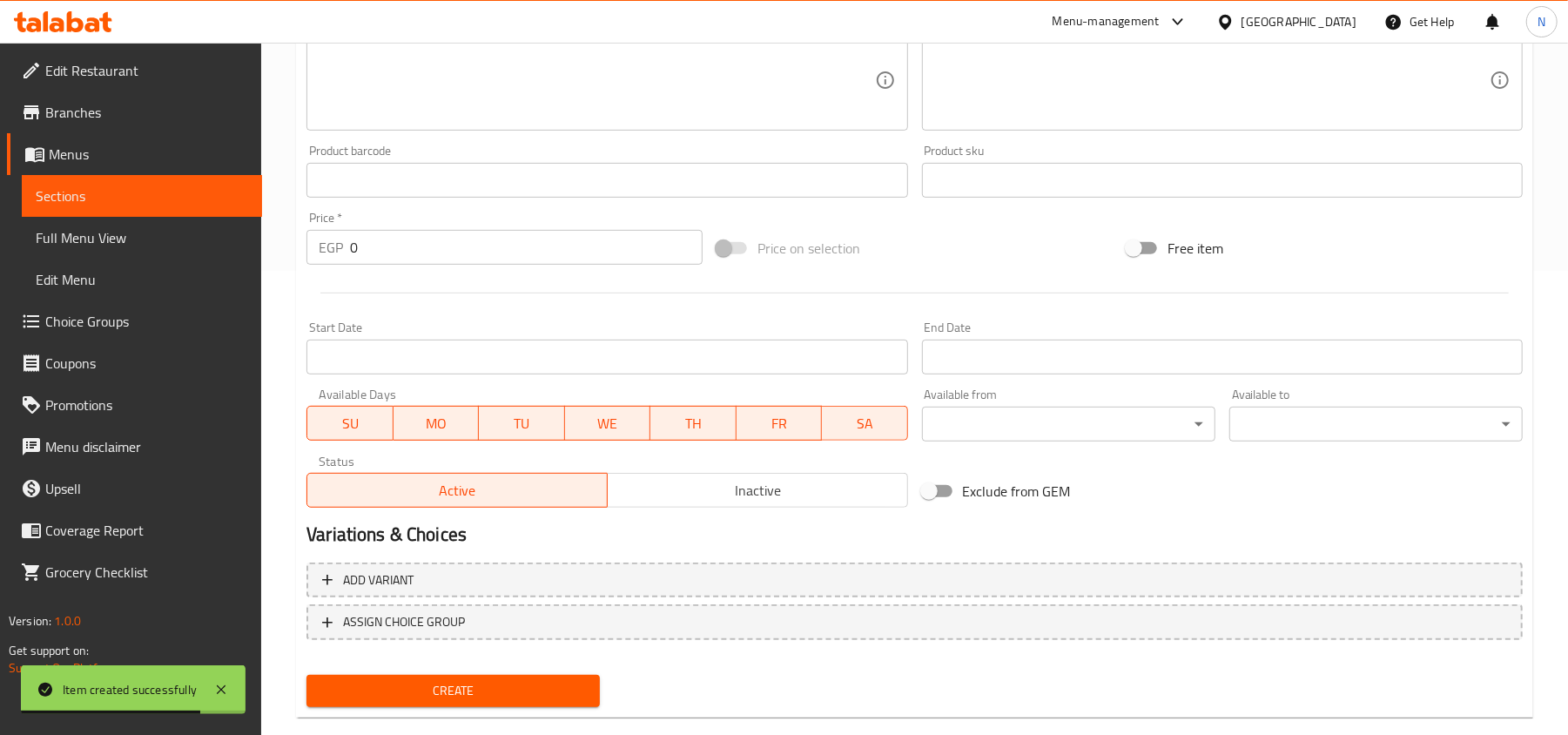
scroll to position [232, 0]
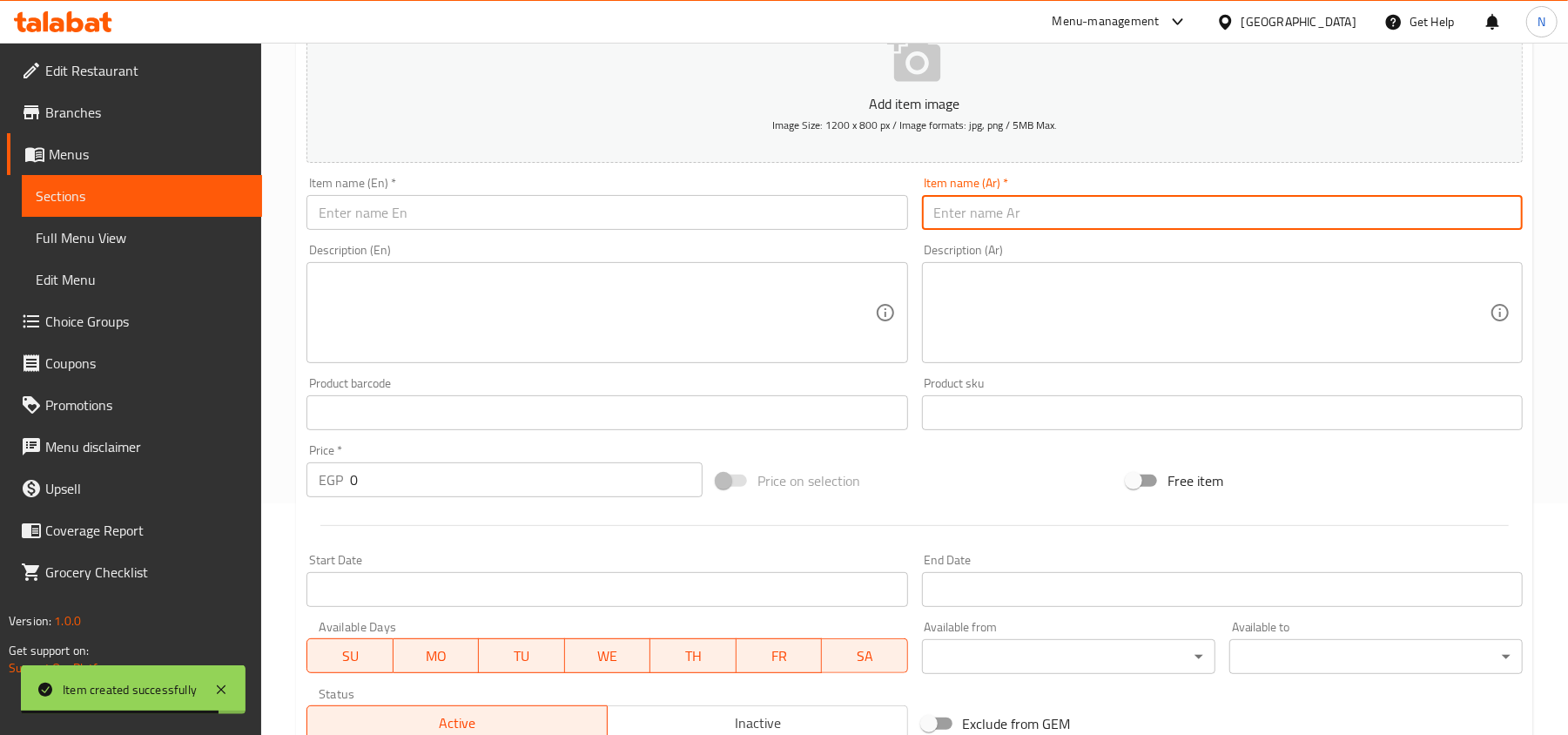
click at [1205, 210] on input "text" at bounding box center [1222, 213] width 601 height 35
paste input "كامل مشاوي مشكل"
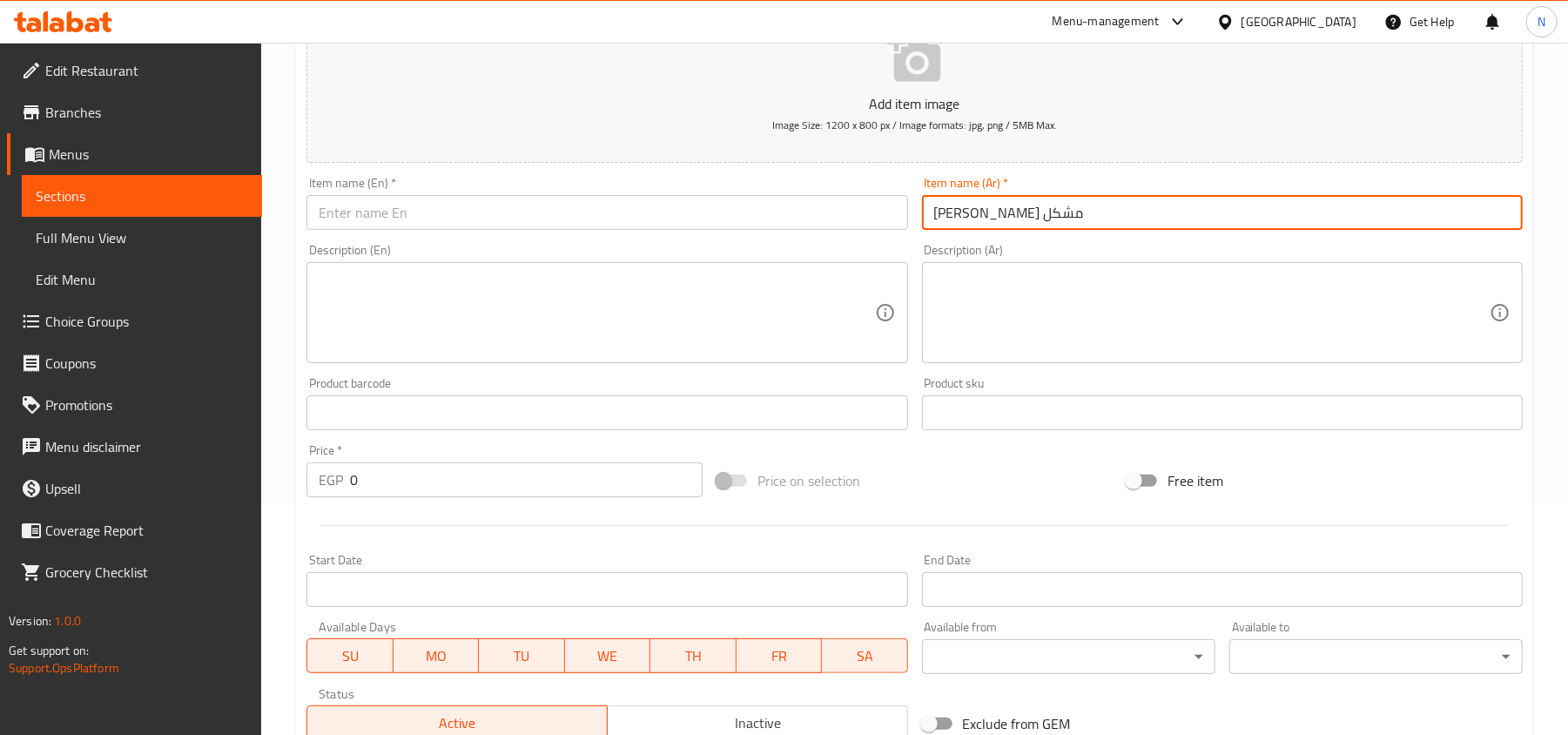
type input "كامل مشاوي مشكل"
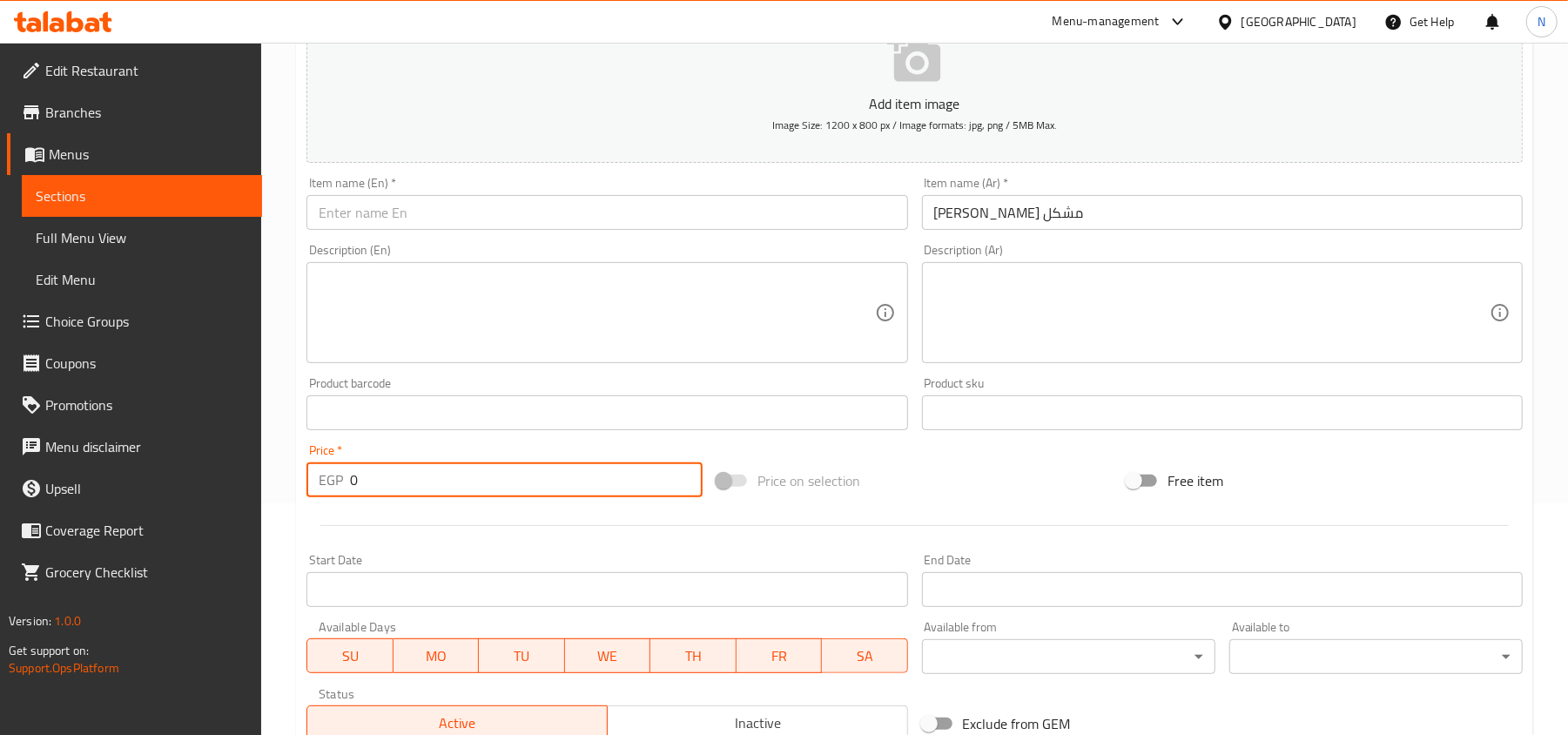
paste input "1750.0"
drag, startPoint x: 378, startPoint y: 498, endPoint x: 310, endPoint y: 492, distance: 68.3
click at [310, 492] on div "EGP 0 Price *" at bounding box center [504, 479] width 396 height 35
type input "1750.00"
click at [327, 217] on input "text" at bounding box center [607, 213] width 601 height 35
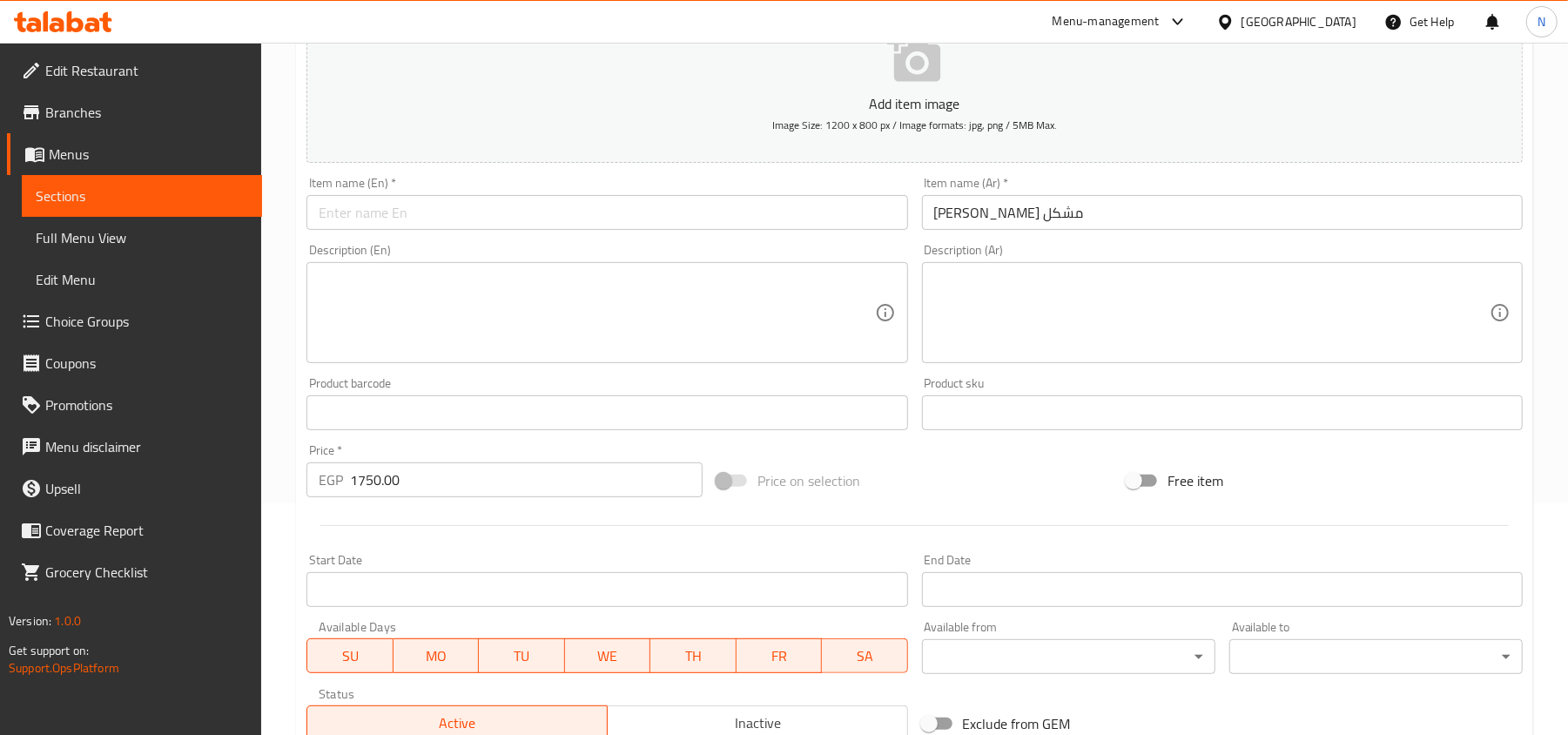
click at [1082, 234] on div "Item name (Ar)   * كامل مشاوي مشكل Item name (Ar) *" at bounding box center [1222, 203] width 615 height 67
click at [971, 213] on input "كامل مشاوي مشكل" at bounding box center [1222, 213] width 601 height 35
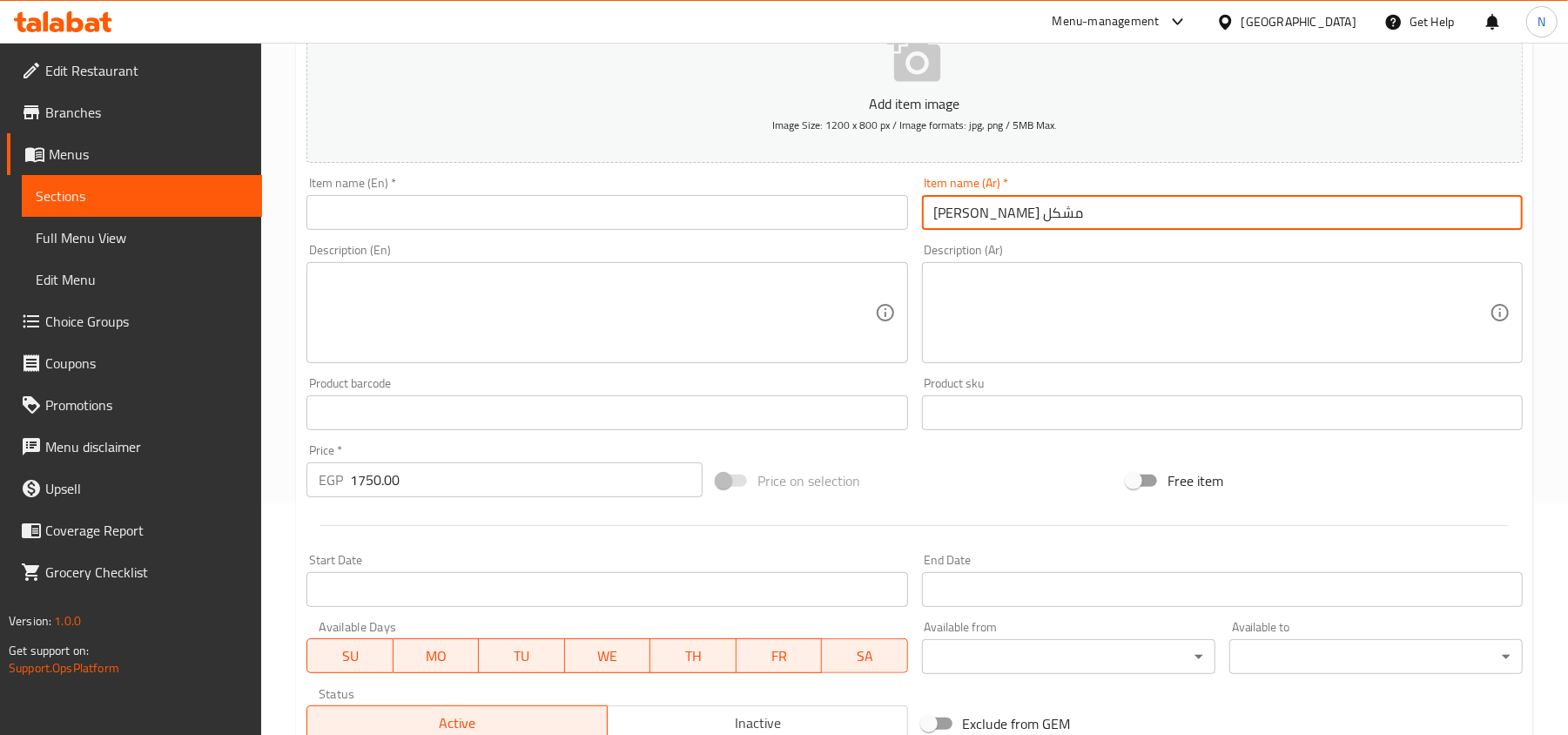
click at [971, 213] on input "كامل مشاوي مشكل" at bounding box center [1222, 213] width 601 height 35
click at [369, 203] on input "text" at bounding box center [607, 213] width 601 height 35
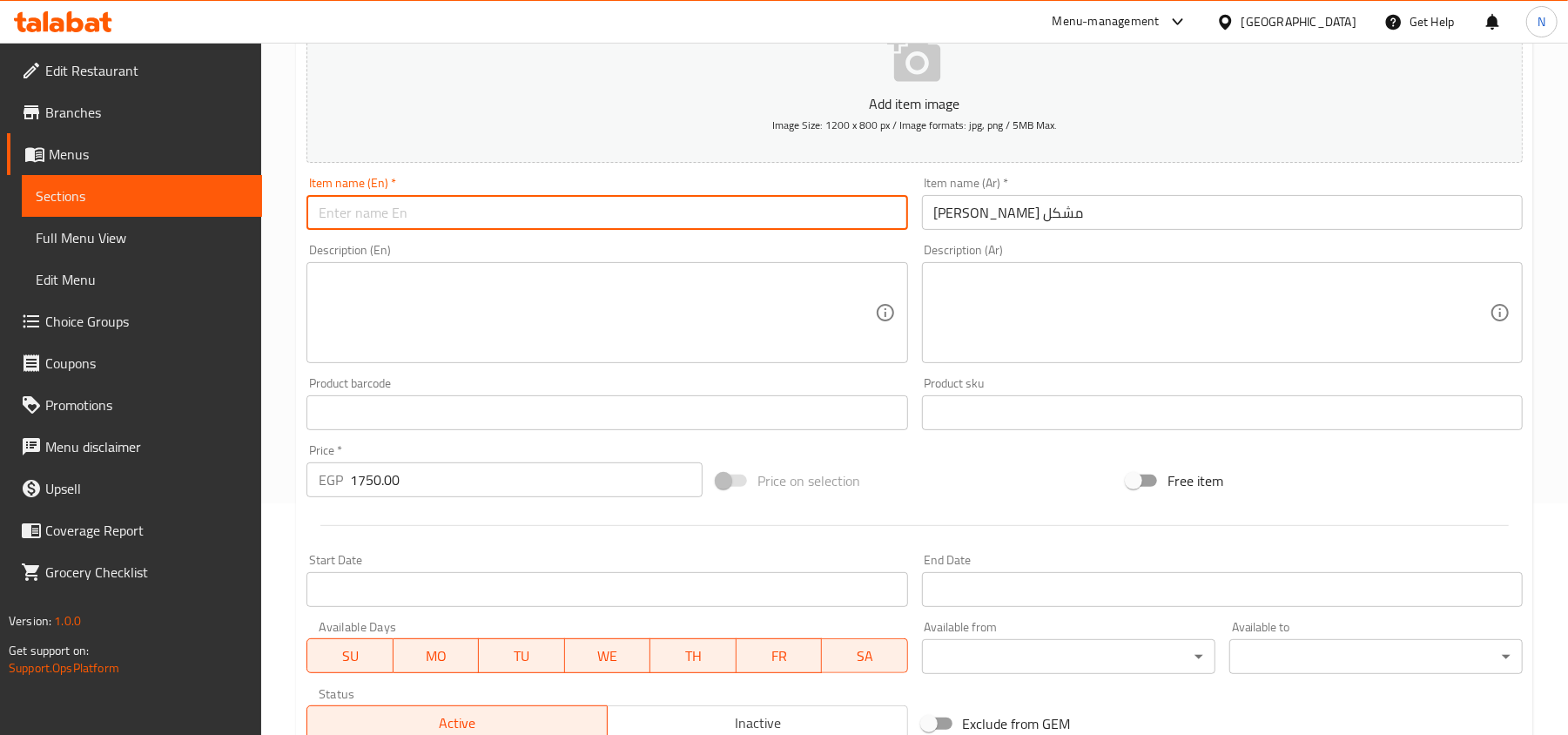
paste input "Full mixed grill"
click at [369, 203] on input "Full mixed grill" at bounding box center [607, 213] width 601 height 35
click at [412, 217] on input "Full Mixed Grill" at bounding box center [607, 213] width 601 height 35
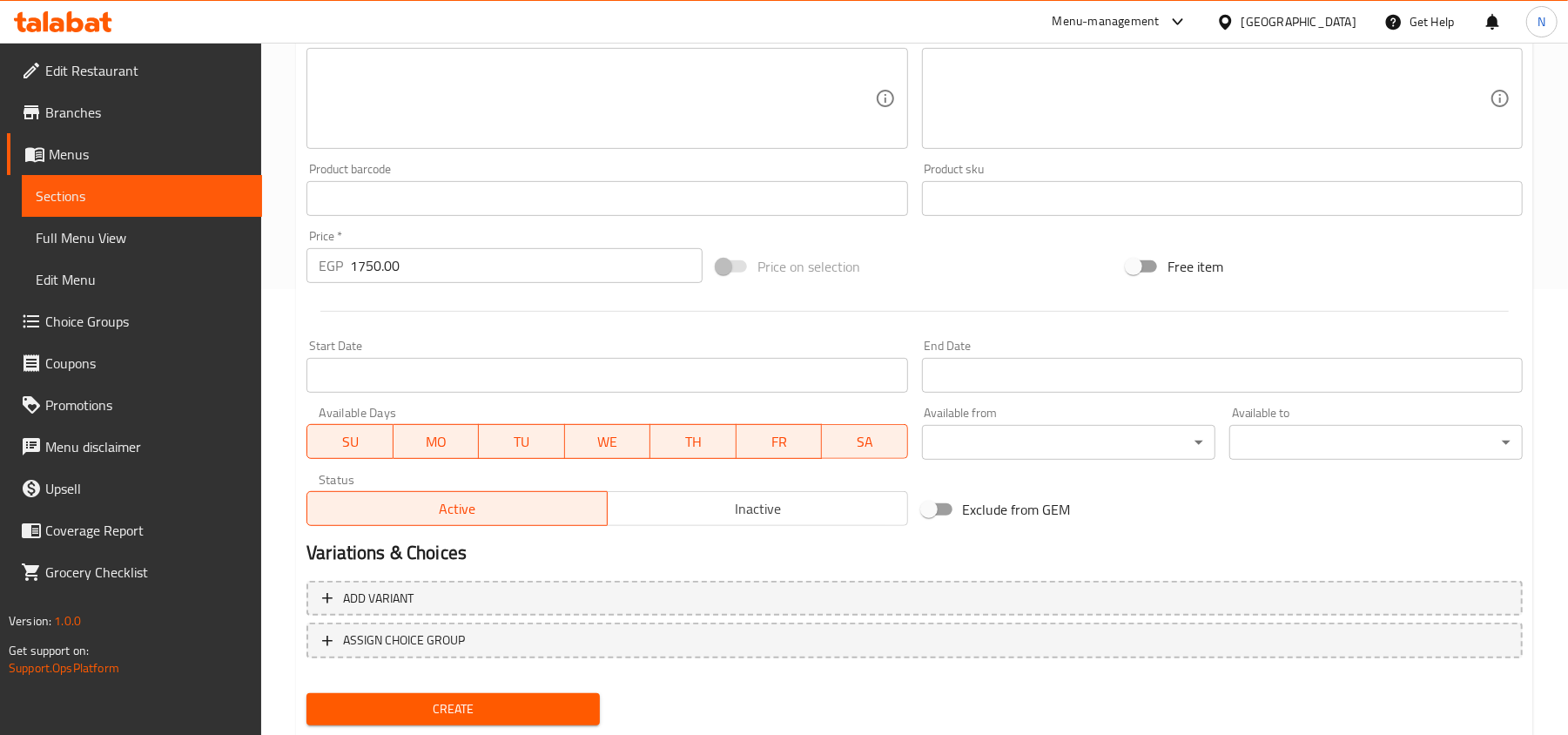
scroll to position [464, 0]
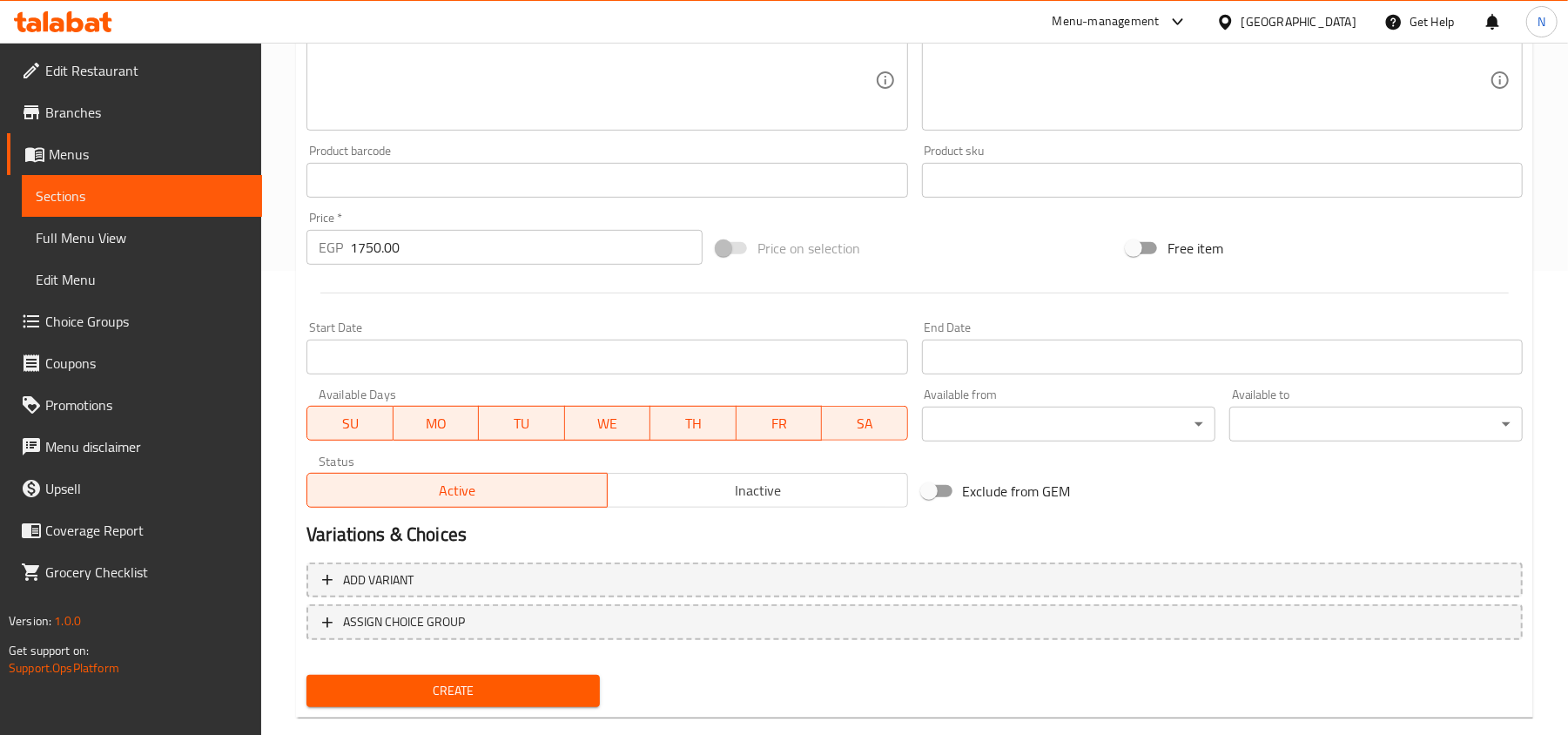
type input "Full Mixed Grill"
click at [408, 696] on span "Create" at bounding box center [453, 690] width 265 height 22
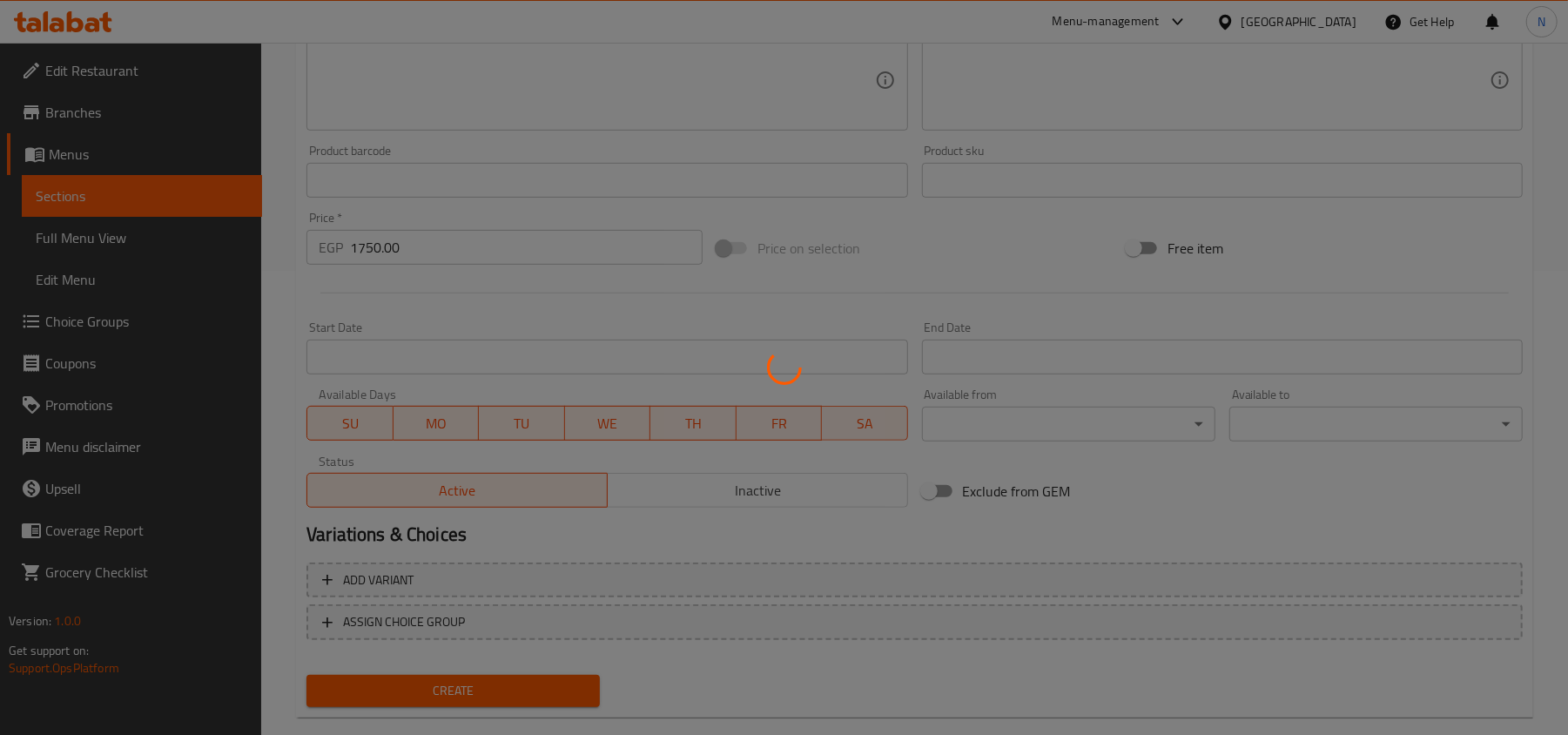
scroll to position [0, 0]
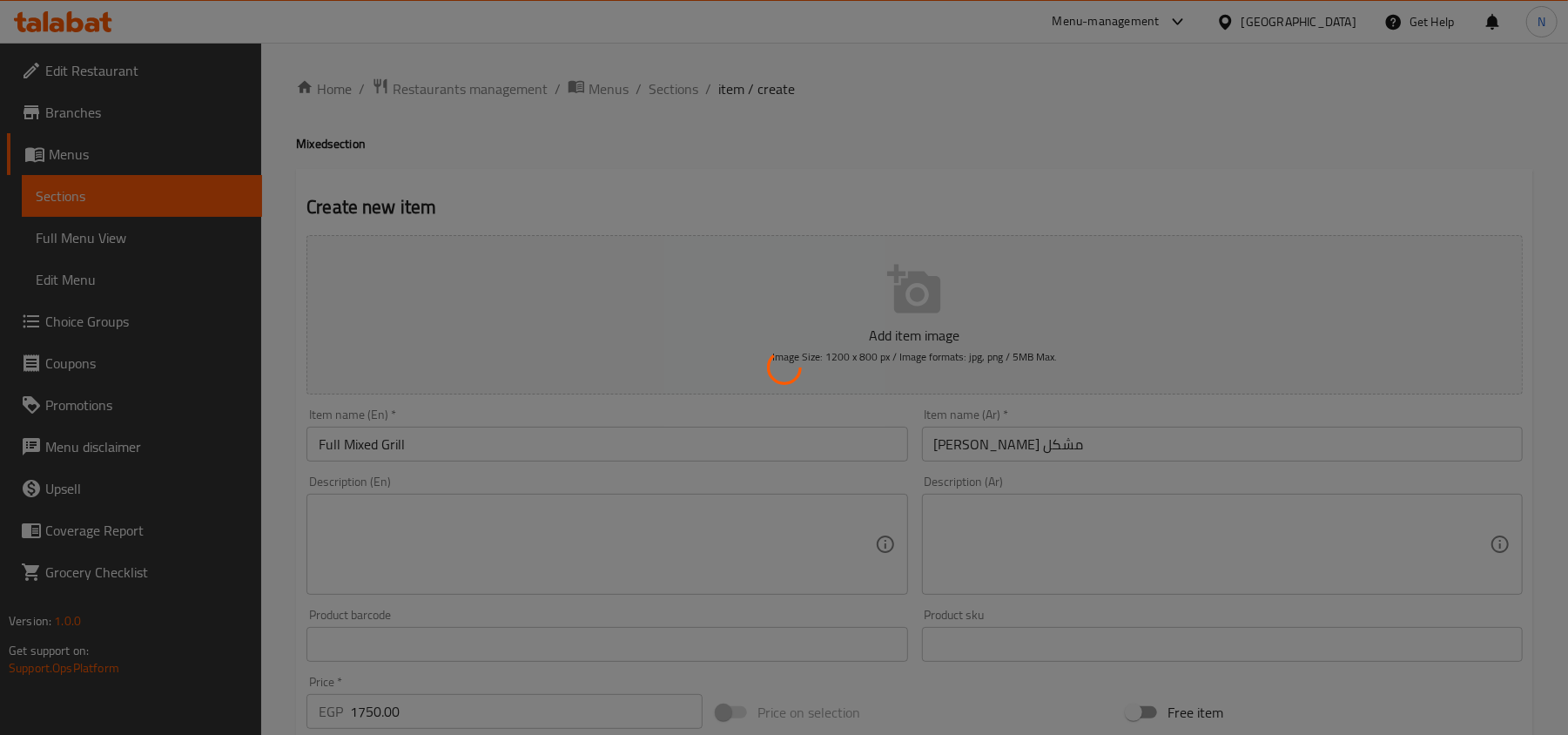
type input "0"
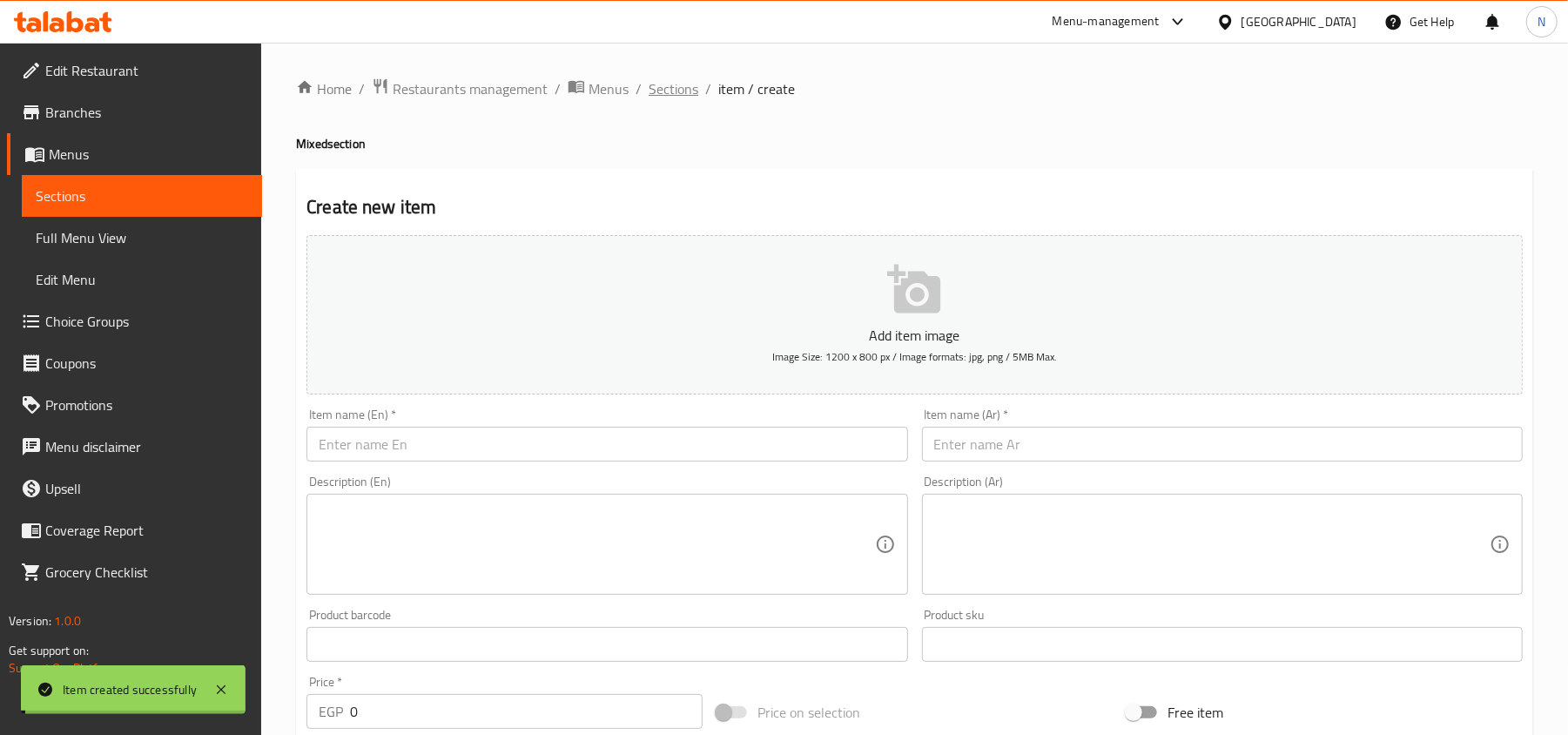
click at [673, 88] on span "Sections" at bounding box center [673, 89] width 50 height 21
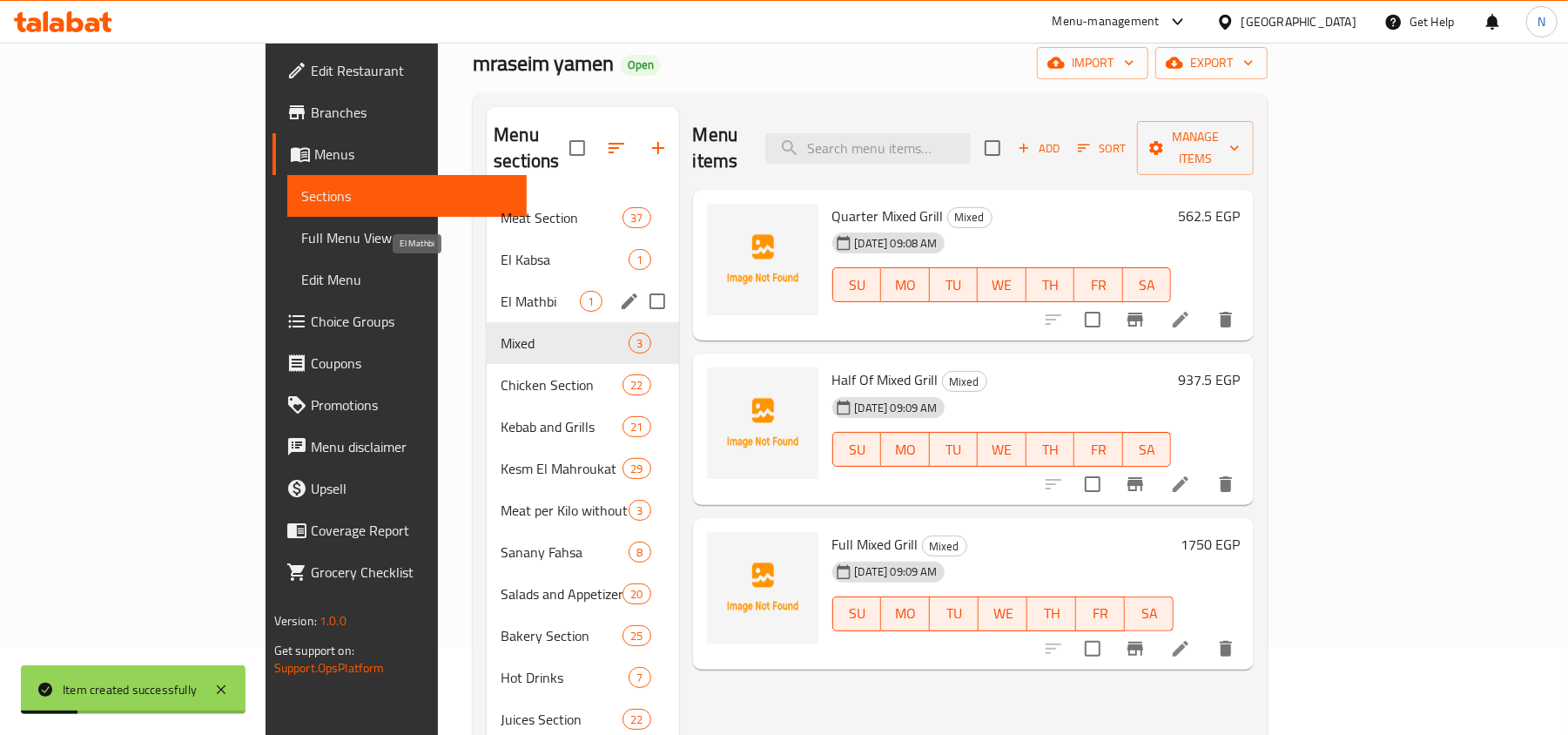
scroll to position [129, 0]
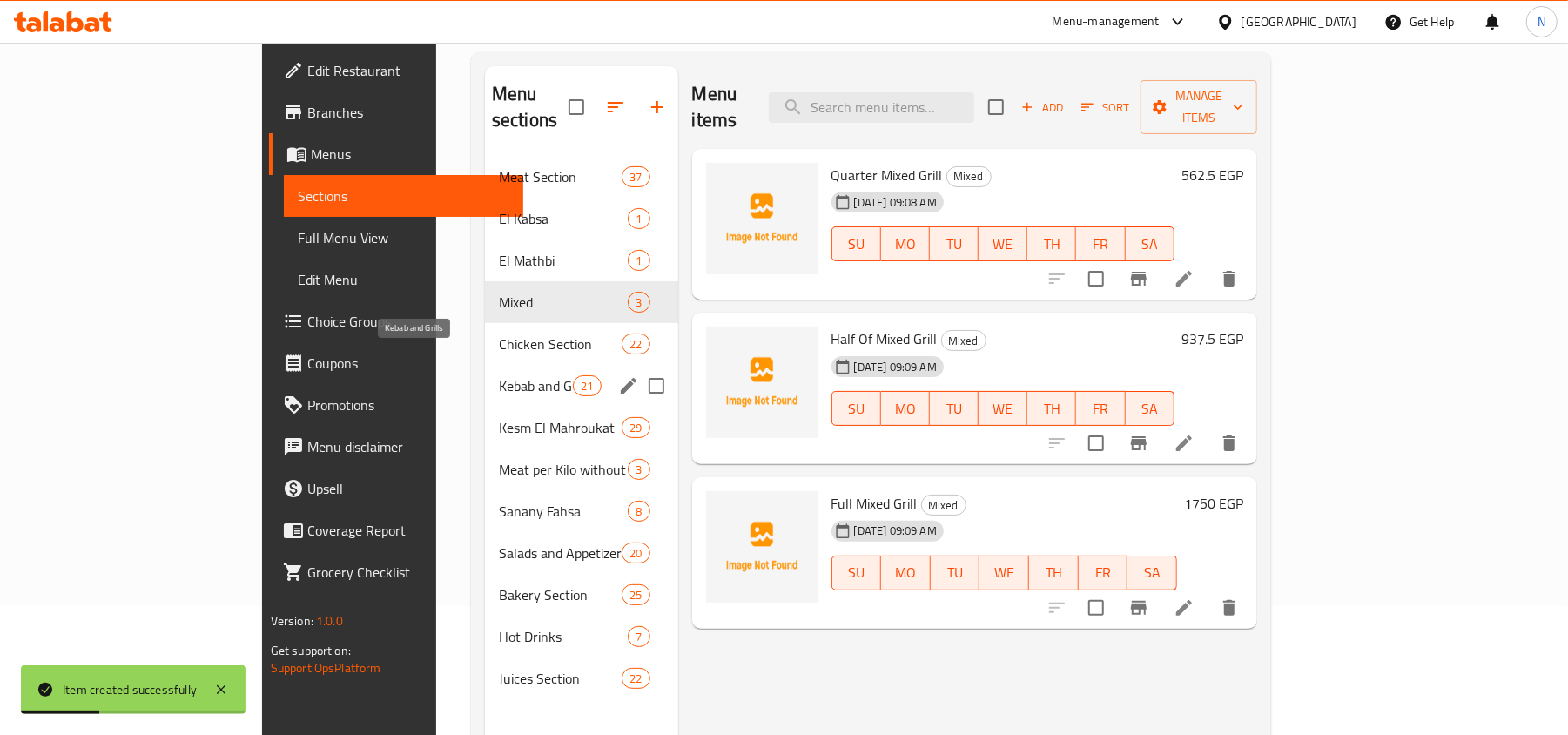
click at [499, 375] on span "Kebab and Grills" at bounding box center [536, 386] width 74 height 21
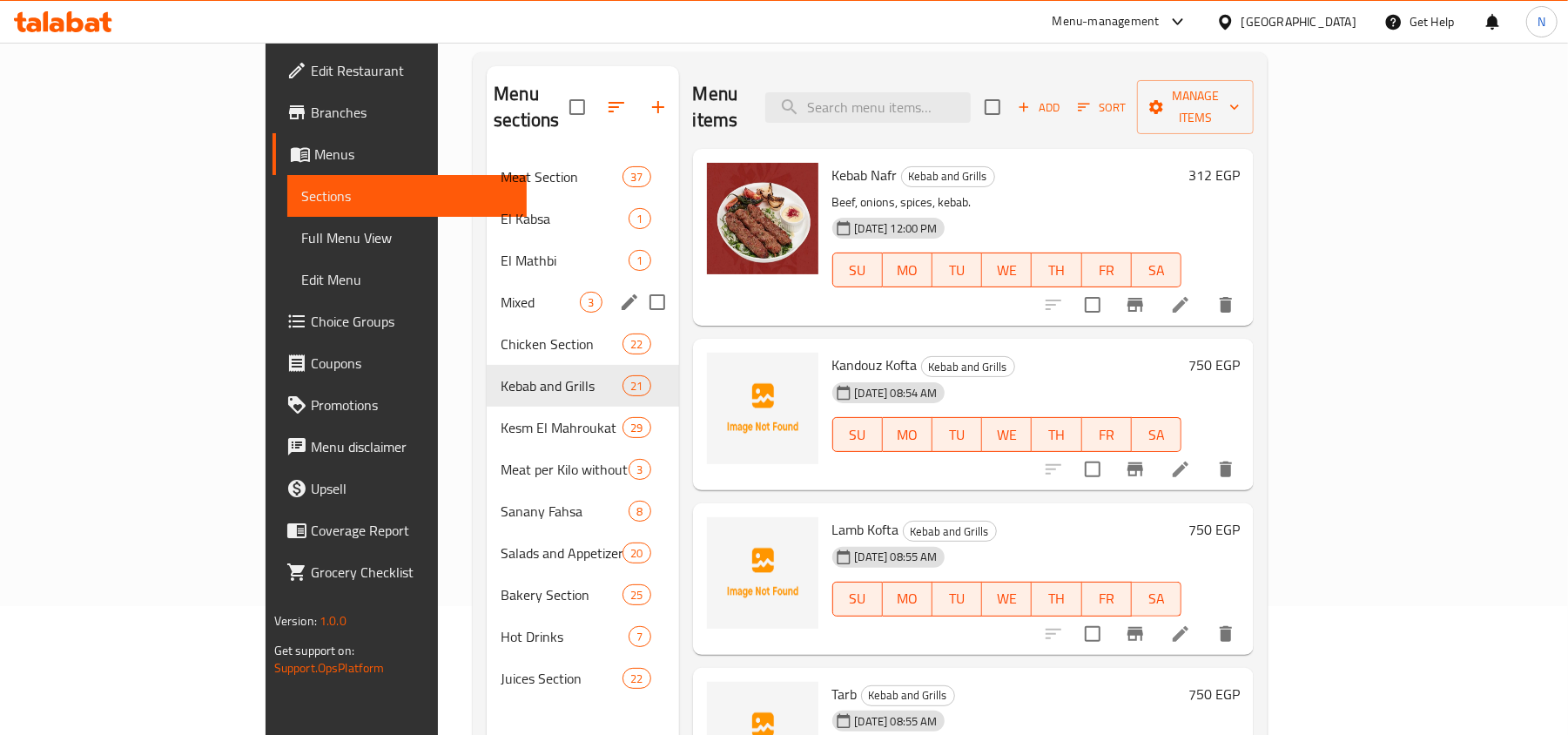
drag, startPoint x: 391, startPoint y: 262, endPoint x: 575, endPoint y: 255, distance: 184.1
click at [486, 281] on div "Mixed 3" at bounding box center [582, 302] width 191 height 42
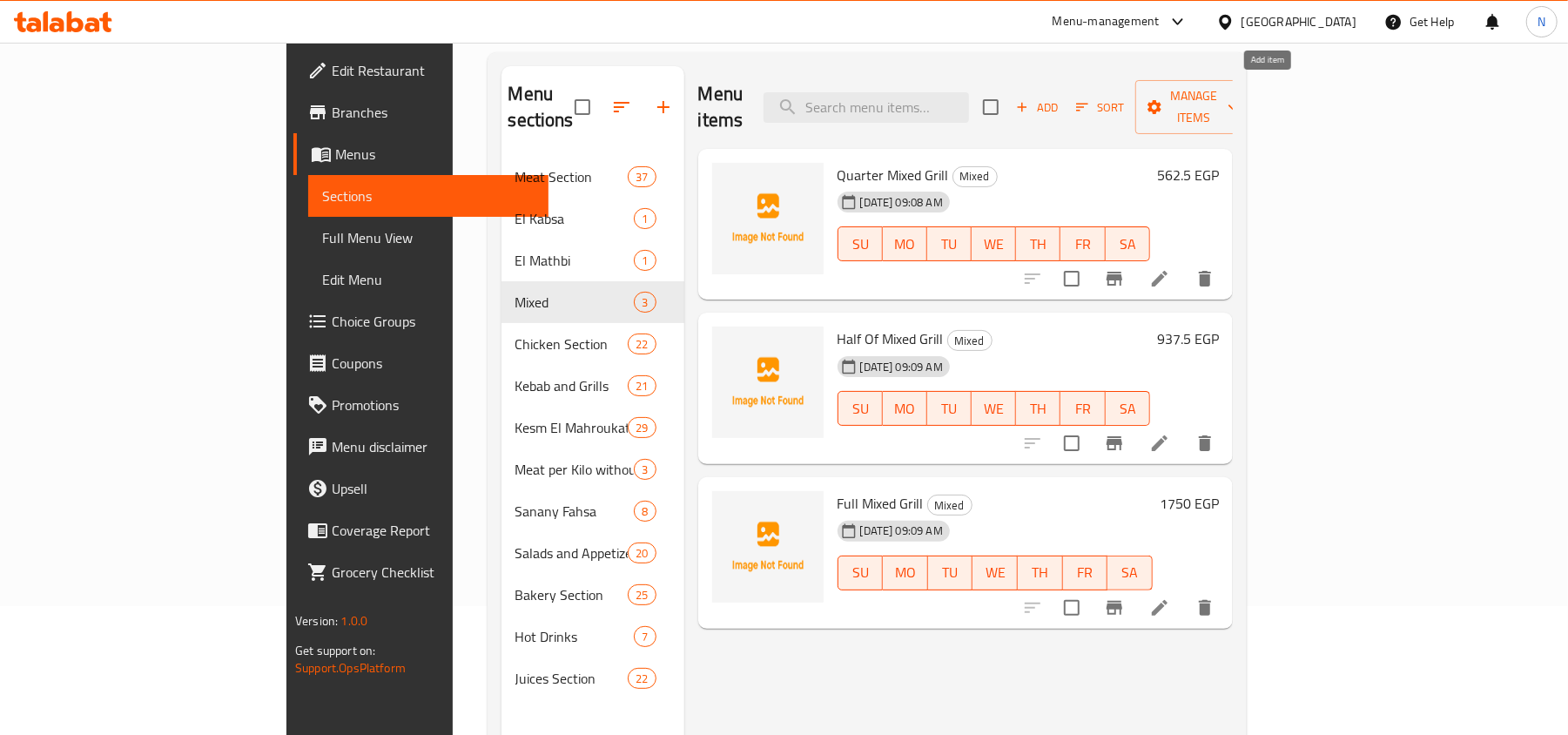
click at [1061, 97] on span "Add" at bounding box center [1037, 107] width 47 height 20
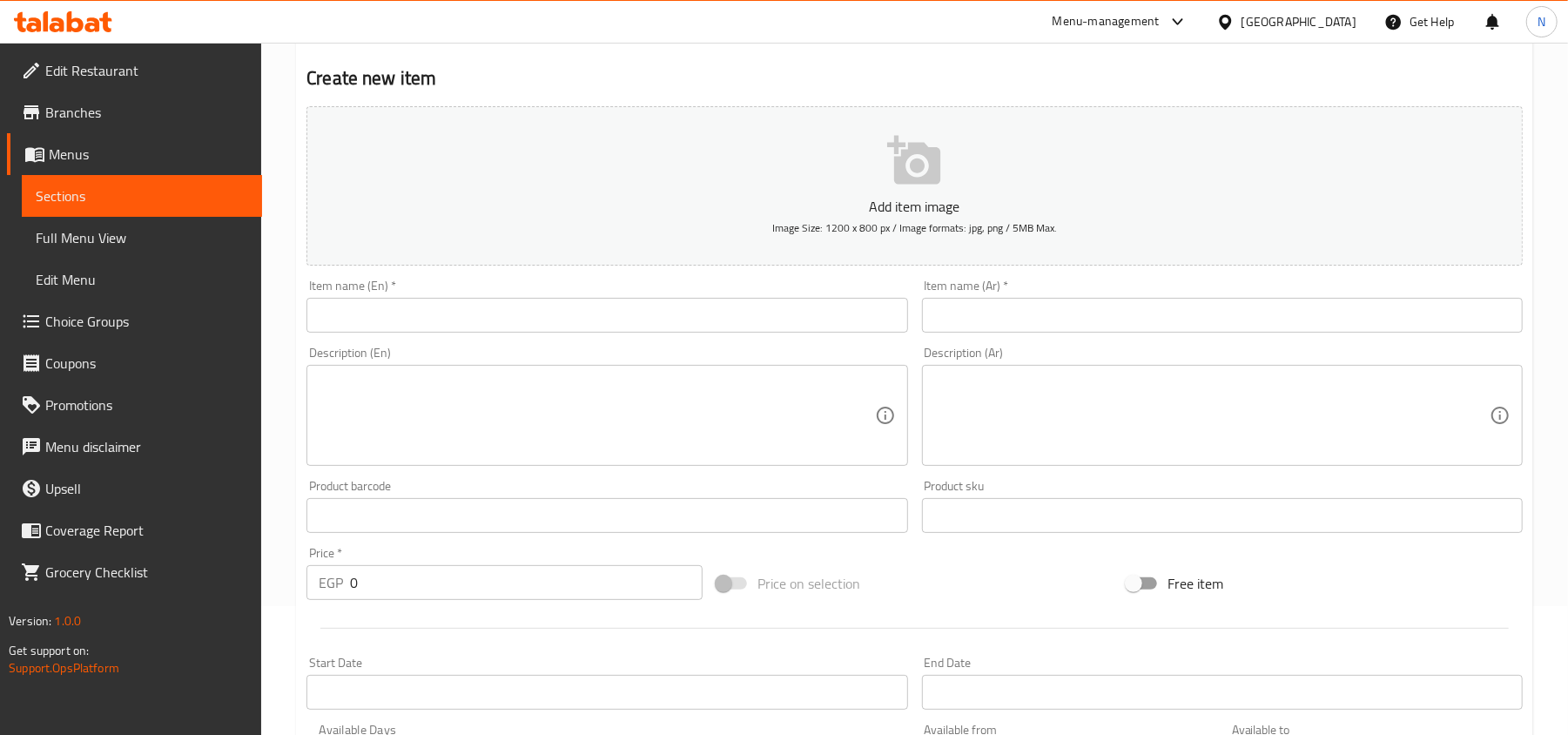
click at [1076, 311] on input "text" at bounding box center [1222, 315] width 601 height 35
paste input "نفر كباب قنم سبيشيل"
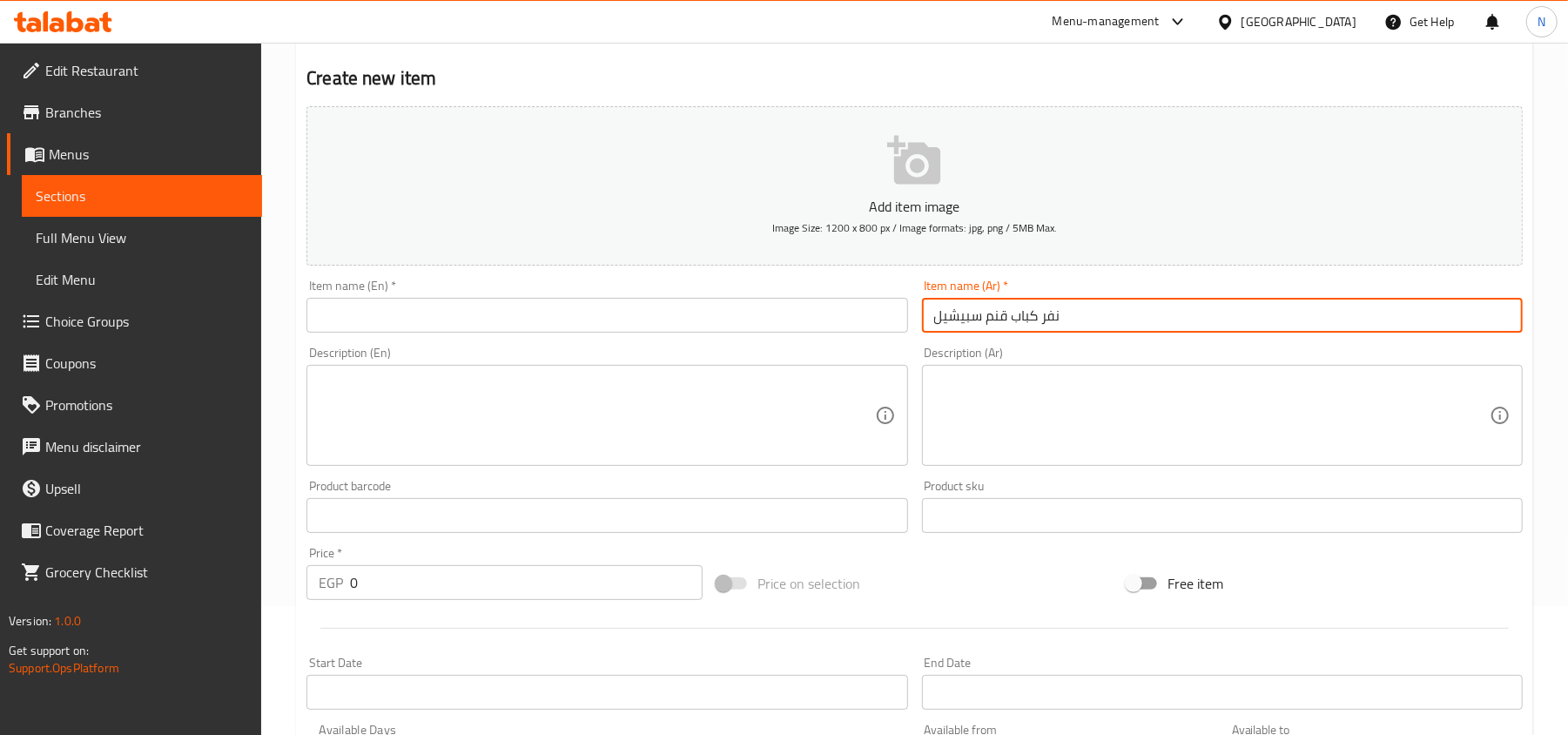
click at [969, 314] on input "نفر كباب قنم سبيشيل" at bounding box center [1222, 315] width 601 height 35
type input "نفر كباب قنم سبيشيل"
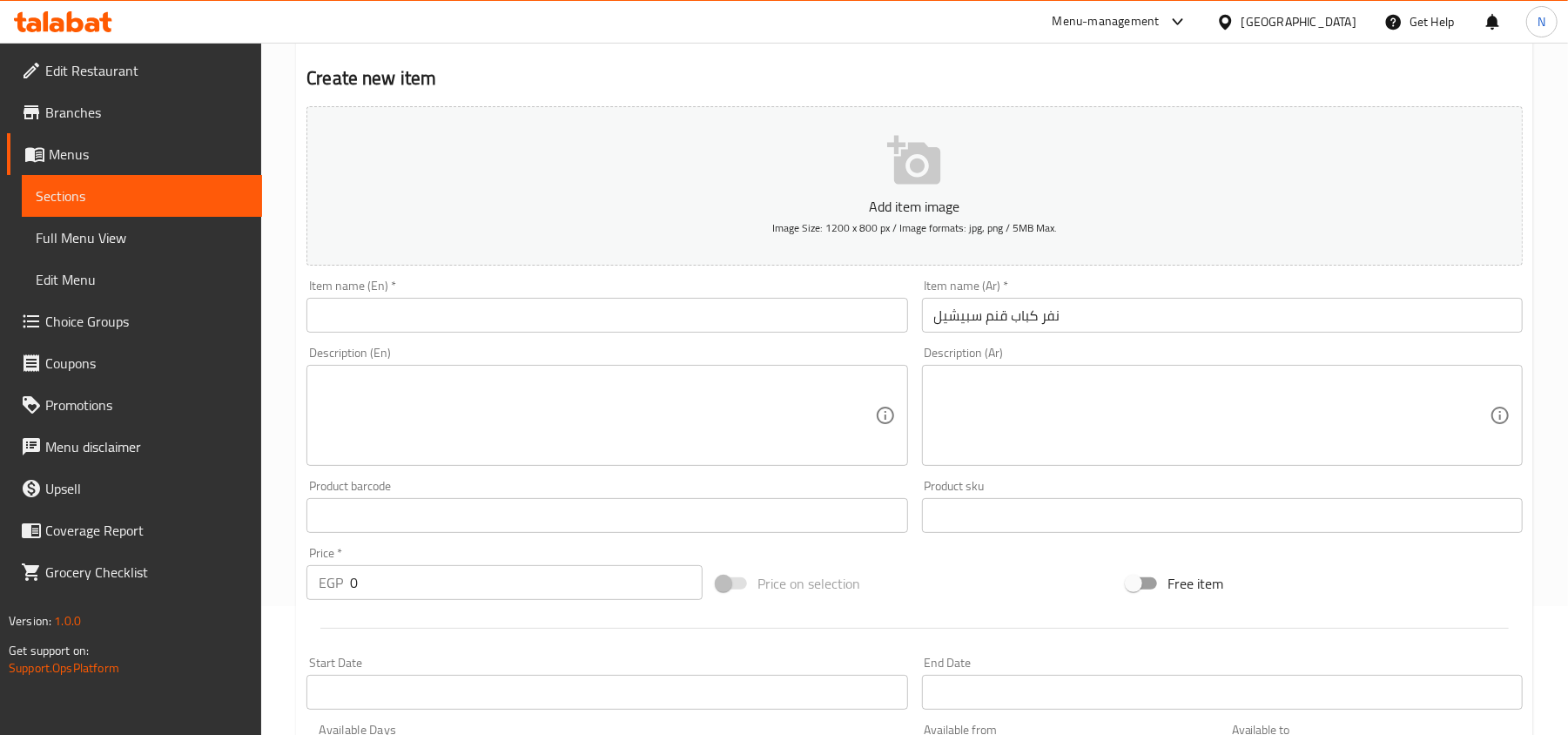
click at [398, 345] on div "Description (En) Description (En)" at bounding box center [607, 407] width 615 height 133
click at [397, 333] on input "text" at bounding box center [607, 315] width 601 height 35
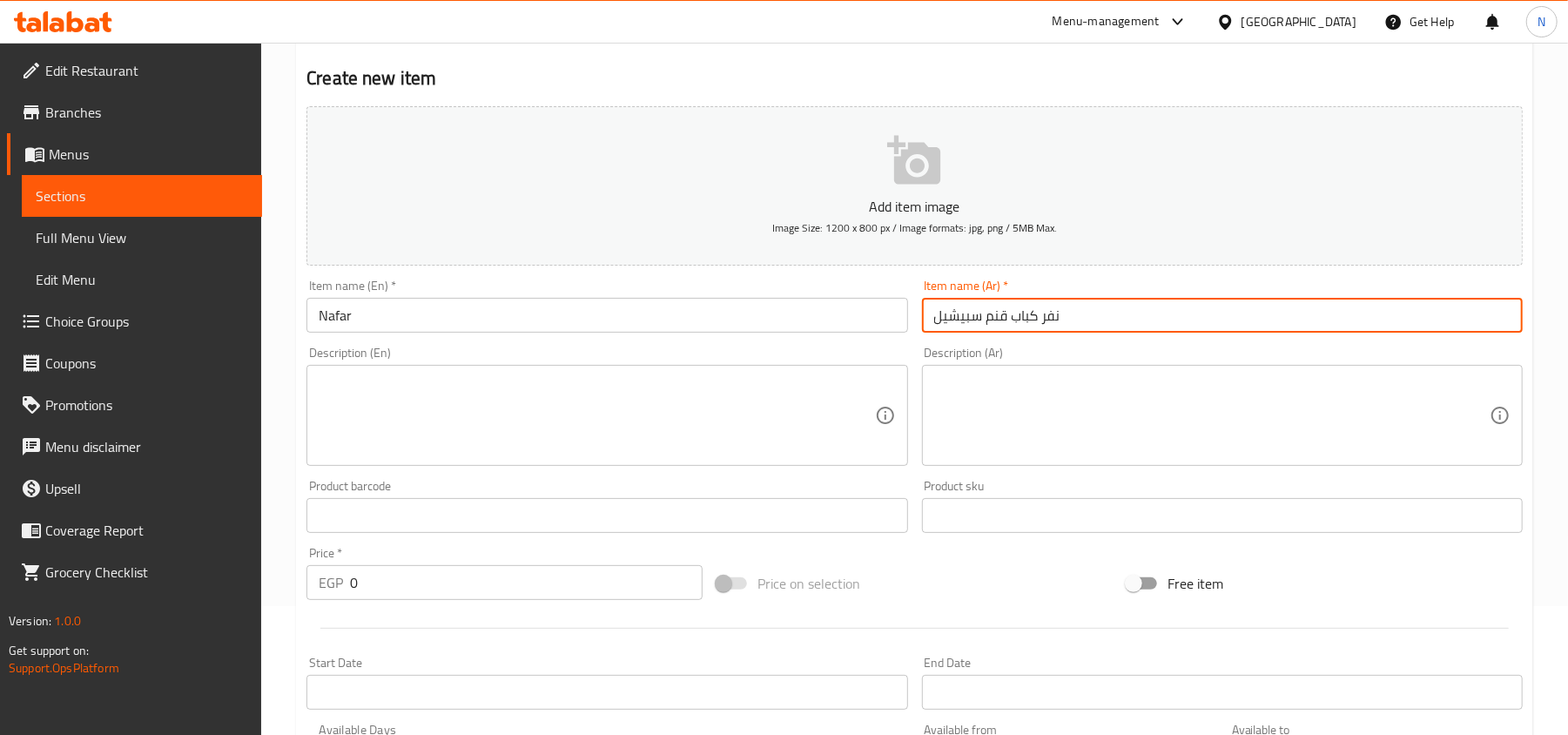
click at [1020, 328] on input "نفر كباب قنم سبيشيل" at bounding box center [1222, 315] width 601 height 35
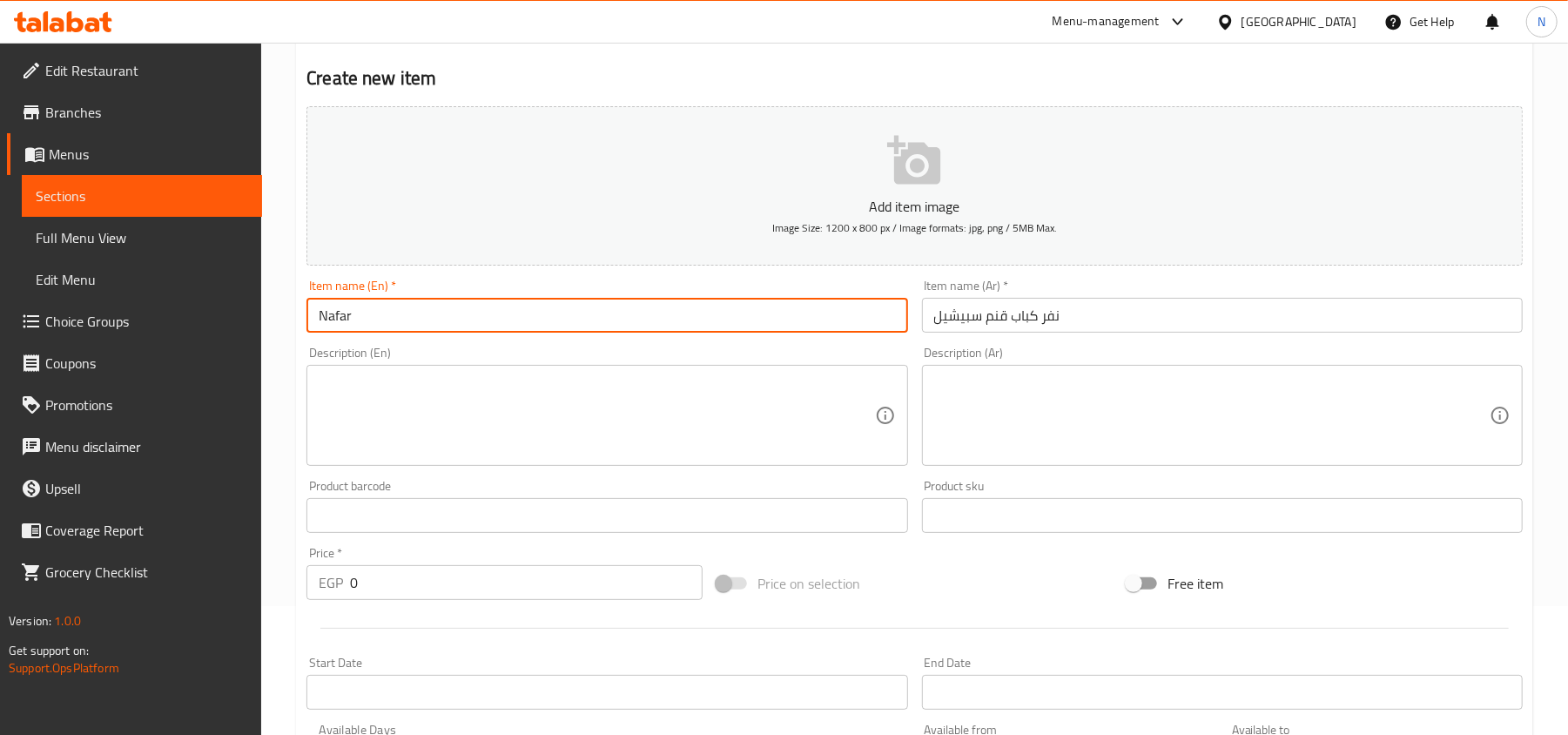
click at [356, 307] on input "Nafar" at bounding box center [607, 315] width 601 height 35
paste input "kebab"
type input "Nafar kebab"
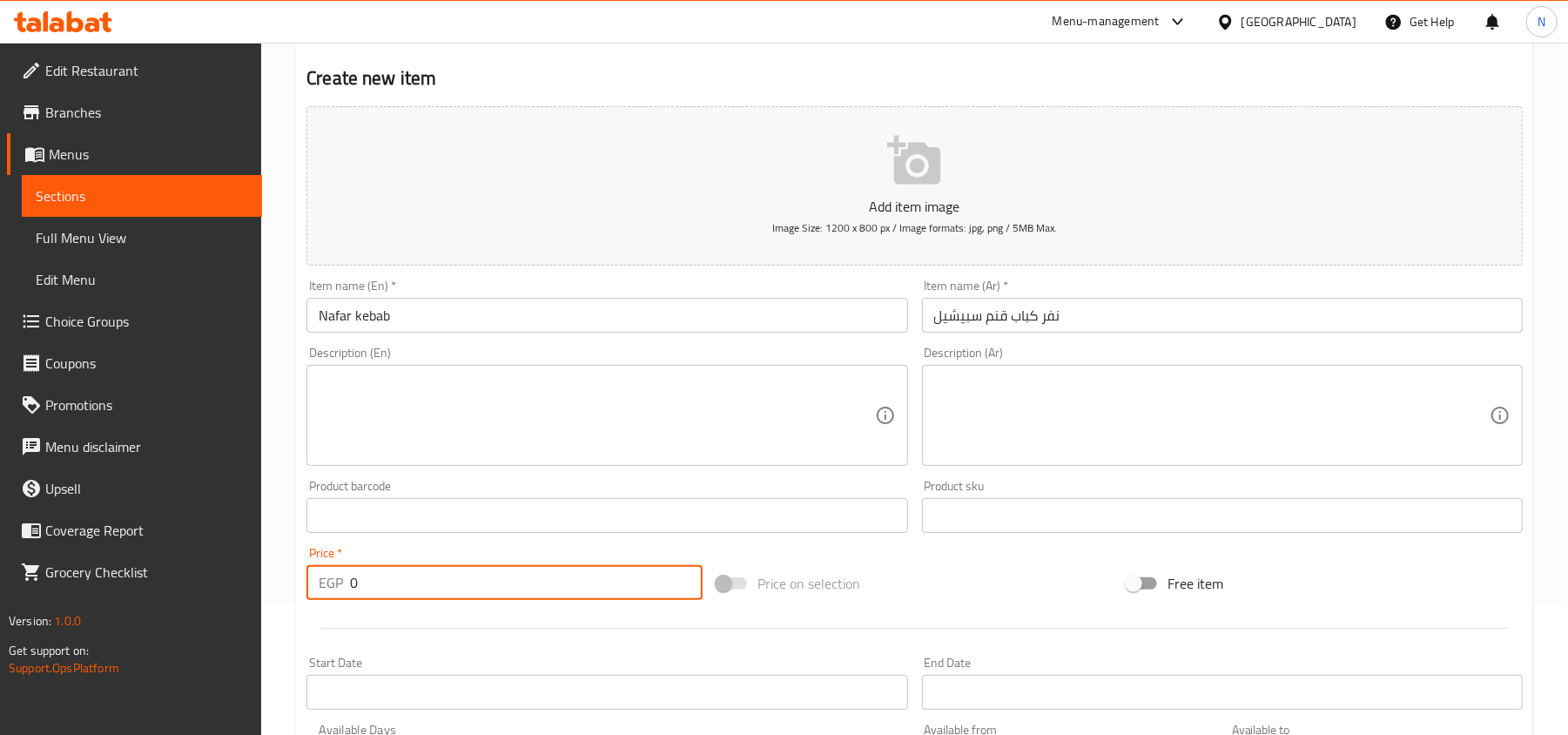
drag, startPoint x: 373, startPoint y: 583, endPoint x: 268, endPoint y: 533, distance: 116.3
click at [262, 582] on div "Home / Restaurants management / Menus / Sections / item / create Mixed section …" at bounding box center [914, 508] width 1306 height 1187
paste input "687.5"
type input "687.50"
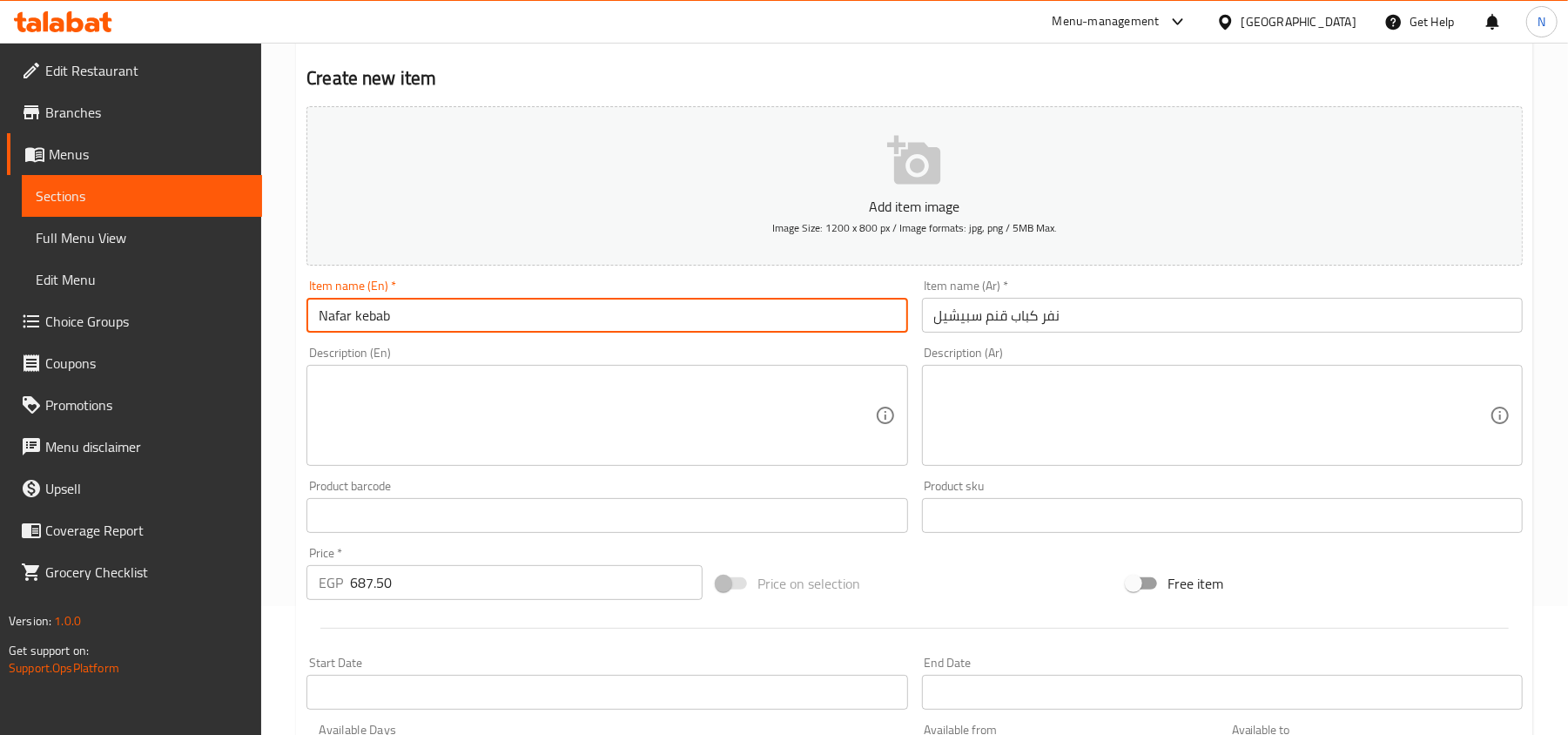
click at [388, 321] on input "Nafar kebab" at bounding box center [607, 315] width 601 height 35
click at [1001, 321] on input "نفر كباب قنم سبيشيل" at bounding box center [1222, 315] width 601 height 35
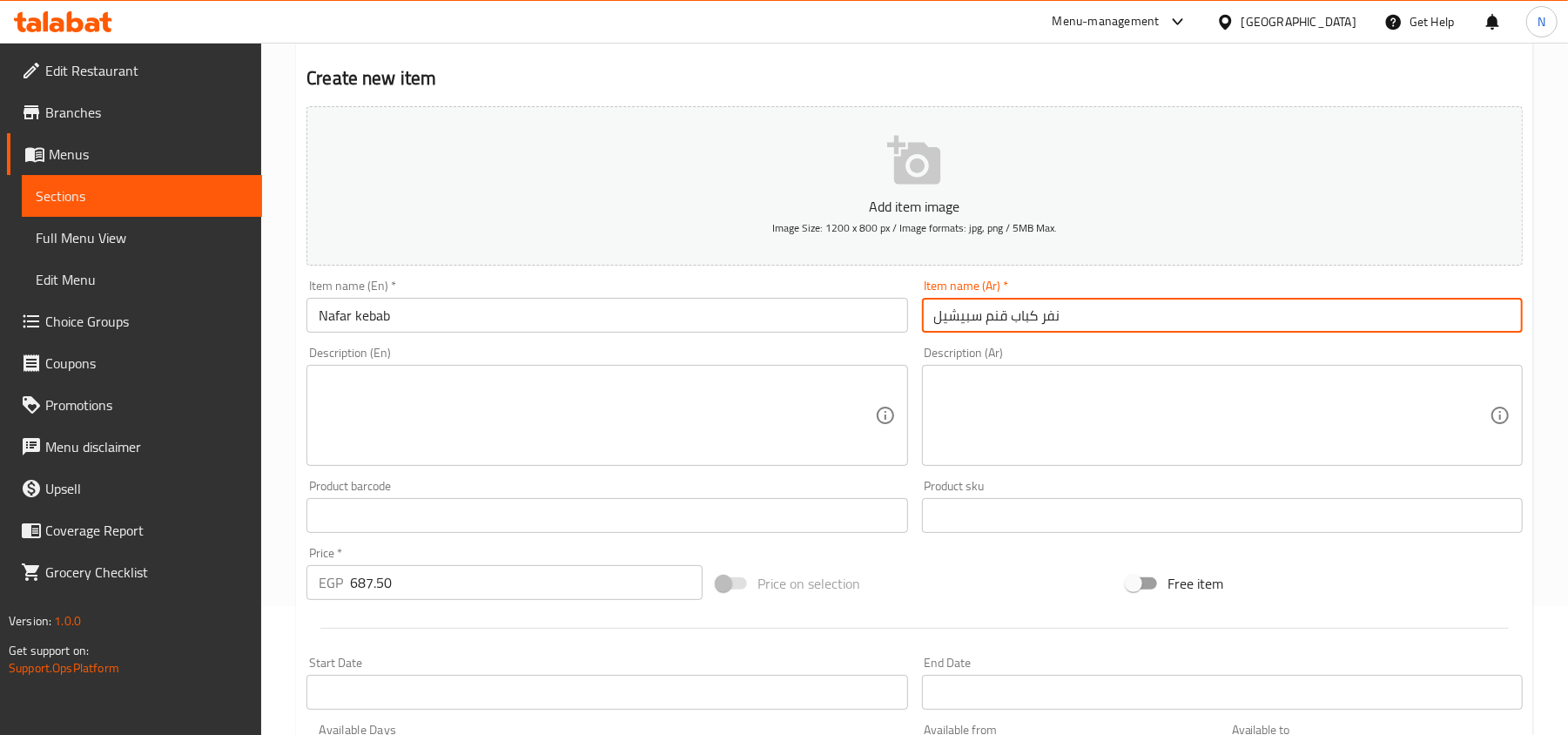
click at [1001, 321] on input "نفر كباب قنم سبيشيل" at bounding box center [1222, 315] width 601 height 35
click at [319, 322] on input "Nafar kebab" at bounding box center [607, 315] width 601 height 35
paste input "Special"
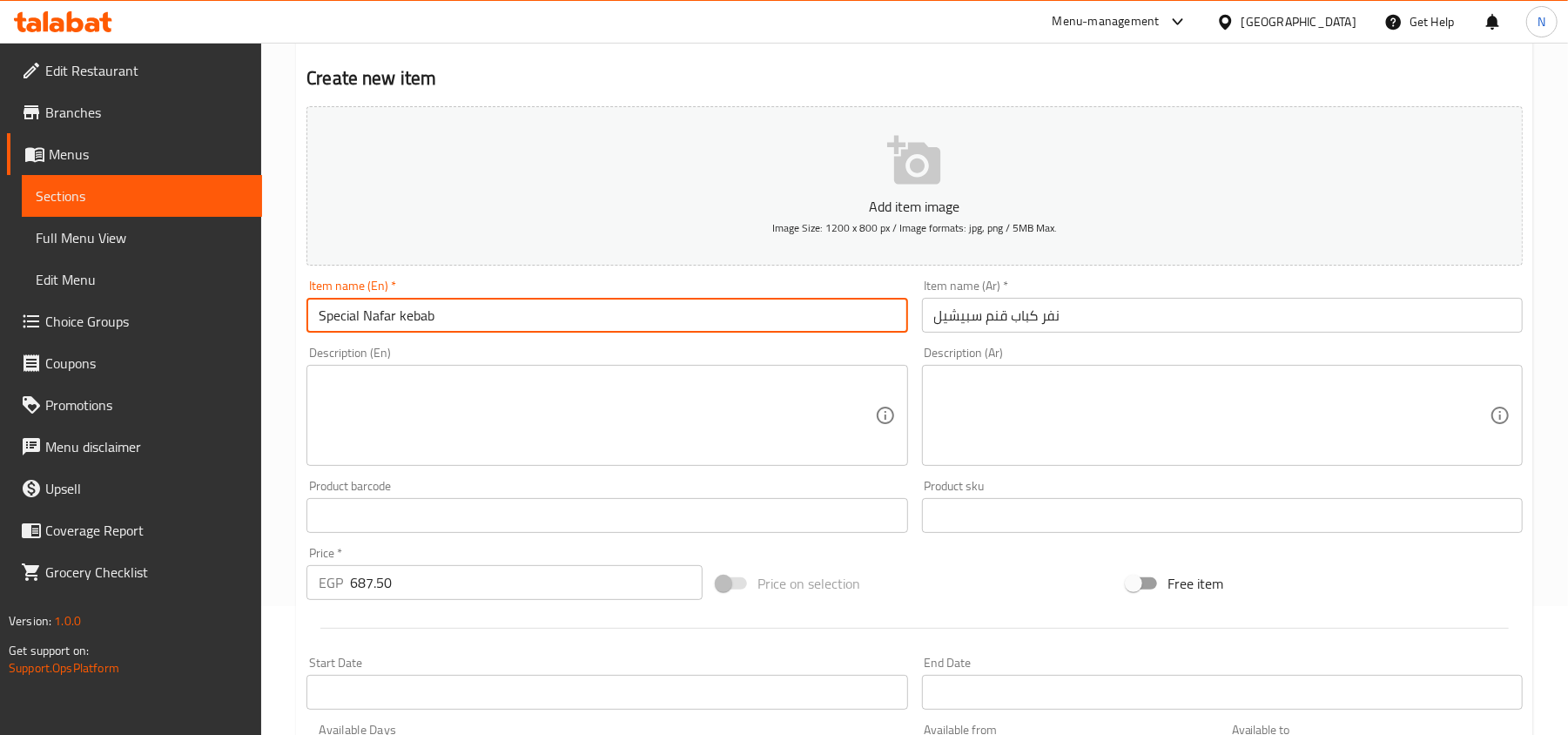
click at [487, 310] on input "Special Nafar kebab" at bounding box center [607, 315] width 601 height 35
click at [996, 315] on input "نفر كباب قنم سبيشيل" at bounding box center [1222, 315] width 601 height 35
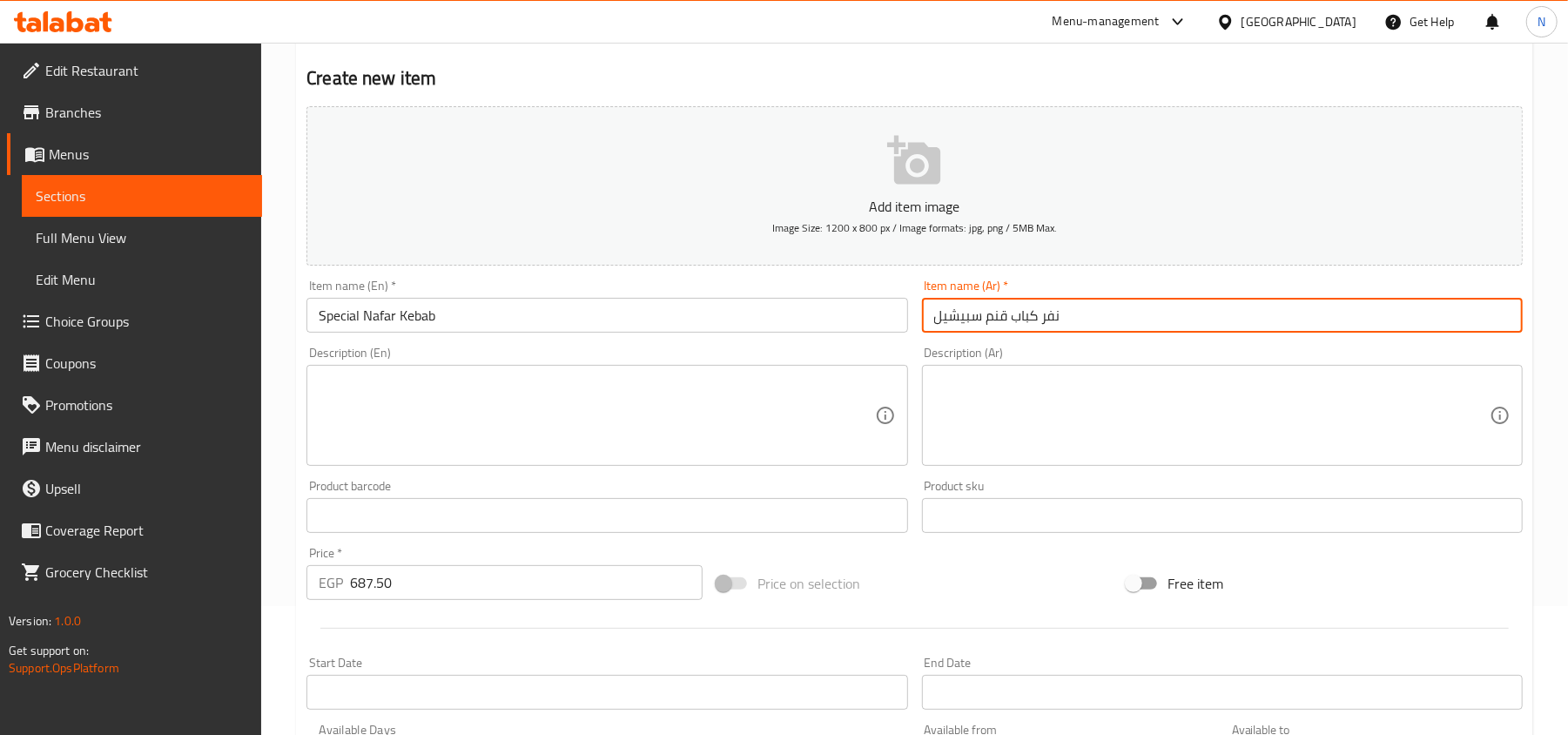
click at [996, 315] on input "نفر كباب قنم سبيشيل" at bounding box center [1222, 315] width 601 height 35
click at [395, 328] on input "Special Nafar Kebab" at bounding box center [607, 315] width 601 height 35
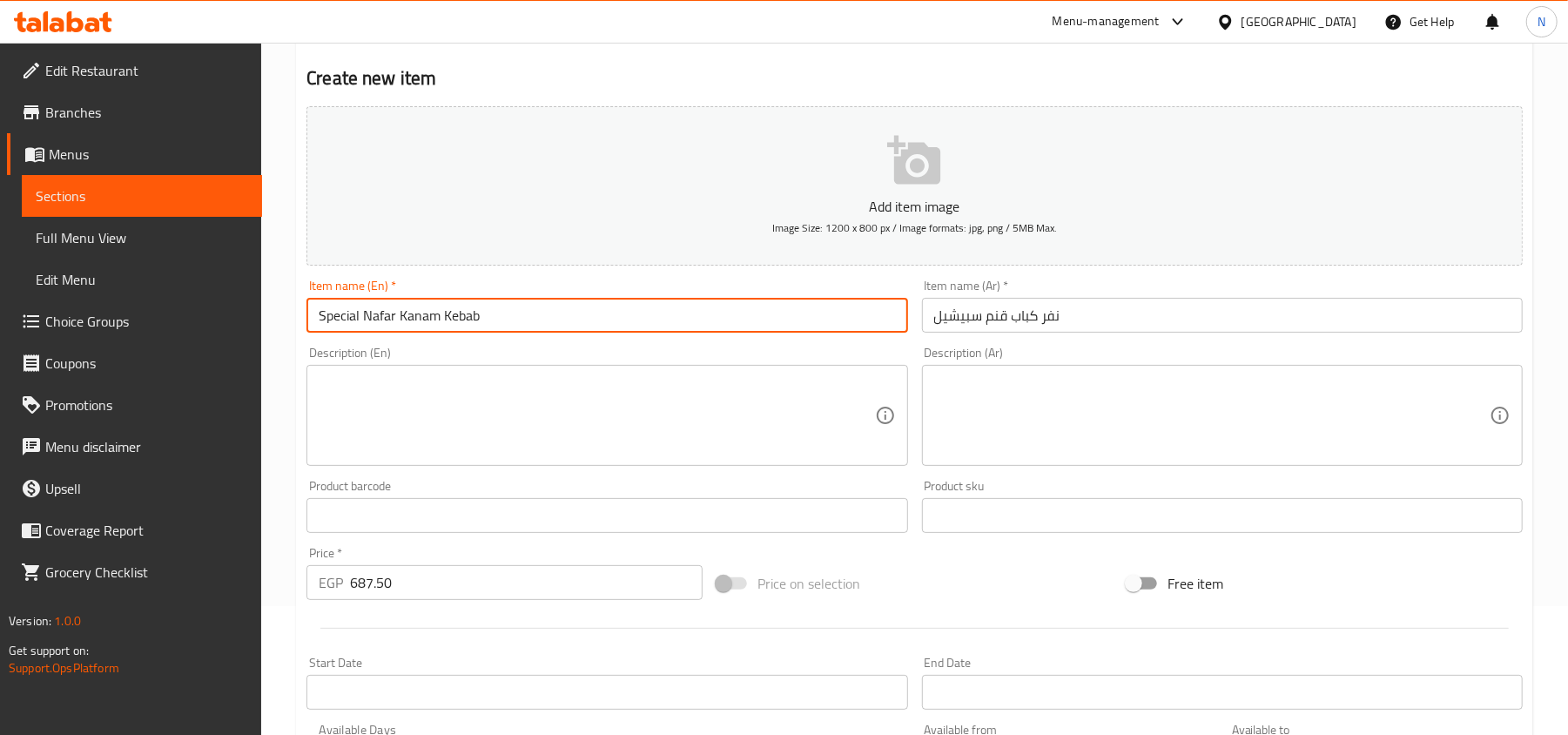
type input "Special Nafar Kanam Kebab"
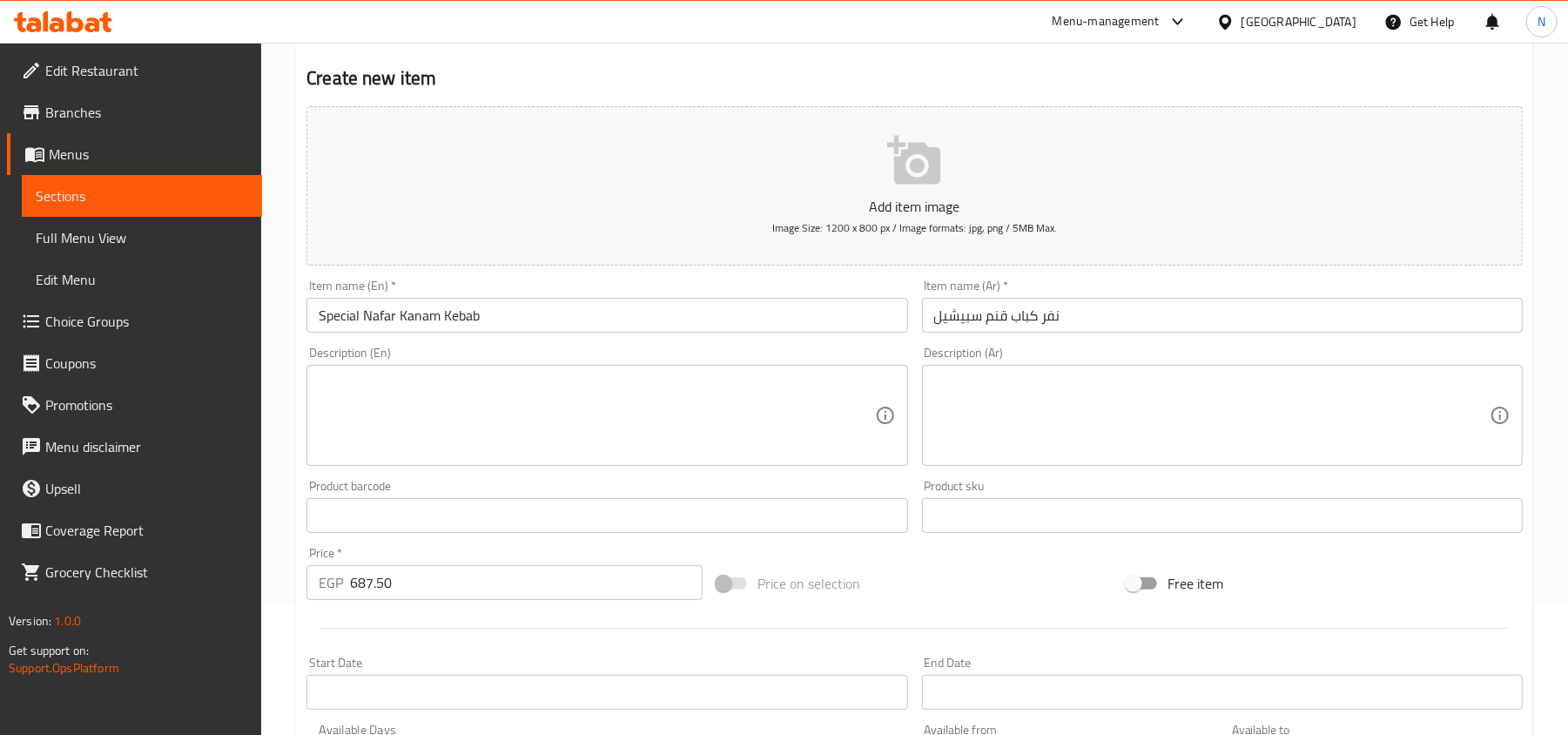
click at [997, 321] on input "نفر كباب قنم سبيشيل" at bounding box center [1222, 315] width 601 height 35
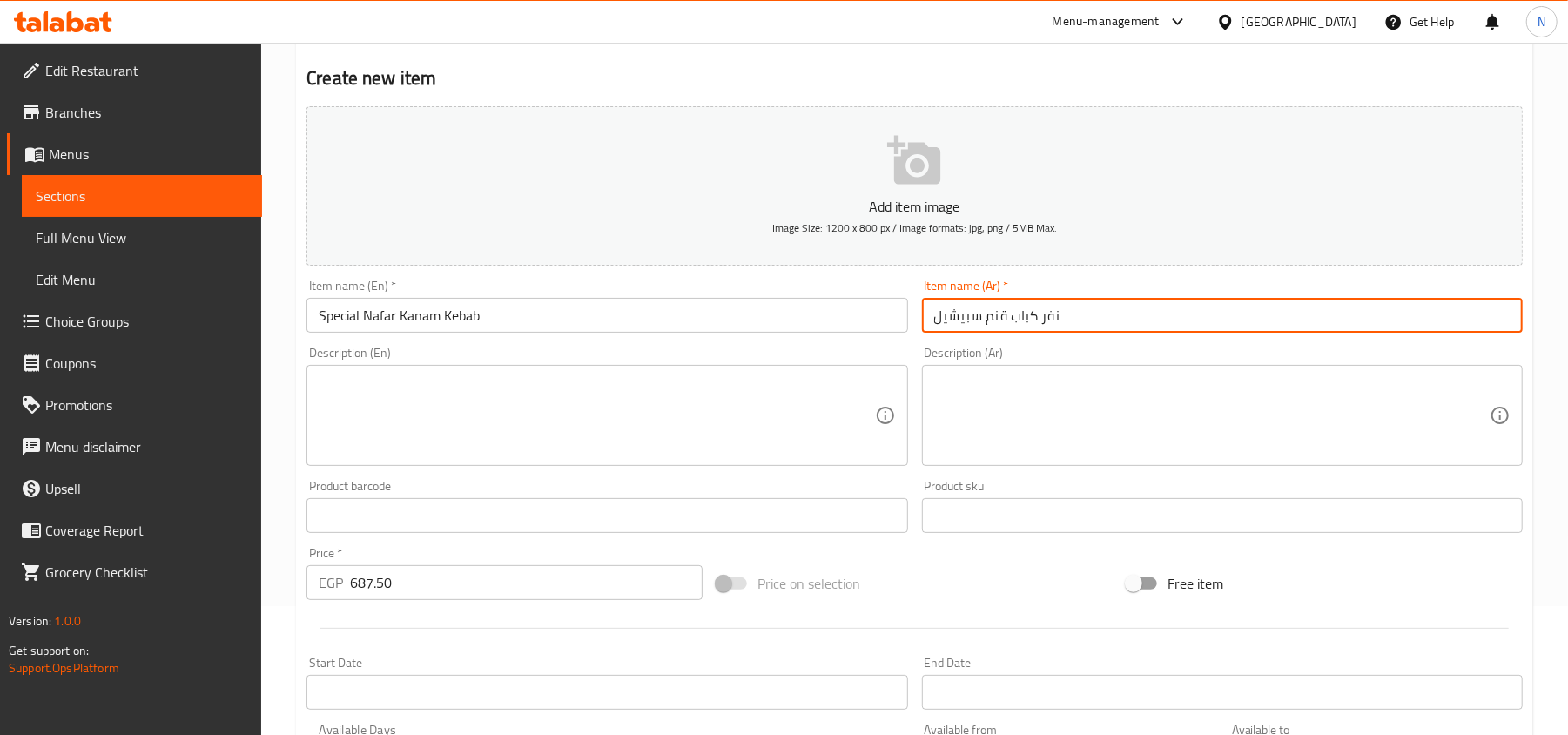
click at [997, 321] on input "نفر كباب قنم سبيشيل" at bounding box center [1222, 315] width 601 height 35
click at [954, 321] on input "نفر كباب قنم سبيشيل" at bounding box center [1222, 315] width 601 height 35
click at [975, 319] on input "نفر كباب قنم سبيشيل" at bounding box center [1222, 315] width 601 height 35
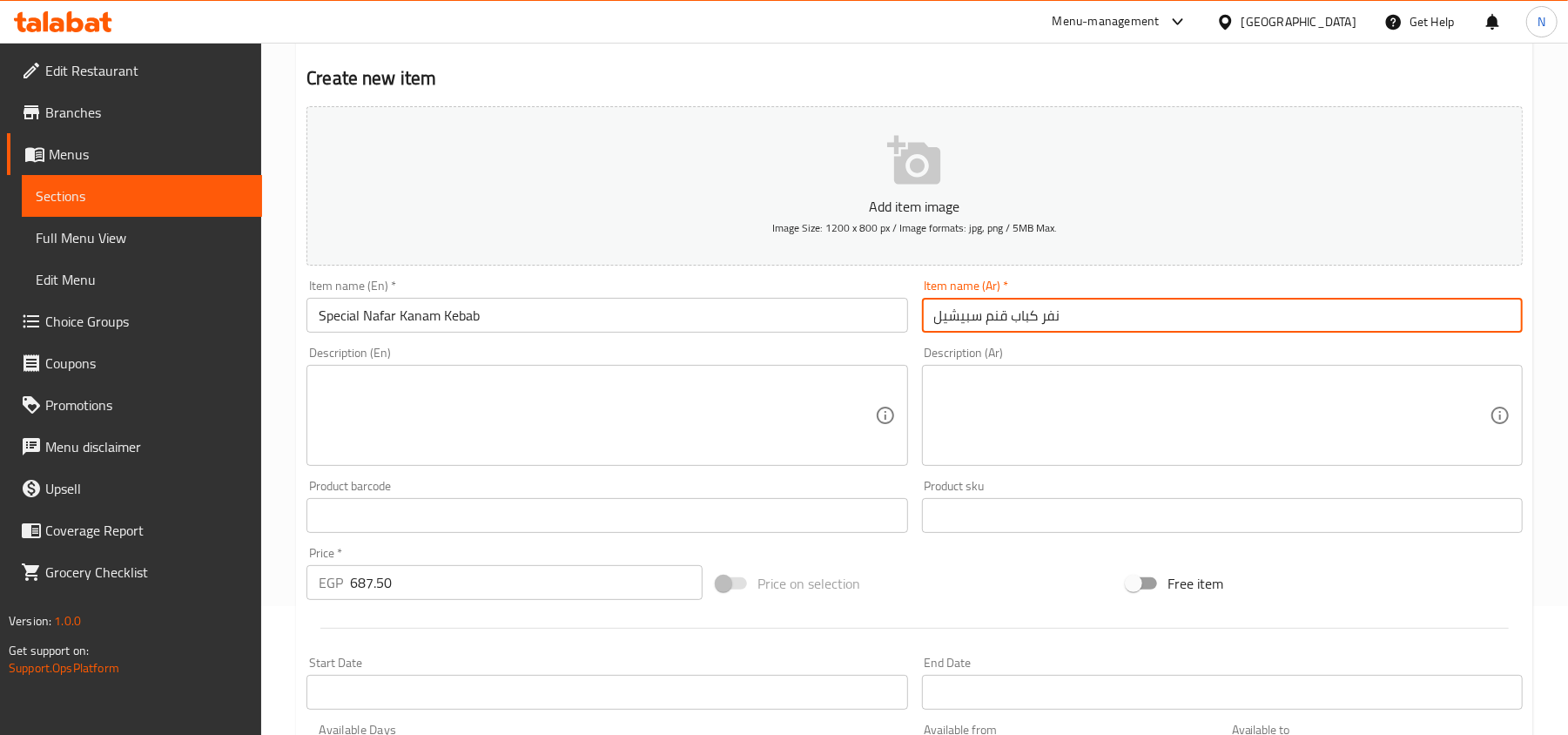
drag, startPoint x: 985, startPoint y: 322, endPoint x: 1036, endPoint y: 319, distance: 51.1
click at [1036, 319] on input "نفر كباب قنم سبيشيل" at bounding box center [1222, 315] width 601 height 35
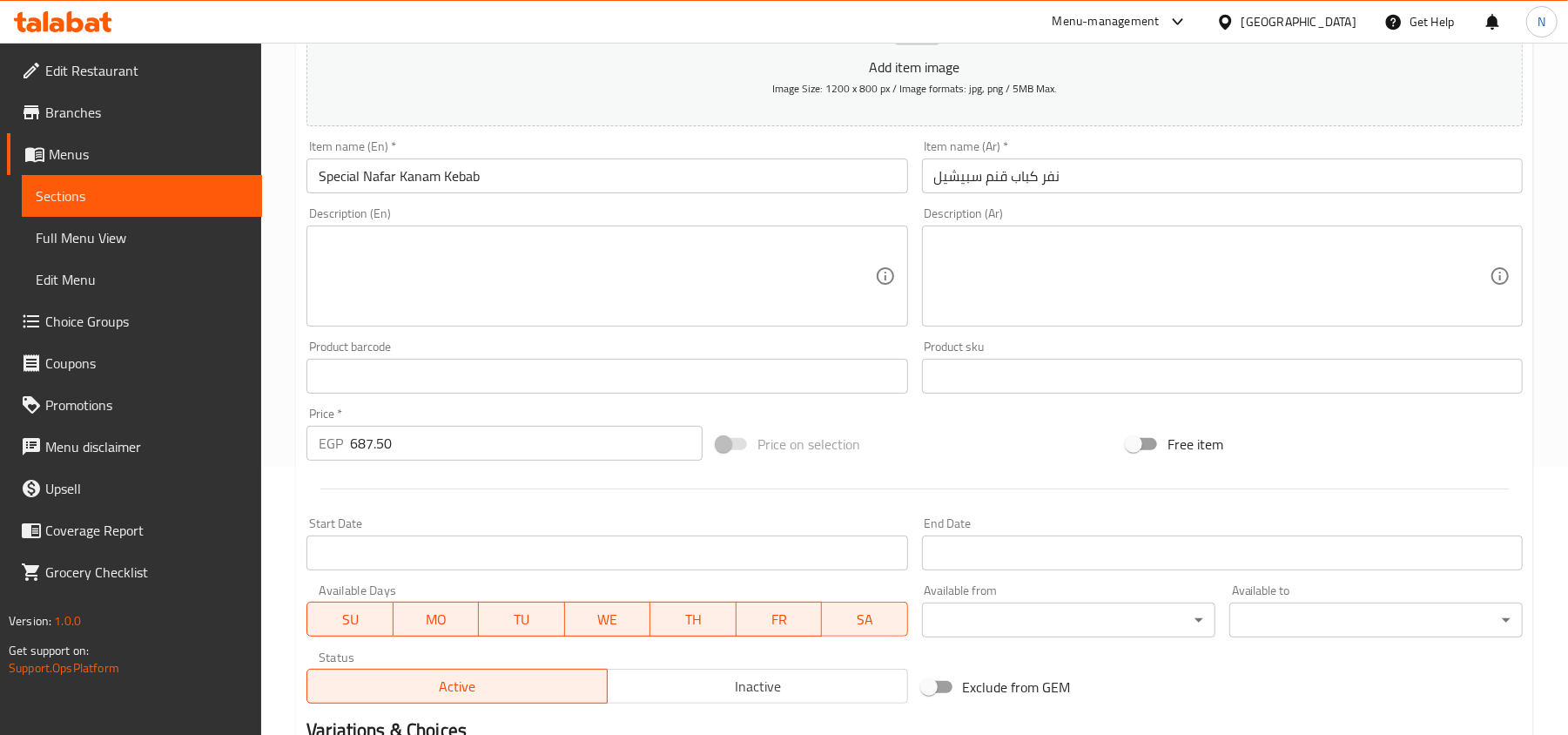
scroll to position [494, 0]
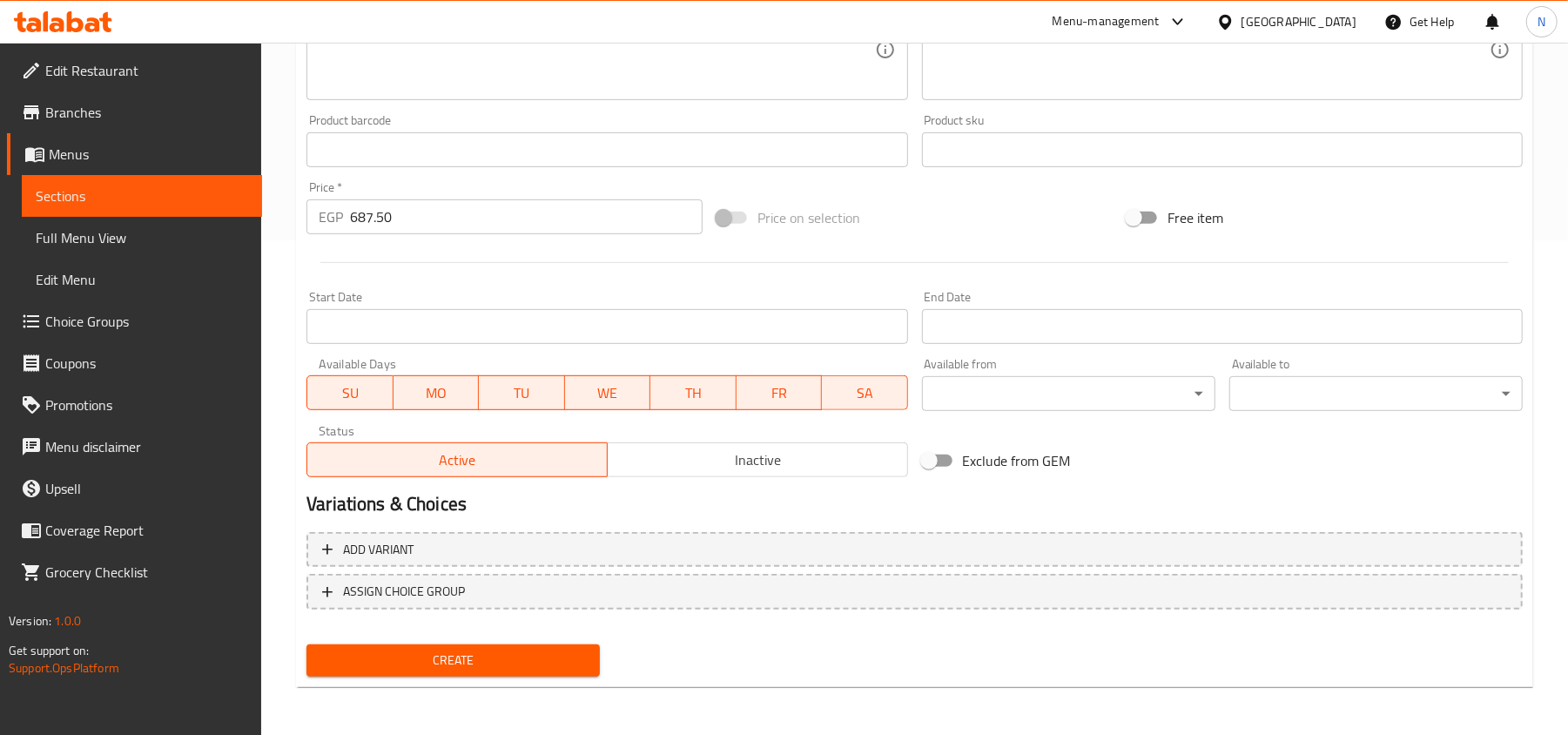
click at [524, 653] on span "Create" at bounding box center [453, 660] width 265 height 22
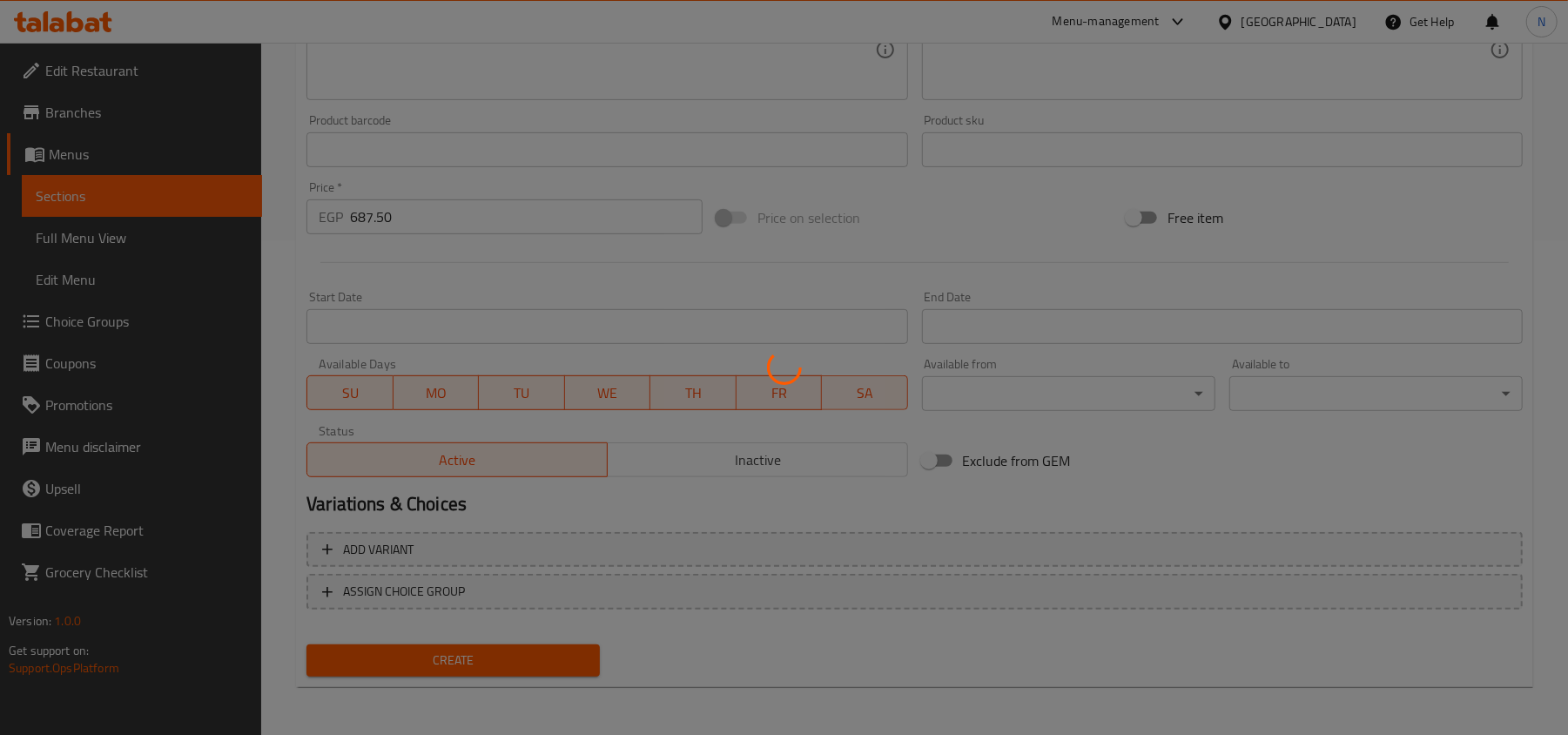
type input "0"
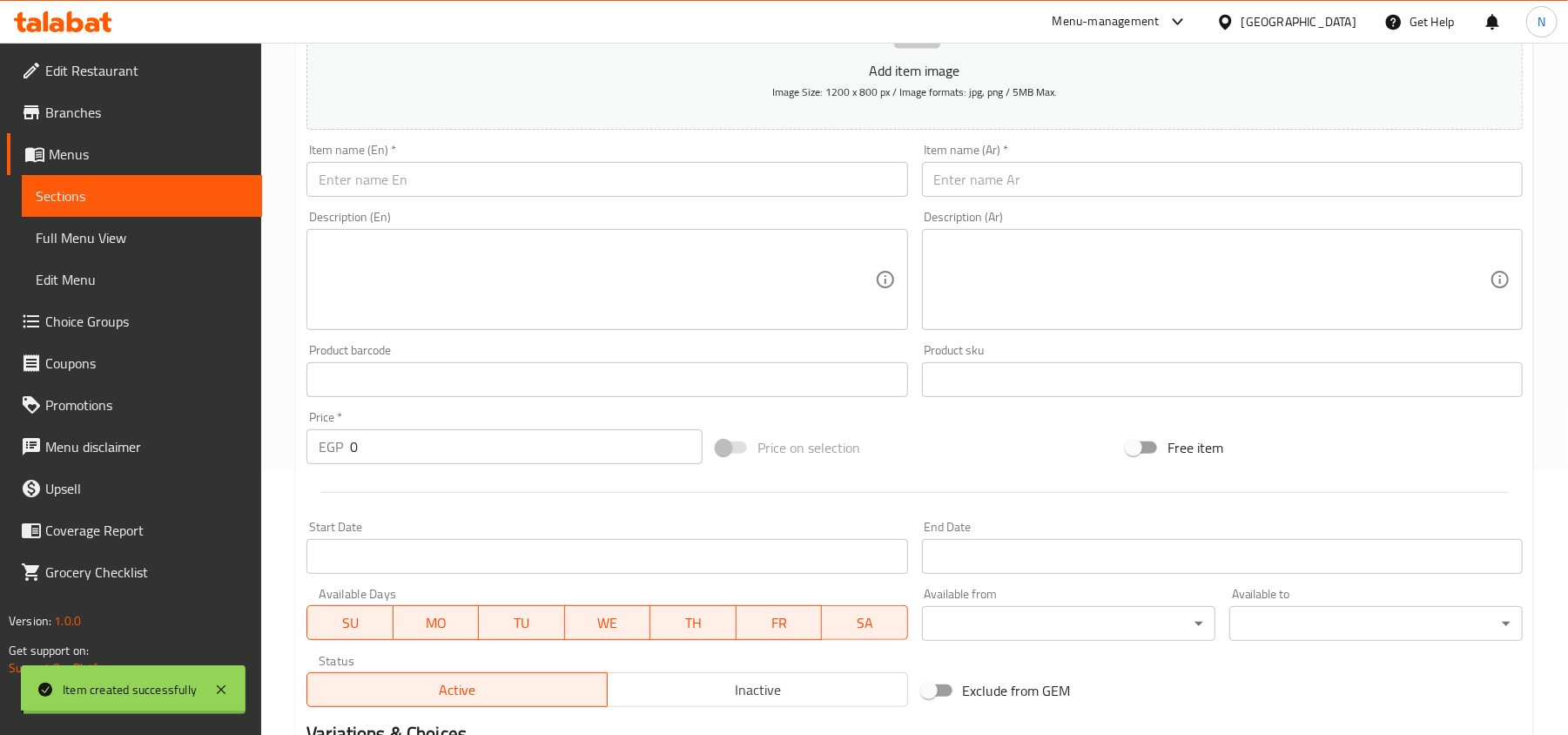
scroll to position [30, 0]
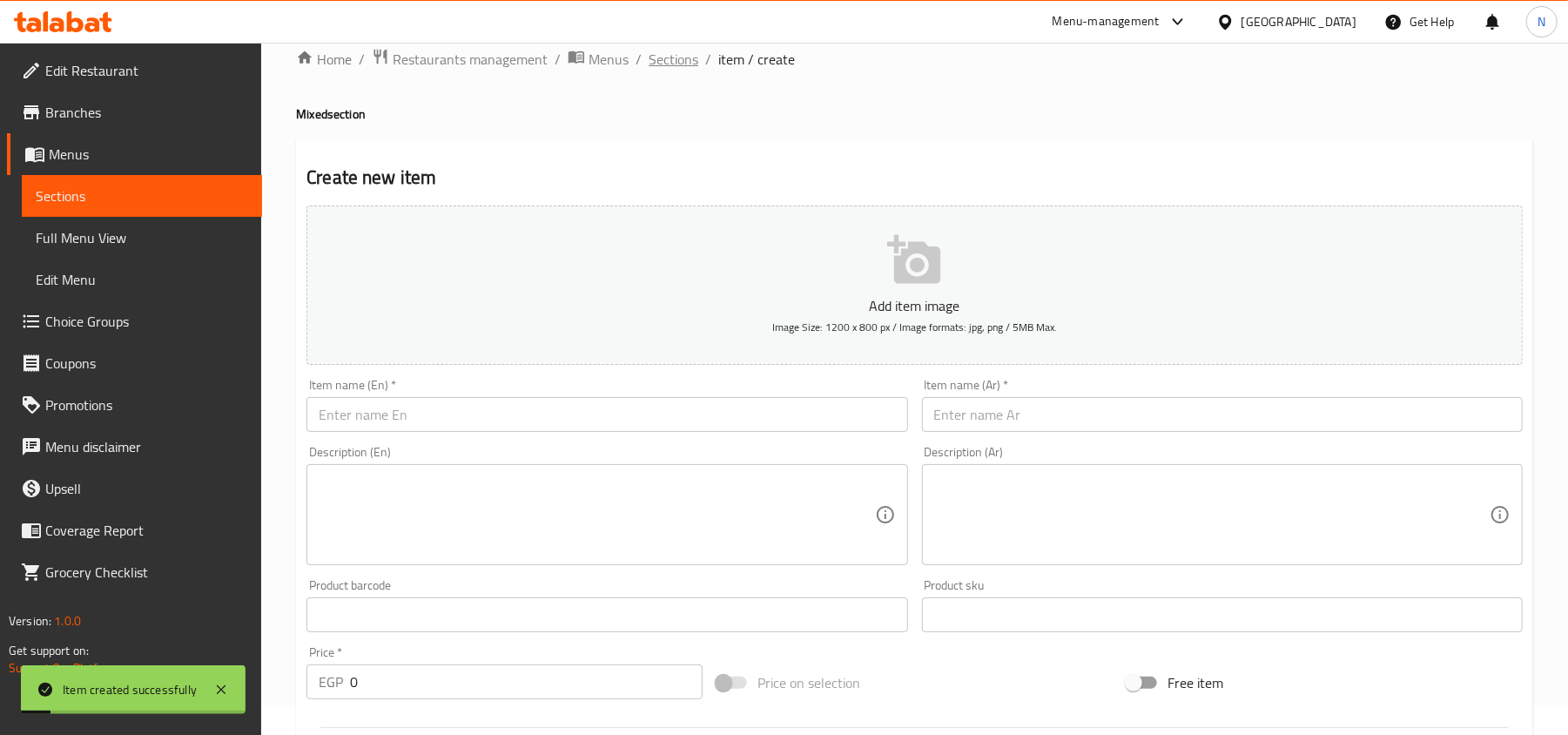
click at [658, 63] on span "Sections" at bounding box center [673, 60] width 50 height 21
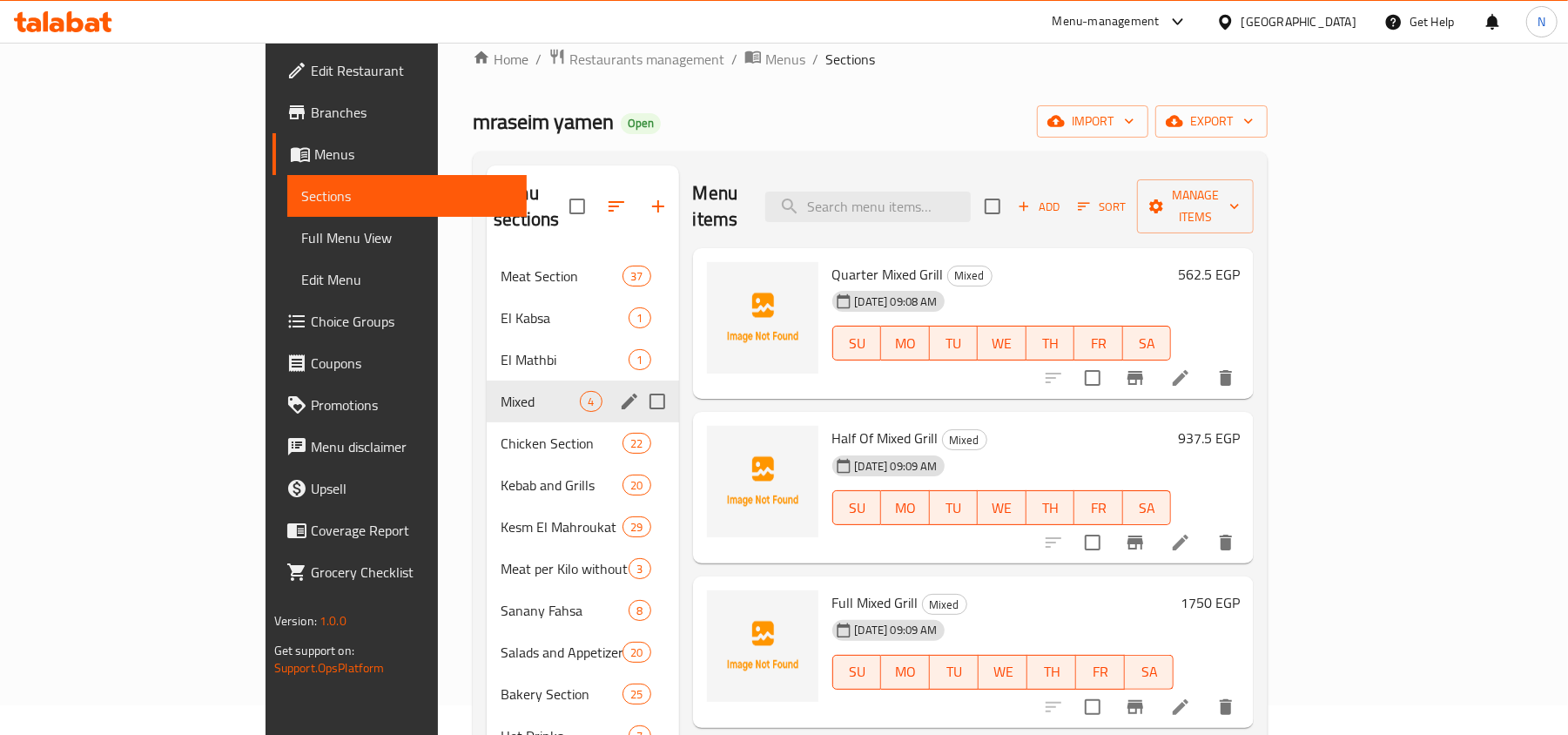
click at [486, 391] on div "Mixed 4" at bounding box center [582, 401] width 191 height 42
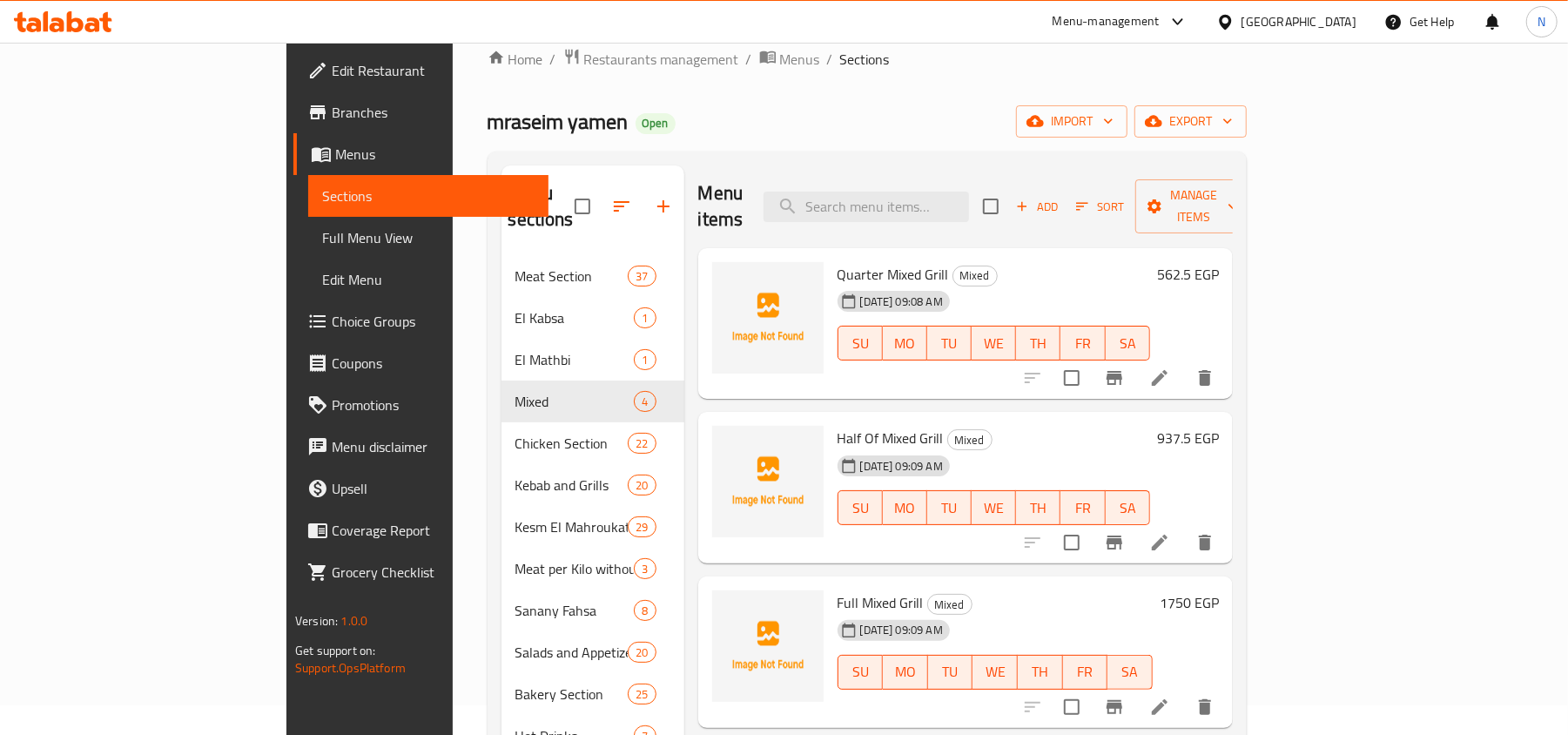
click at [847, 261] on span "Quarter Mixed Grill" at bounding box center [893, 274] width 111 height 26
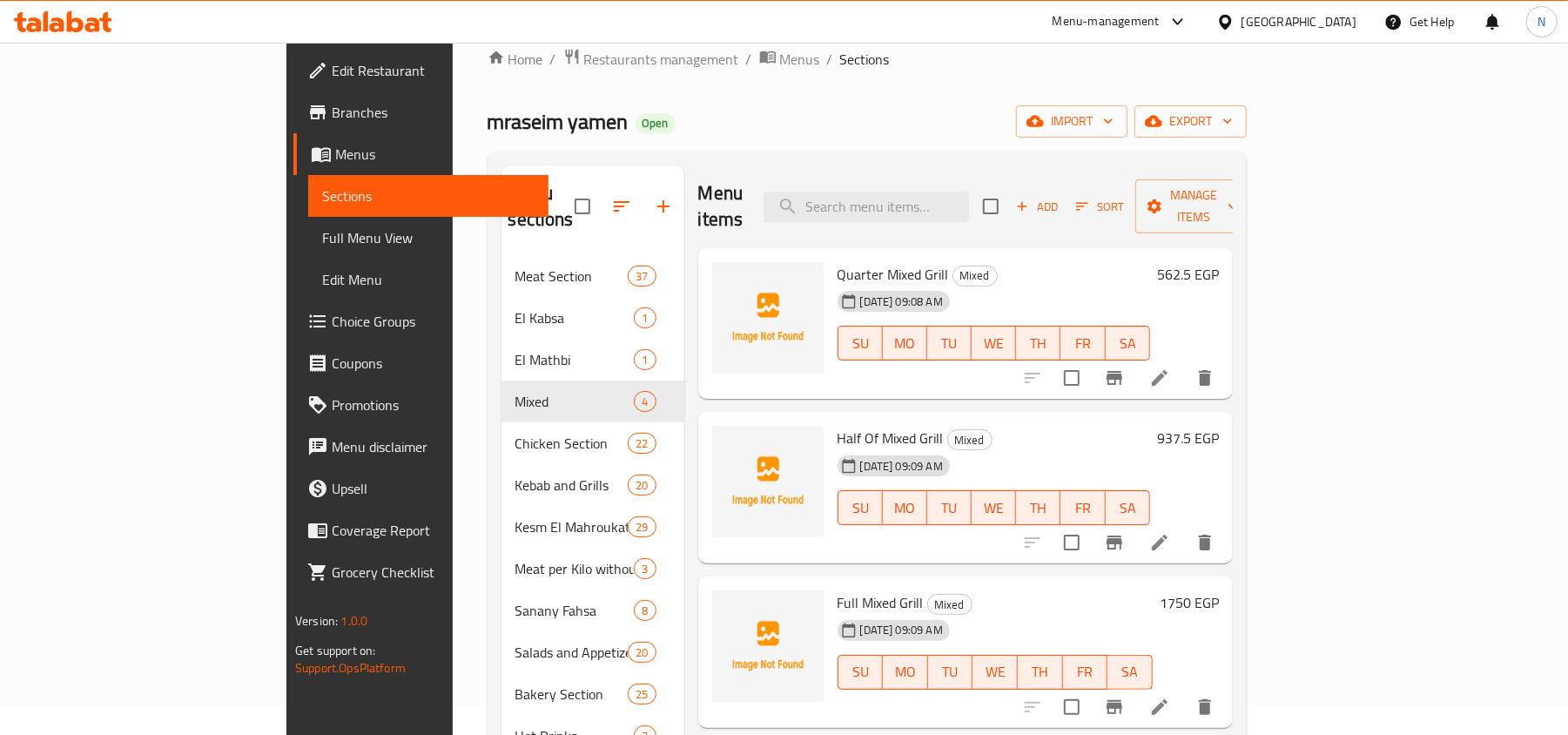
click at [844, 425] on span "Half Of Mixed Grill" at bounding box center [890, 438] width 106 height 26
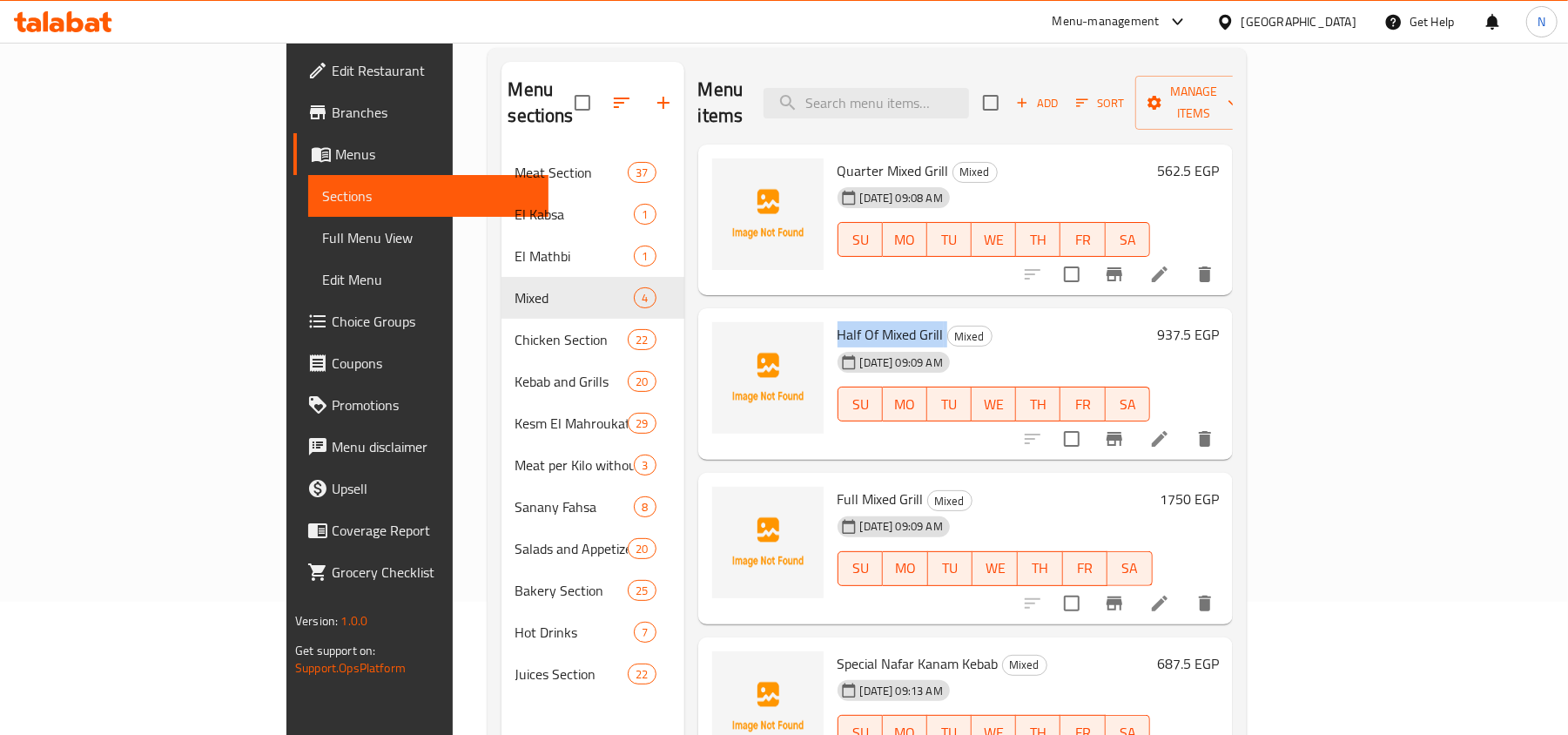
scroll to position [12, 0]
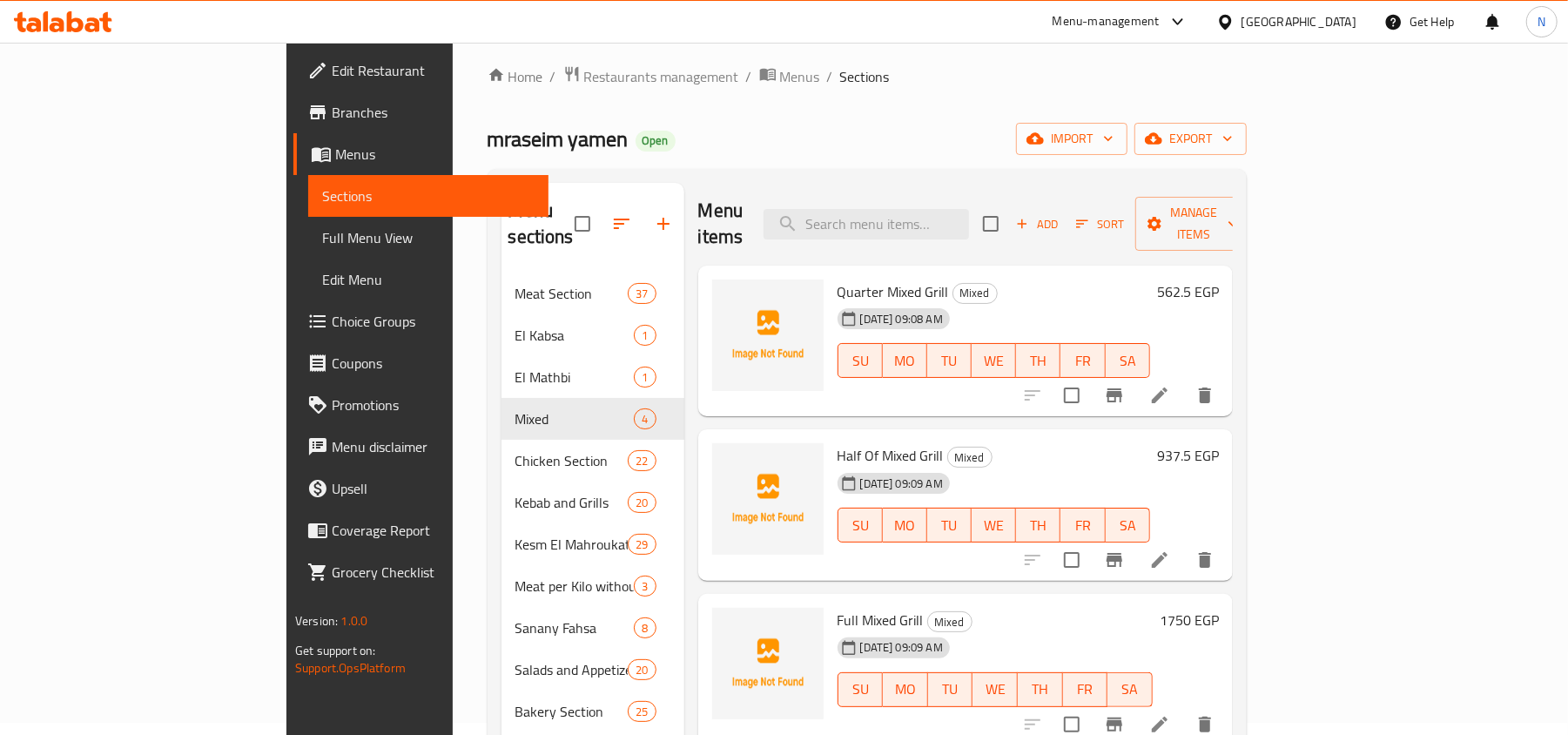
click at [841, 278] on span "Quarter Mixed Grill" at bounding box center [893, 292] width 111 height 26
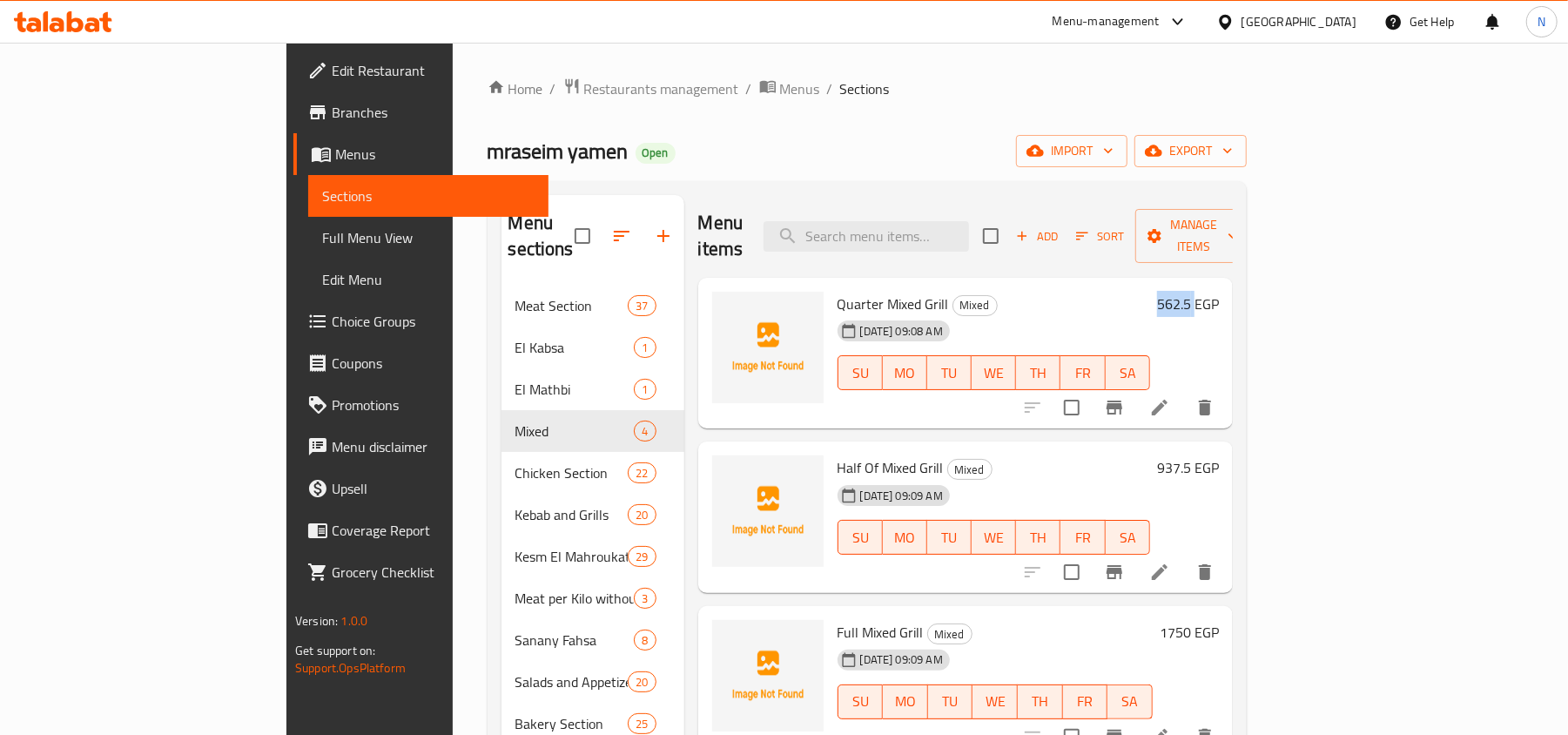
drag, startPoint x: 1447, startPoint y: 284, endPoint x: 1483, endPoint y: 282, distance: 36.1
click at [1219, 292] on h6 "562.5 EGP" at bounding box center [1188, 304] width 61 height 25
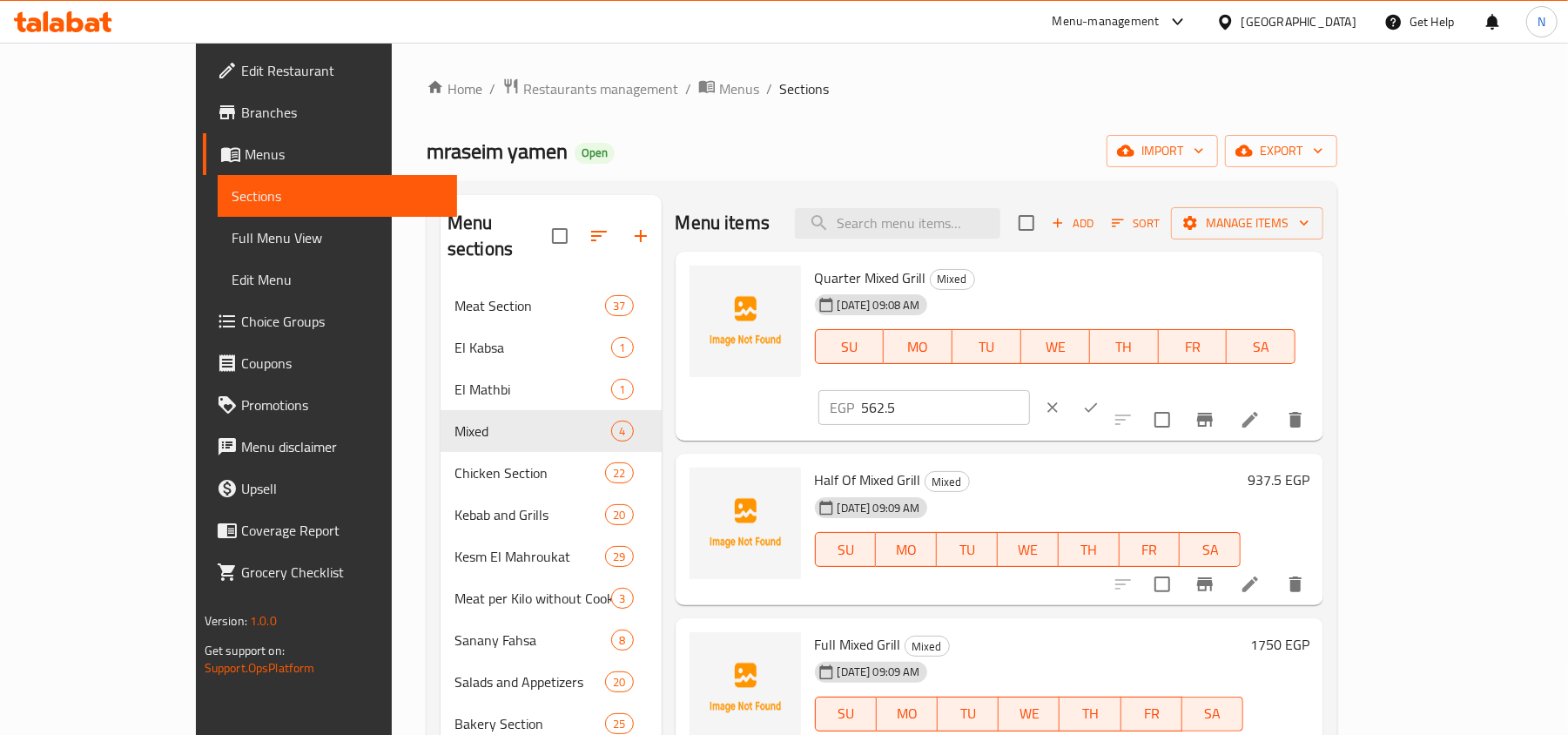
drag, startPoint x: 1442, startPoint y: 443, endPoint x: 1459, endPoint y: 441, distance: 17.1
click at [1309, 467] on h6 "937.5 EGP" at bounding box center [1278, 479] width 61 height 25
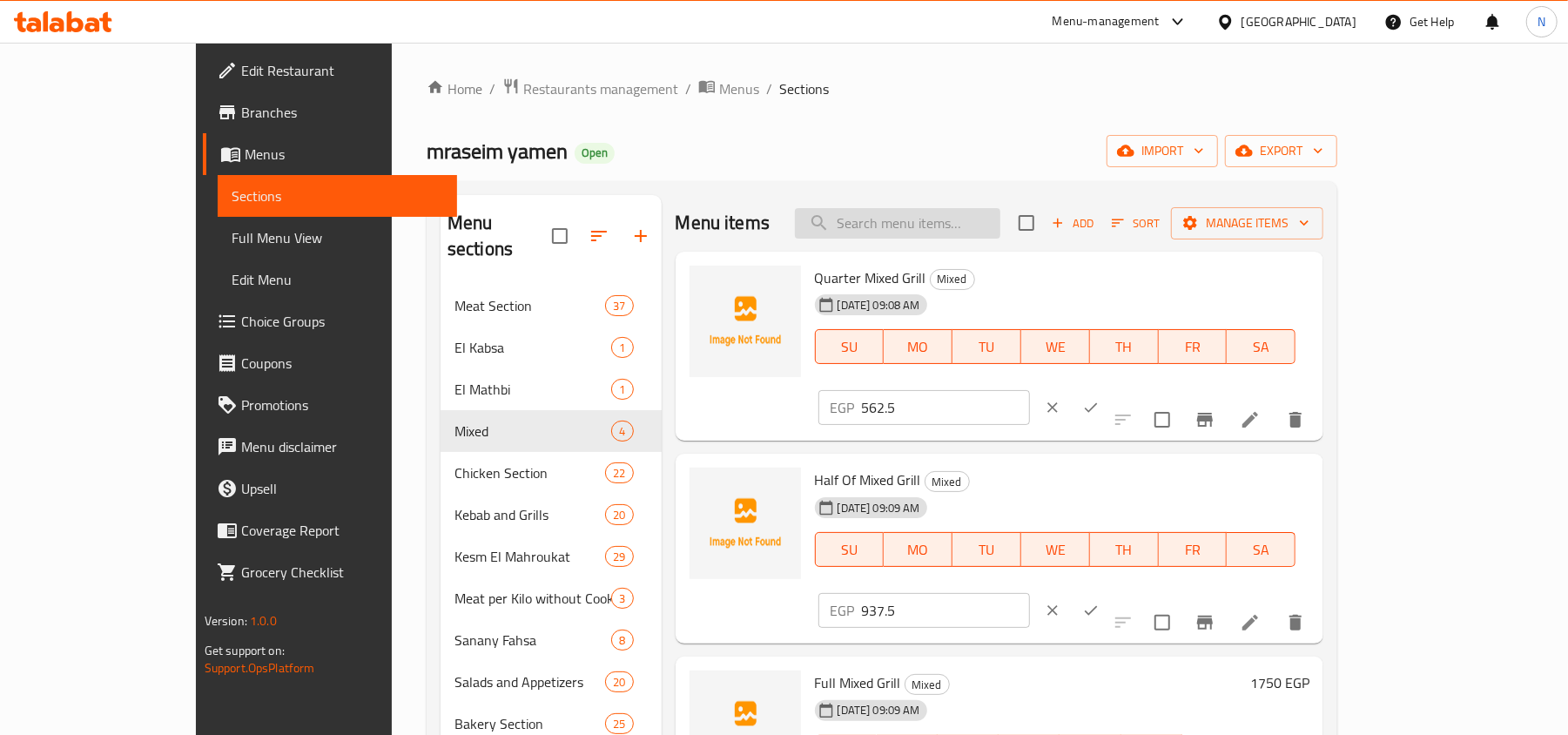
paste input "نصف كيلو شيش طاووق"
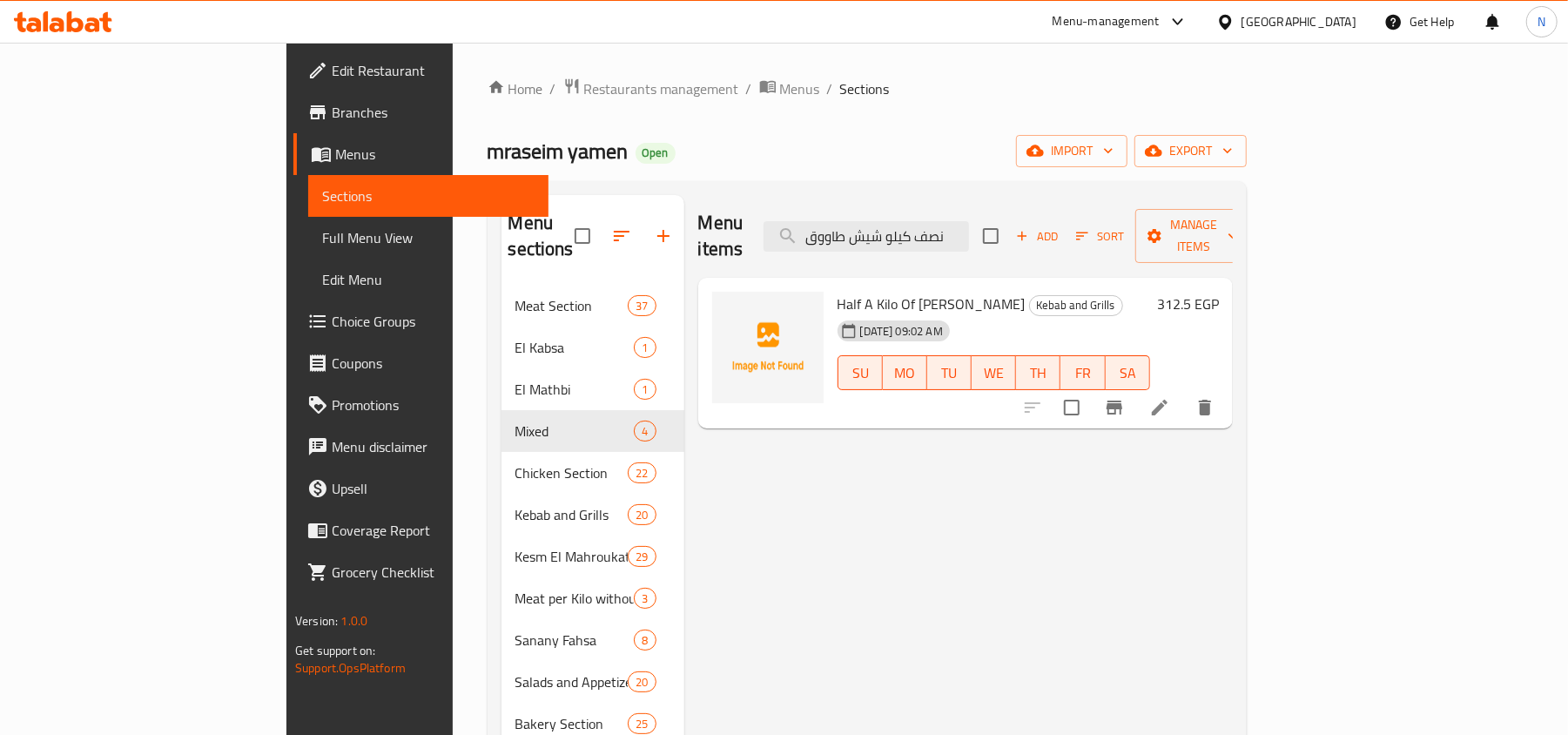
click at [937, 205] on div "Menu items نصف كيلو شيش طاووق Add Sort Manage items" at bounding box center [965, 236] width 535 height 83
click at [941, 221] on input "نصف كيلو شيش طاووق" at bounding box center [867, 236] width 205 height 31
paste input "search"
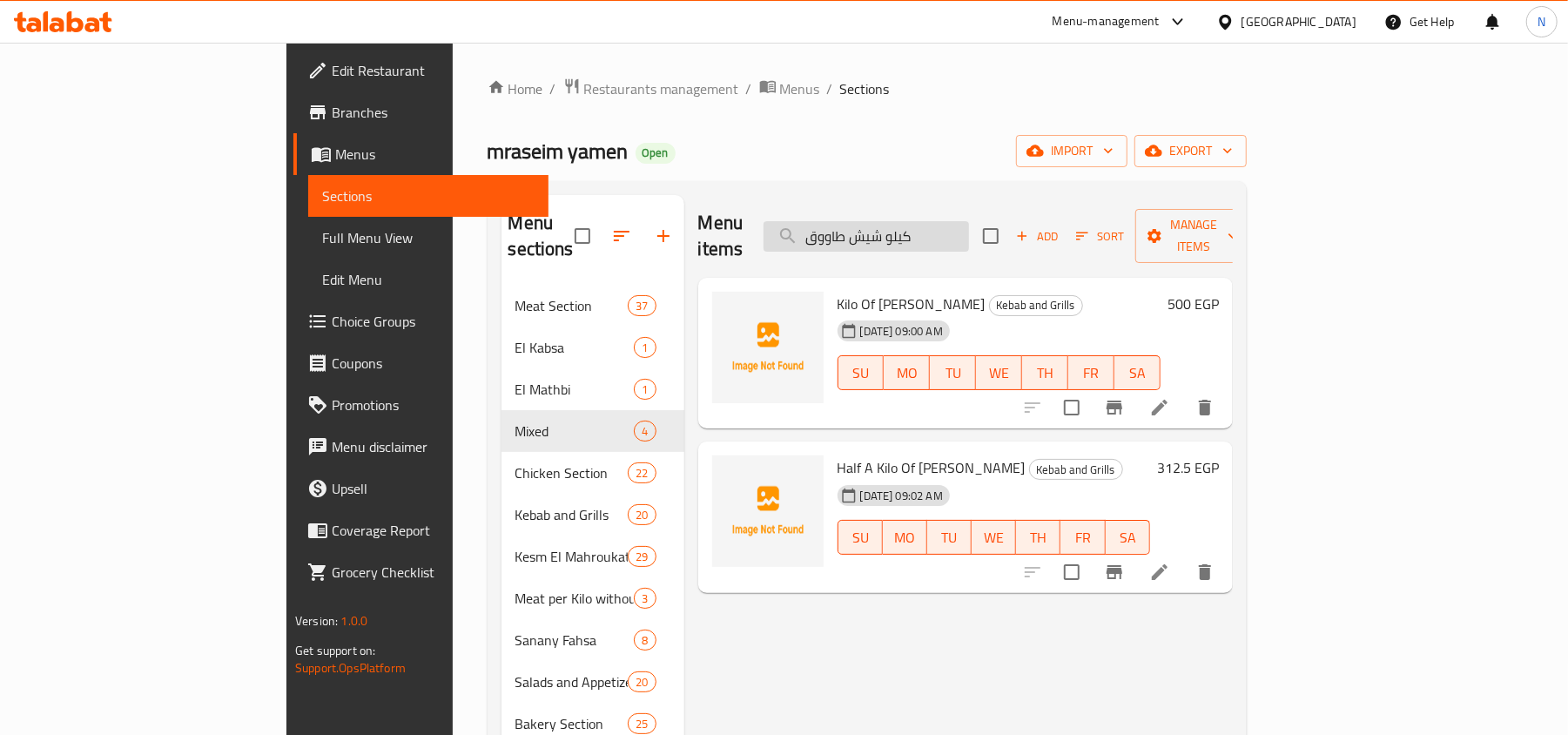
click at [969, 227] on input "كيلو شيش طاووق" at bounding box center [867, 236] width 205 height 31
paste input "ربع كيلو كفتة بلدي"
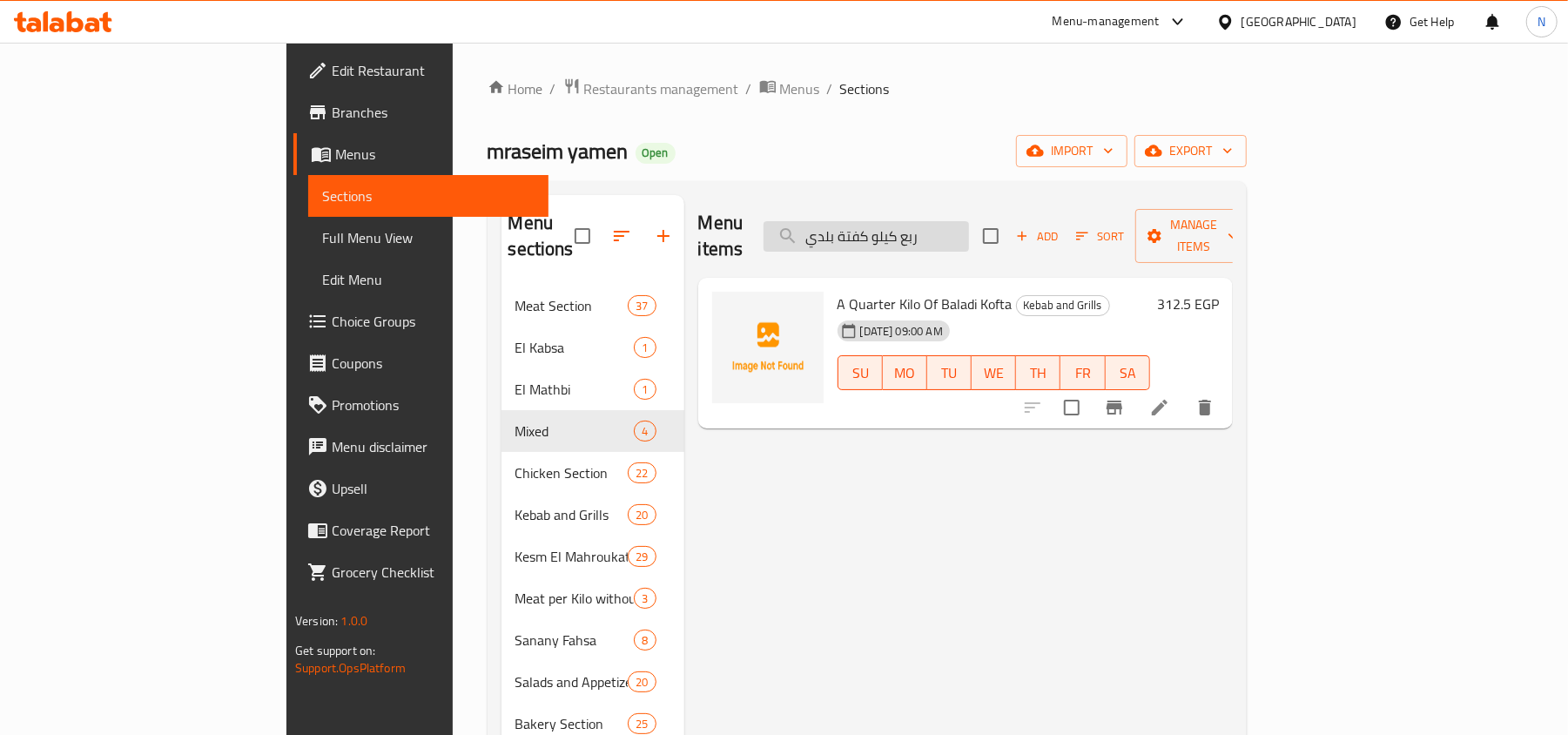
click at [969, 224] on input "ربع كيلو كفتة بلدي" at bounding box center [867, 236] width 205 height 31
paste input "نصف"
click at [1028, 244] on div "Menu items نصف كيلو كفتة بلدي Add Sort Manage items" at bounding box center [965, 236] width 535 height 83
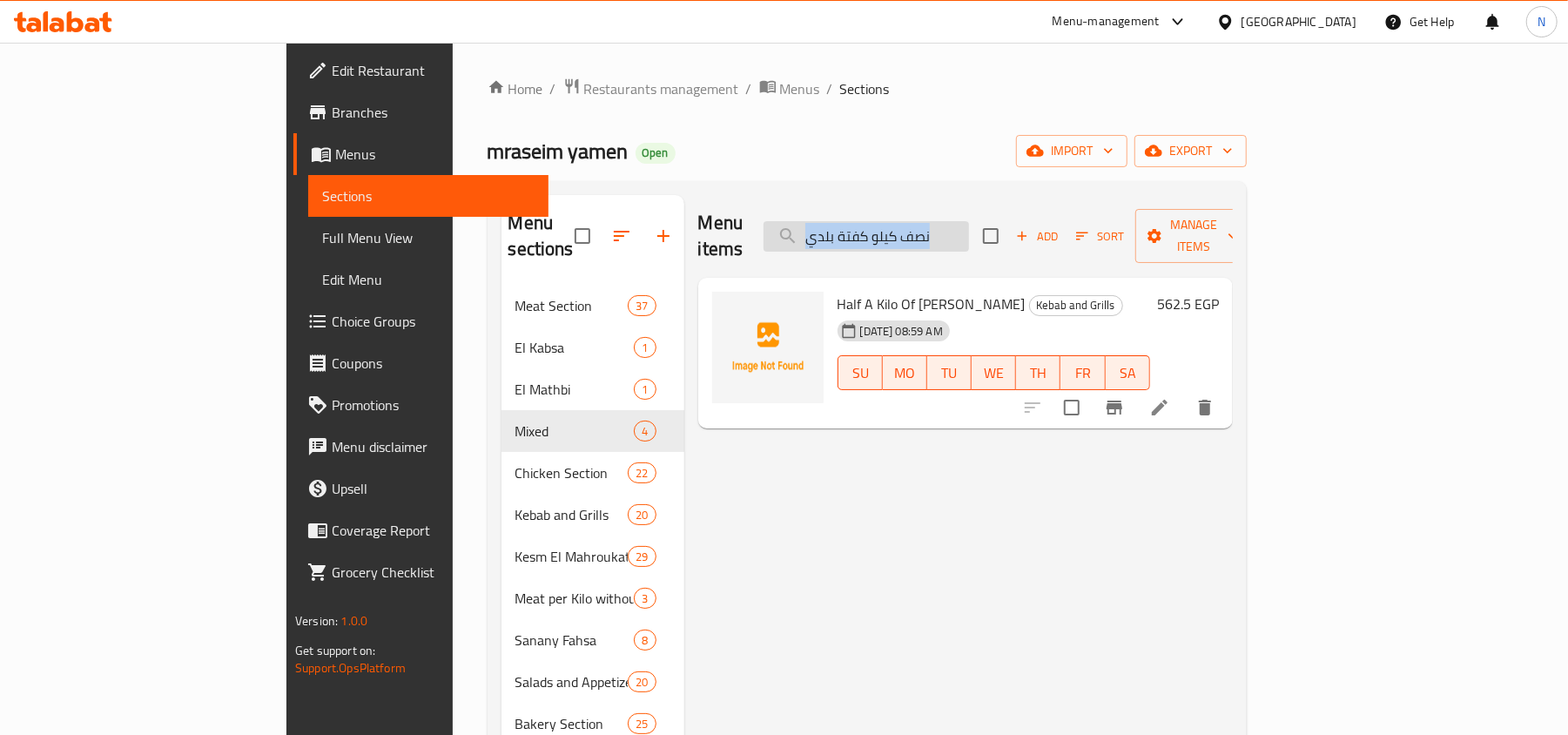
drag, startPoint x: 1028, startPoint y: 244, endPoint x: 1024, endPoint y: 221, distance: 23.3
click at [1025, 237] on div "Menu items نصف كيلو كفتة بلدي Add Sort Manage items" at bounding box center [965, 236] width 535 height 83
click at [969, 221] on input "نصف كيلو كفتة بلدي" at bounding box center [867, 236] width 205 height 31
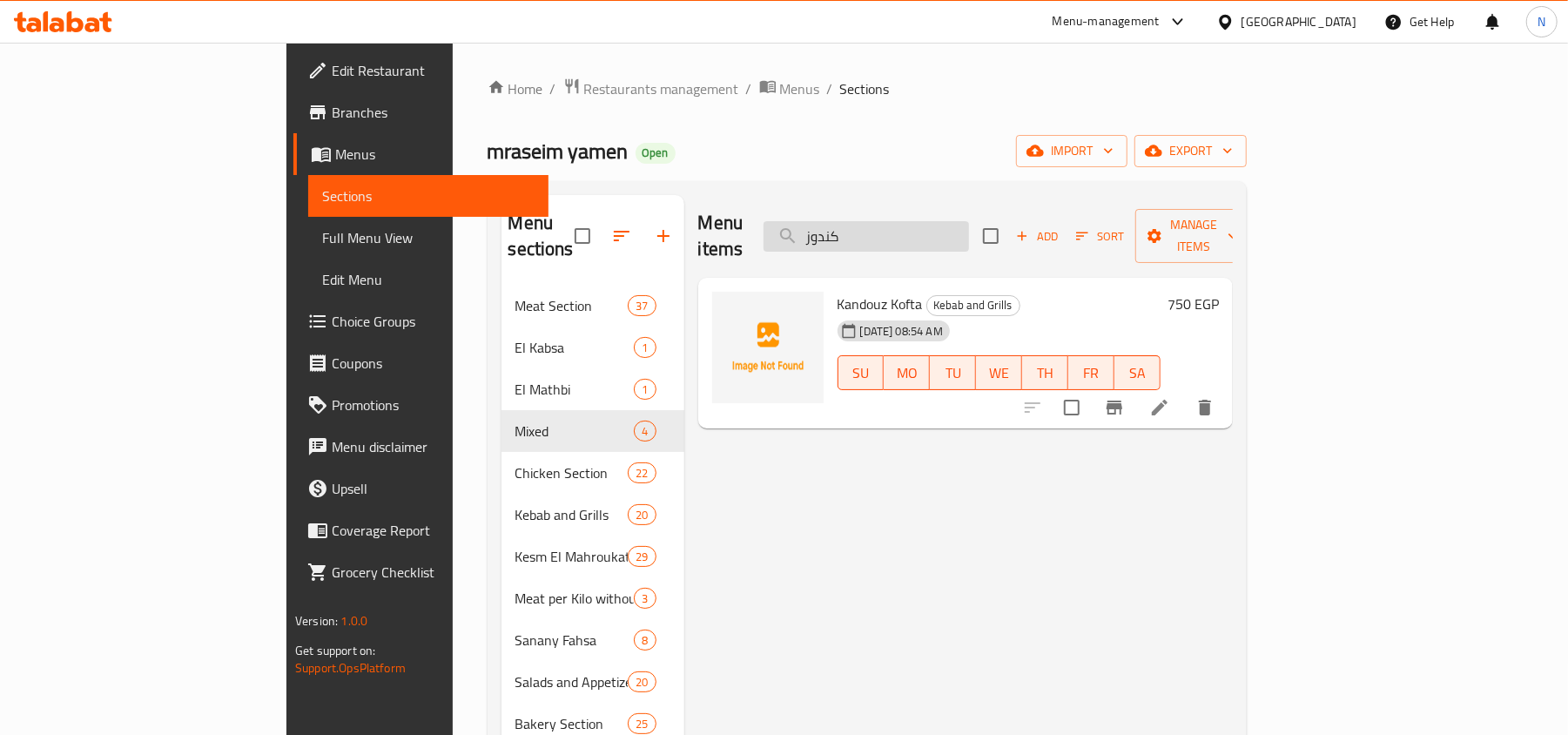
click at [969, 230] on input "كندوز" at bounding box center [867, 236] width 205 height 31
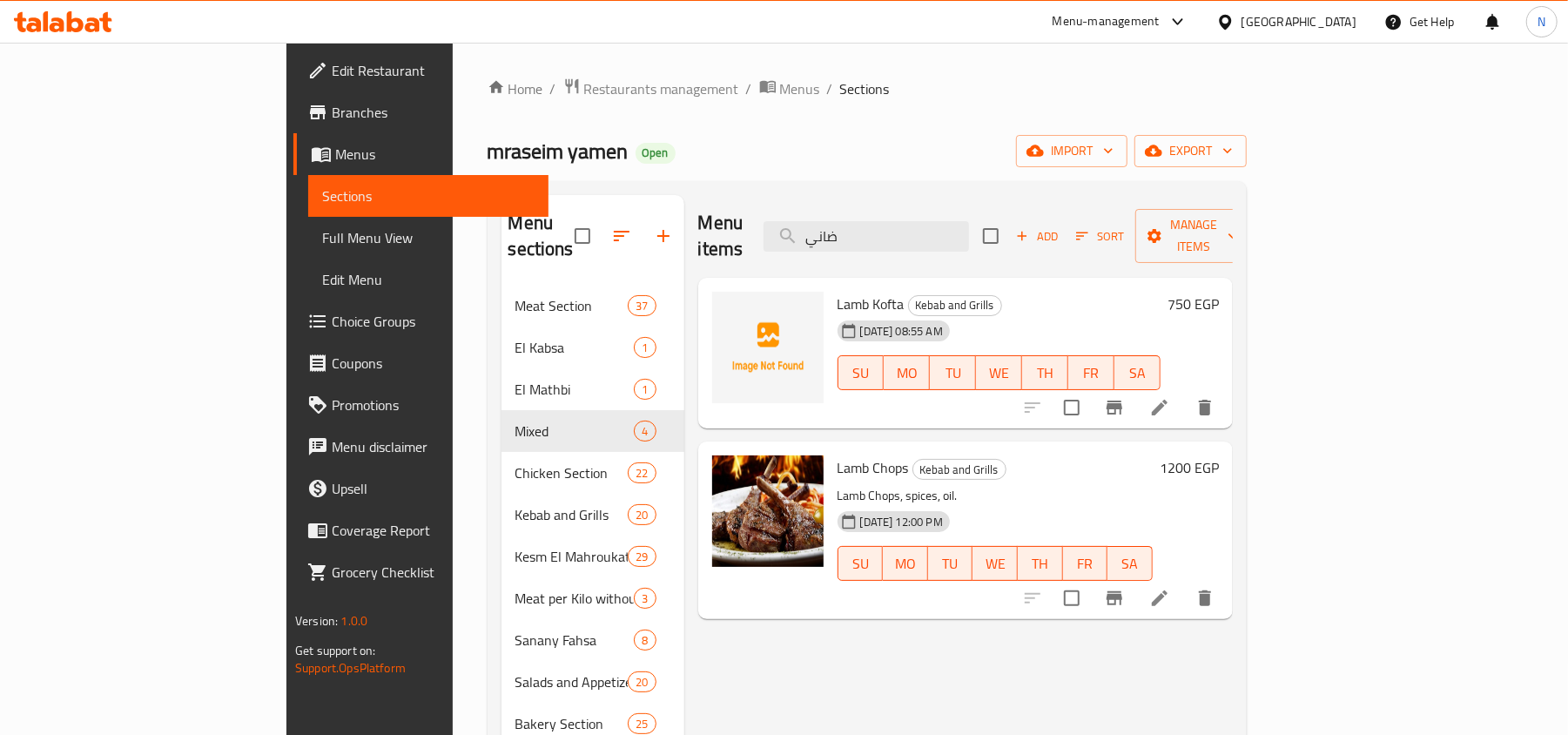
click at [838, 291] on span "Lamb Kofta" at bounding box center [871, 304] width 67 height 26
click at [956, 242] on div "Menu items ضاني Add Sort Manage items" at bounding box center [965, 236] width 535 height 83
click at [953, 237] on div "Menu items ضاني Add Sort Manage items" at bounding box center [965, 236] width 535 height 83
click at [953, 237] on input "ضاني" at bounding box center [867, 236] width 205 height 31
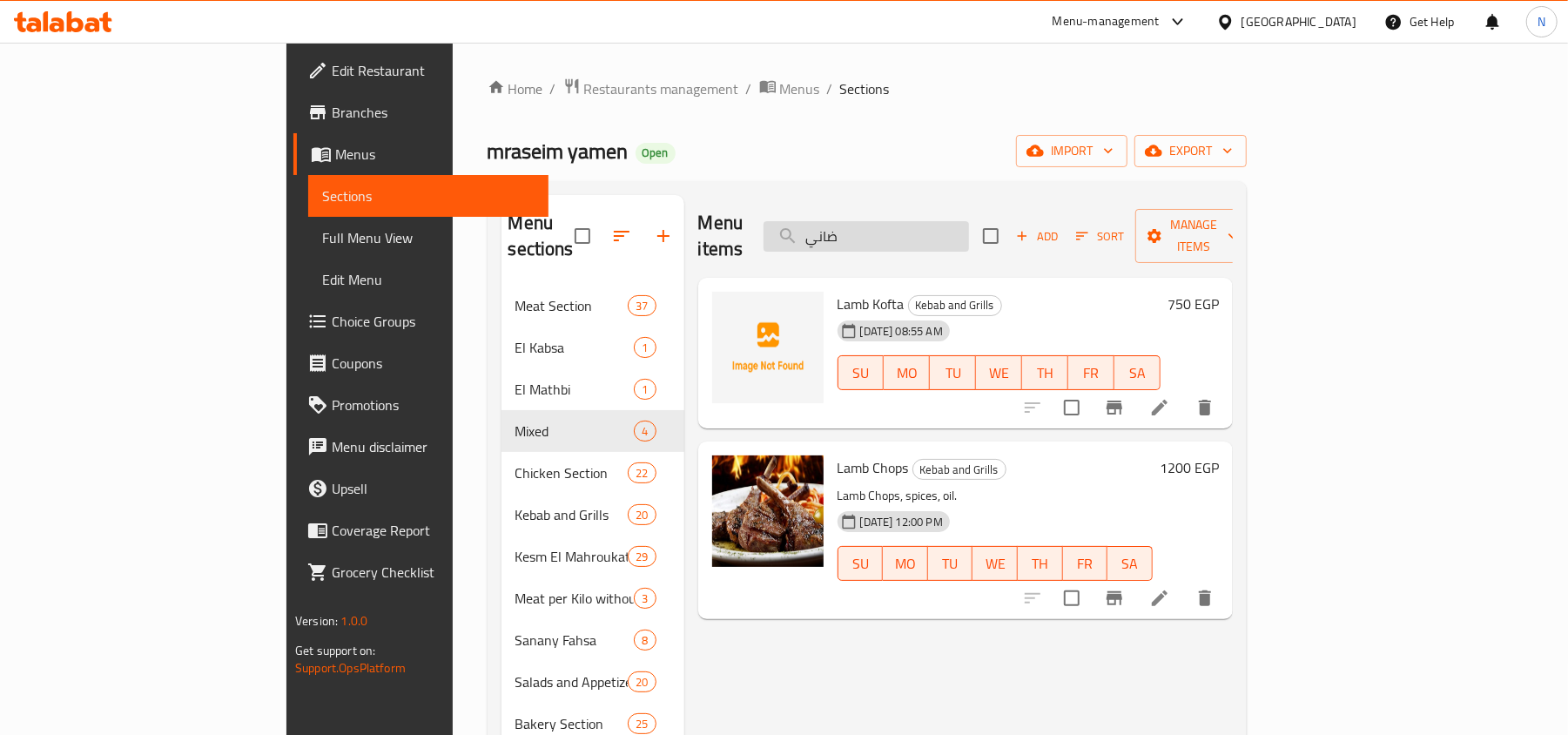
click at [953, 237] on input "ضاني" at bounding box center [867, 236] width 205 height 31
paste input "جق مشو"
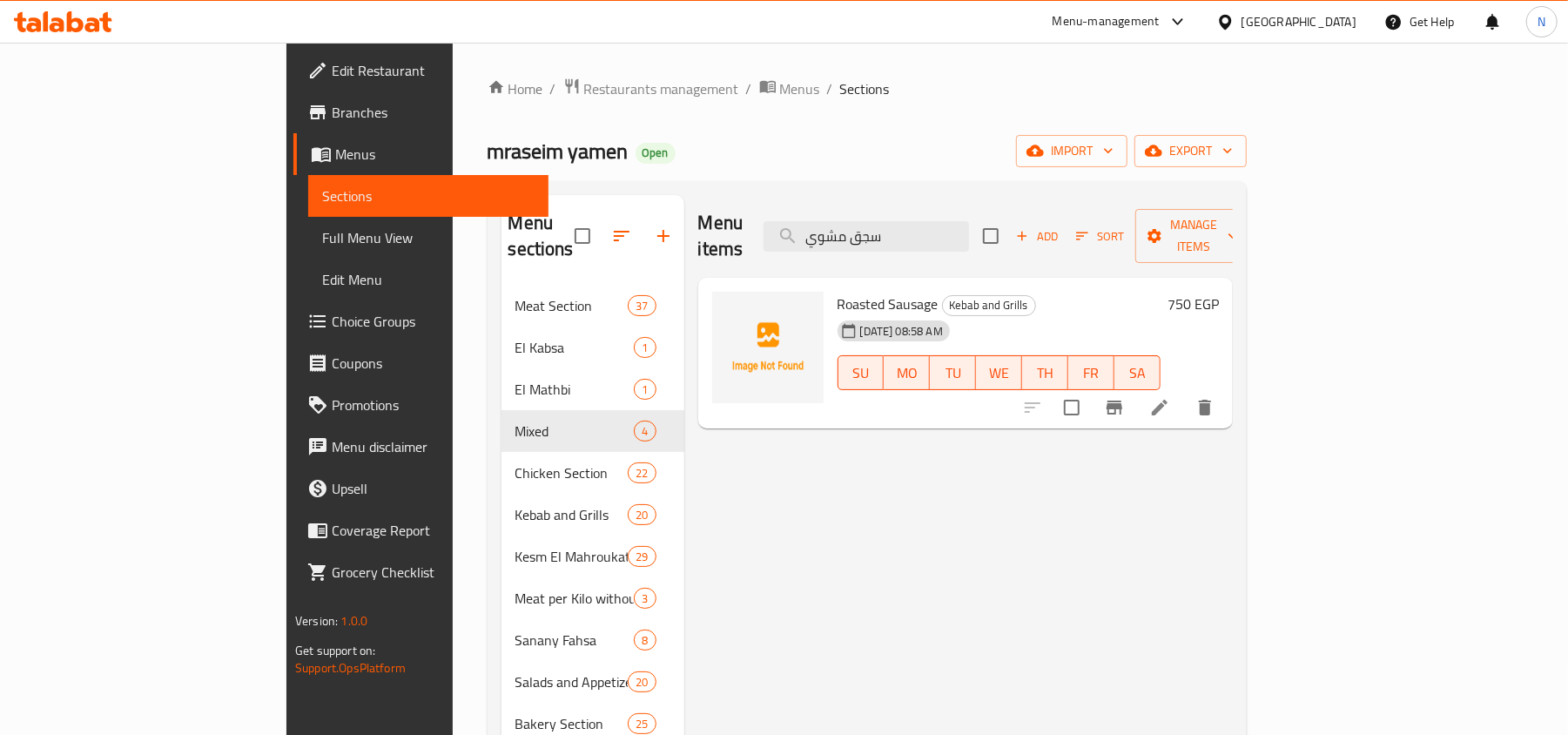
click at [921, 203] on div "Menu items سجق مشوي Add Sort Manage items" at bounding box center [965, 236] width 535 height 83
click at [935, 227] on input "سجق مشوي" at bounding box center [867, 236] width 205 height 31
paste input "رب"
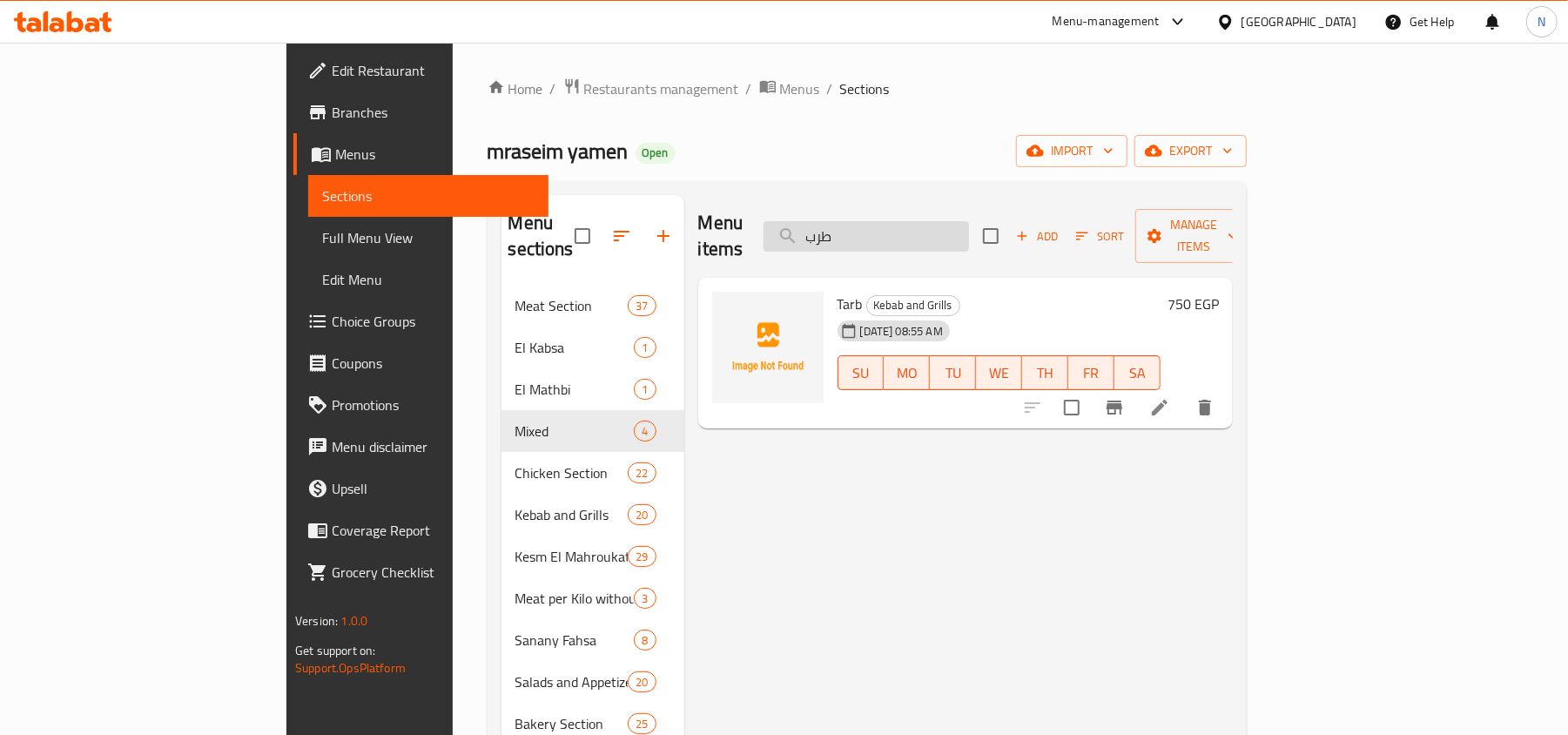
click at [969, 230] on input "طرب" at bounding box center [867, 236] width 205 height 31
paste input "كشوكة عدني"
click at [949, 221] on input "شكشوكة عدن" at bounding box center [867, 236] width 205 height 31
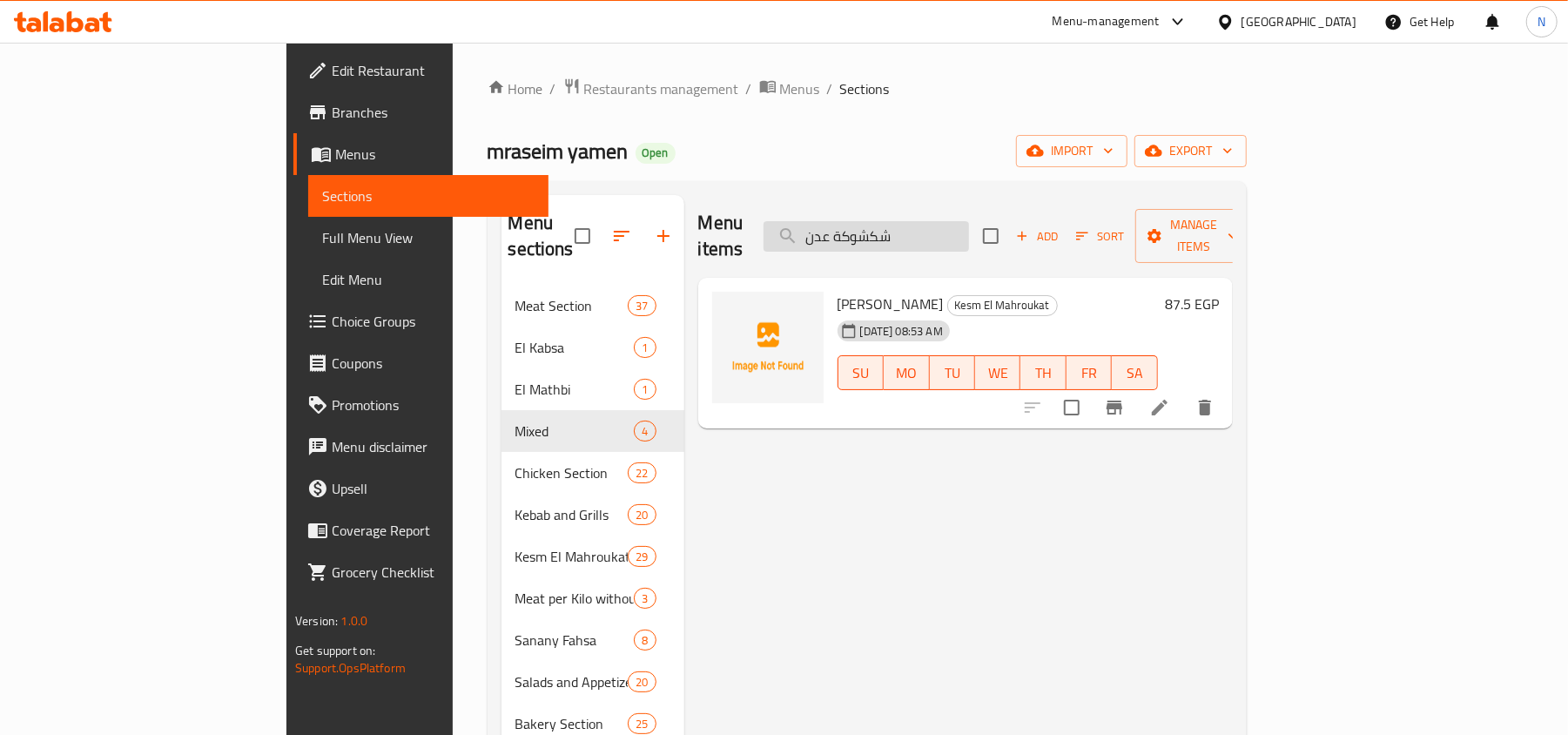
click at [949, 221] on input "شكشوكة عدن" at bounding box center [867, 236] width 205 height 31
paste input "ملوح مثلث"
click at [956, 237] on input "ملوح مثلث" at bounding box center [867, 236] width 205 height 31
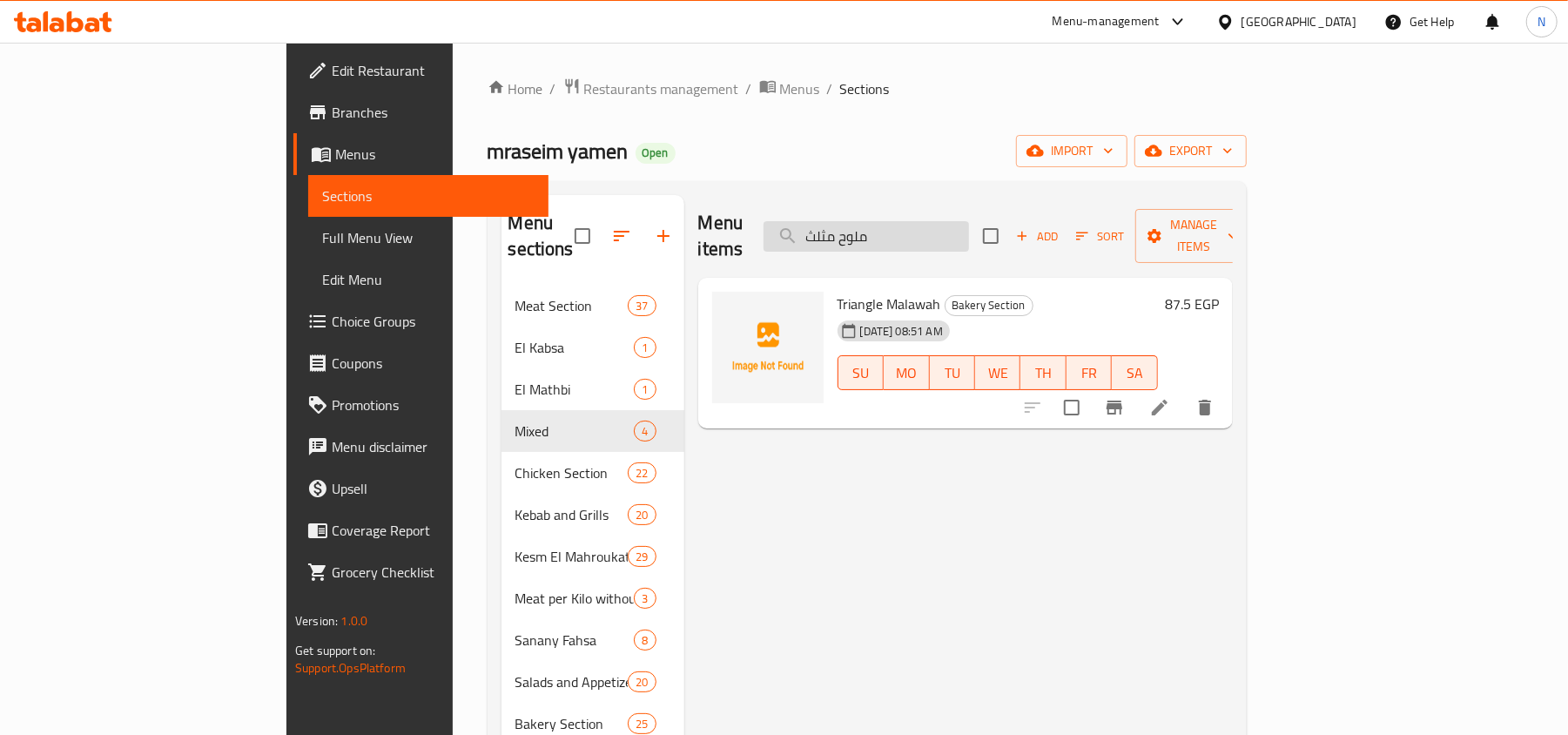
paste input "صف مندي حنيذ مع الرز"
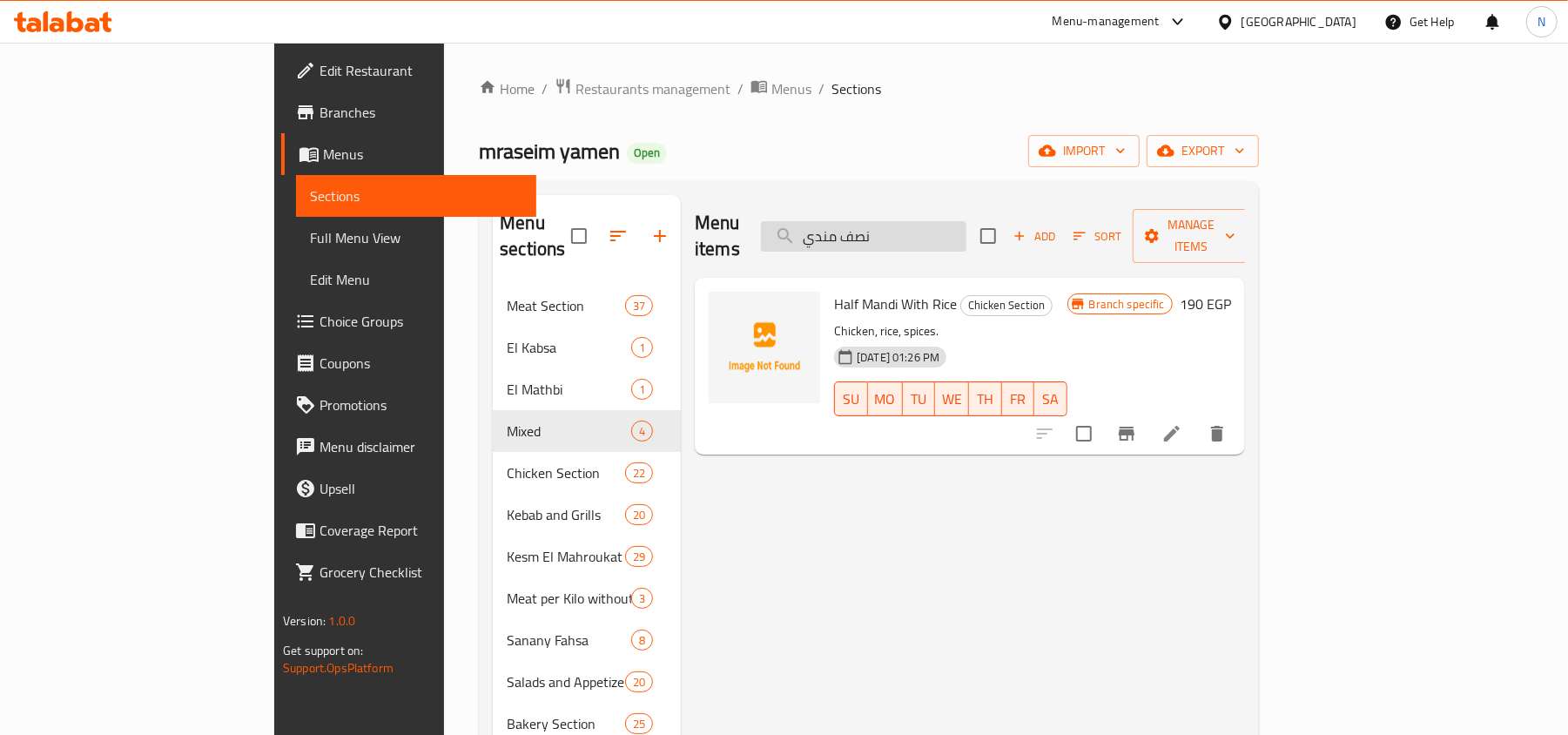
click at [907, 221] on input "نصف مندي" at bounding box center [864, 236] width 205 height 31
click at [917, 225] on input "نصف مندي" at bounding box center [864, 236] width 205 height 31
paste input "فر لحم مظب"
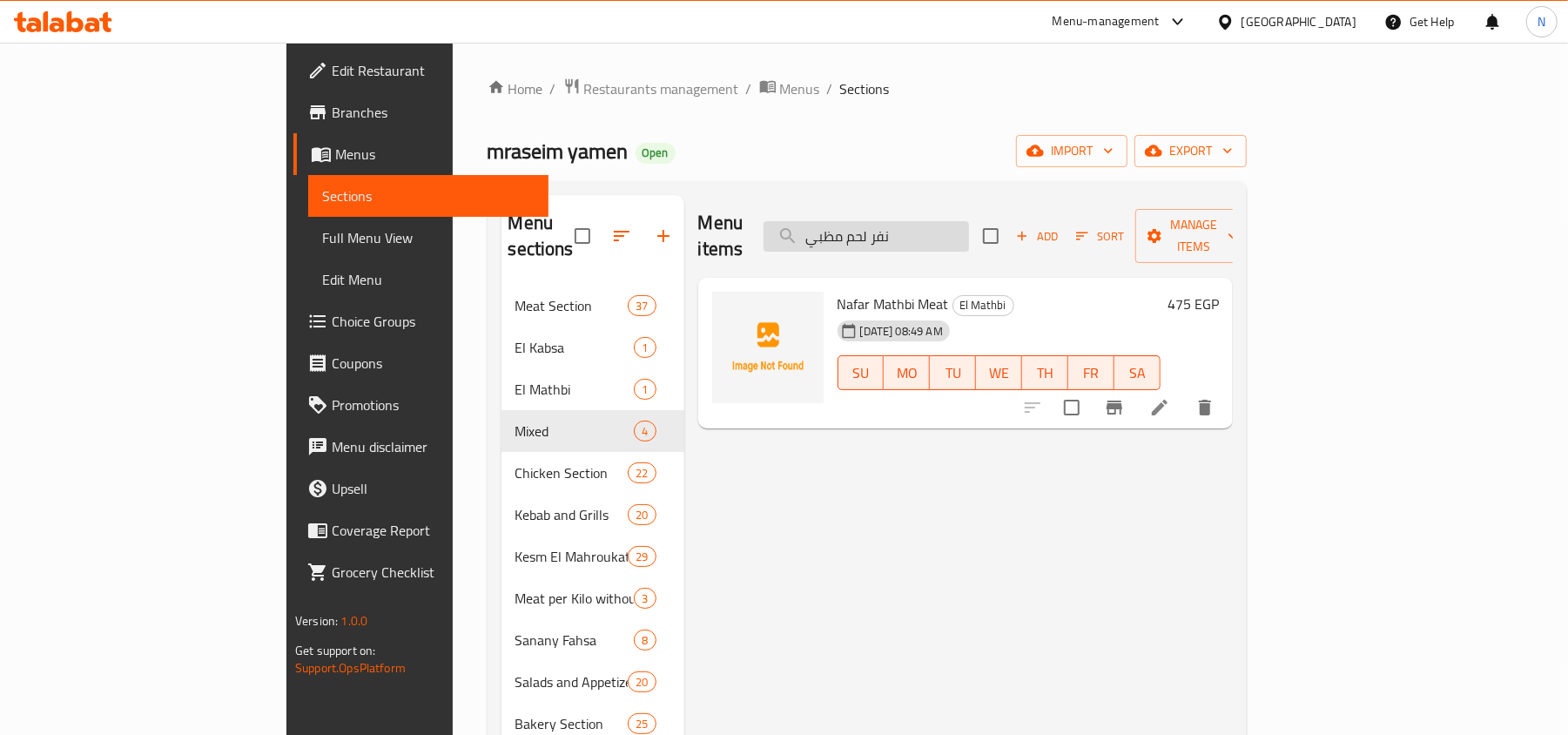
click at [969, 221] on input "نفر لحم مظبي" at bounding box center [867, 236] width 205 height 31
paste input "بســــــة"
type input "نفر لحم كبســــــة"
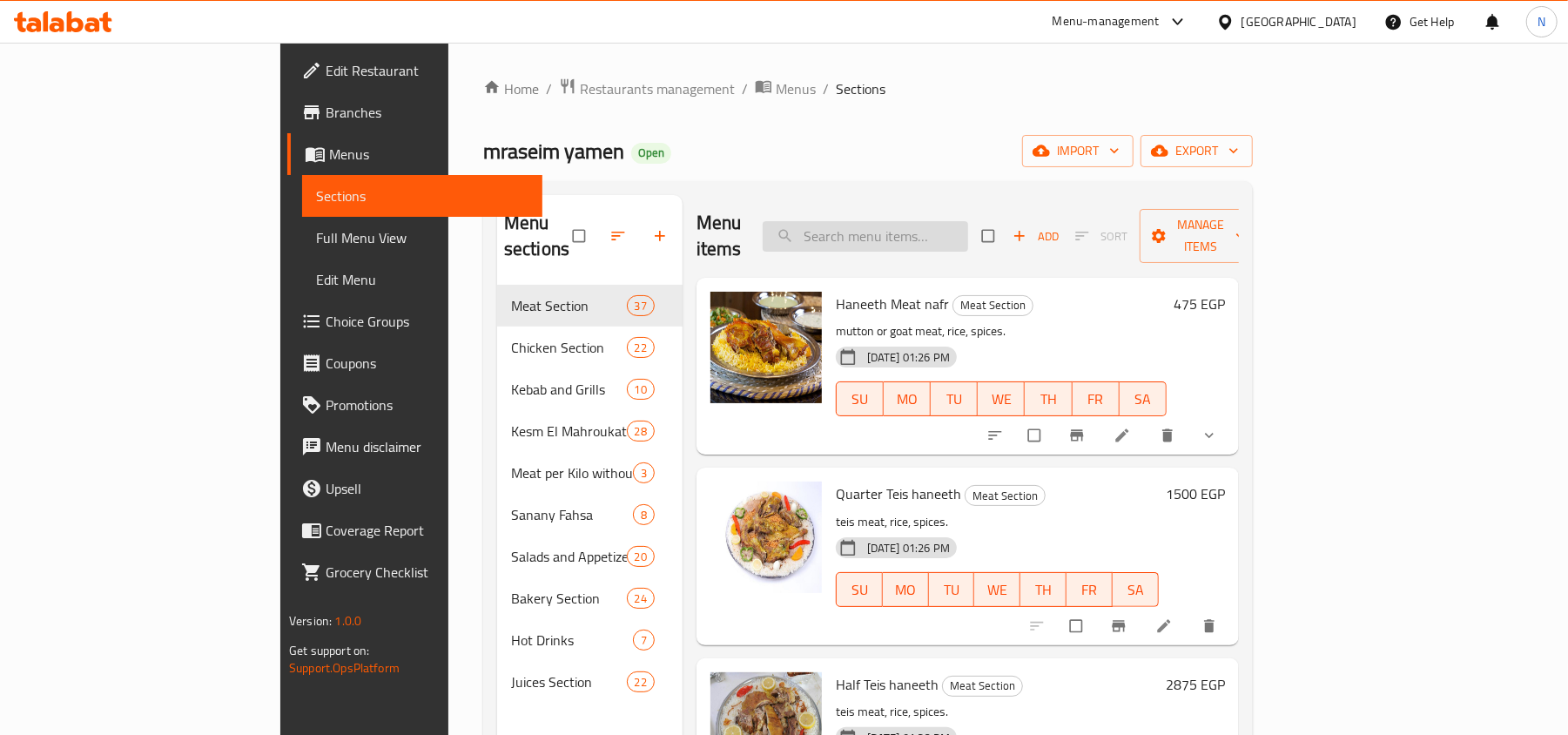
click at [954, 209] on div "Menu items Add Sort Manage items" at bounding box center [967, 236] width 543 height 83
click at [955, 221] on input "search" at bounding box center [866, 236] width 205 height 31
paste input "نفر لحم كبســــــة"
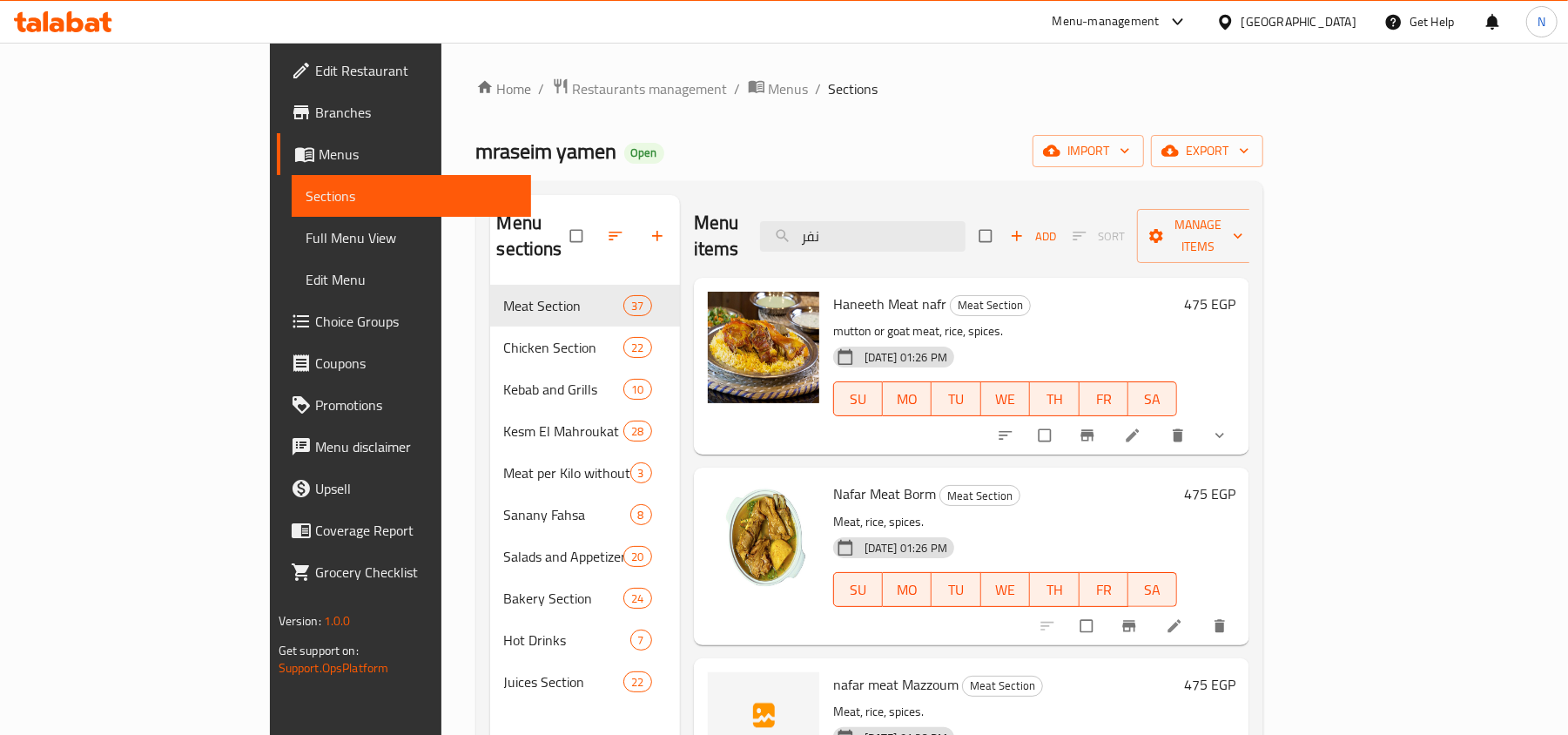
click at [860, 480] on span "Nafar Meat Borm" at bounding box center [884, 494] width 103 height 26
click at [966, 232] on input "نفر" at bounding box center [863, 236] width 205 height 31
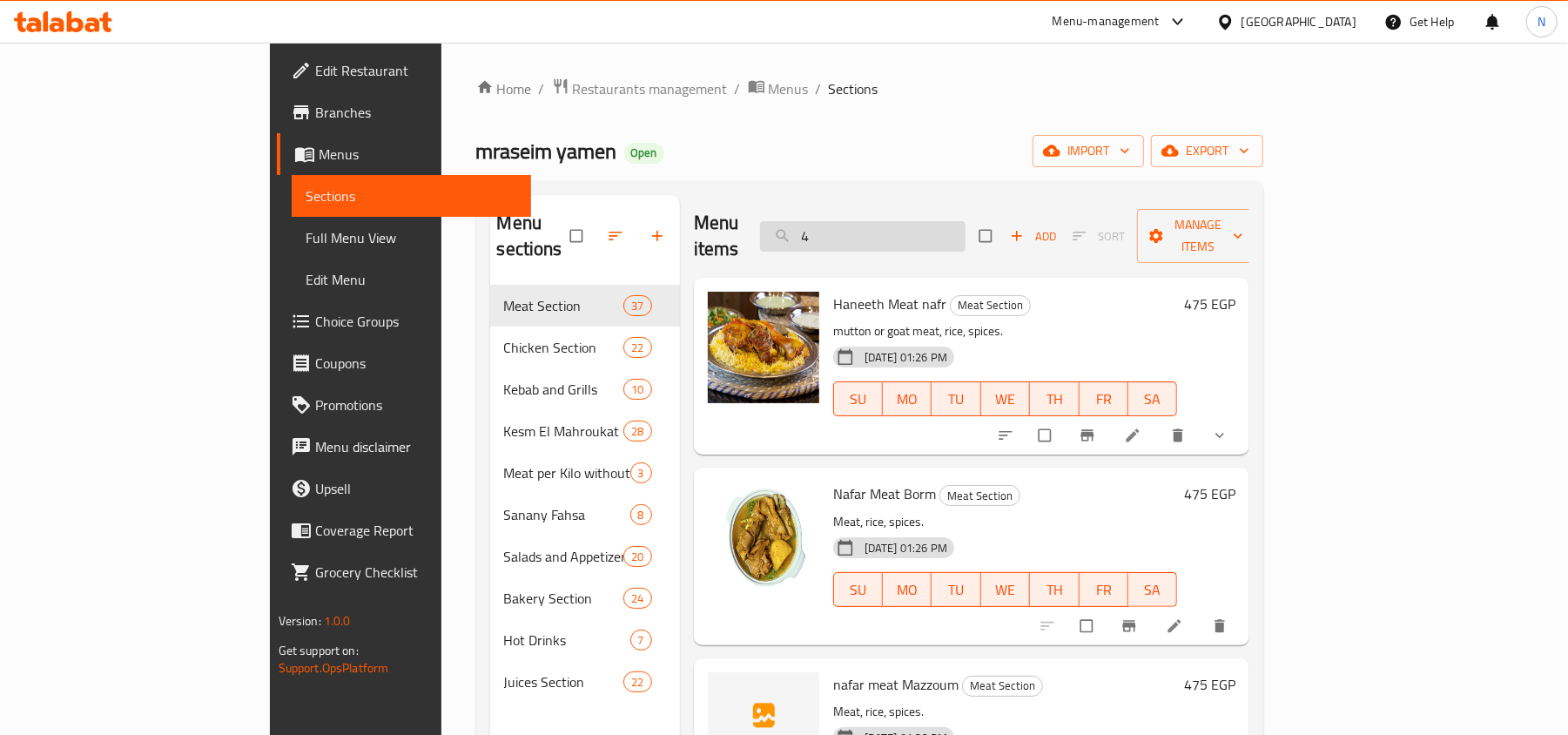
type input "4"
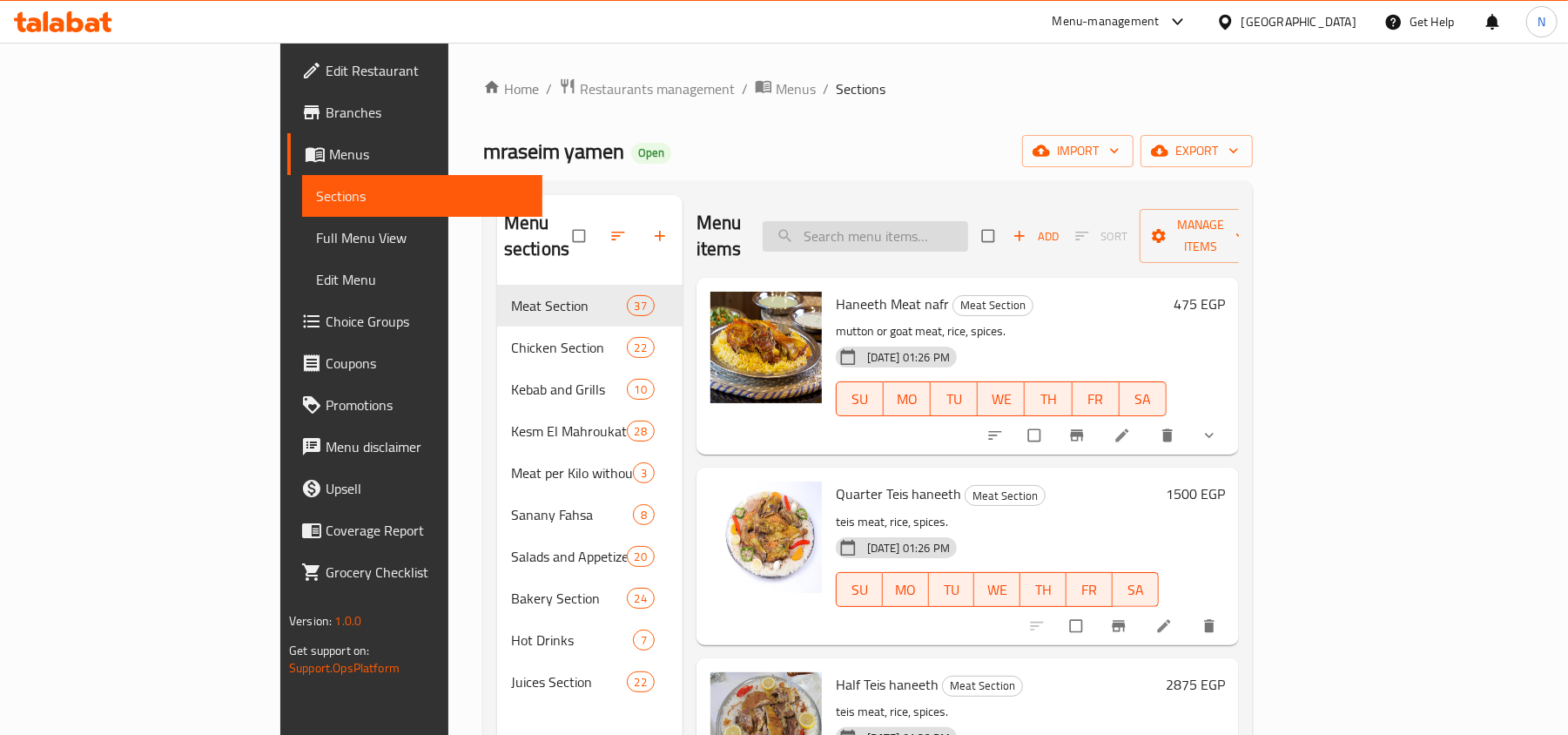
type input "4"
click at [651, 227] on icon "button" at bounding box center [660, 236] width 18 height 18
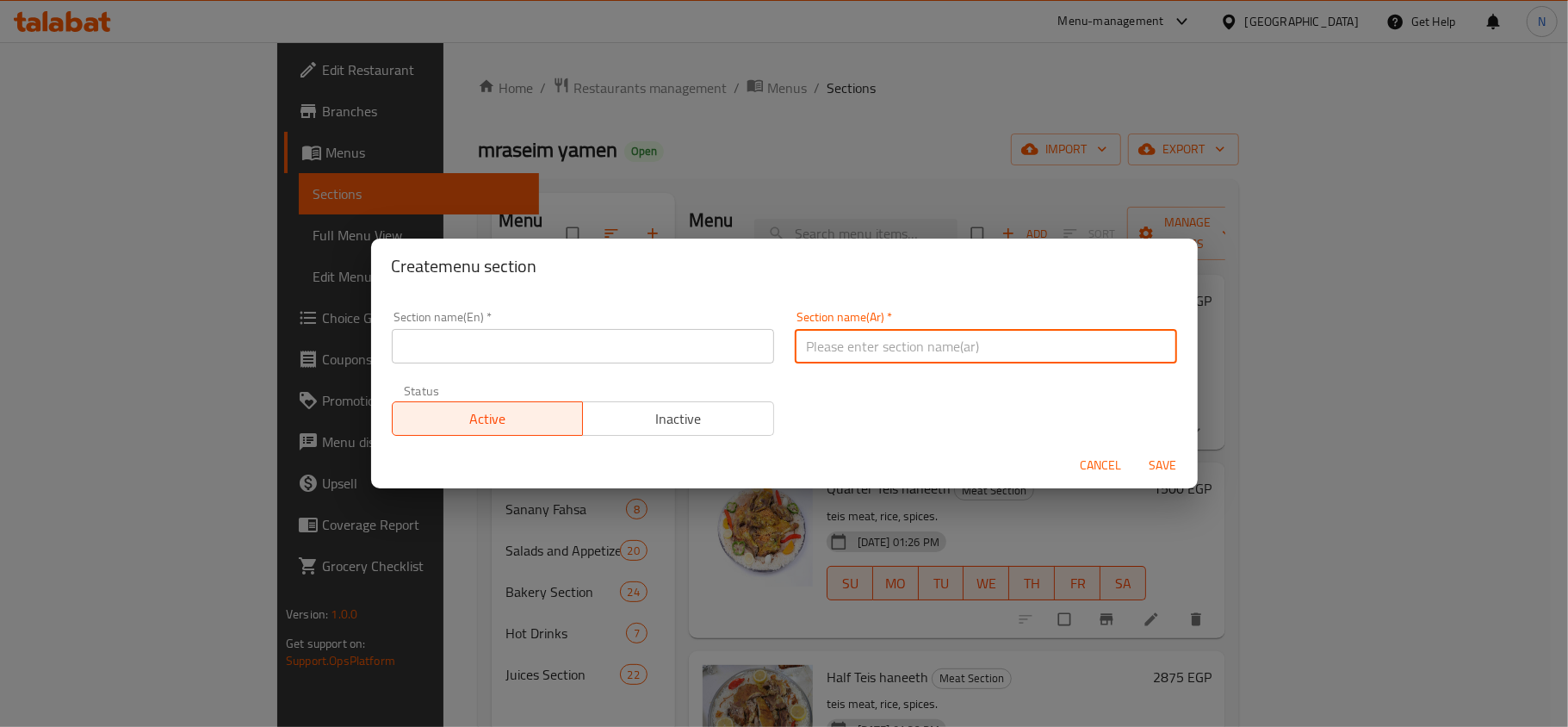
click at [818, 342] on input "text" at bounding box center [986, 347] width 382 height 35
click at [658, 346] on input "text" at bounding box center [583, 347] width 382 height 35
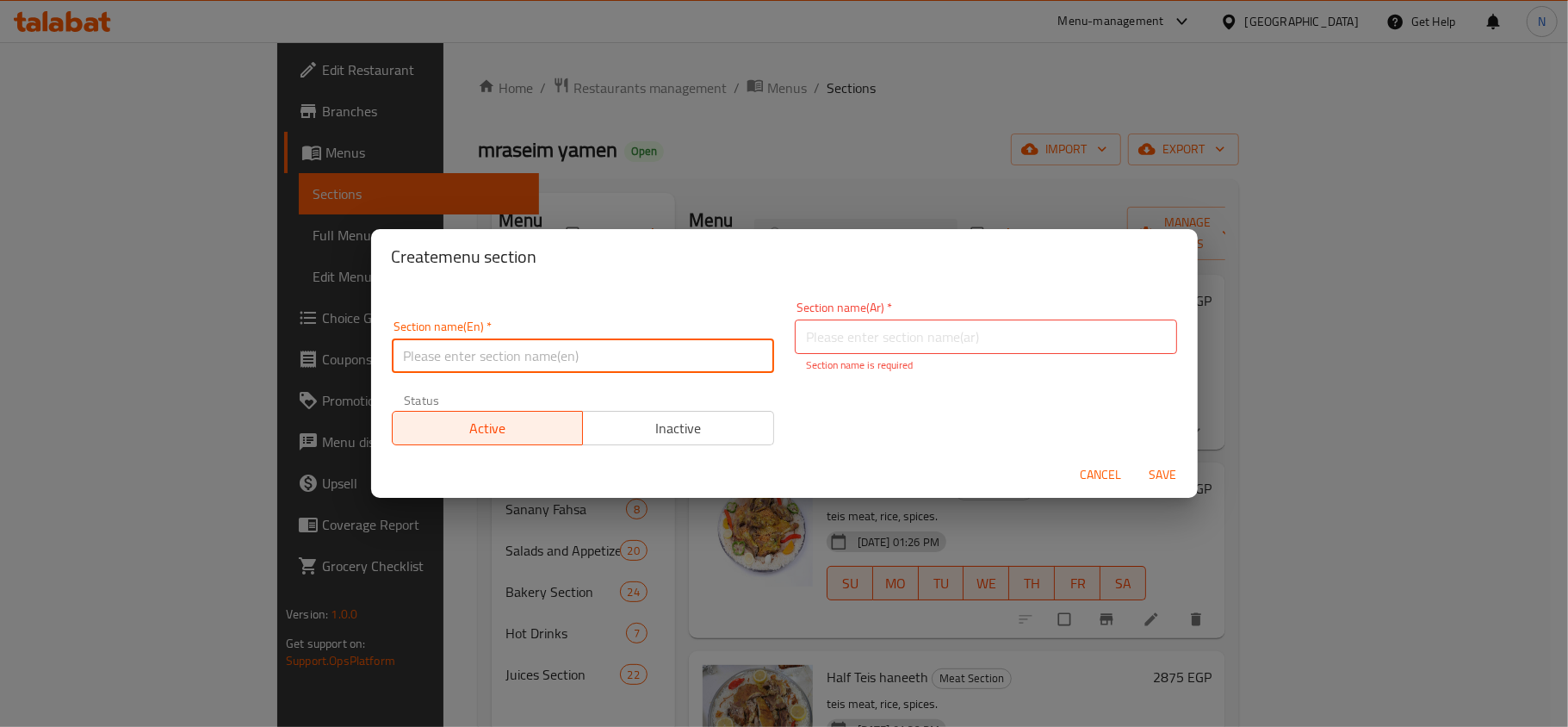
paste input "Mathbi"
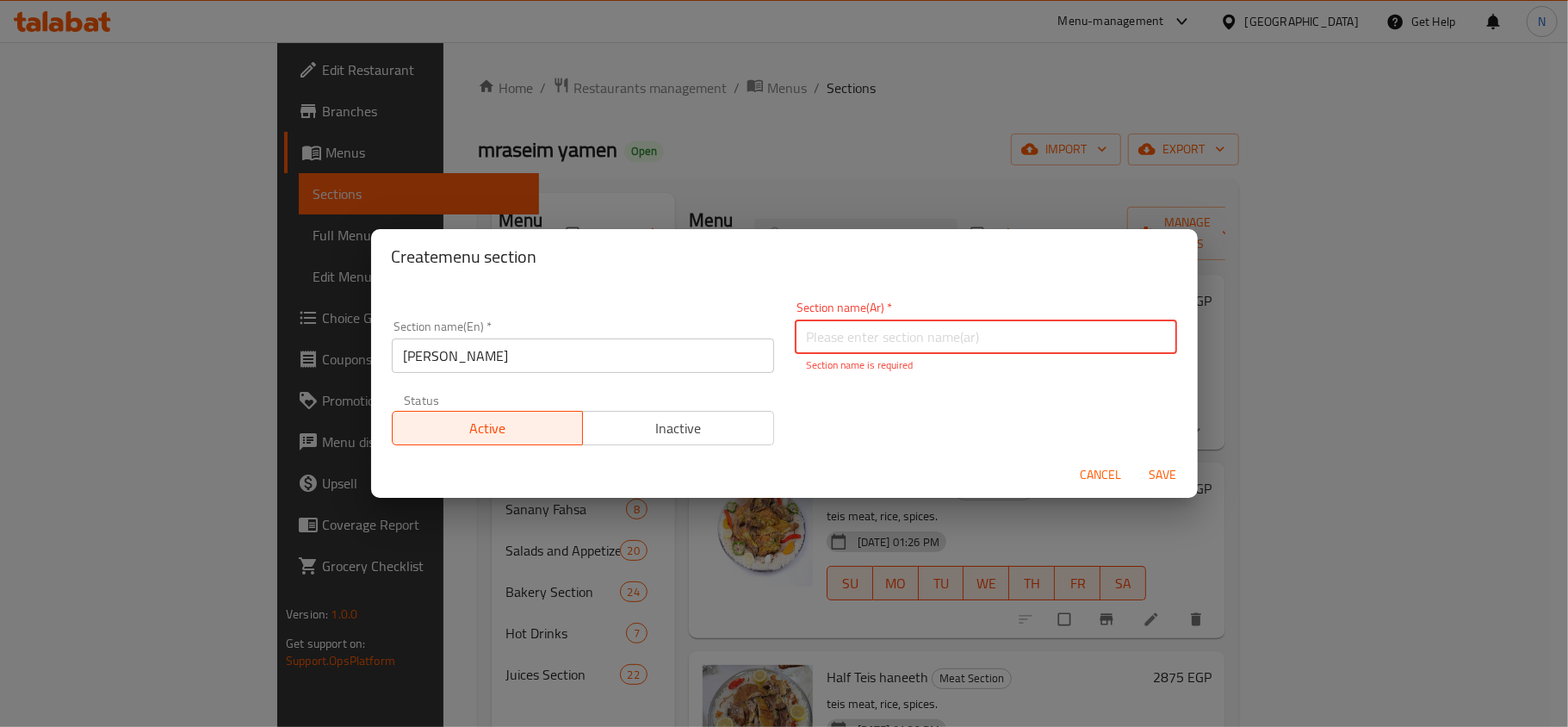
drag, startPoint x: 962, startPoint y: 332, endPoint x: 939, endPoint y: 331, distance: 23.0
click at [962, 331] on input "text" at bounding box center [986, 337] width 382 height 35
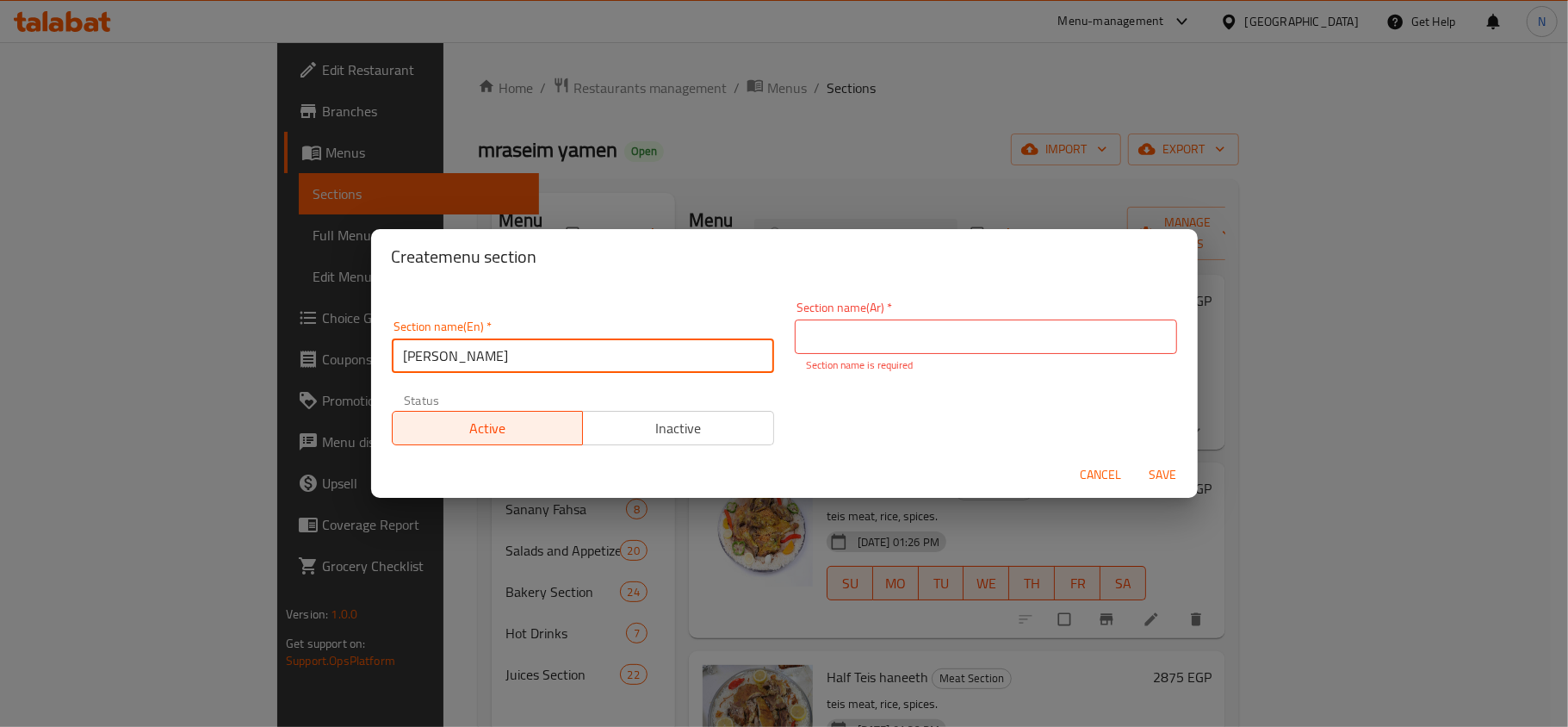
click at [408, 354] on input "Mathbi" at bounding box center [583, 356] width 382 height 35
type input "El Mathbi"
click at [978, 346] on input "text" at bounding box center [986, 337] width 382 height 35
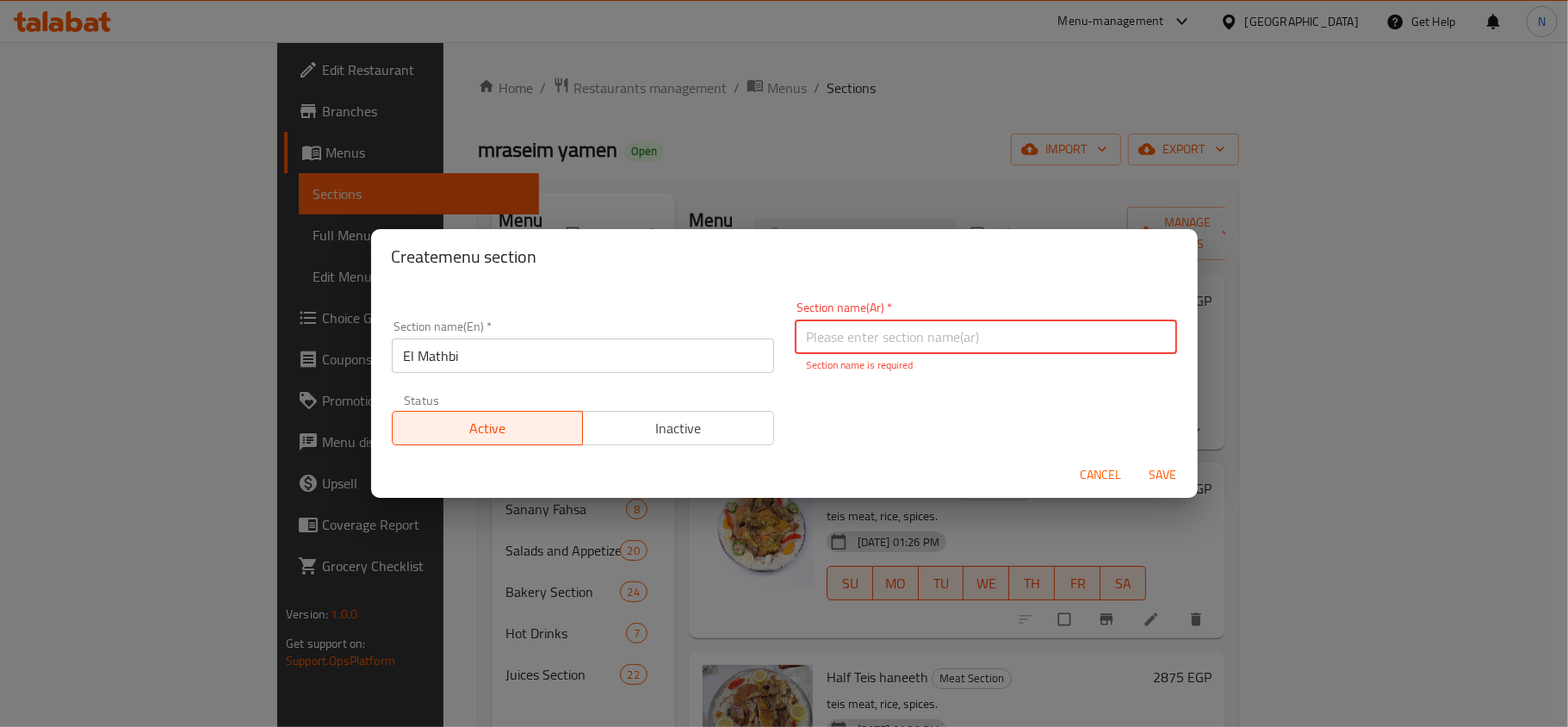
type input "v"
click at [953, 343] on input "v" at bounding box center [986, 337] width 382 height 35
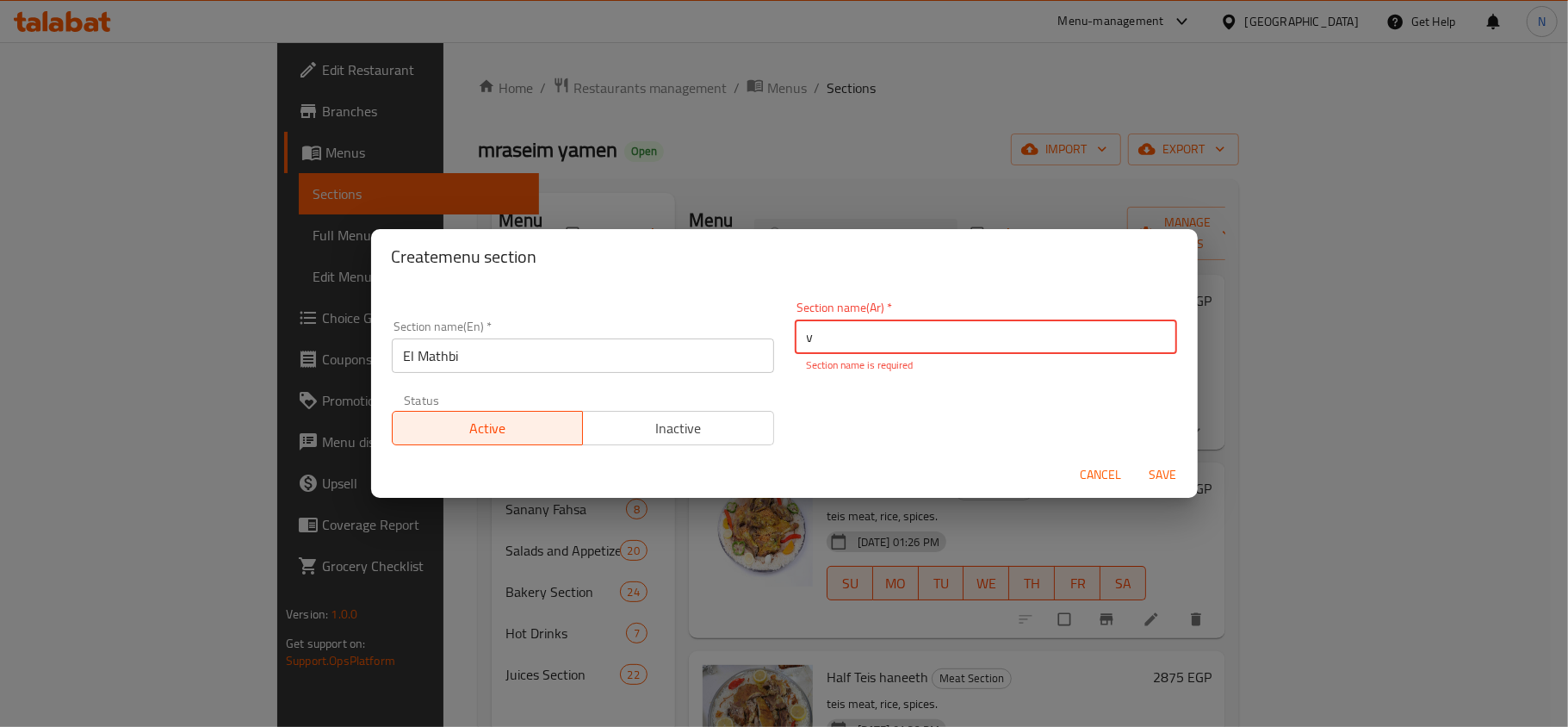
click at [885, 339] on input "v" at bounding box center [986, 337] width 382 height 35
click at [837, 338] on input "v" at bounding box center [986, 337] width 382 height 35
click at [804, 354] on input "v" at bounding box center [986, 337] width 382 height 35
click at [804, 354] on input "v" at bounding box center [986, 337] width 382 height 35
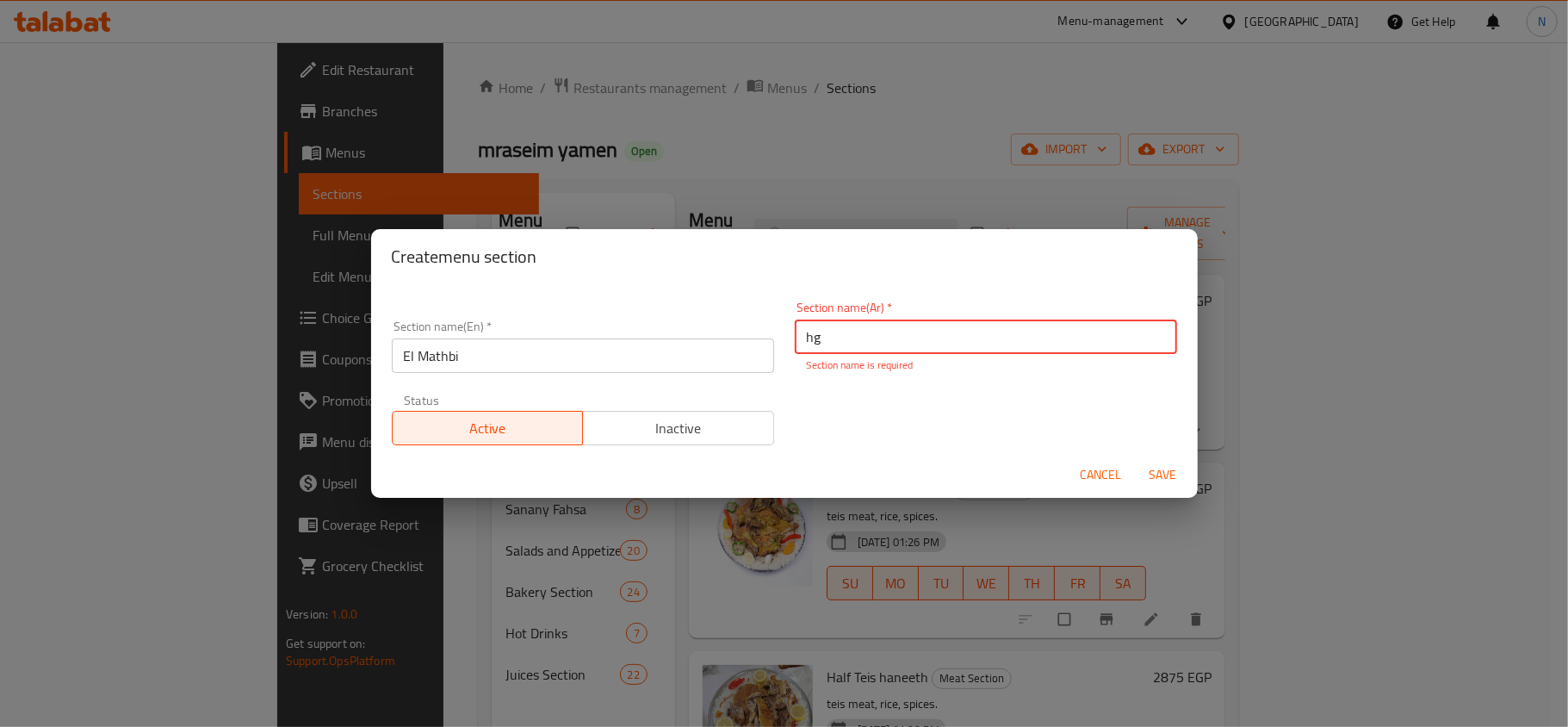
type input "h"
click at [839, 352] on input "المطبي" at bounding box center [986, 337] width 382 height 35
type input "المظبي"
click at [1148, 476] on button "Save" at bounding box center [1163, 474] width 55 height 32
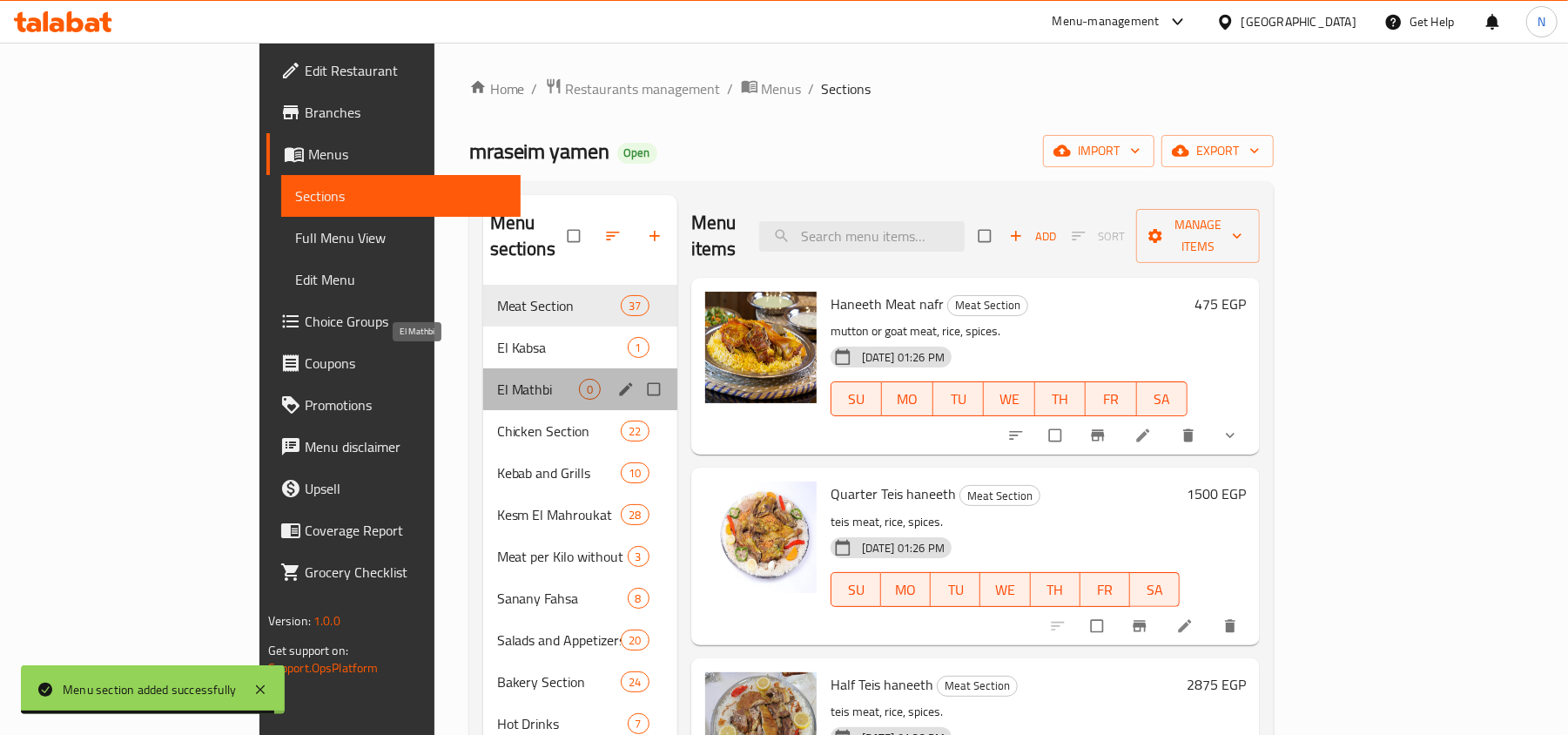
click at [497, 378] on span "El Mathbi" at bounding box center [537, 389] width 82 height 21
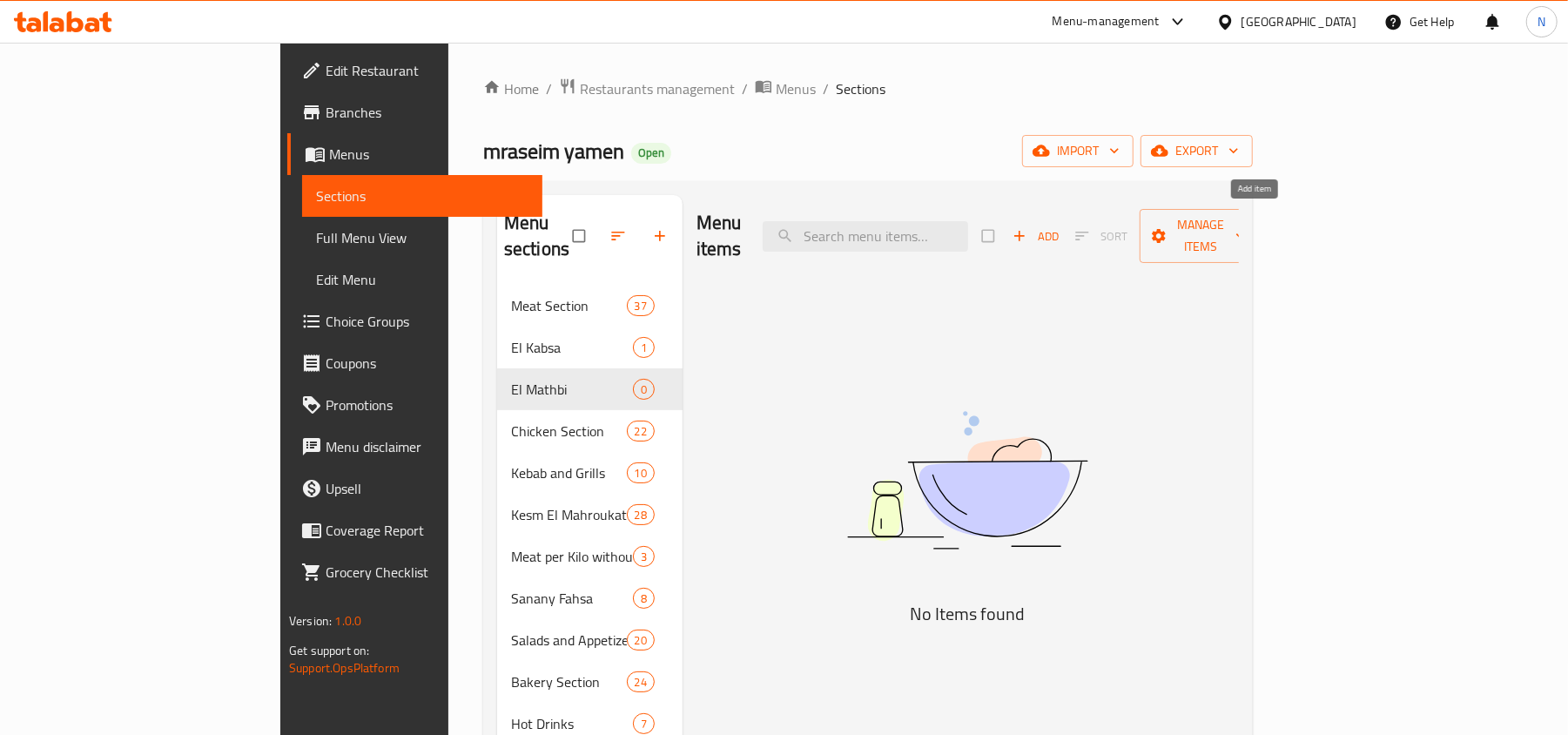
click at [1060, 227] on span "Add" at bounding box center [1036, 236] width 47 height 20
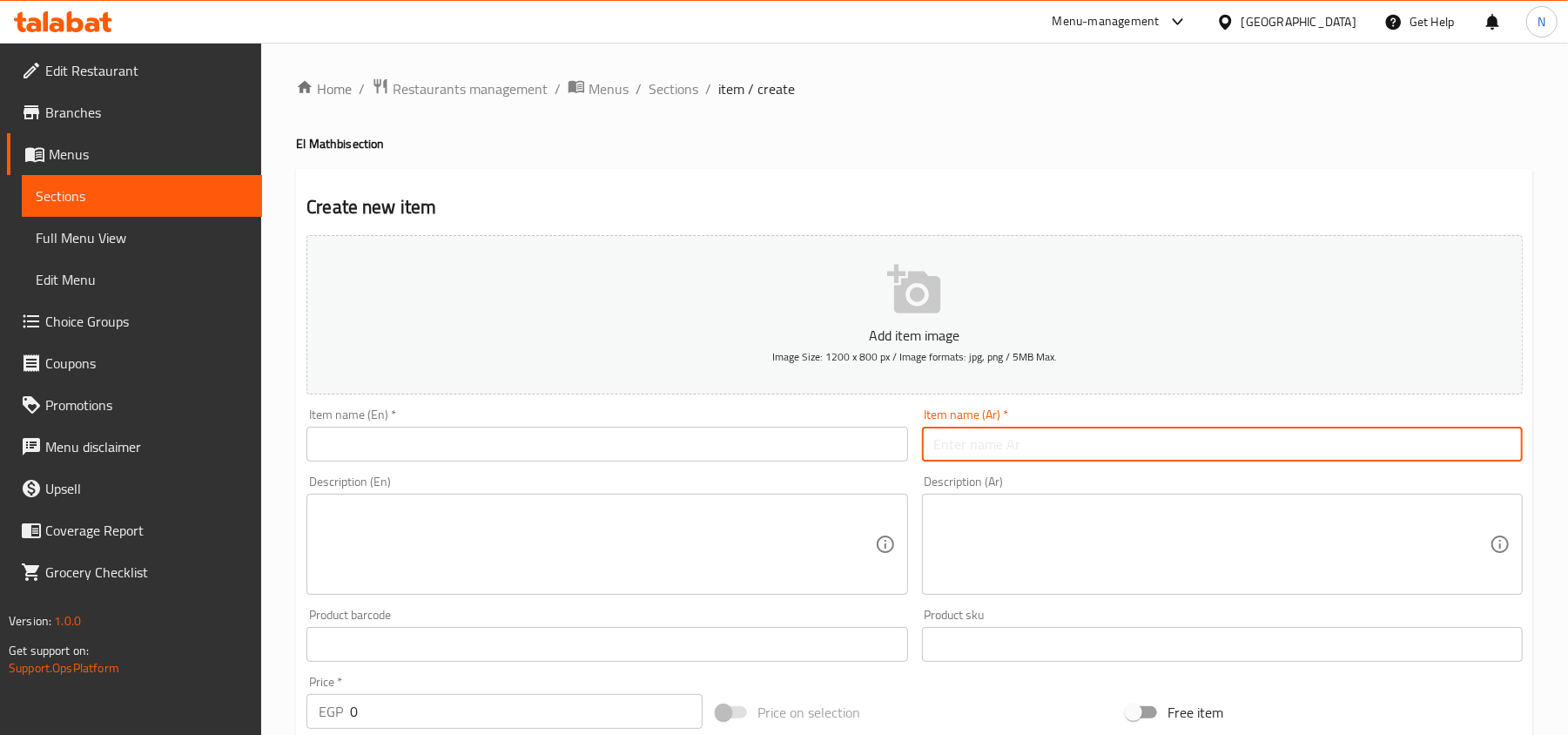
click at [1060, 441] on input "text" at bounding box center [1222, 444] width 601 height 35
paste input "نفر لحم مظبي"
type input "نفر لحم مظبي"
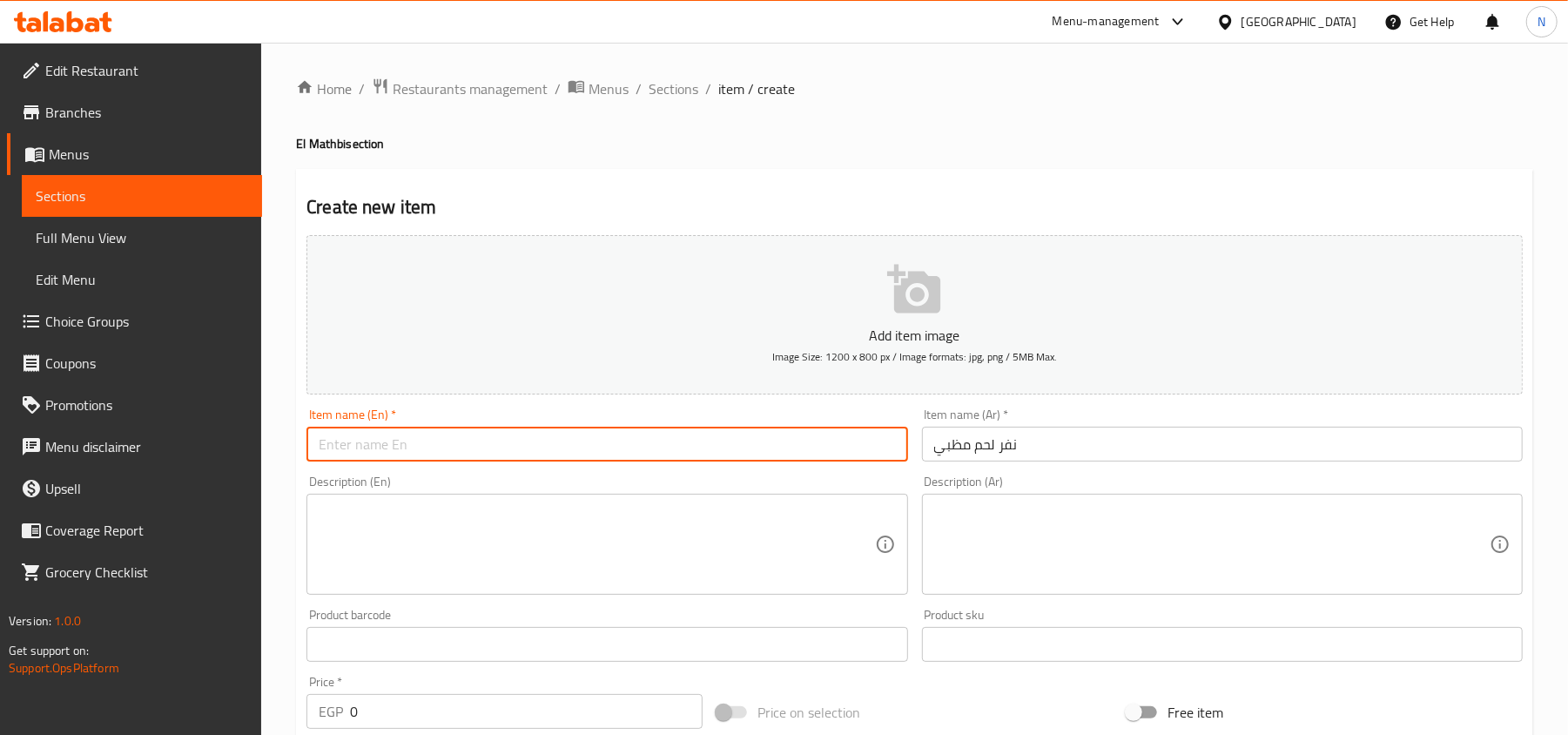
click at [373, 436] on input "text" at bounding box center [607, 444] width 601 height 35
click at [376, 455] on input "ر" at bounding box center [607, 444] width 601 height 35
paste input "Mathbi"
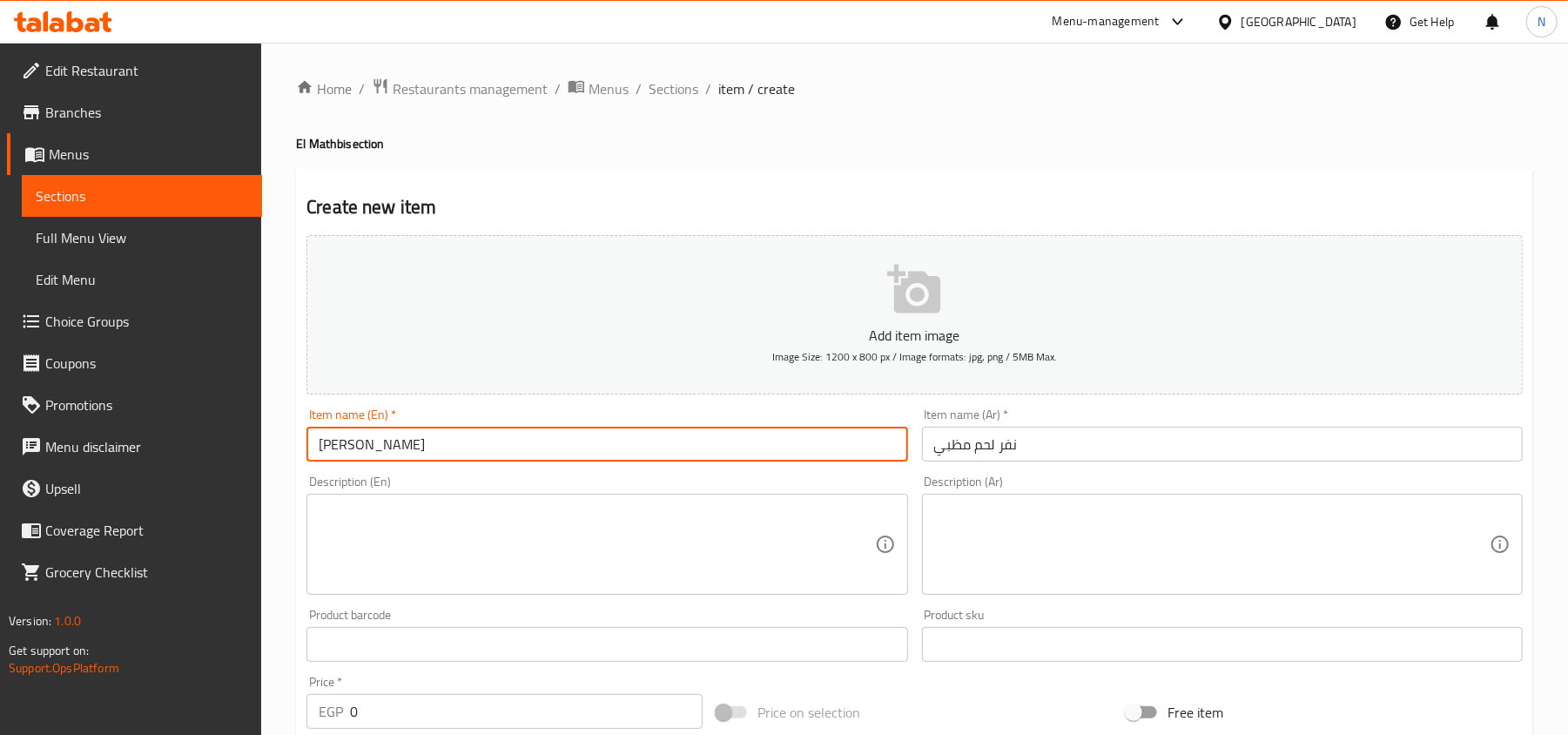
click at [322, 448] on input "Mathbi" at bounding box center [607, 444] width 601 height 35
click at [419, 446] on input "Nafar Mathbi" at bounding box center [607, 444] width 601 height 35
type input "Nafar Mathbi Meat"
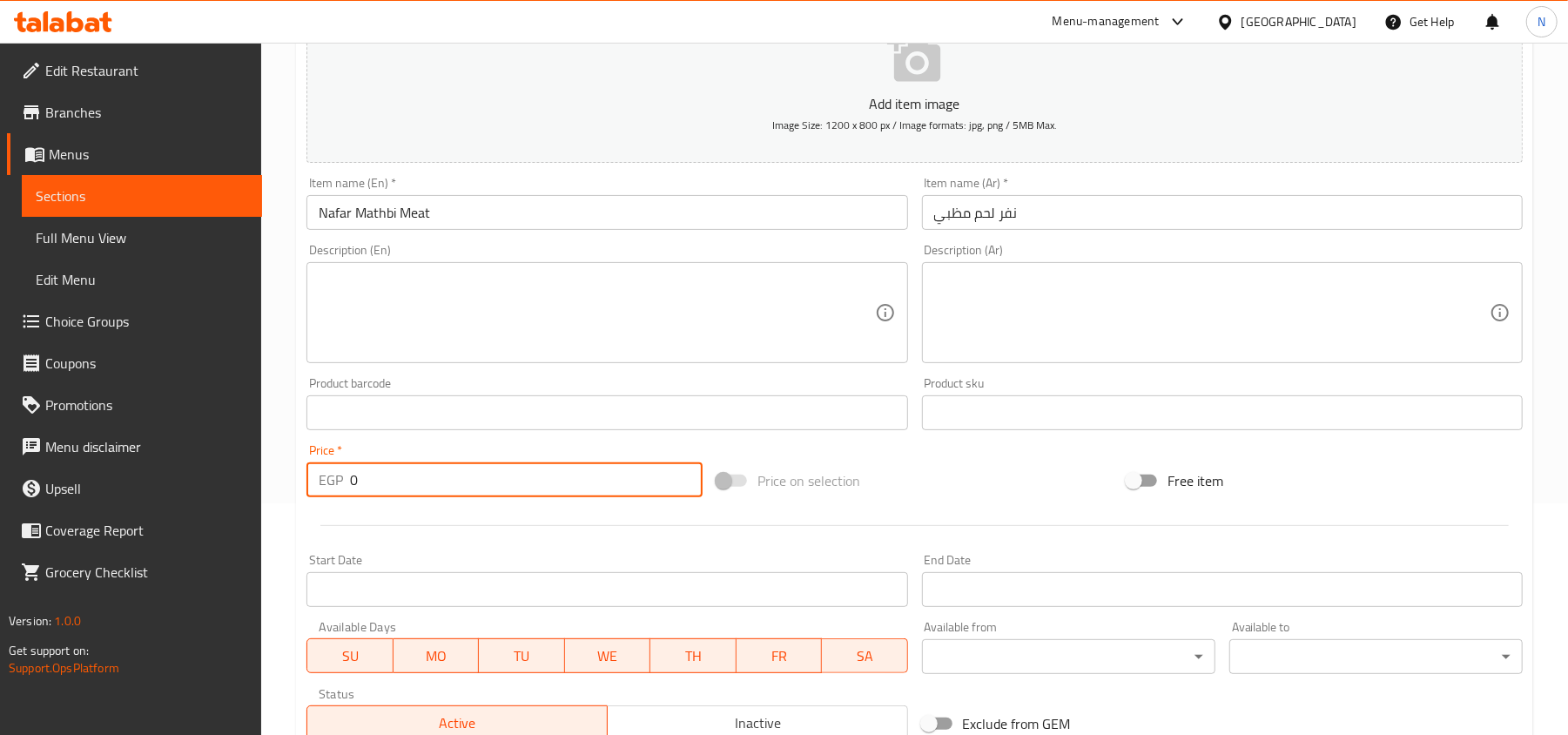
drag, startPoint x: 395, startPoint y: 485, endPoint x: 315, endPoint y: 425, distance: 100.0
click at [257, 482] on div "Edit Restaurant Branches Menus Sections Full Menu View Edit Menu Choice Groups …" at bounding box center [784, 405] width 1568 height 1187
paste input "475.0"
type input "475.00"
click at [362, 313] on textarea at bounding box center [596, 313] width 556 height 83
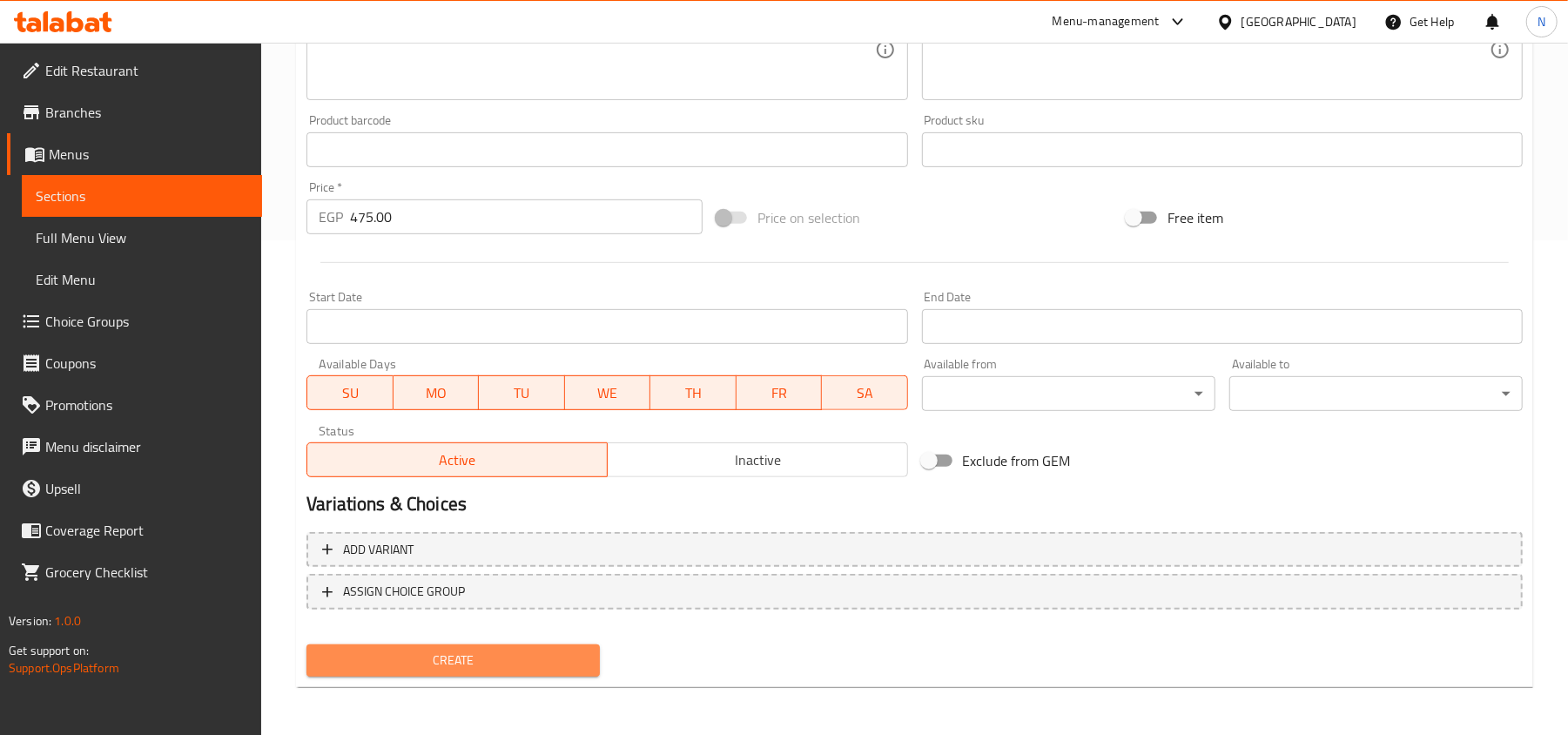
click at [423, 656] on span "Create" at bounding box center [453, 660] width 265 height 22
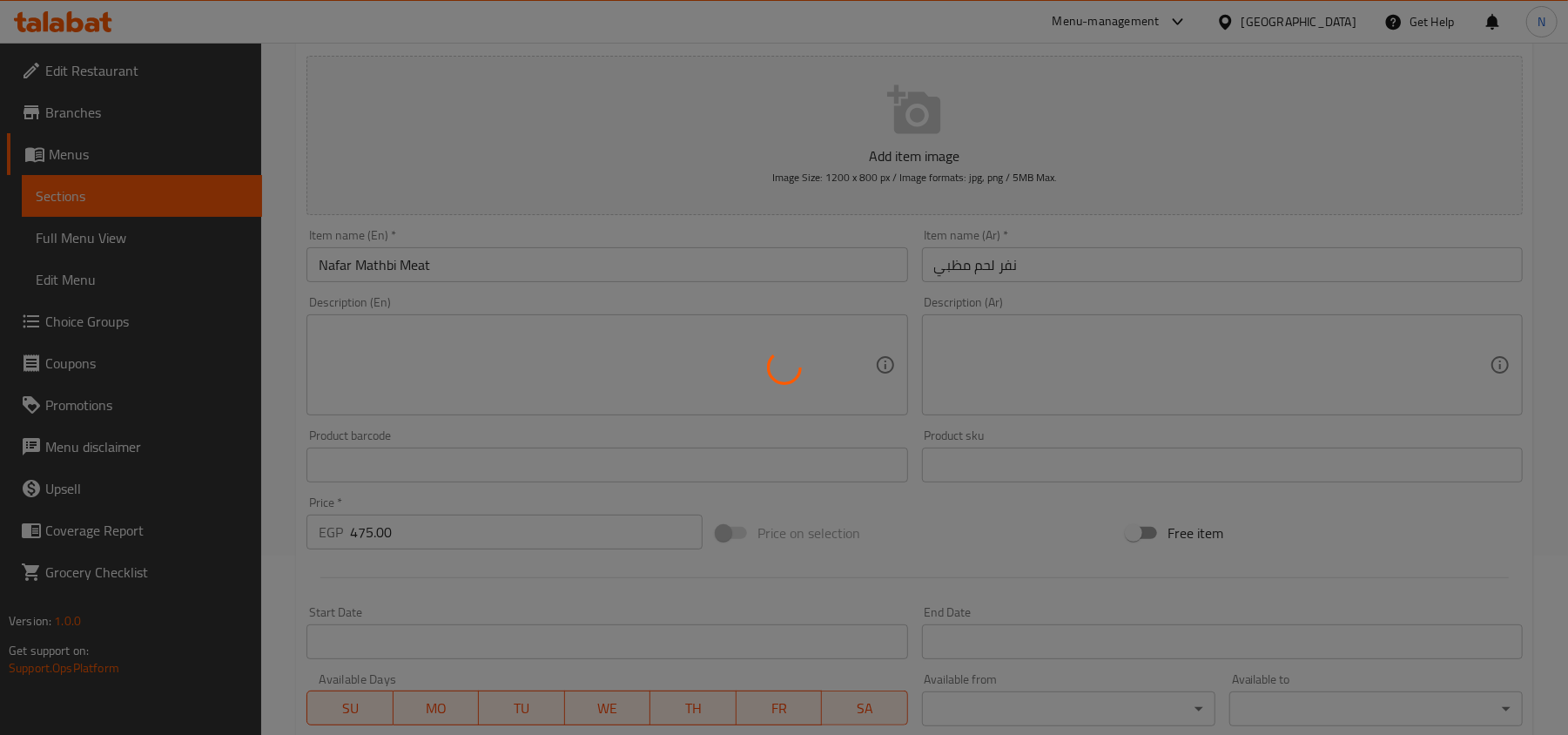
scroll to position [147, 0]
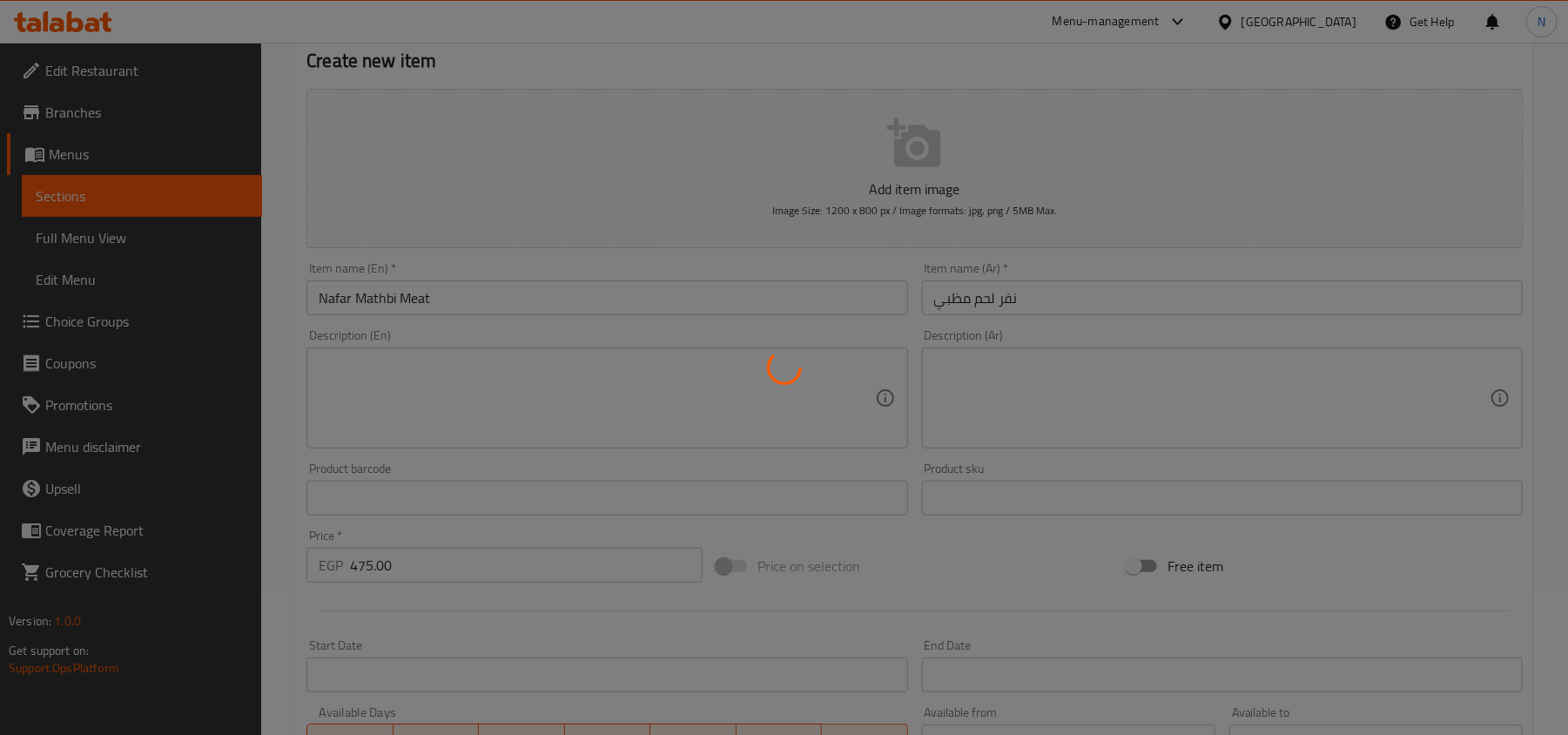
type input "0"
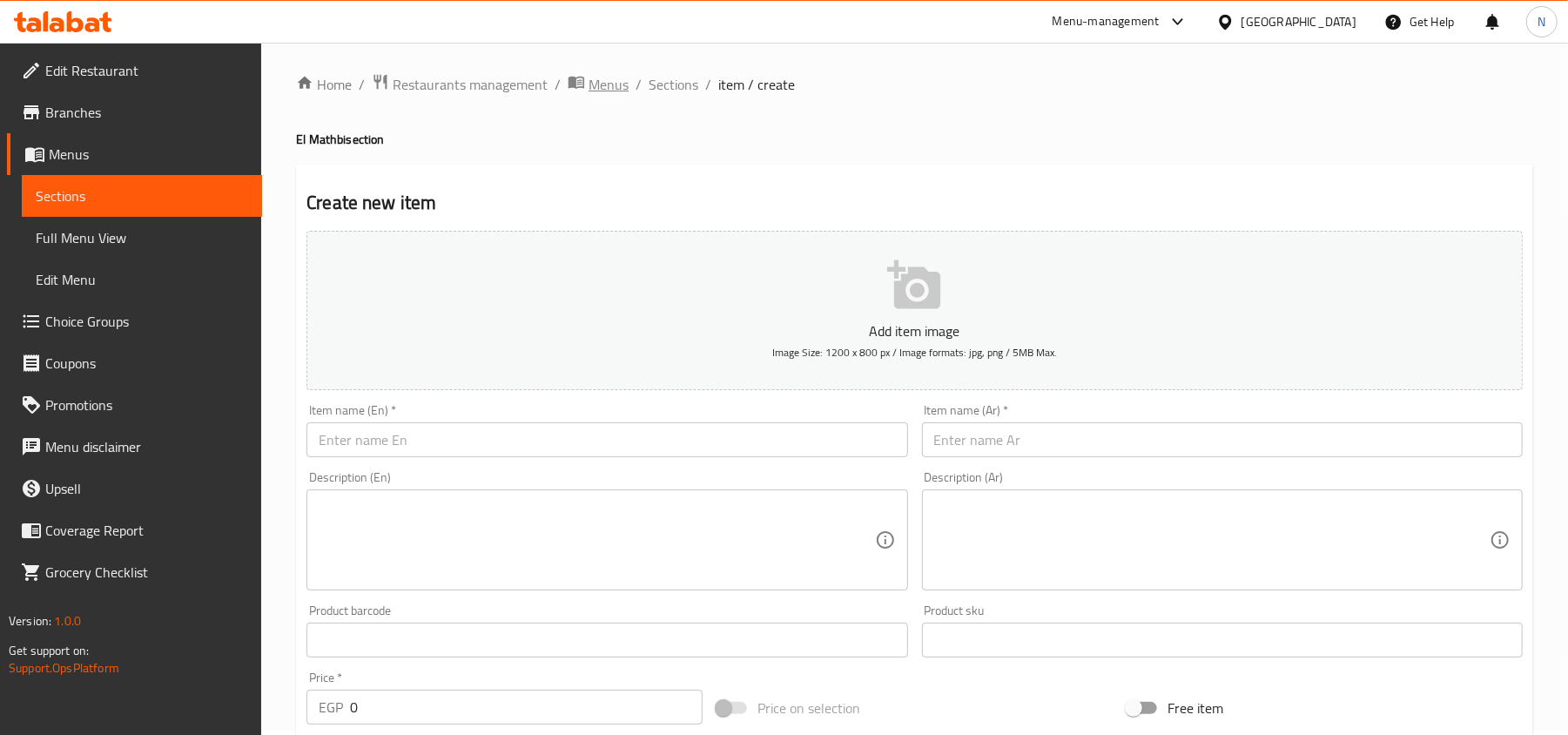
scroll to position [0, 0]
drag, startPoint x: 660, startPoint y: 74, endPoint x: 624, endPoint y: 133, distance: 69.1
click at [660, 74] on div "Home / Restaurants management / Menus / Sections / item / create El Mathbi sect…" at bounding box center [914, 637] width 1306 height 1187
click at [658, 84] on span "Sections" at bounding box center [673, 89] width 50 height 21
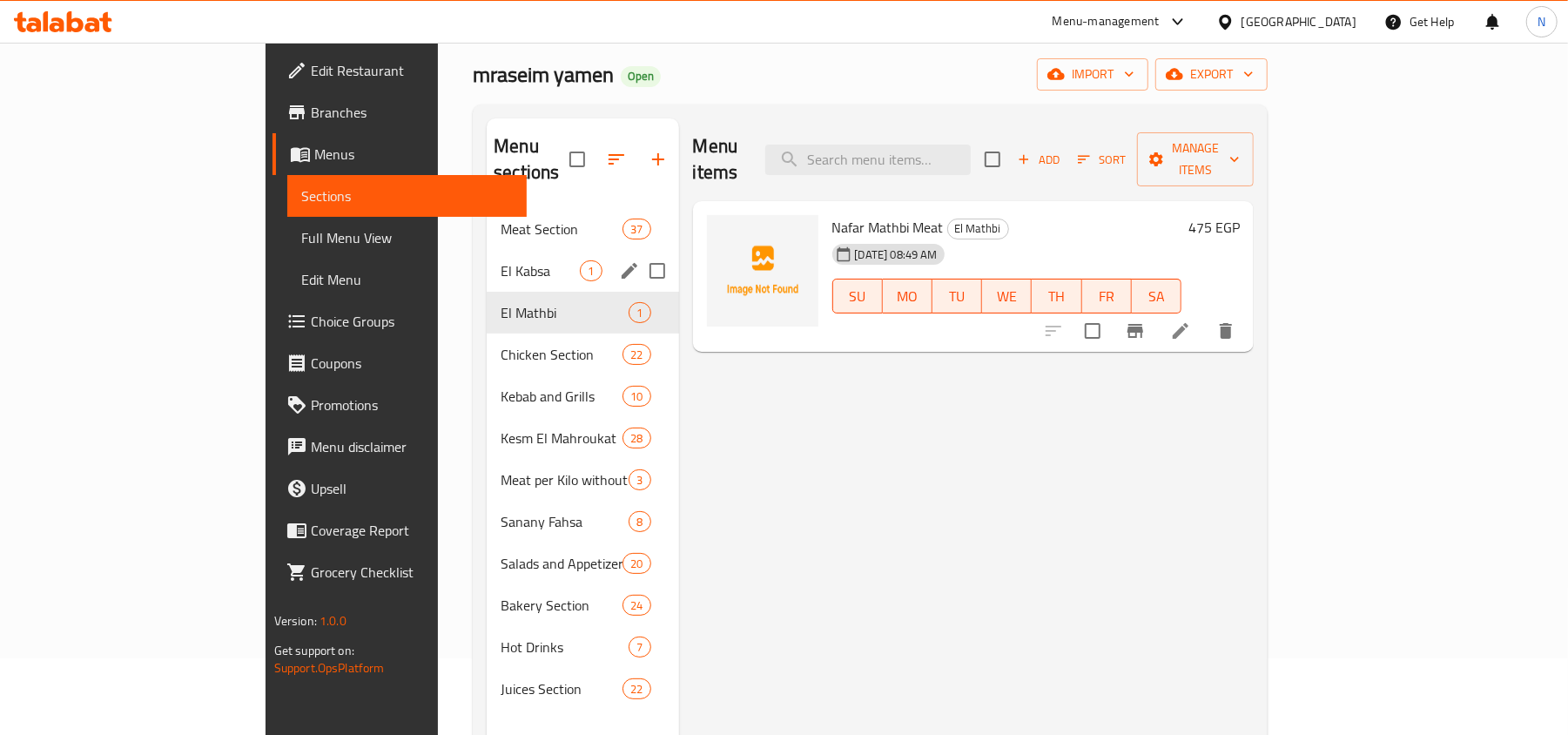
scroll to position [116, 0]
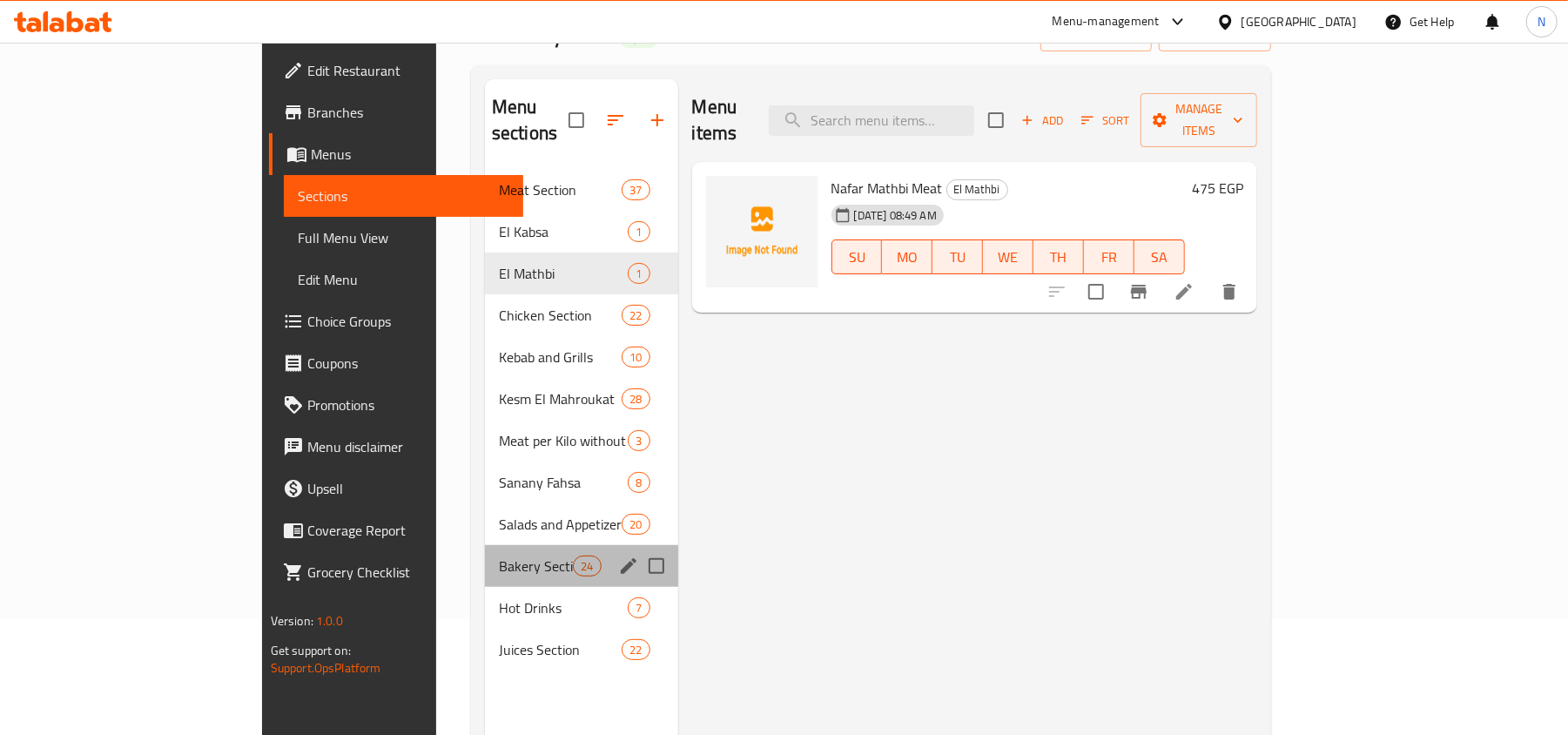
click at [499, 556] on span "Bakery Section" at bounding box center [536, 566] width 74 height 21
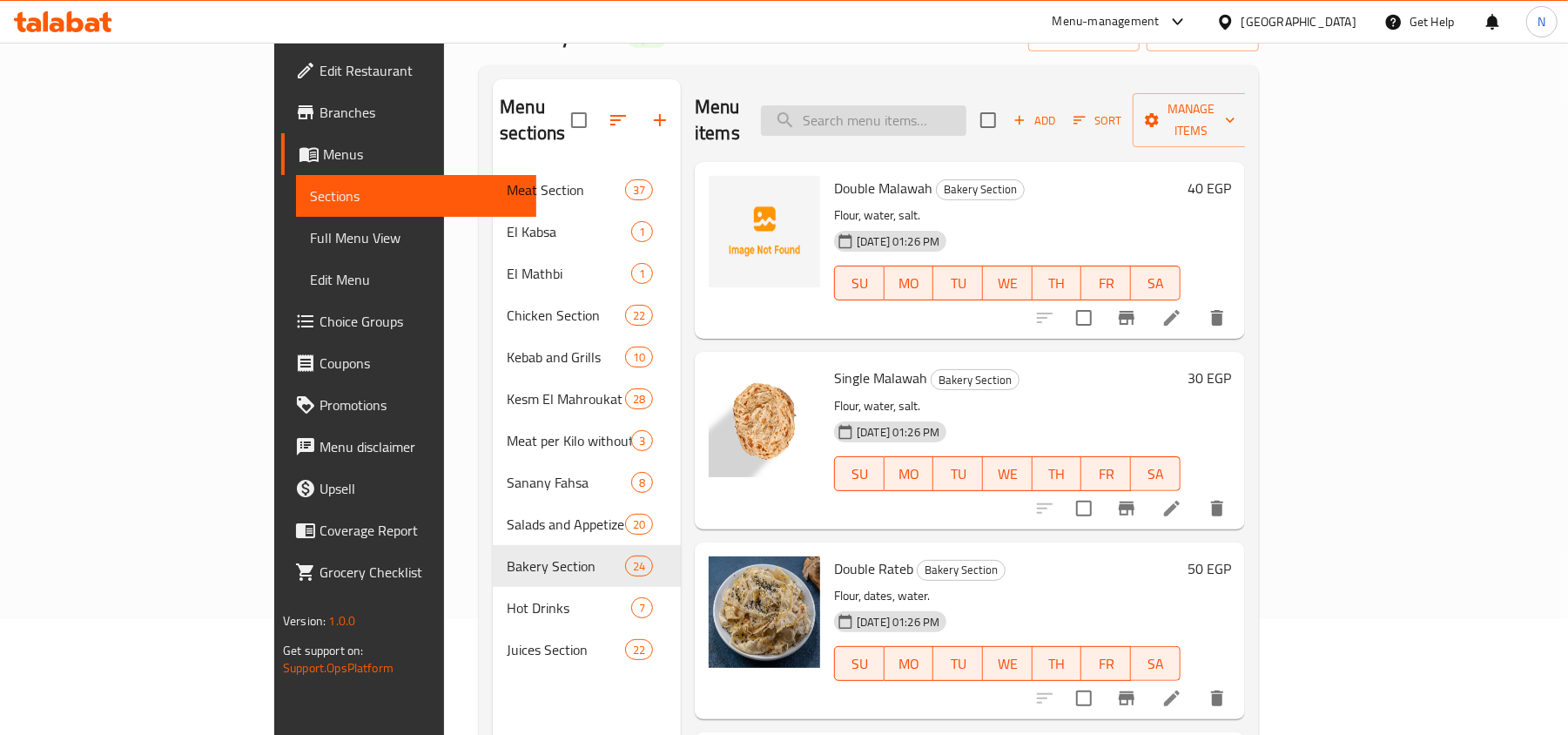
click at [941, 112] on input "search" at bounding box center [864, 120] width 205 height 31
paste input "ملوح مثلث"
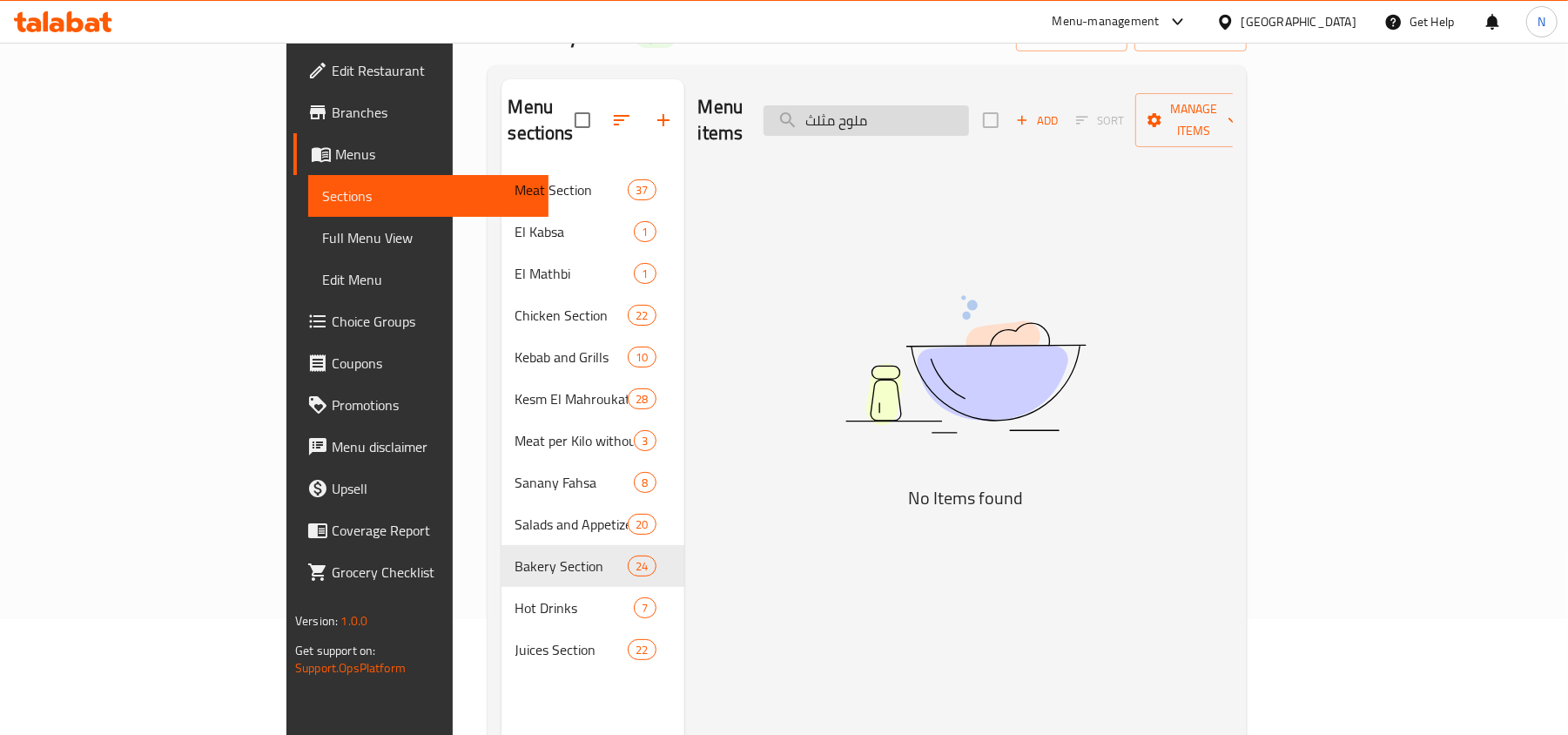
click at [969, 108] on input "ملوح مثلث" at bounding box center [867, 120] width 205 height 31
type input "ملوح"
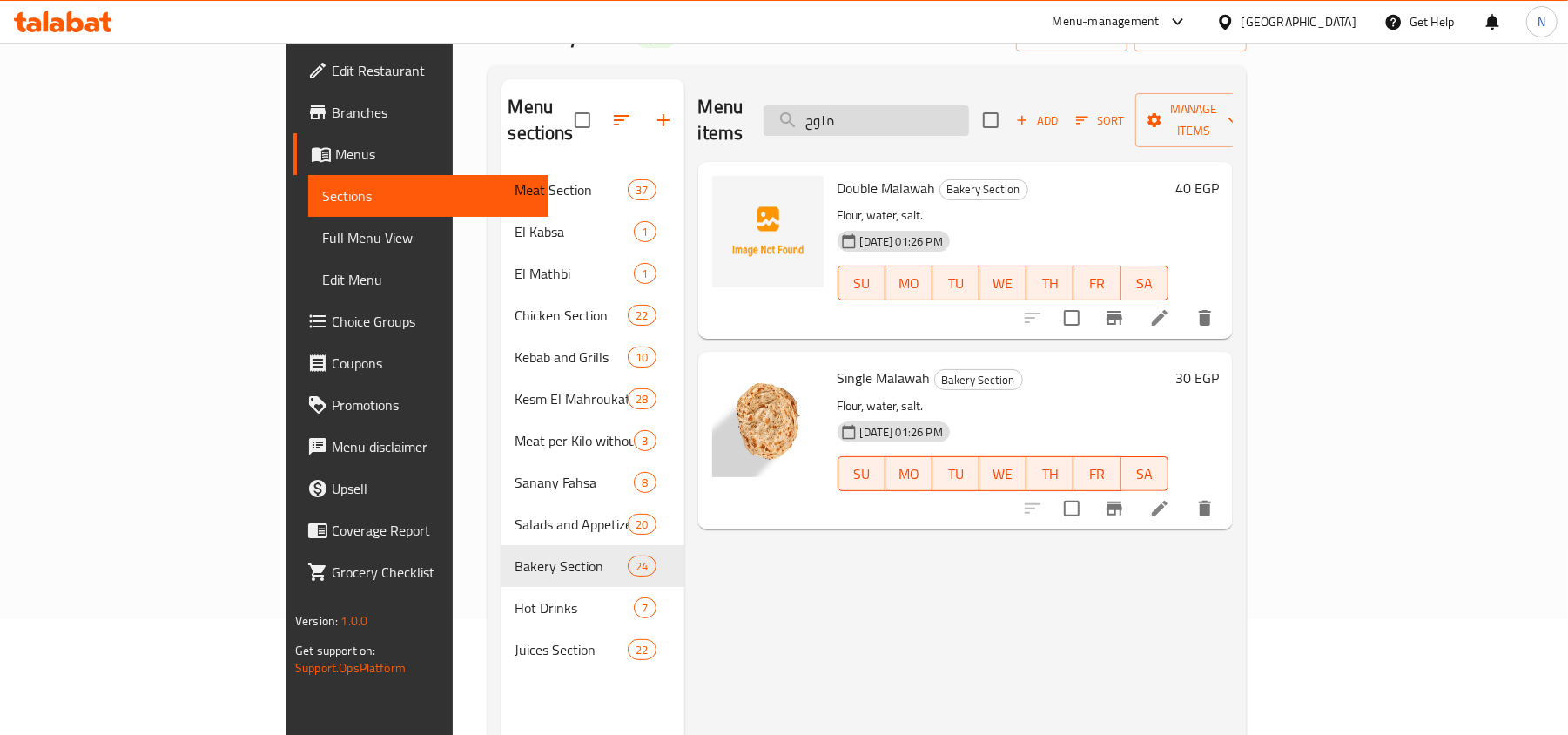
click at [917, 116] on input "ملوح" at bounding box center [867, 120] width 205 height 31
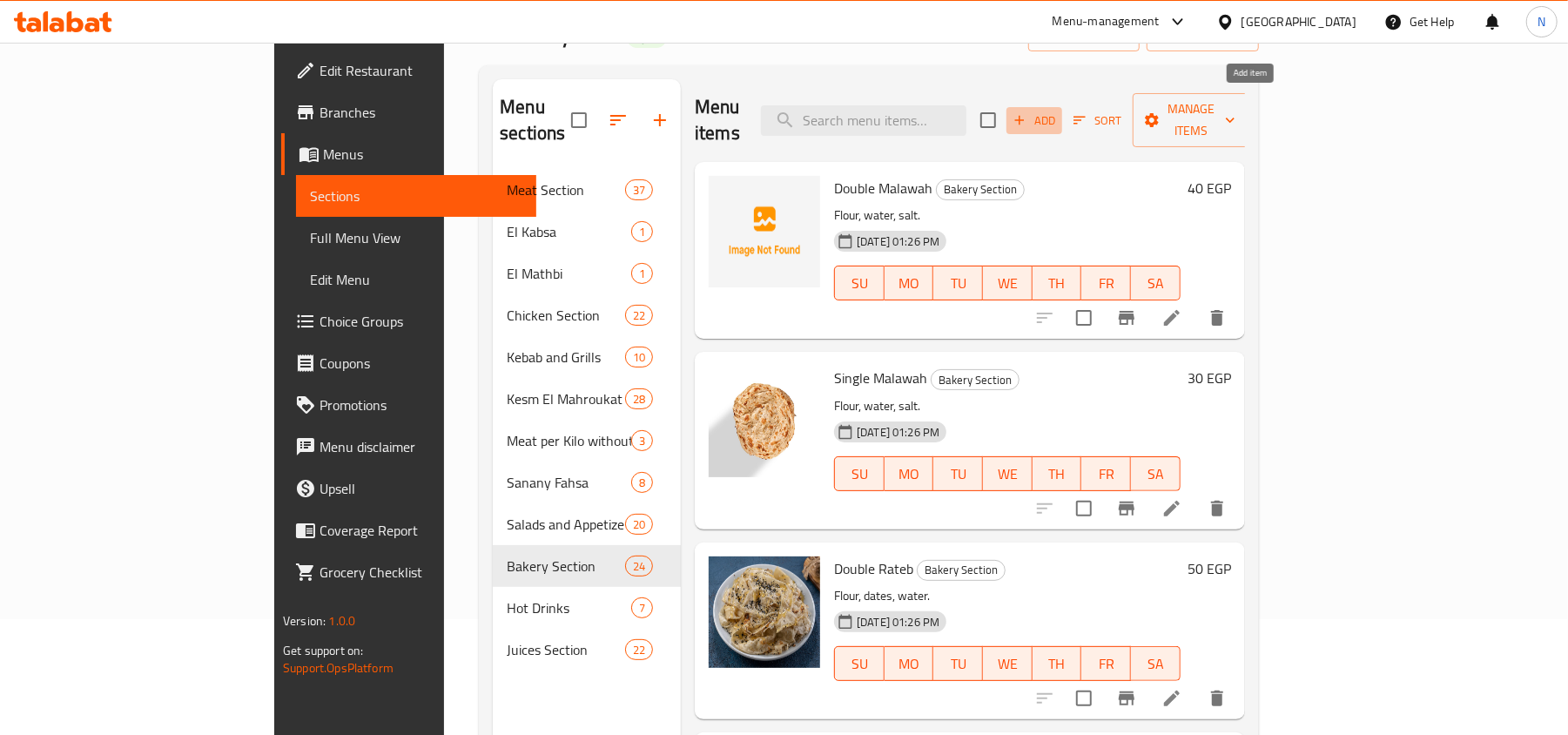
click at [1058, 111] on span "Add" at bounding box center [1034, 120] width 47 height 20
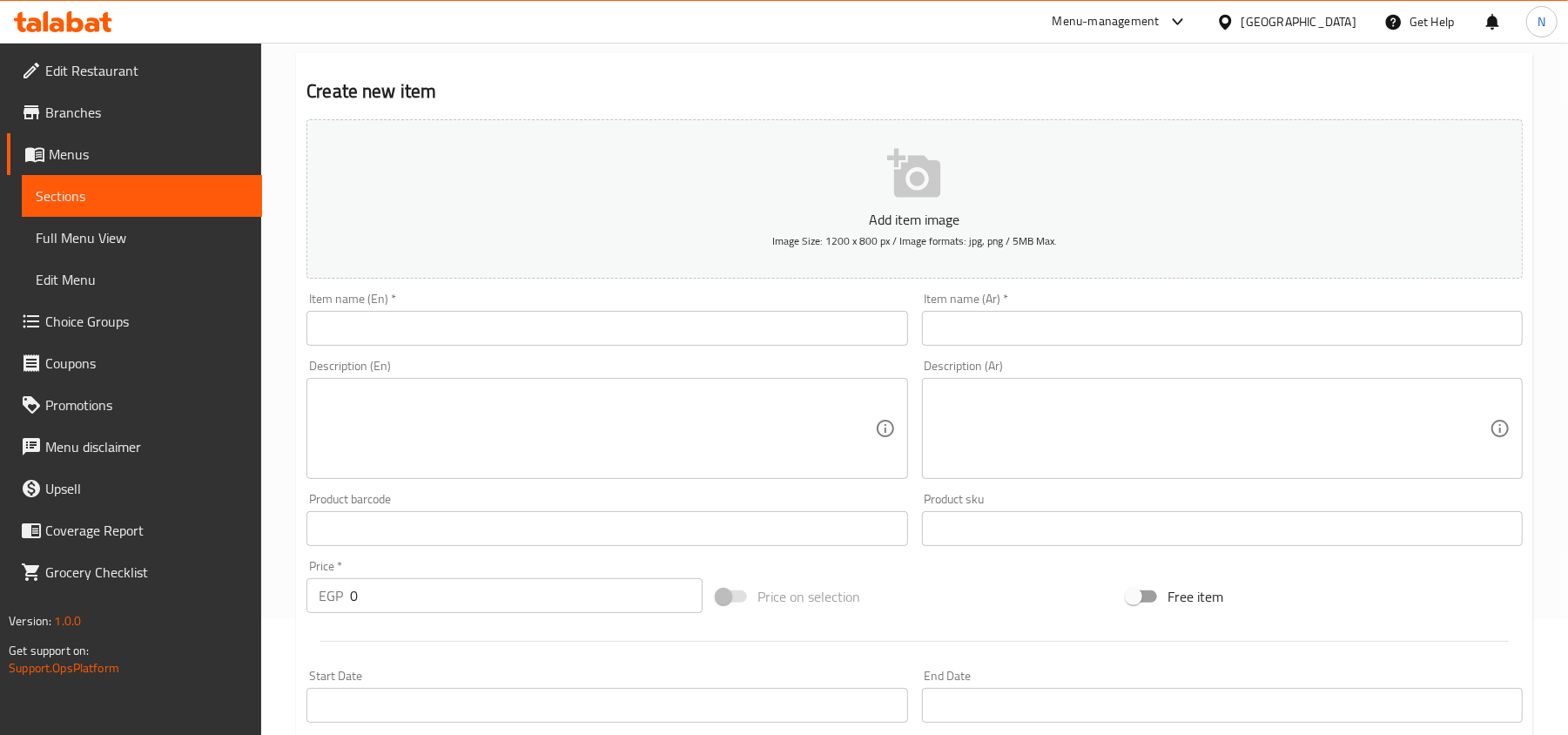
drag, startPoint x: 1195, startPoint y: 332, endPoint x: 1202, endPoint y: 311, distance: 22.1
click at [1192, 328] on input "text" at bounding box center [1222, 328] width 601 height 35
click at [1202, 311] on div "Item name (Ar)   * Item name (Ar) *" at bounding box center [1222, 319] width 601 height 53
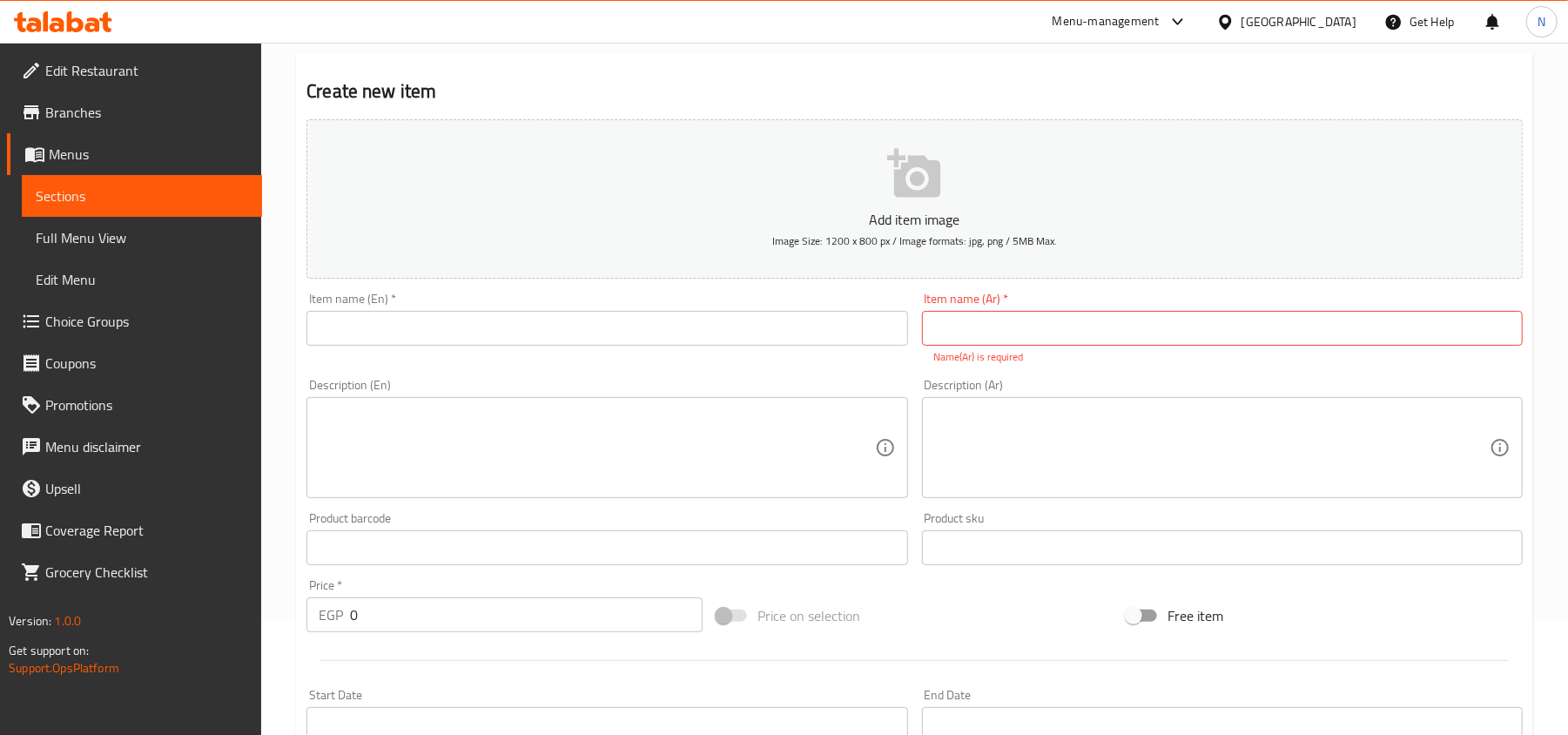
click at [1212, 325] on input "text" at bounding box center [1222, 328] width 601 height 35
paste input "ملوح مثلث"
click at [982, 342] on input "ملوح مثلث" at bounding box center [1222, 328] width 601 height 35
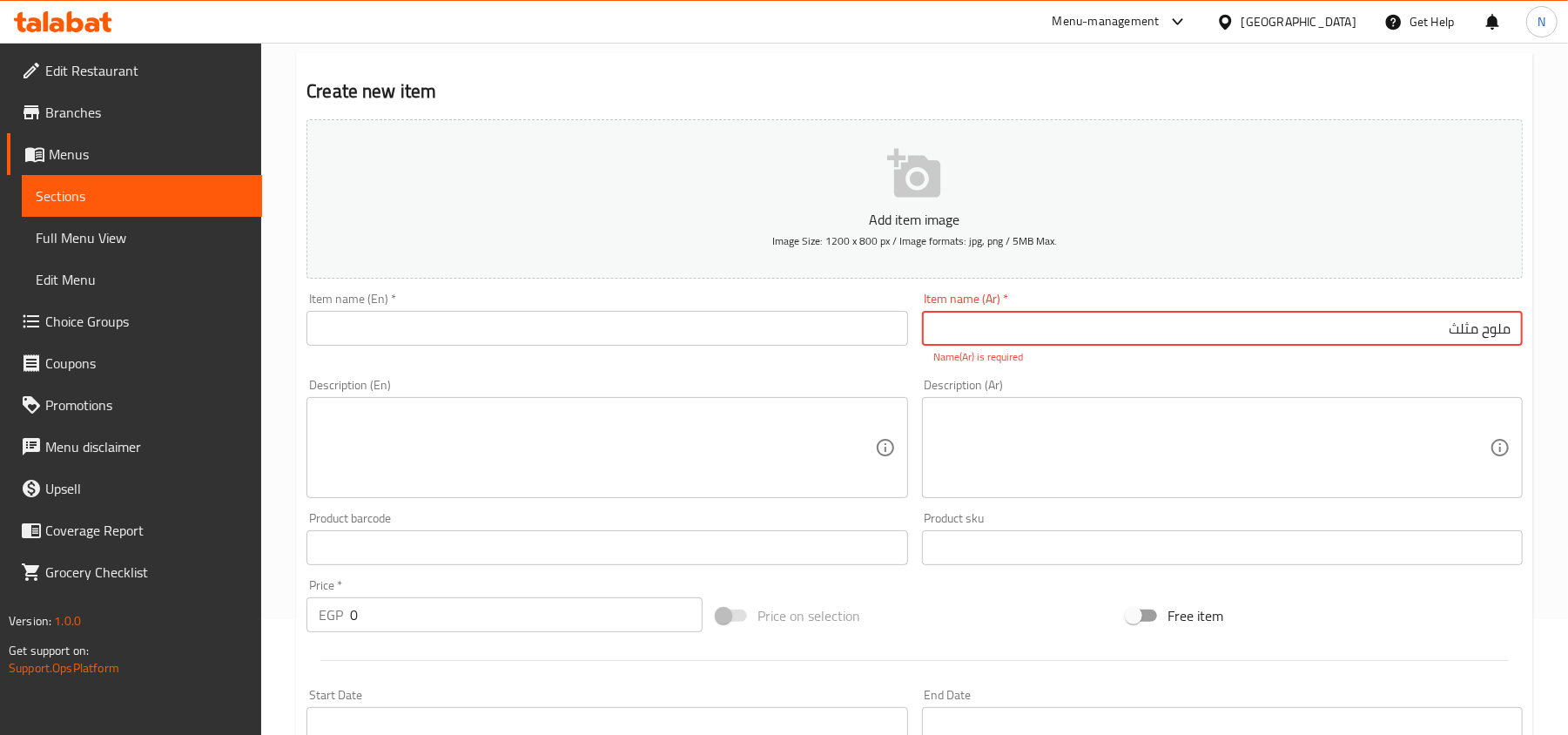
click at [1490, 329] on input "ملوح مثلث" at bounding box center [1222, 328] width 601 height 35
click at [1473, 329] on input "ملوح مثلث" at bounding box center [1222, 328] width 601 height 35
type input "ملوح مثلث"
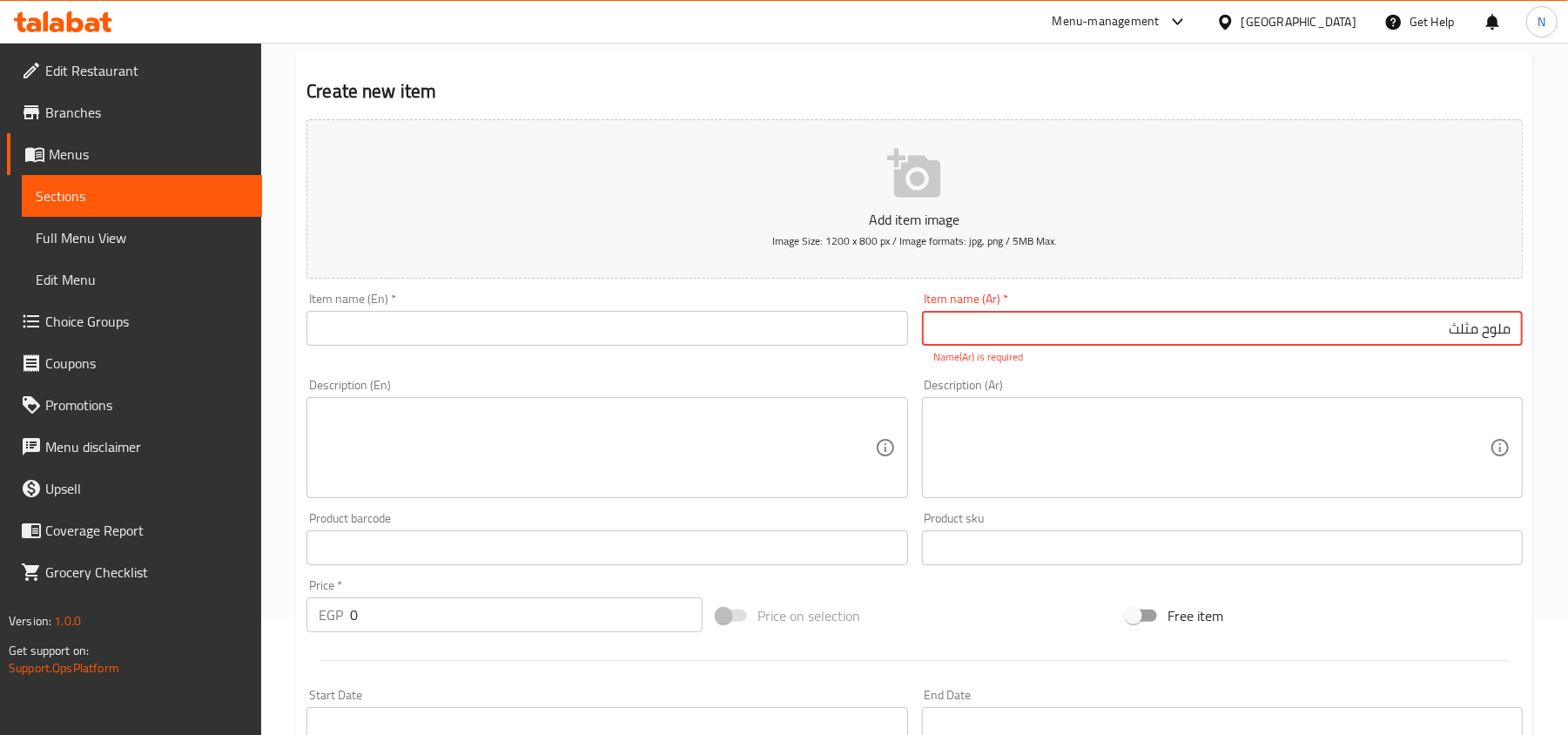
click at [1257, 463] on textarea at bounding box center [1212, 448] width 556 height 83
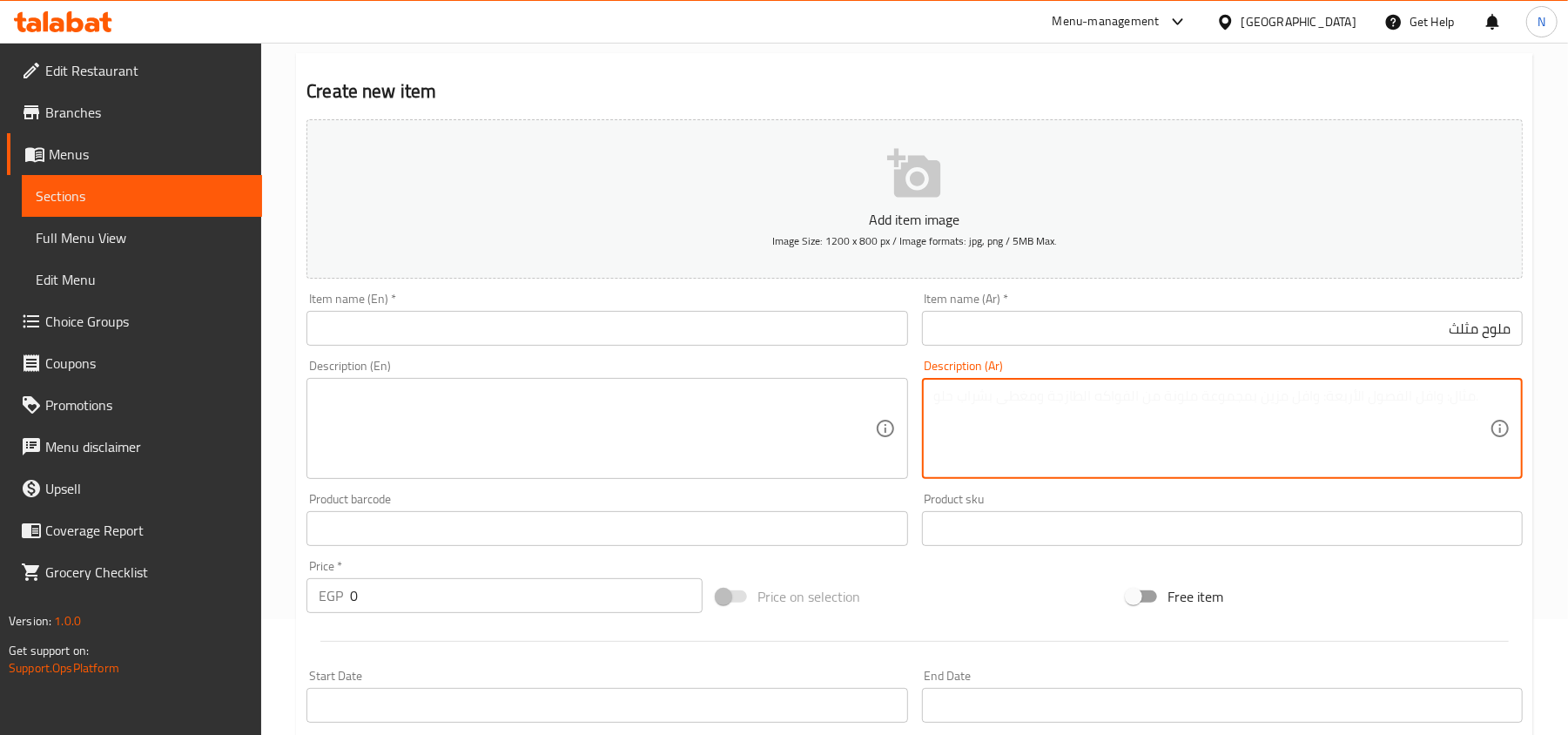
click at [1337, 290] on div "Item name (Ar)   * ملوح مثلث Item name (Ar) *" at bounding box center [1222, 319] width 615 height 67
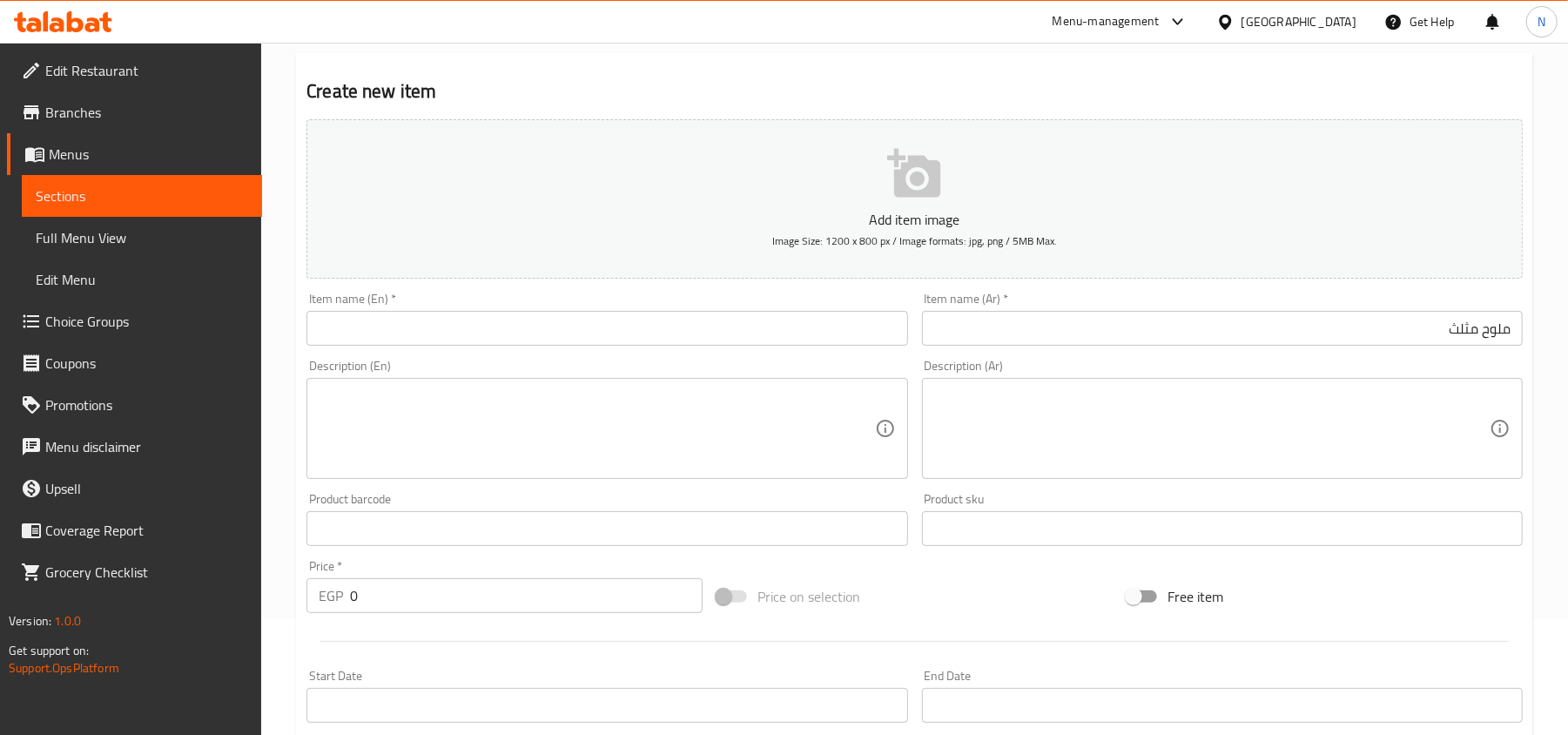
click at [1339, 317] on input "ملوح مثلث" at bounding box center [1222, 328] width 601 height 35
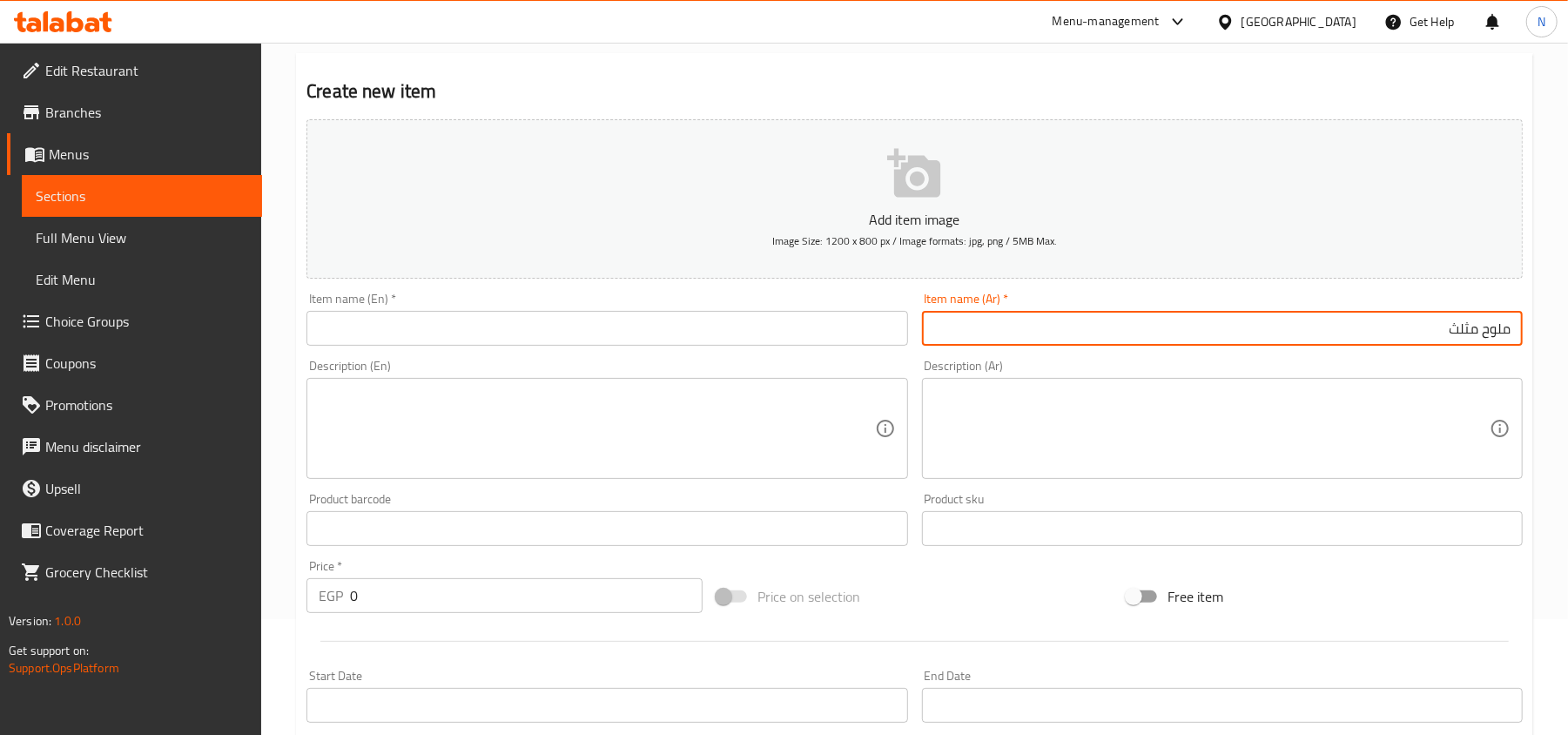
click at [1339, 317] on input "ملوح مثلث" at bounding box center [1222, 328] width 601 height 35
click at [409, 357] on div "Description (En) Description (En)" at bounding box center [607, 420] width 615 height 133
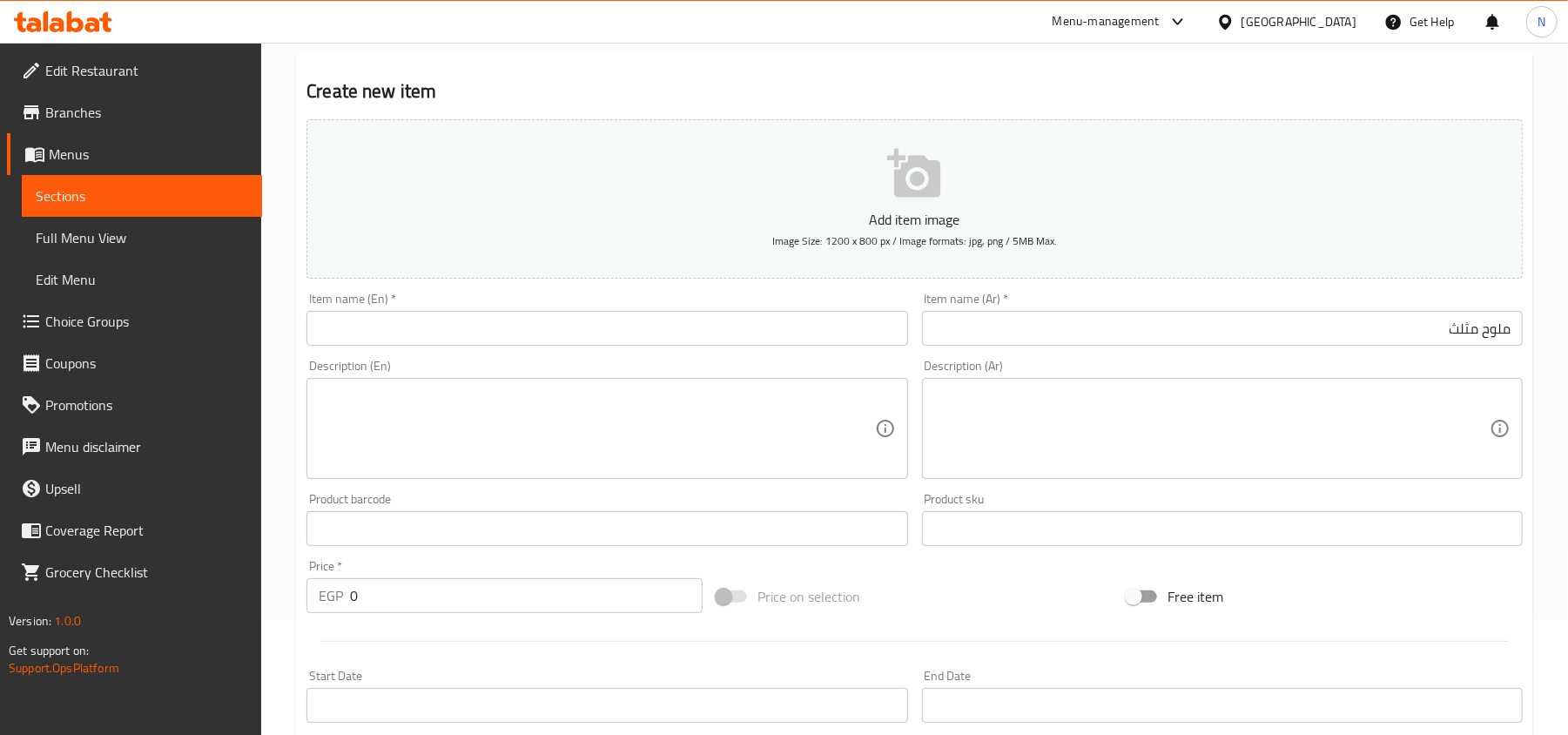
click at [413, 342] on input "text" at bounding box center [607, 328] width 601 height 35
paste input "Triangle"
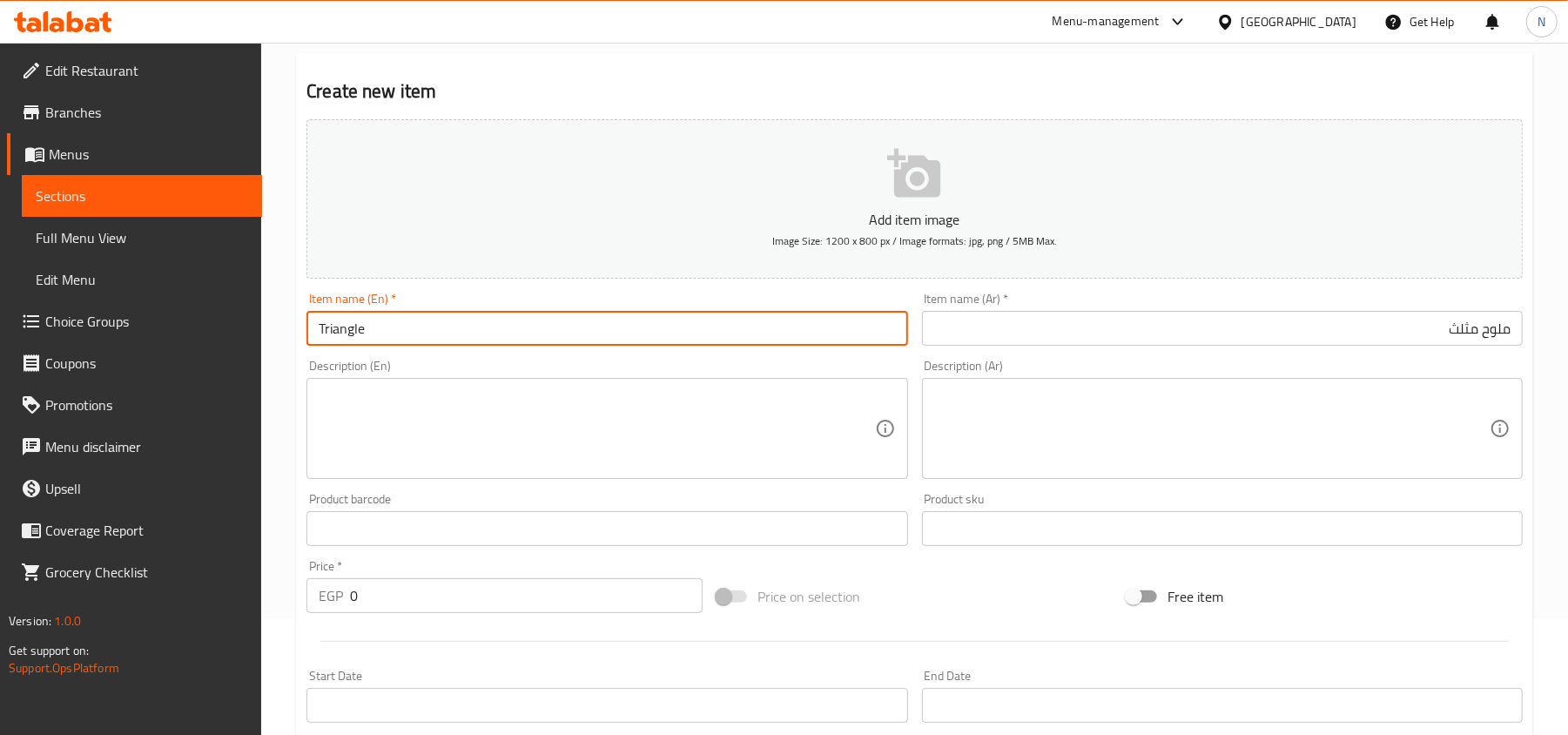
click at [1487, 328] on input "ملوح مثلث" at bounding box center [1222, 328] width 601 height 35
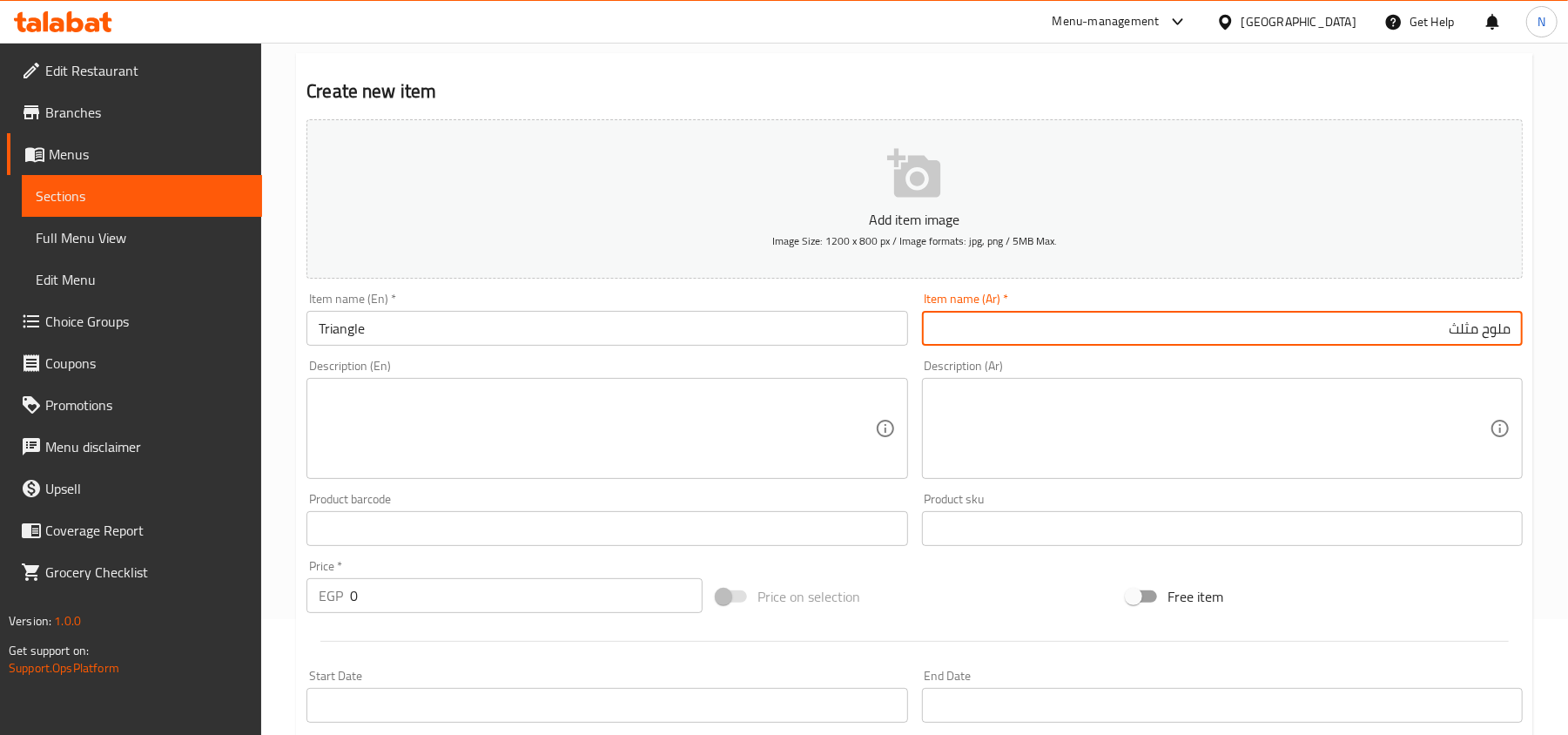
click at [1487, 328] on input "ملوح مثلث" at bounding box center [1222, 328] width 601 height 35
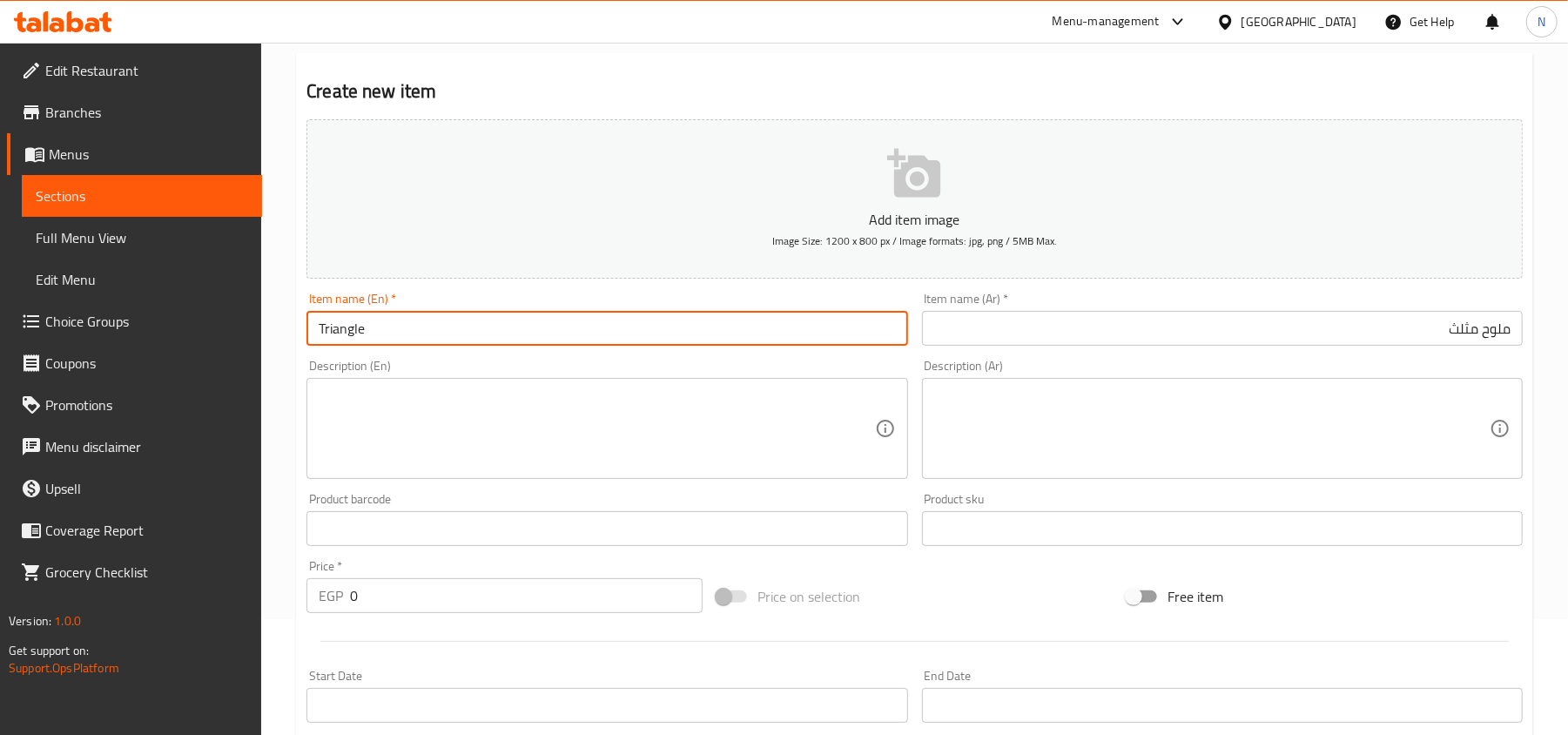
click at [393, 322] on input "Triangle" at bounding box center [607, 328] width 601 height 35
paste input "Malawah"
type input "Triangle Malawah"
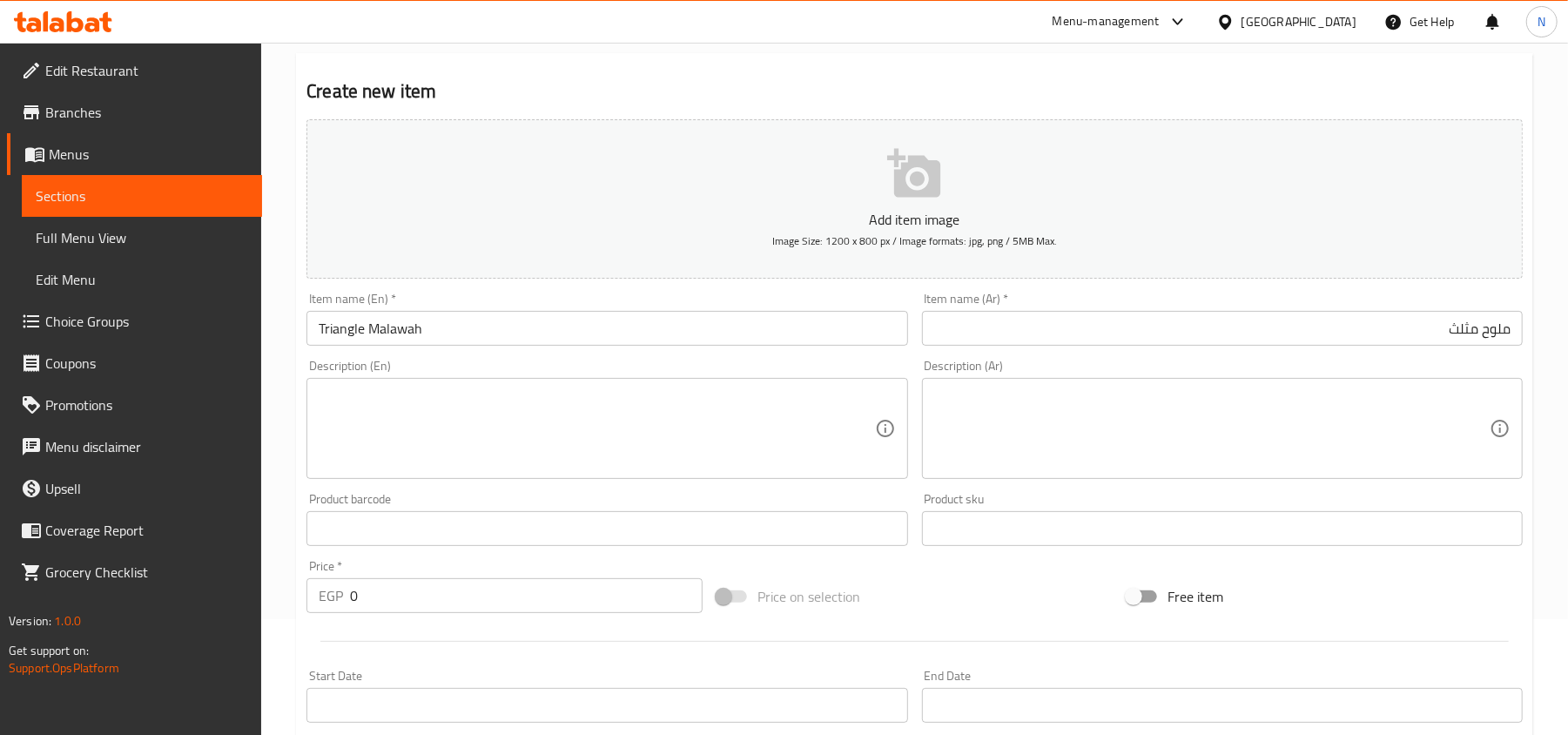
click at [440, 414] on textarea at bounding box center [596, 429] width 556 height 83
drag, startPoint x: 387, startPoint y: 595, endPoint x: 305, endPoint y: 595, distance: 82.0
click at [328, 595] on div "EGP 0 Price *" at bounding box center [504, 595] width 396 height 35
paste input "87.5"
type input "87.50"
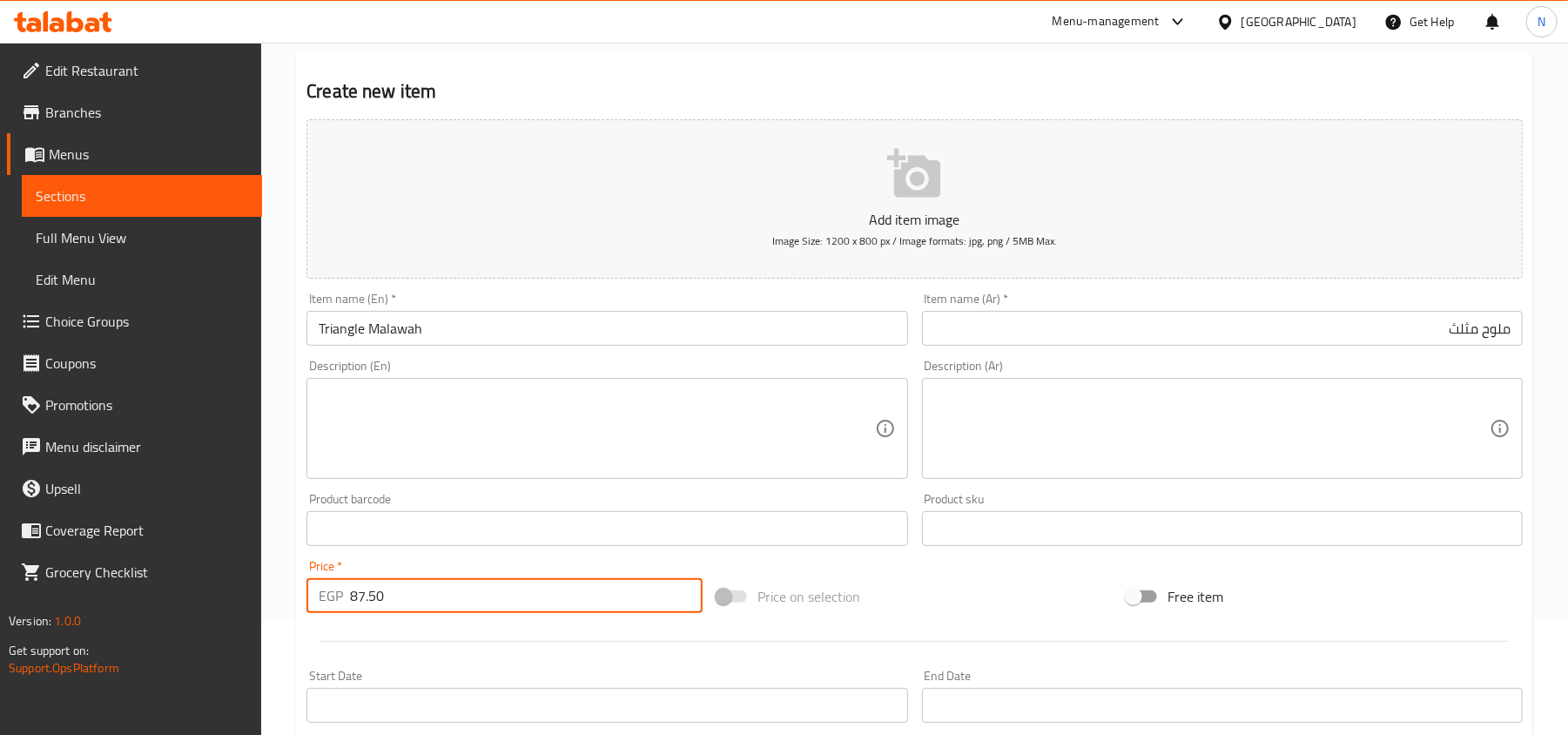
click at [386, 439] on textarea at bounding box center [596, 429] width 556 height 83
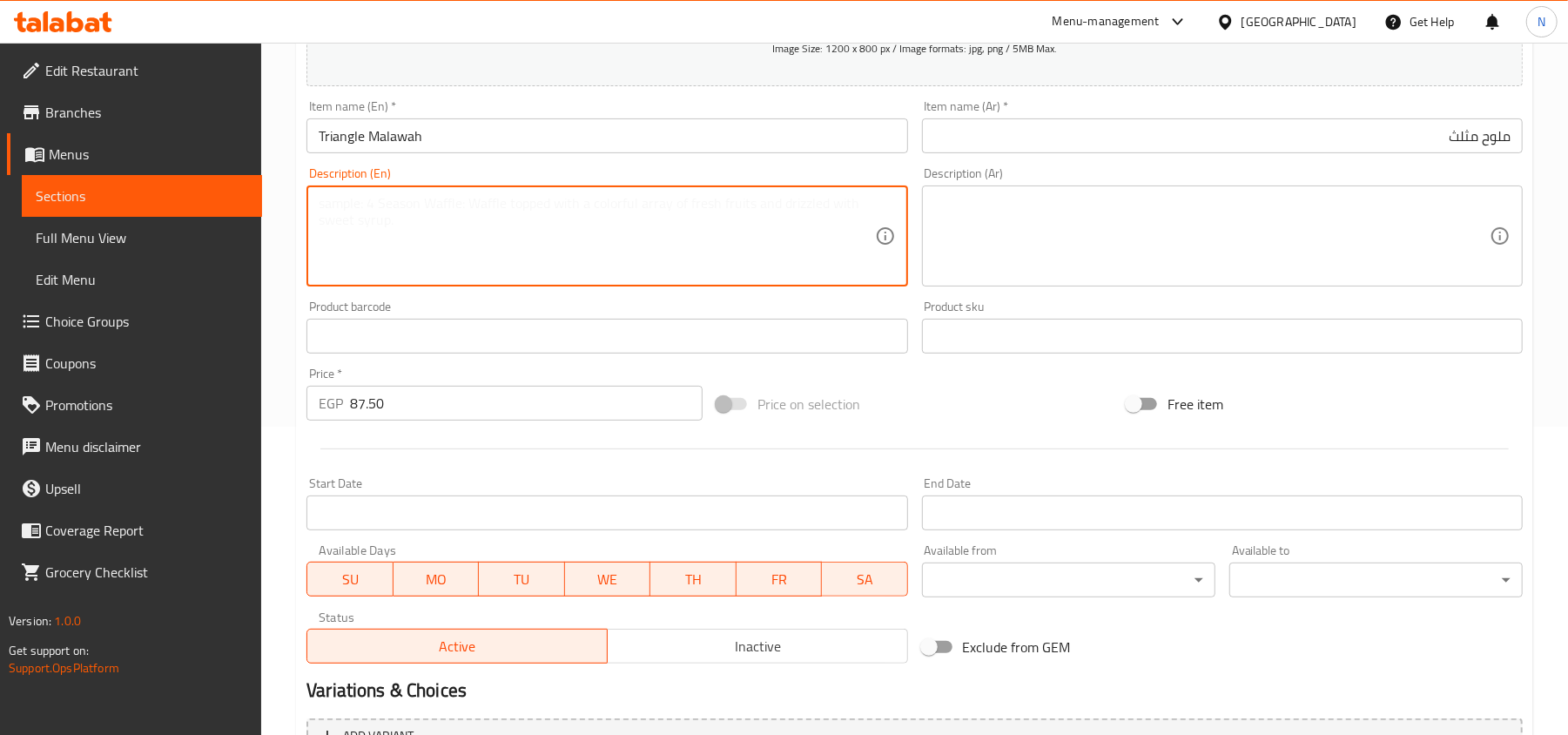
scroll to position [464, 0]
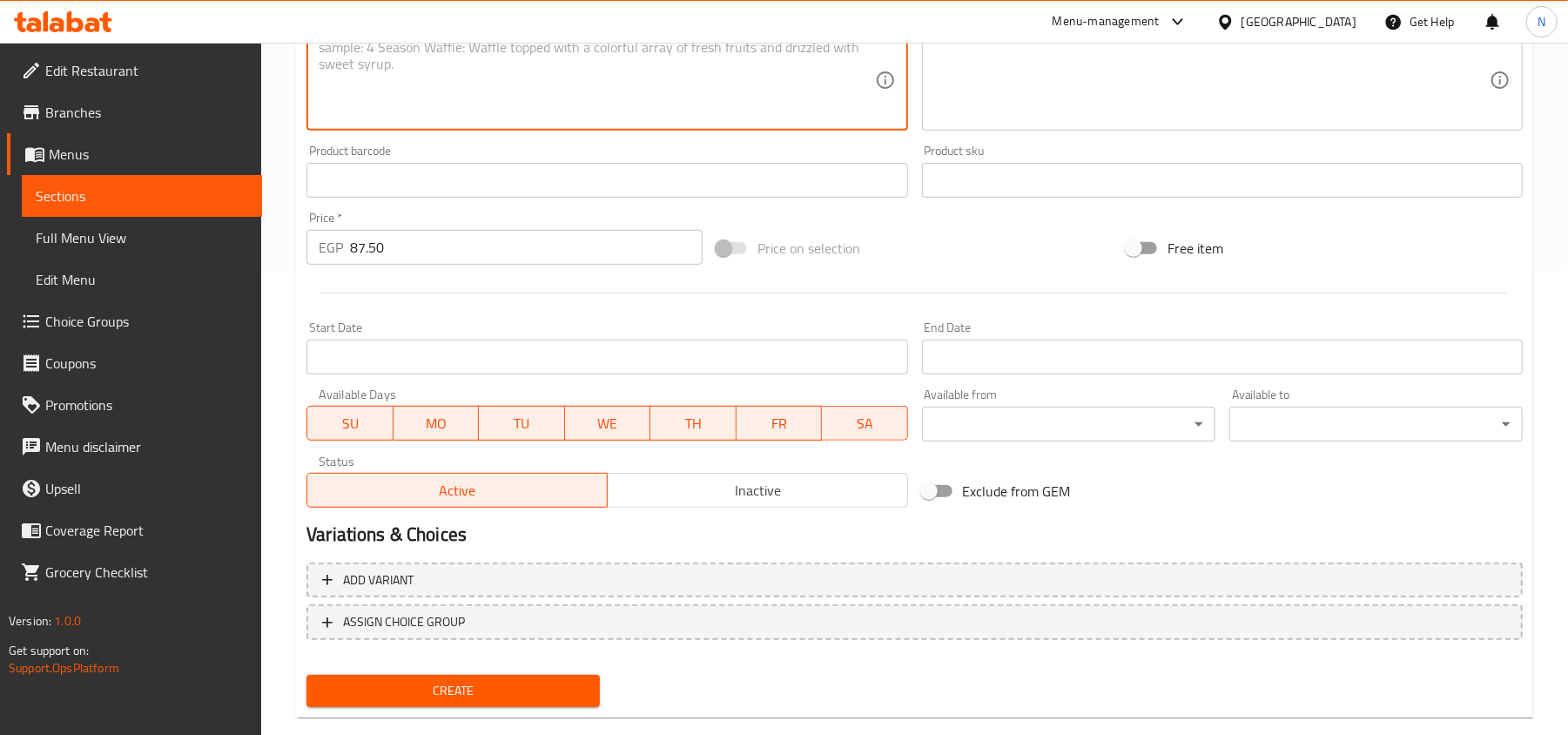
click at [377, 688] on span "Create" at bounding box center [453, 690] width 265 height 22
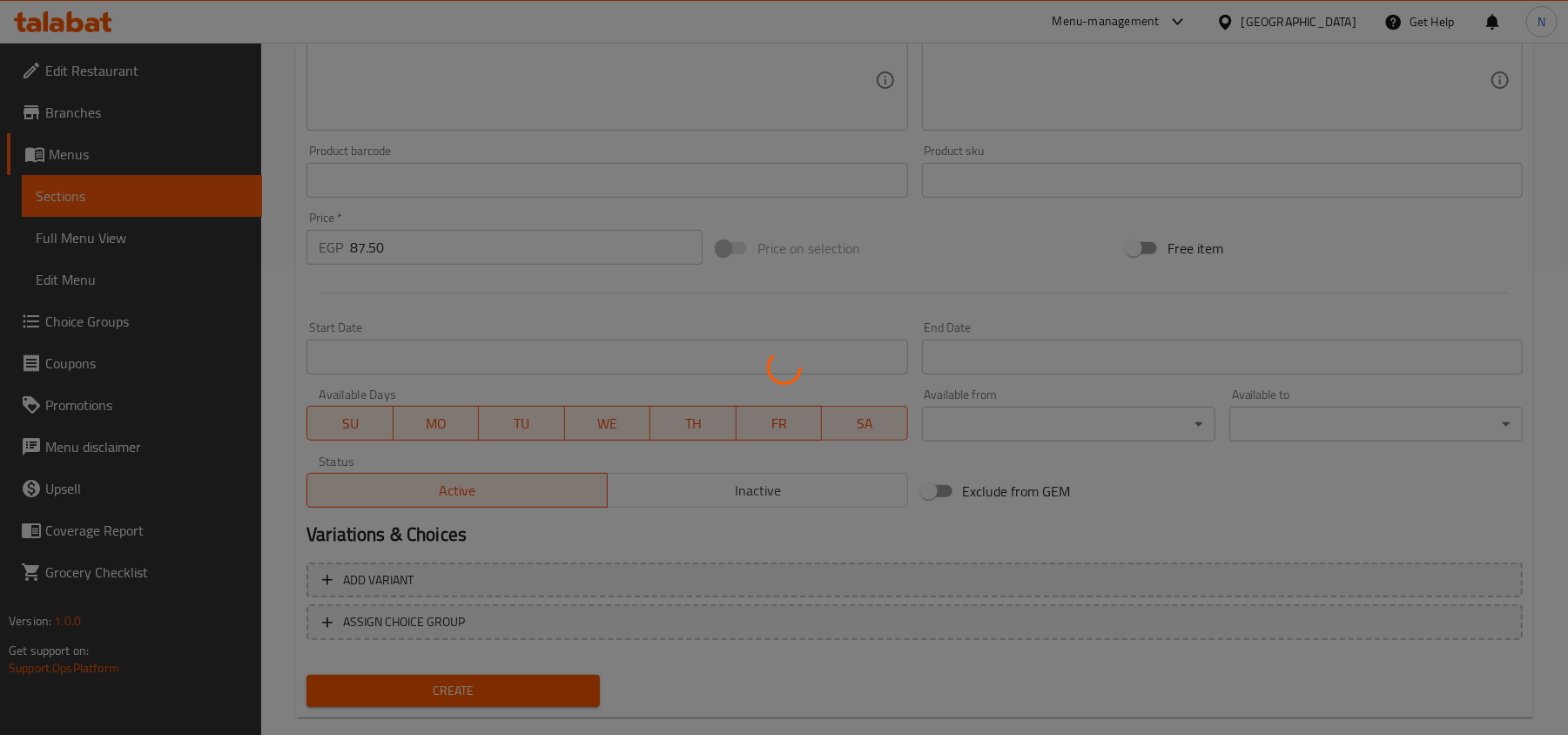
type input "0"
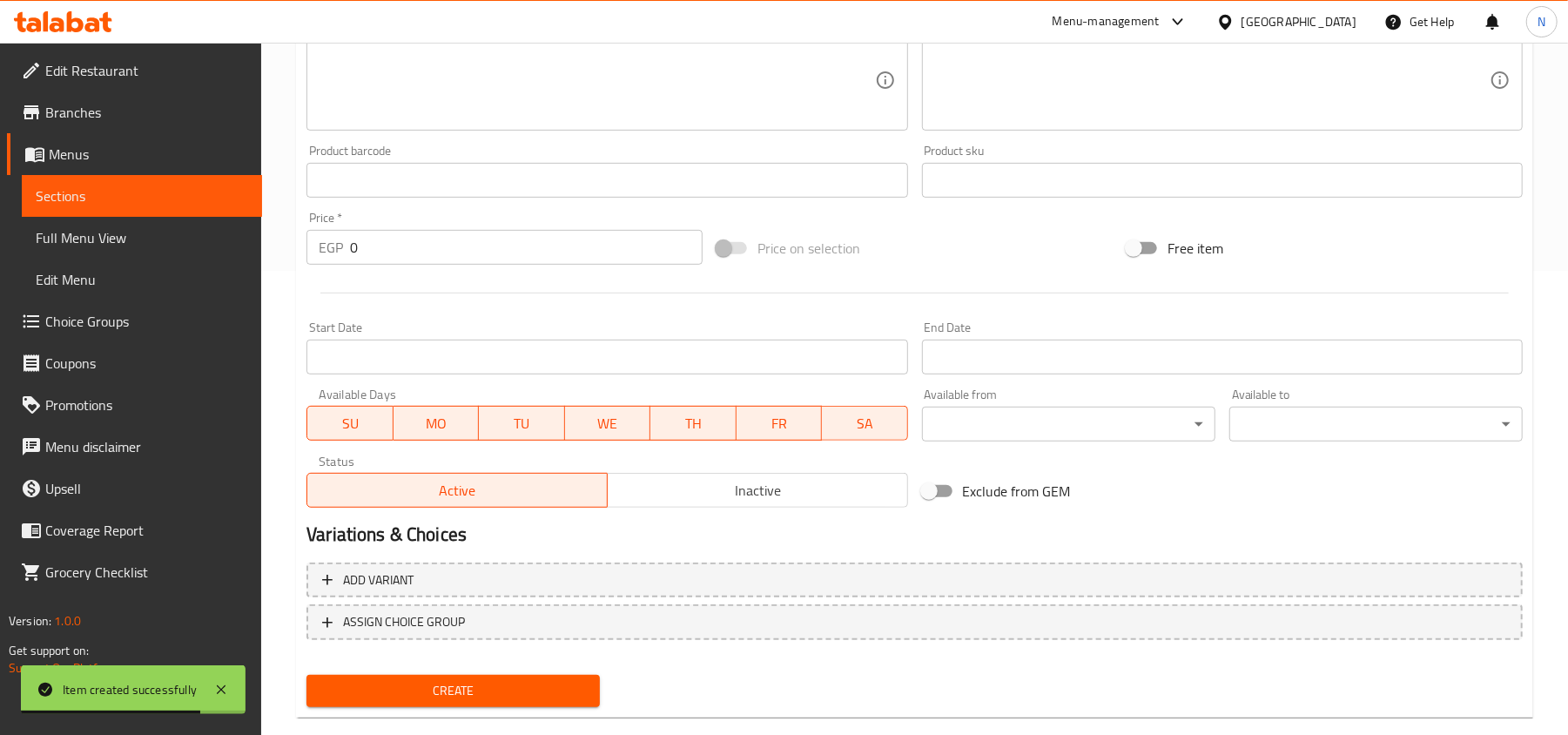
scroll to position [116, 0]
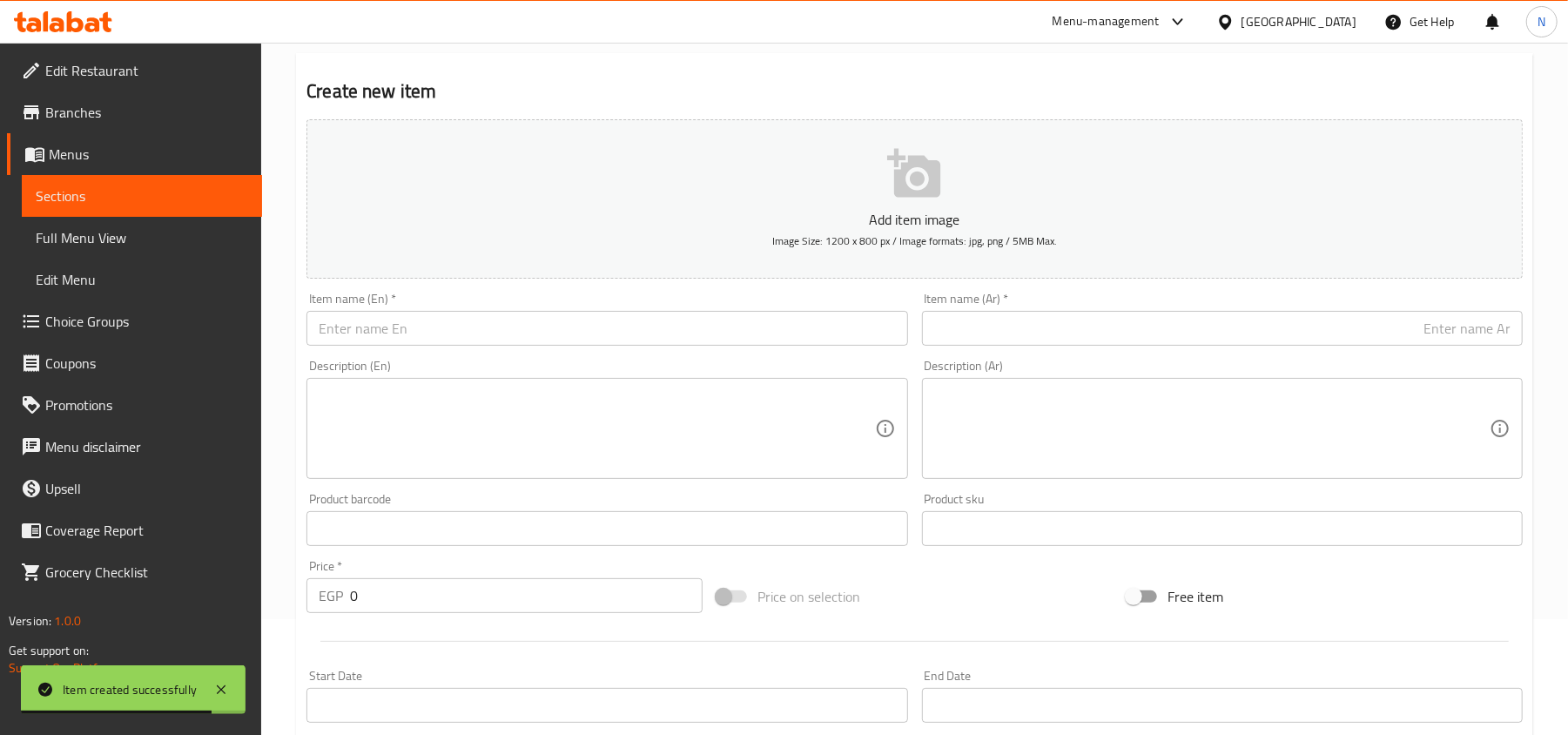
click at [448, 310] on div "Item name (En)   * Item name (En) *" at bounding box center [607, 319] width 601 height 53
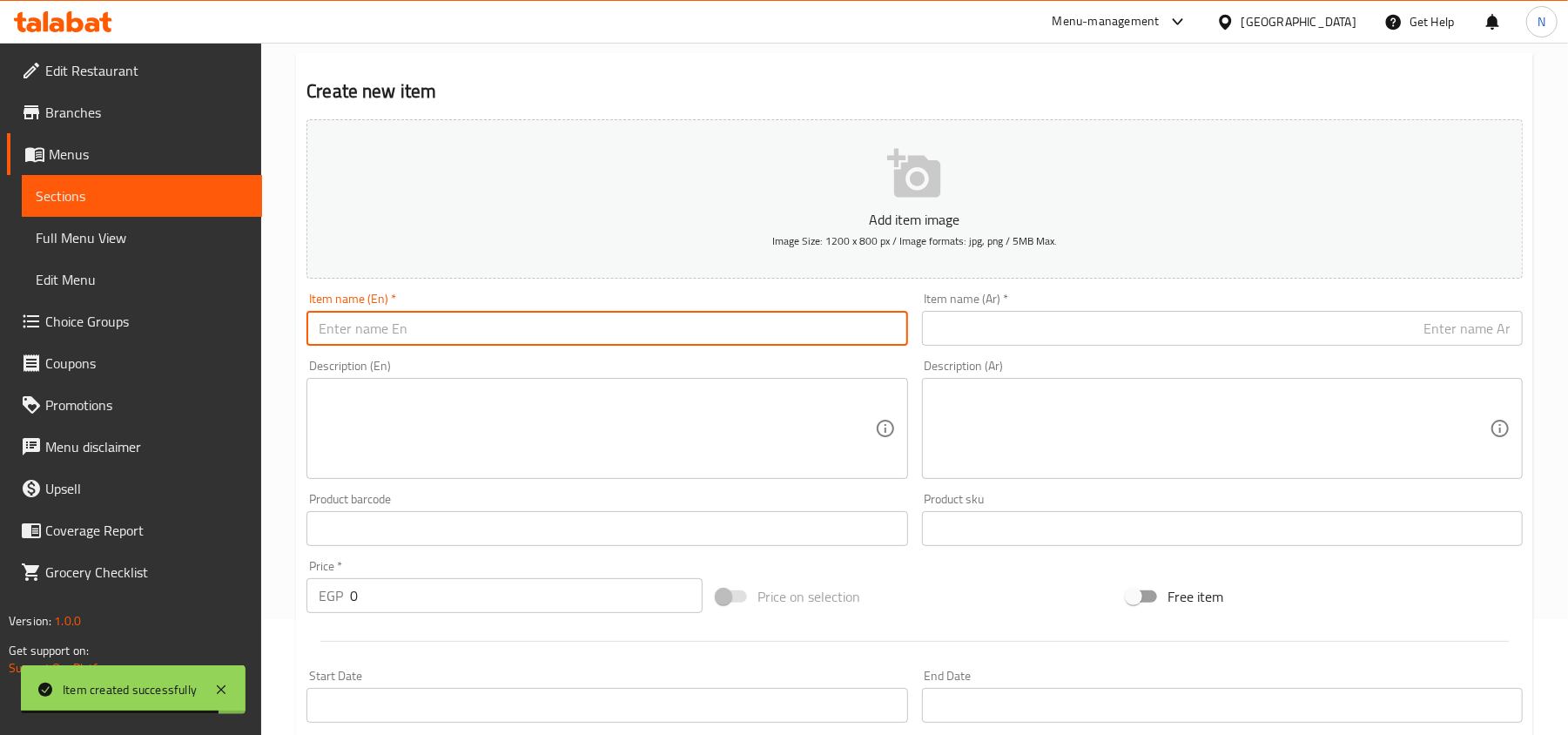
click at [448, 329] on input "text" at bounding box center [607, 328] width 601 height 35
paste input "Shakshoka"
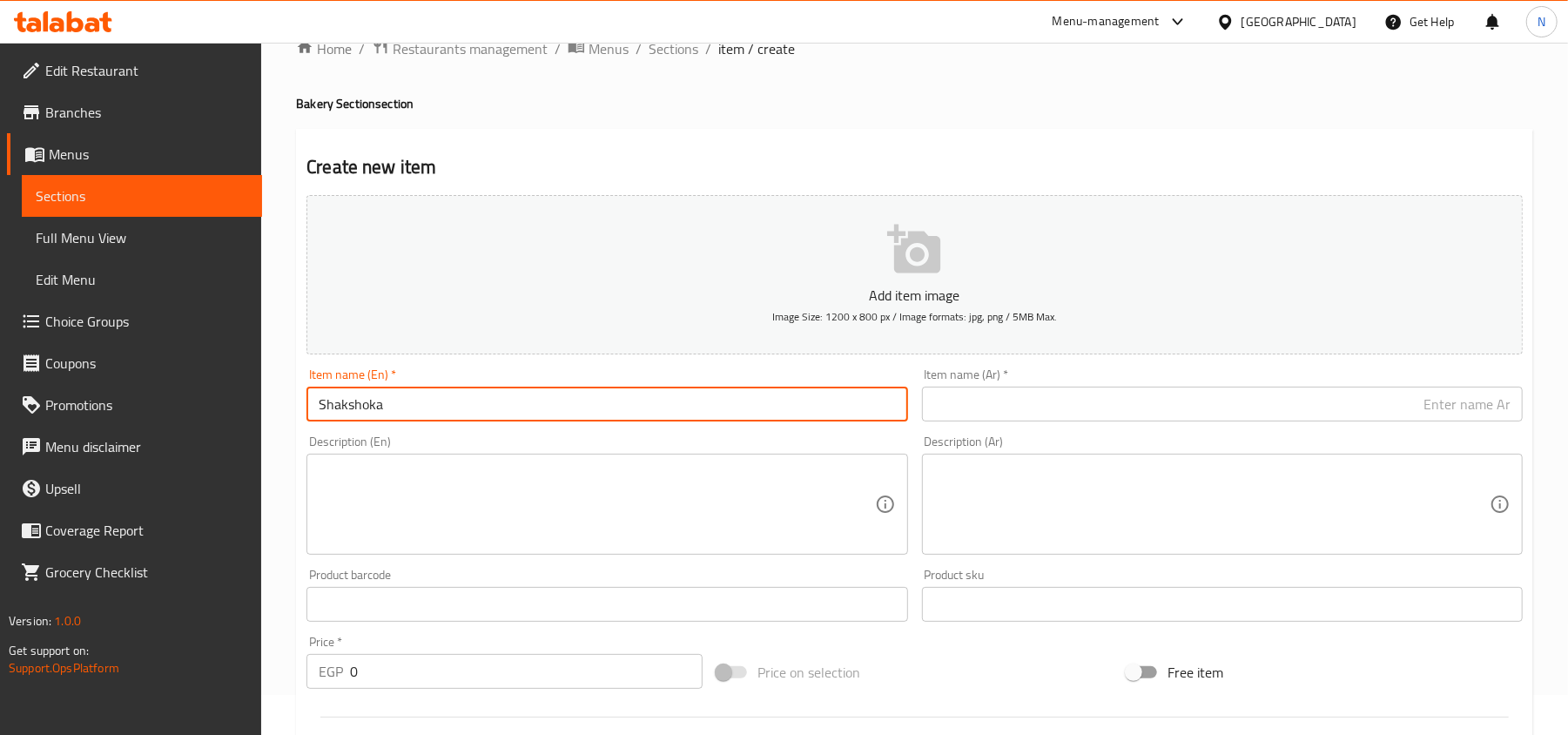
scroll to position [0, 0]
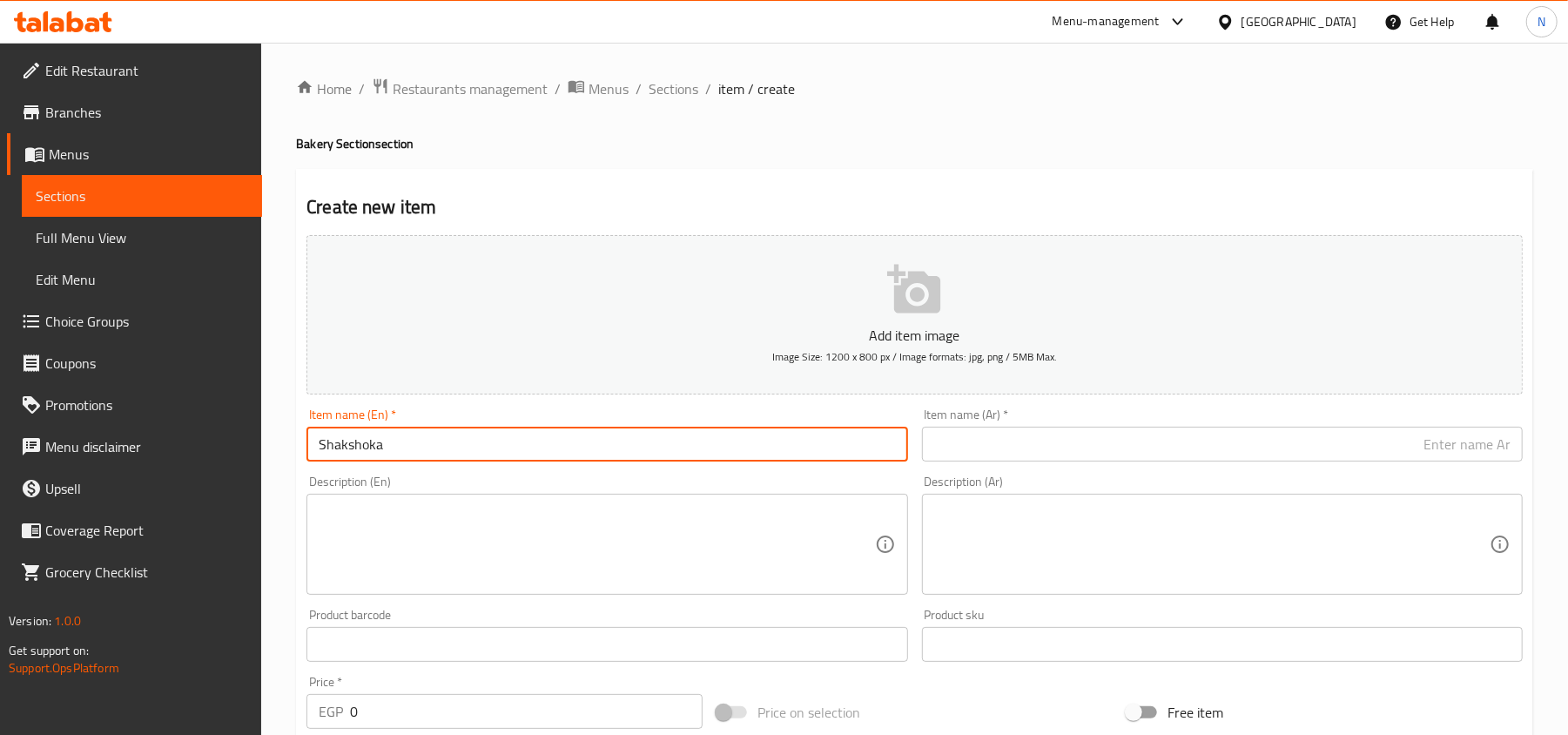
type input "Shakshoka"
click at [400, 432] on input "Shakshoka" at bounding box center [607, 444] width 601 height 35
drag, startPoint x: 672, startPoint y: 90, endPoint x: 377, endPoint y: 18, distance: 303.7
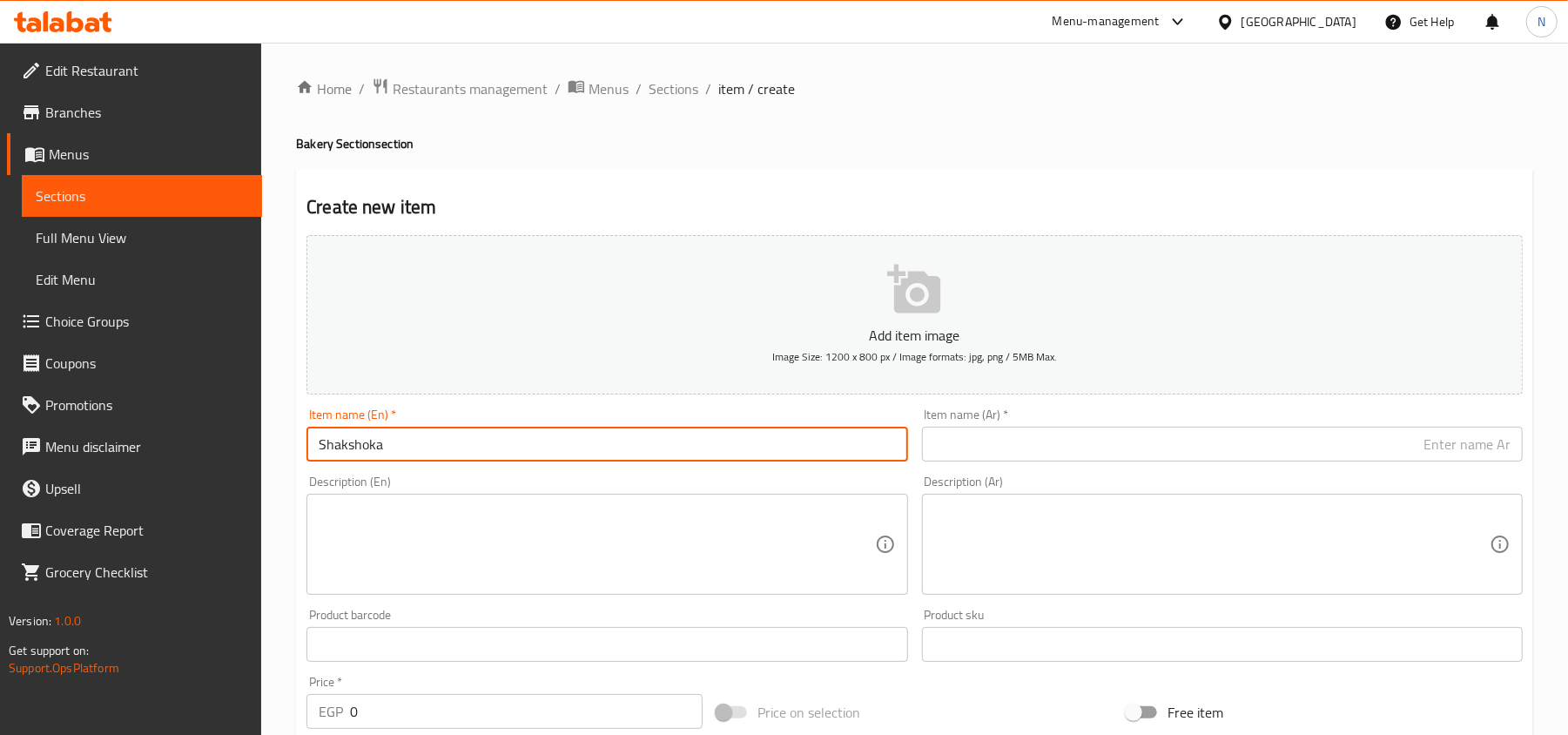
click at [672, 90] on span "Sections" at bounding box center [673, 89] width 50 height 21
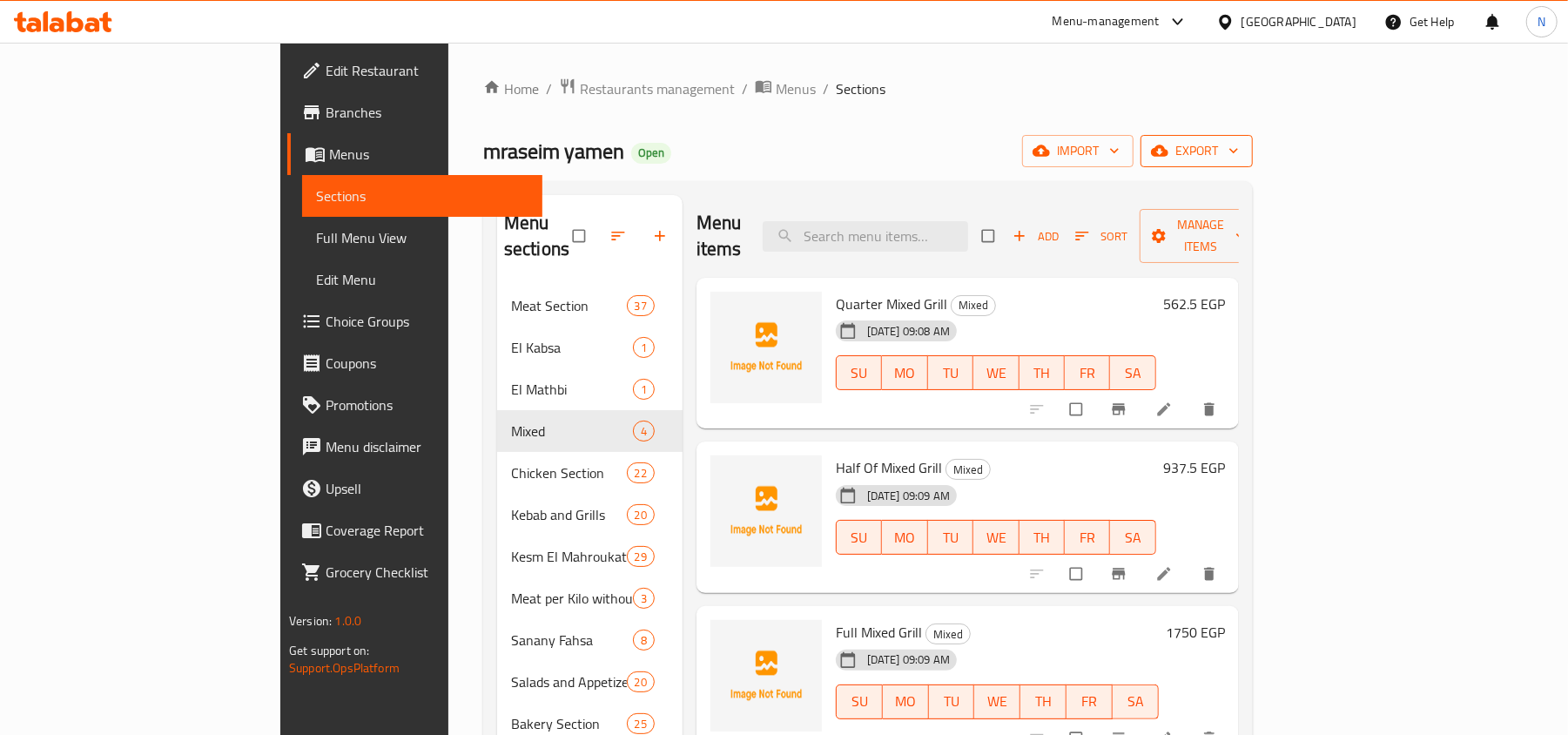
click at [1253, 148] on button "export" at bounding box center [1197, 151] width 112 height 32
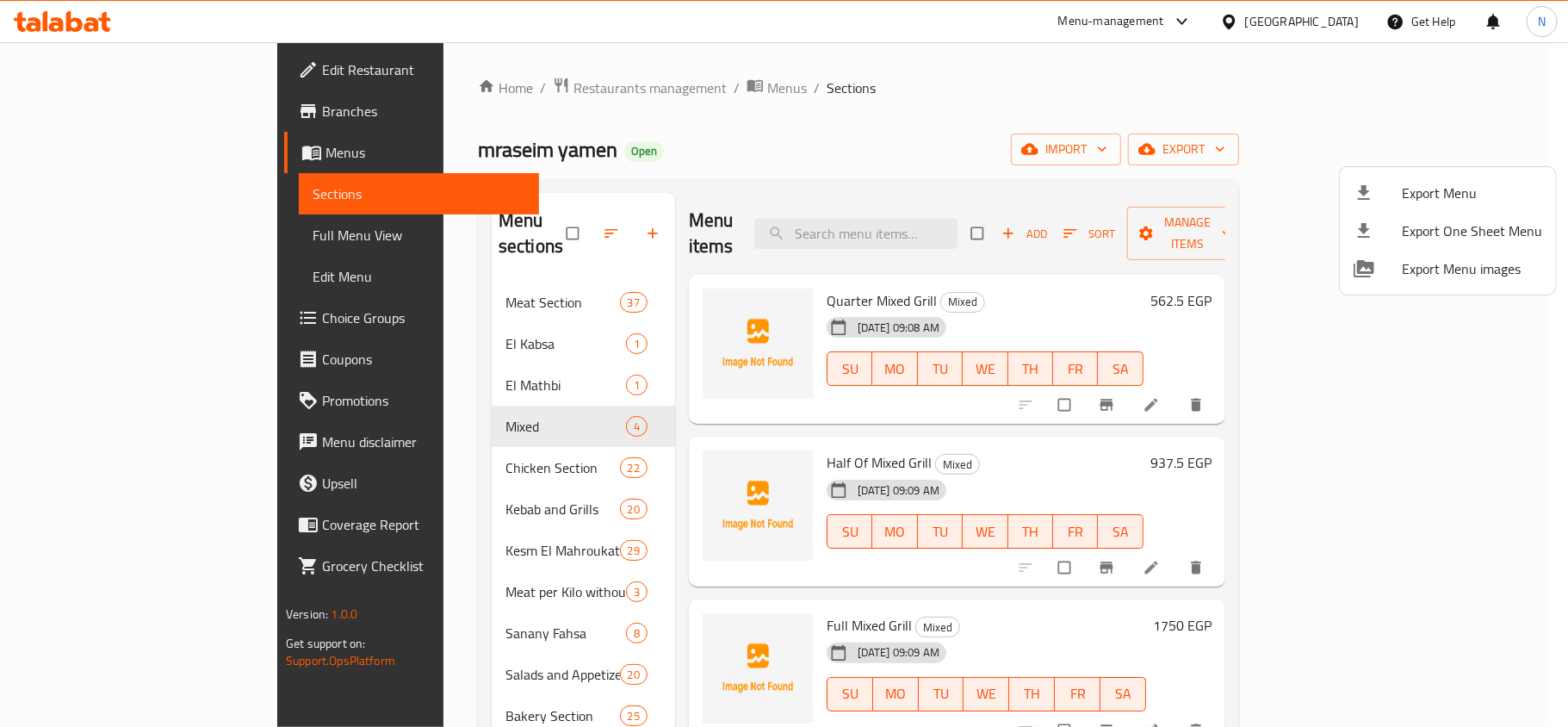
click at [1417, 152] on div at bounding box center [784, 363] width 1568 height 727
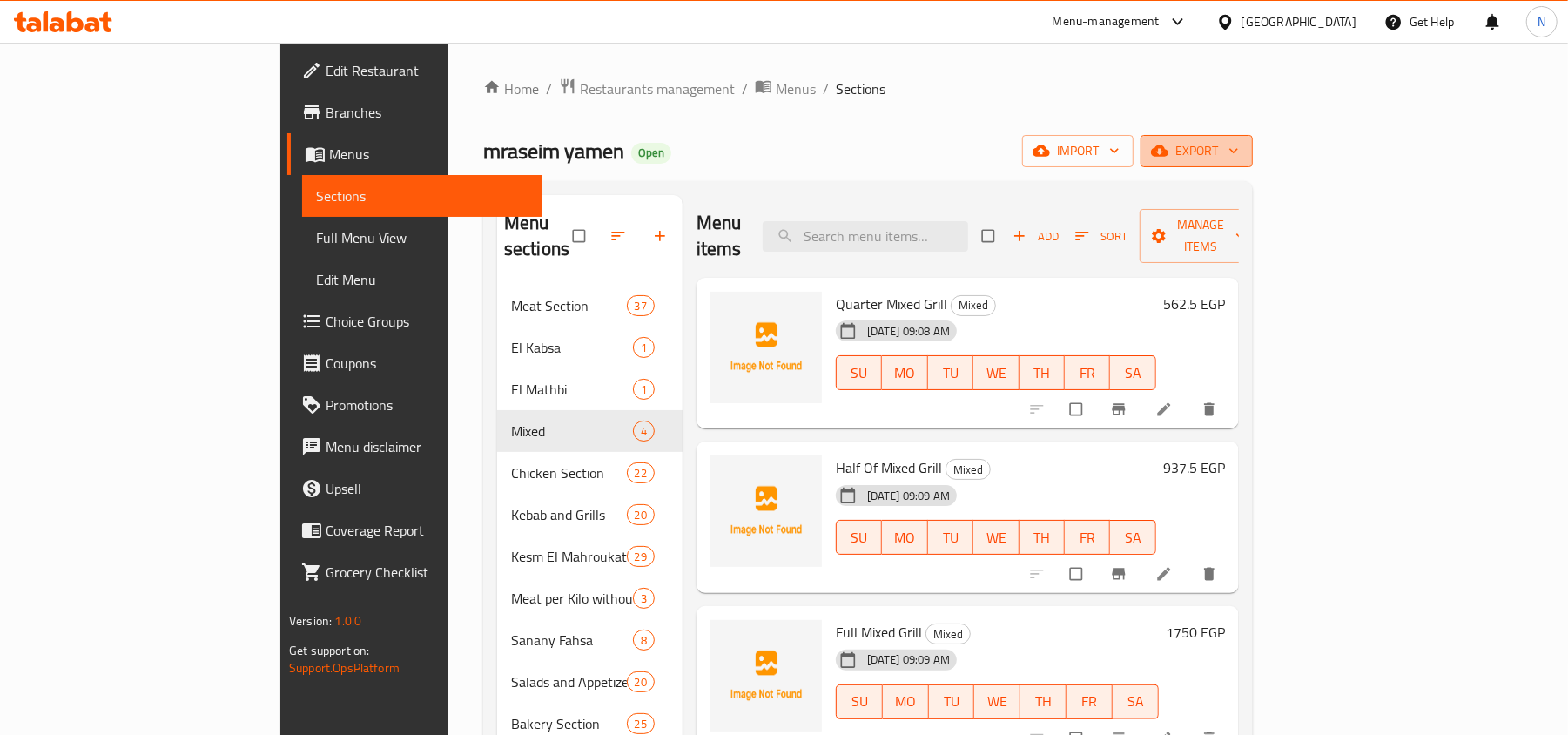
click at [1253, 163] on button "export" at bounding box center [1197, 151] width 112 height 32
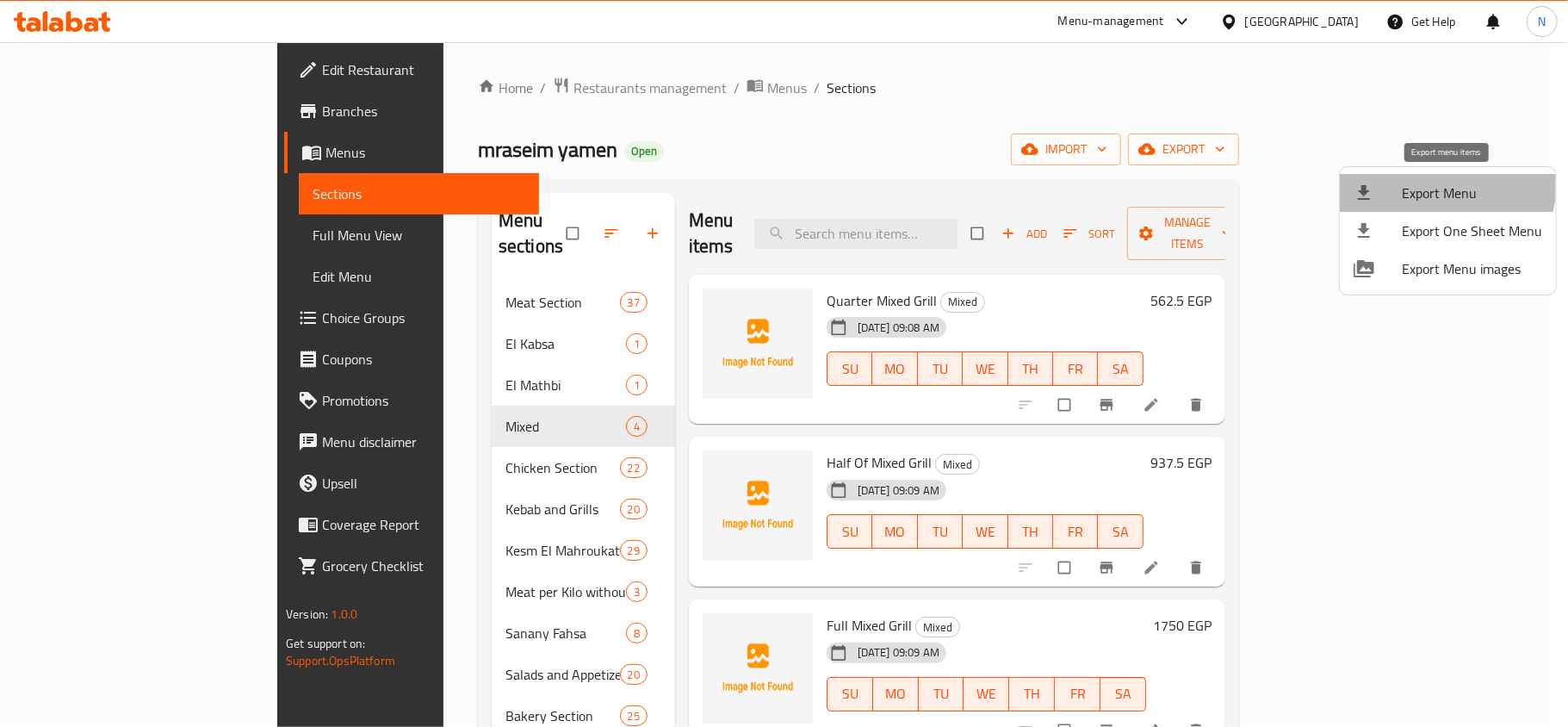
click at [1420, 182] on span "Export Menu" at bounding box center [1472, 193] width 141 height 21
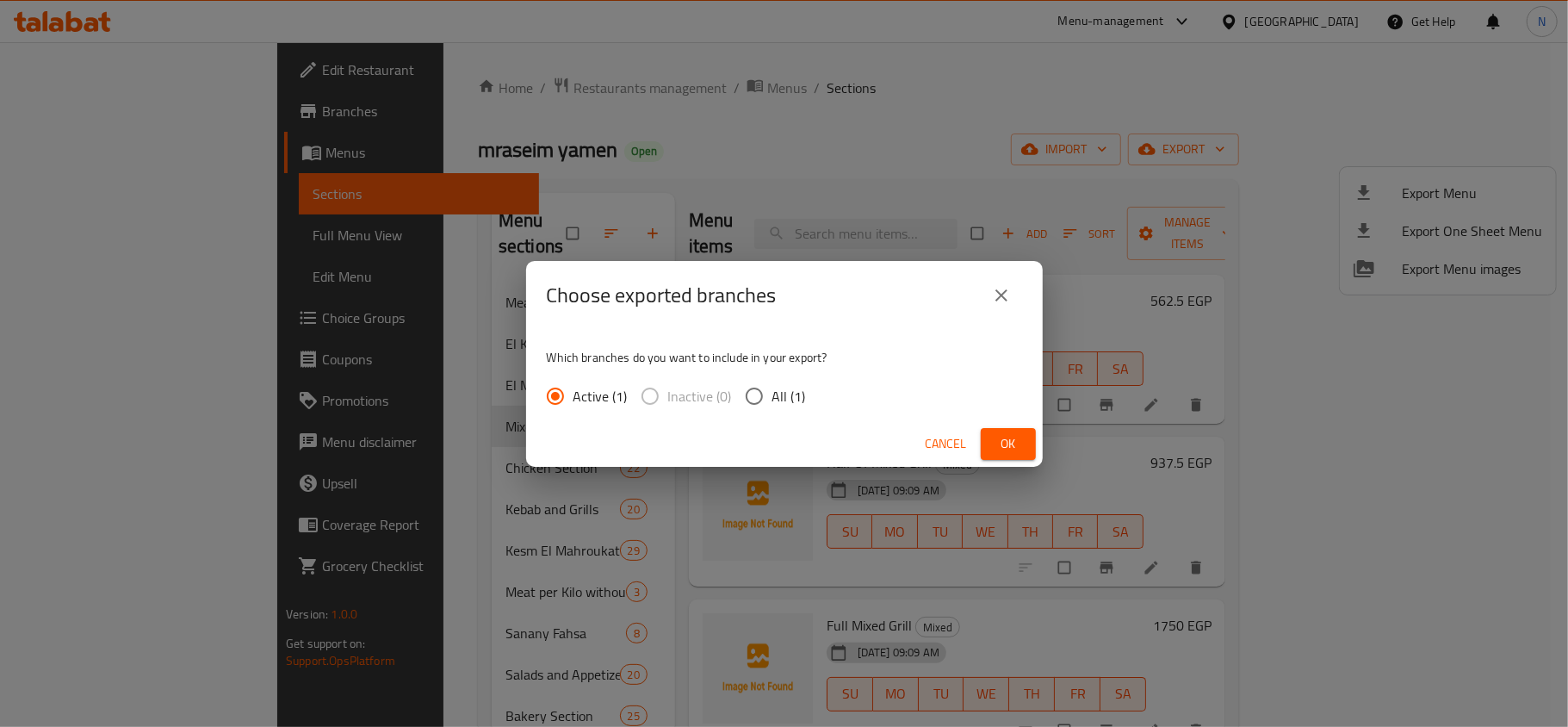
click at [803, 405] on span "All (1)" at bounding box center [789, 396] width 34 height 21
click at [772, 405] on input "All (1)" at bounding box center [755, 396] width 36 height 36
radio input "true"
click at [1029, 432] on button "Ok" at bounding box center [1008, 444] width 55 height 32
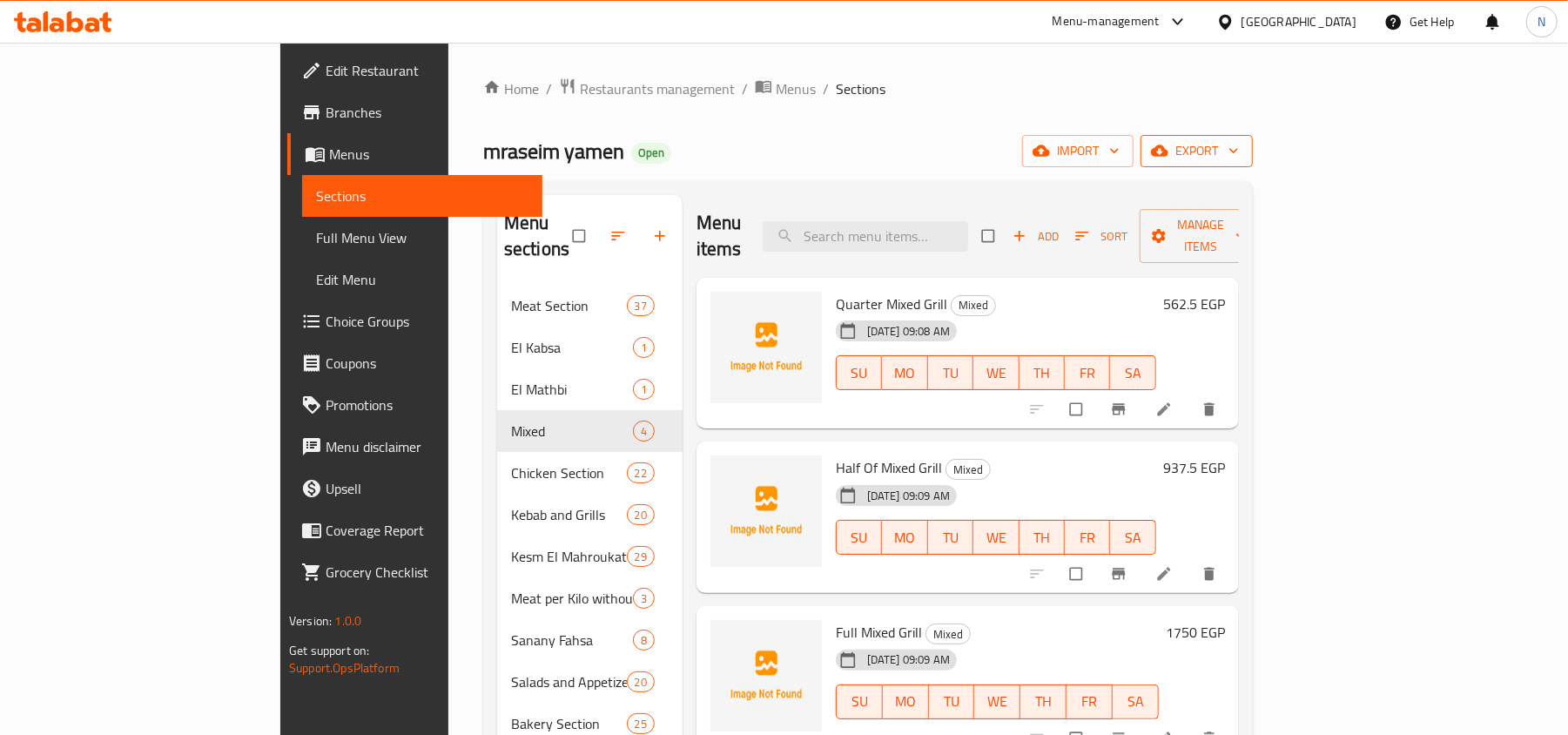
click at [1239, 147] on span "export" at bounding box center [1197, 151] width 84 height 22
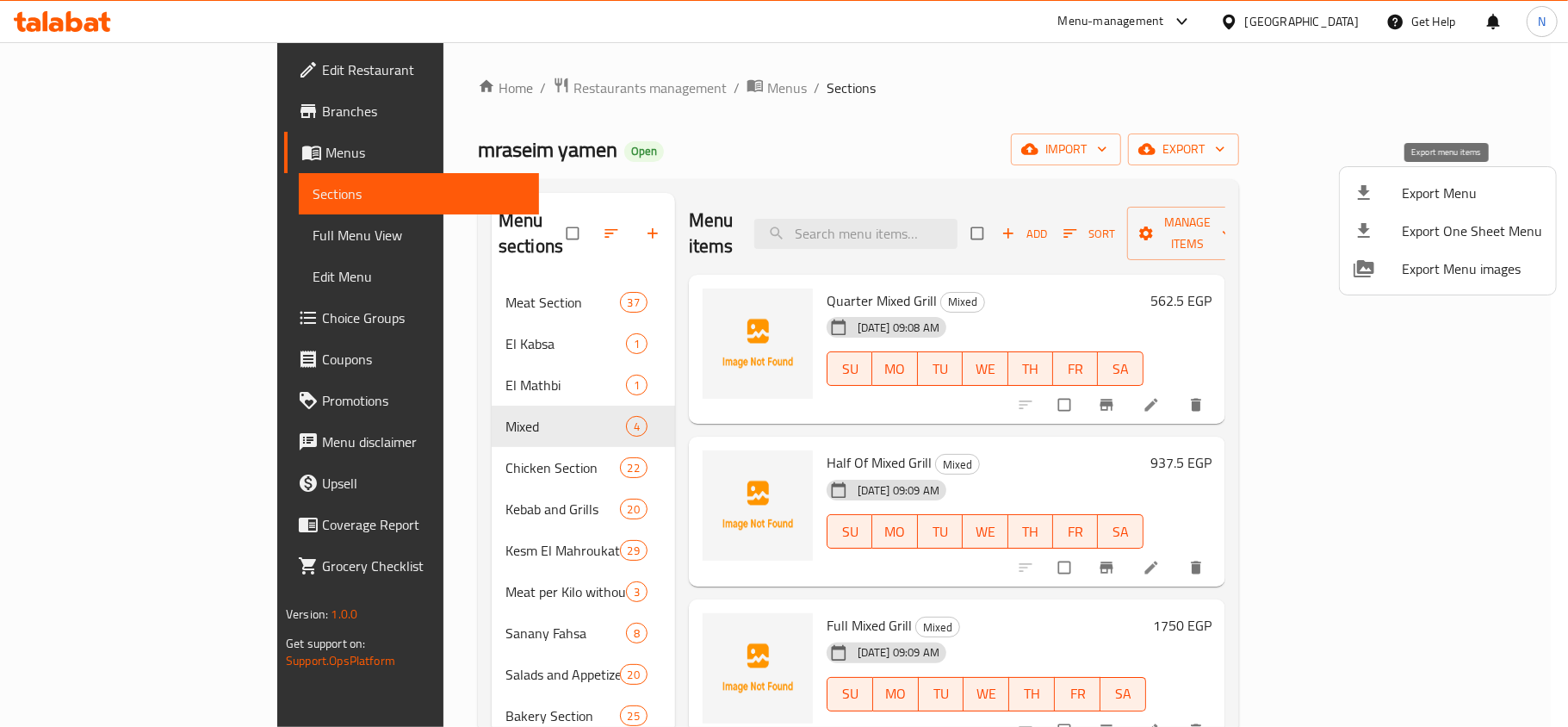
click at [1427, 177] on li "Export Menu" at bounding box center [1448, 193] width 216 height 38
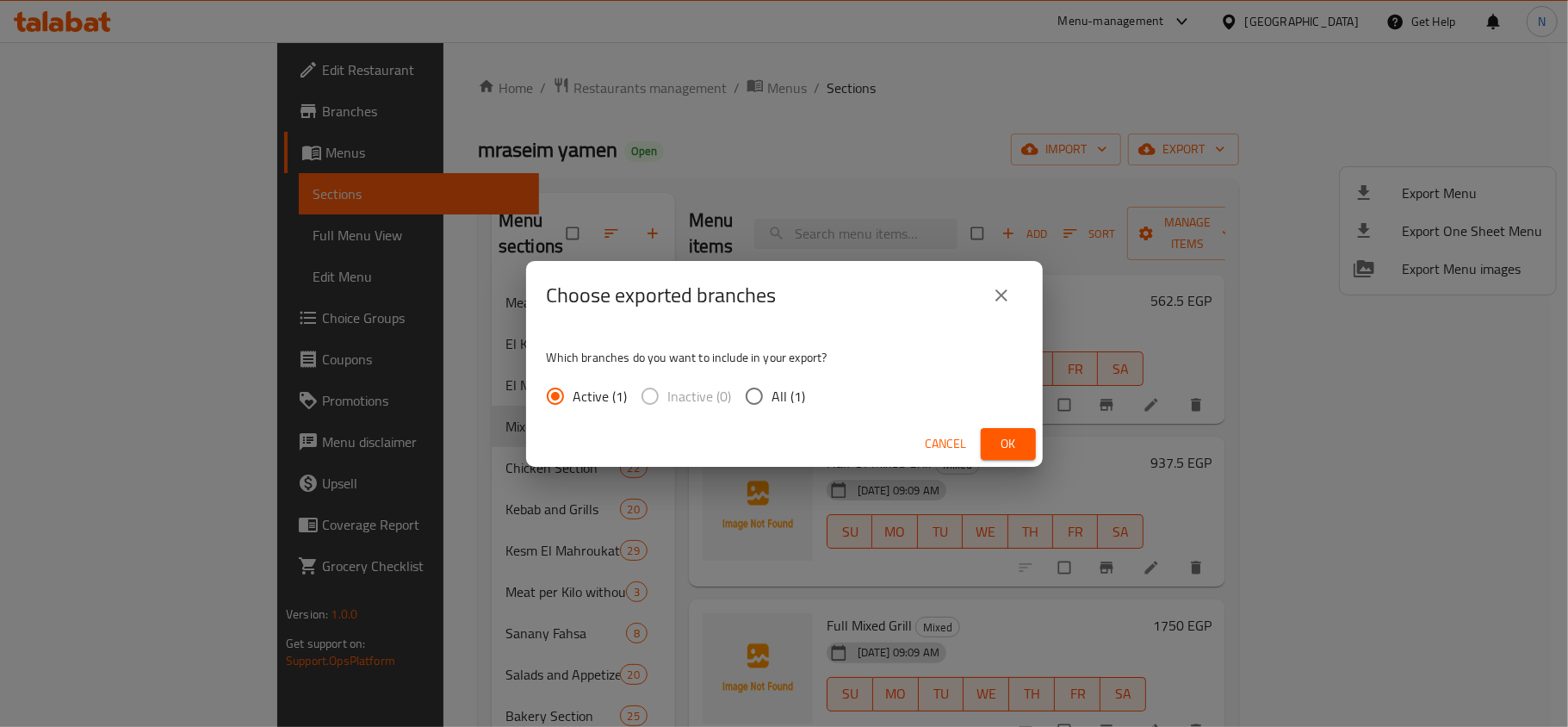
click at [745, 393] on input "All (1)" at bounding box center [755, 396] width 36 height 36
radio input "true"
click at [1000, 431] on button "Ok" at bounding box center [1008, 444] width 55 height 32
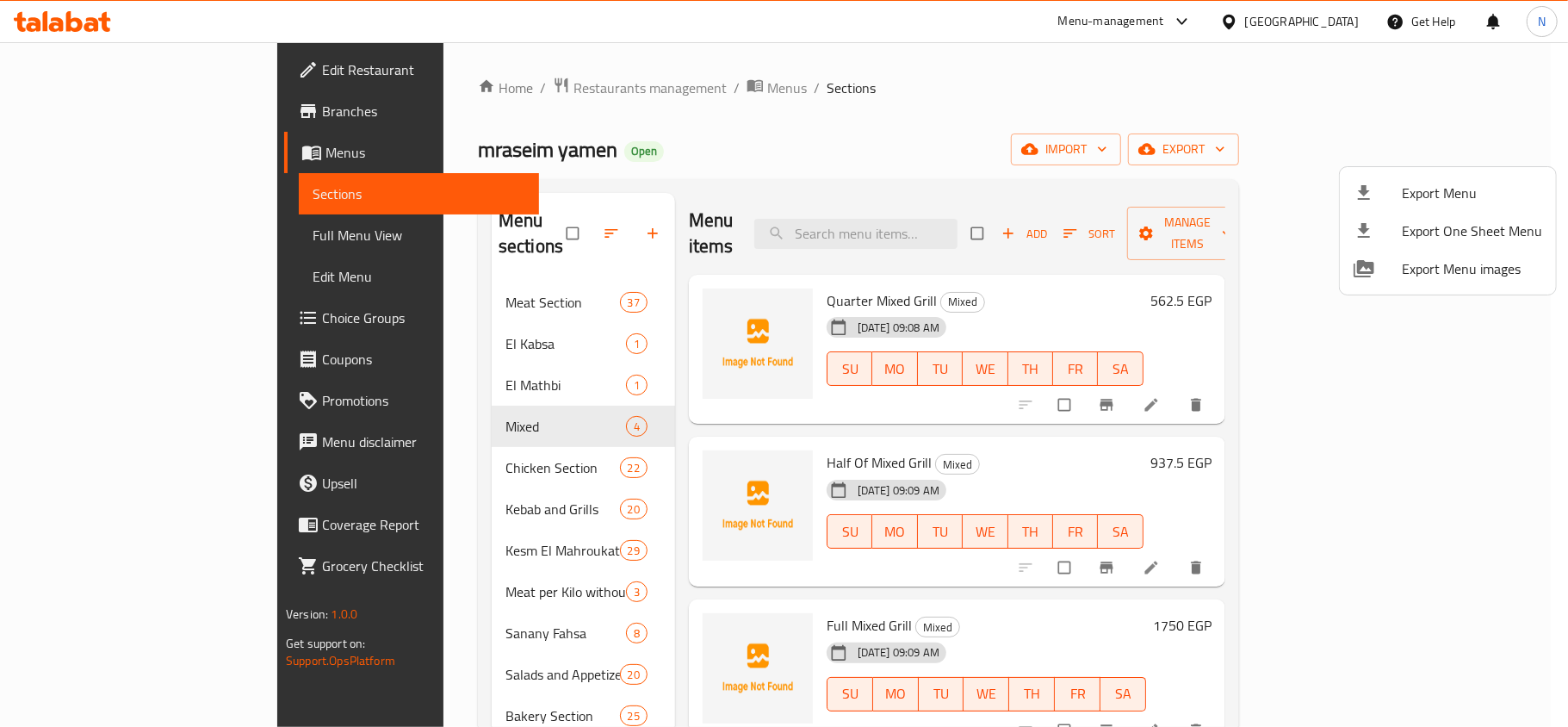
click at [1337, 24] on div at bounding box center [784, 363] width 1568 height 727
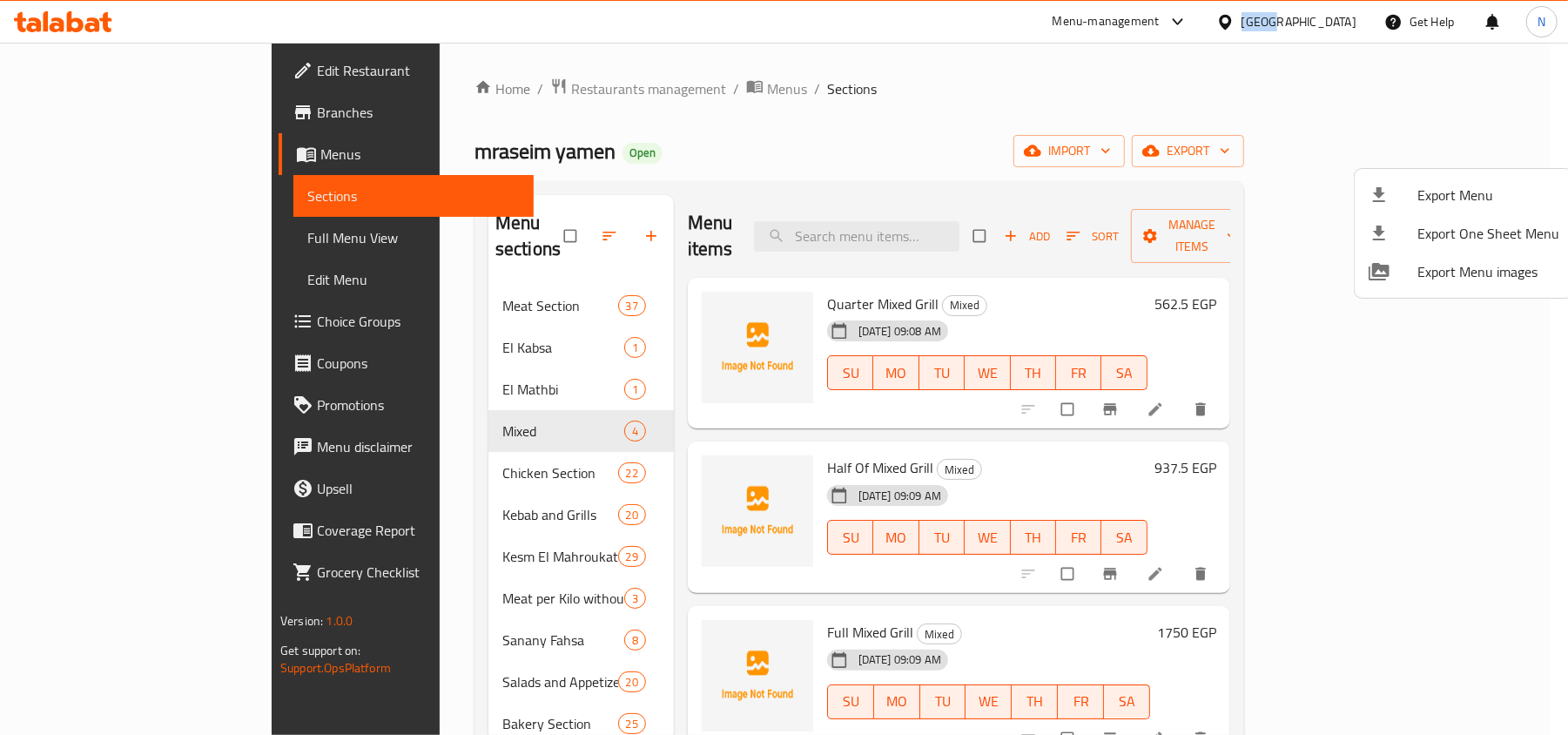
click at [1351, 25] on div "[GEOGRAPHIC_DATA]" at bounding box center [1298, 22] width 115 height 19
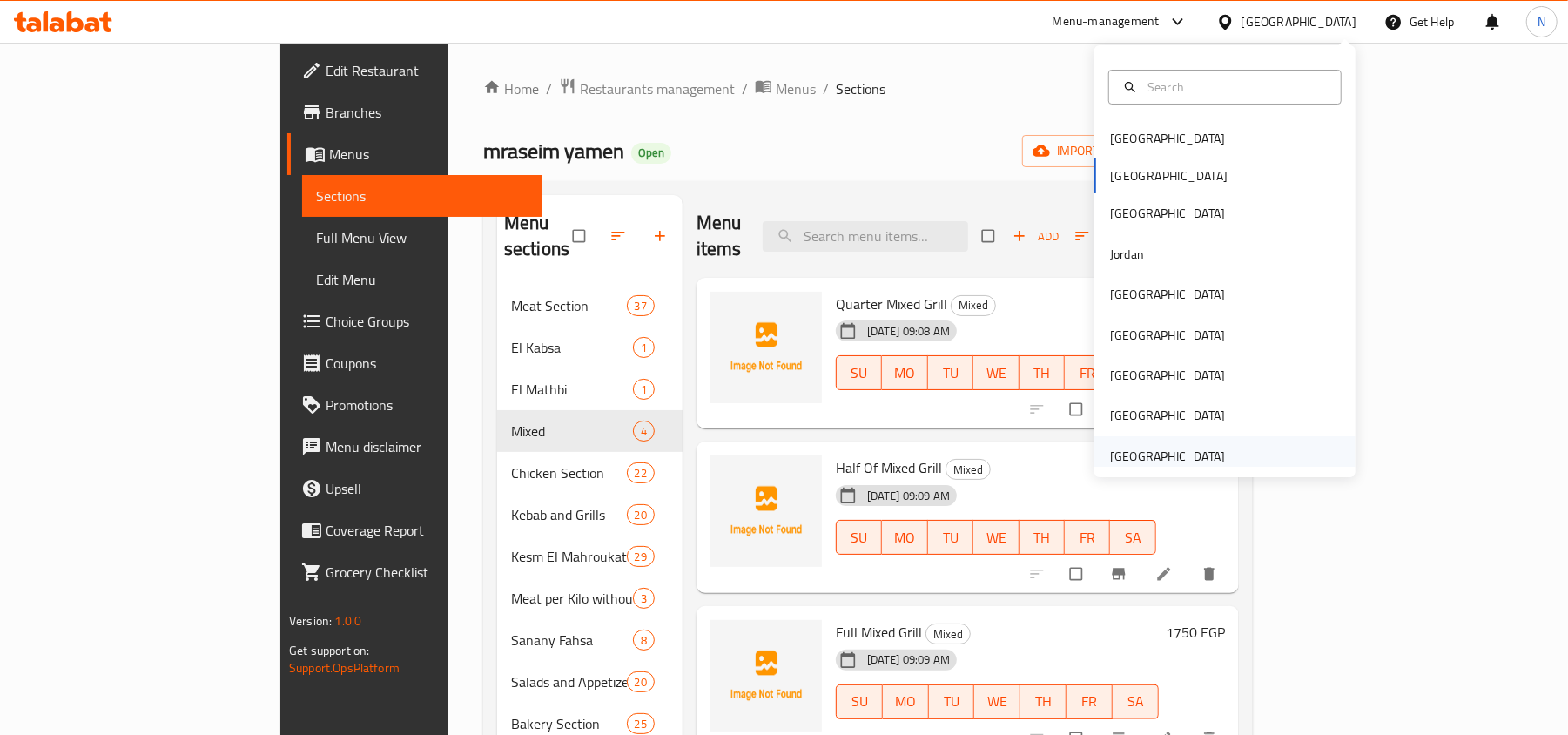
click at [1216, 451] on div "United Arab Emirates" at bounding box center [1167, 457] width 143 height 40
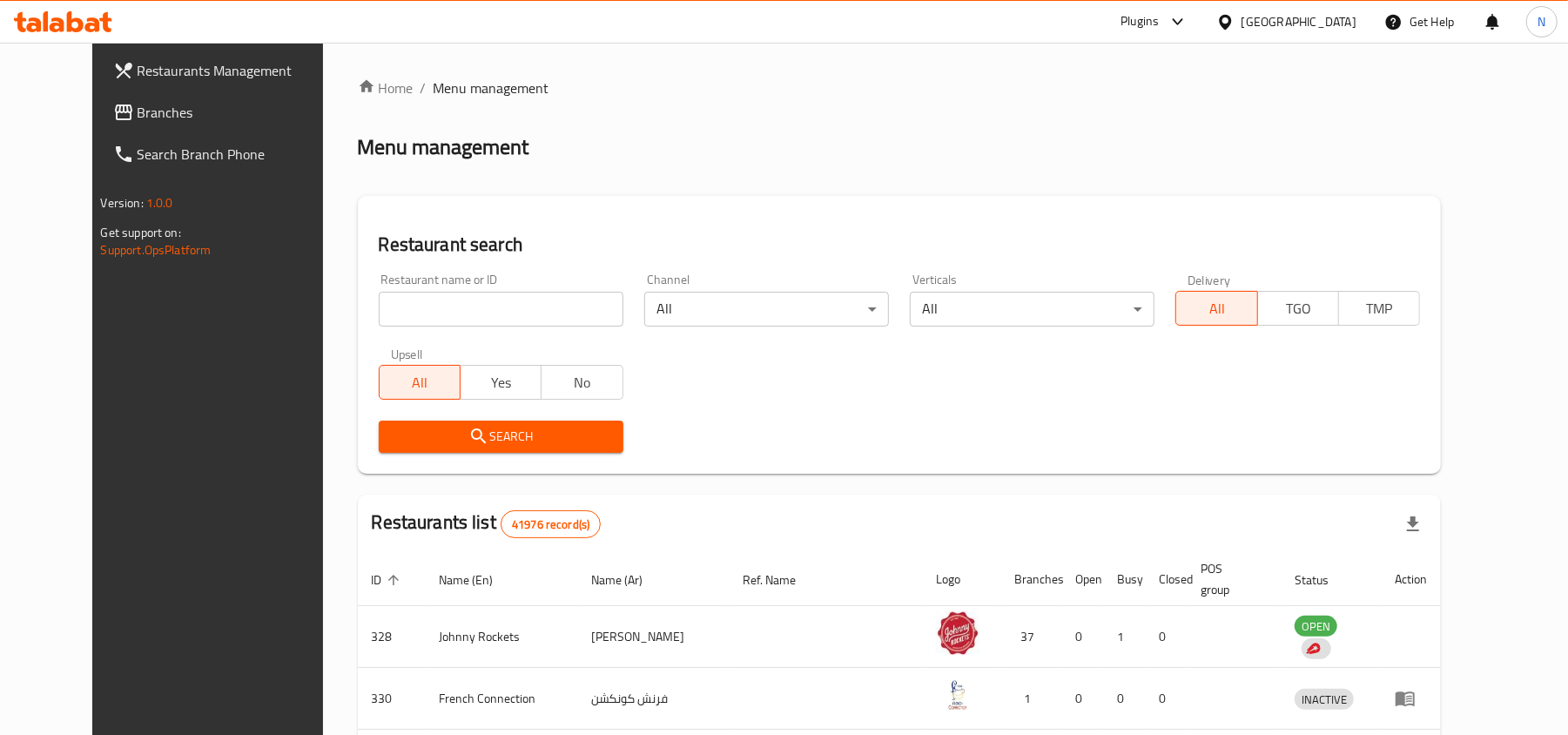
click at [405, 321] on input "search" at bounding box center [500, 309] width 245 height 35
paste input "706759"
type input "706759"
click at [404, 433] on span "Search" at bounding box center [500, 436] width 217 height 22
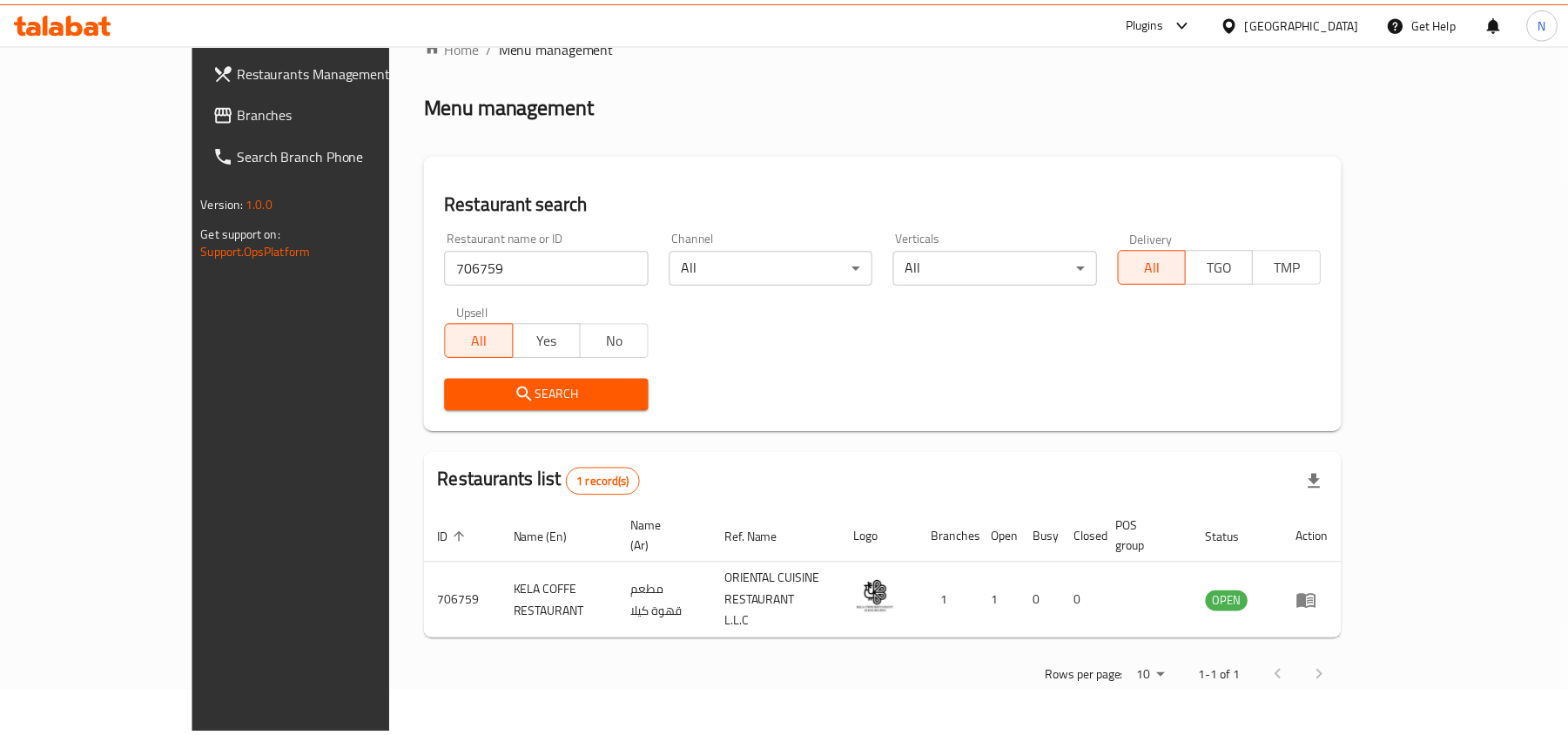
scroll to position [9, 0]
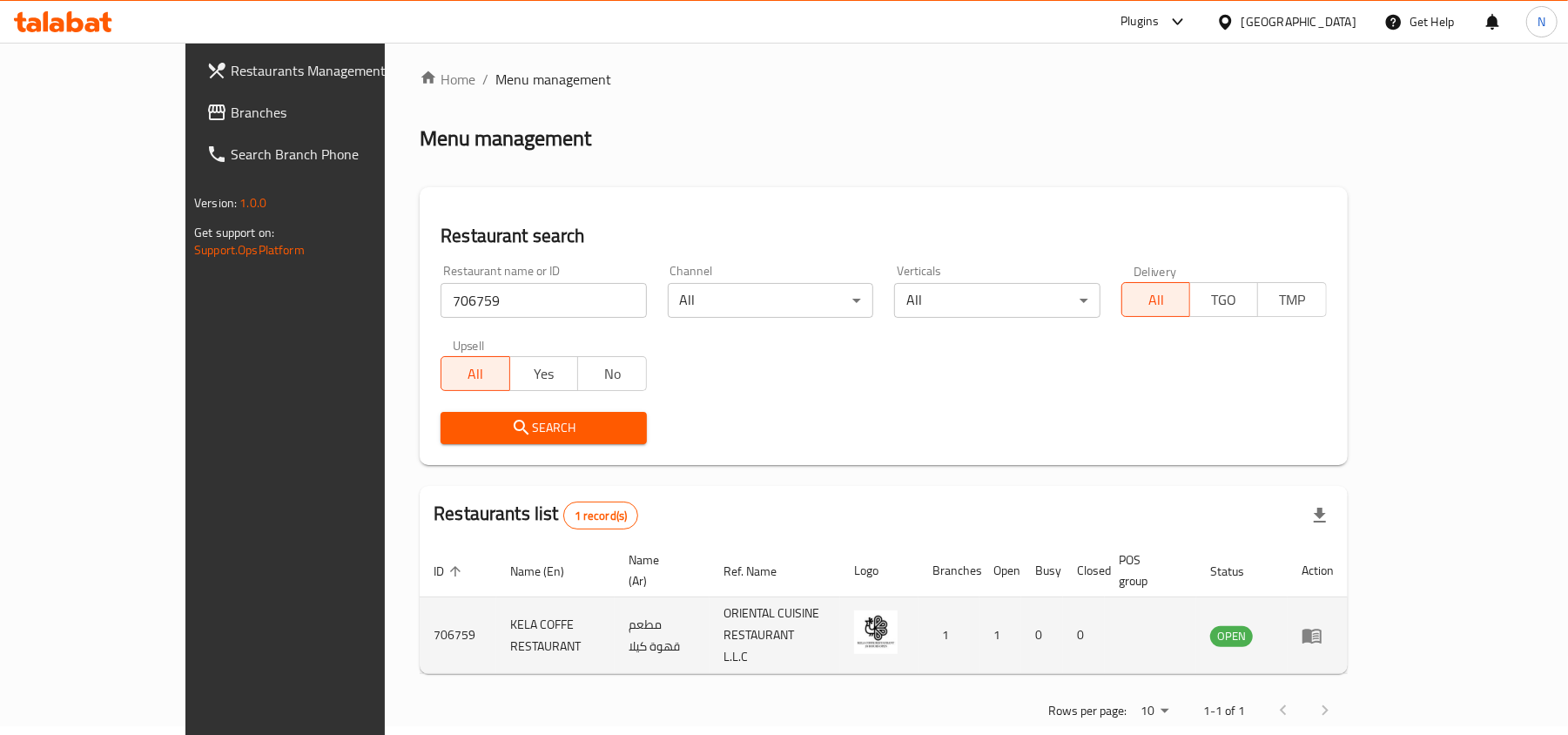
click at [1348, 620] on td "enhanced table" at bounding box center [1317, 635] width 60 height 76
click at [1334, 625] on link "enhanced table" at bounding box center [1317, 636] width 32 height 21
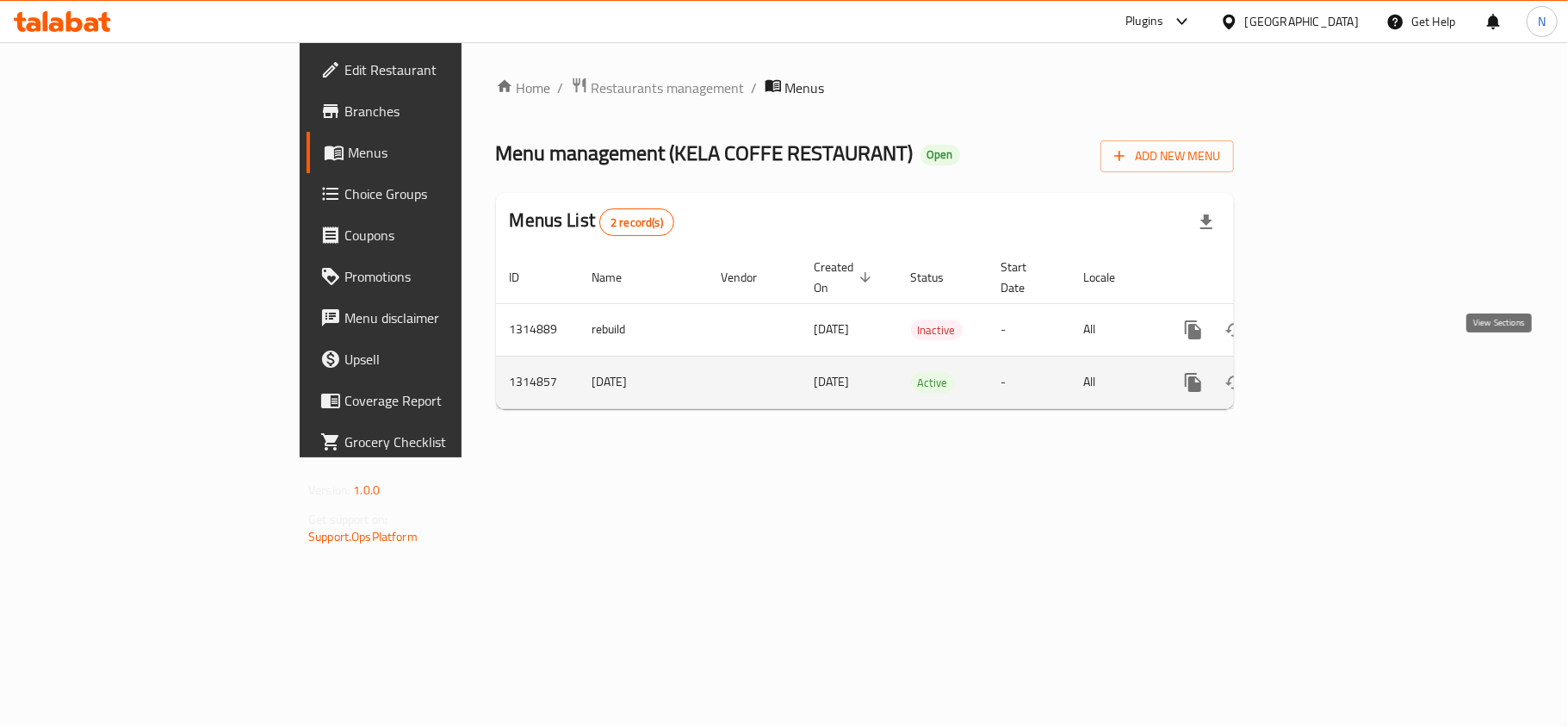
click at [1328, 372] on icon "enhanced table" at bounding box center [1318, 382] width 21 height 21
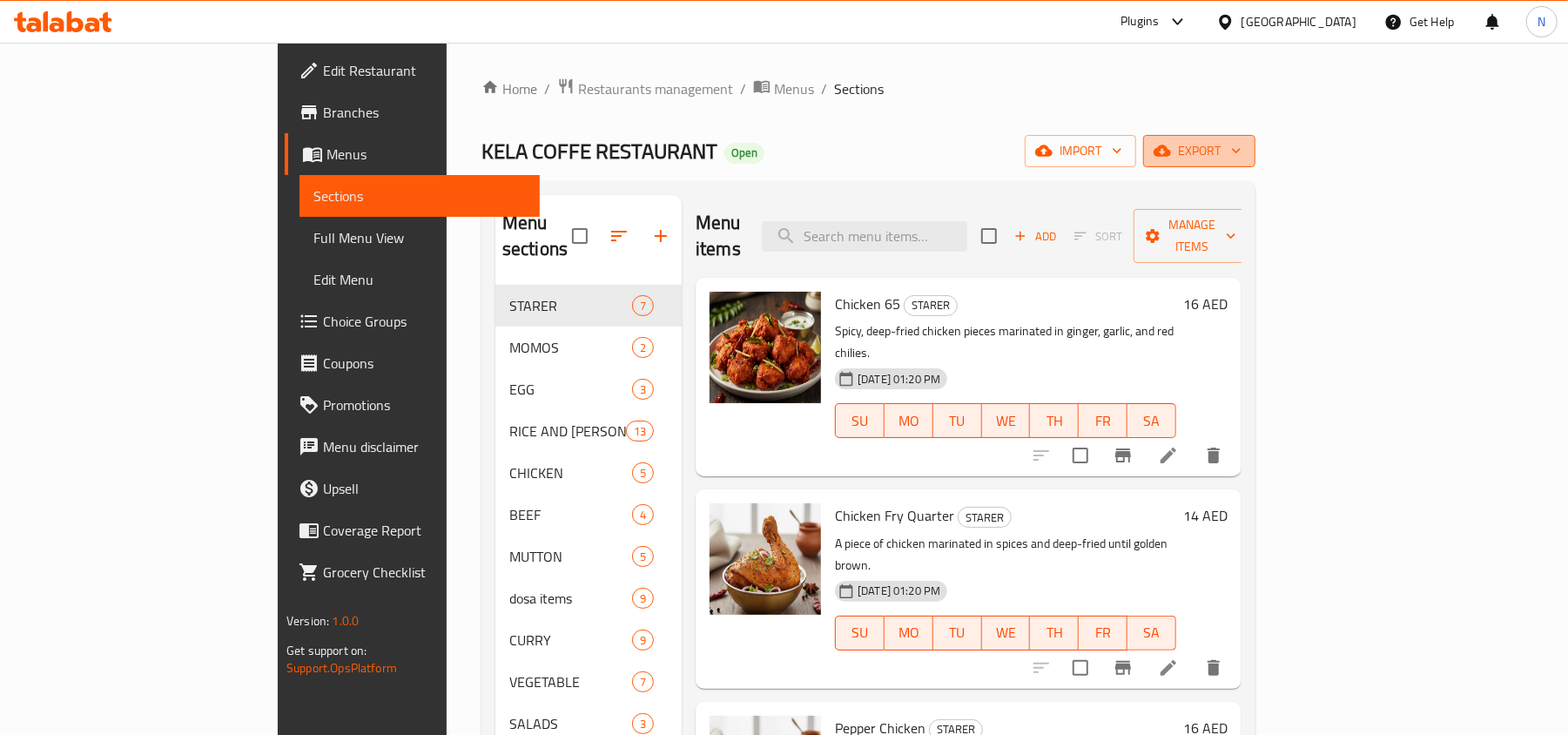
click at [1241, 161] on span "export" at bounding box center [1199, 151] width 84 height 22
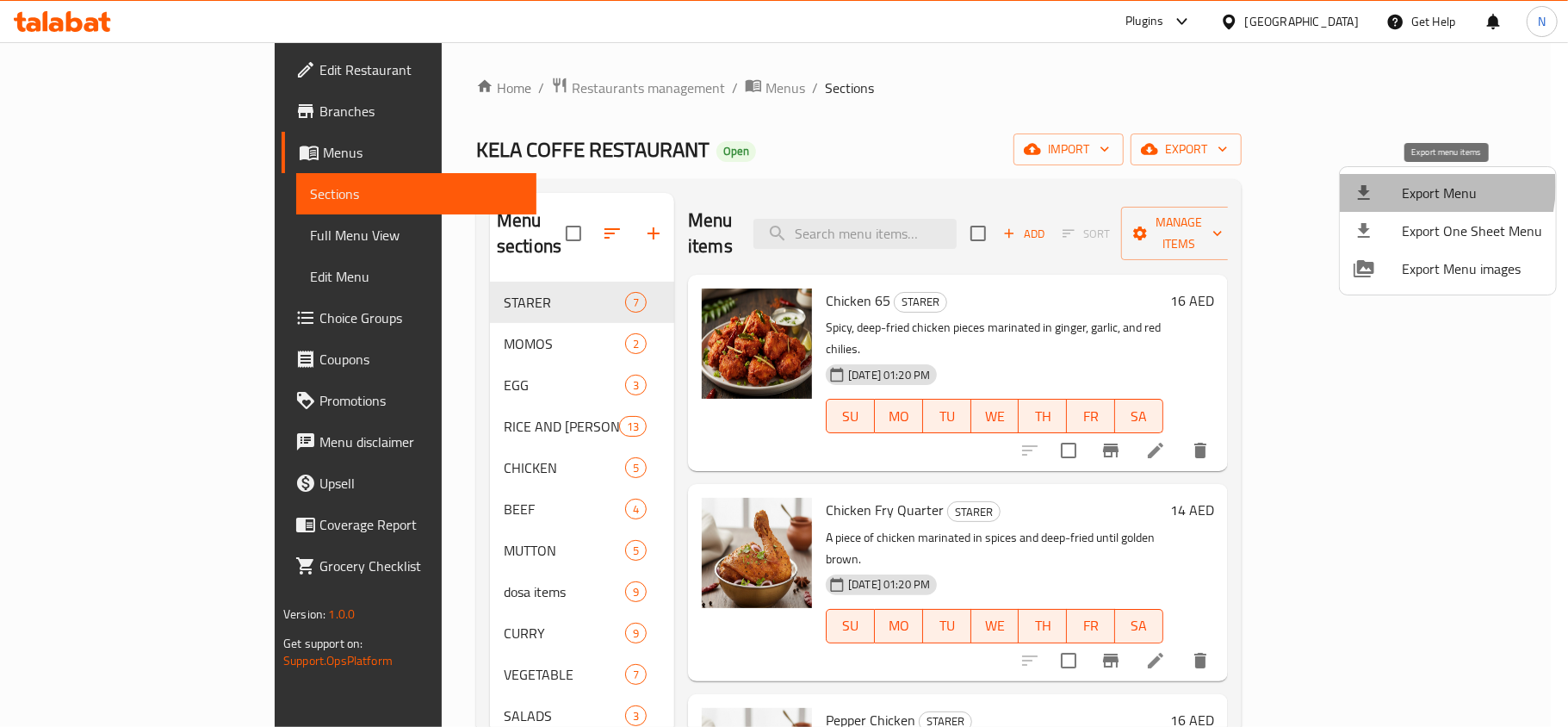
click at [1424, 187] on span "Export Menu" at bounding box center [1472, 193] width 141 height 21
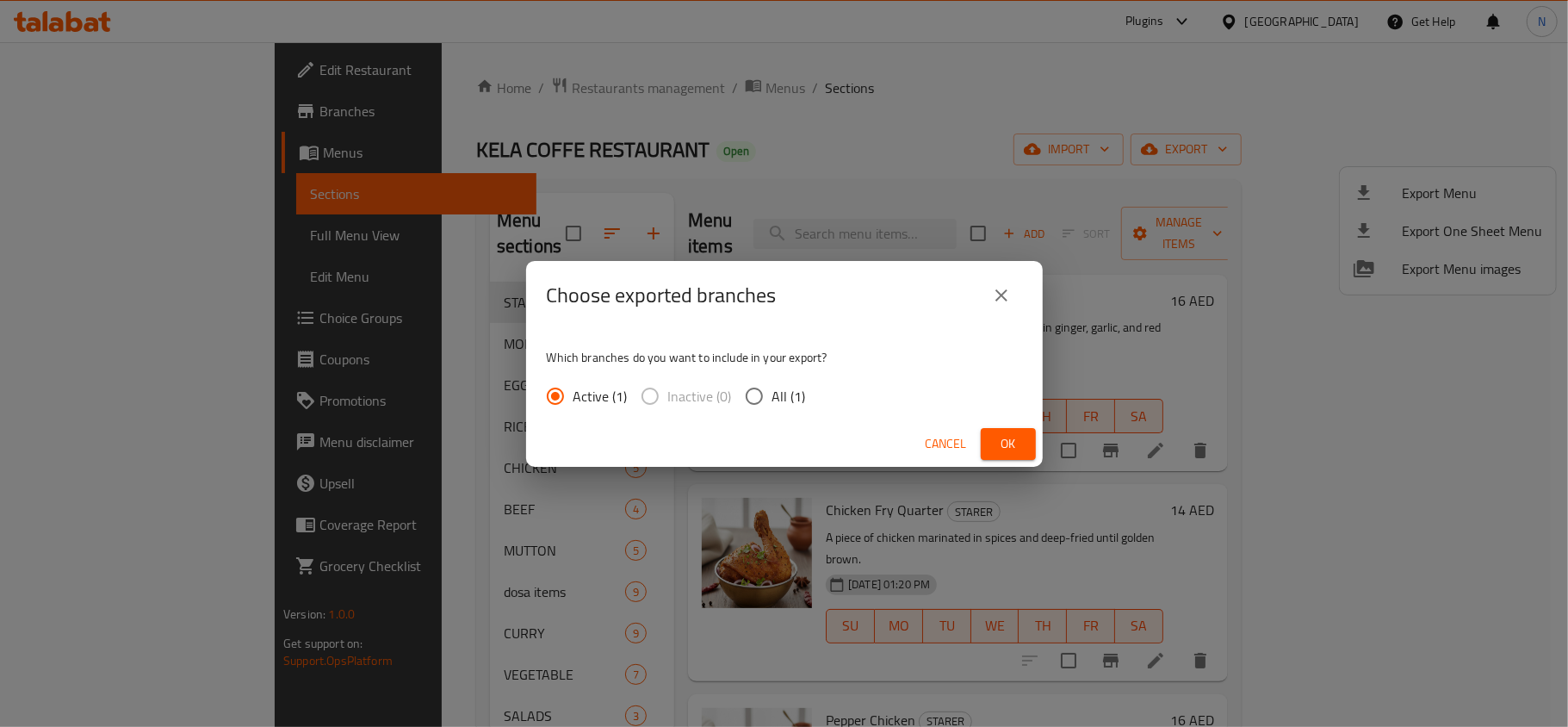
click at [784, 397] on span "All (1)" at bounding box center [789, 396] width 34 height 21
click at [772, 397] on input "All (1)" at bounding box center [755, 396] width 36 height 36
radio input "true"
click at [1029, 435] on button "Ok" at bounding box center [1008, 444] width 55 height 32
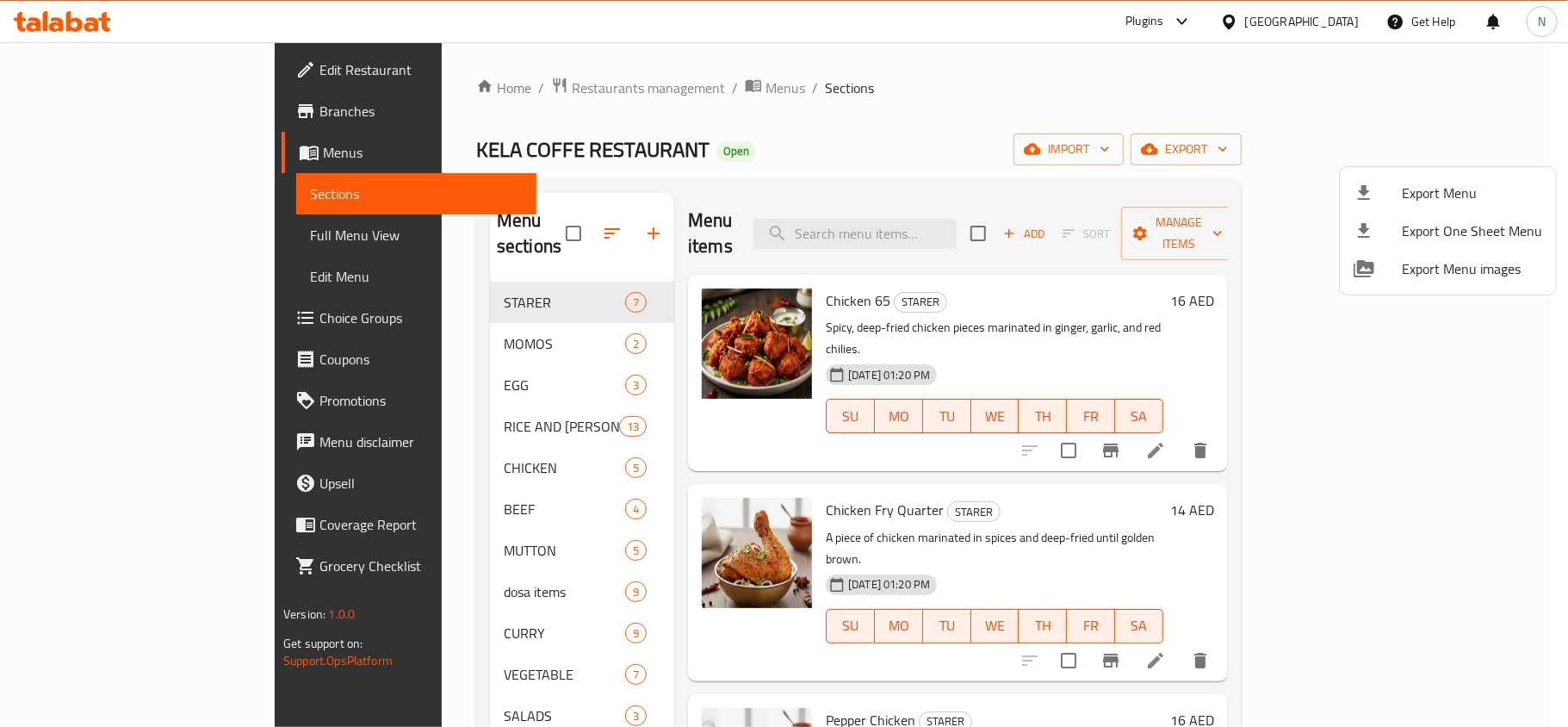
click at [932, 214] on div at bounding box center [784, 363] width 1568 height 727
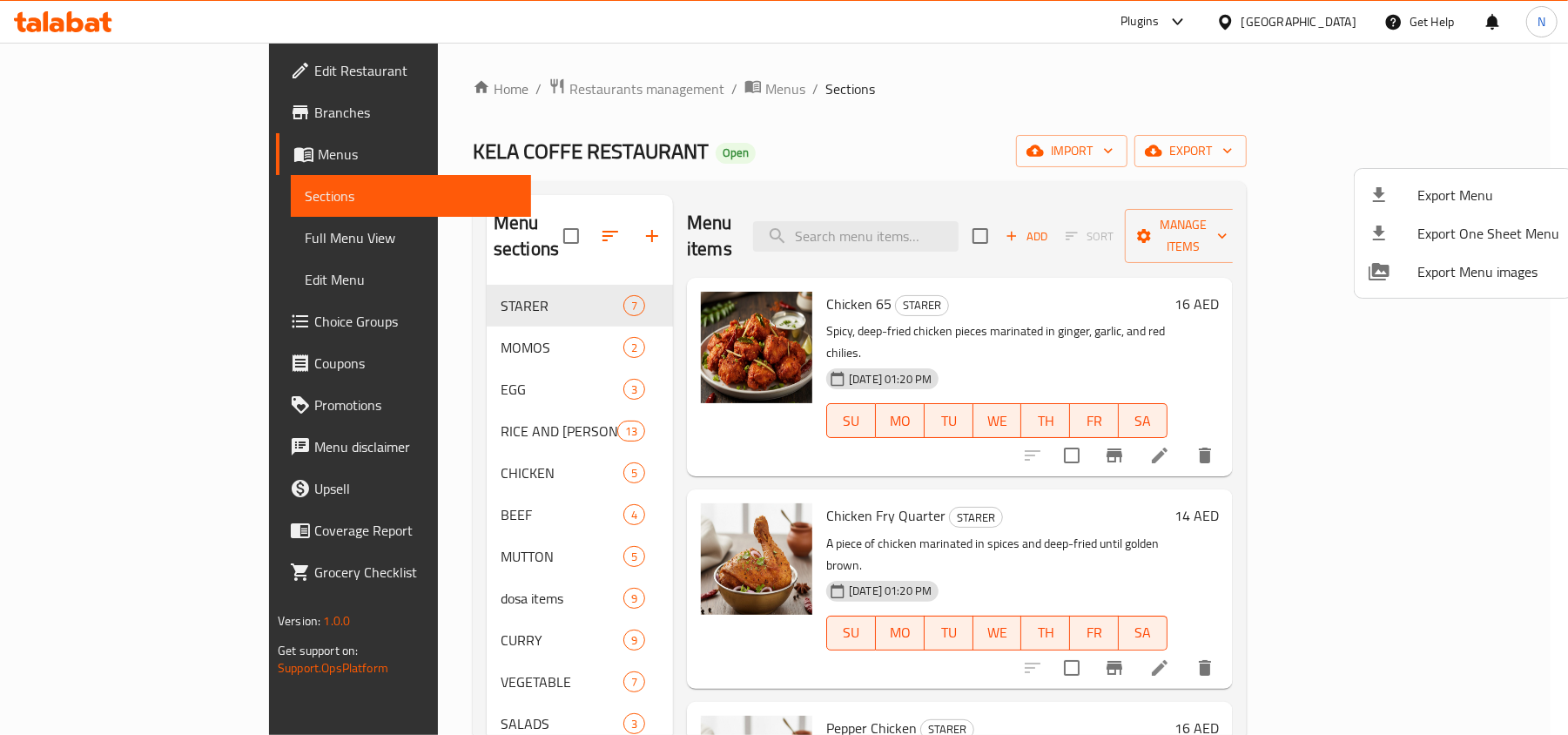
click at [942, 221] on input "search" at bounding box center [856, 236] width 205 height 31
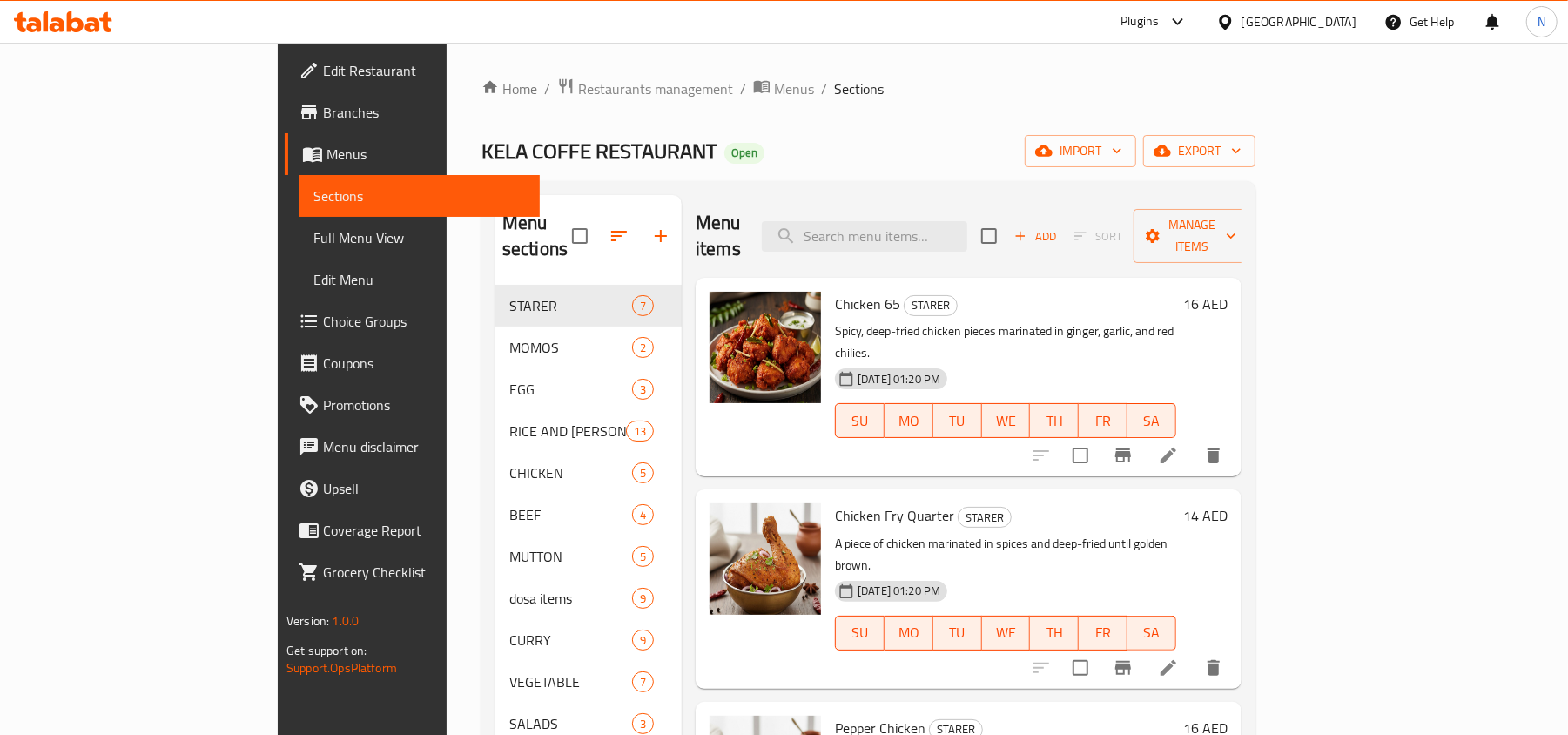
paste input "Mutton Roast"
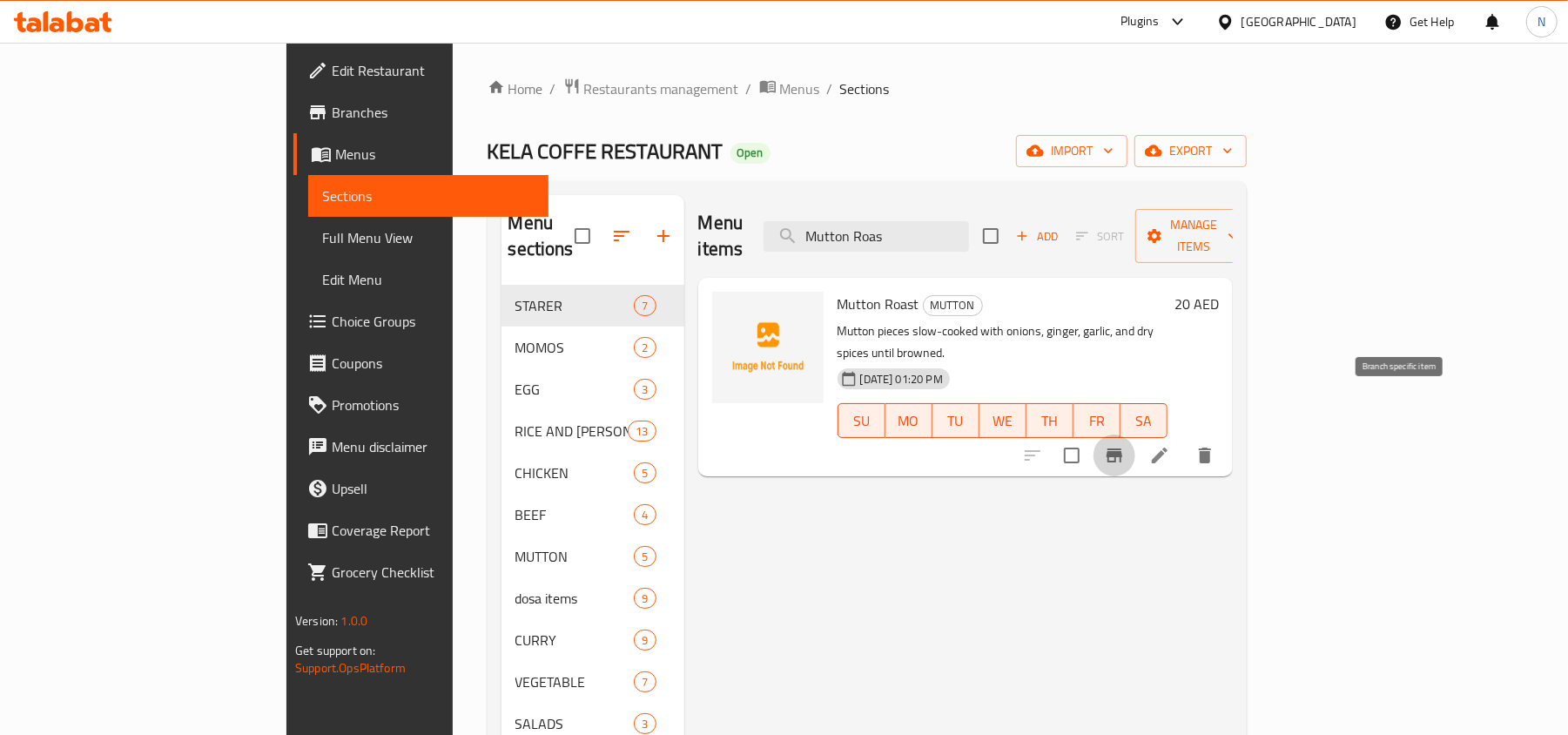
click at [1135, 435] on button "Branch-specific-item" at bounding box center [1114, 456] width 42 height 42
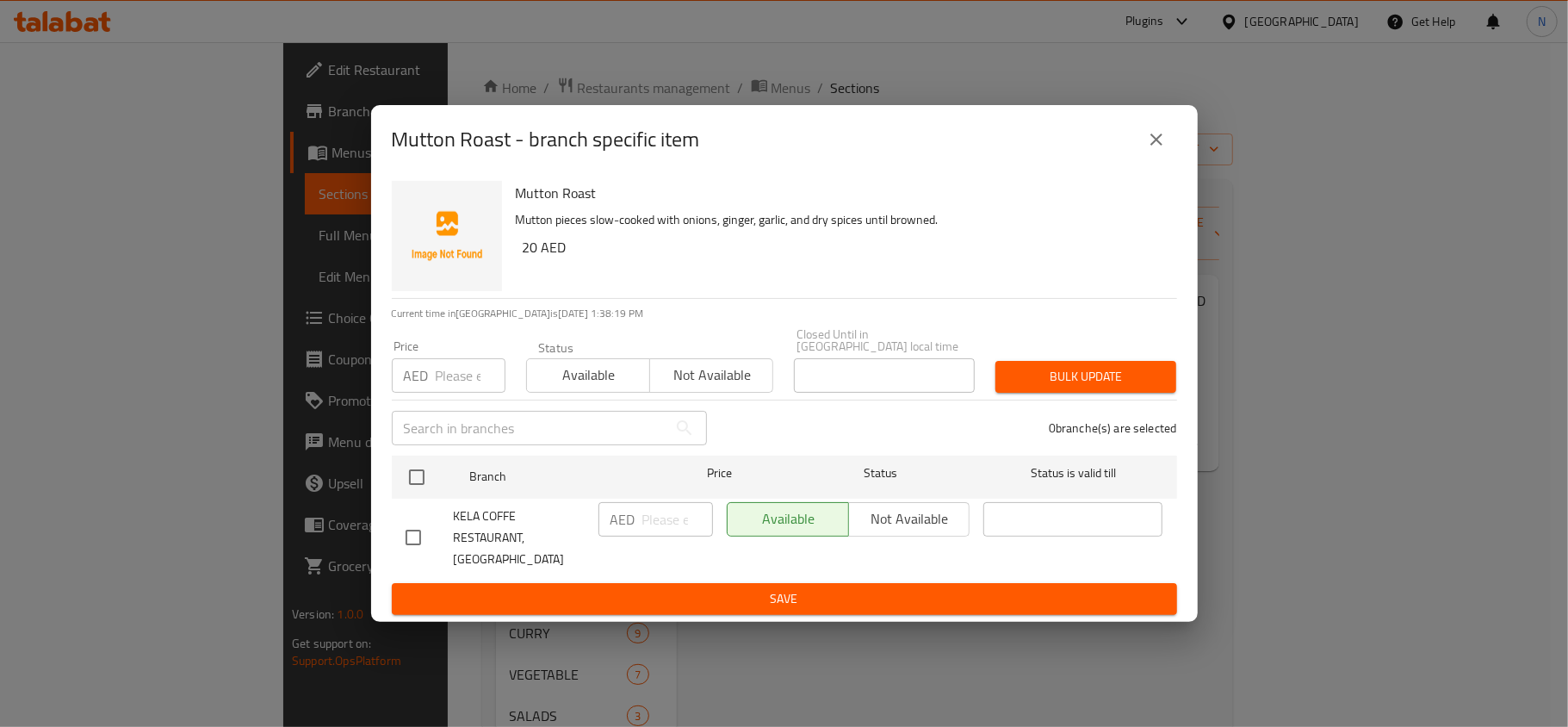
click at [1138, 136] on button "close" at bounding box center [1157, 140] width 42 height 42
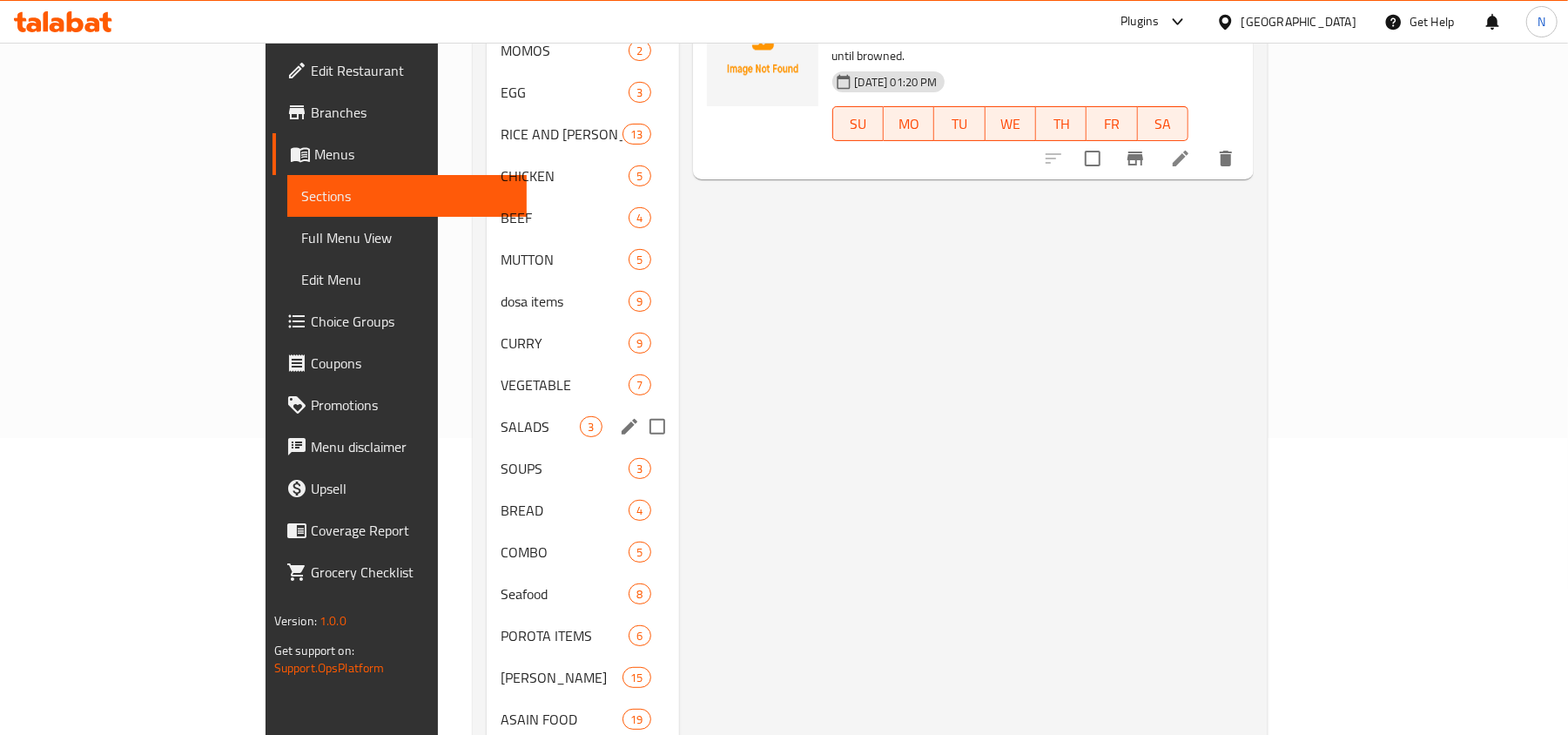
scroll to position [333, 0]
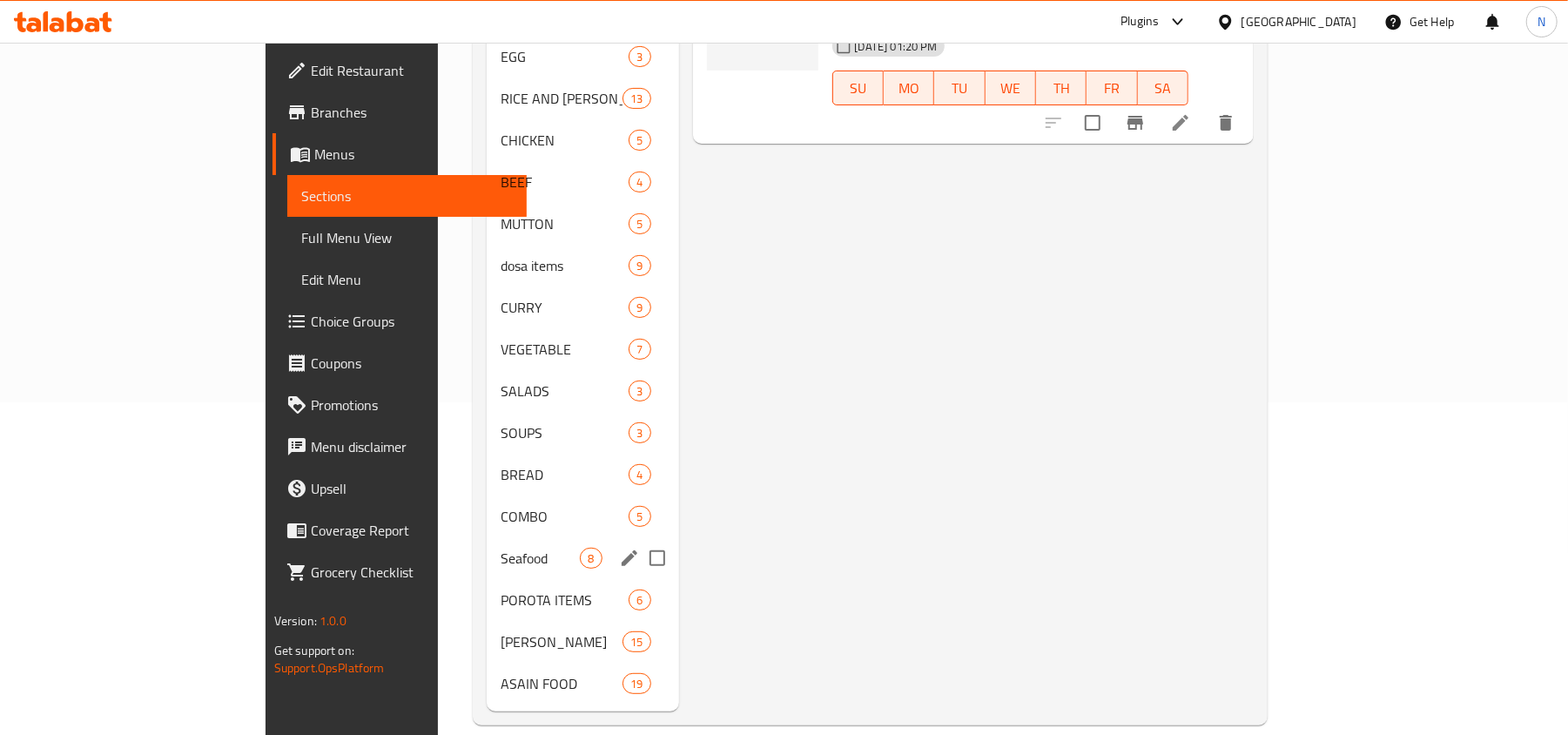
drag, startPoint x: 404, startPoint y: 516, endPoint x: 223, endPoint y: 514, distance: 181.0
click at [486, 537] on div "Seafood 8" at bounding box center [582, 558] width 191 height 42
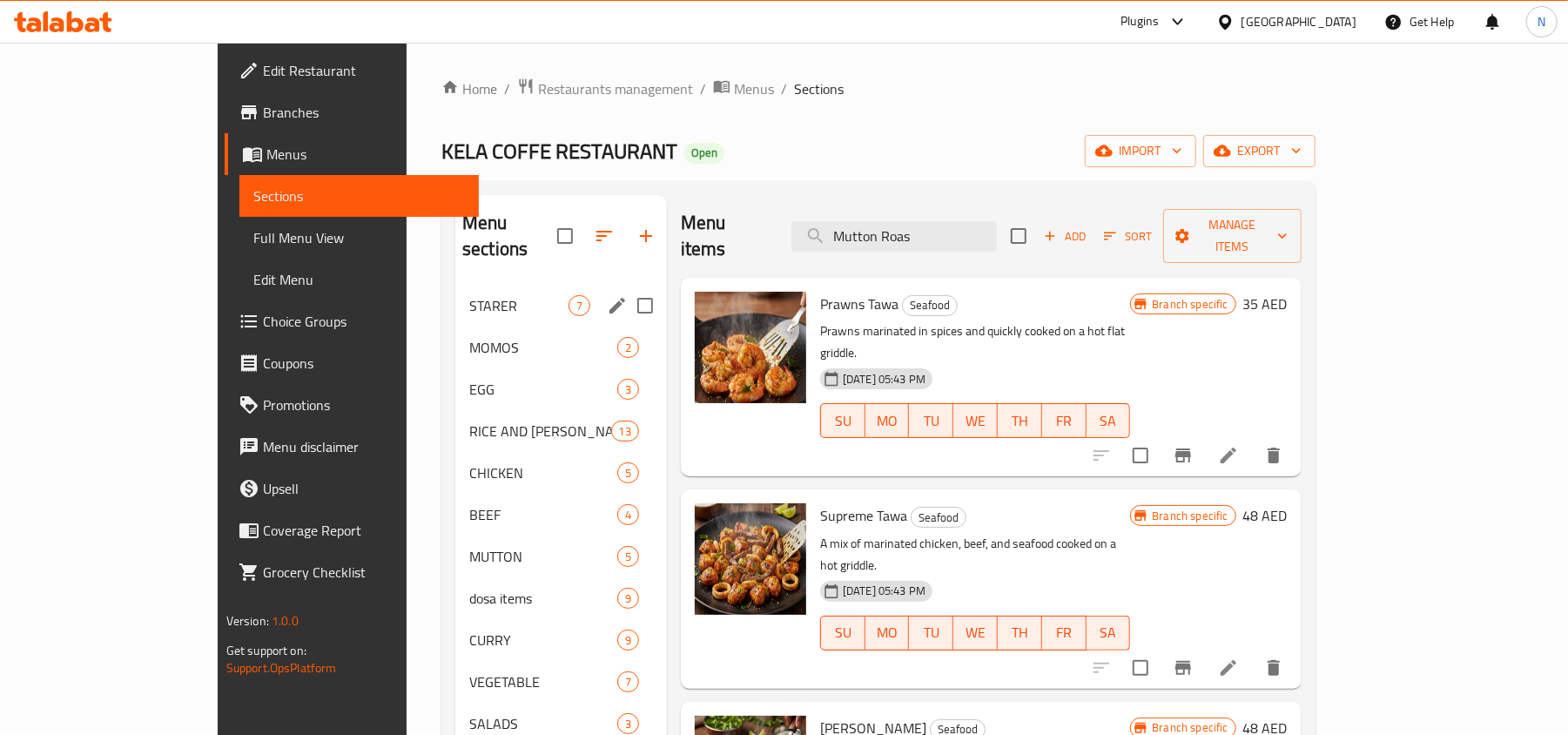
click at [469, 295] on span "STARER" at bounding box center [518, 306] width 99 height 21
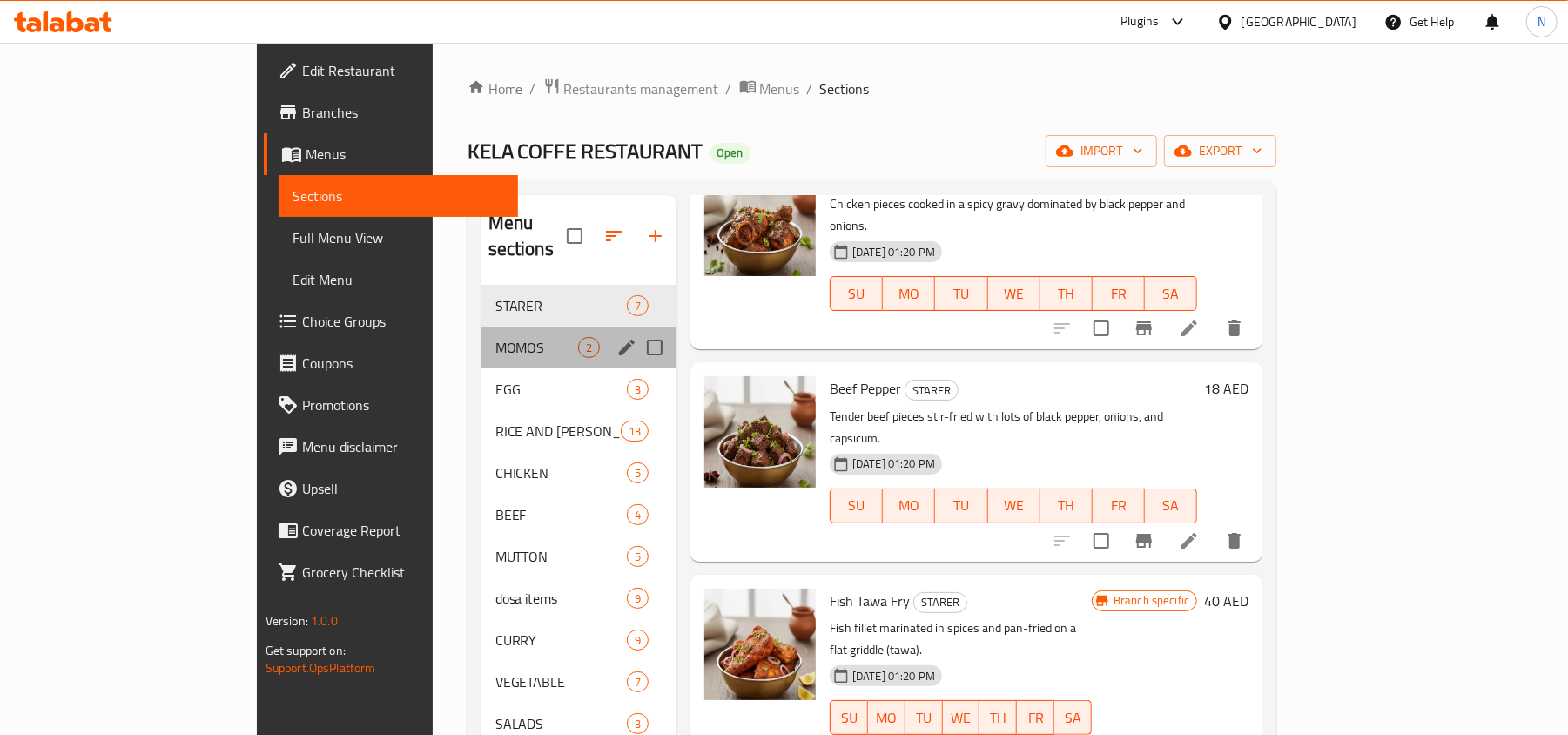
click at [481, 327] on div "MOMOS 2" at bounding box center [579, 348] width 195 height 42
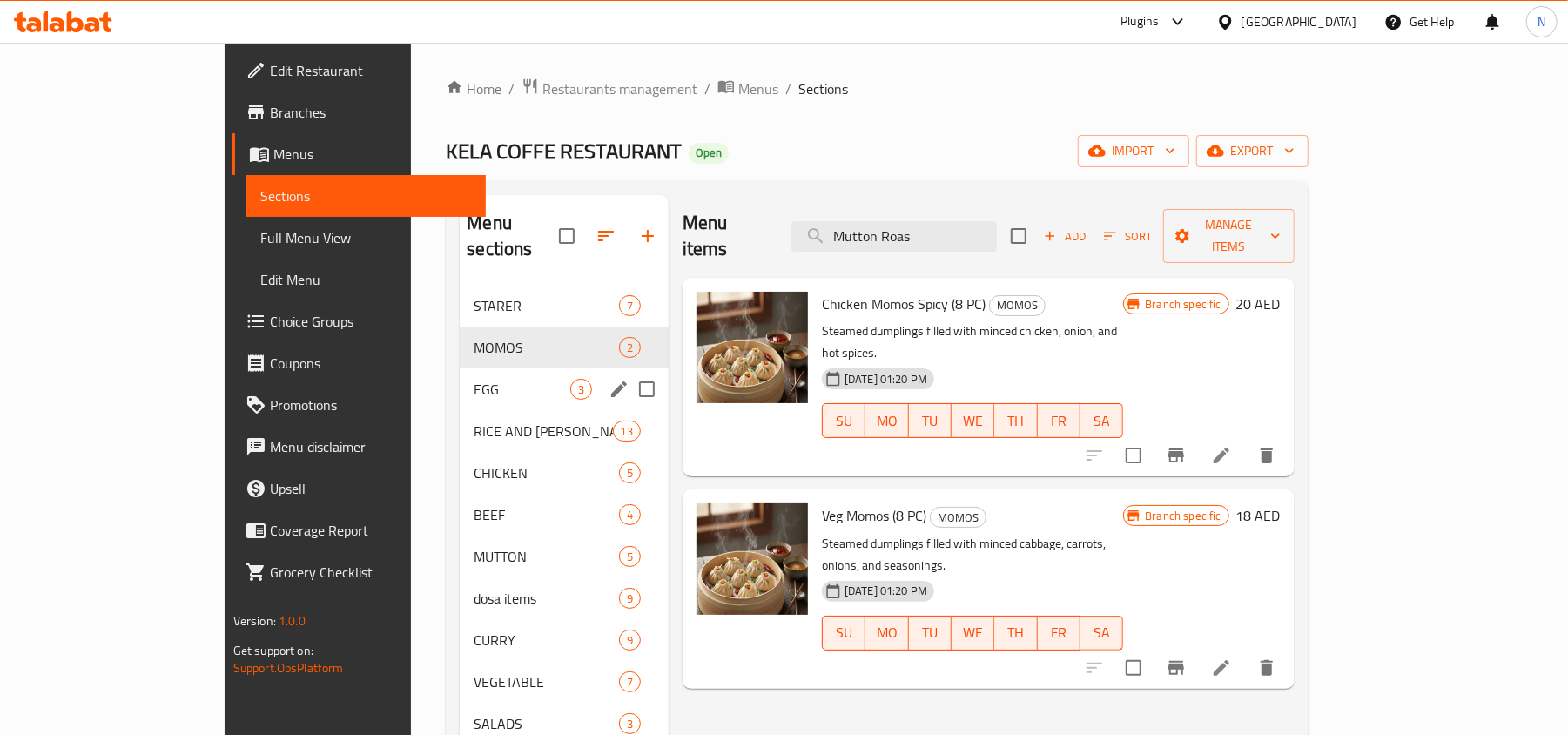
click at [473, 378] on span "EGG" at bounding box center [521, 389] width 96 height 21
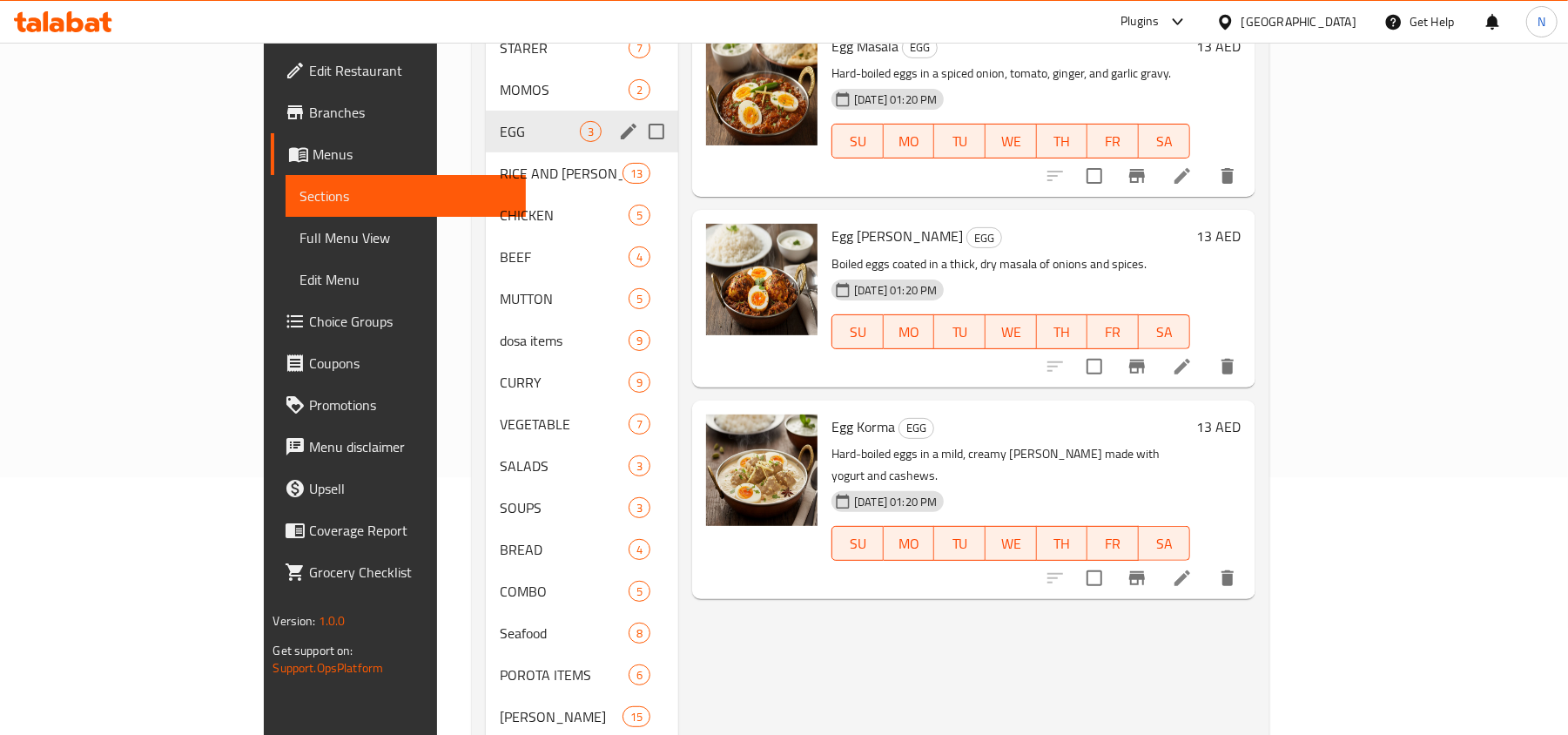
scroll to position [217, 0]
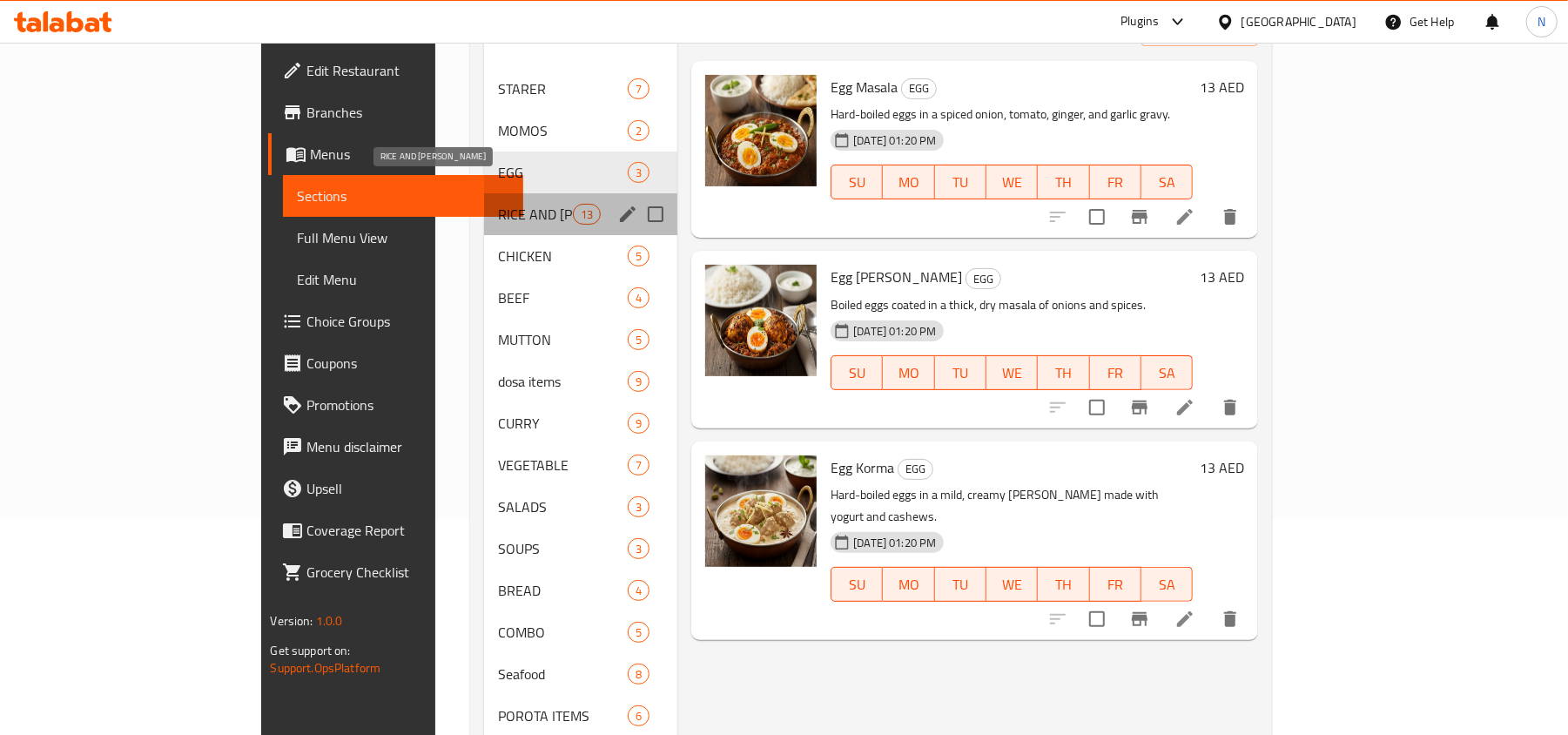
click at [498, 204] on span "RICE AND [PERSON_NAME]" at bounding box center [535, 214] width 75 height 21
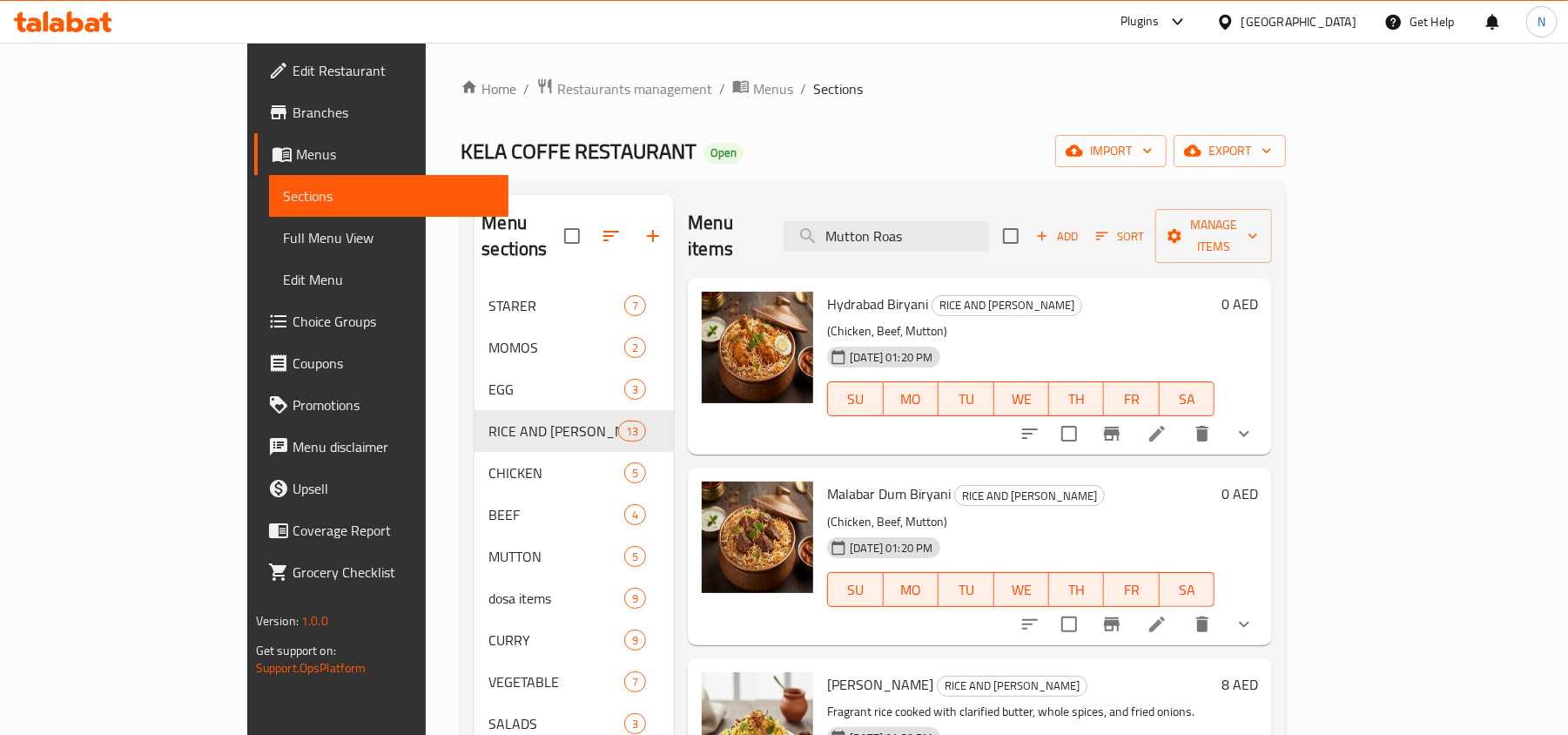
scroll to position [333, 0]
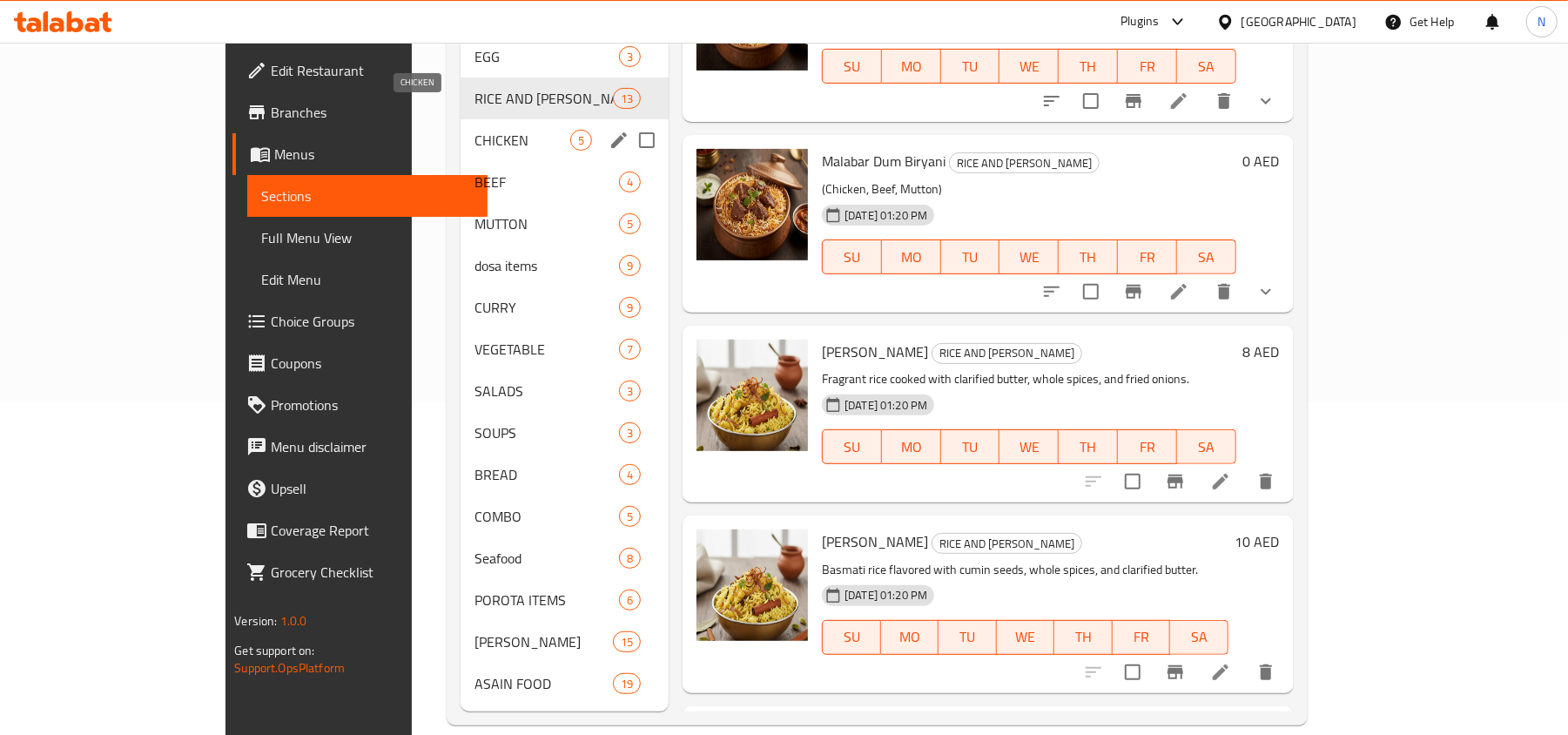
click at [474, 130] on span "CHICKEN" at bounding box center [521, 141] width 96 height 21
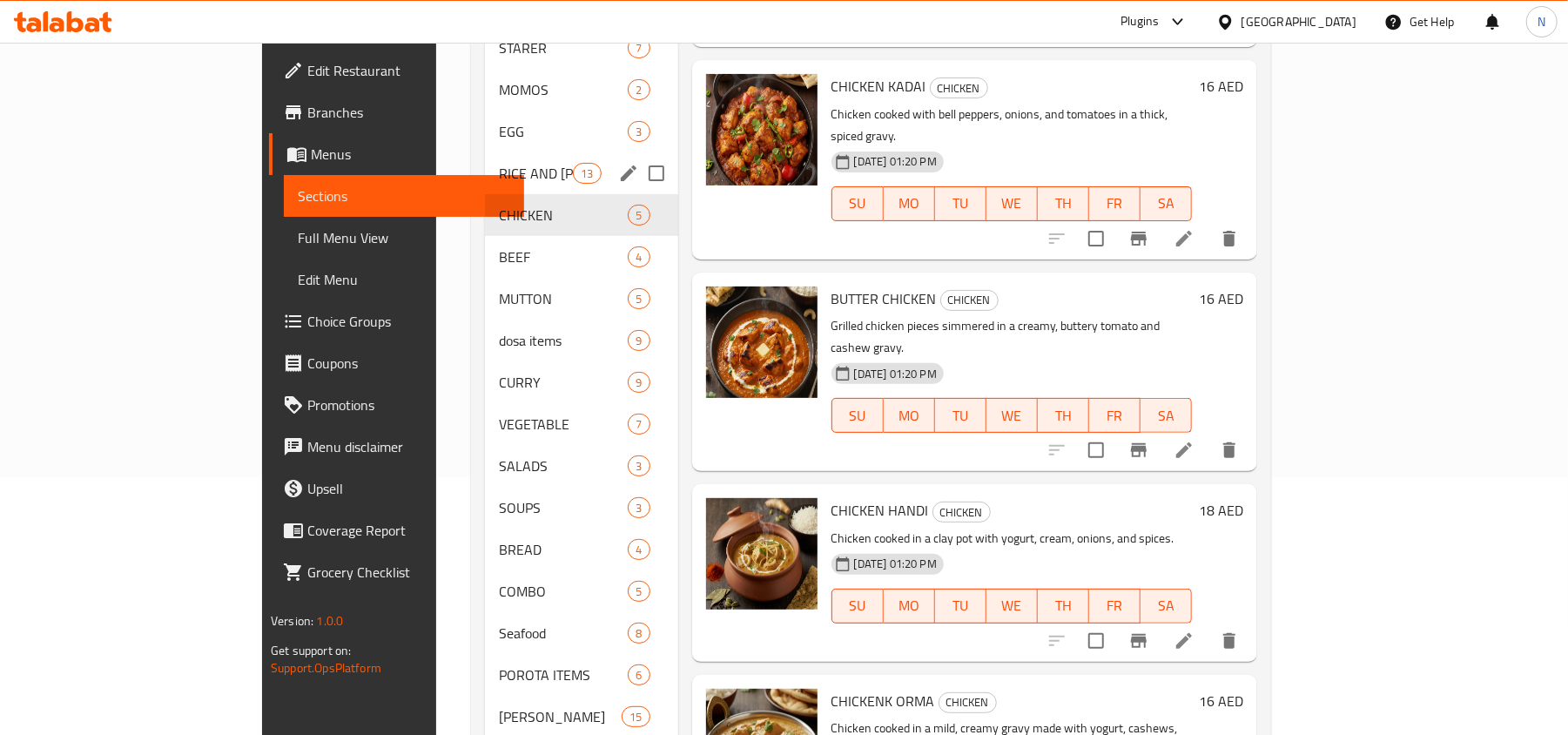
scroll to position [217, 0]
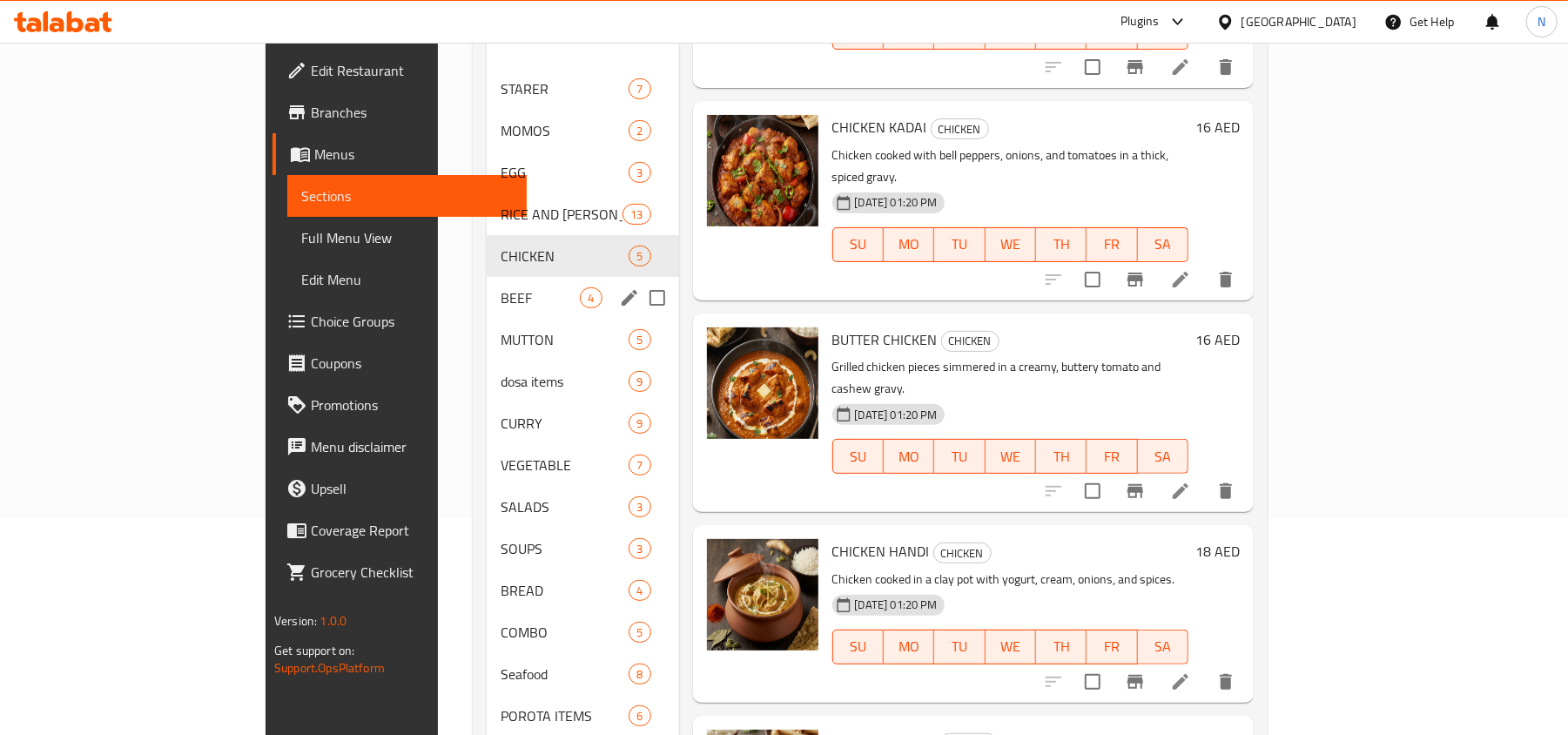
click at [500, 287] on span "BEEF" at bounding box center [540, 298] width 79 height 21
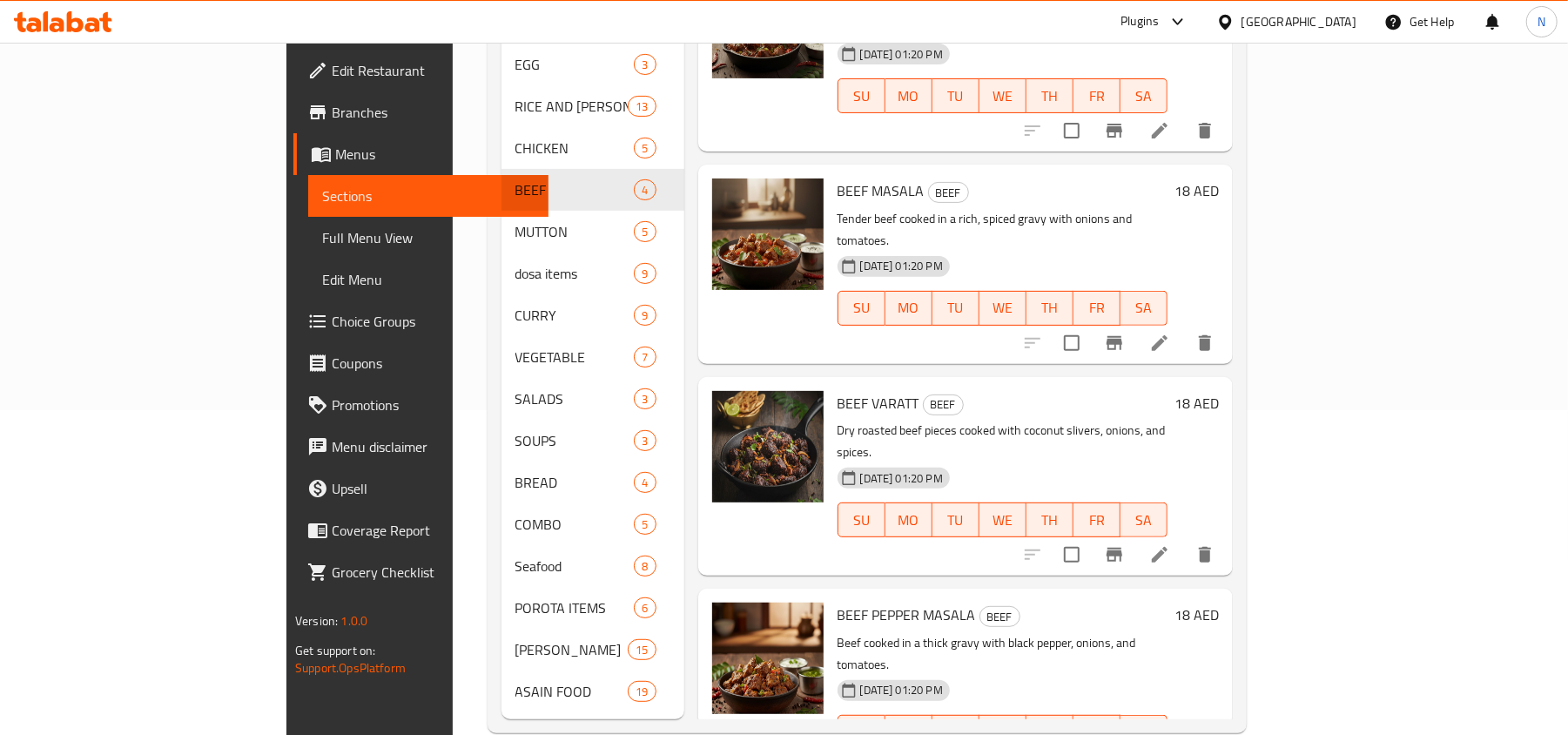
scroll to position [333, 0]
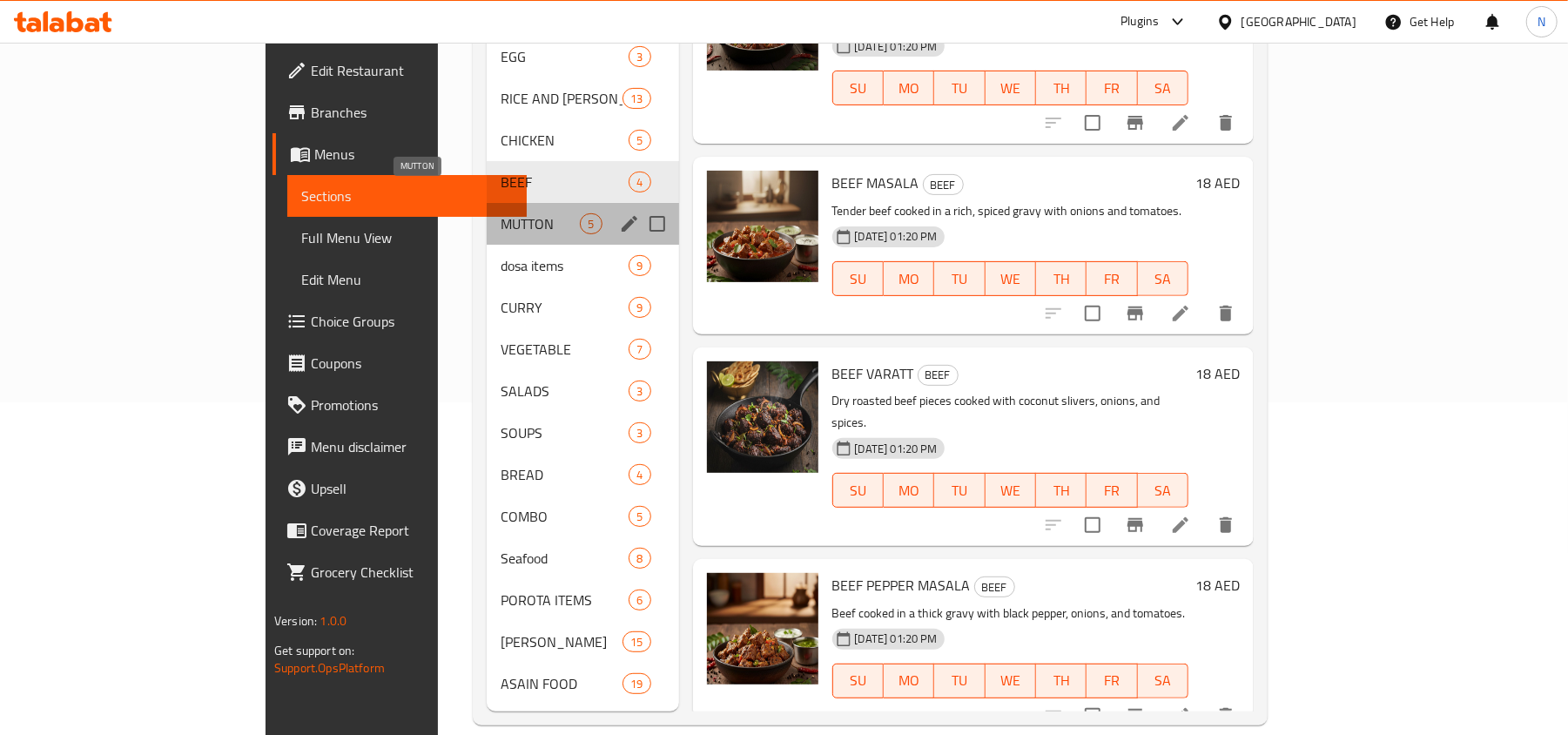
click at [500, 213] on span "MUTTON" at bounding box center [540, 224] width 79 height 21
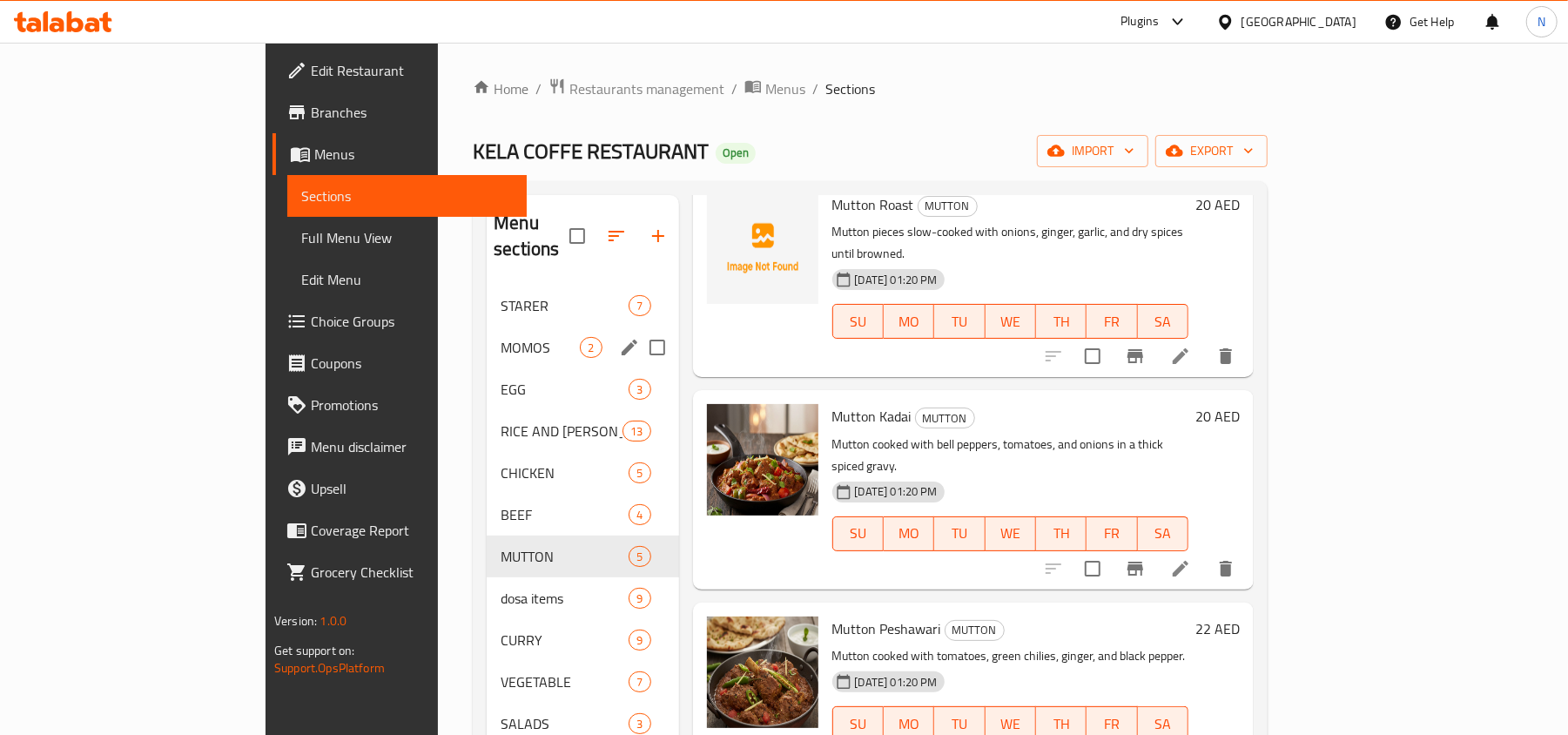
scroll to position [171, 0]
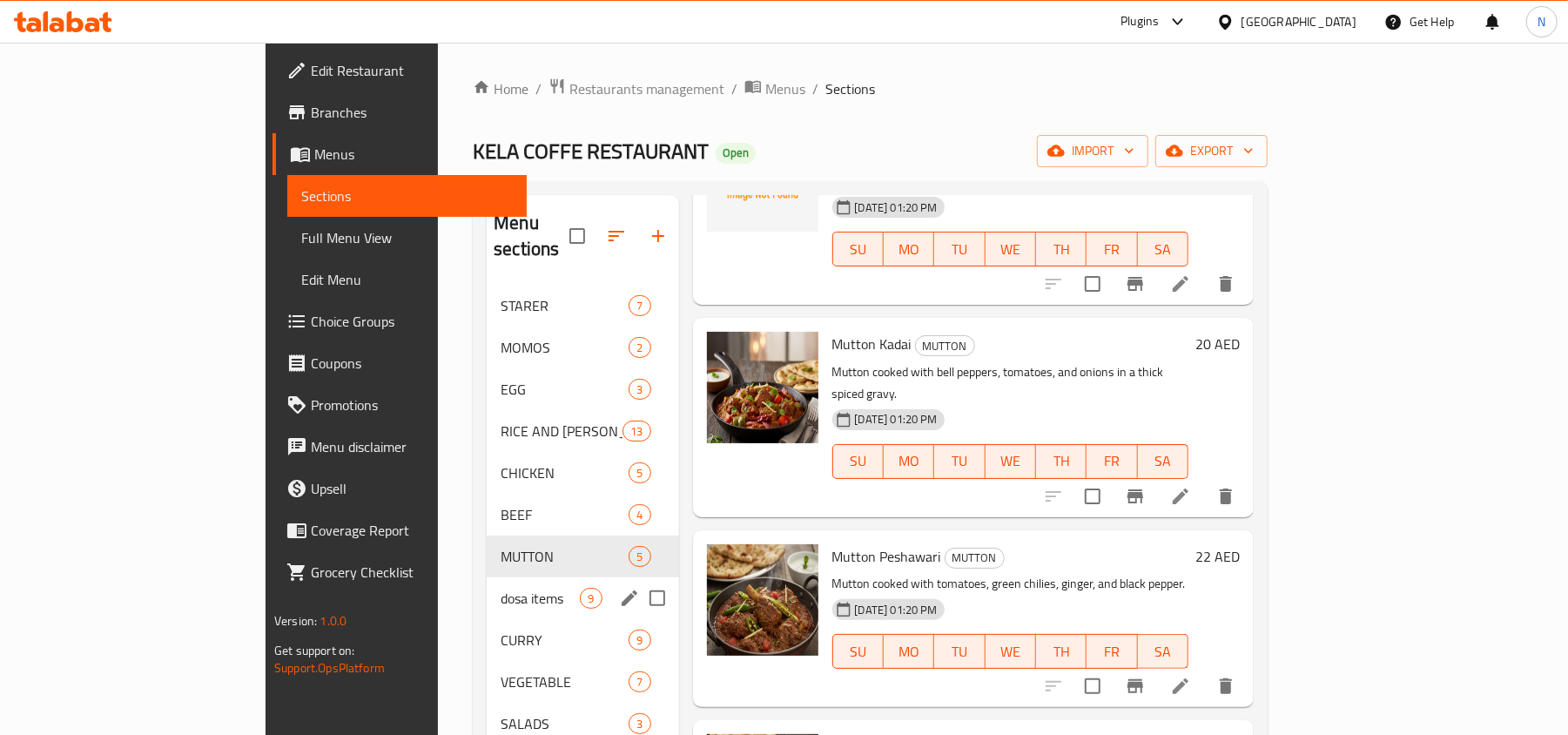
click at [500, 587] on span "dosa items" at bounding box center [540, 598] width 79 height 21
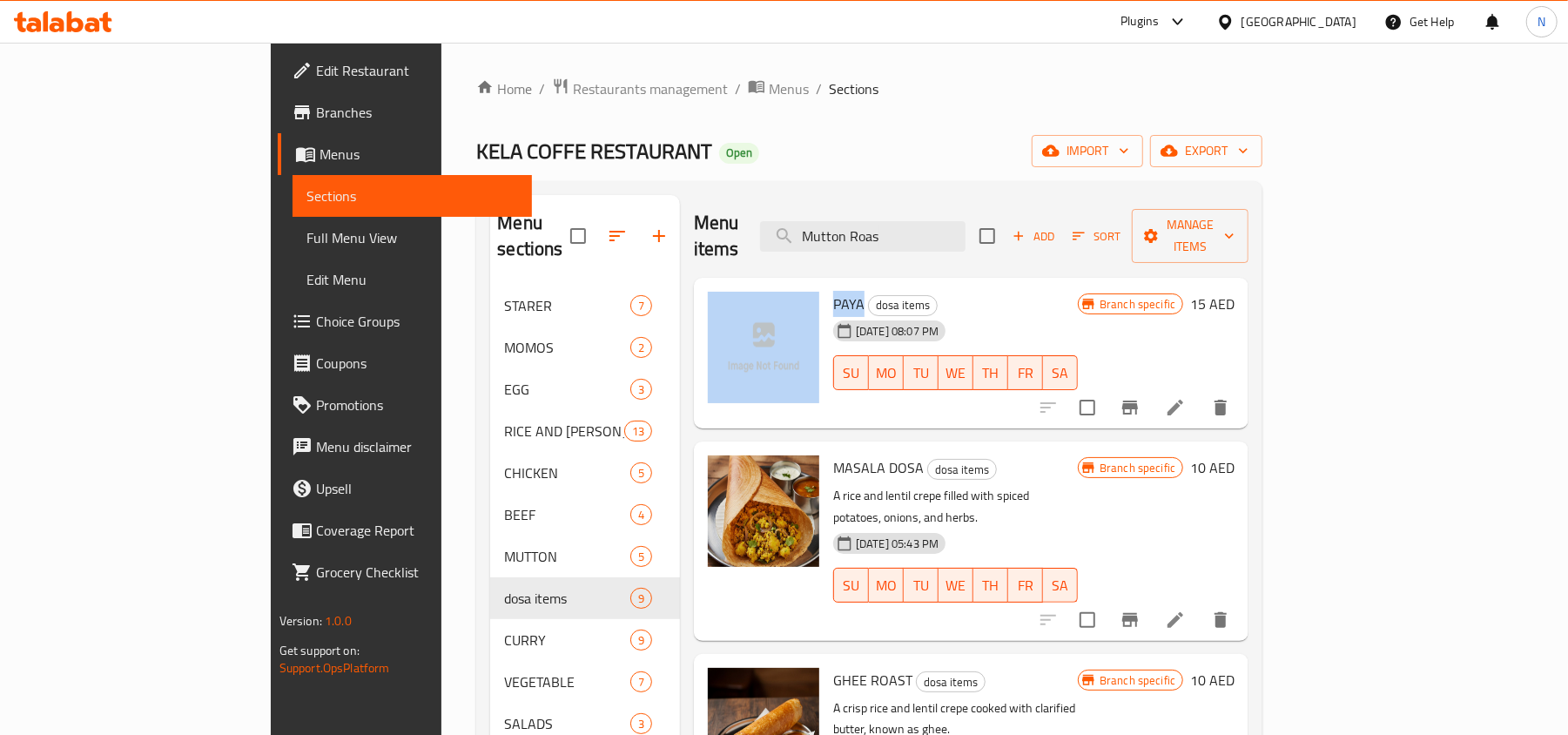
drag, startPoint x: 783, startPoint y: 278, endPoint x: 794, endPoint y: 277, distance: 11.0
click at [794, 285] on div "PAYA dosa items 29-09-2025 08:07 PM SU MO TU WE TH FR SA Branch specific 15 AED" at bounding box center [971, 353] width 541 height 138
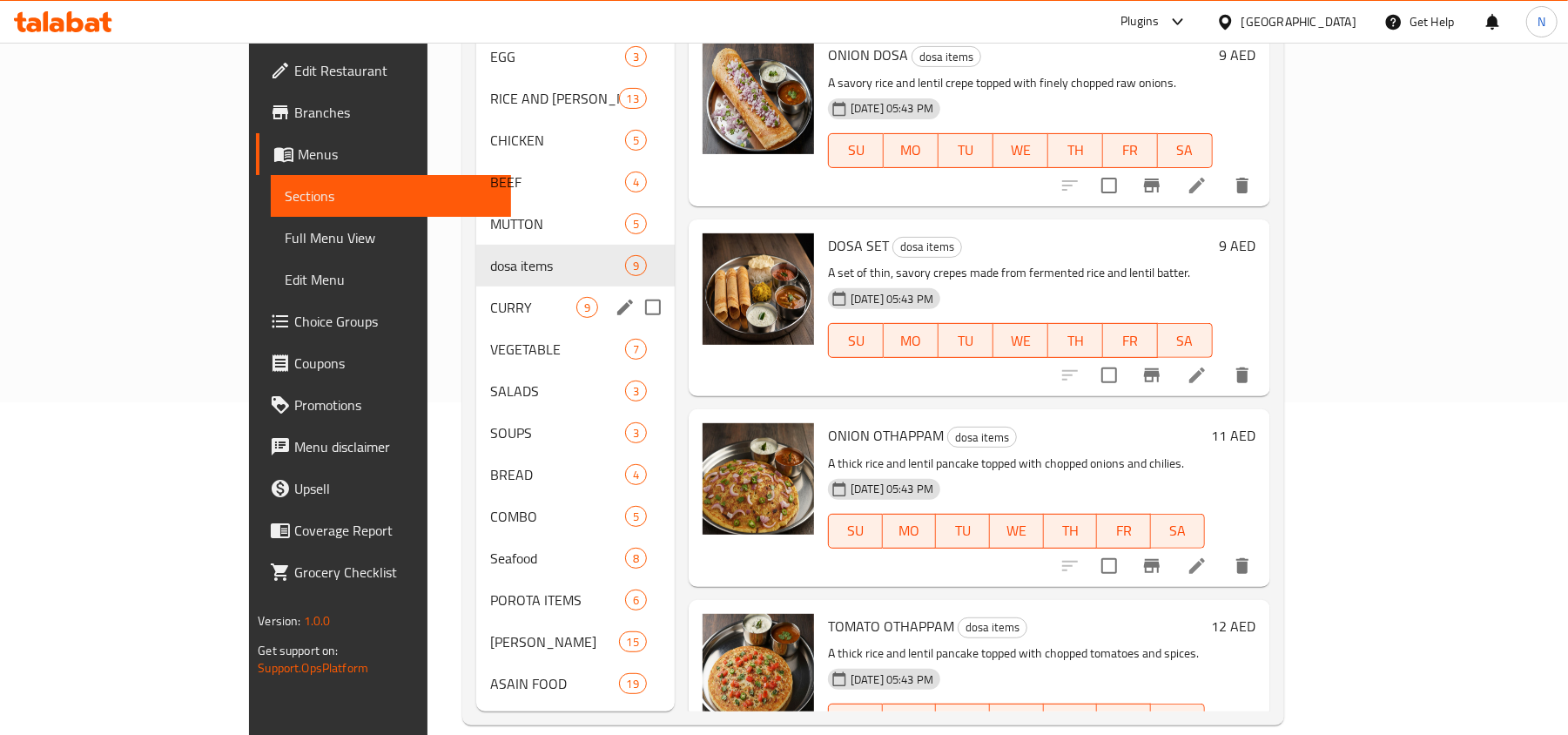
click at [490, 297] on span "CURRY" at bounding box center [533, 307] width 86 height 21
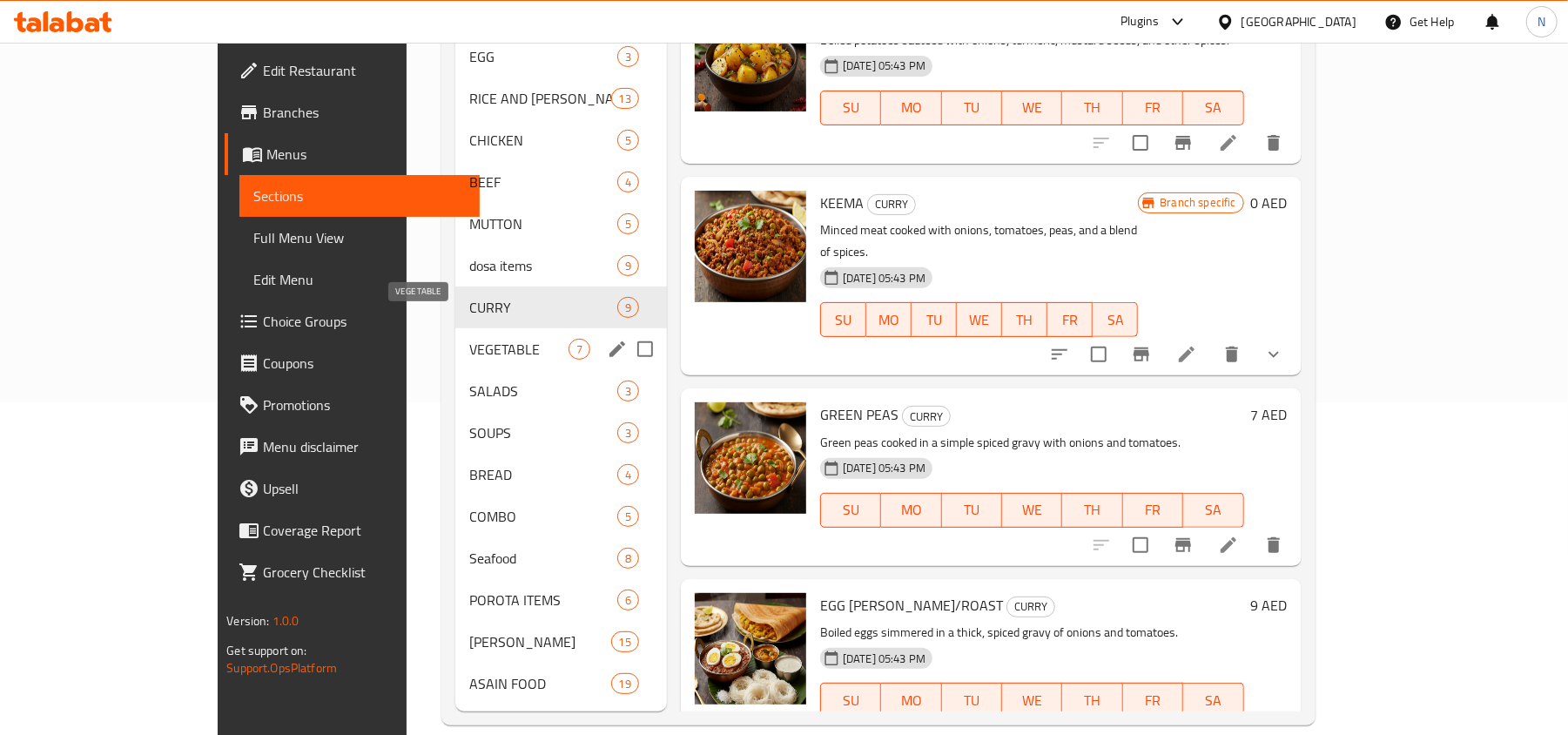
click at [469, 339] on span "VEGETABLE" at bounding box center [518, 349] width 99 height 21
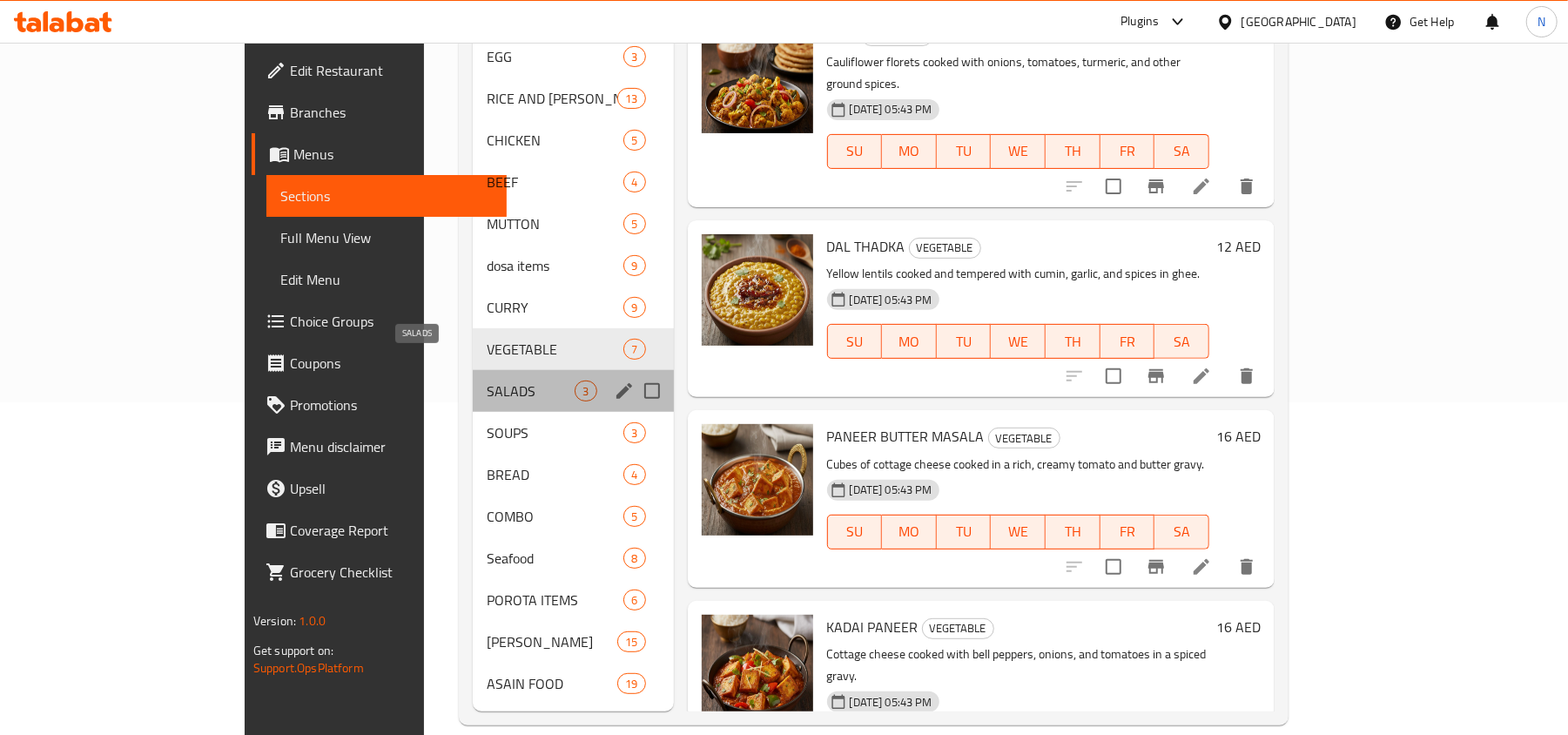
click at [486, 380] on span "SALADS" at bounding box center [530, 391] width 88 height 21
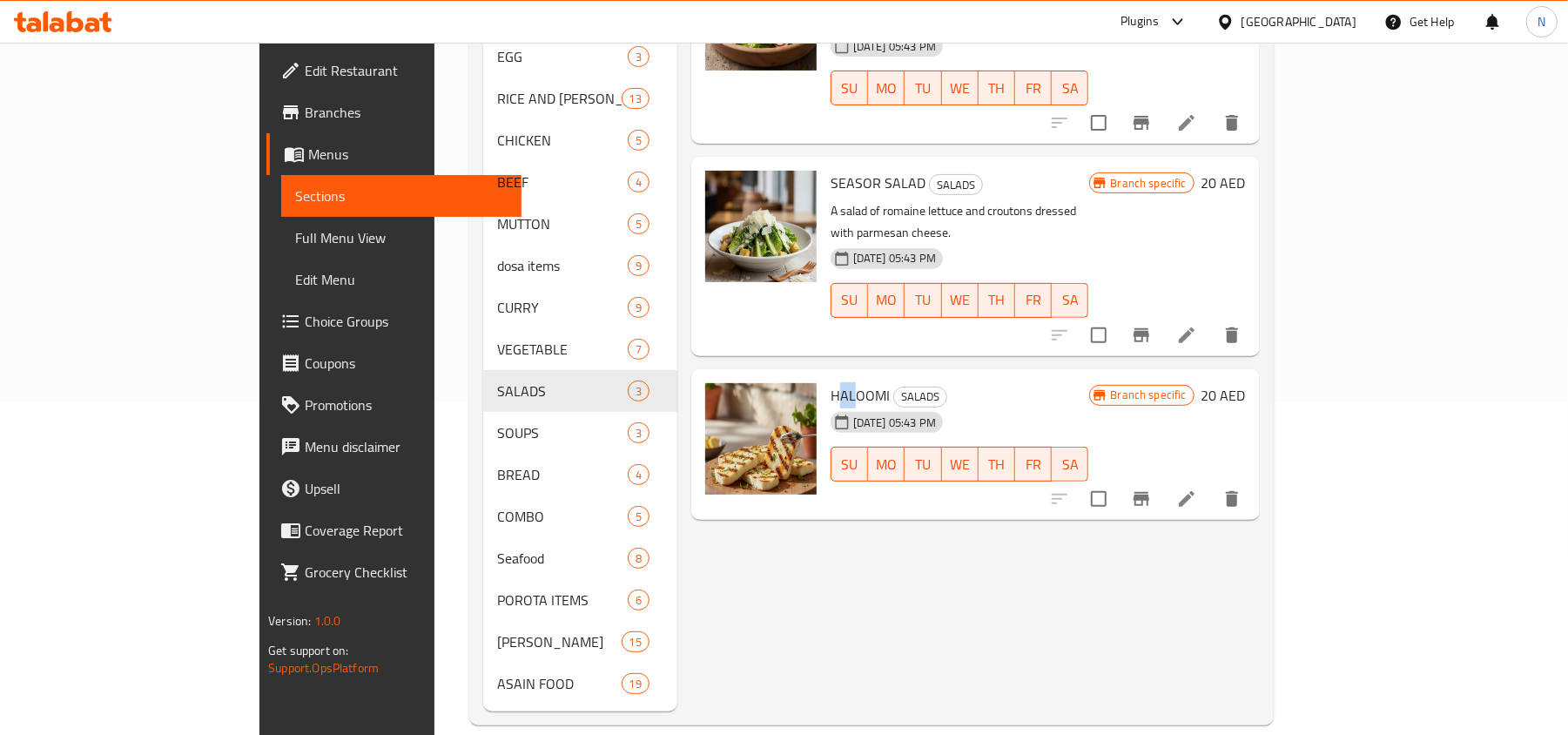
drag, startPoint x: 770, startPoint y: 325, endPoint x: 798, endPoint y: 325, distance: 28.0
click at [831, 382] on span "HALOOMI" at bounding box center [860, 395] width 59 height 26
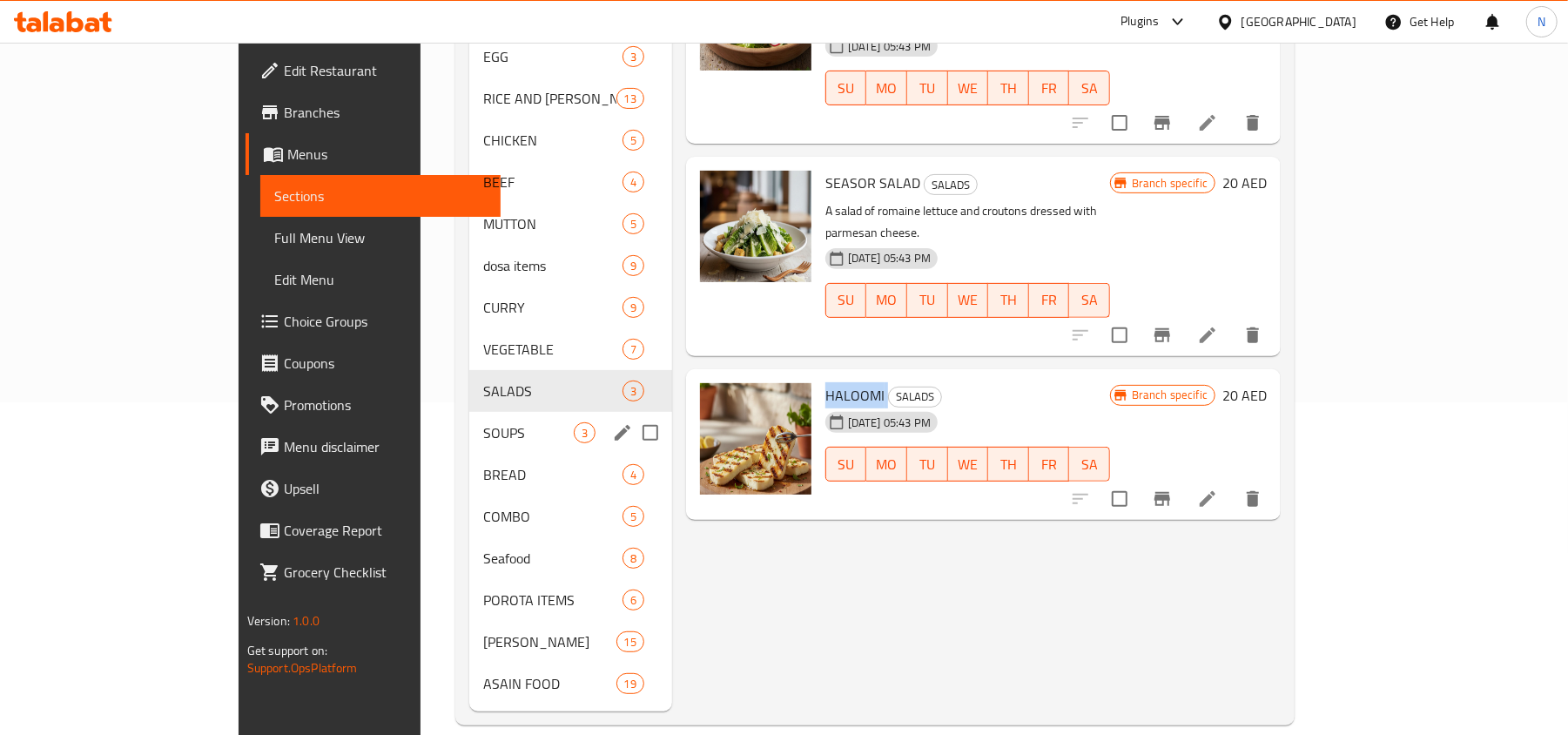
click at [483, 422] on span "SOUPS" at bounding box center [528, 433] width 90 height 21
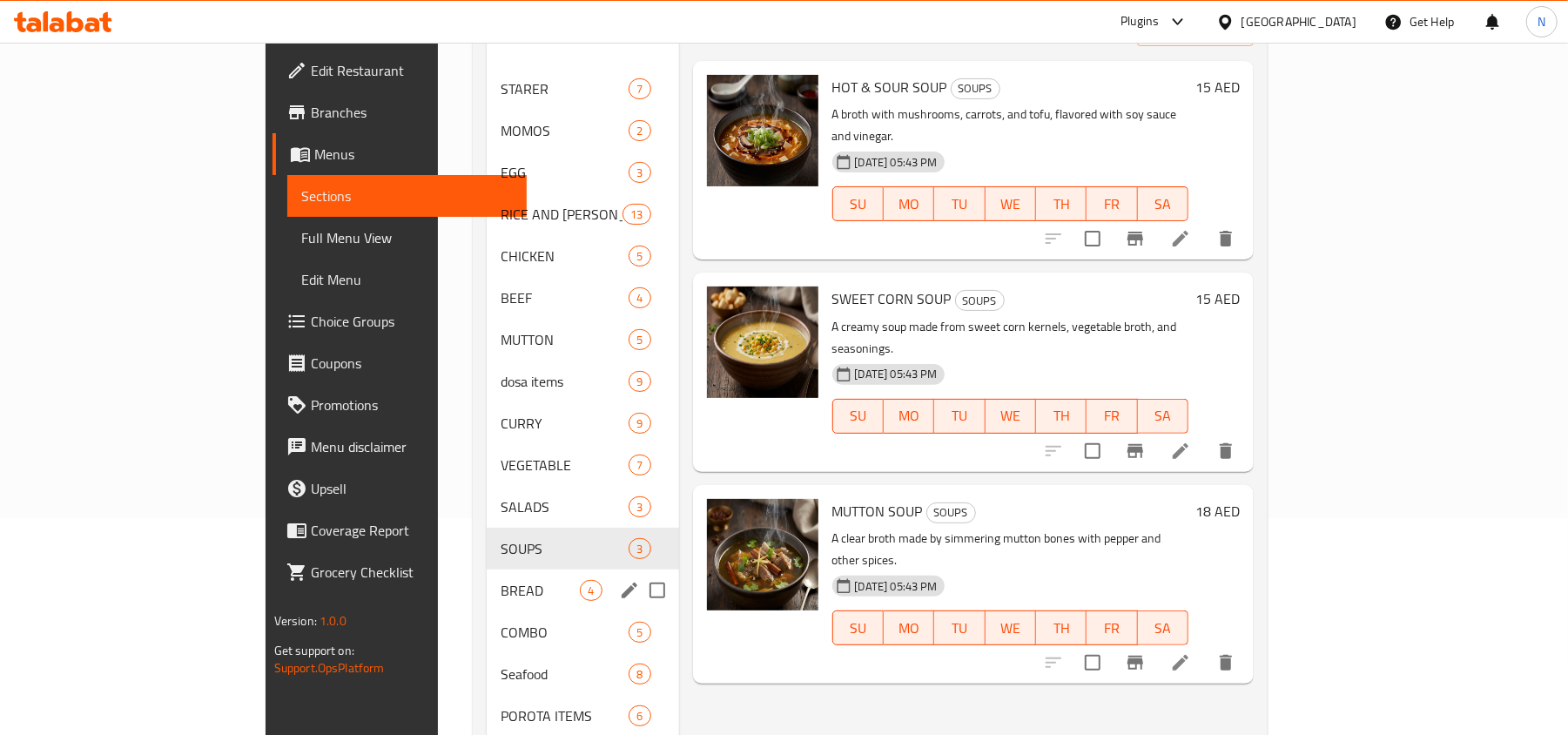
click at [500, 580] on span "BREAD" at bounding box center [540, 590] width 79 height 21
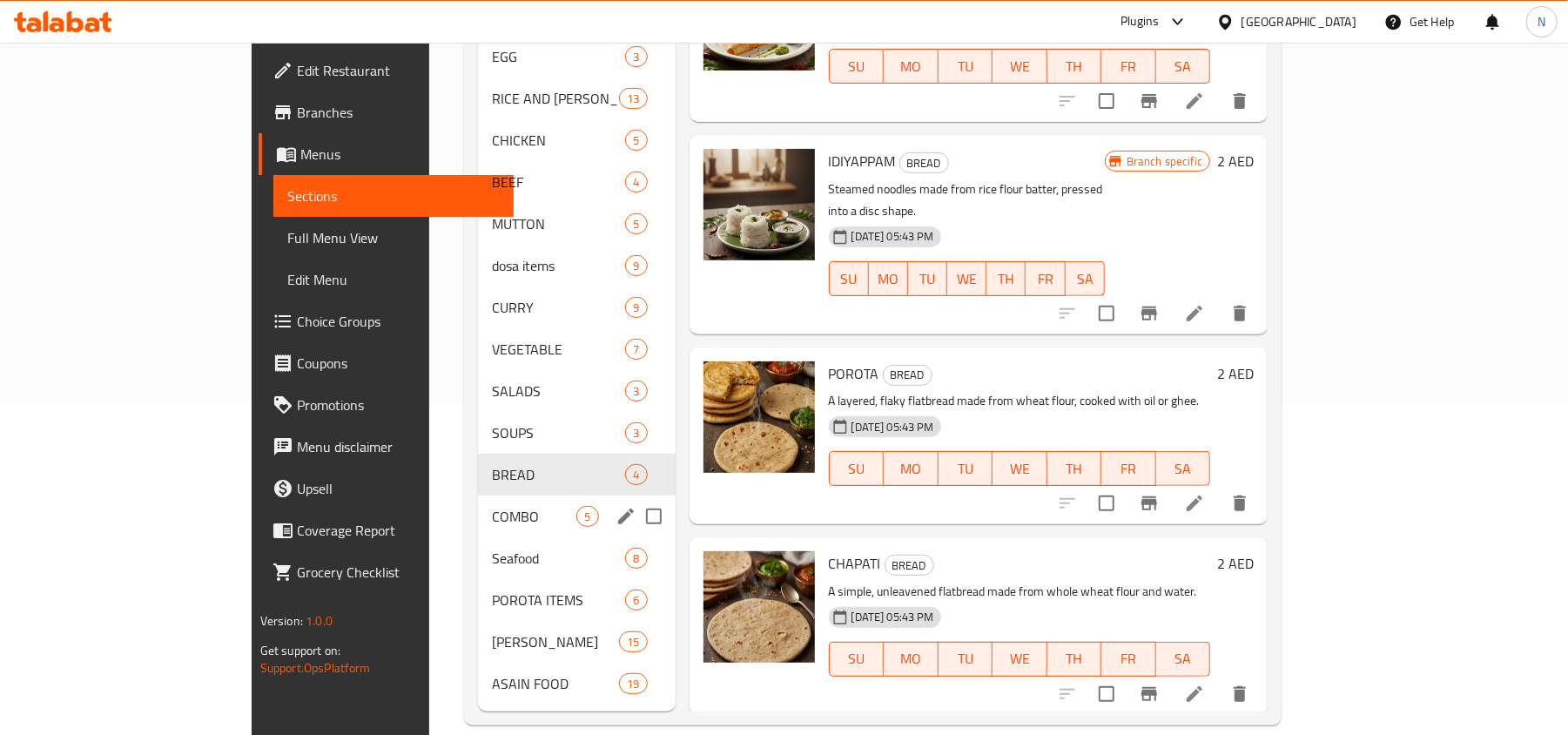
click at [478, 495] on div "COMBO 5" at bounding box center [576, 516] width 198 height 42
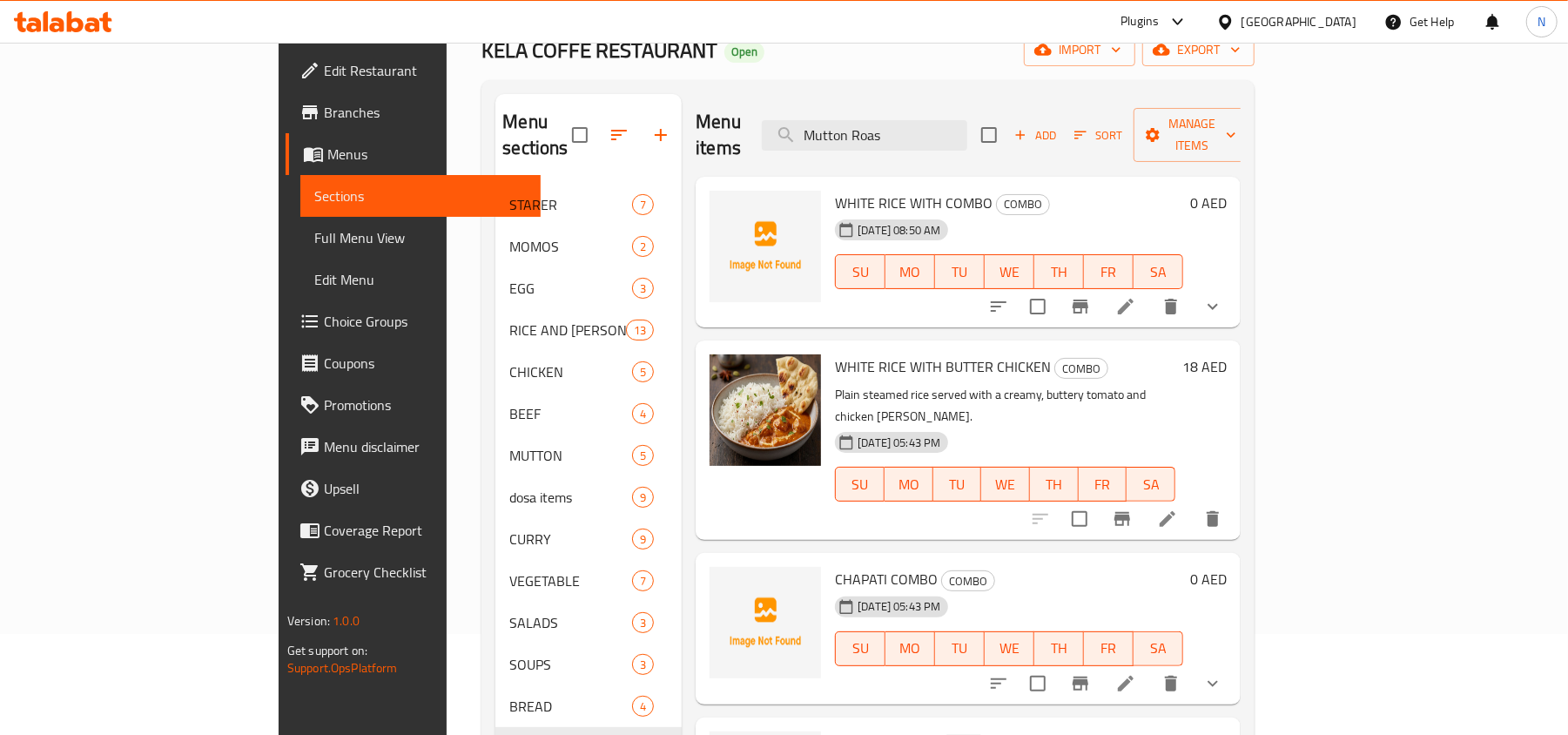
click at [835, 190] on span "WHITE RICE WITH COMBO" at bounding box center [913, 203] width 157 height 26
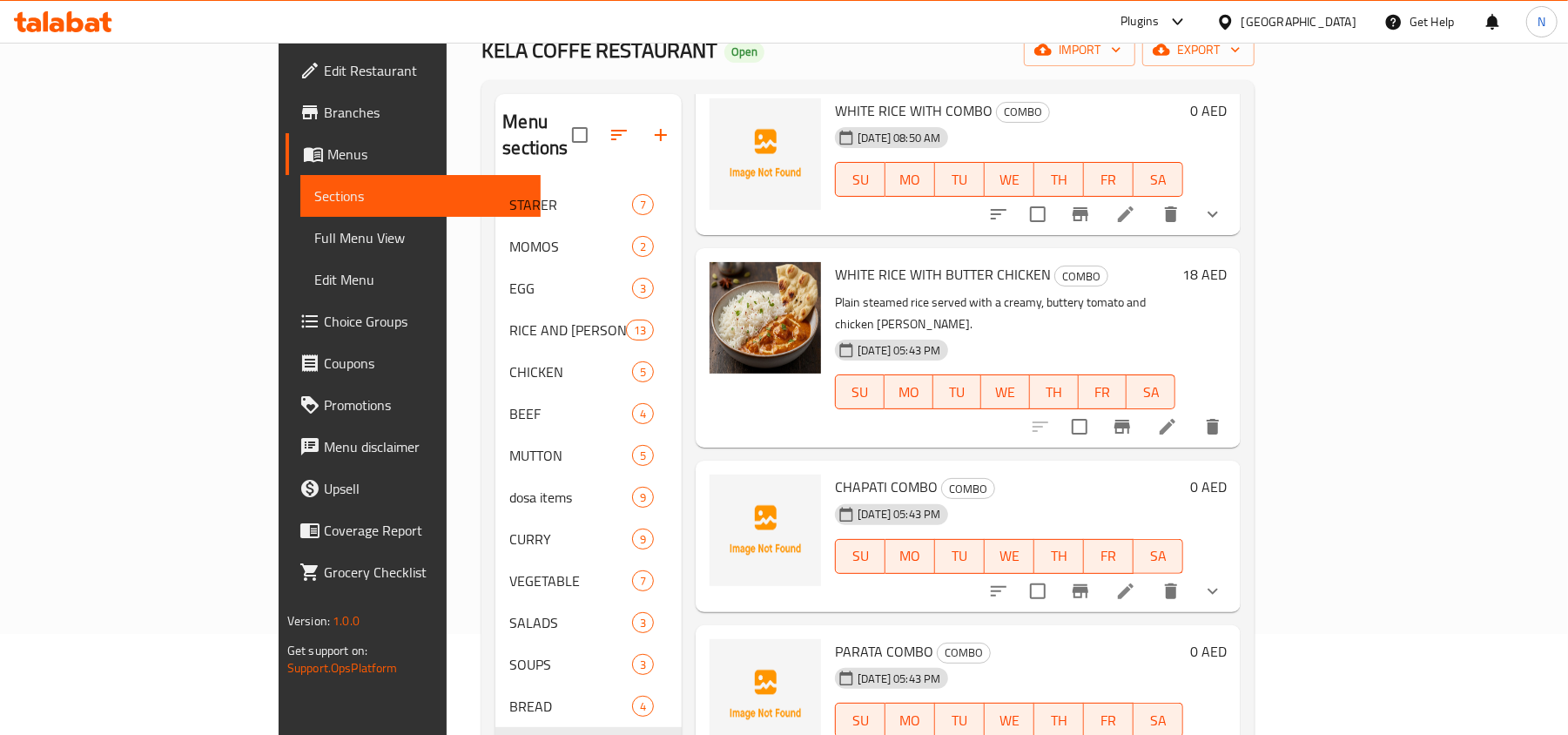
click at [835, 473] on span "CHAPATI COMBO" at bounding box center [886, 486] width 103 height 26
click at [820, 574] on div "Menu items Mutton Roas Add Sort Manage items WHITE RICE WITH COMBO COMBO 29-09-…" at bounding box center [960, 518] width 559 height 849
click at [835, 638] on span "PARATA COMBO" at bounding box center [884, 652] width 98 height 26
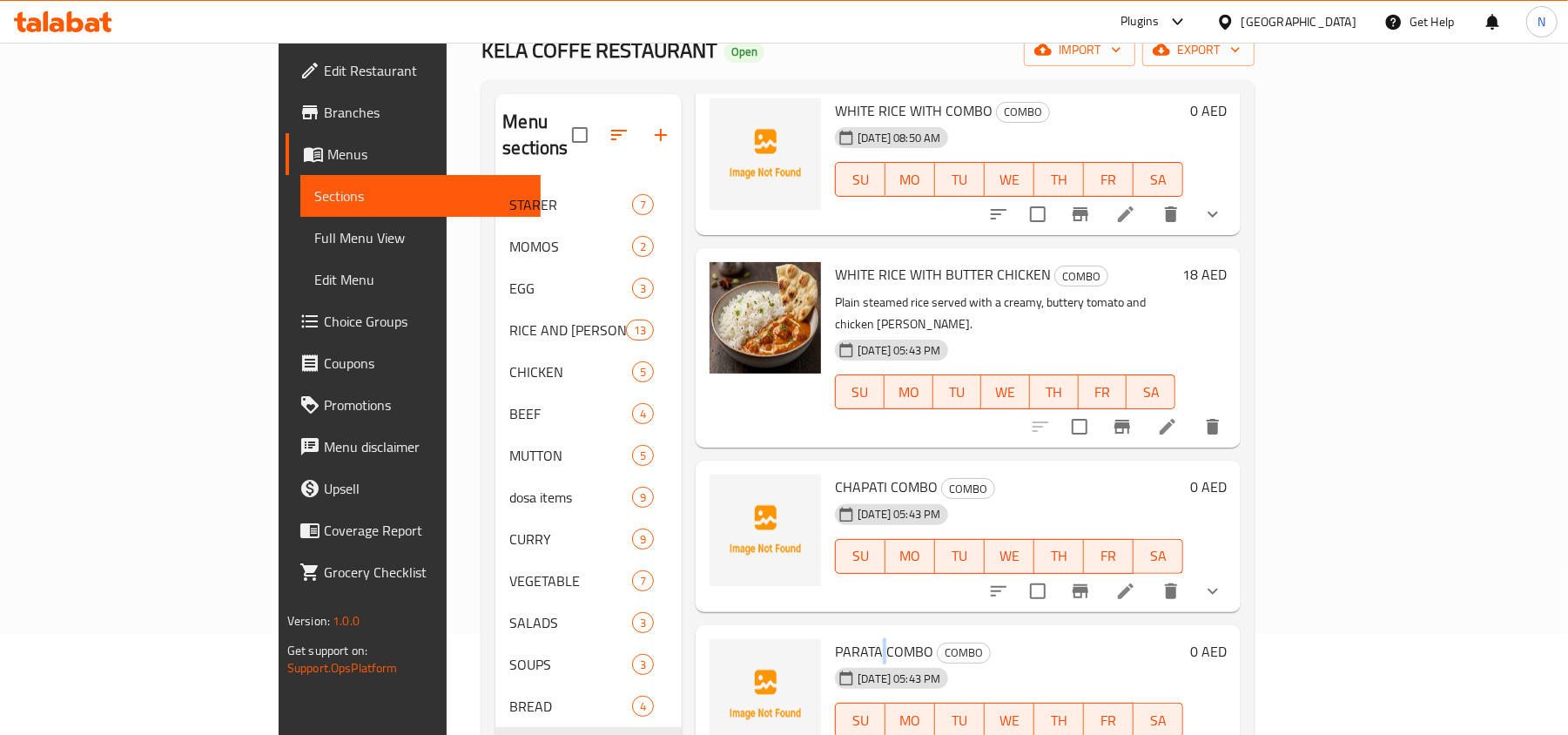
click at [835, 638] on span "PARATA COMBO" at bounding box center [884, 652] width 98 height 26
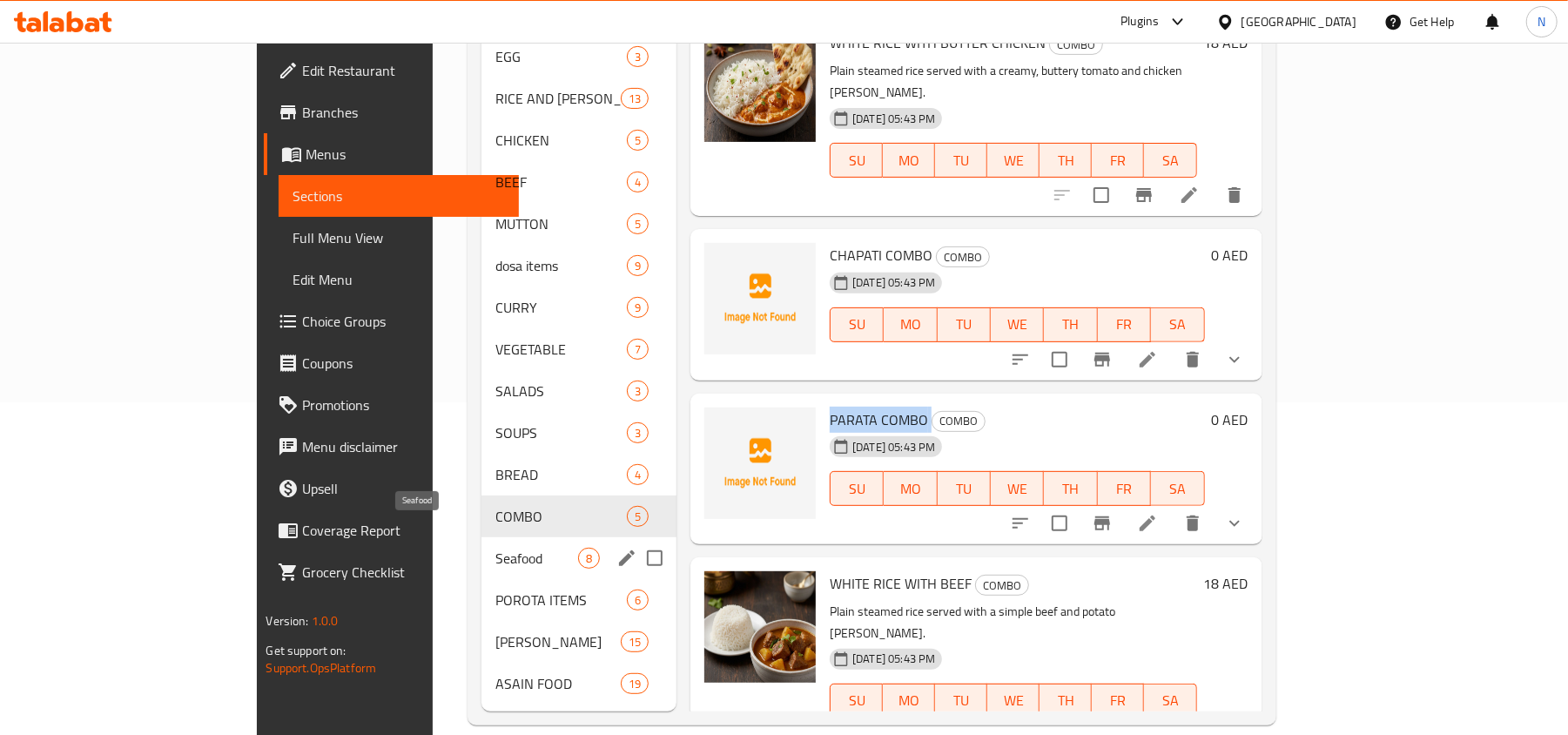
click at [495, 548] on span "Seafood" at bounding box center [536, 558] width 83 height 21
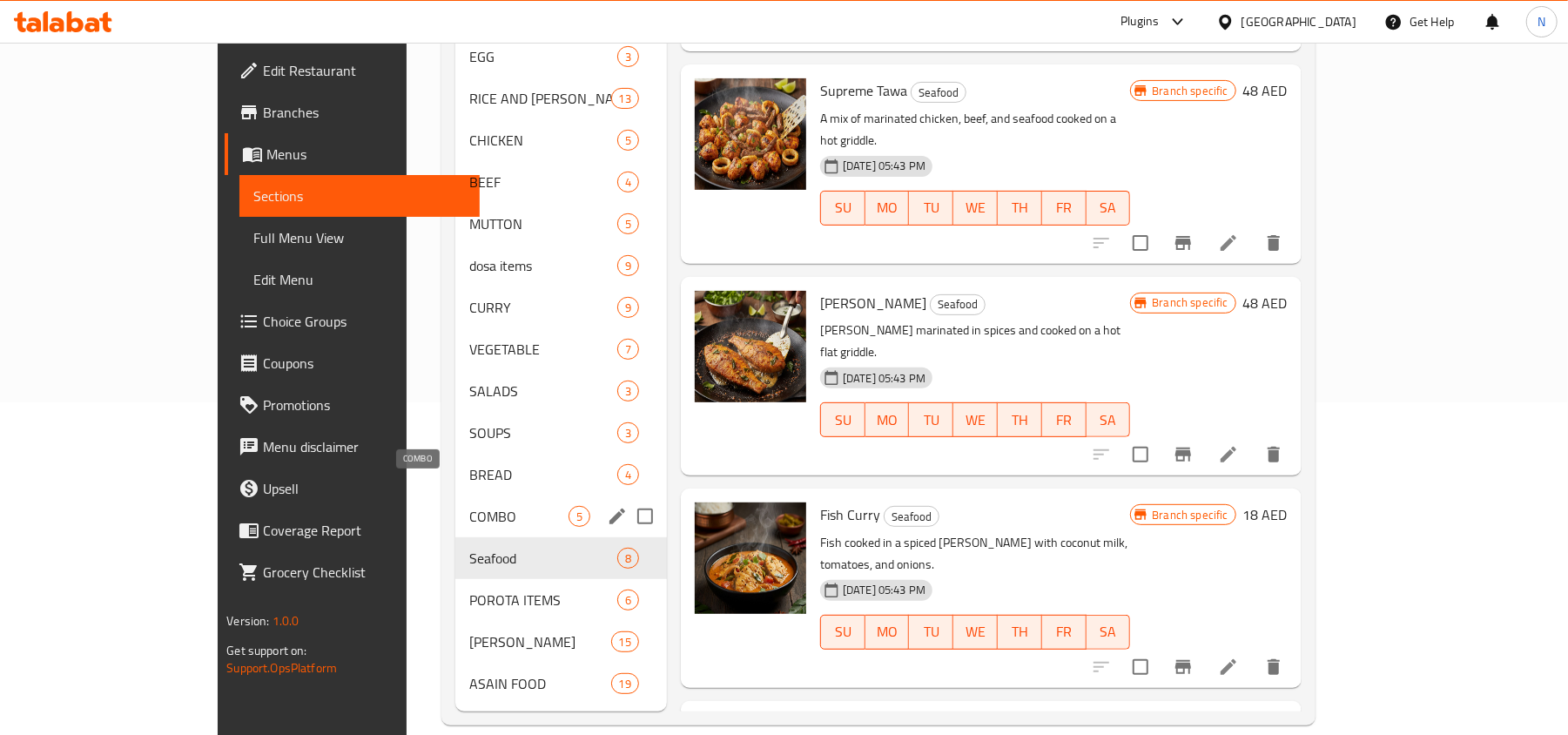
click at [469, 506] on span "COMBO" at bounding box center [518, 516] width 99 height 21
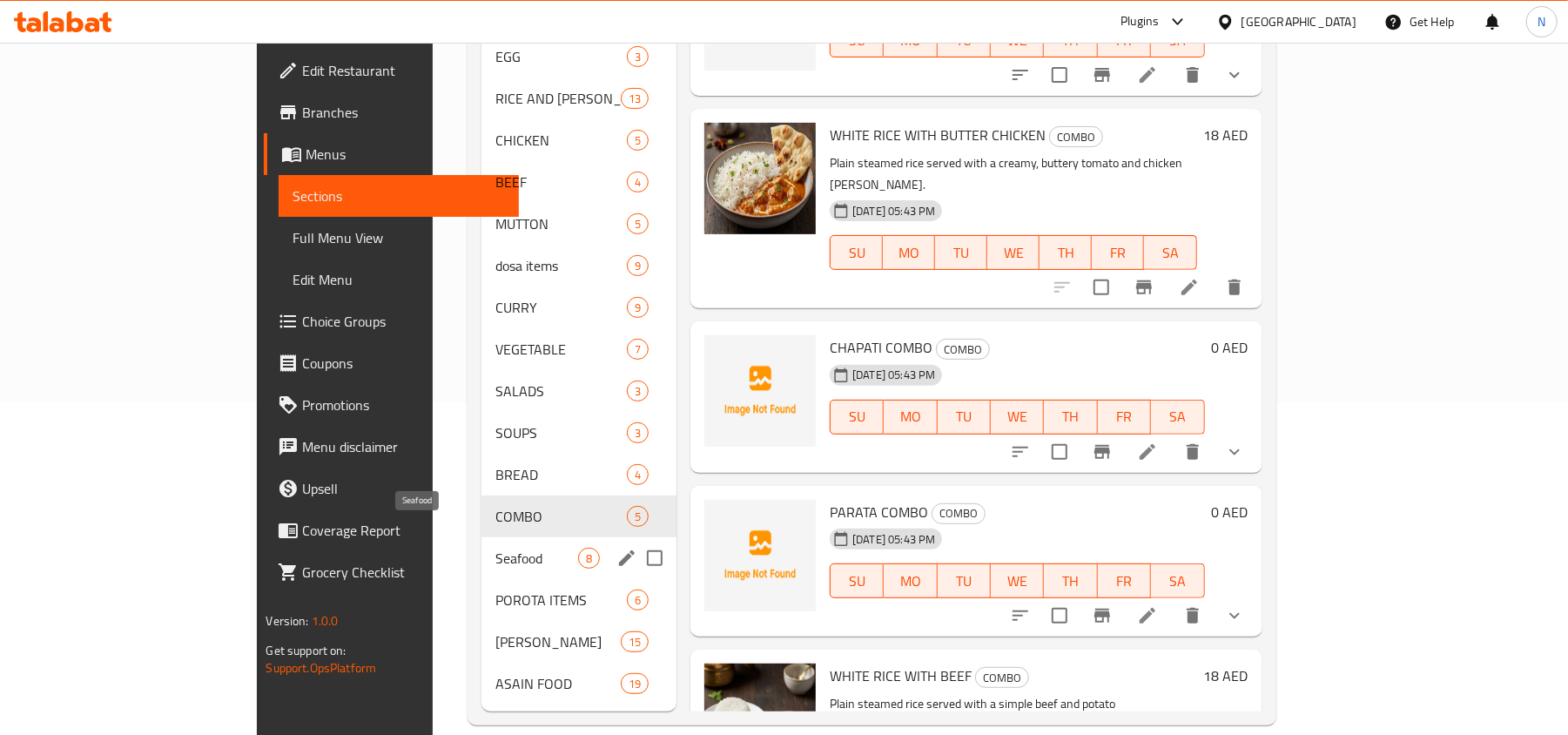
click at [495, 548] on span "Seafood" at bounding box center [536, 558] width 83 height 21
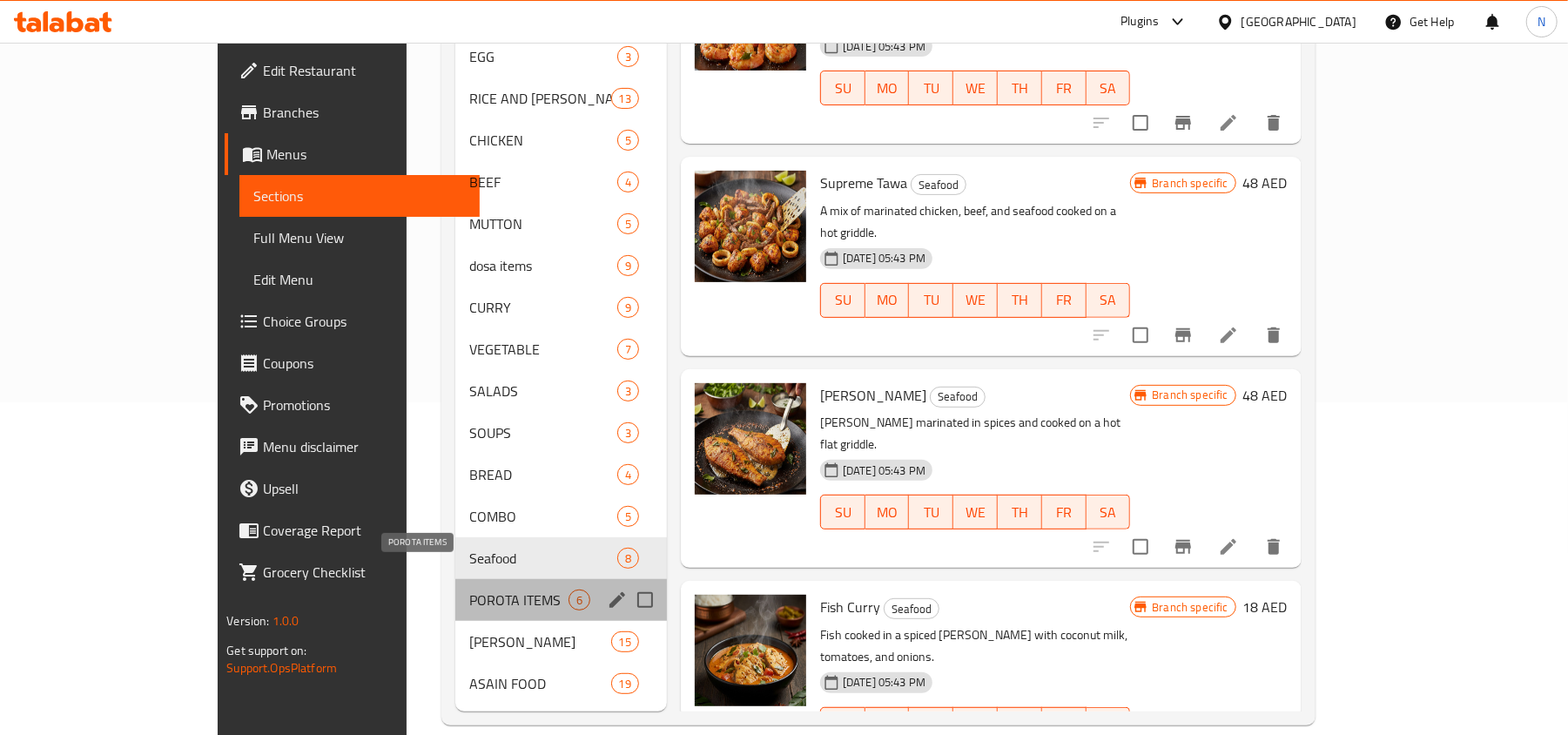
click at [469, 589] on span "POROTA ITEMS" at bounding box center [518, 600] width 99 height 21
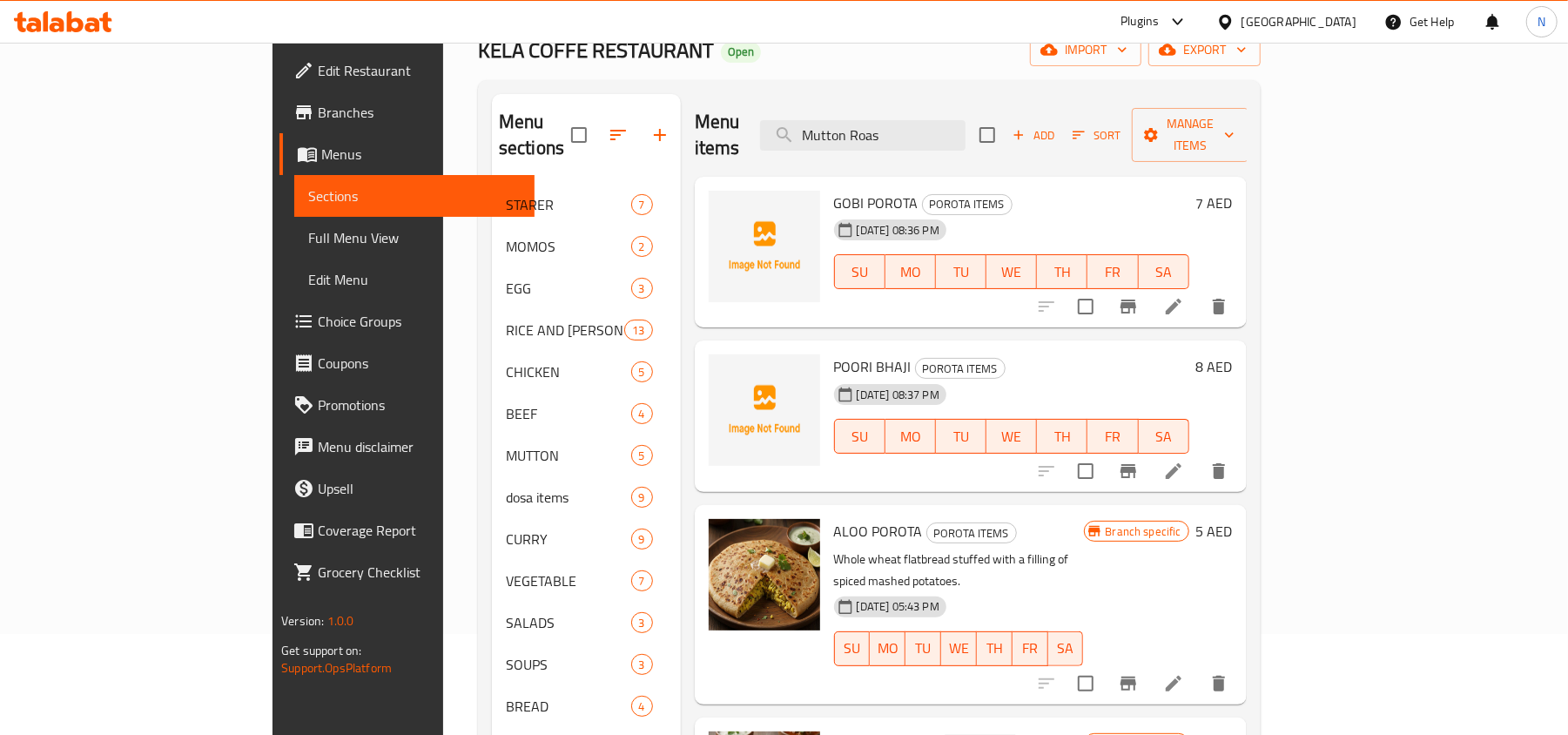
click at [834, 354] on span "POORI BHAJI" at bounding box center [873, 367] width 77 height 26
click at [834, 190] on span "GOBI POROTA" at bounding box center [876, 203] width 84 height 26
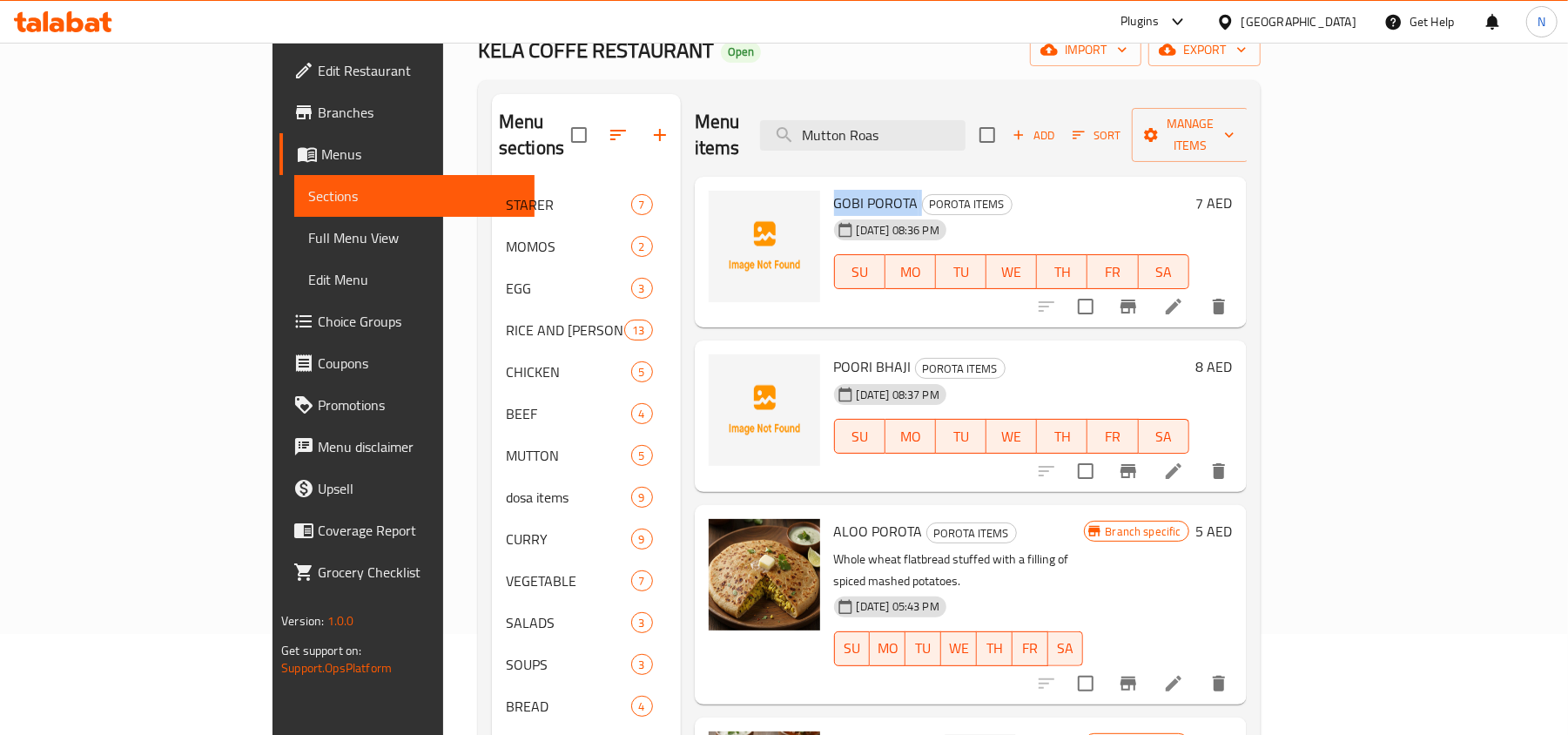
click at [834, 190] on span "GOBI POROTA" at bounding box center [876, 203] width 84 height 26
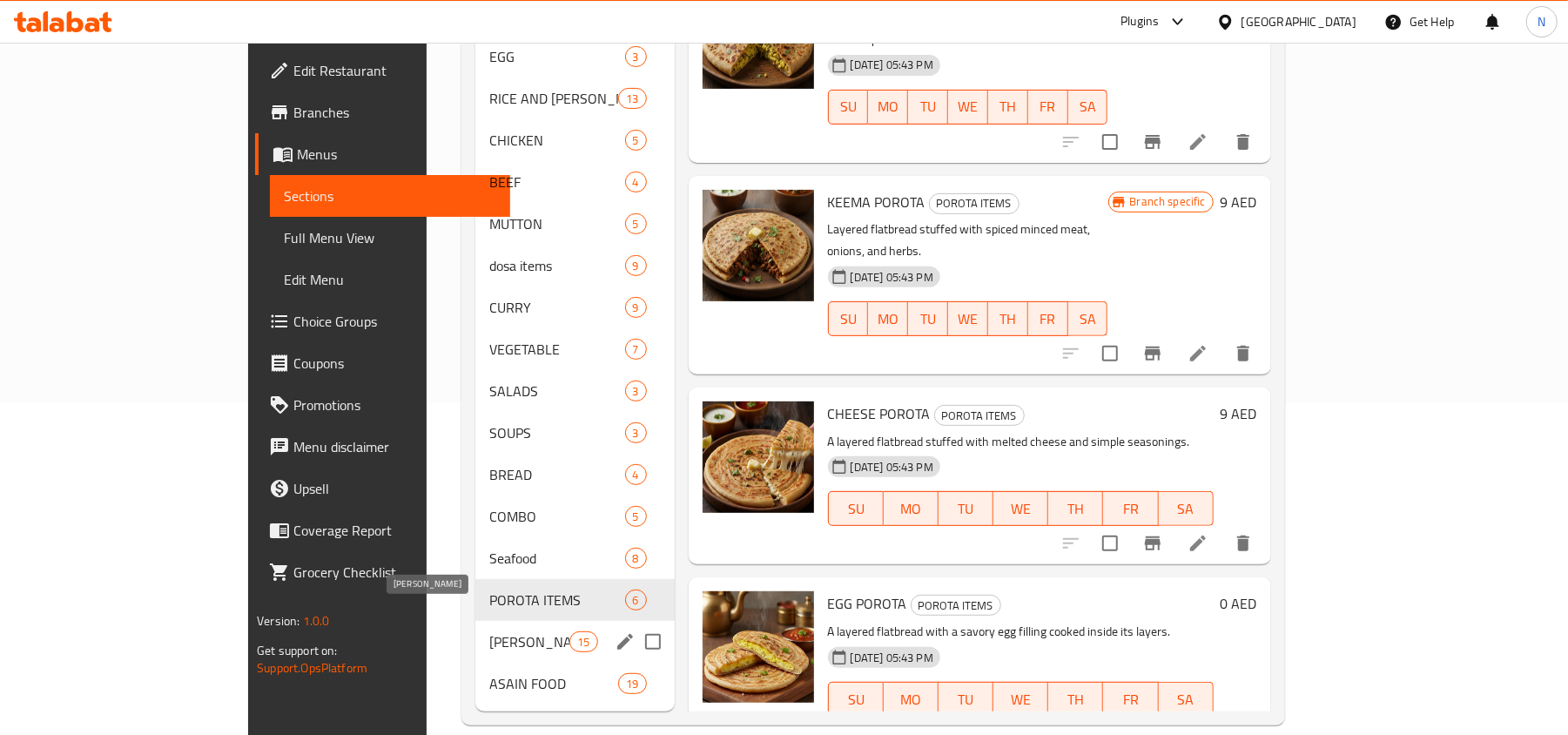
click at [489, 631] on span "[PERSON_NAME]" at bounding box center [529, 642] width 80 height 21
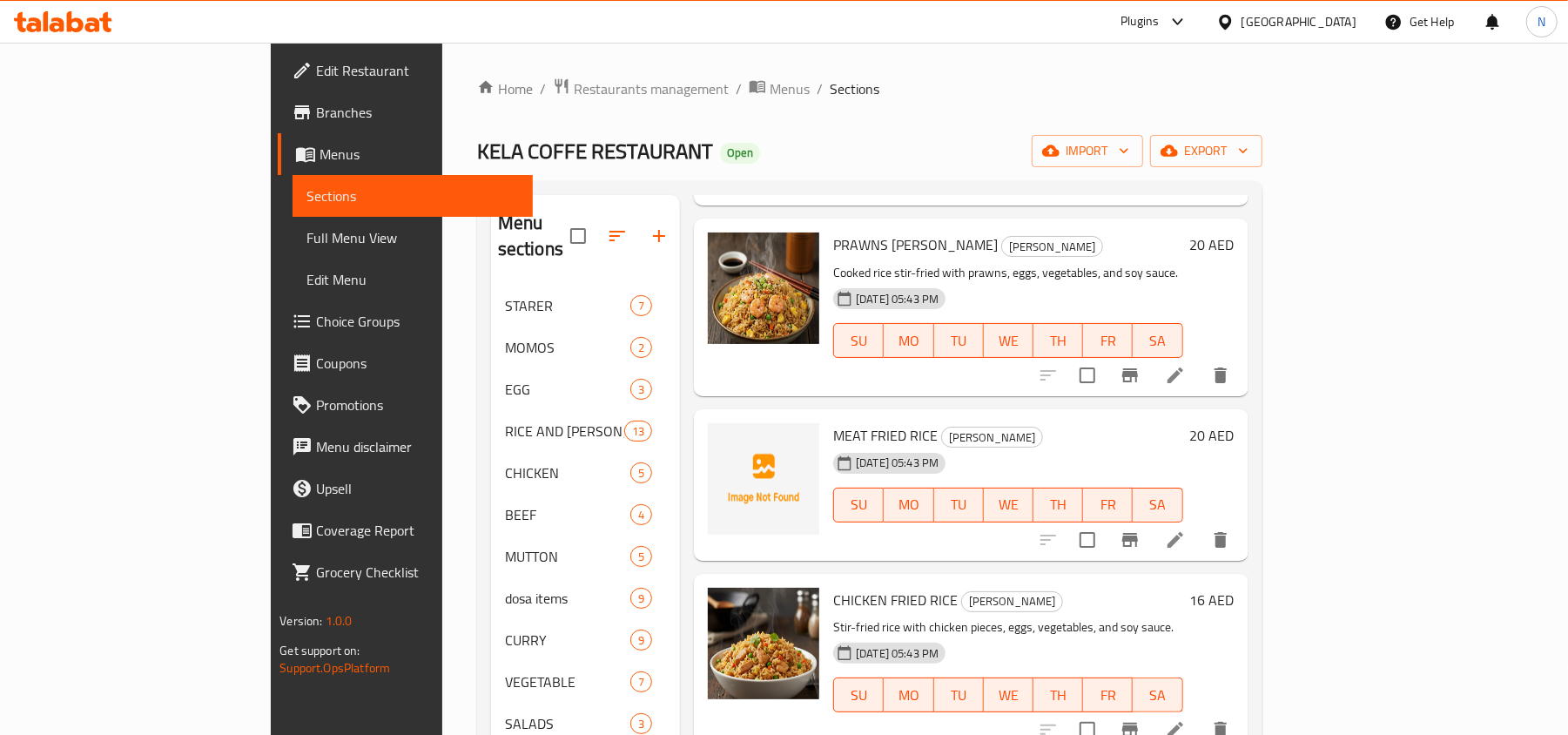
click at [833, 422] on span "MEAT FRIED RICE" at bounding box center [885, 436] width 104 height 26
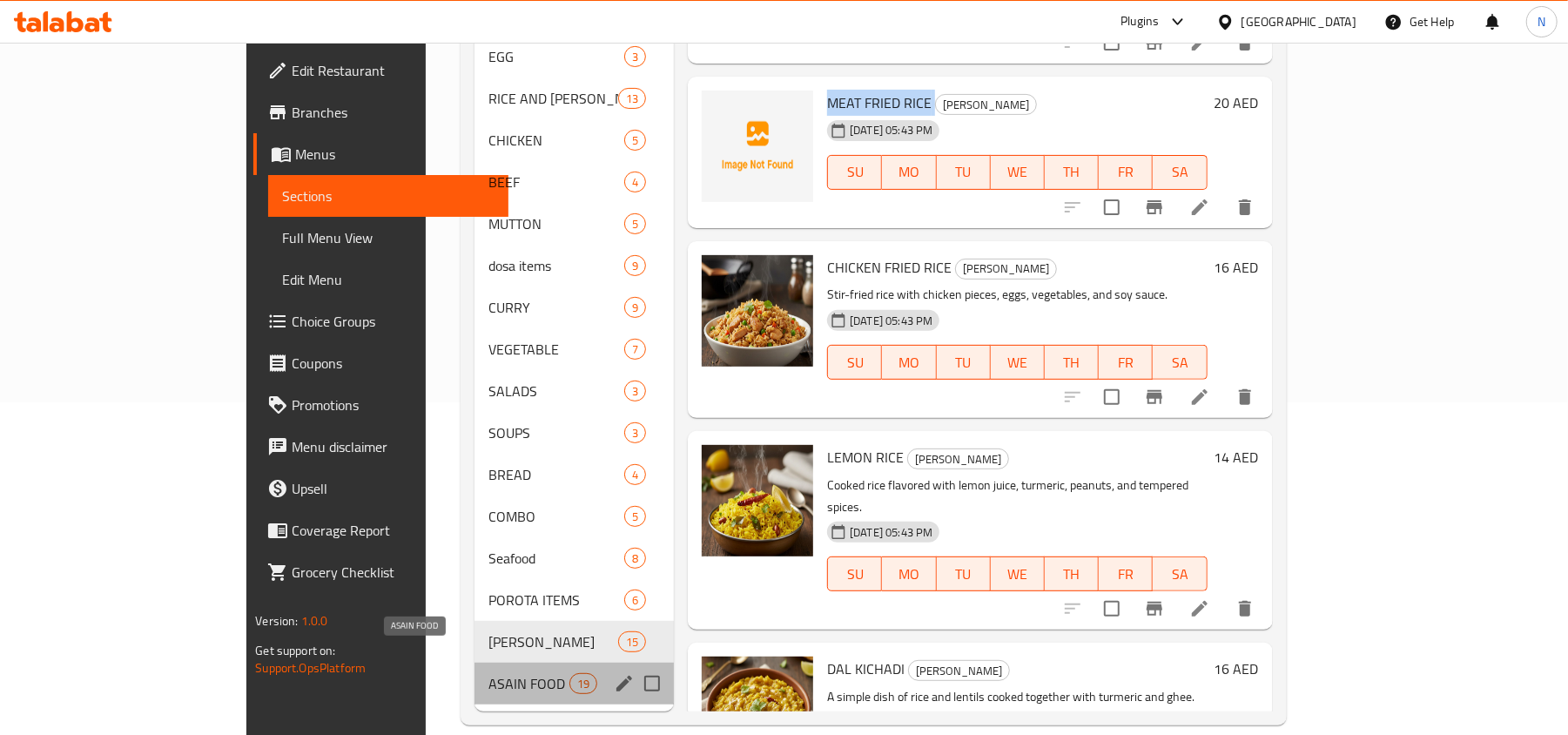
click at [488, 673] on span "ASAIN FOOD" at bounding box center [529, 683] width 81 height 21
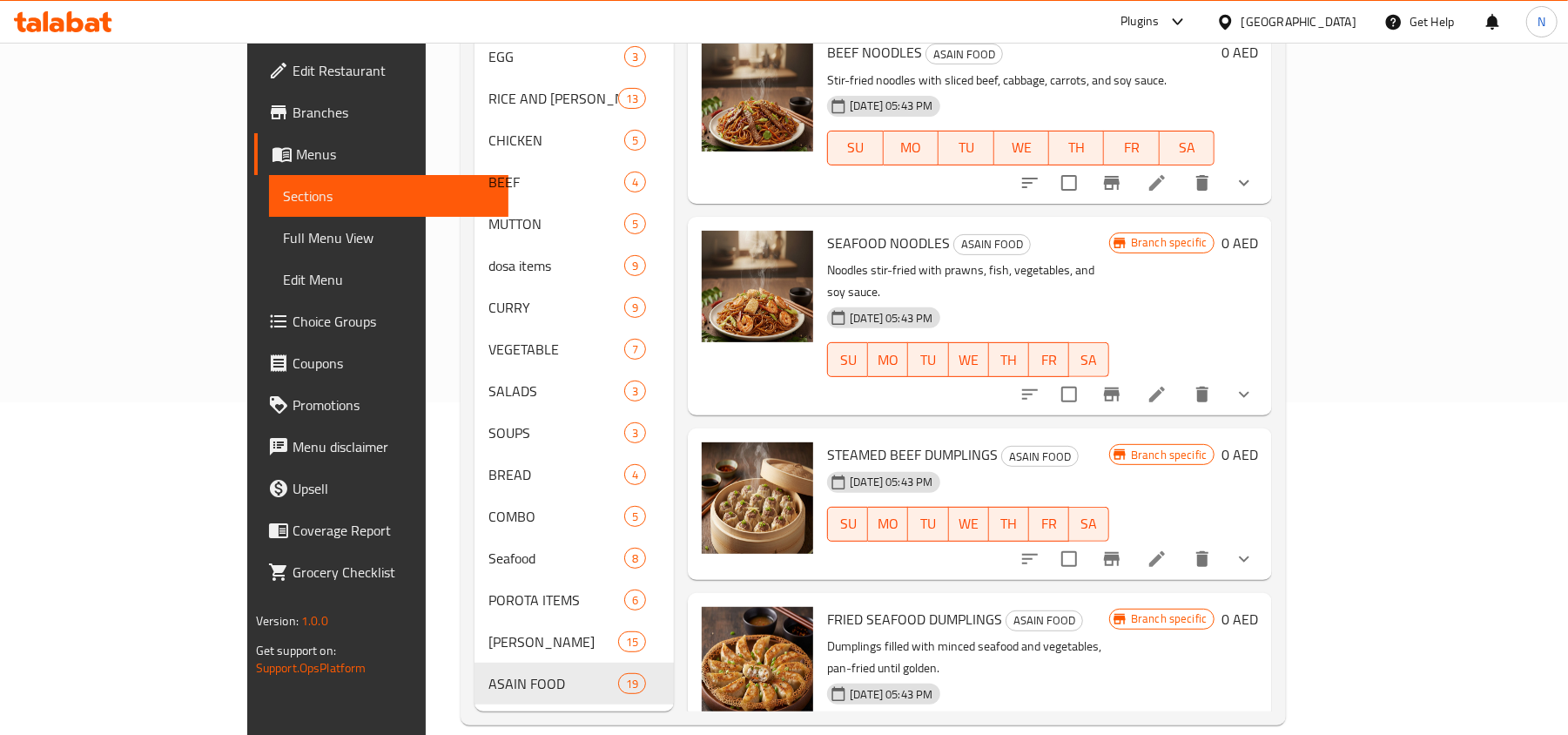
click at [839, 465] on div "28-09-2025 05:43 PM" at bounding box center [857, 482] width 74 height 35
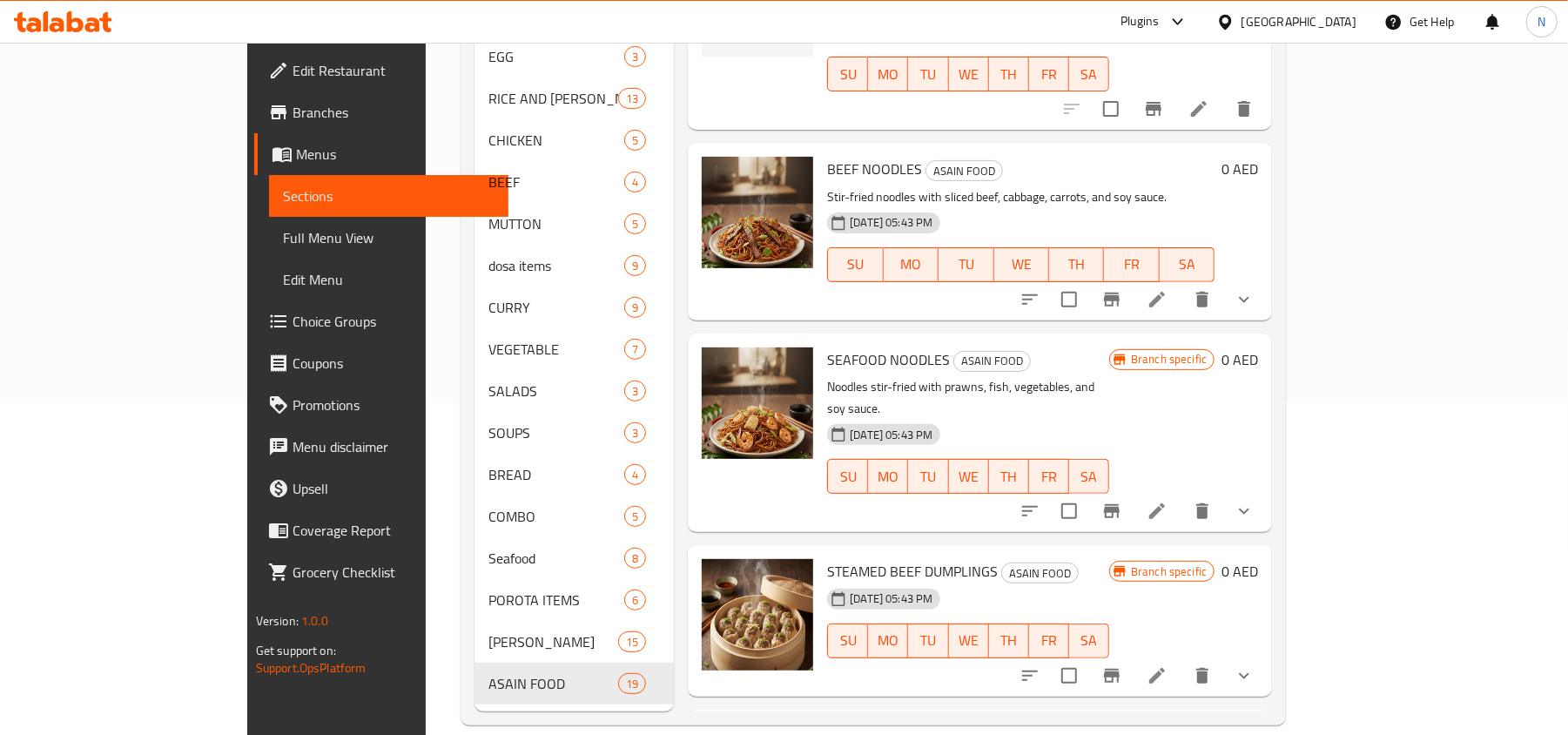
click at [830, 347] on span "SEAFOOD NOODLES" at bounding box center [888, 360] width 123 height 26
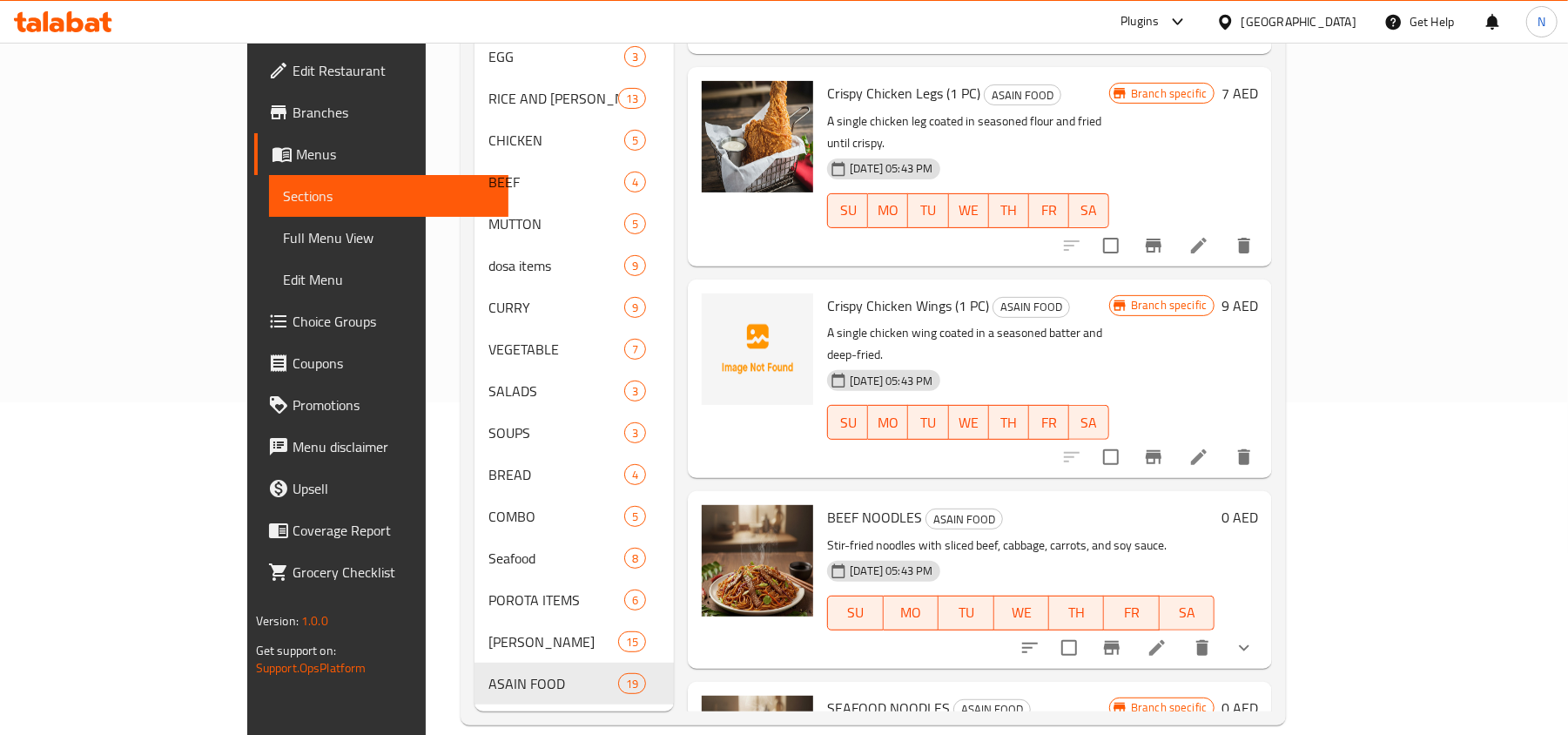
click at [846, 498] on div "BEEF NOODLES ASAIN FOOD Stir-fried noodles with sliced beef, cabbage, carrots, …" at bounding box center [1020, 579] width 401 height 162
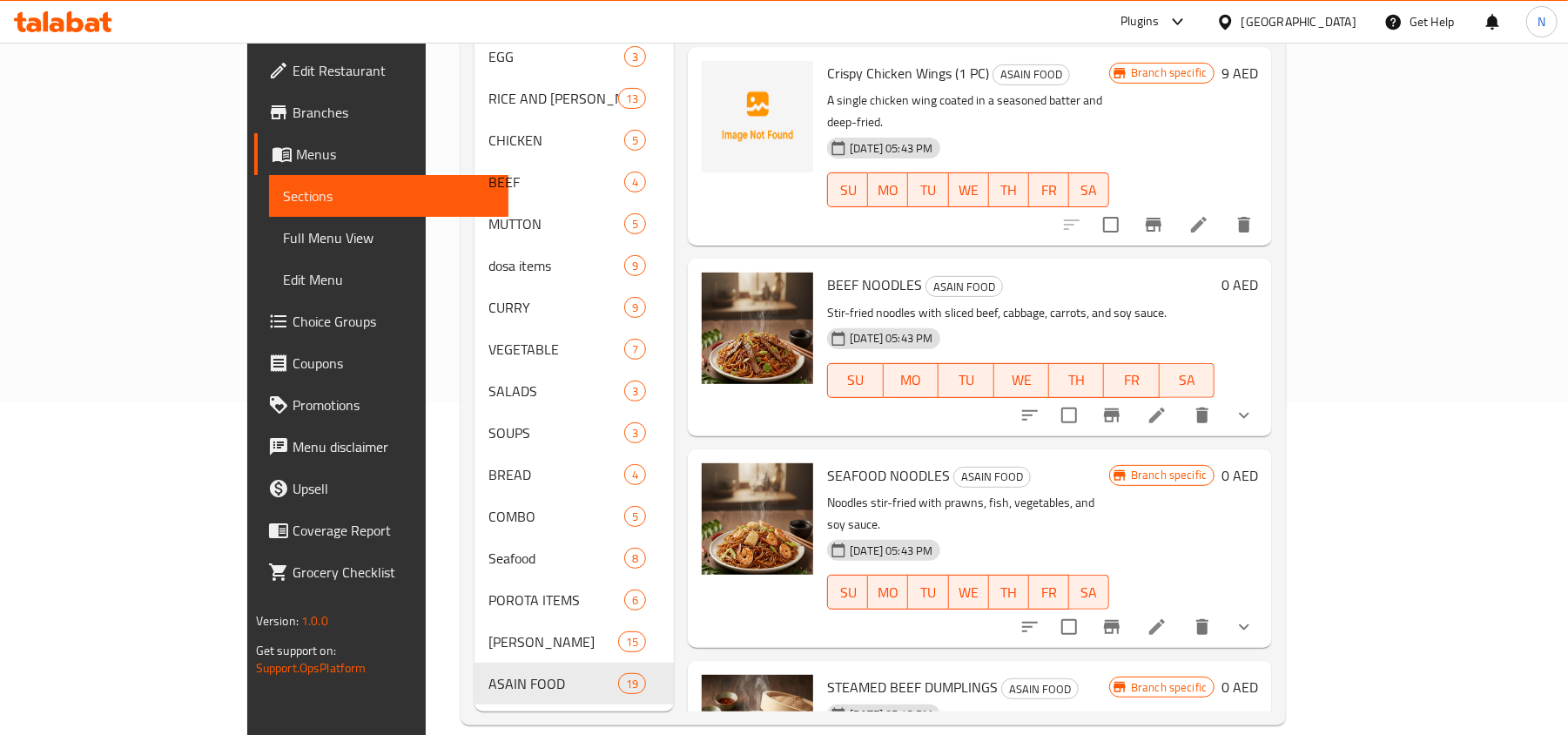
click at [845, 667] on div "STEAMED BEEF DUMPLINGS ASAIN FOOD 28-09-2025 05:43 PM SU MO TU WE TH FR SA" at bounding box center [967, 736] width 296 height 138
click at [744, 667] on div "STEAMED BEEF DUMPLINGS ASAIN FOOD 28-09-2025 05:43 PM SU MO TU WE TH FR SA Bran…" at bounding box center [979, 736] width 570 height 138
click at [820, 697] on div "28-09-2025 05:43 PM" at bounding box center [857, 715] width 74 height 35
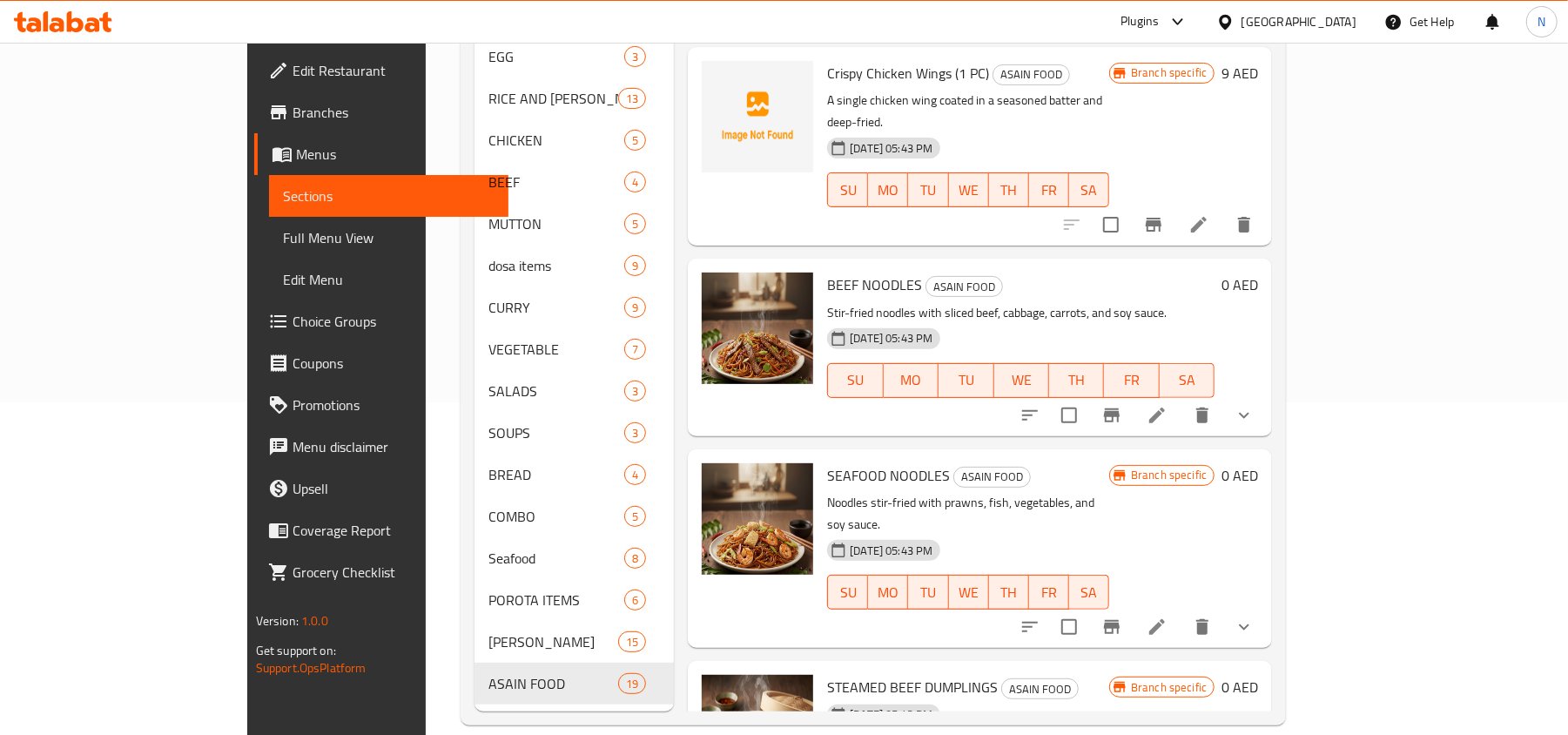
click at [820, 697] on div "28-09-2025 05:43 PM" at bounding box center [857, 715] width 74 height 35
click at [827, 674] on span "STEAMED BEEF DUMPLINGS" at bounding box center [912, 687] width 170 height 26
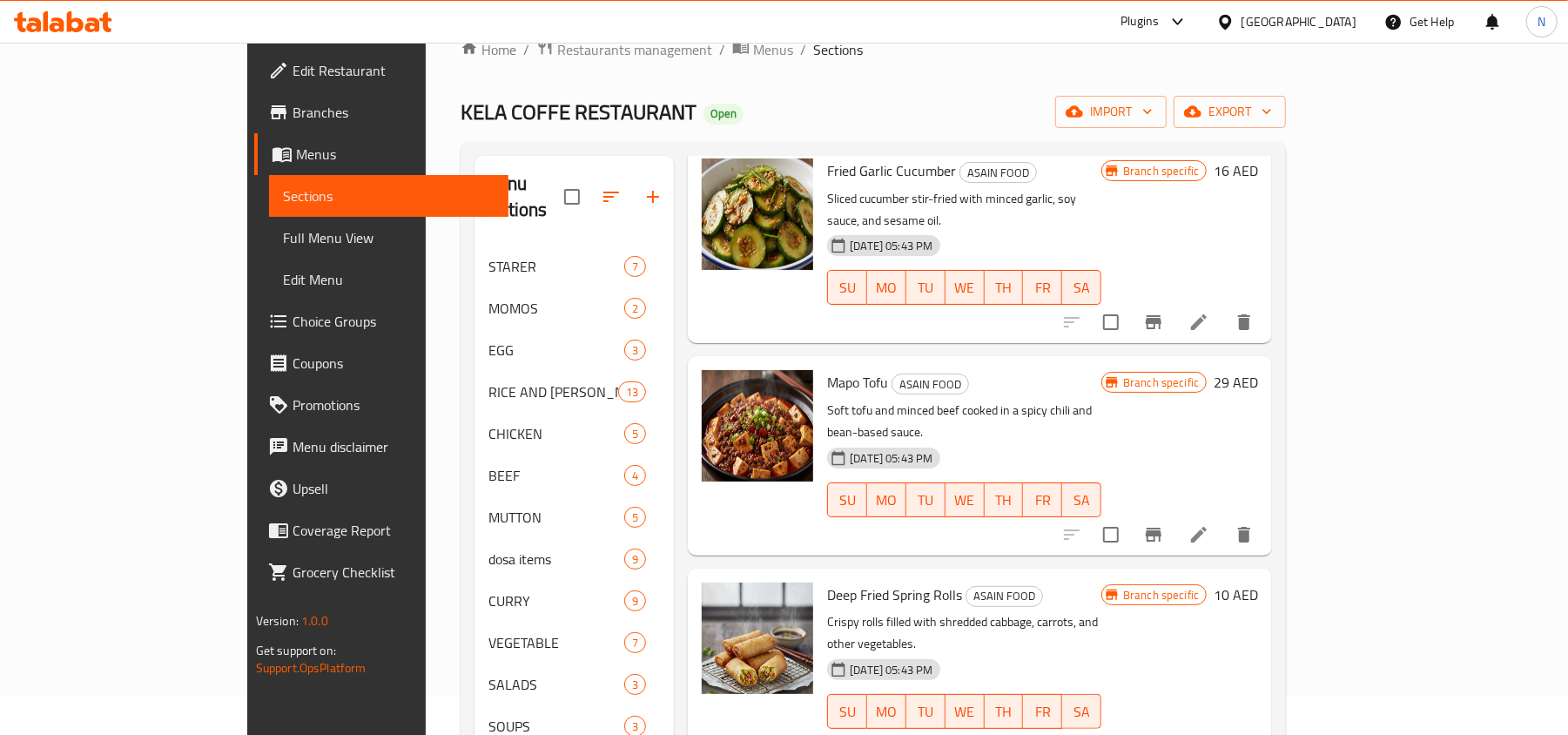
scroll to position [333, 0]
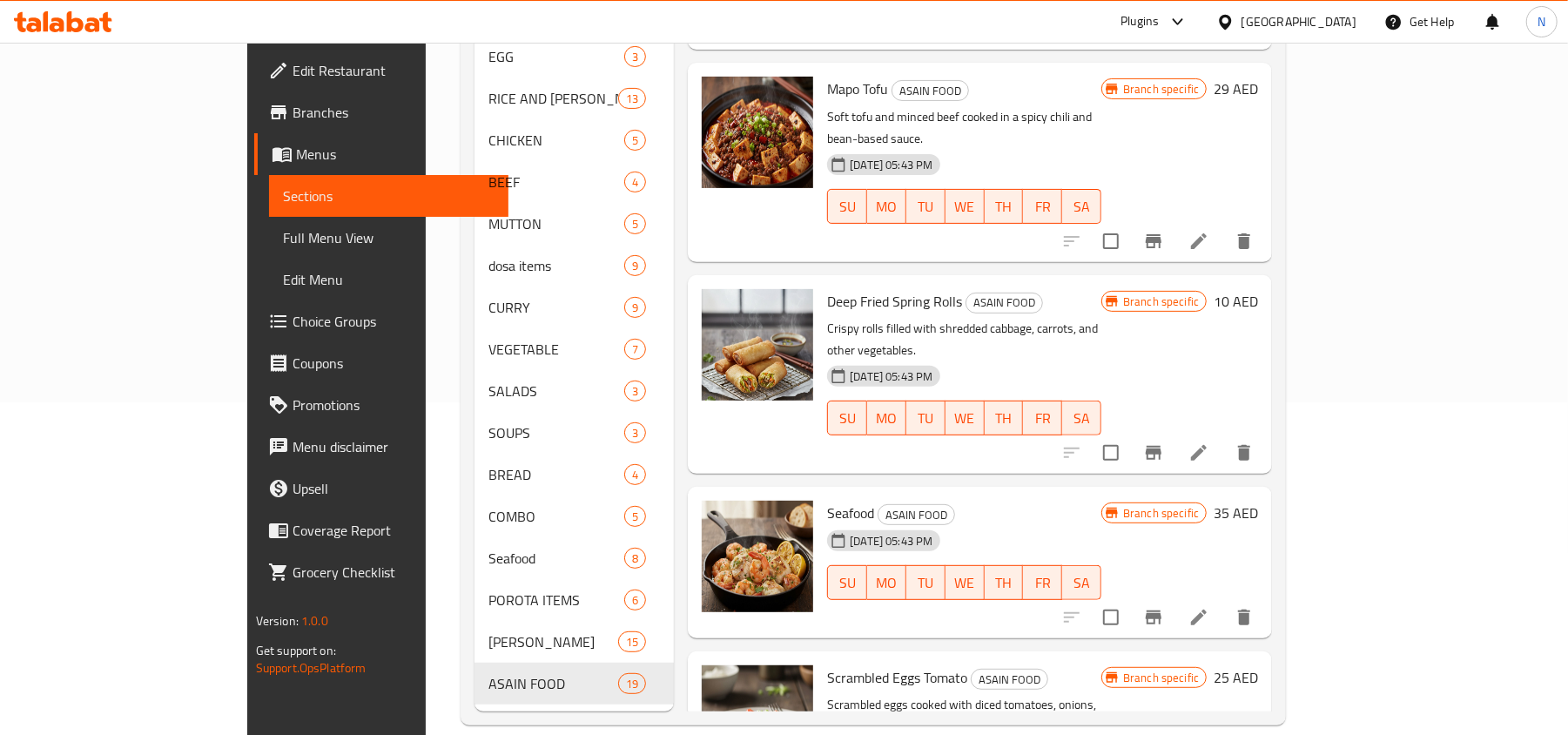
click at [827, 500] on span "Seafood" at bounding box center [851, 513] width 47 height 26
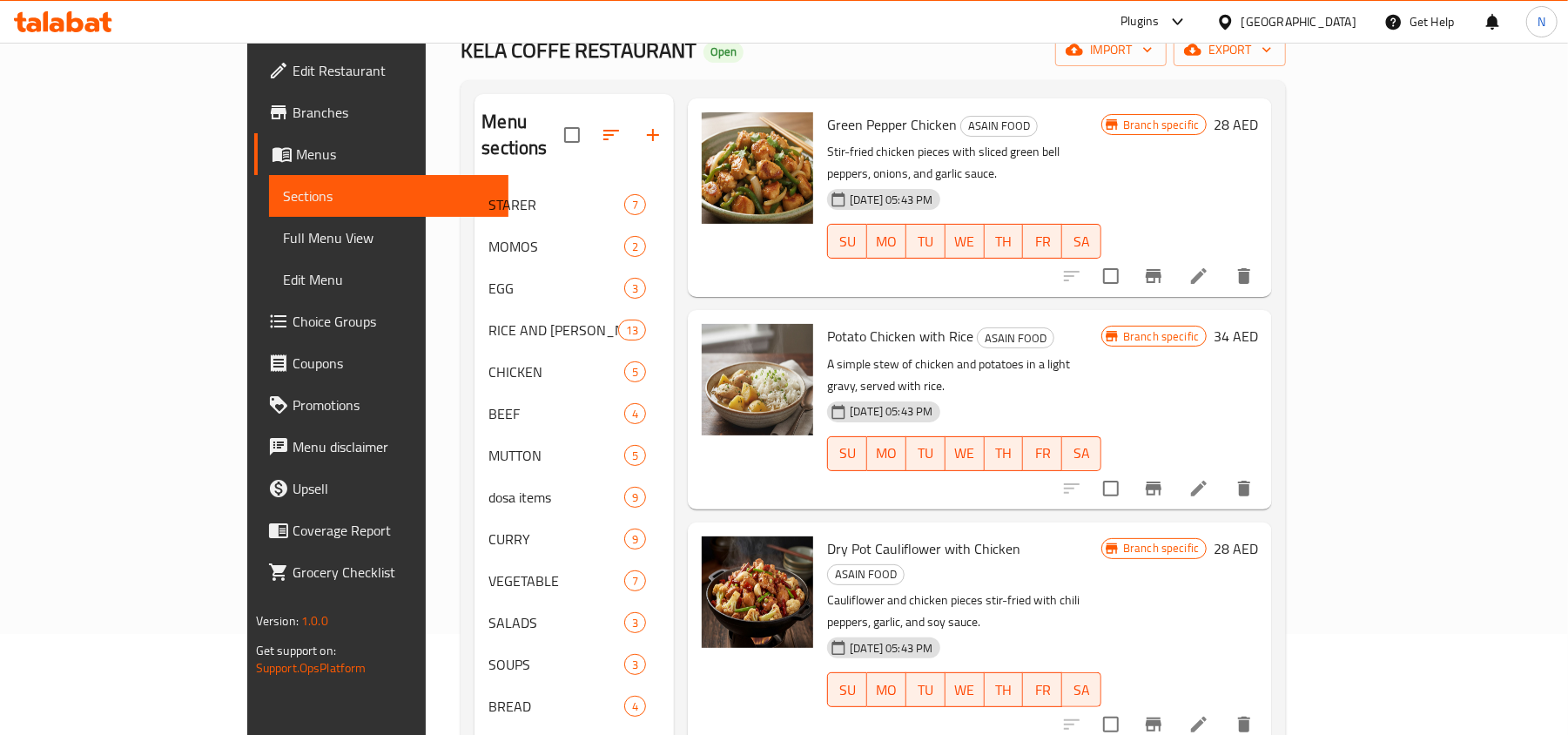
scroll to position [0, 0]
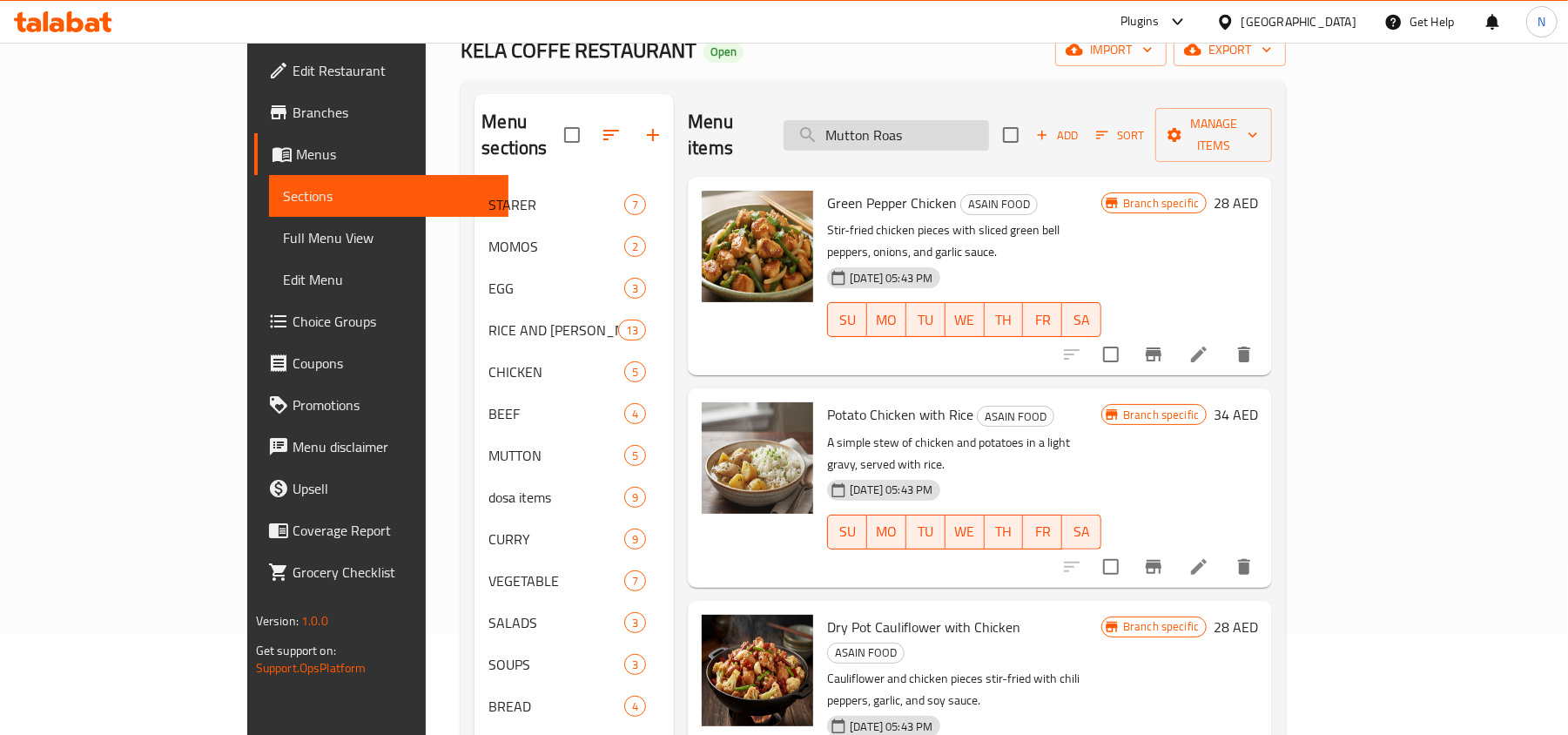
click at [989, 130] on input "Mutton Roas" at bounding box center [886, 135] width 205 height 31
paste input "ALOO BHAJI"
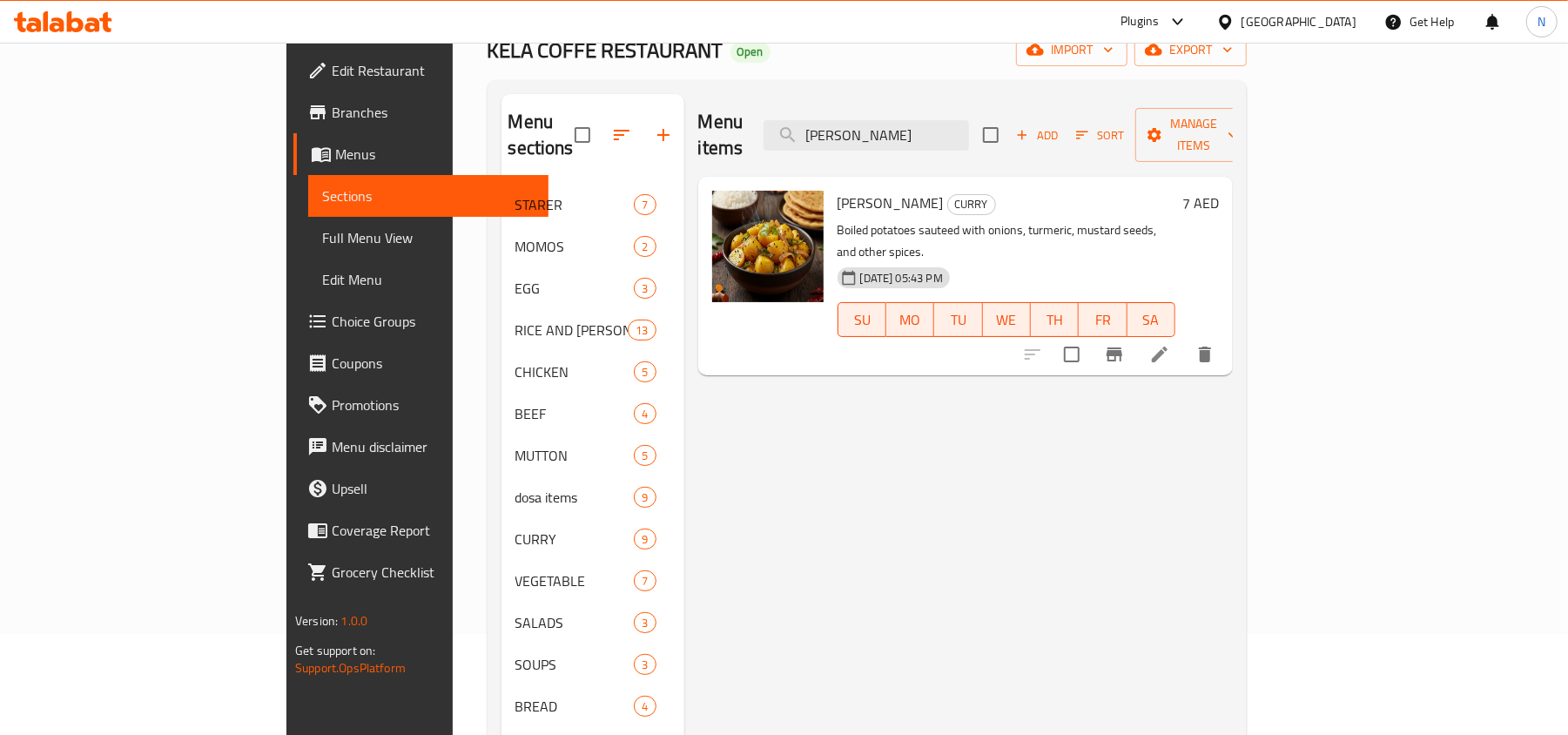
type input "ALOO BHAJI"
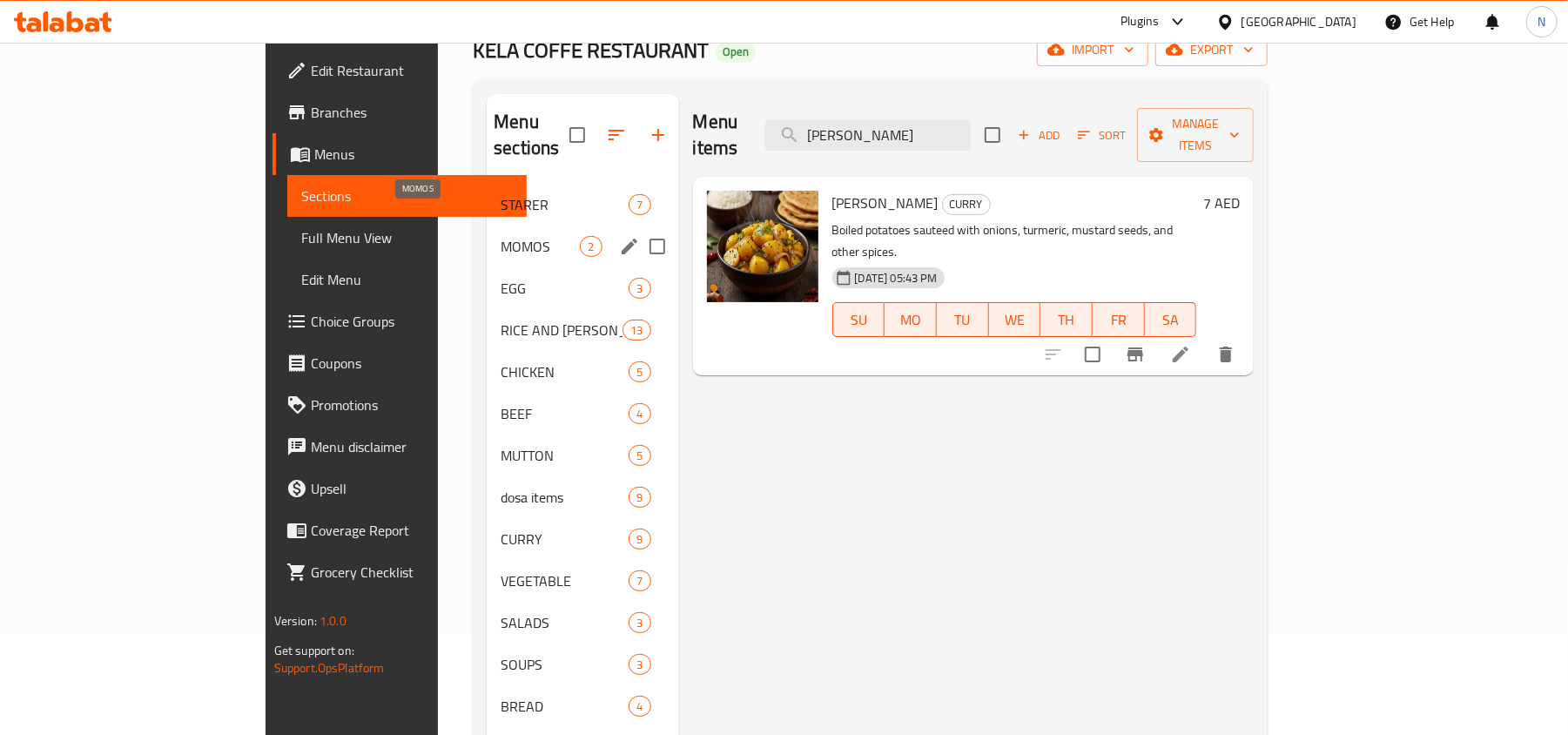
click at [486, 197] on div "STARER 7" at bounding box center [582, 205] width 191 height 42
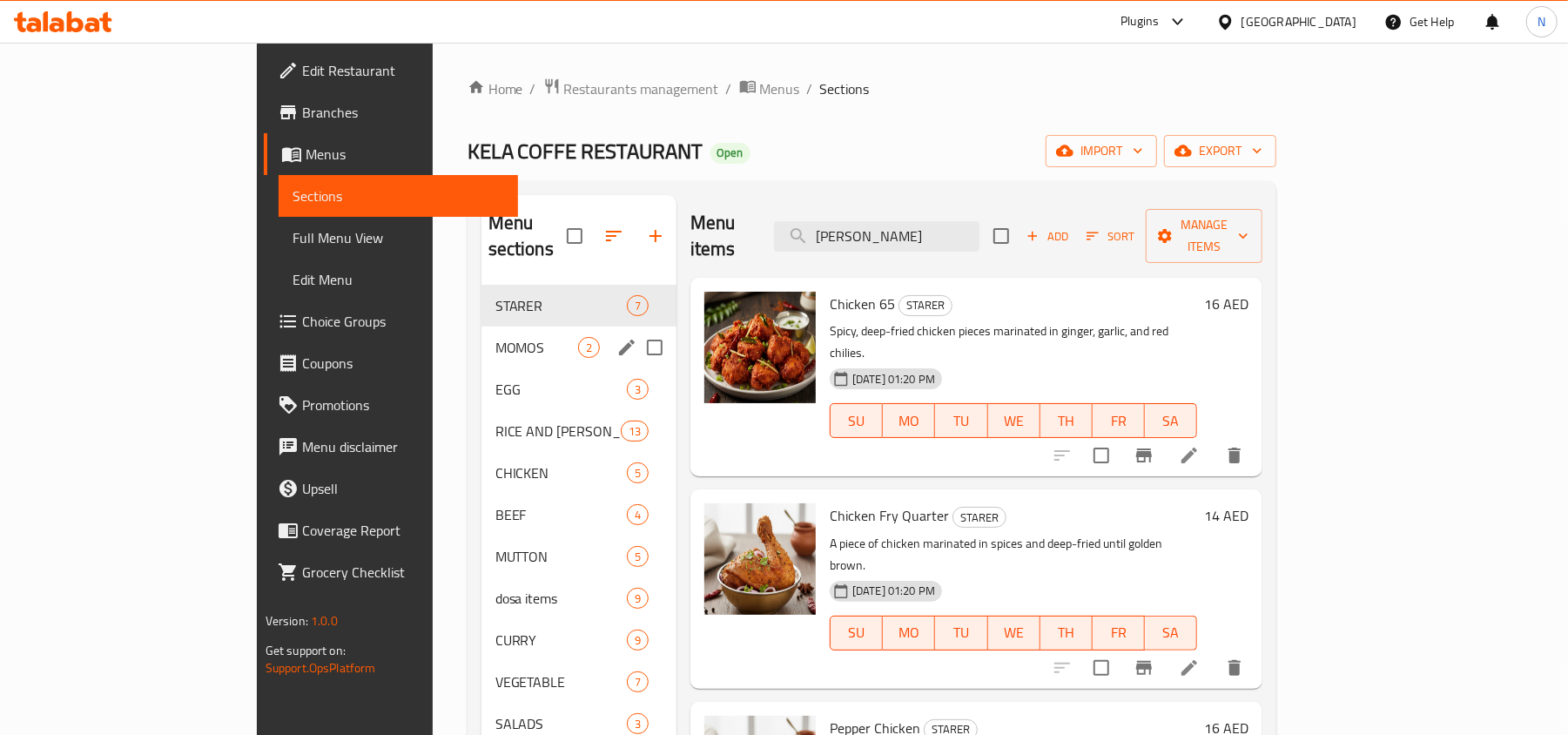
click at [495, 337] on span "MOMOS" at bounding box center [536, 348] width 83 height 21
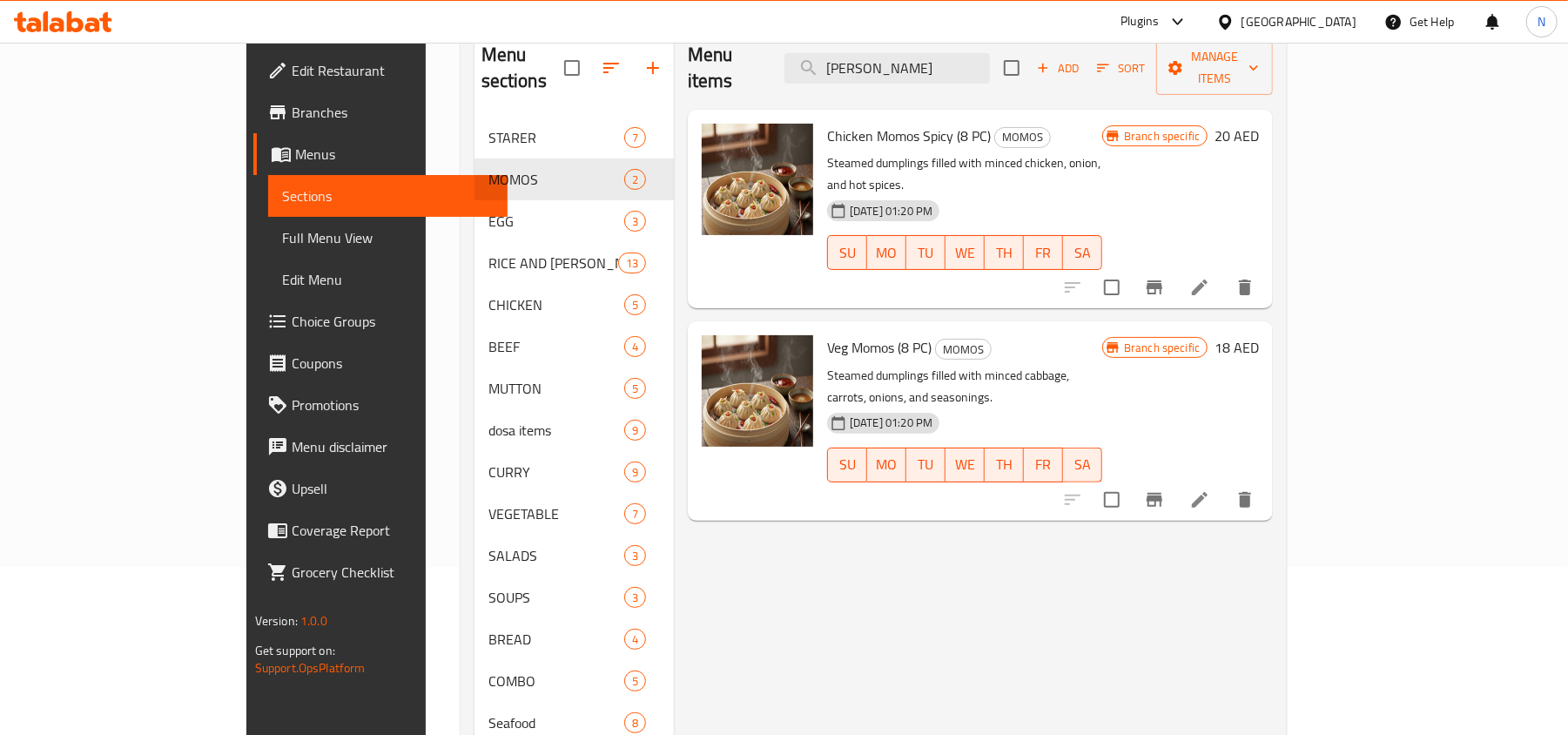
scroll to position [333, 0]
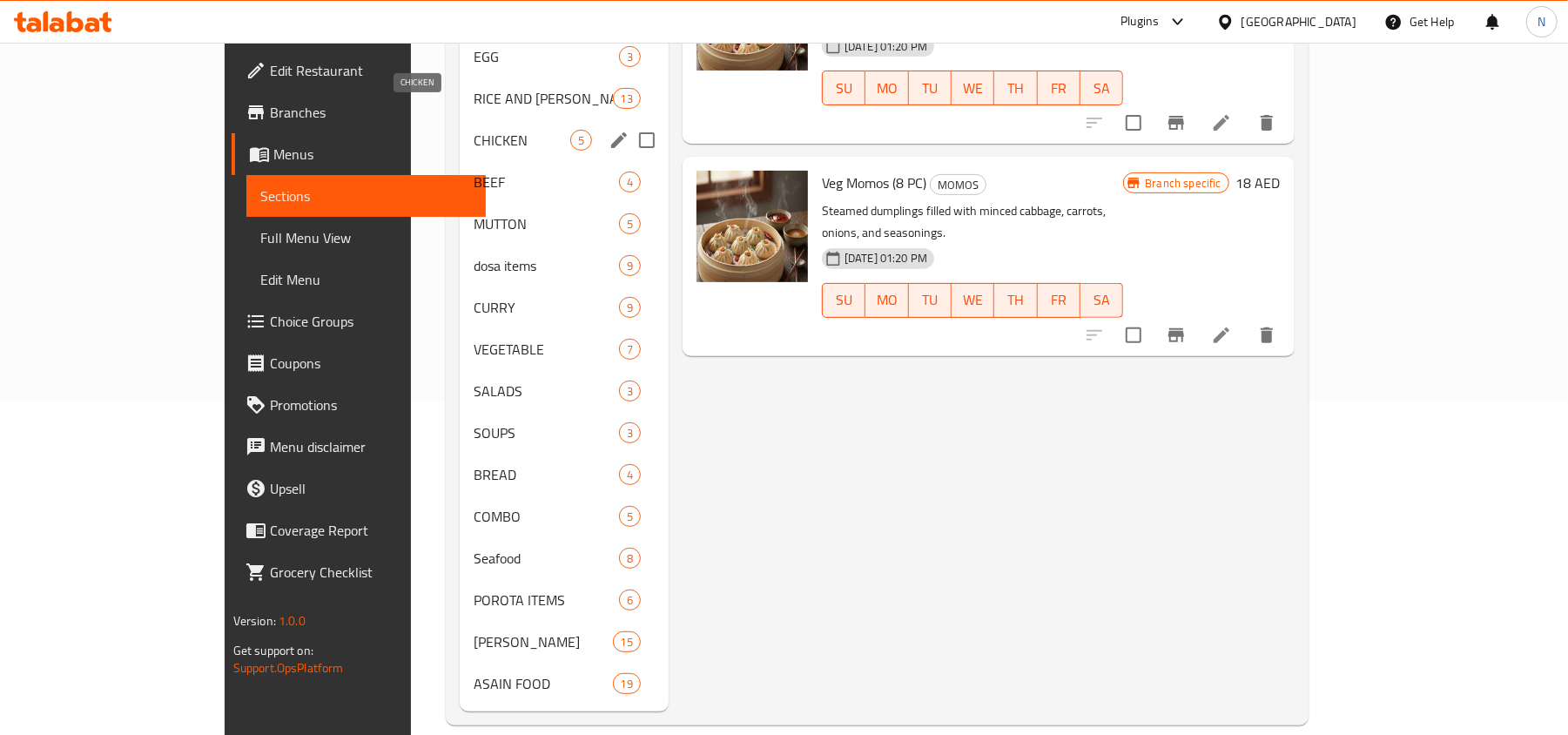
click at [473, 130] on span "CHICKEN" at bounding box center [521, 141] width 96 height 21
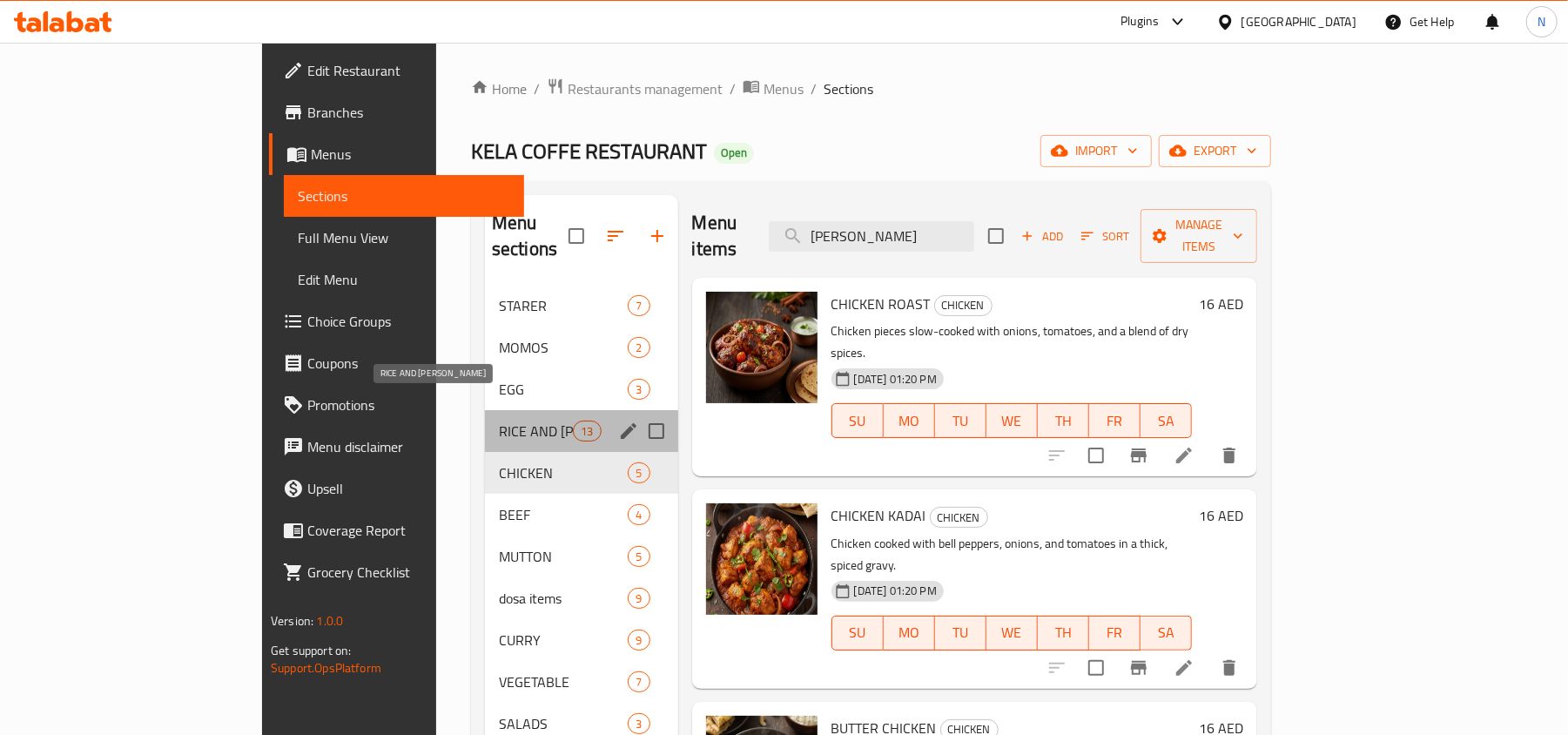
click at [499, 421] on span "RICE AND [PERSON_NAME]" at bounding box center [536, 431] width 74 height 21
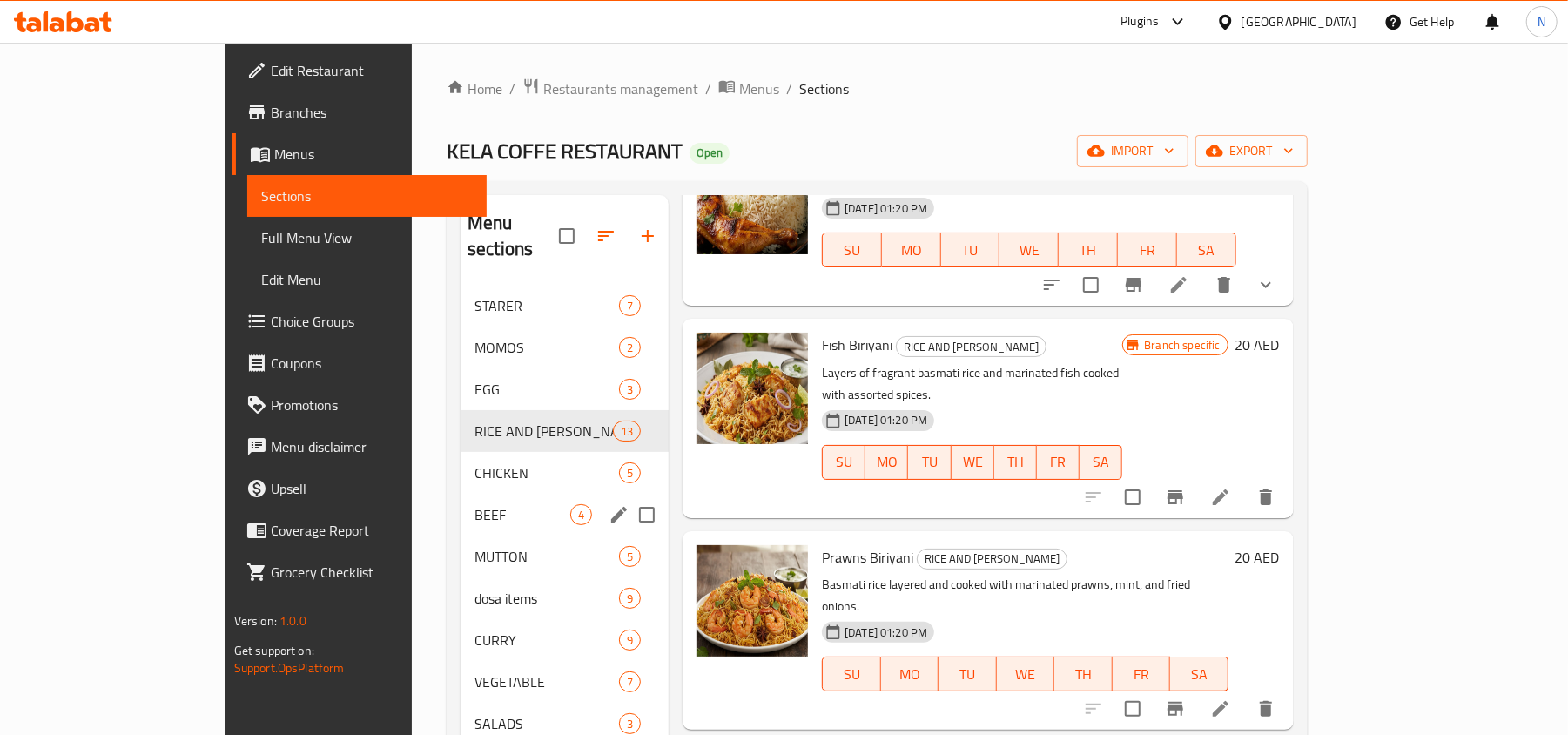
scroll to position [333, 0]
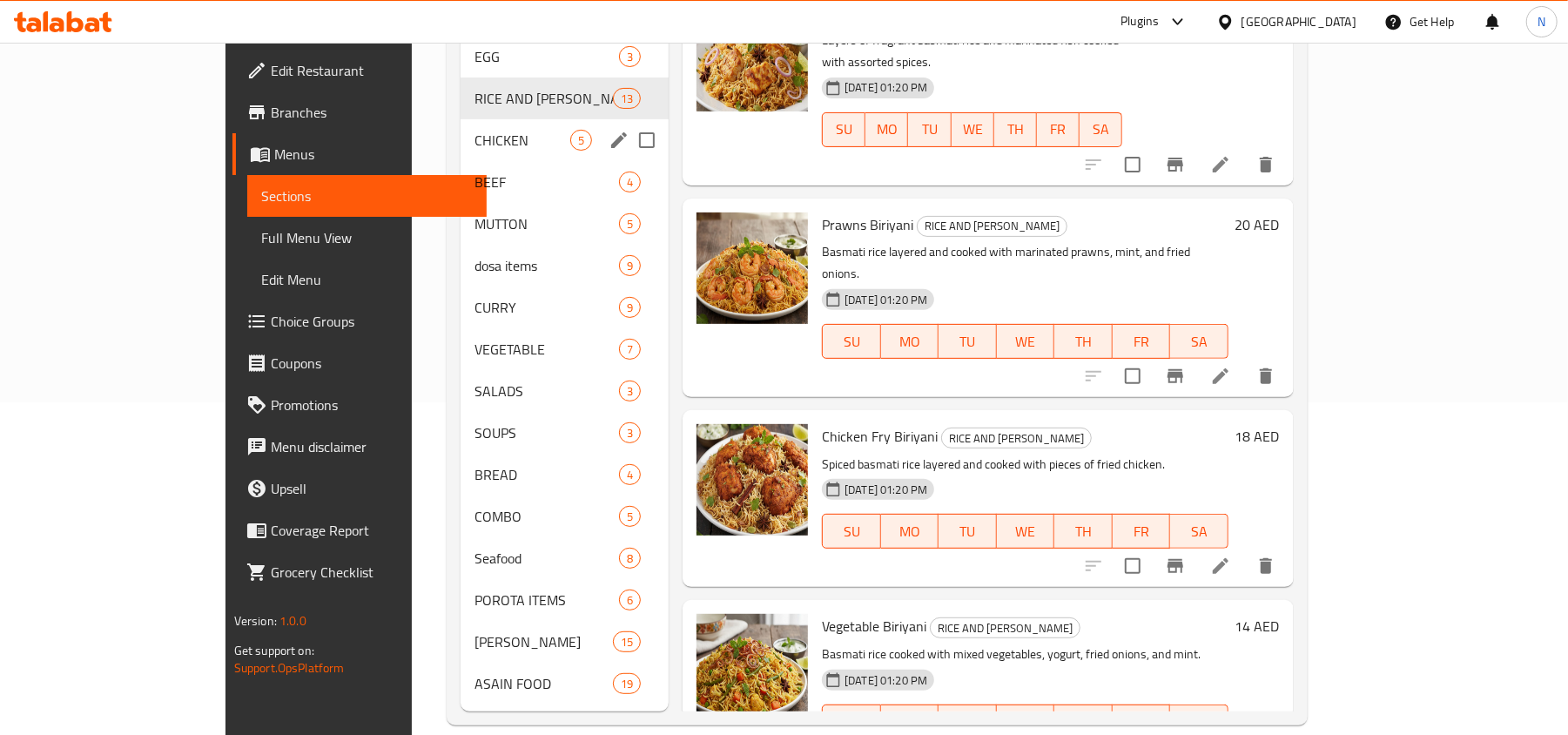
click at [474, 130] on span "CHICKEN" at bounding box center [521, 141] width 96 height 21
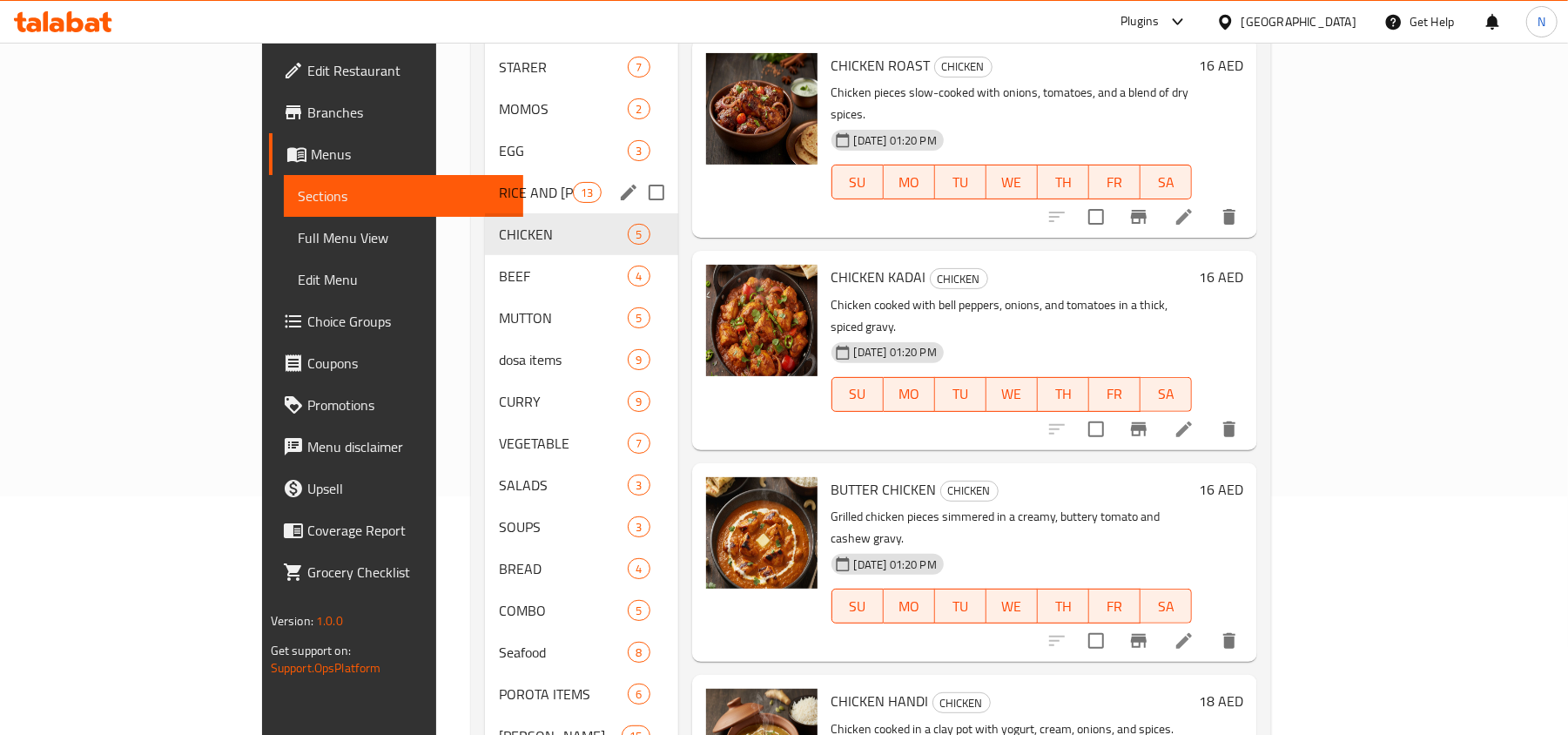
scroll to position [101, 0]
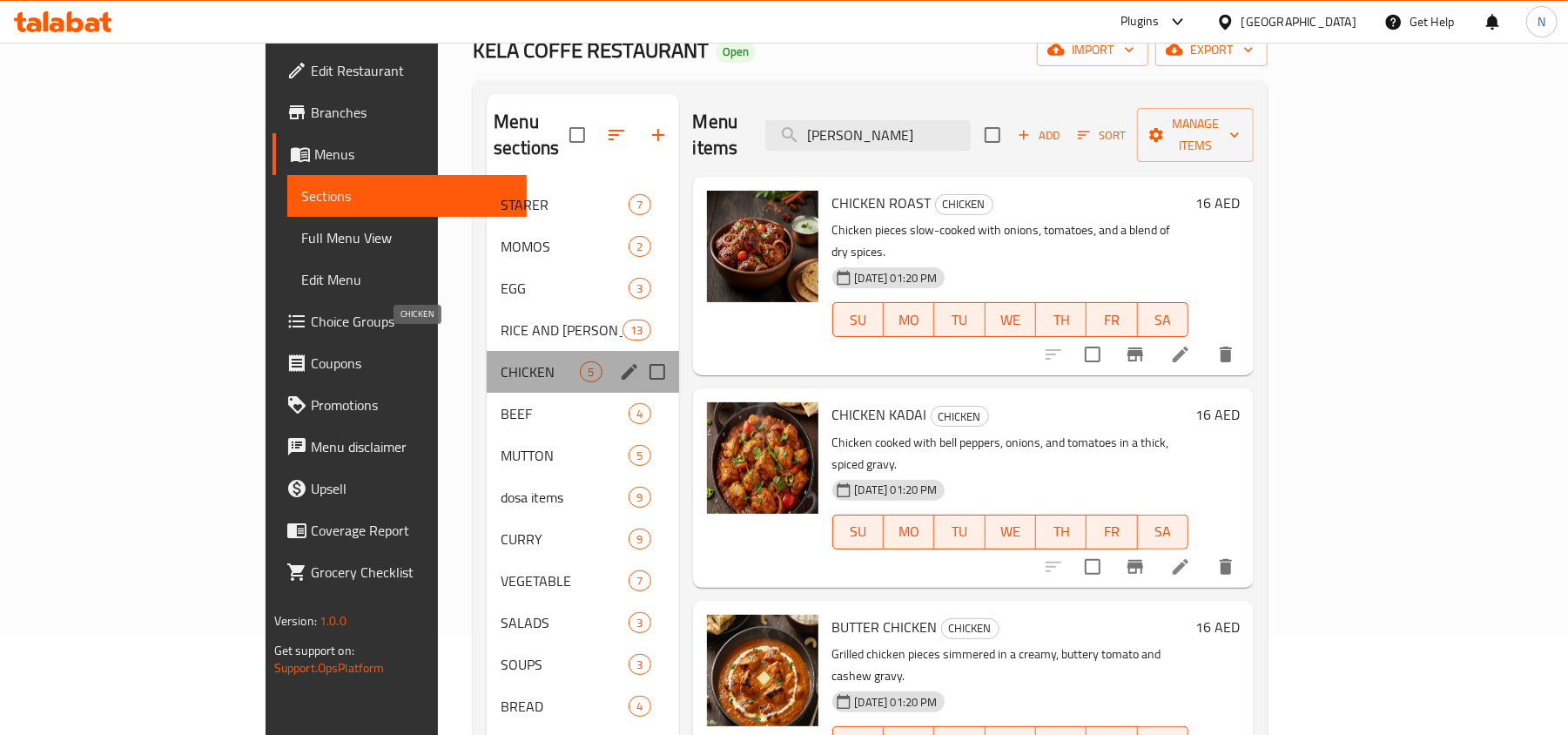
click at [500, 361] on span "CHICKEN" at bounding box center [540, 371] width 79 height 21
click at [486, 393] on div "BEEF 4" at bounding box center [582, 414] width 191 height 42
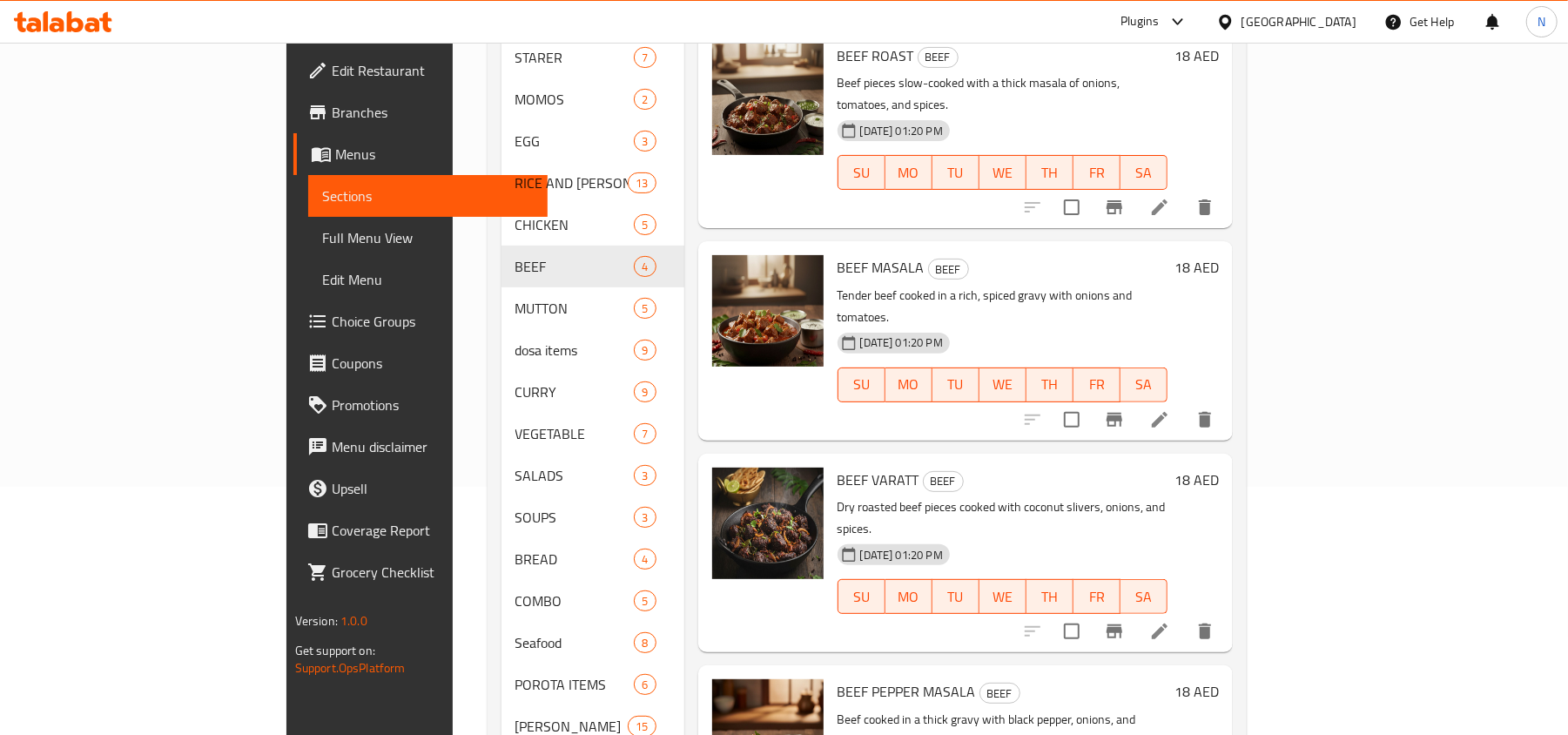
scroll to position [333, 0]
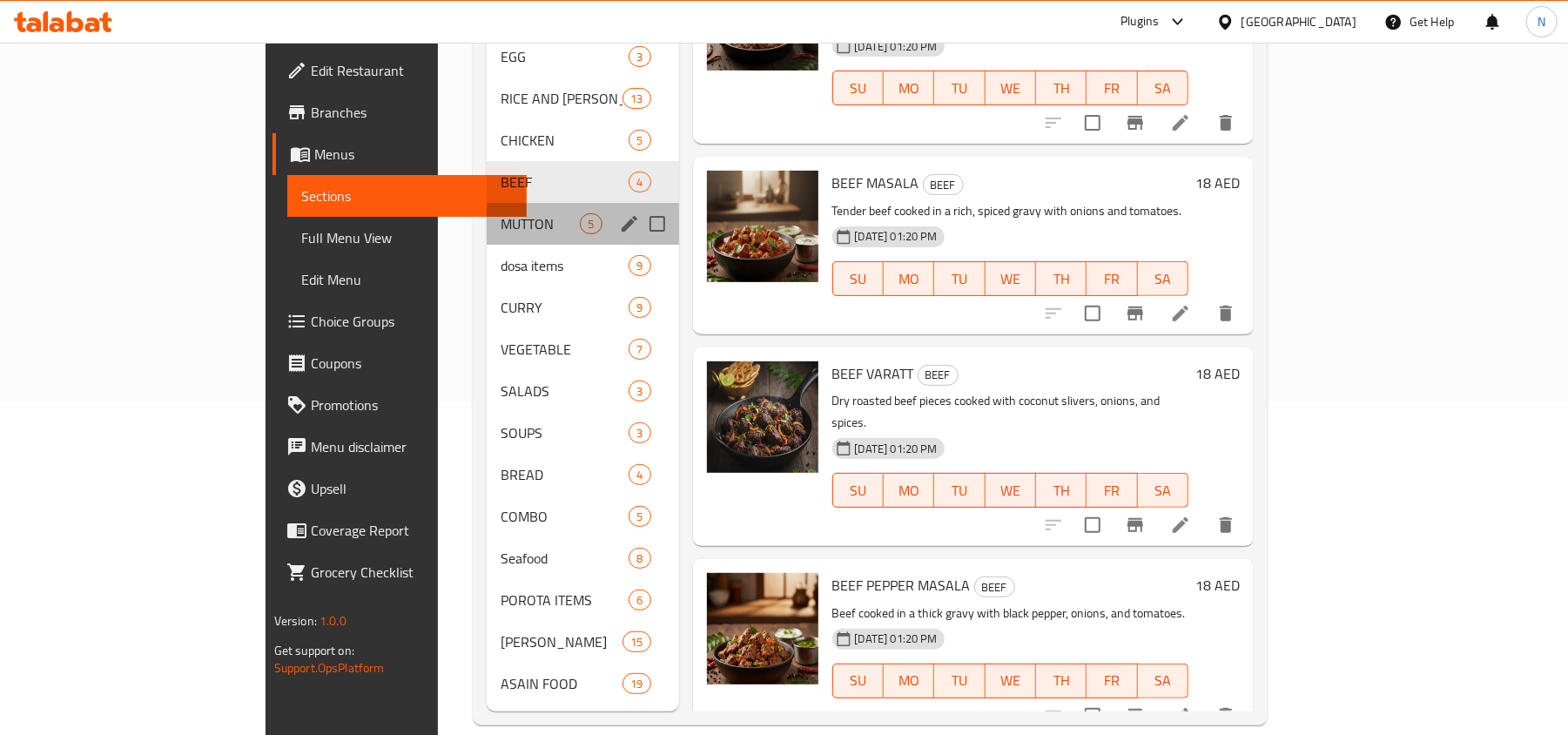
click at [486, 203] on div "MUTTON 5" at bounding box center [582, 224] width 191 height 42
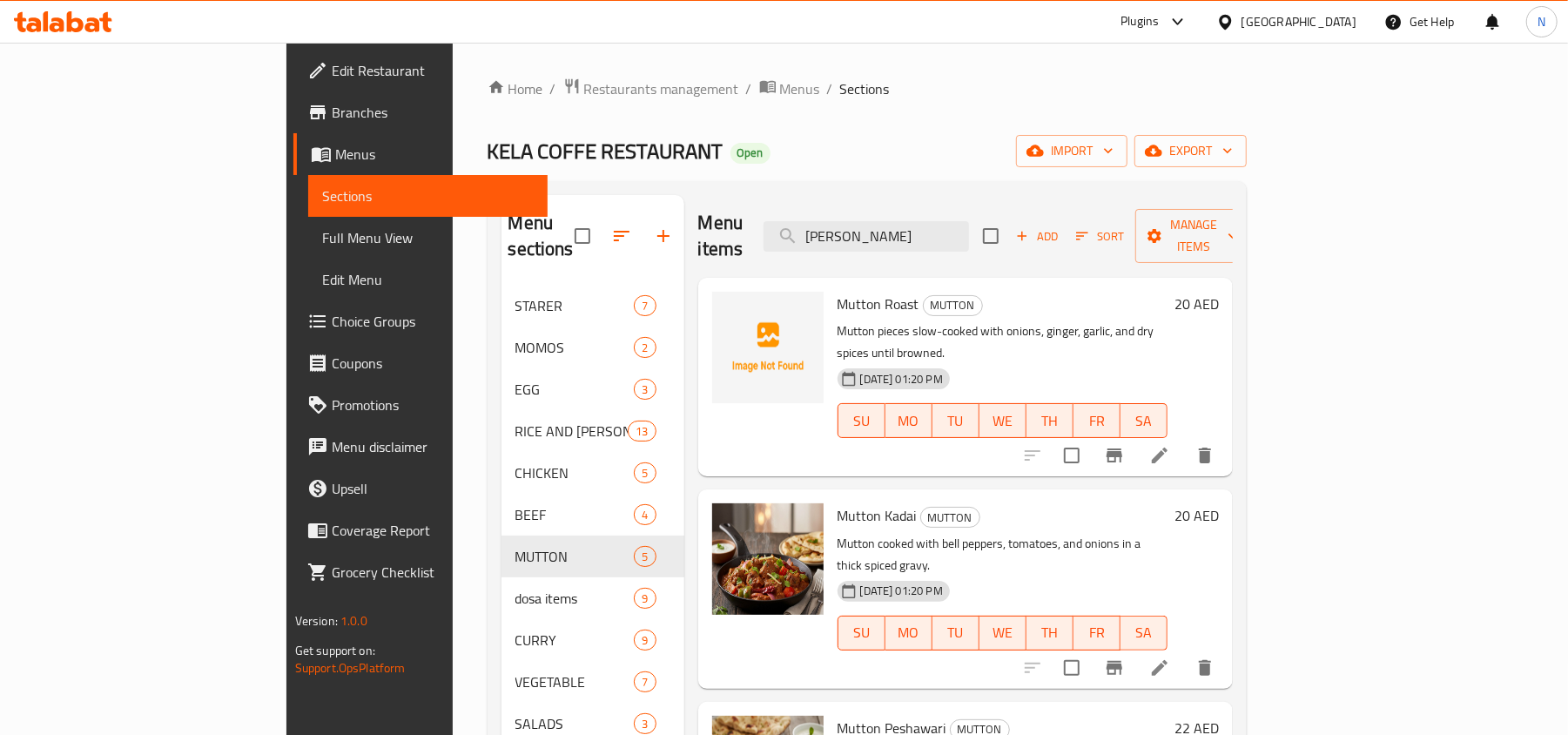
click at [831, 292] on div "Mutton Roast MUTTON Mutton pieces slow-cooked with onions, ginger, garlic, and …" at bounding box center [1003, 377] width 344 height 184
click at [838, 291] on span "Mutton Roast" at bounding box center [878, 304] width 82 height 26
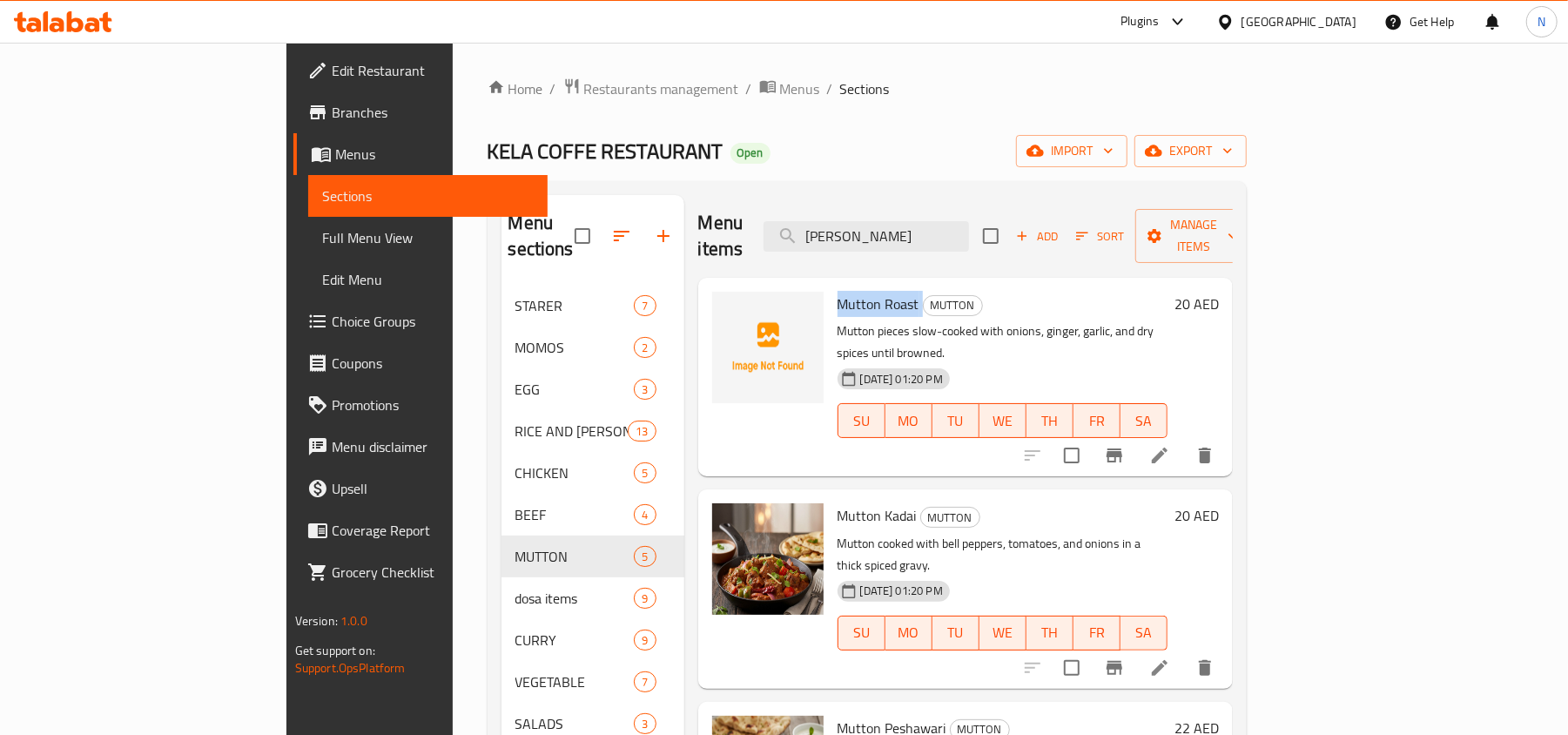
click at [838, 291] on span "Mutton Roast" at bounding box center [878, 304] width 82 height 26
copy h6 "Mutton Roast"
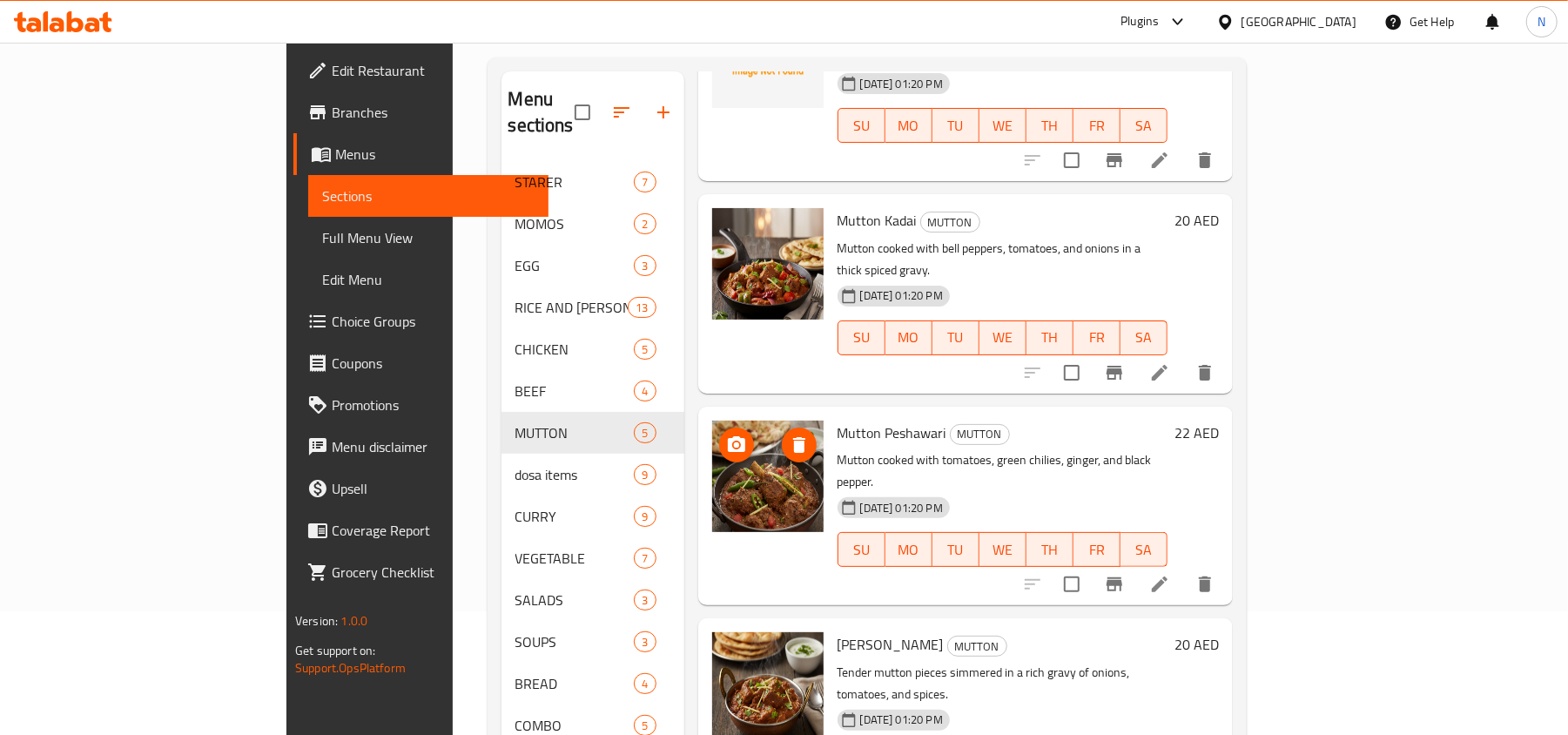
scroll to position [333, 0]
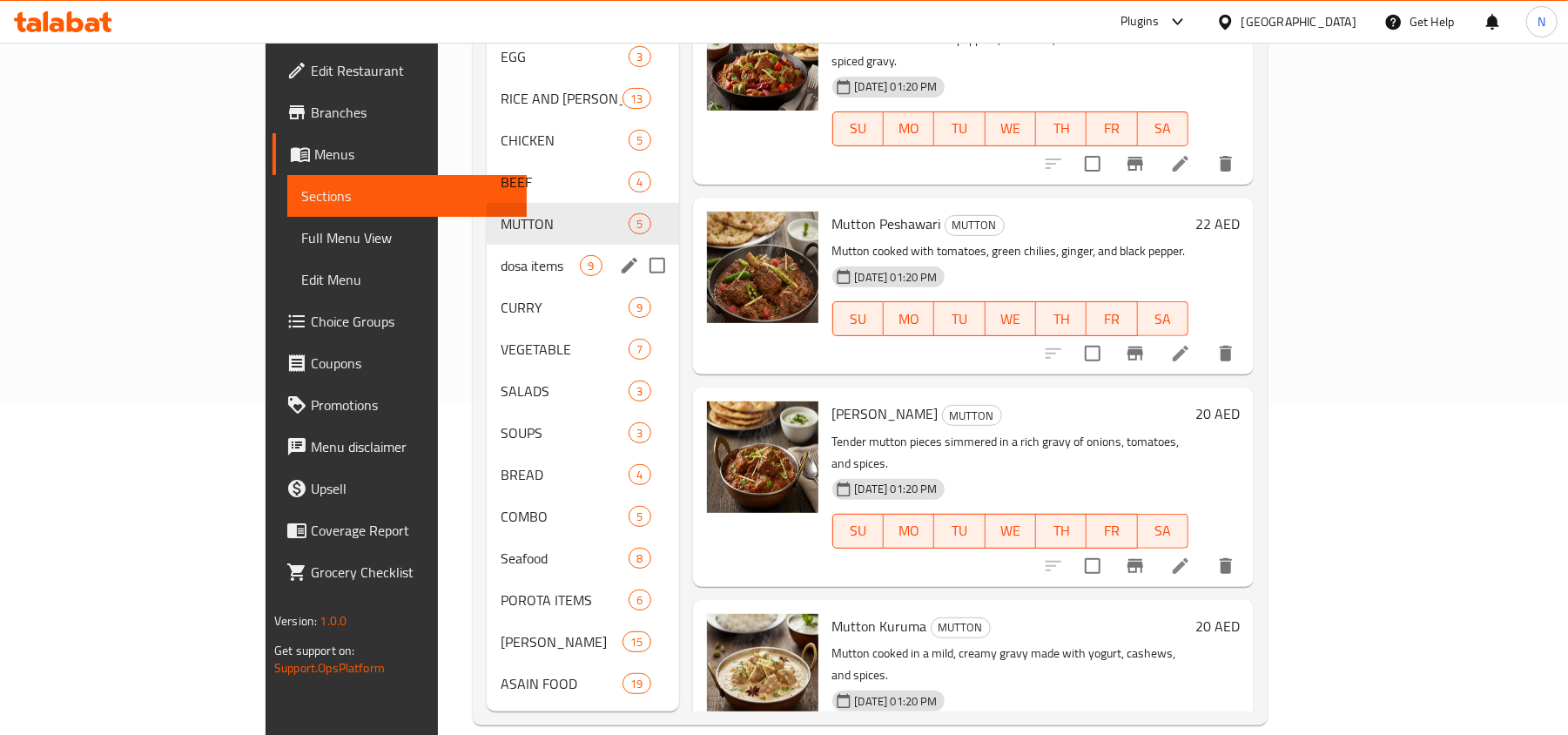
click at [486, 255] on div "dosa items 9" at bounding box center [582, 266] width 191 height 42
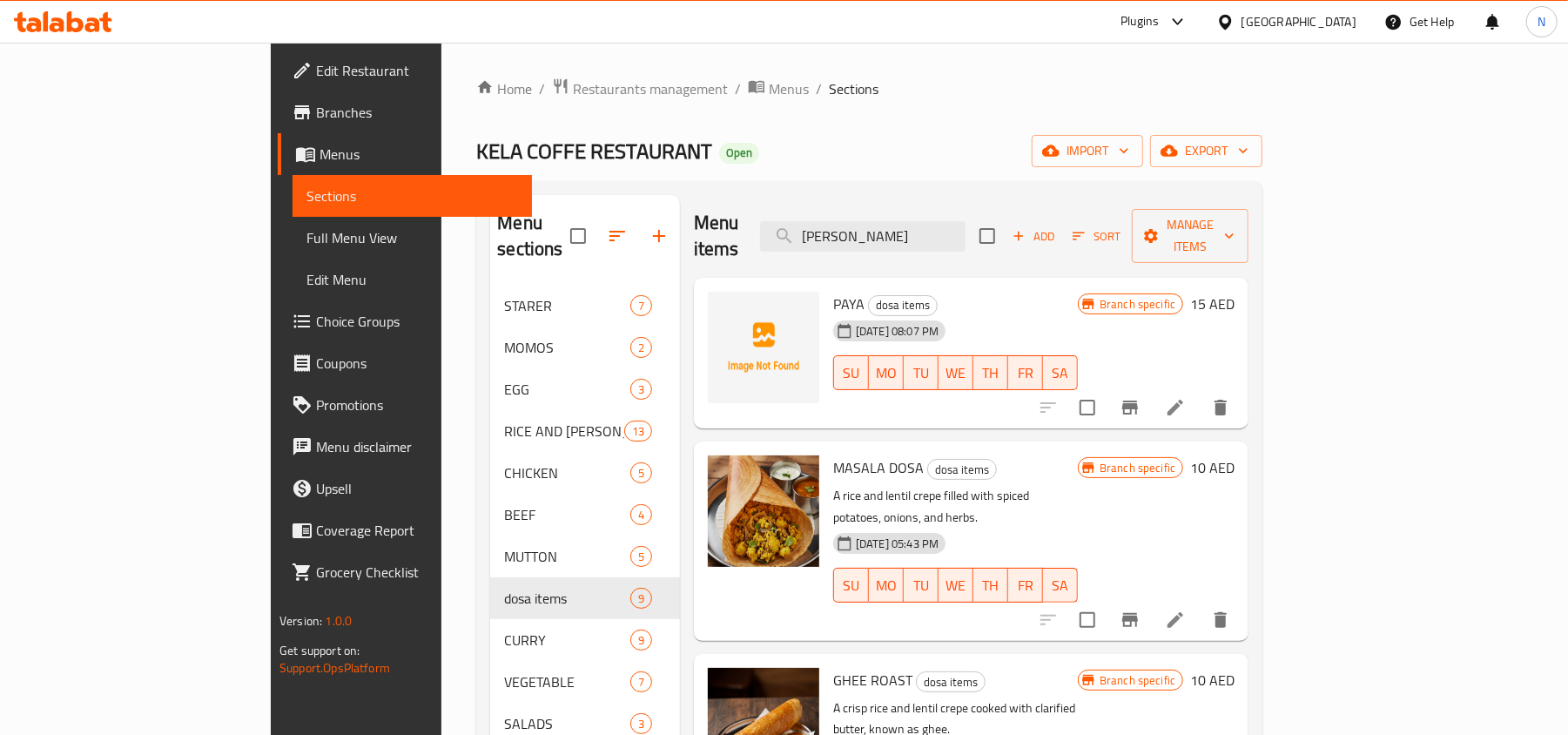
click at [833, 291] on span "PAYA" at bounding box center [849, 304] width 32 height 26
copy h6 "PAYA"
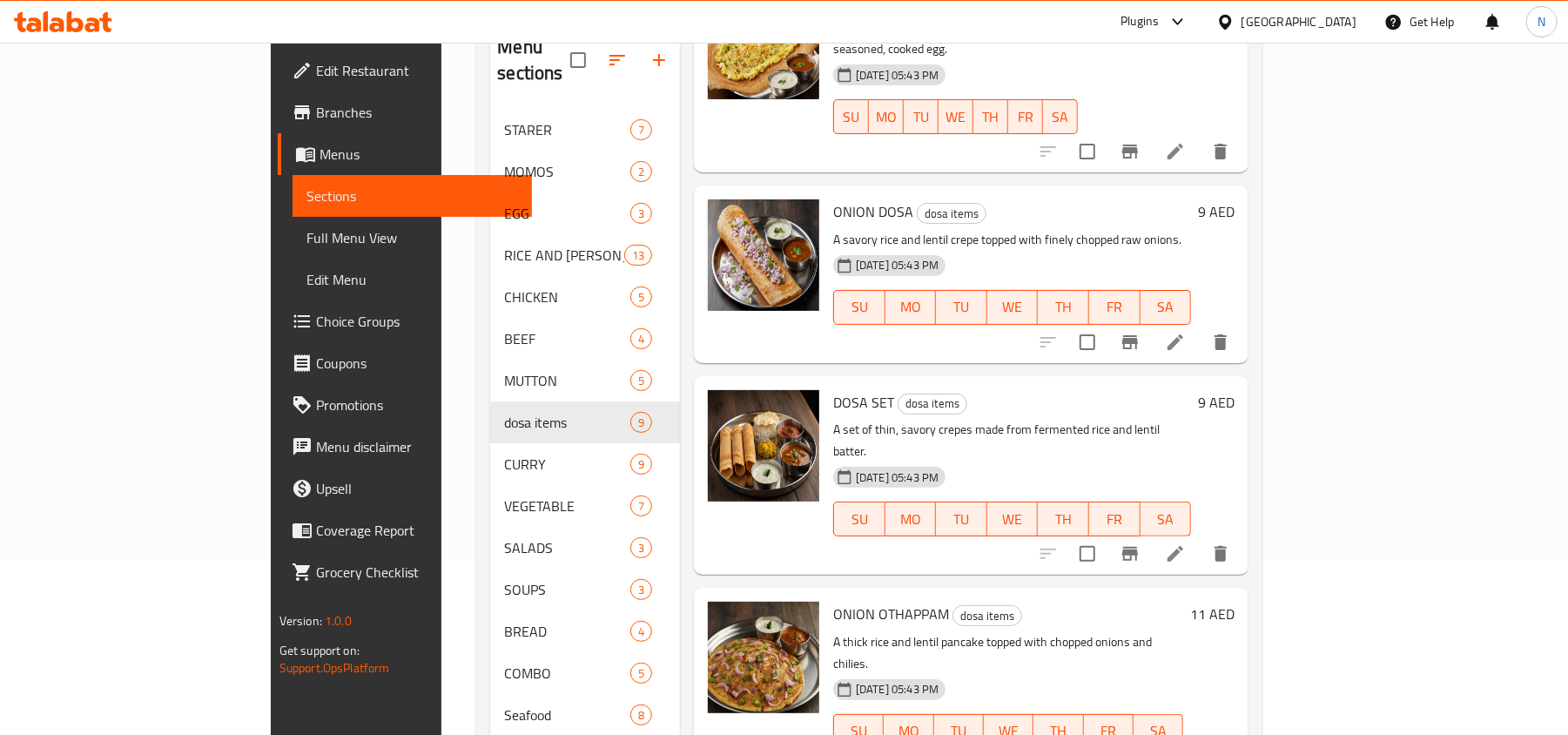
scroll to position [333, 0]
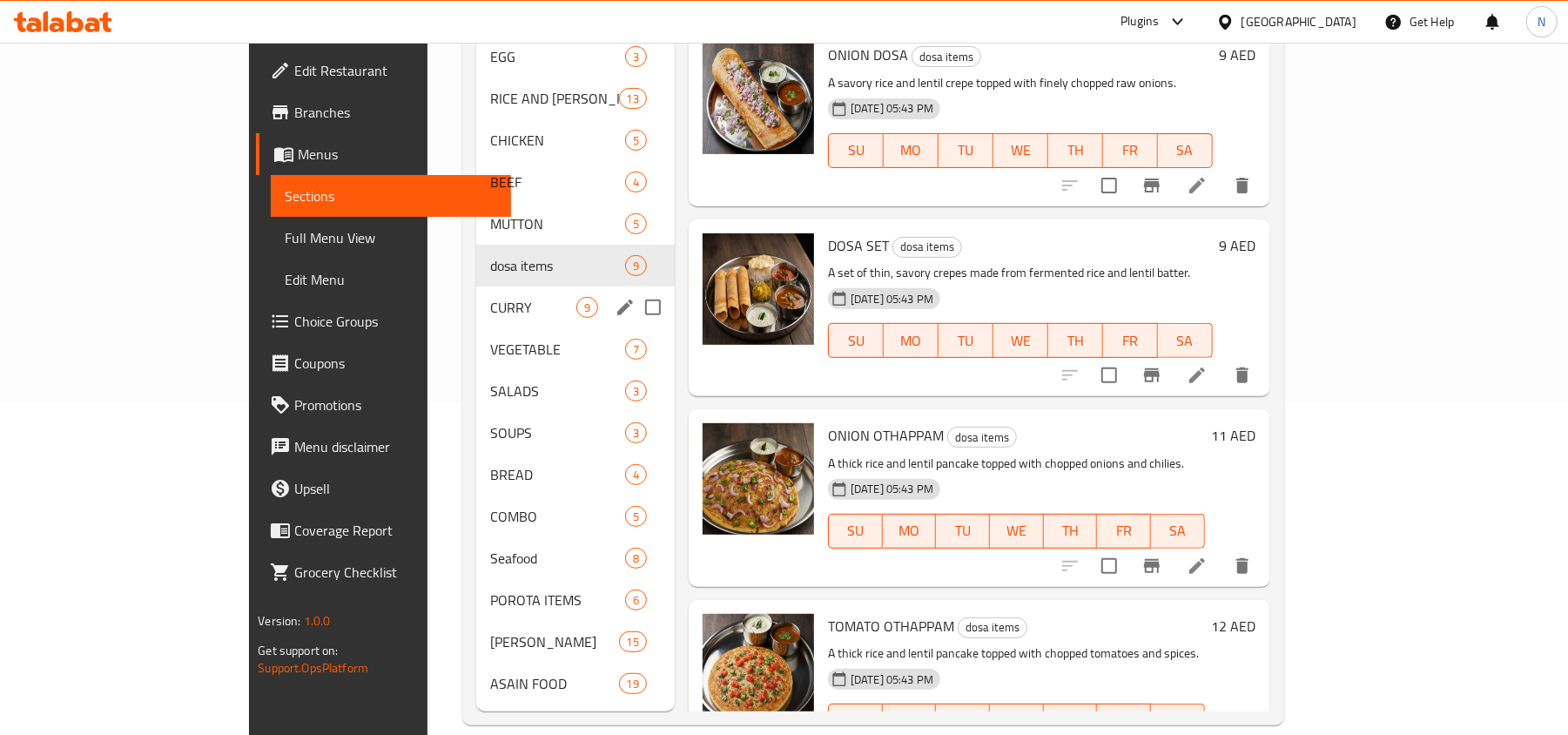
click at [490, 297] on span "CURRY" at bounding box center [533, 307] width 86 height 21
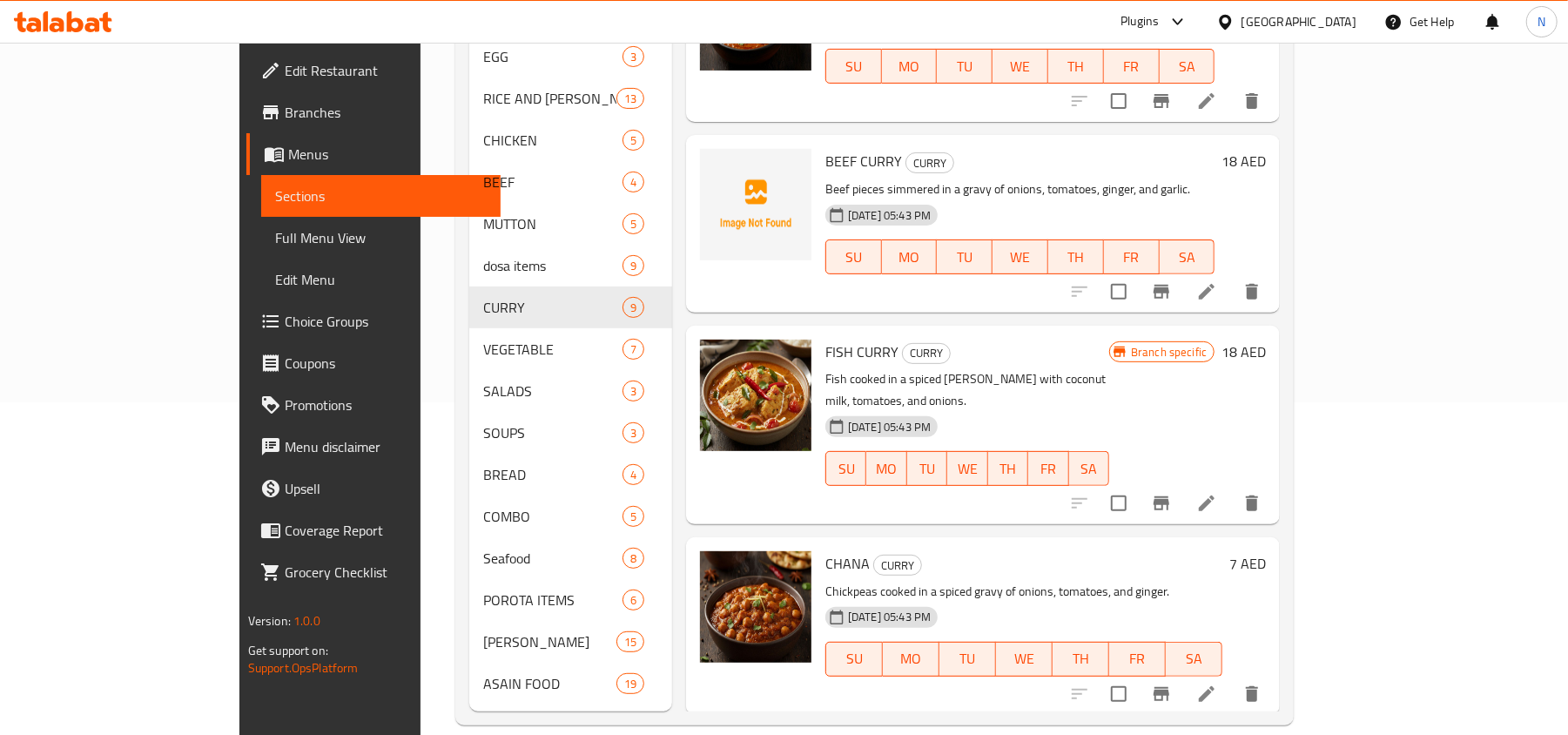
scroll to position [101, 0]
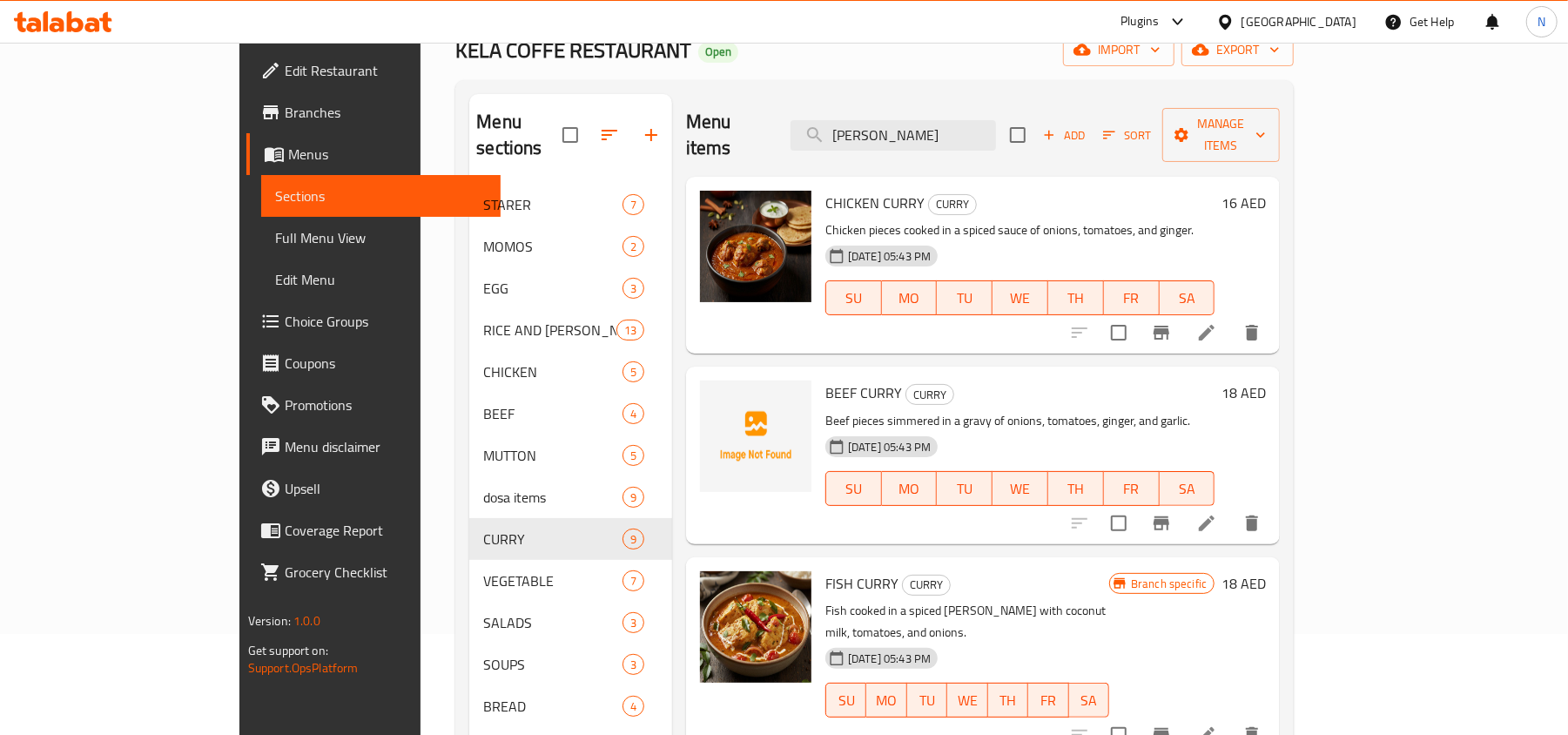
click at [825, 379] on span "BEEF CURRY" at bounding box center [863, 393] width 76 height 26
copy h6 "BEEF CURRY"
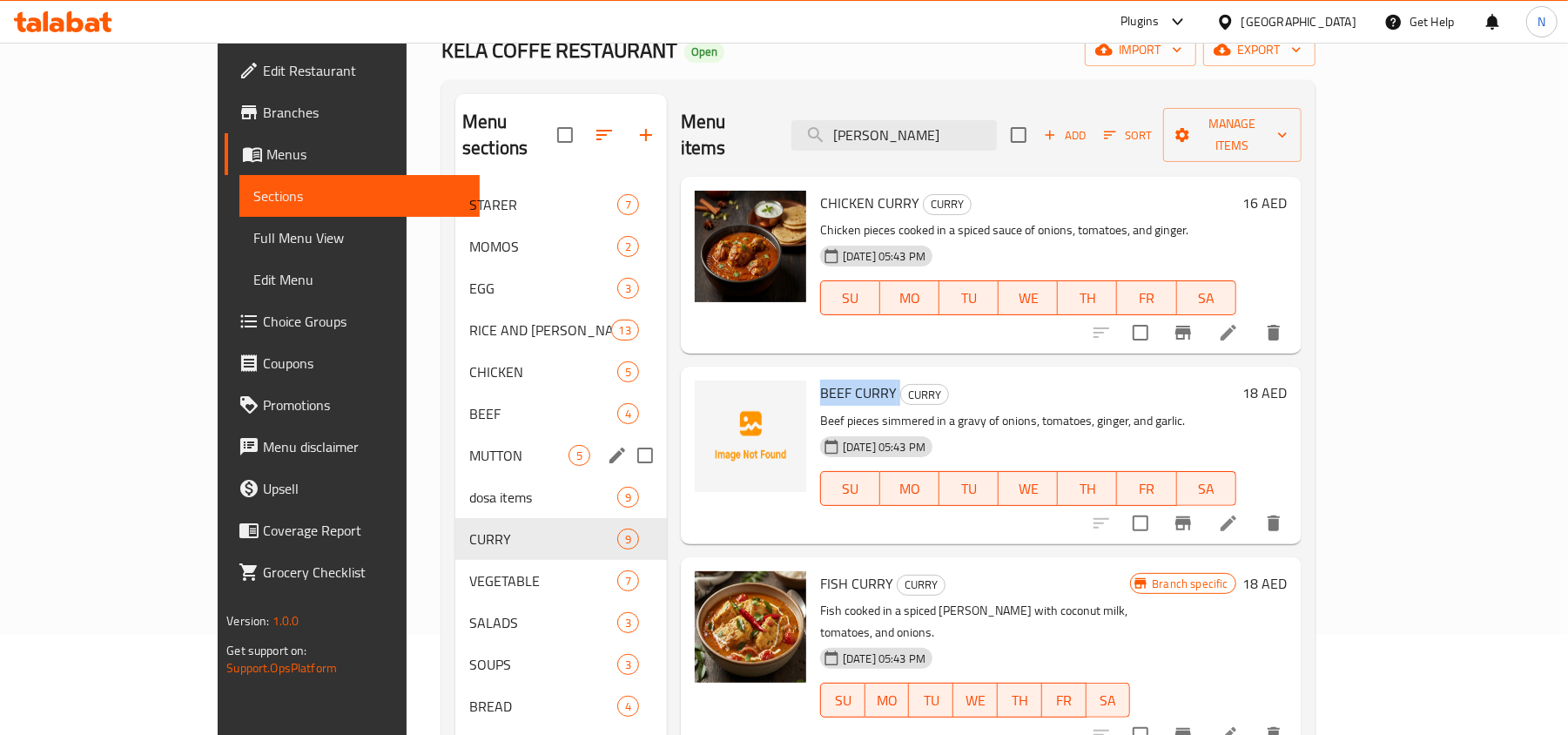
scroll to position [217, 0]
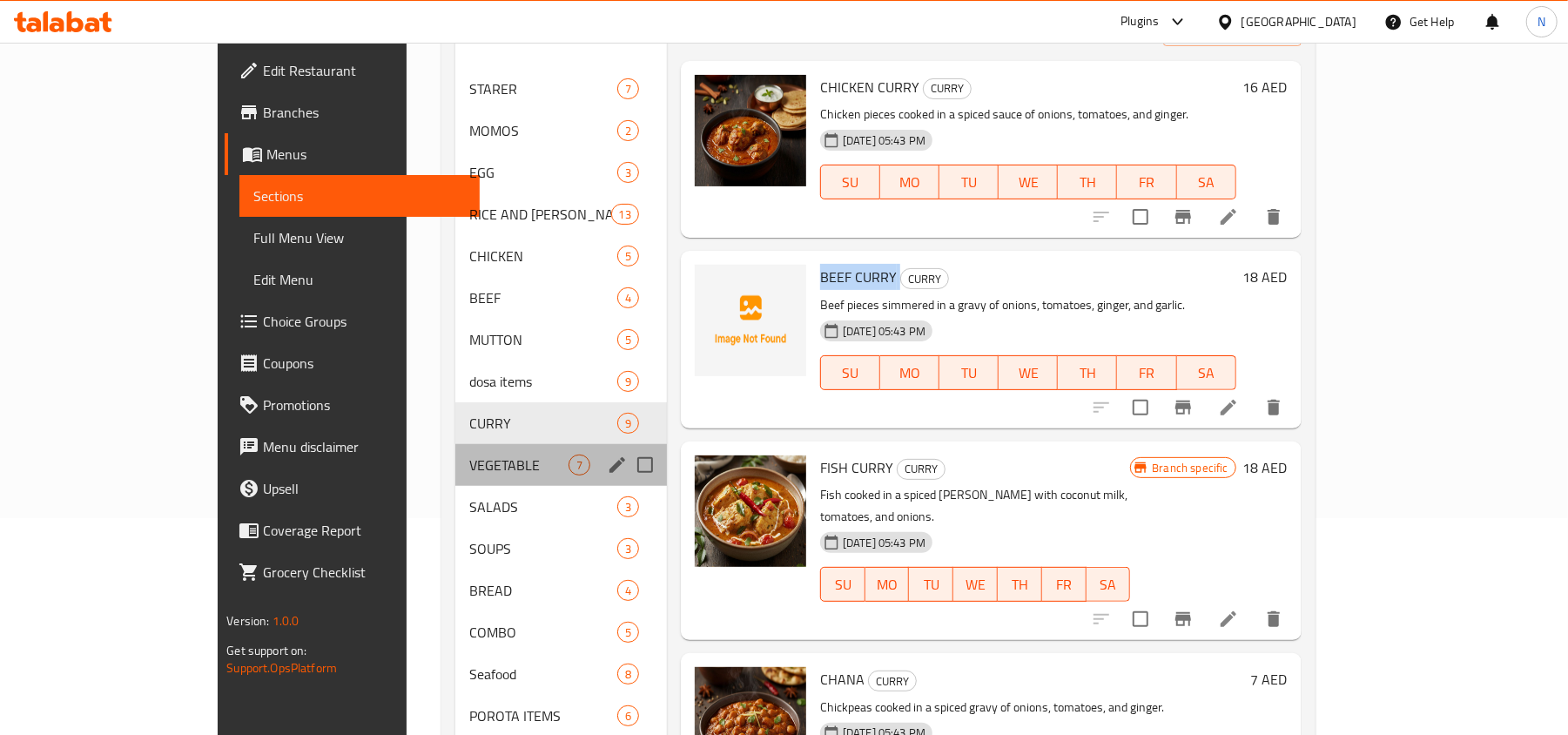
click at [456, 453] on div "VEGETABLE 7" at bounding box center [561, 465] width 212 height 42
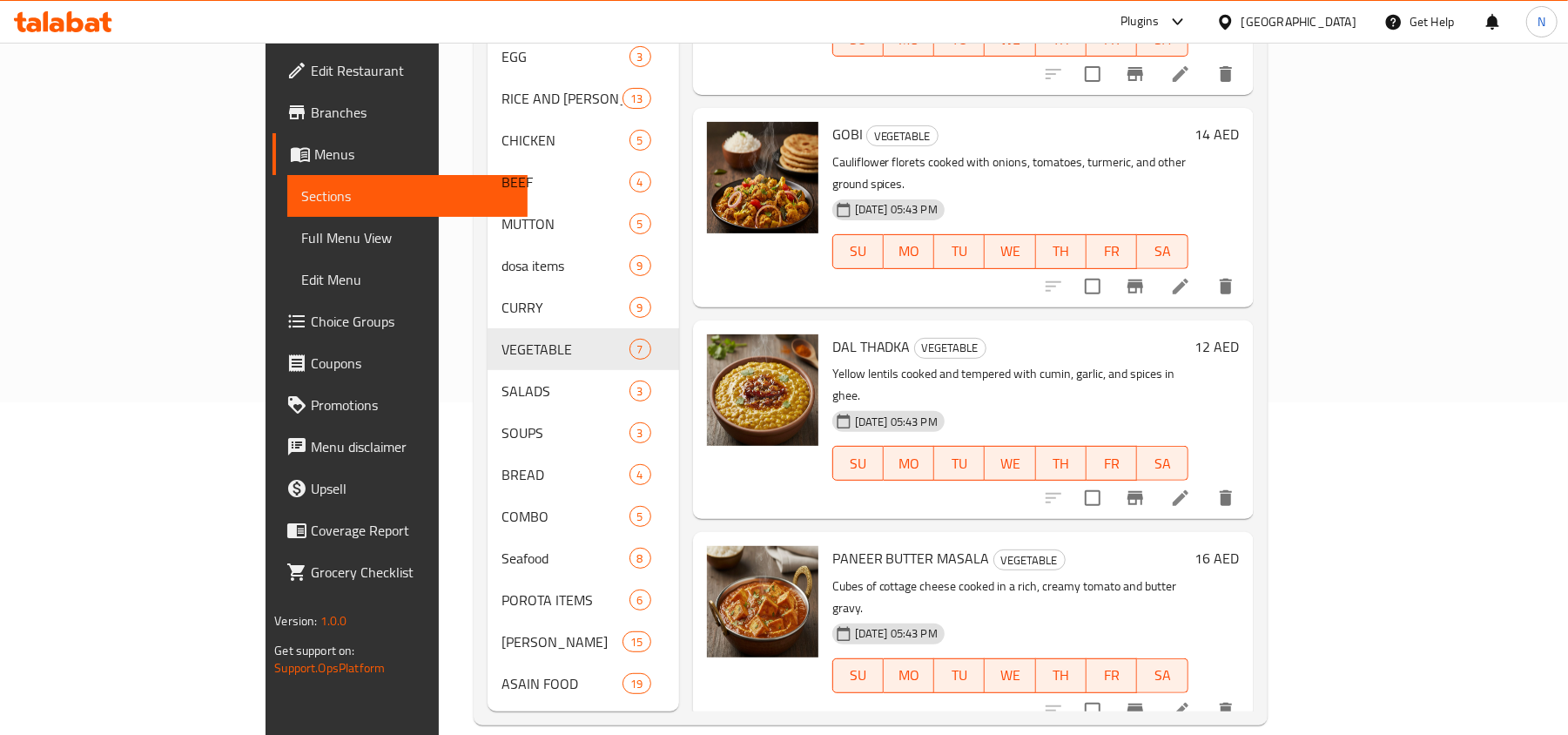
scroll to position [551, 0]
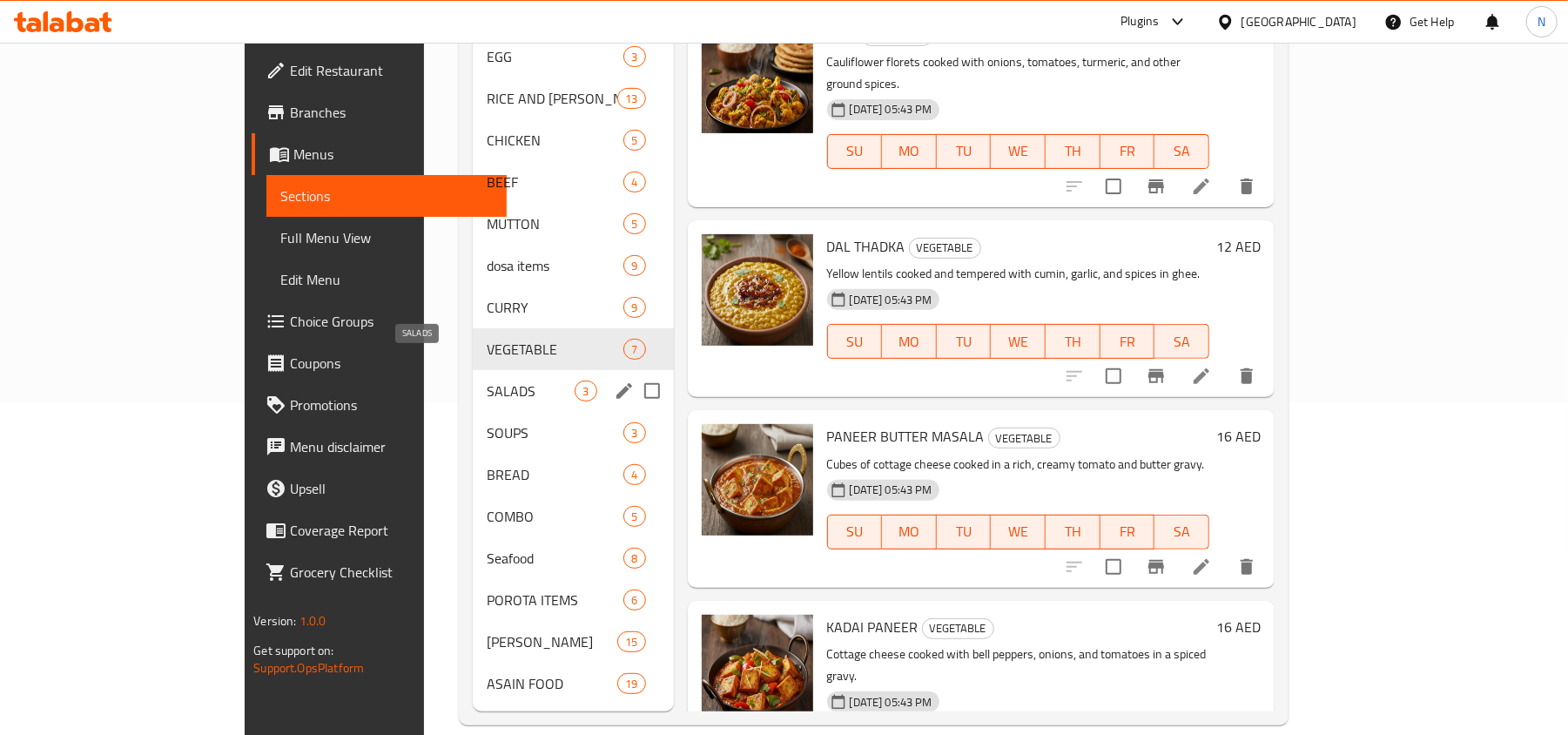
click at [486, 380] on span "SALADS" at bounding box center [530, 391] width 88 height 21
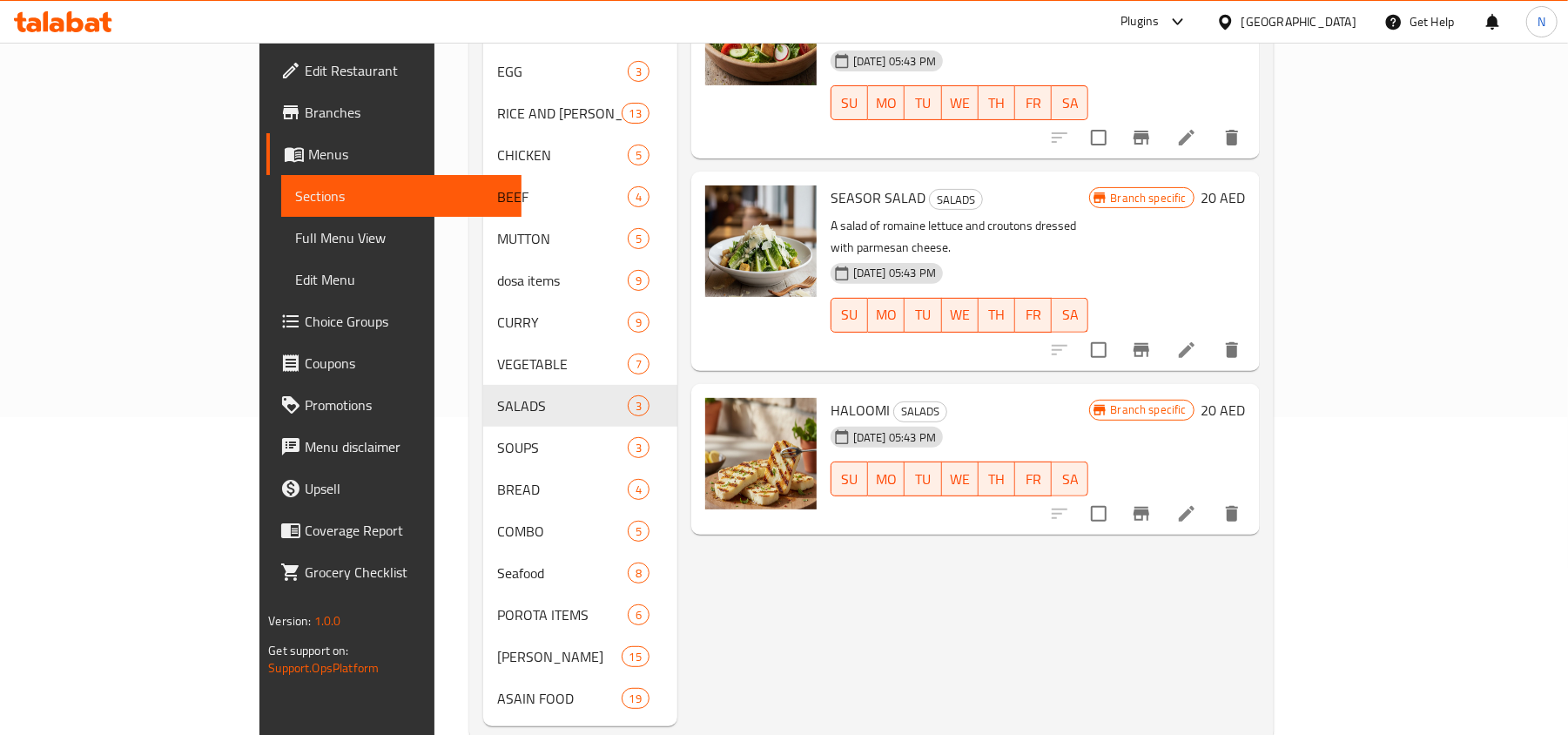
scroll to position [32, 0]
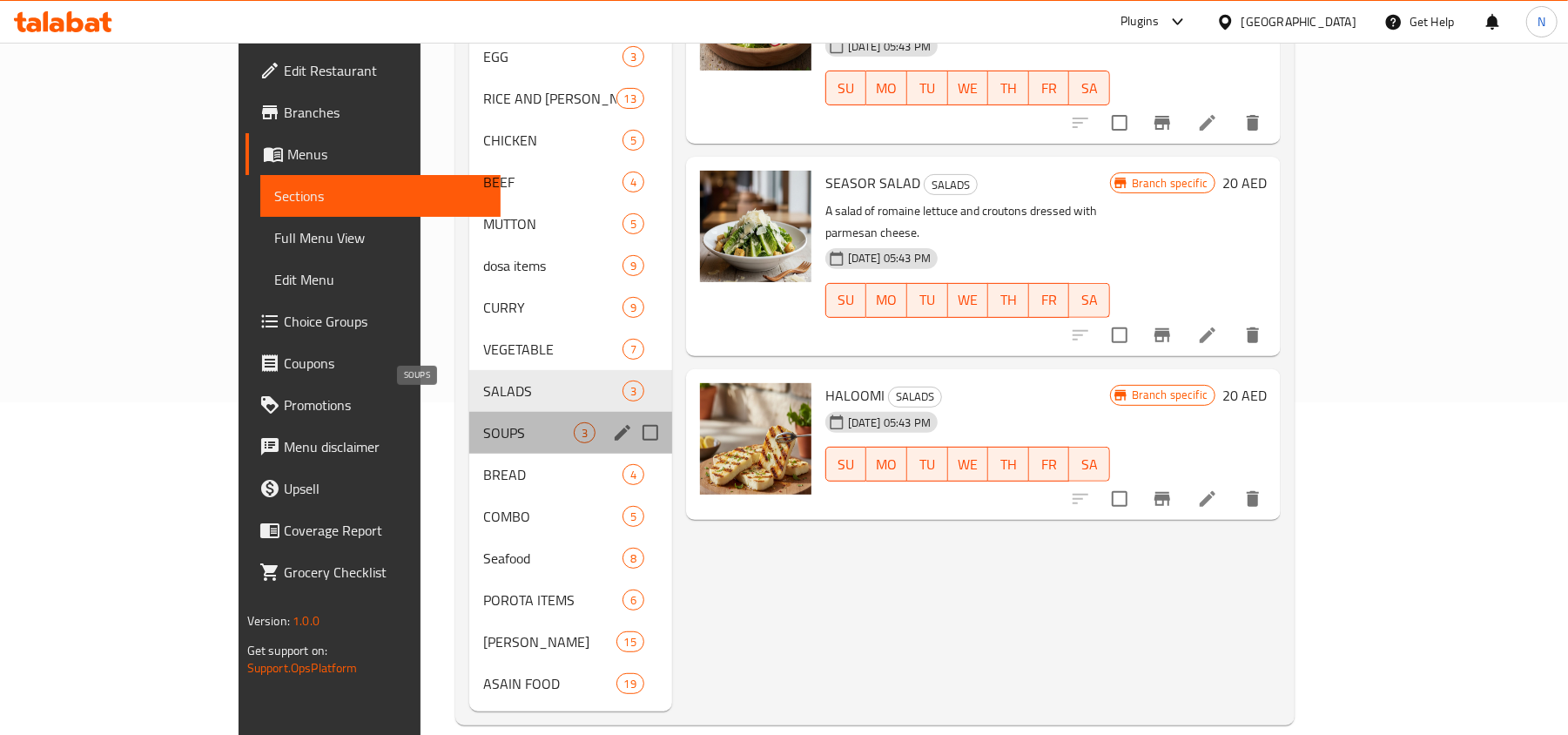
click at [483, 422] on span "SOUPS" at bounding box center [528, 433] width 90 height 21
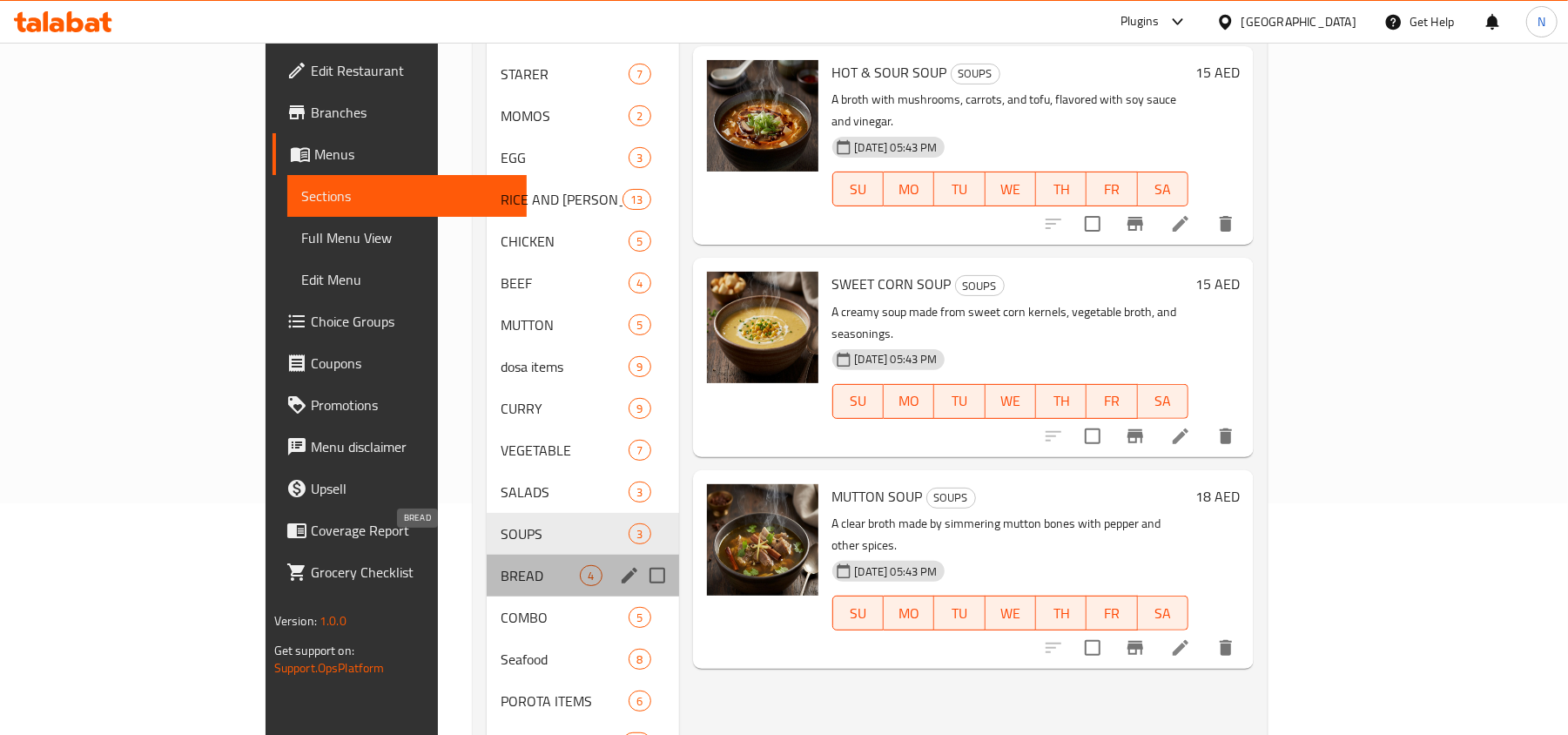
click at [500, 565] on span "BREAD" at bounding box center [540, 575] width 79 height 21
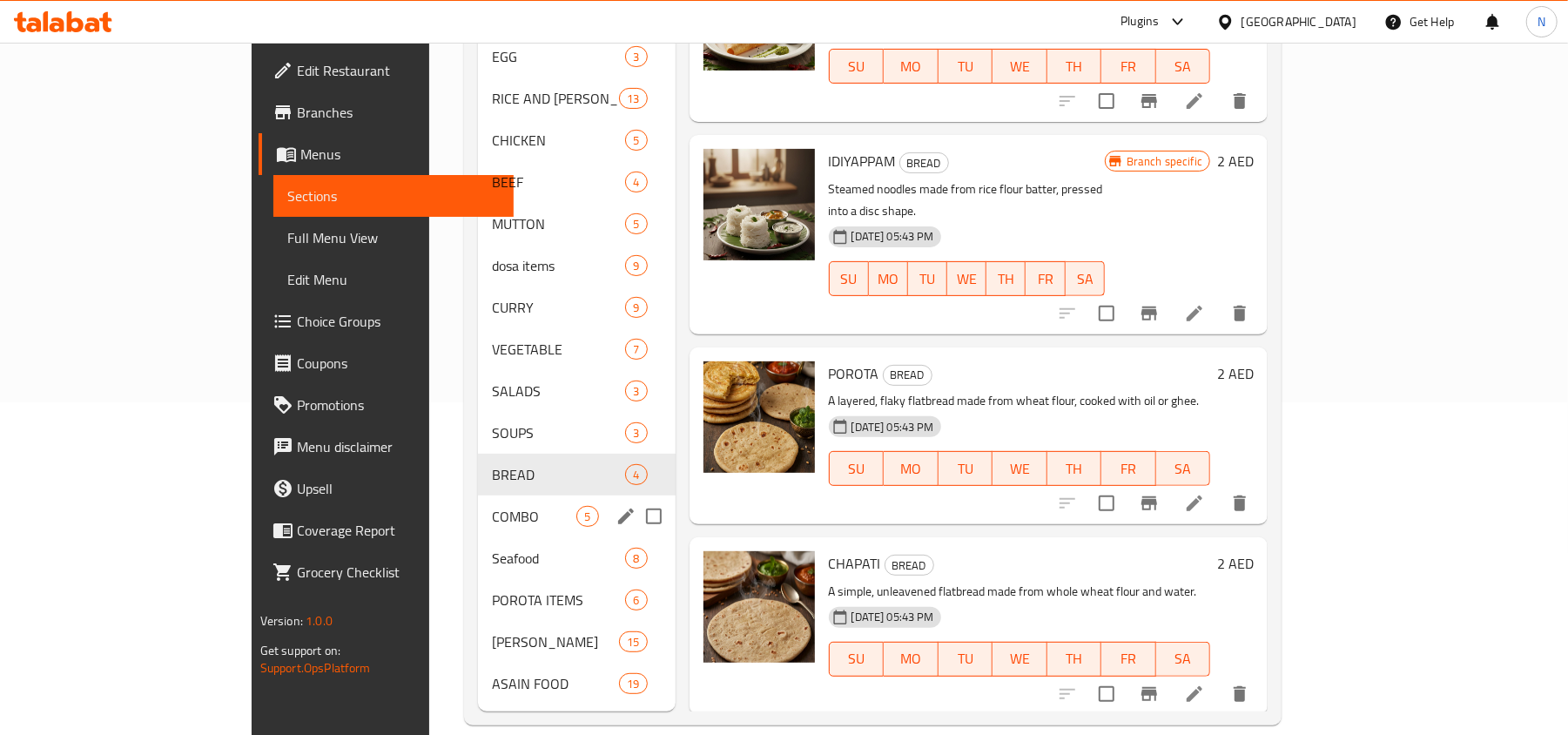
click at [478, 507] on div "COMBO 5" at bounding box center [576, 516] width 198 height 42
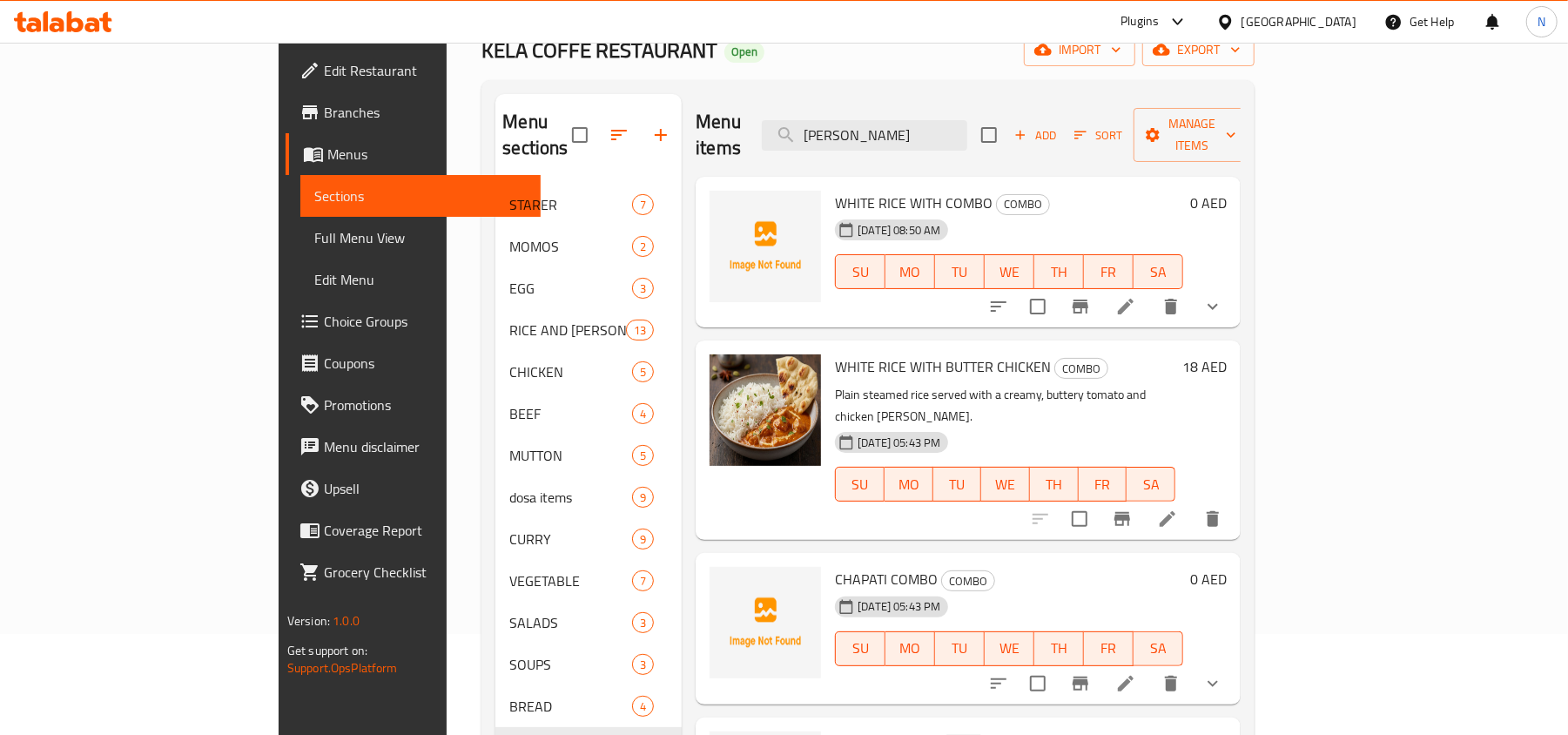
click at [835, 190] on span "WHITE RICE WITH COMBO" at bounding box center [913, 203] width 157 height 26
copy h6 "WHITE RICE WITH COMBO"
click at [835, 566] on span "CHAPATI COMBO" at bounding box center [886, 579] width 103 height 26
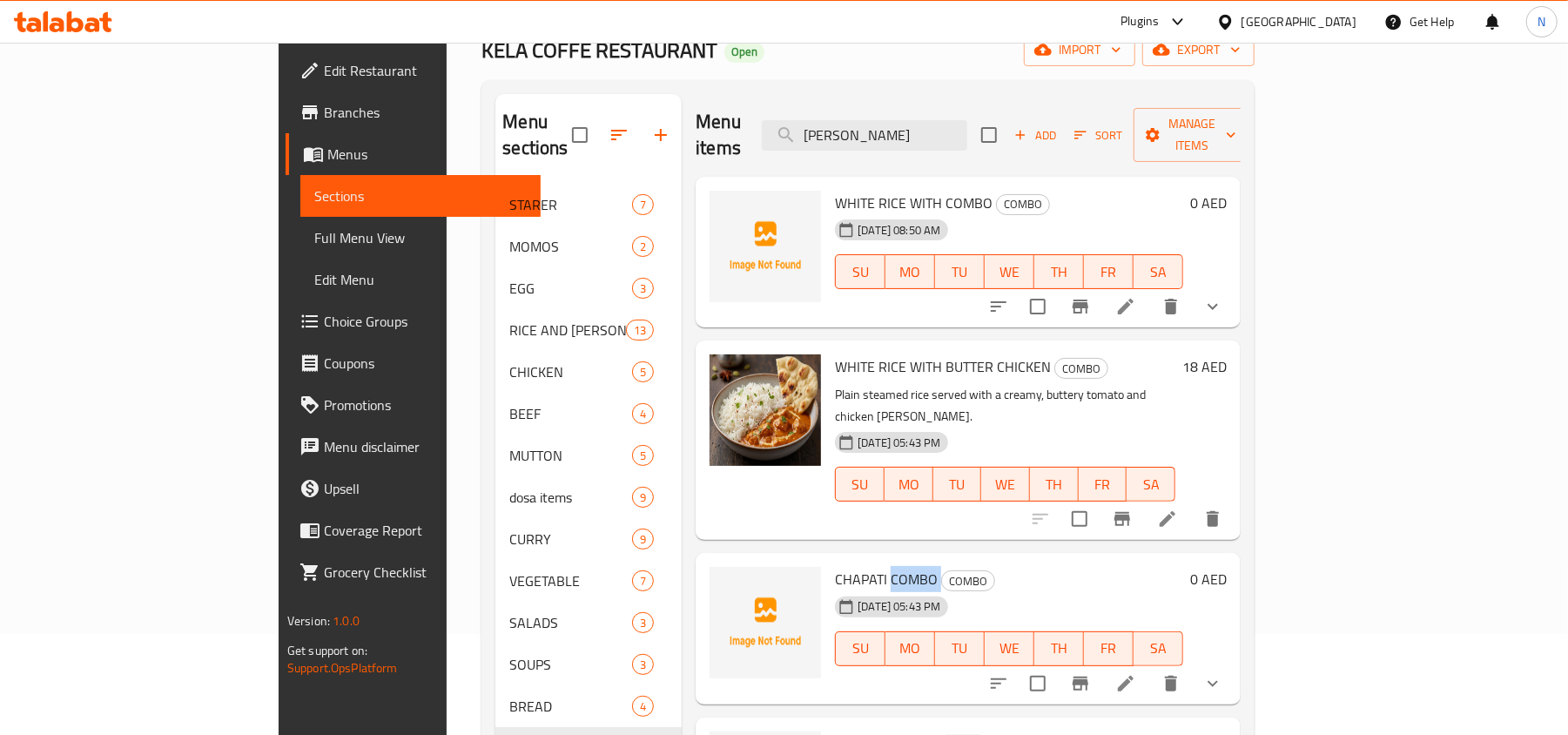
click at [835, 566] on span "CHAPATI COMBO" at bounding box center [886, 579] width 103 height 26
copy h6 "CHAPATI COMBO"
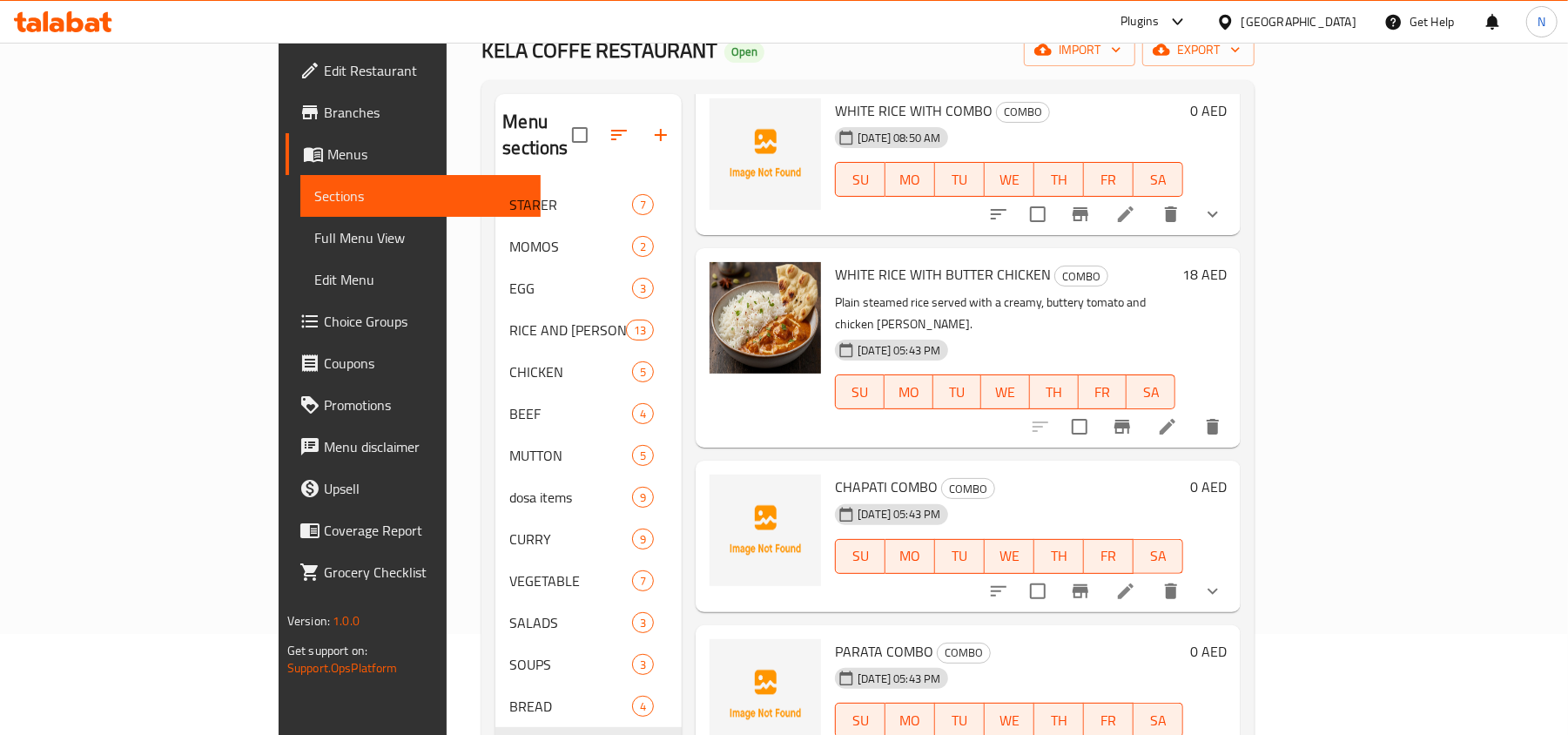
click at [835, 638] on span "PARATA COMBO" at bounding box center [884, 652] width 98 height 26
copy h6 "COMBO"
click at [835, 638] on span "PARATA COMBO" at bounding box center [884, 652] width 98 height 26
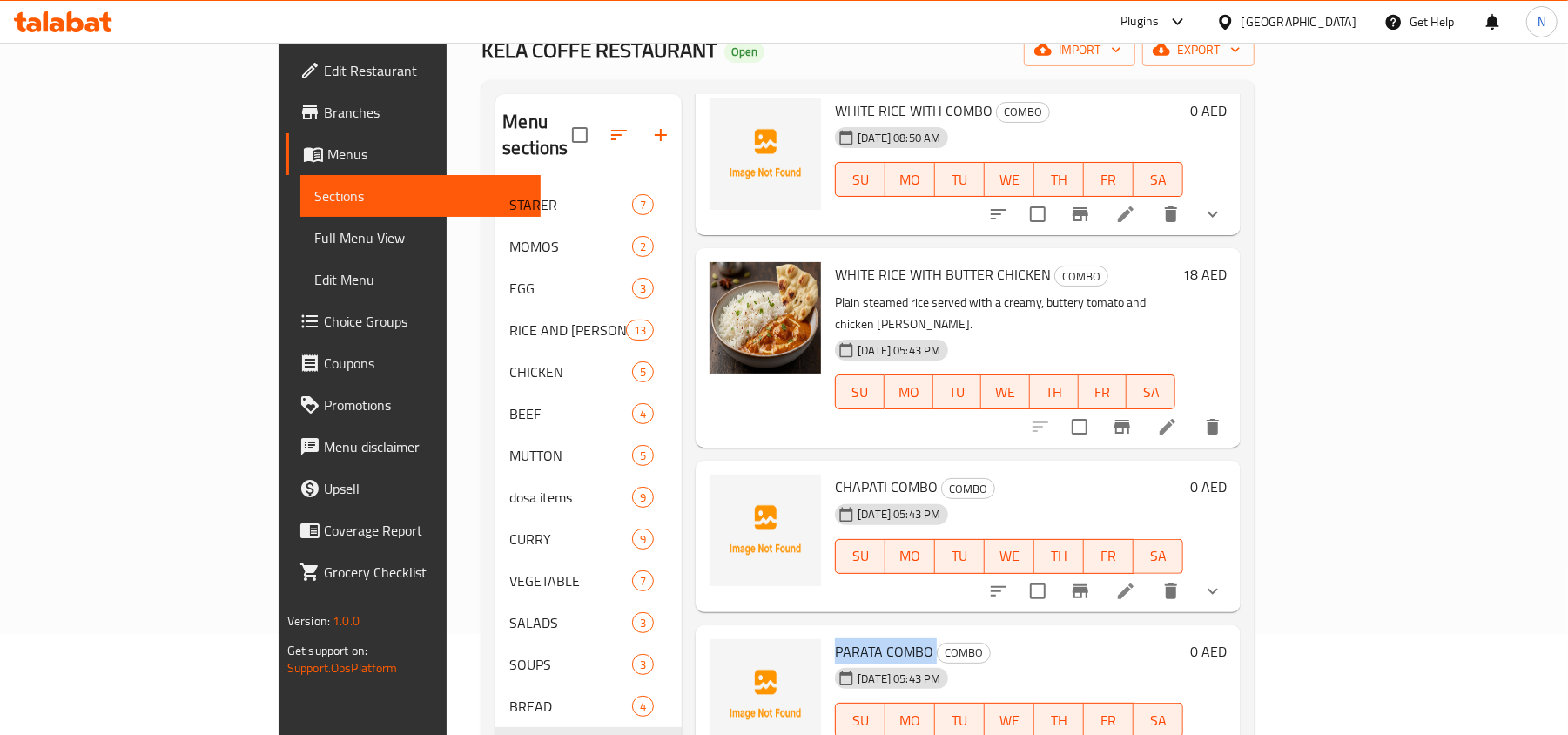
click at [835, 638] on span "PARATA COMBO" at bounding box center [884, 652] width 98 height 26
copy h6 "PARATA COMBO"
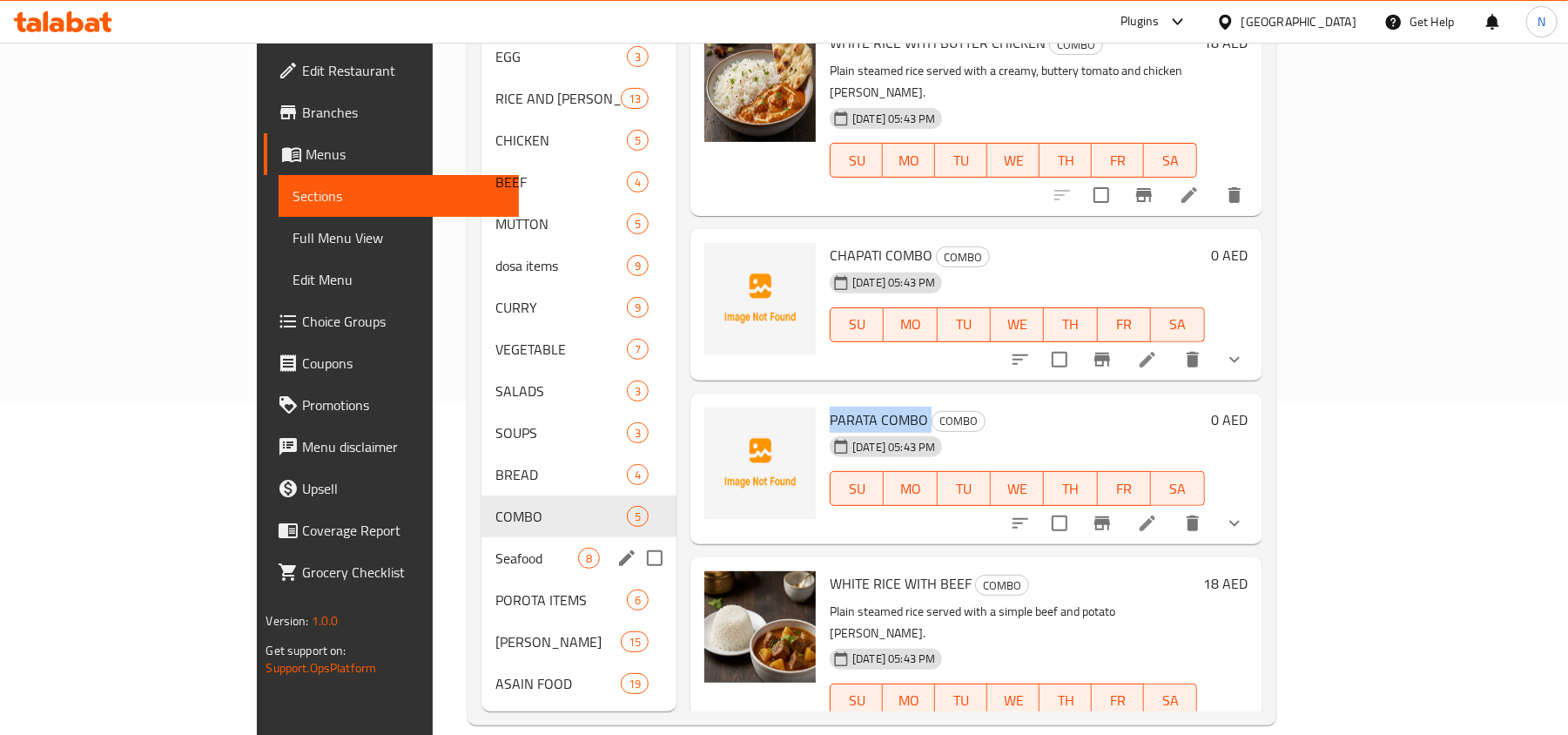
click at [495, 548] on span "Seafood" at bounding box center [536, 558] width 83 height 21
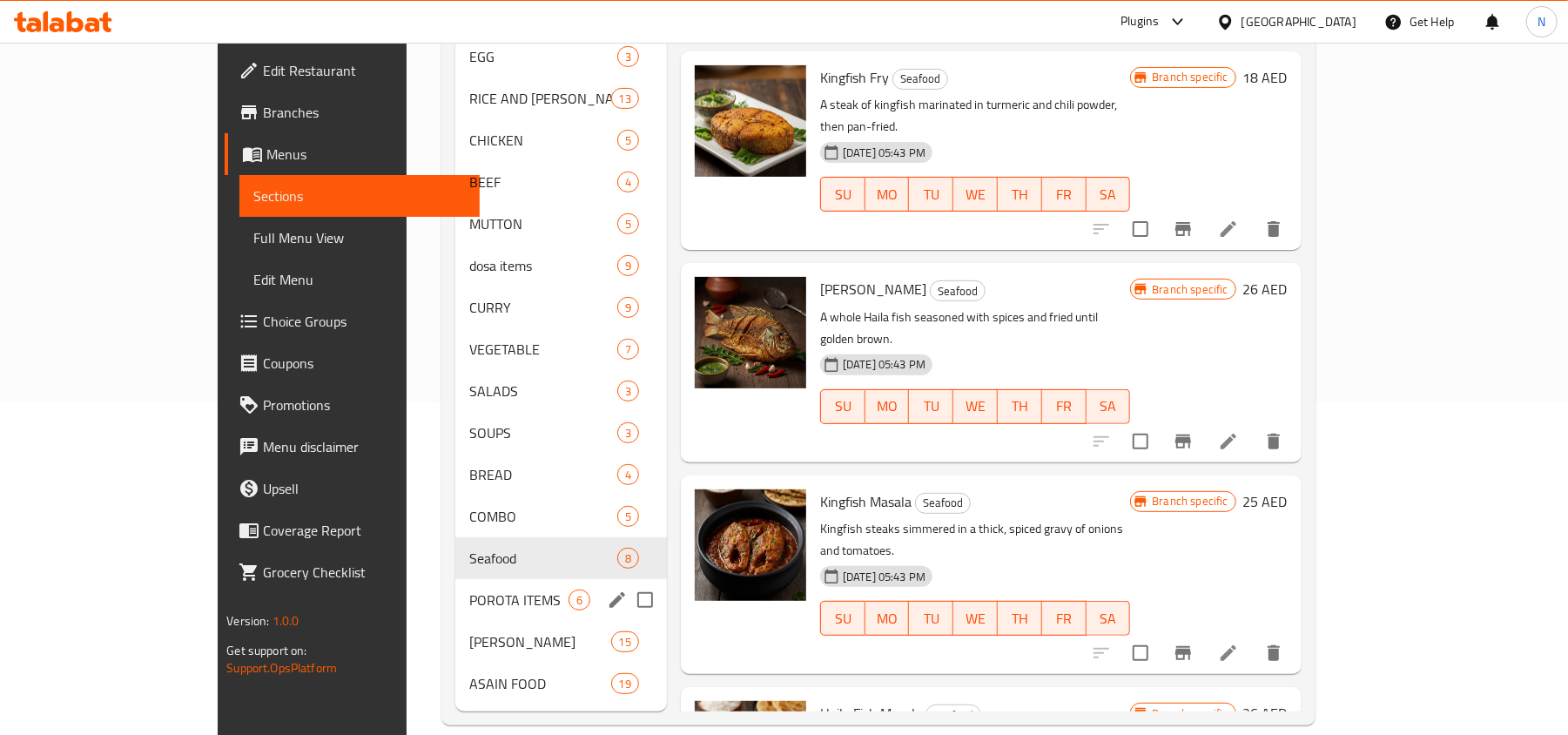
click at [469, 589] on span "POROTA ITEMS" at bounding box center [518, 600] width 99 height 21
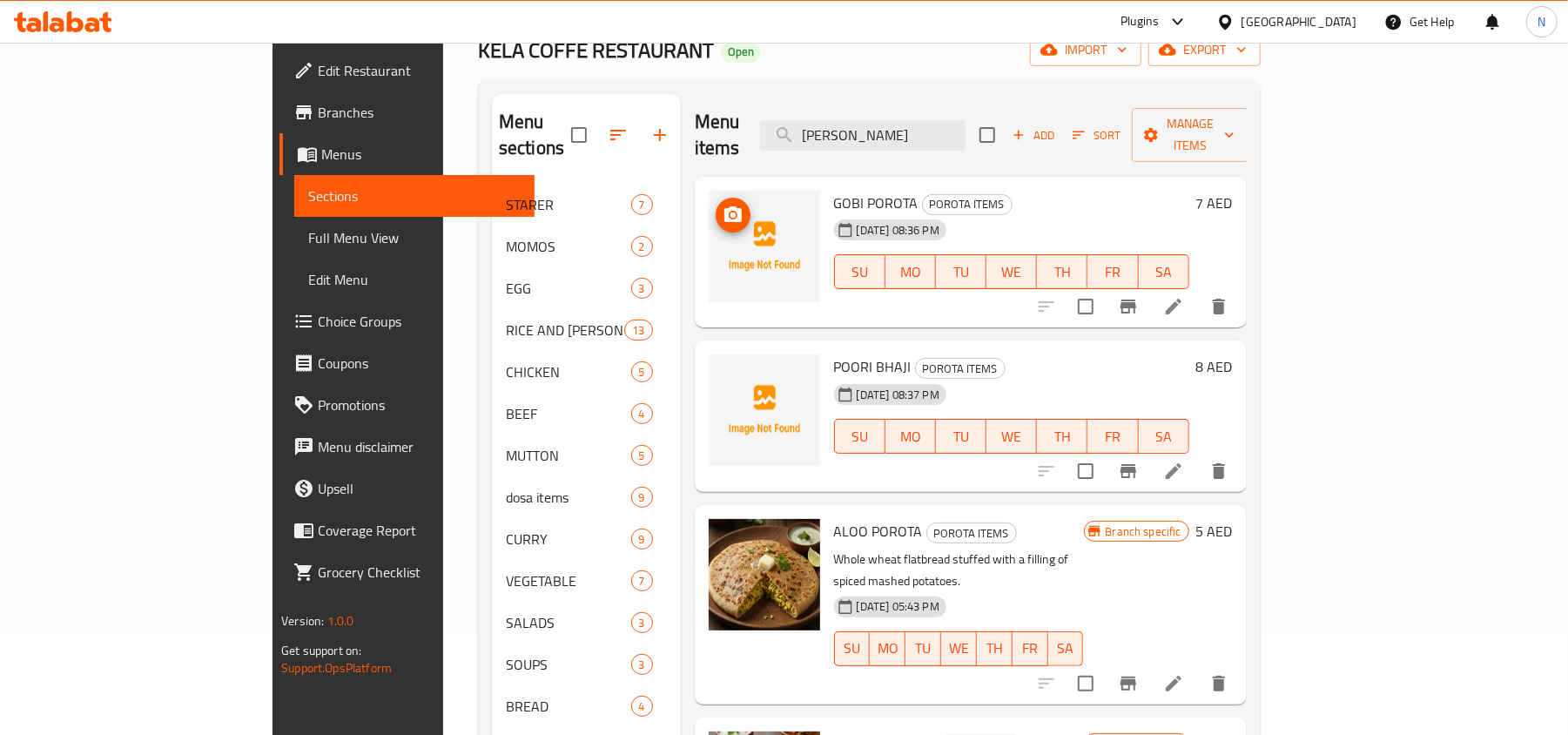
click at [749, 191] on img at bounding box center [764, 246] width 111 height 112
click at [834, 190] on span "GOBI POROTA" at bounding box center [876, 203] width 84 height 26
copy h6 "GOBI POROTA"
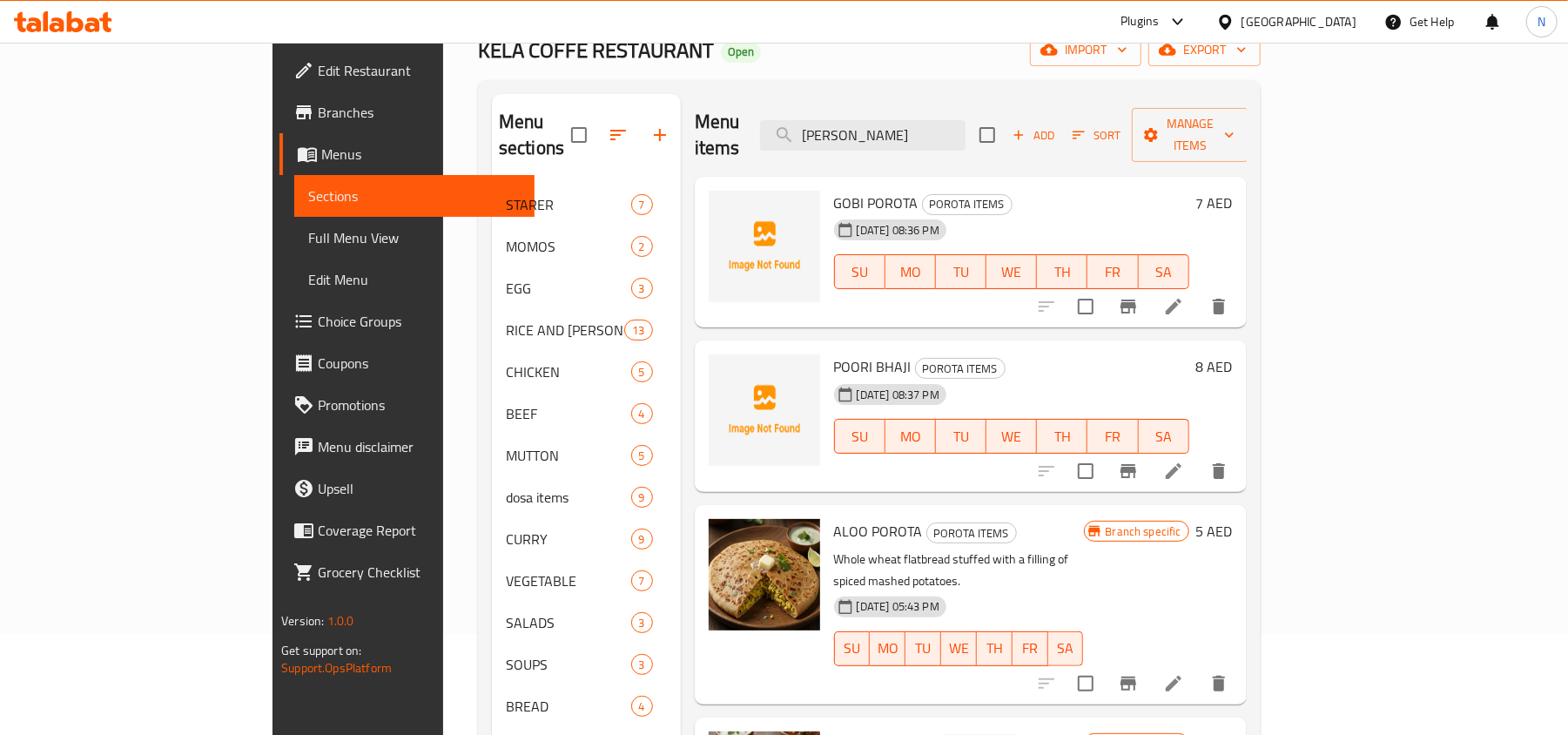
click at [834, 354] on span "POORI BHAJI" at bounding box center [873, 367] width 77 height 26
copy h6 "POORI BHAJI"
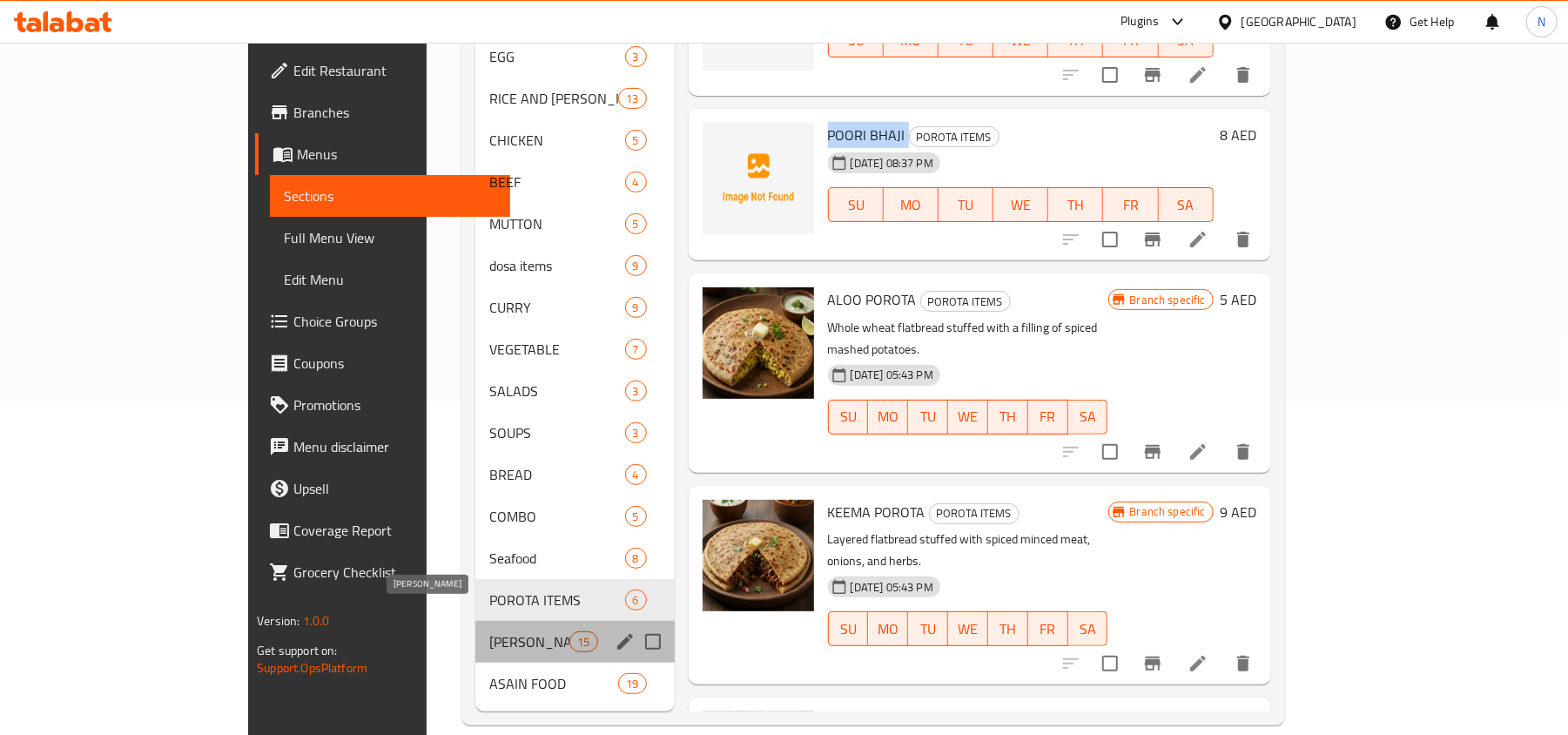
click at [489, 631] on span "[PERSON_NAME]" at bounding box center [529, 642] width 80 height 21
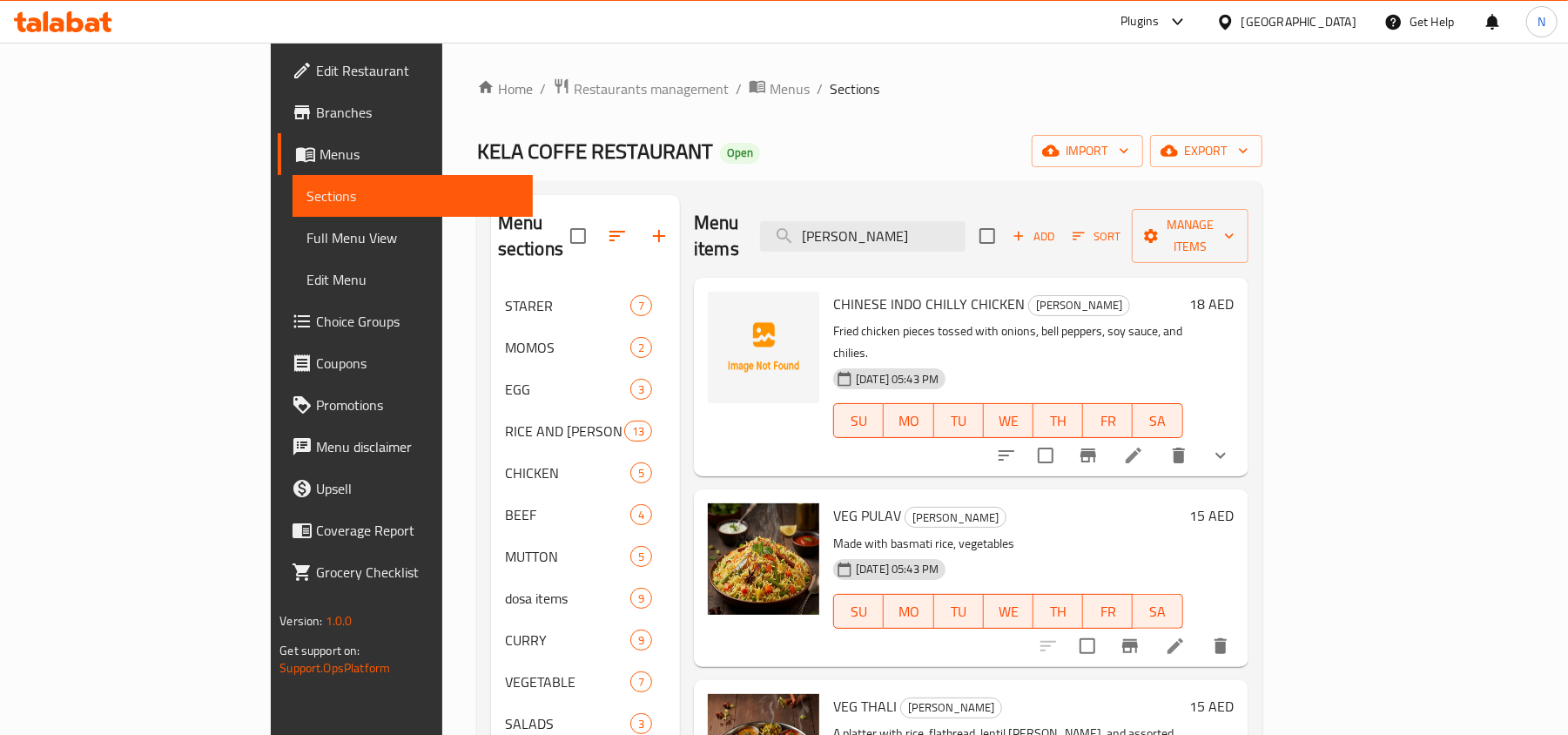
click at [833, 291] on span "CHINESE INDO CHILLY CHICKEN" at bounding box center [929, 304] width 191 height 26
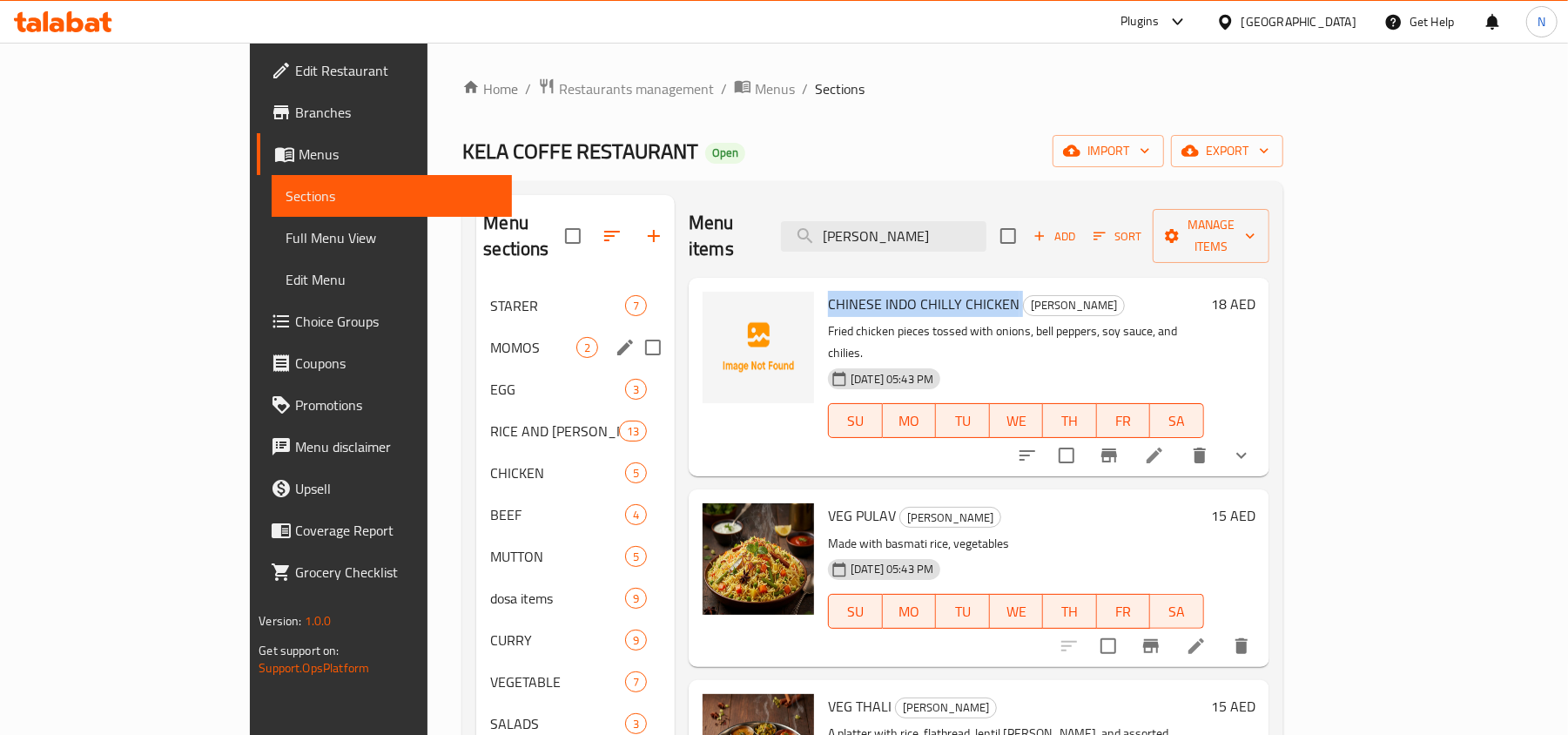
copy h6 "CHINESE INDO CHILLY CHICKEN"
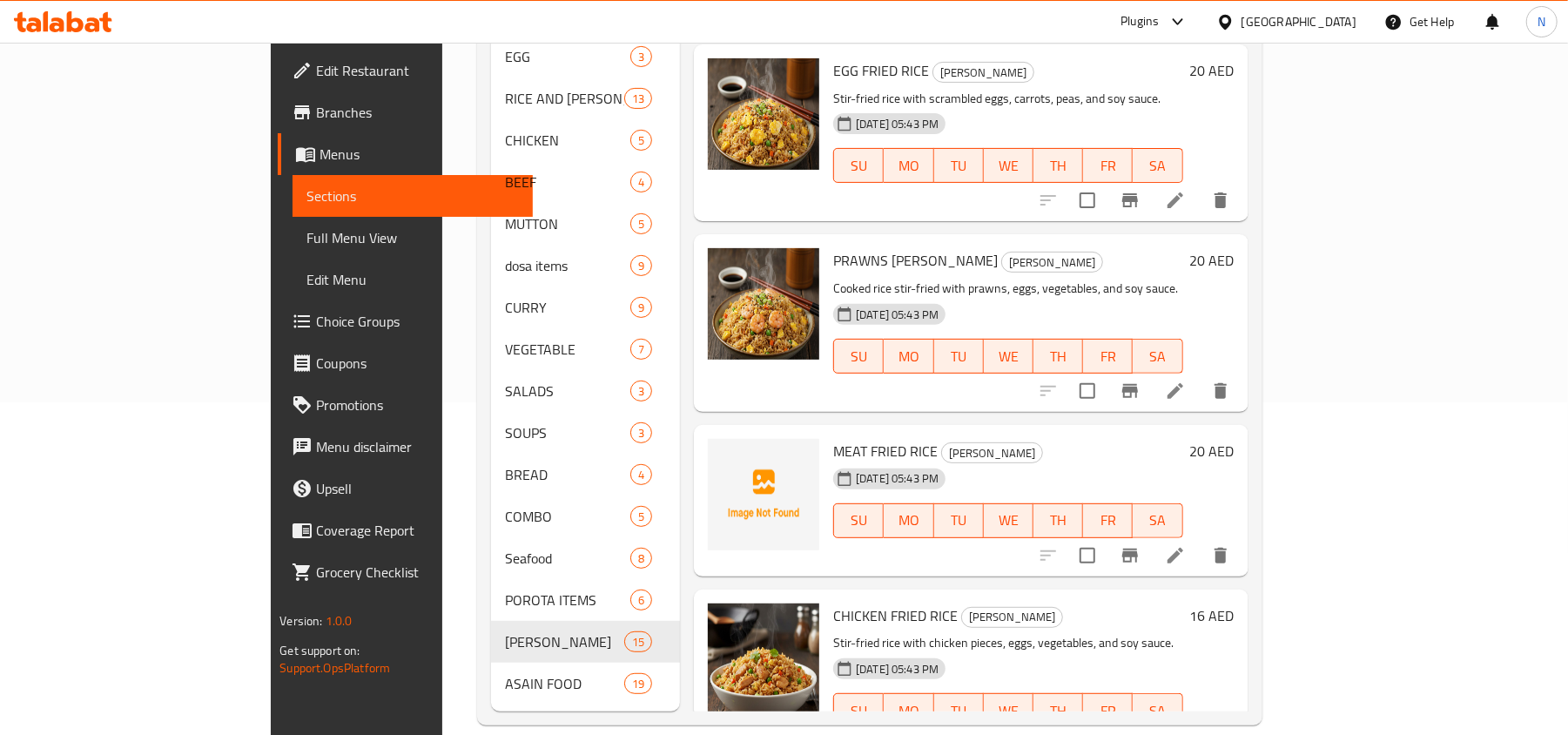
click at [833, 438] on span "MEAT FRIED RICE" at bounding box center [885, 451] width 104 height 26
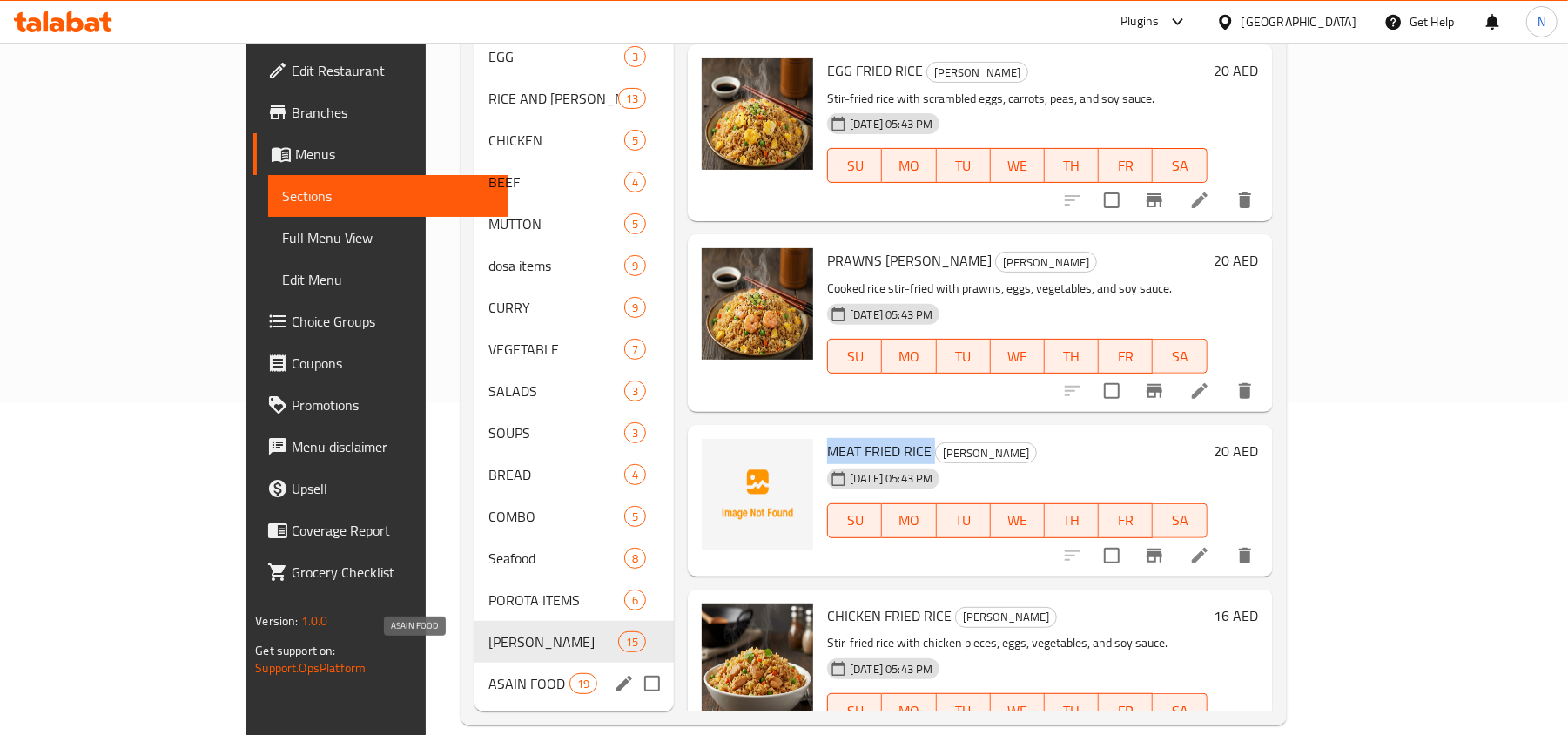
click at [488, 673] on span "ASAIN FOOD" at bounding box center [529, 683] width 81 height 21
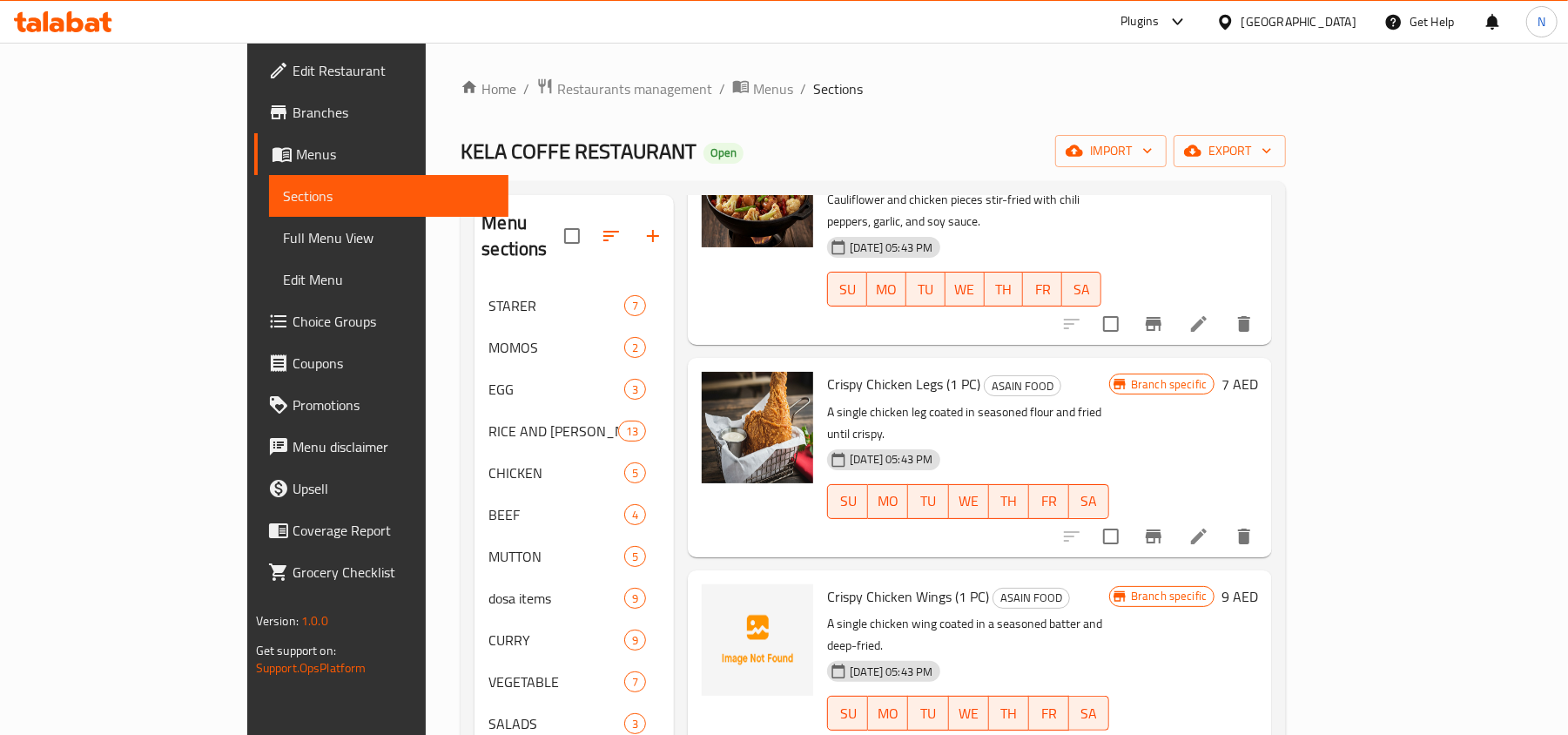
click at [827, 583] on span "Crispy Chicken Wings (1 PC)" at bounding box center [908, 596] width 162 height 26
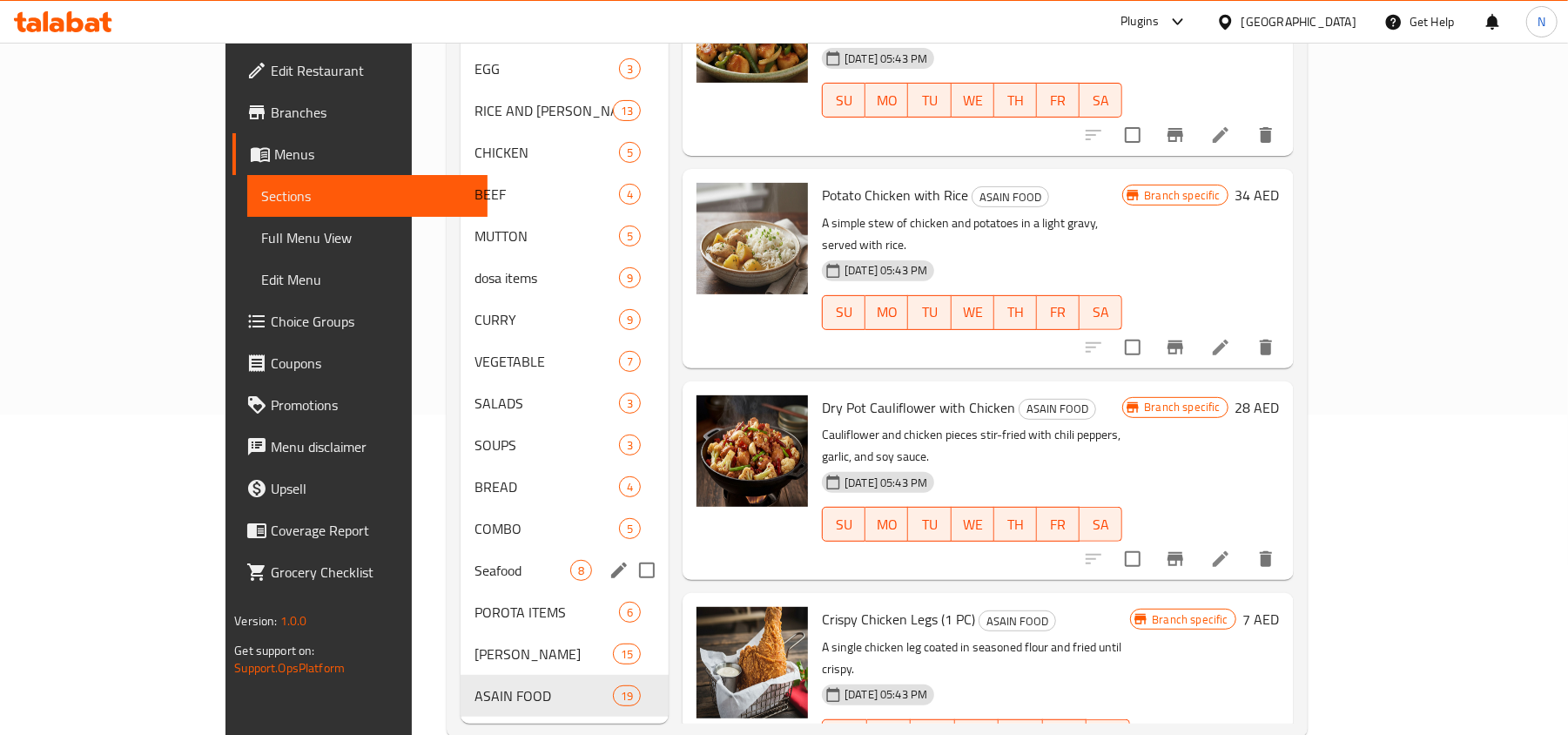
scroll to position [333, 0]
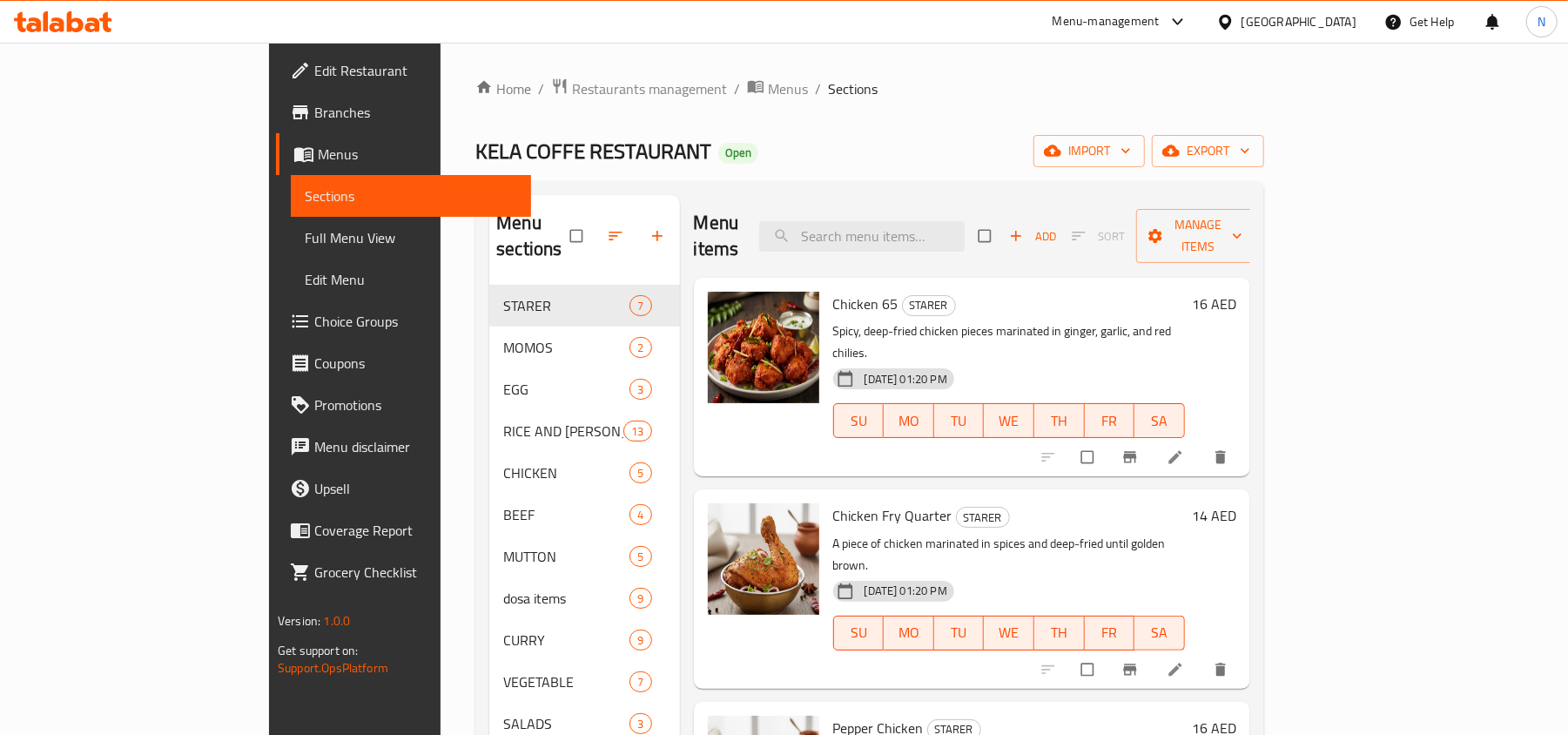
click at [276, 129] on link "Branches" at bounding box center [403, 112] width 255 height 42
